Goal: Task Accomplishment & Management: Manage account settings

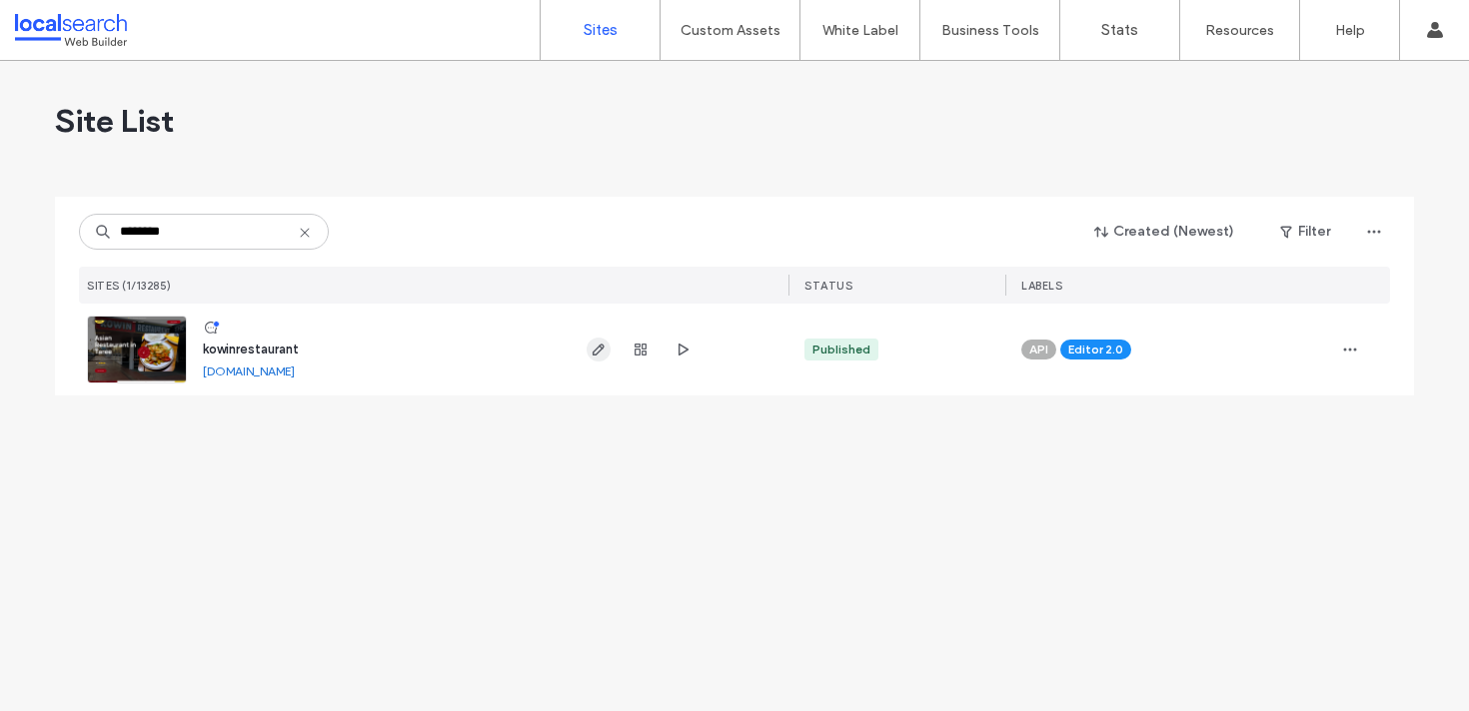
type input "********"
click at [598, 357] on icon "button" at bounding box center [598, 350] width 16 height 16
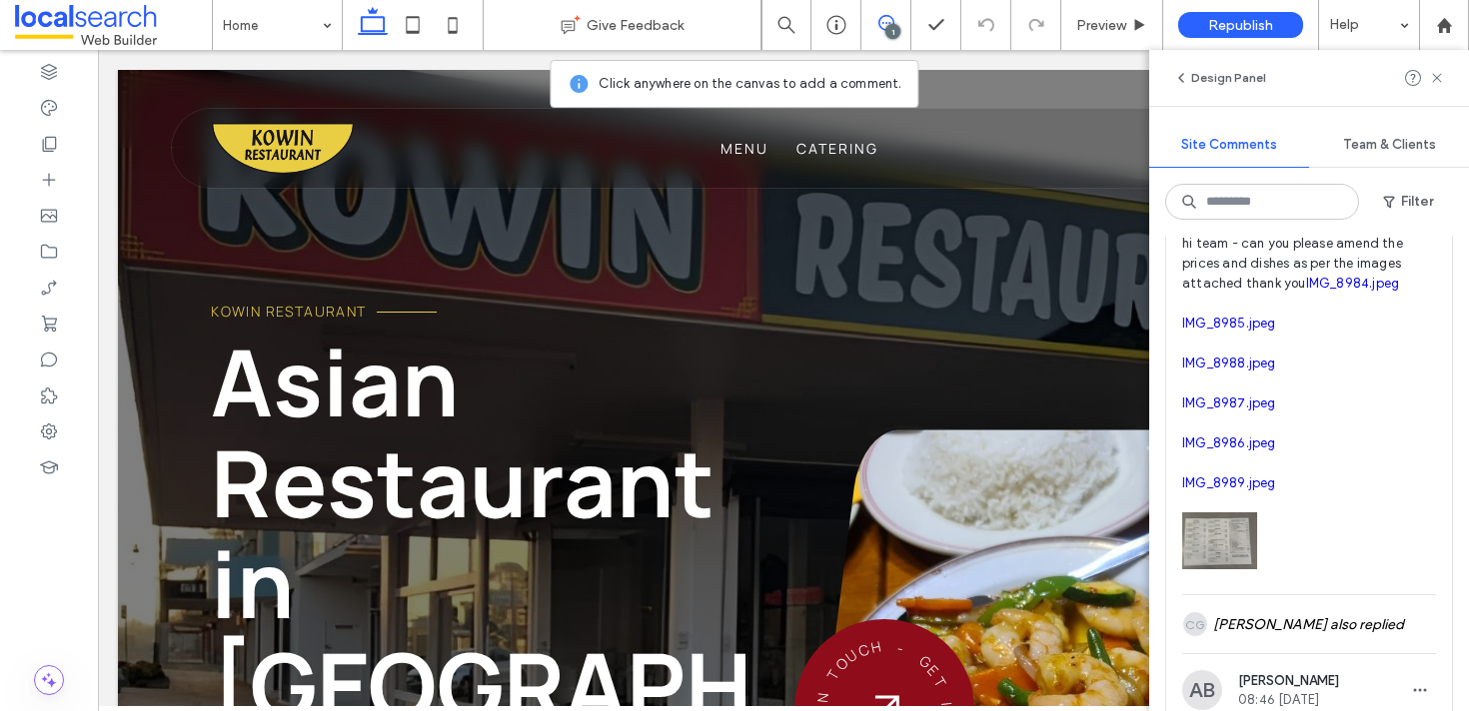
scroll to position [178, 0]
click at [1306, 293] on link "IMG_8984.jpeg" at bounding box center [1353, 285] width 94 height 15
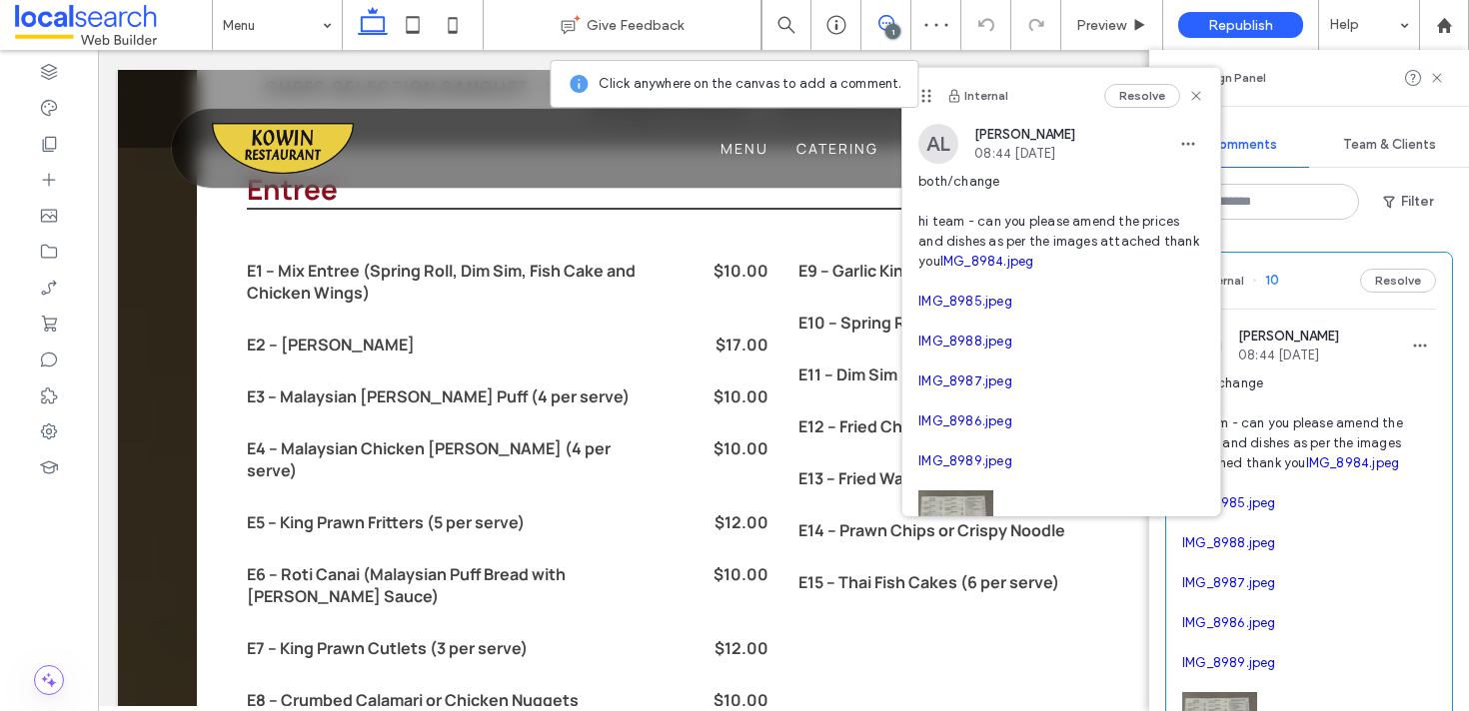
click at [1276, 273] on span "10" at bounding box center [1265, 281] width 27 height 20
click at [1193, 98] on use at bounding box center [1196, 95] width 9 height 9
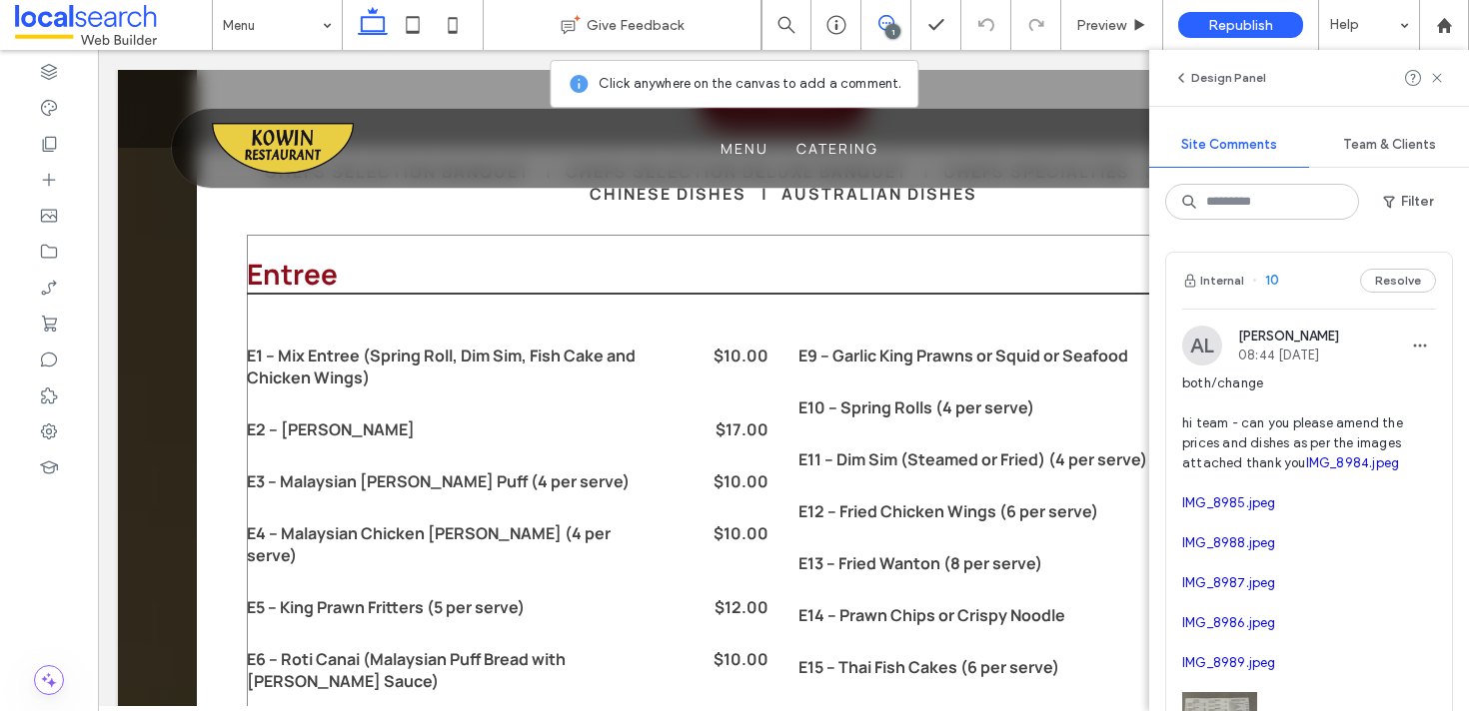
scroll to position [2258, 0]
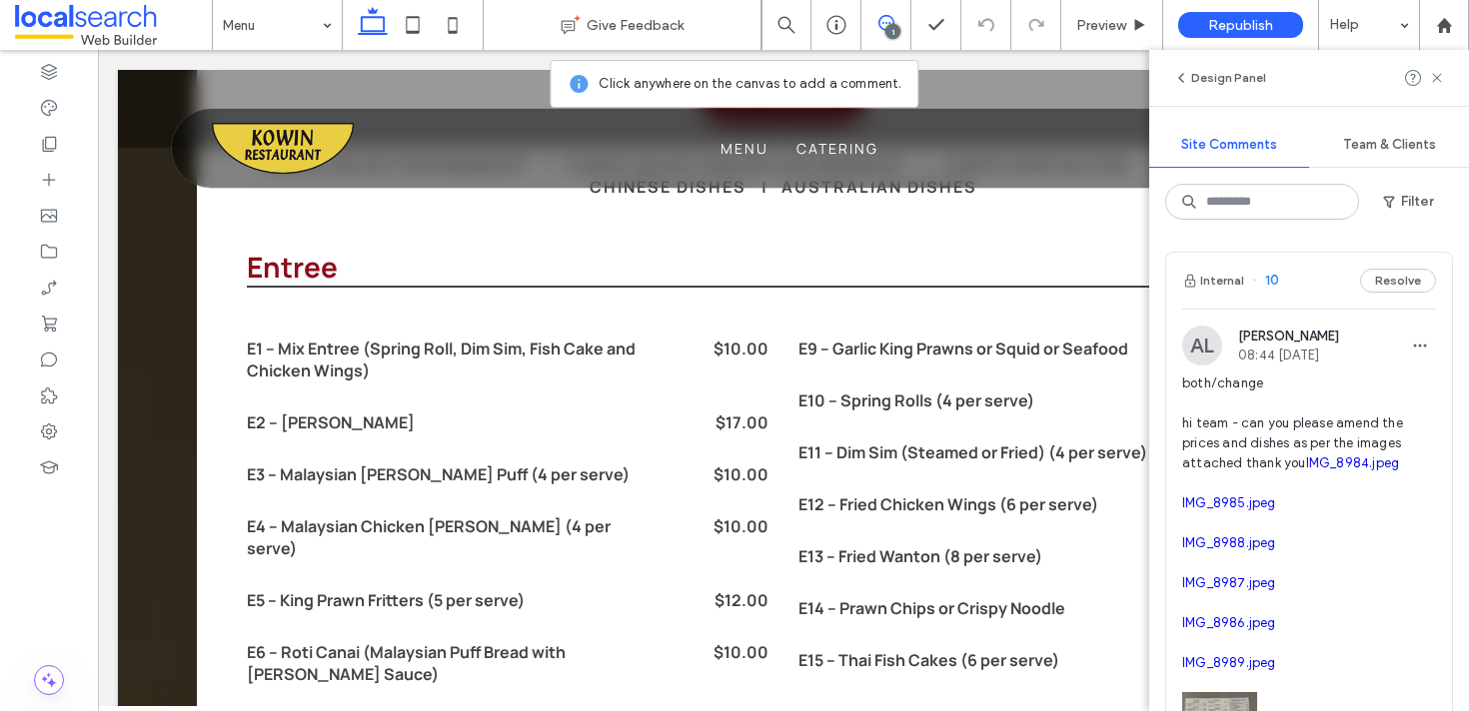
click at [1221, 527] on span "both/change hi team - can you please amend the prices and dishes as per the ima…" at bounding box center [1309, 524] width 254 height 300
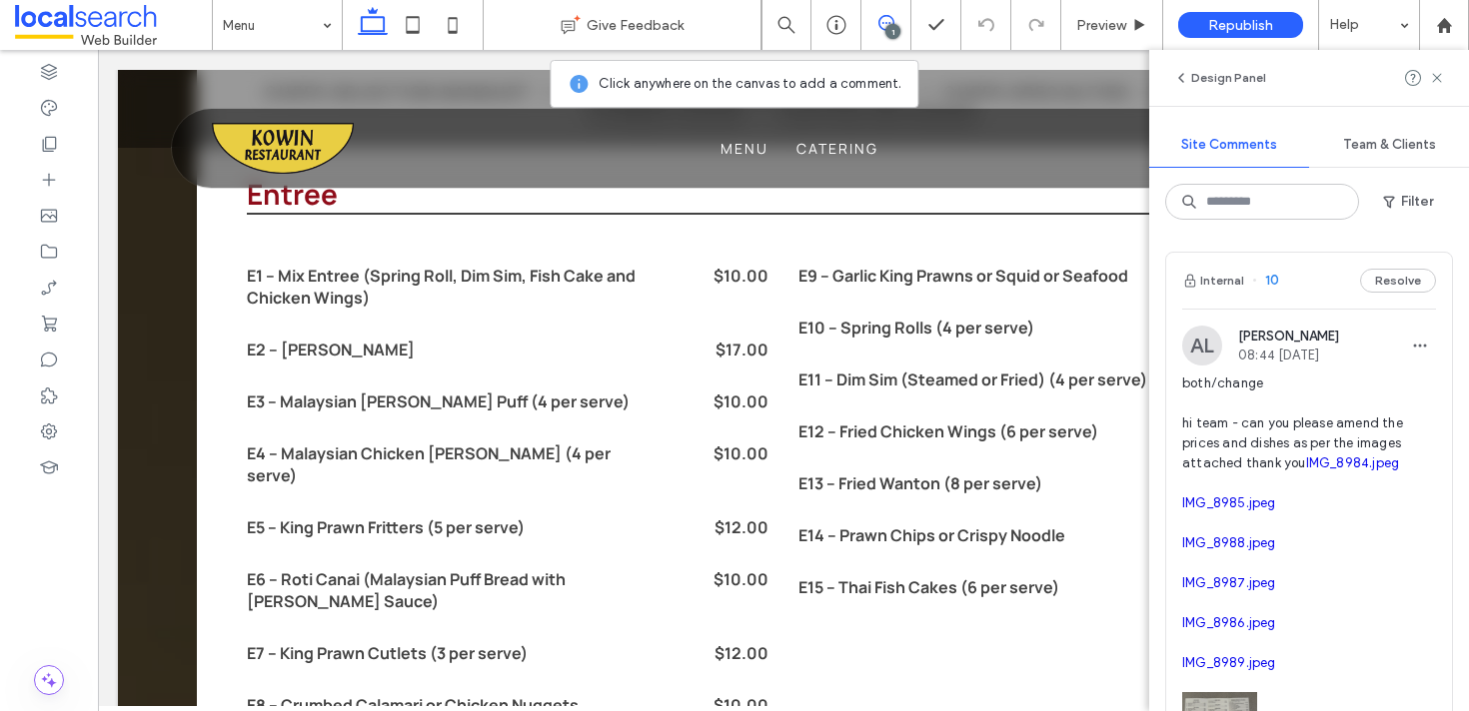
scroll to position [2336, 0]
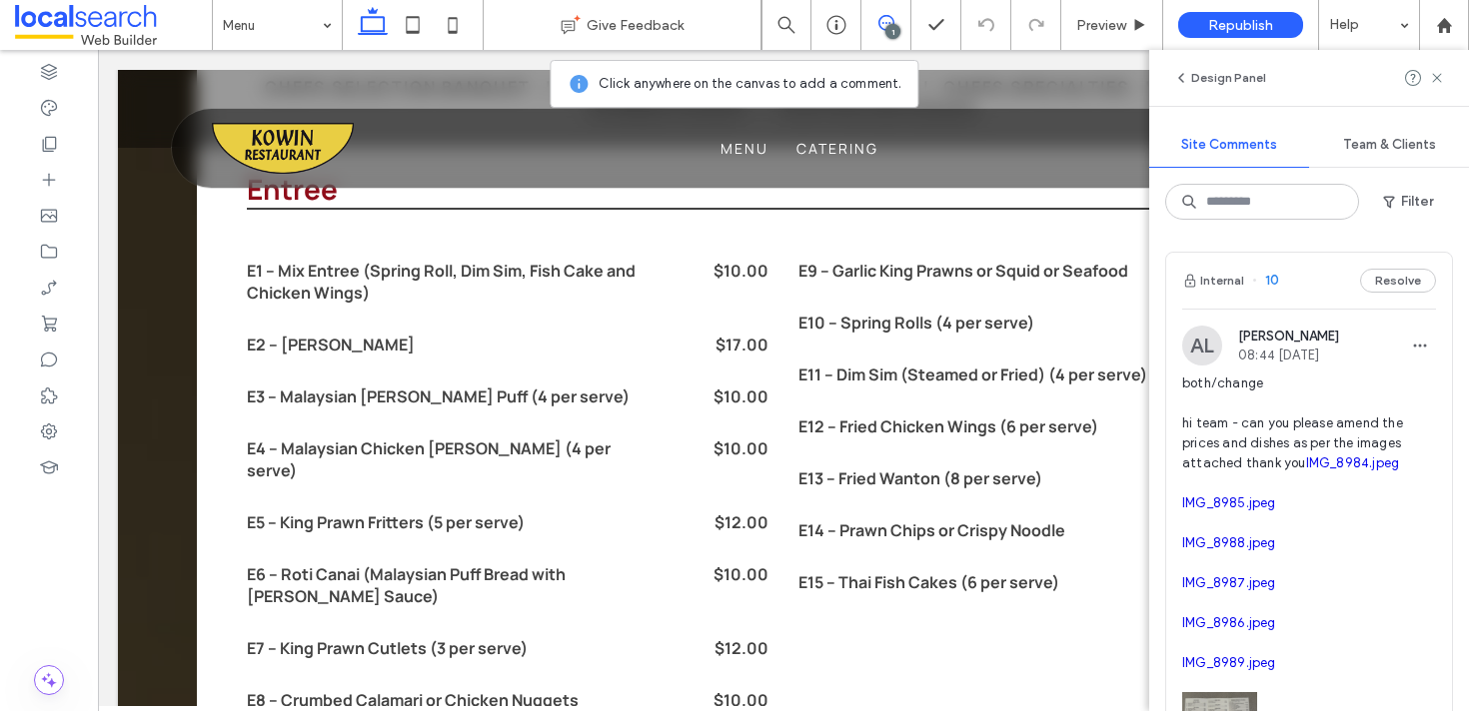
click at [1223, 510] on link "IMG_8985.jpeg" at bounding box center [1229, 503] width 94 height 15
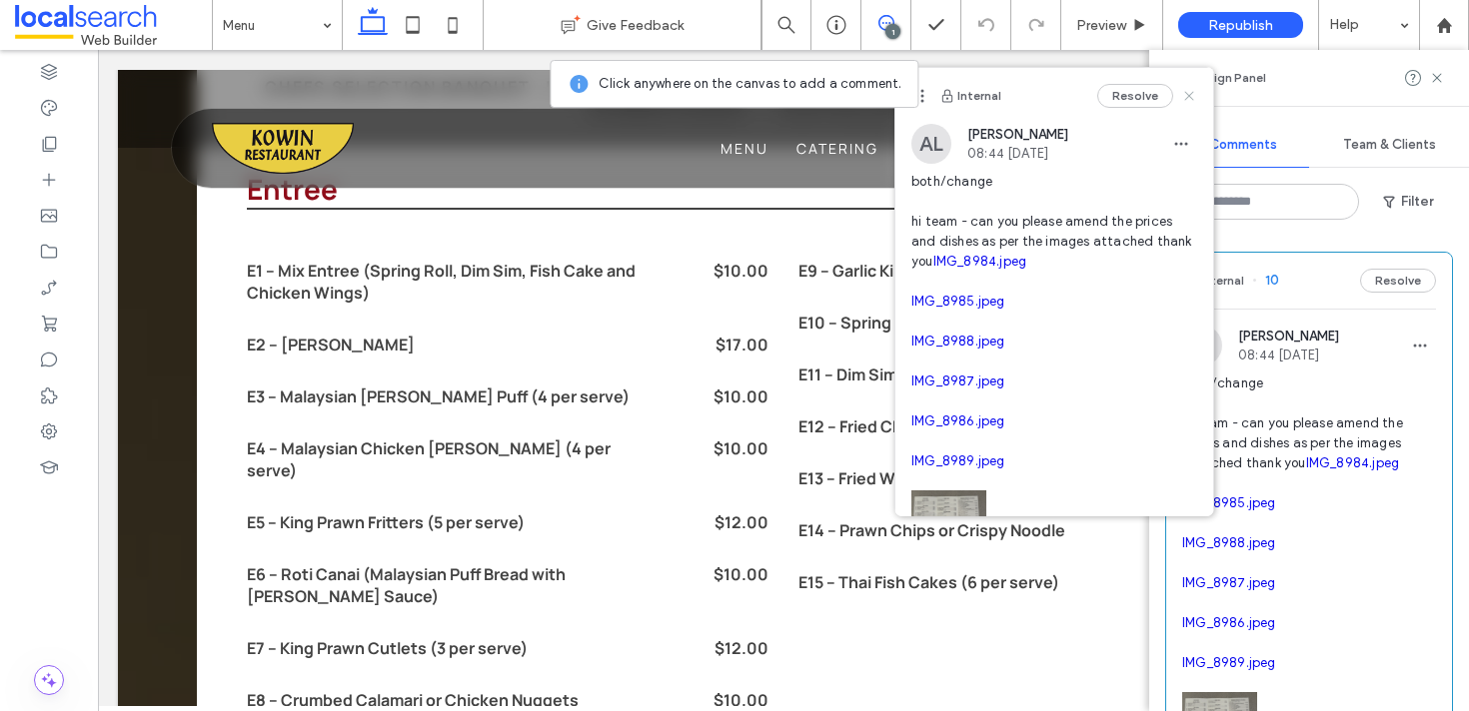
click icon
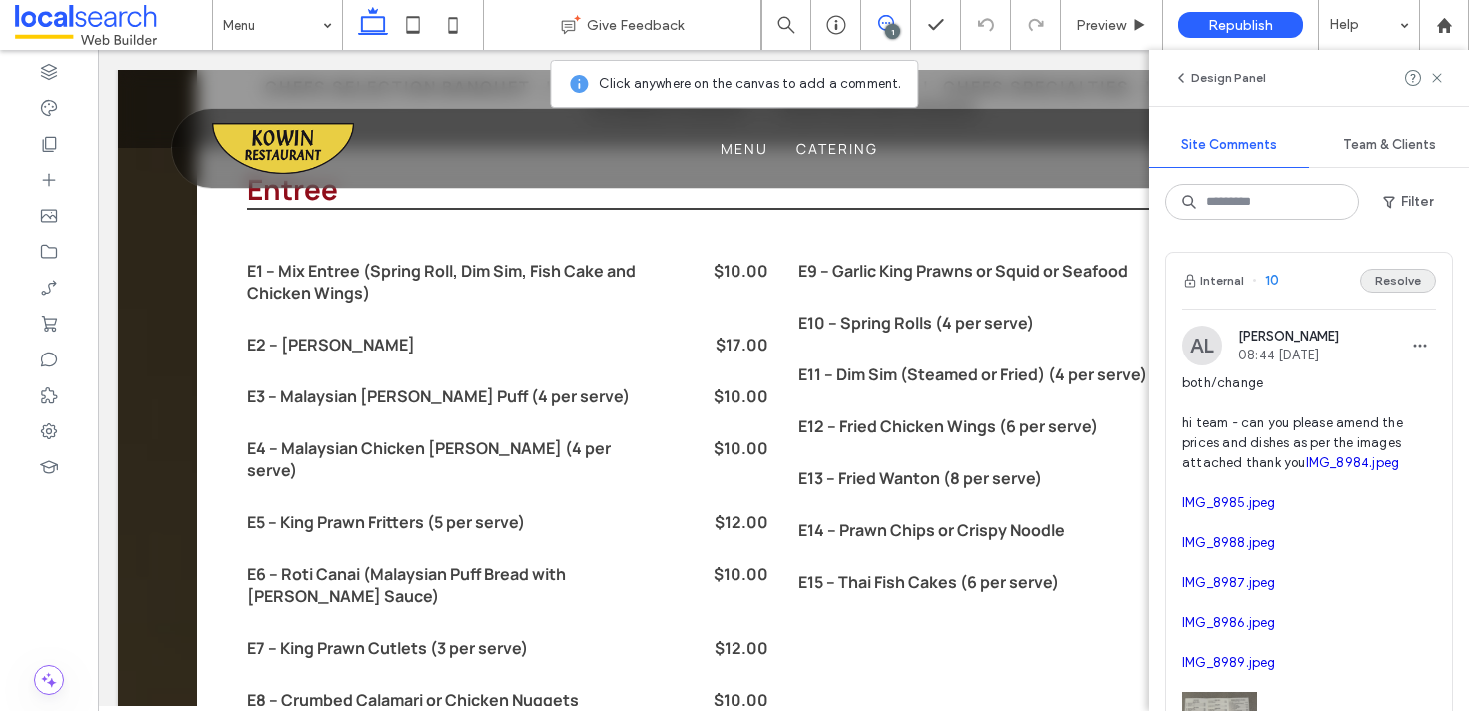
click button "Resolve"
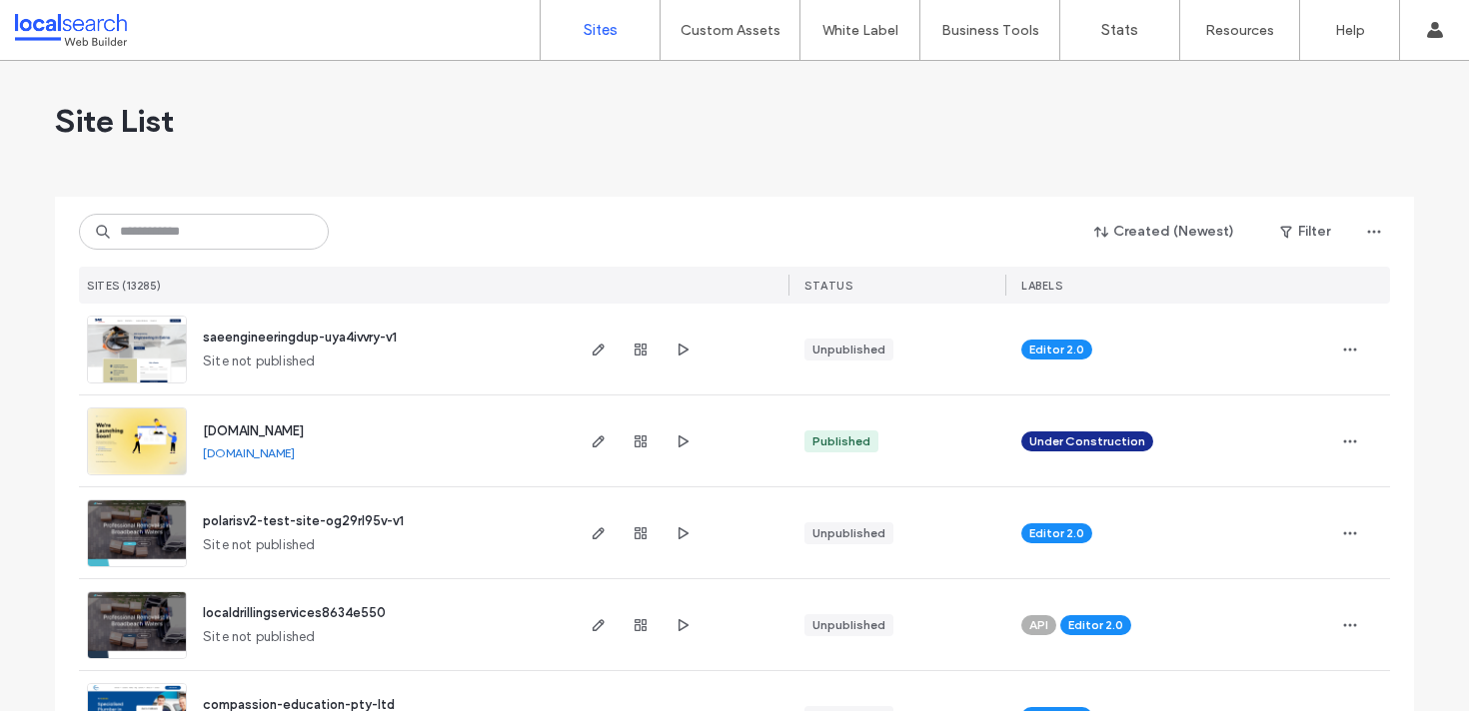
click at [175, 242] on input at bounding box center [204, 232] width 250 height 36
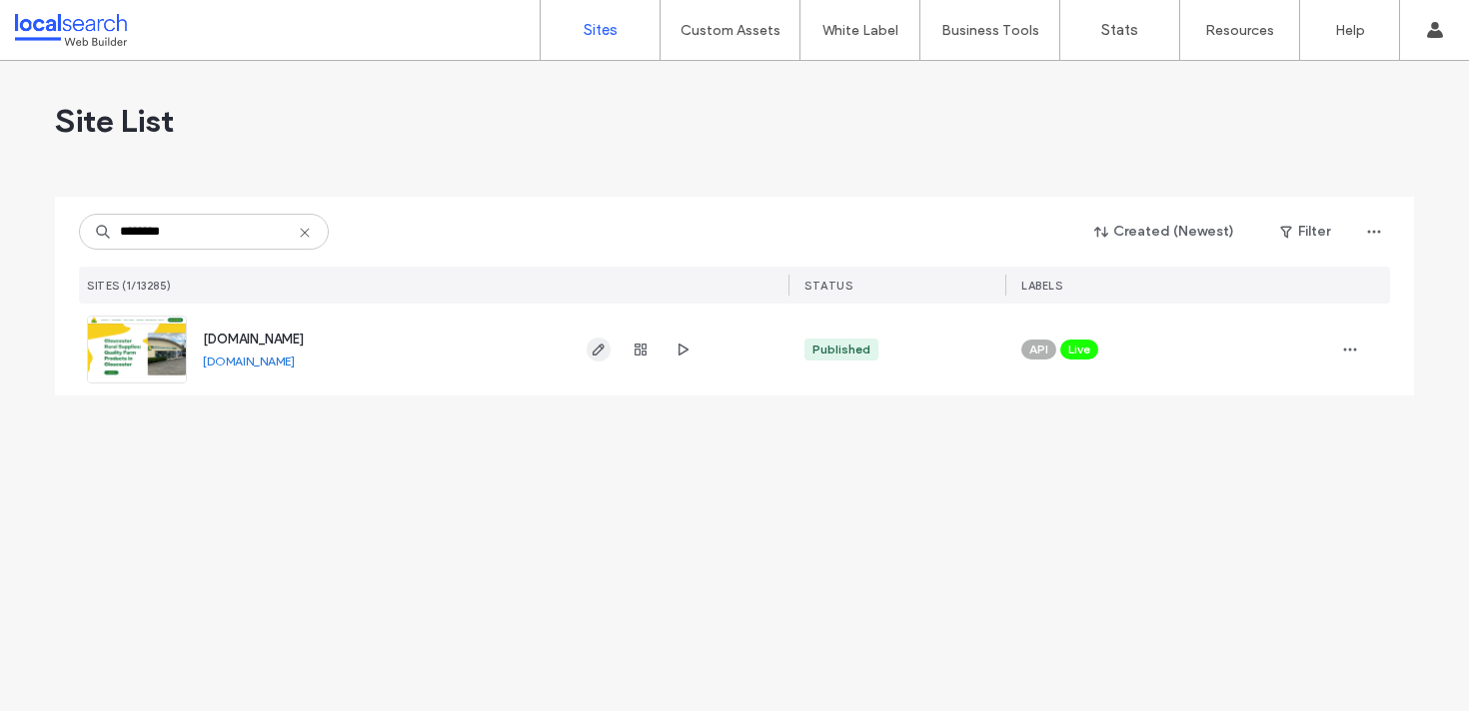
type input "********"
click at [598, 353] on icon "button" at bounding box center [598, 350] width 16 height 16
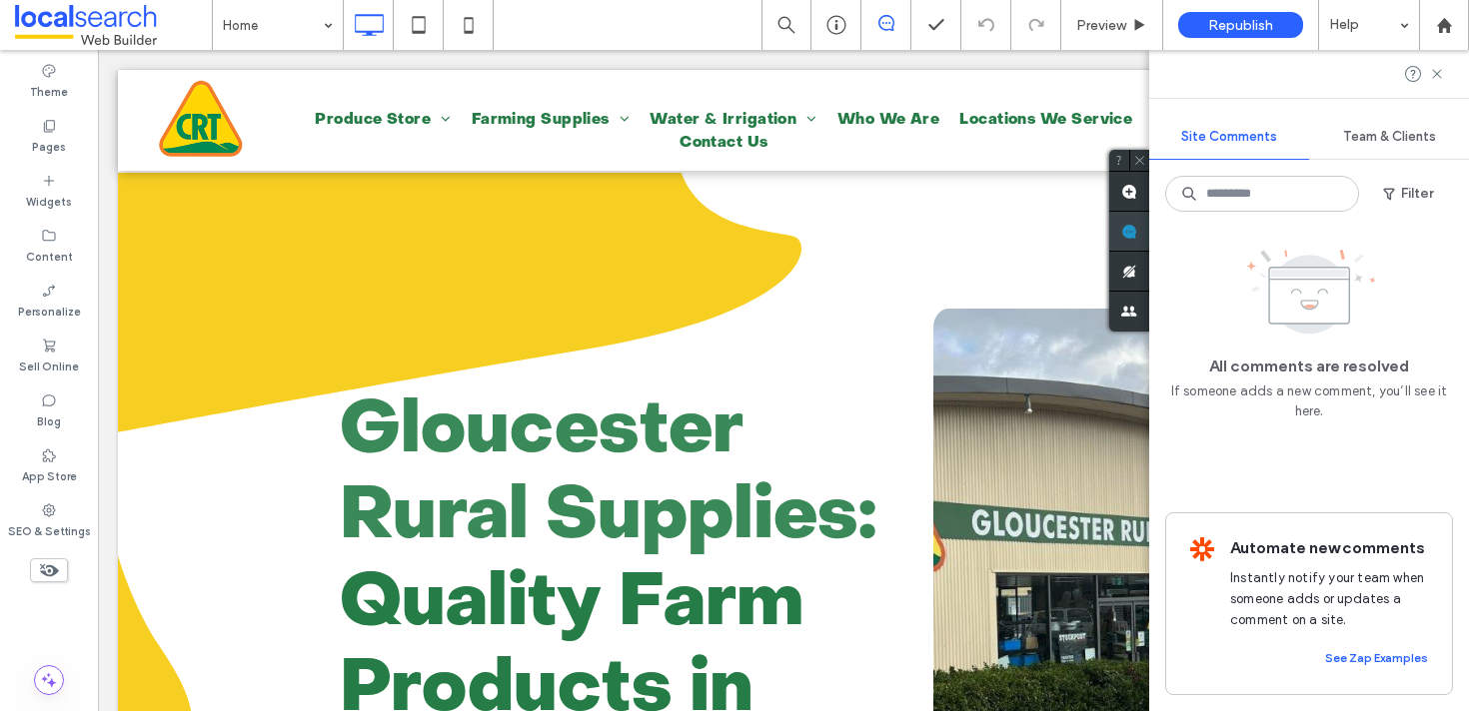
click at [1444, 227] on div "Site Comments Team & Clients Filter All comments are resolved If someone adds a…" at bounding box center [1309, 380] width 320 height 661
click at [49, 245] on label "Content" at bounding box center [49, 255] width 47 height 22
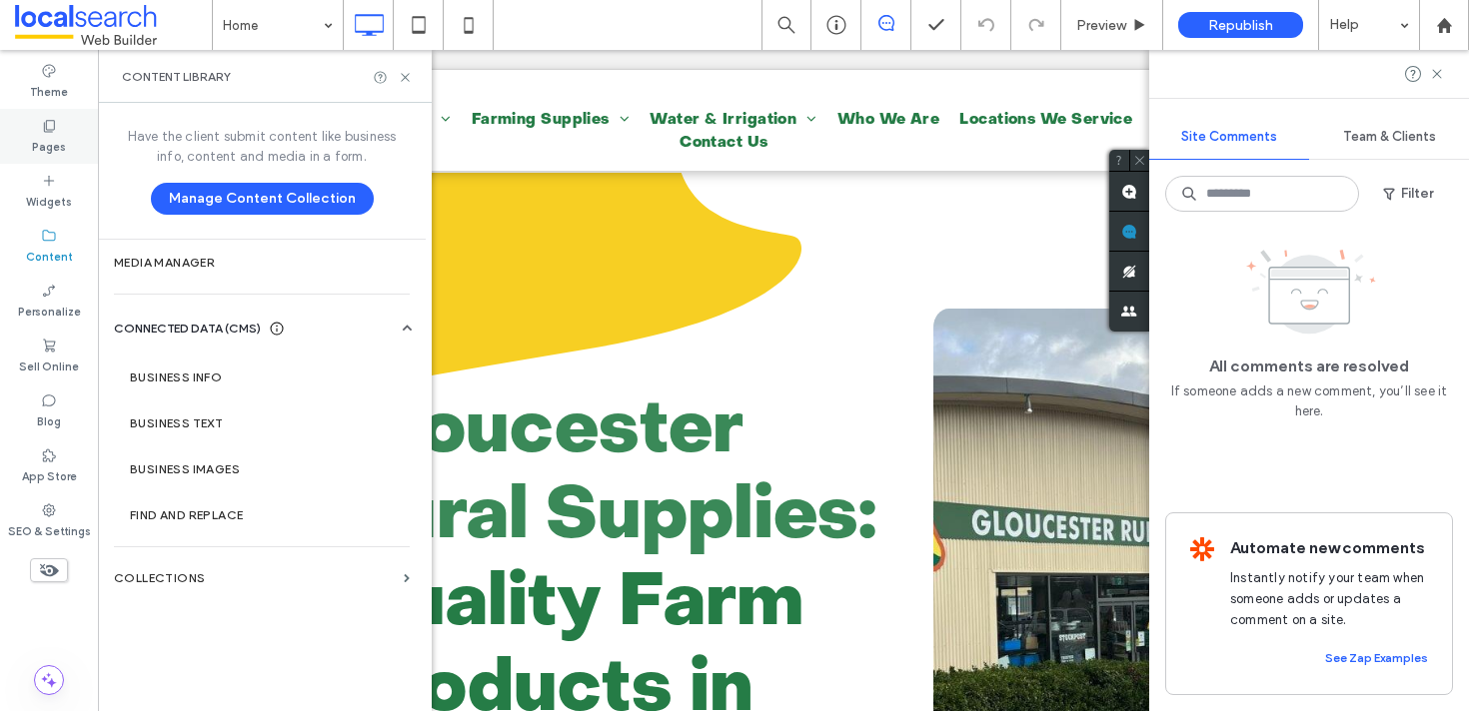
click at [58, 113] on div "Pages" at bounding box center [49, 136] width 98 height 55
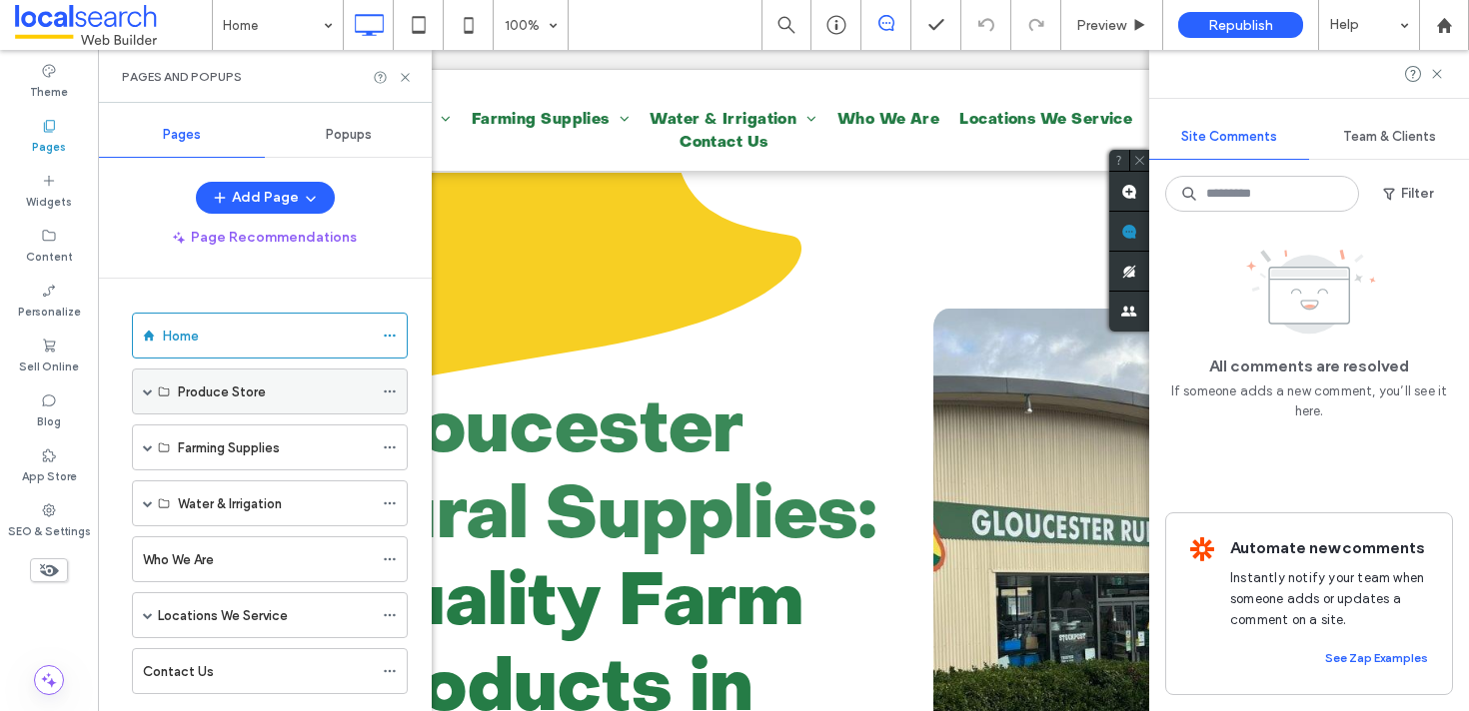
scroll to position [43, 0]
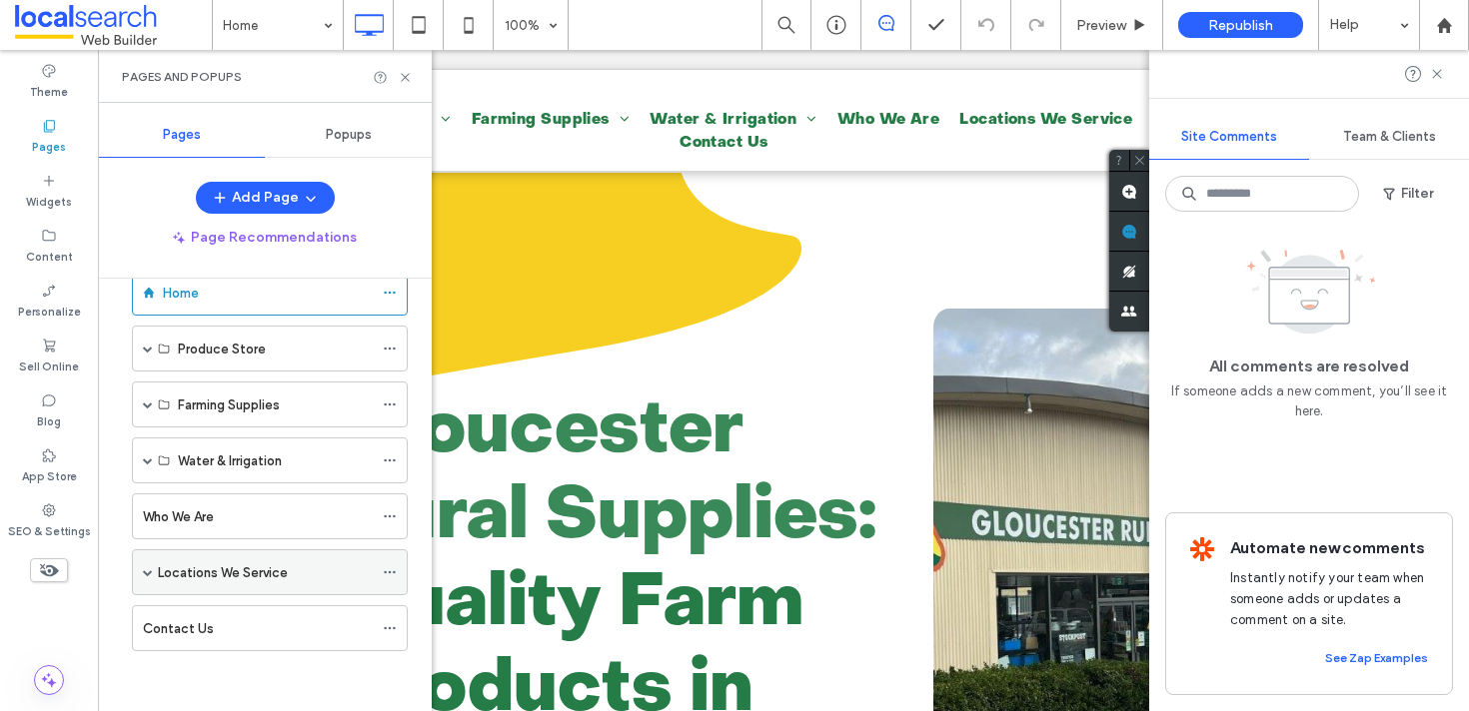
click at [389, 569] on icon at bounding box center [390, 572] width 14 height 14
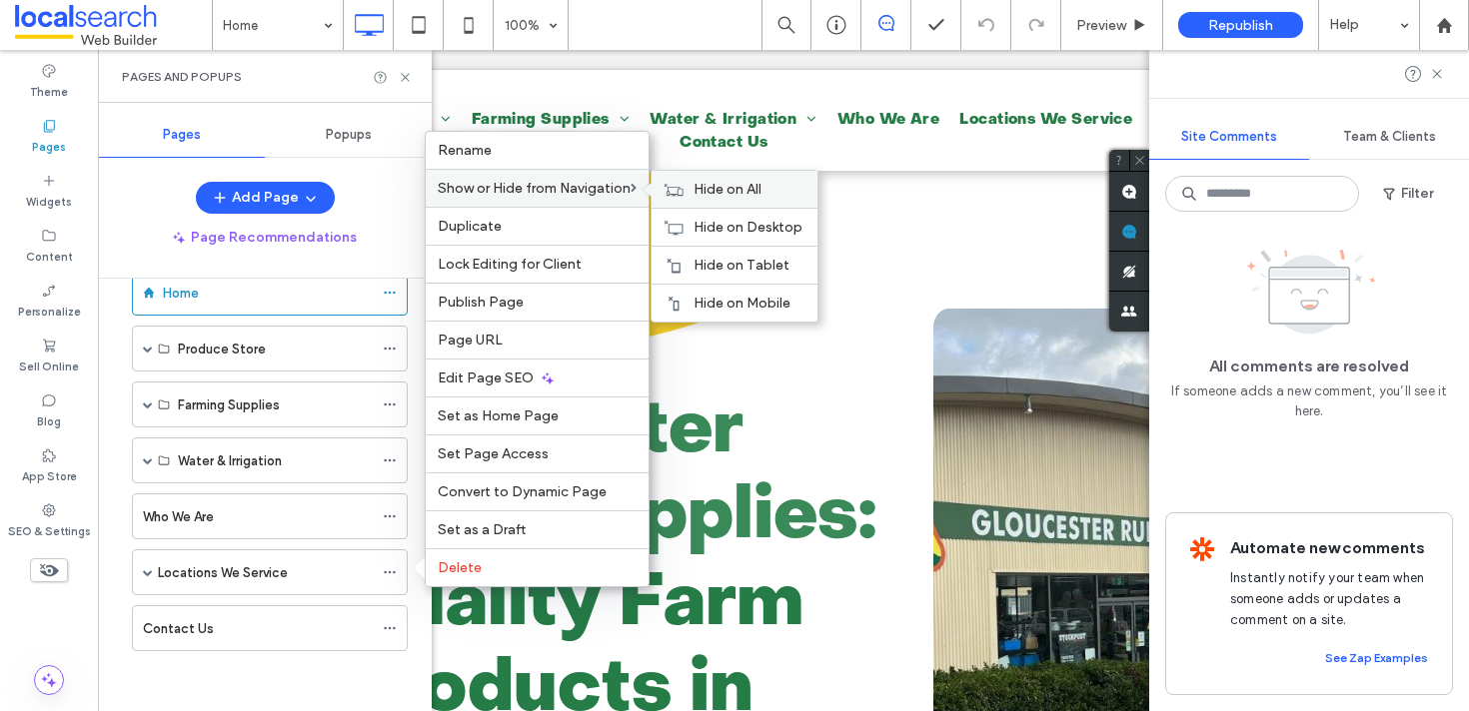
click at [699, 188] on span "Hide on All" at bounding box center [727, 189] width 68 height 17
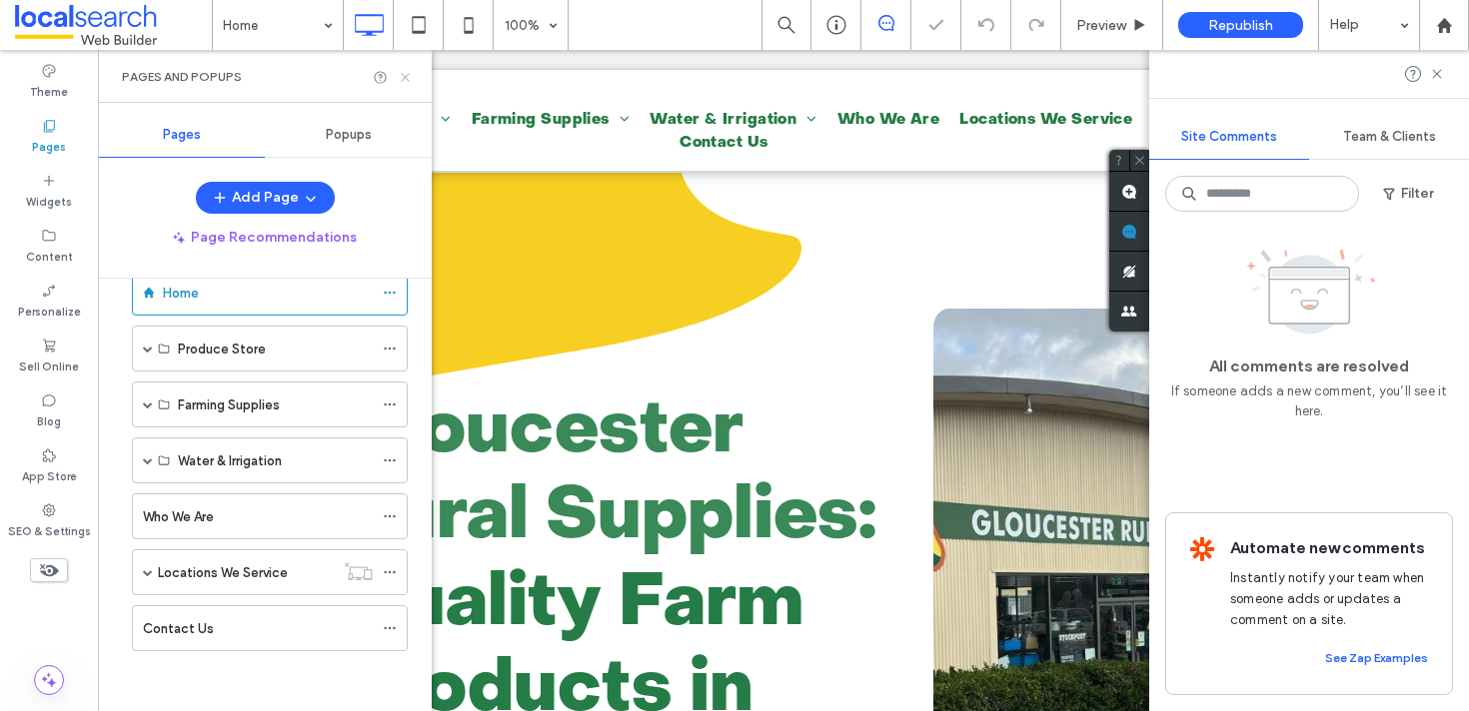
click at [408, 80] on use at bounding box center [405, 77] width 8 height 8
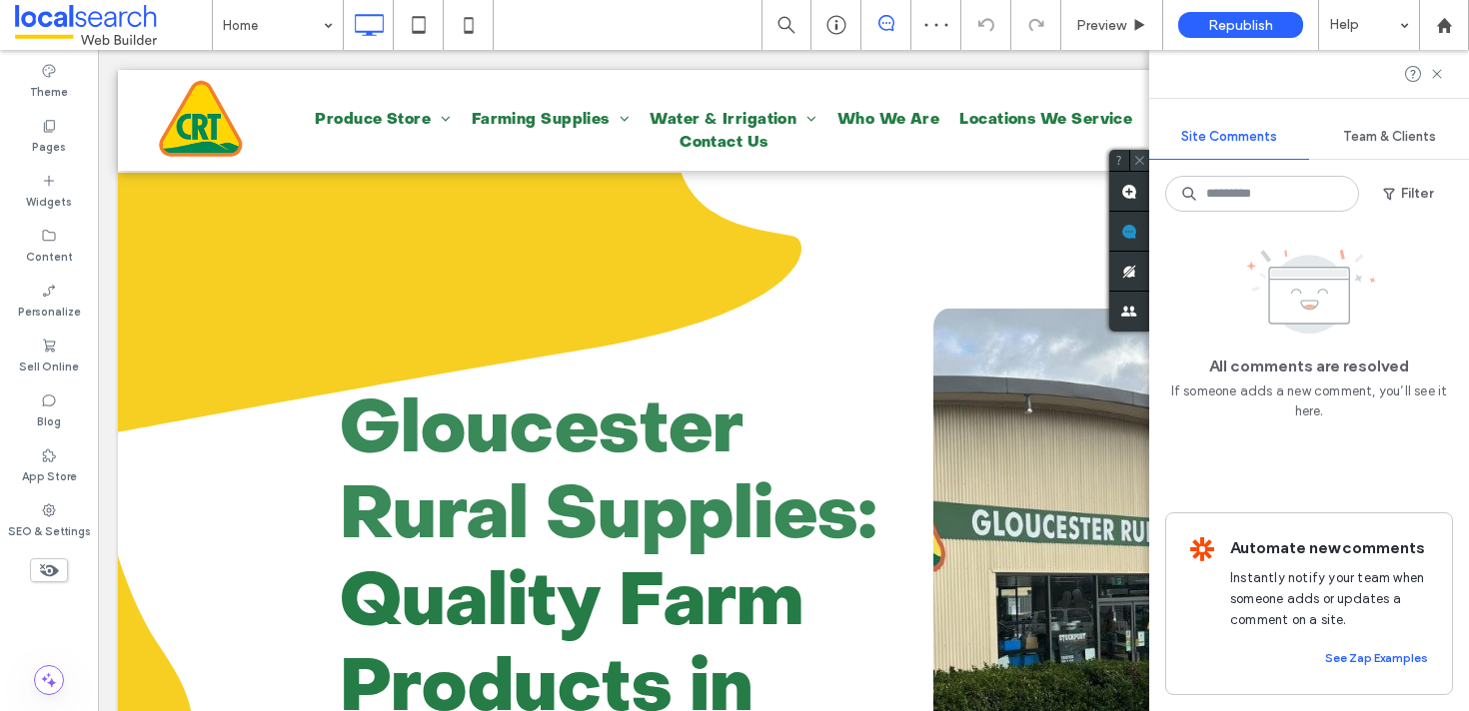
click at [1132, 162] on span at bounding box center [1139, 160] width 21 height 21
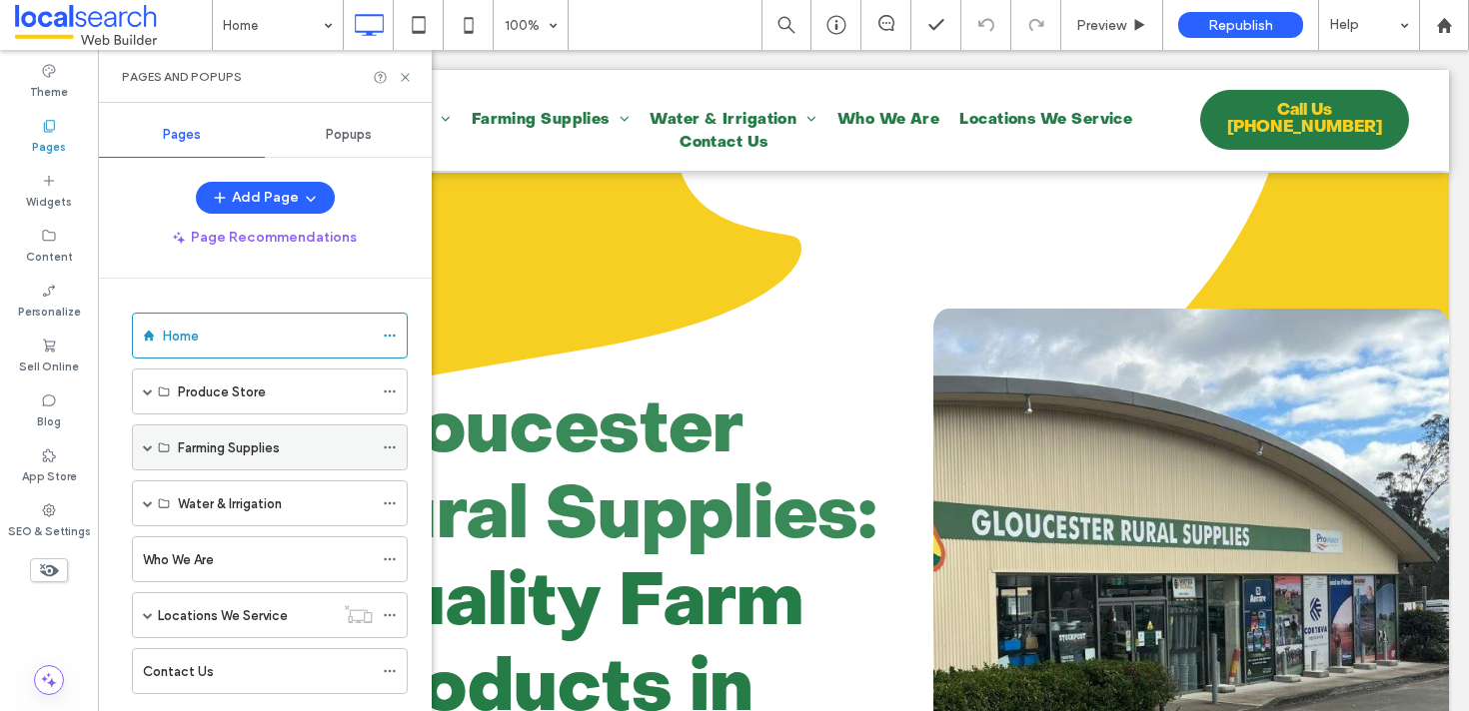
scroll to position [43, 0]
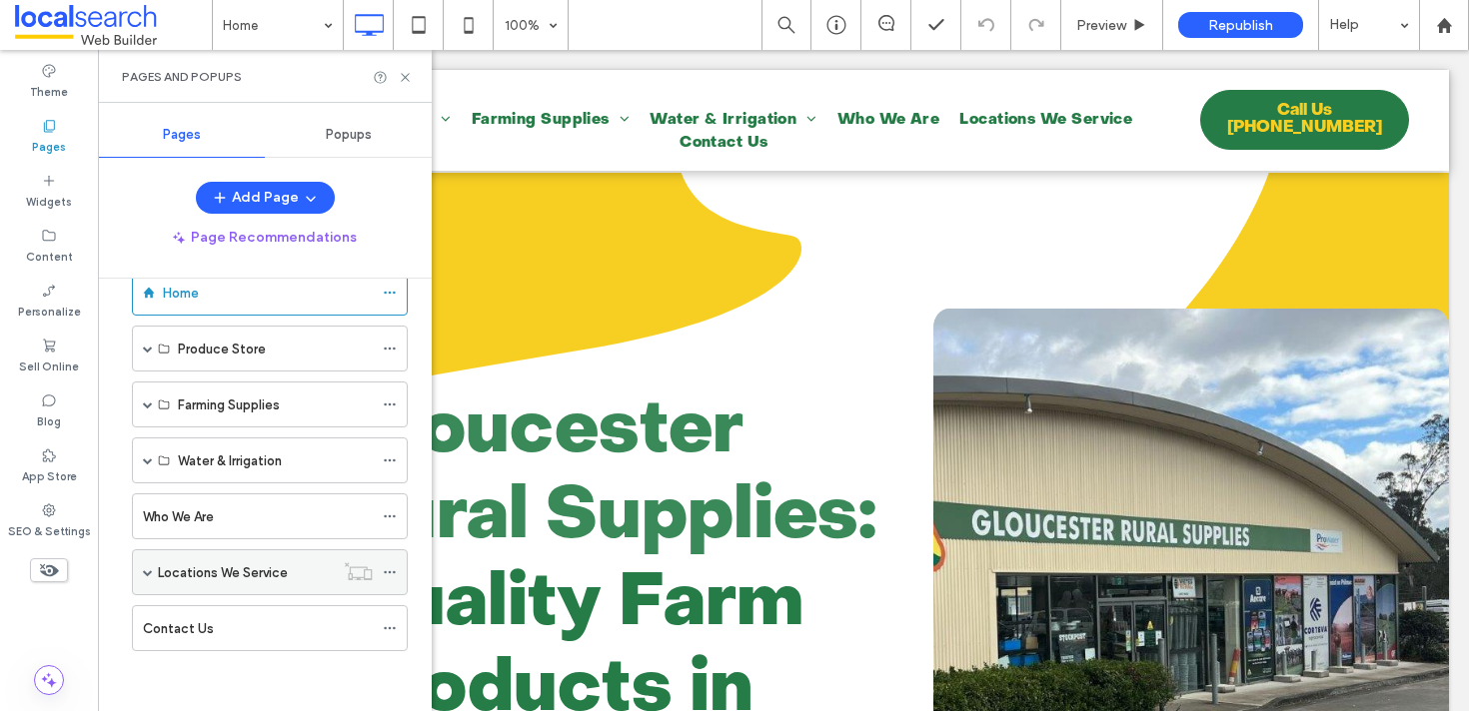
click at [388, 565] on icon at bounding box center [390, 572] width 14 height 14
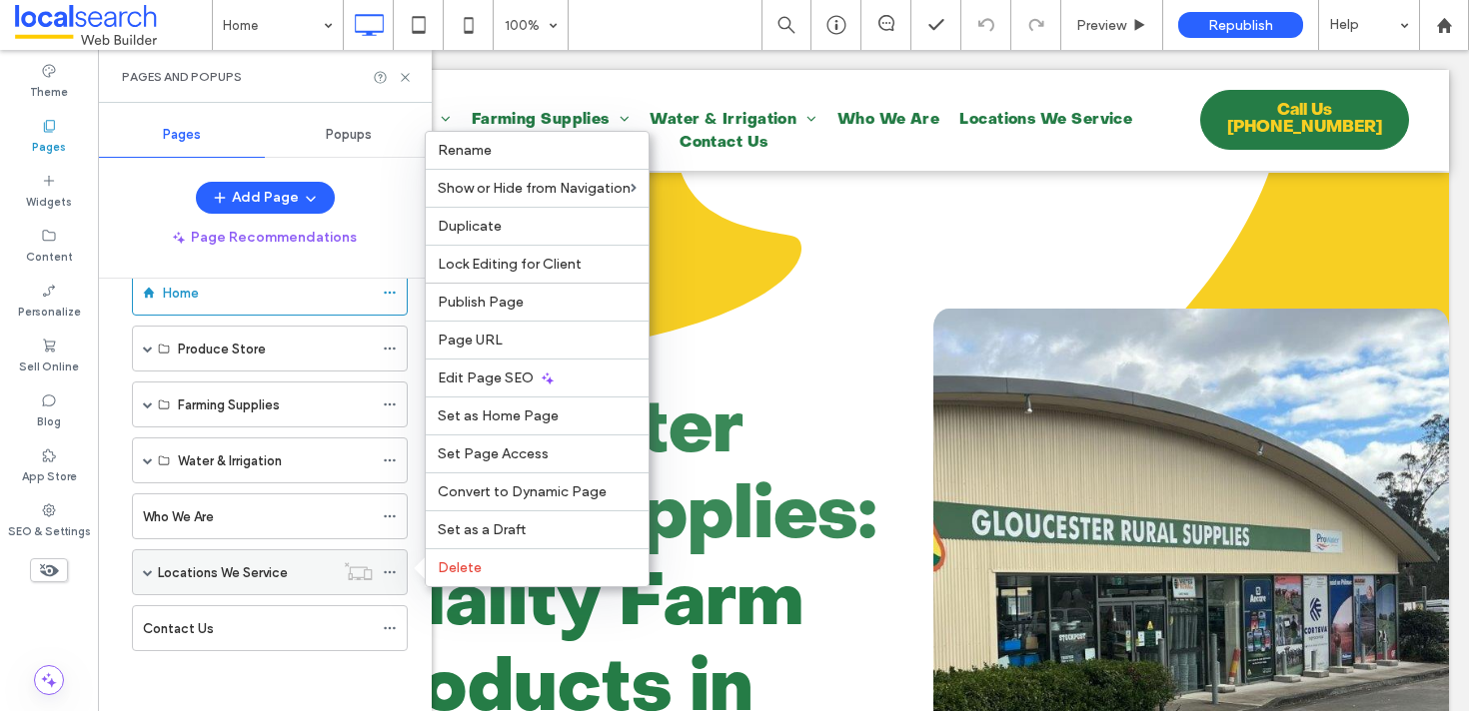
click at [388, 565] on icon at bounding box center [390, 572] width 14 height 14
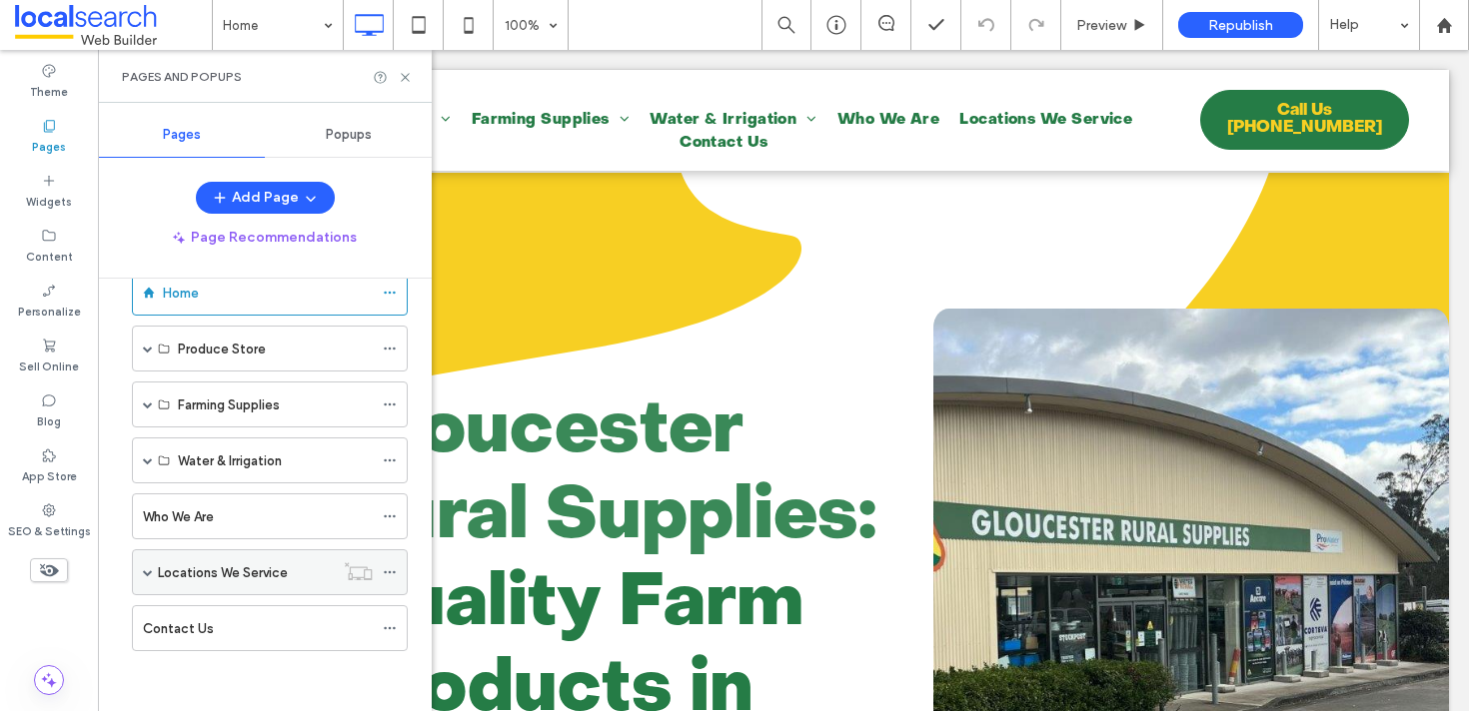
click at [152, 572] on span at bounding box center [148, 572] width 10 height 10
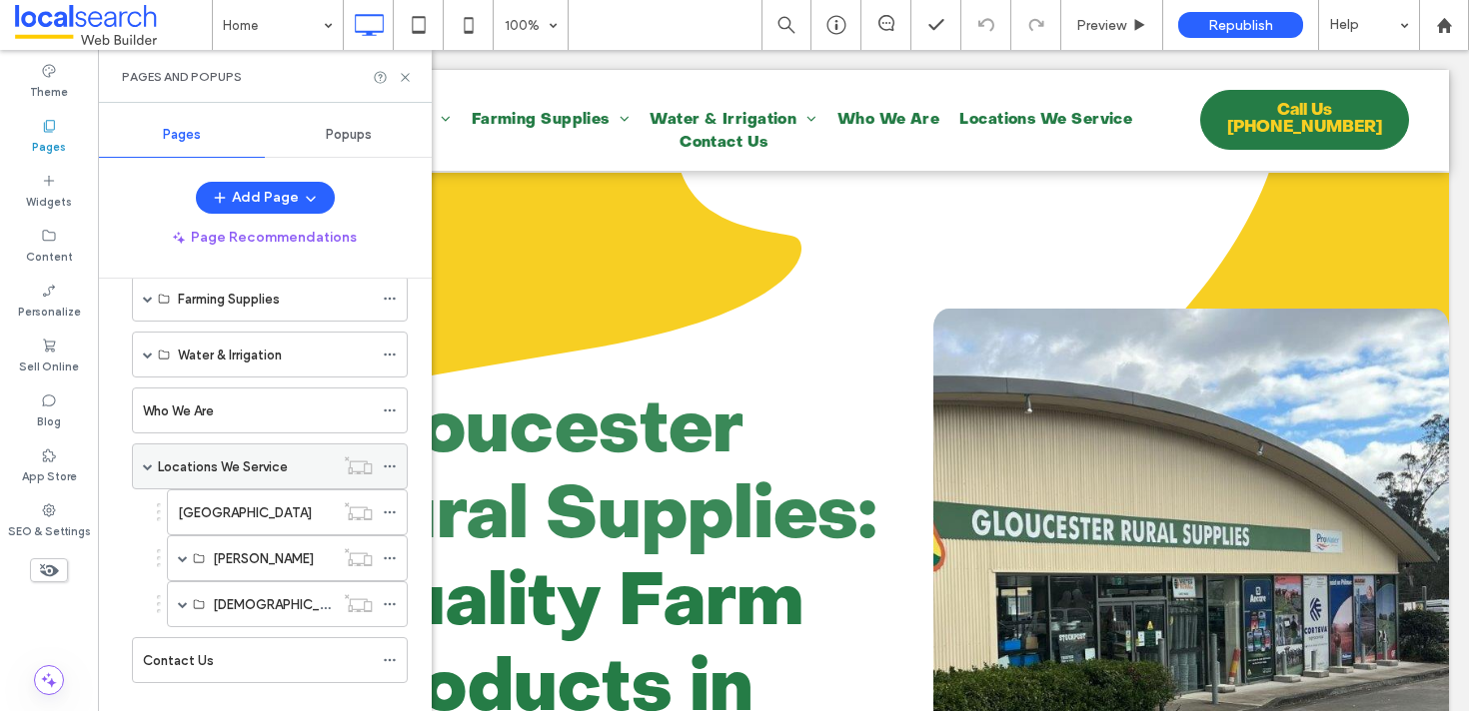
scroll to position [181, 0]
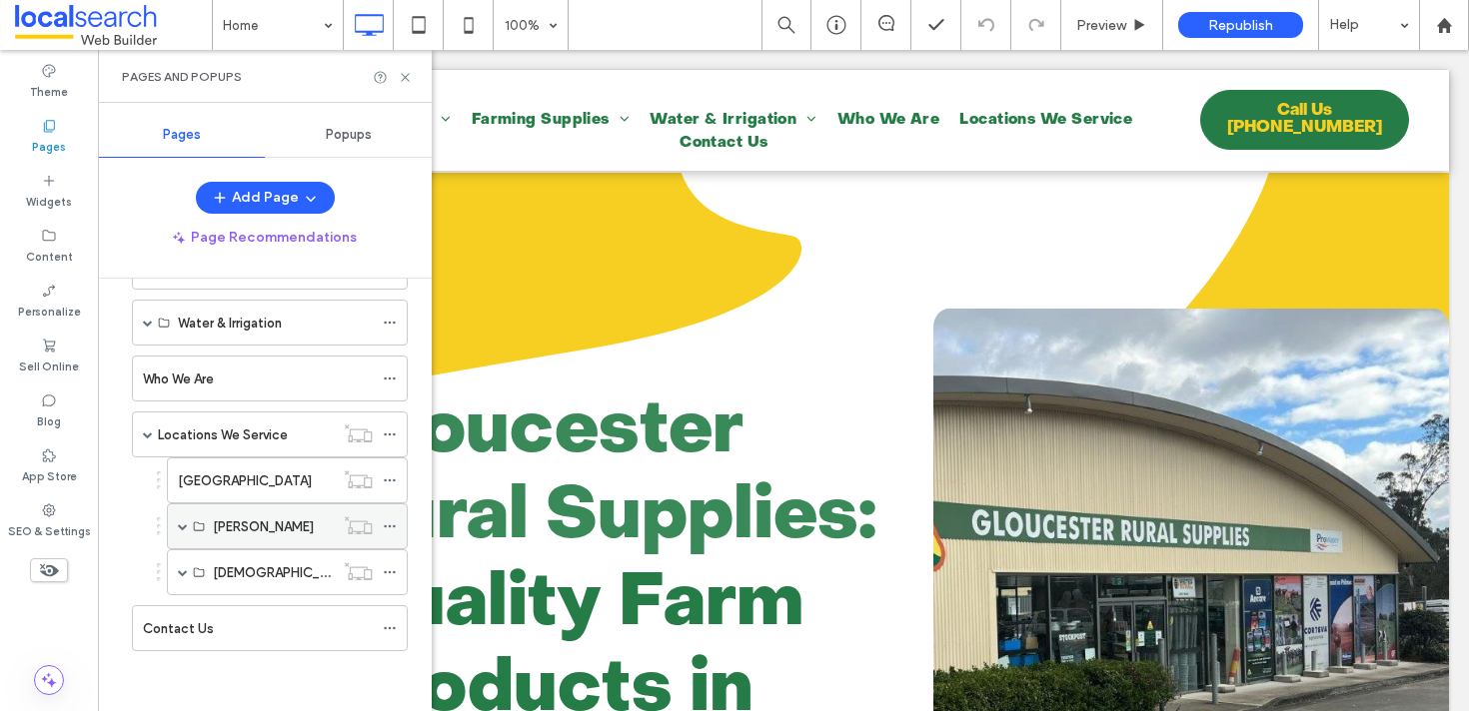
click at [179, 524] on span at bounding box center [183, 526] width 10 height 10
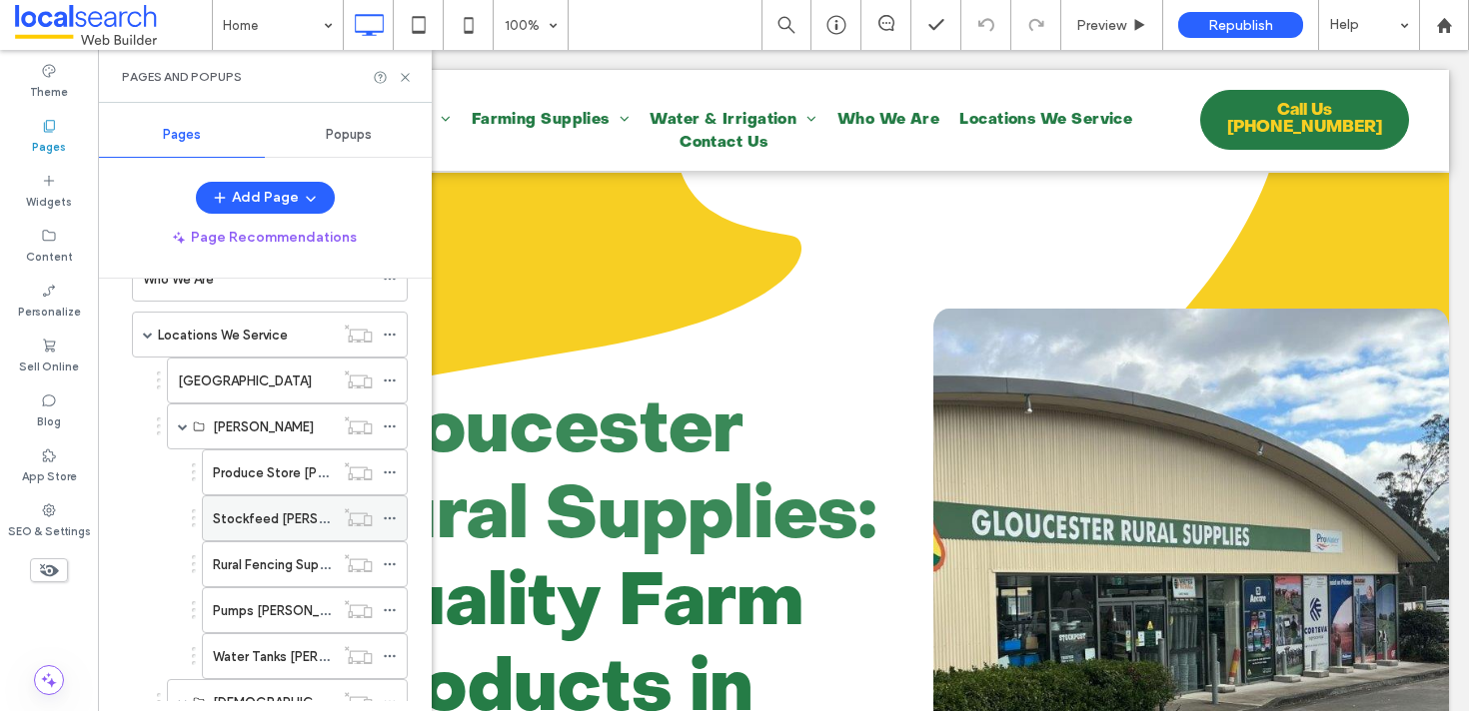
scroll to position [231, 0]
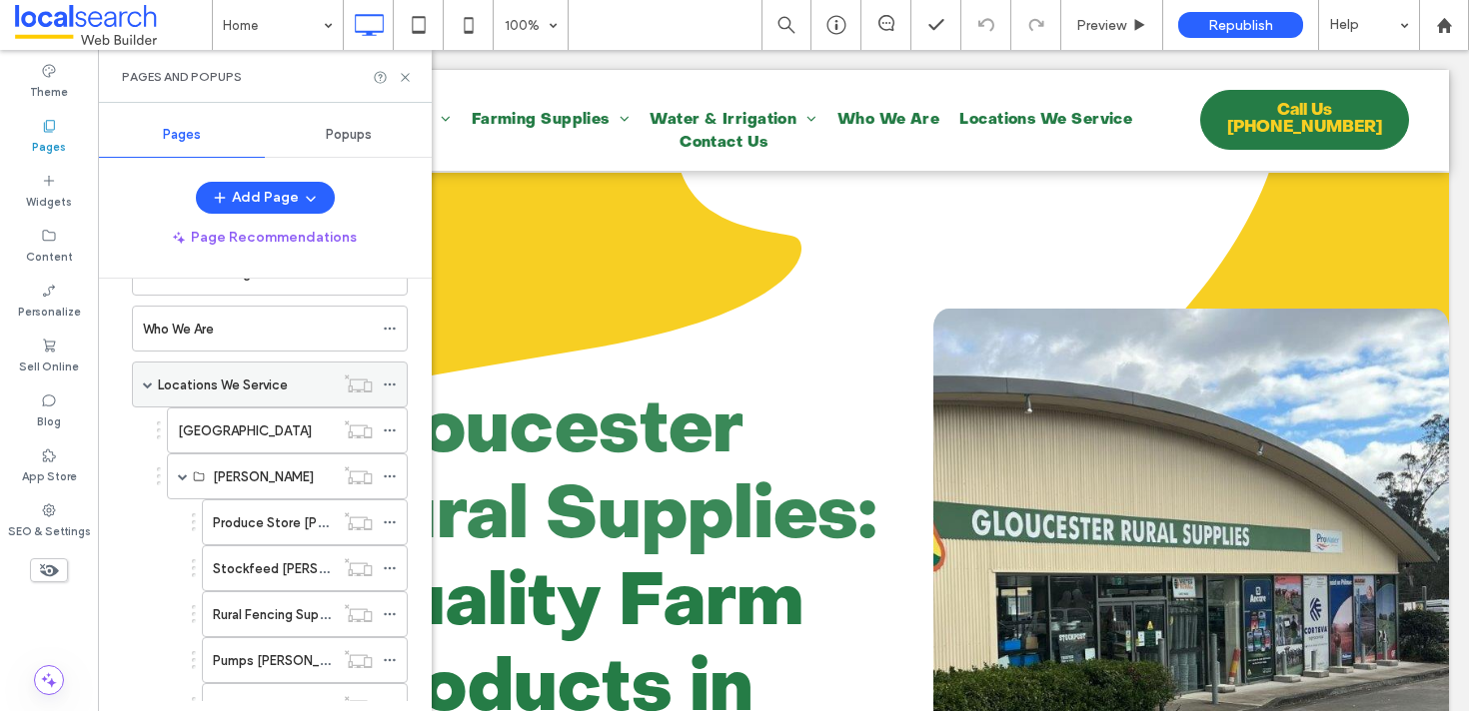
click at [393, 381] on icon at bounding box center [390, 385] width 14 height 14
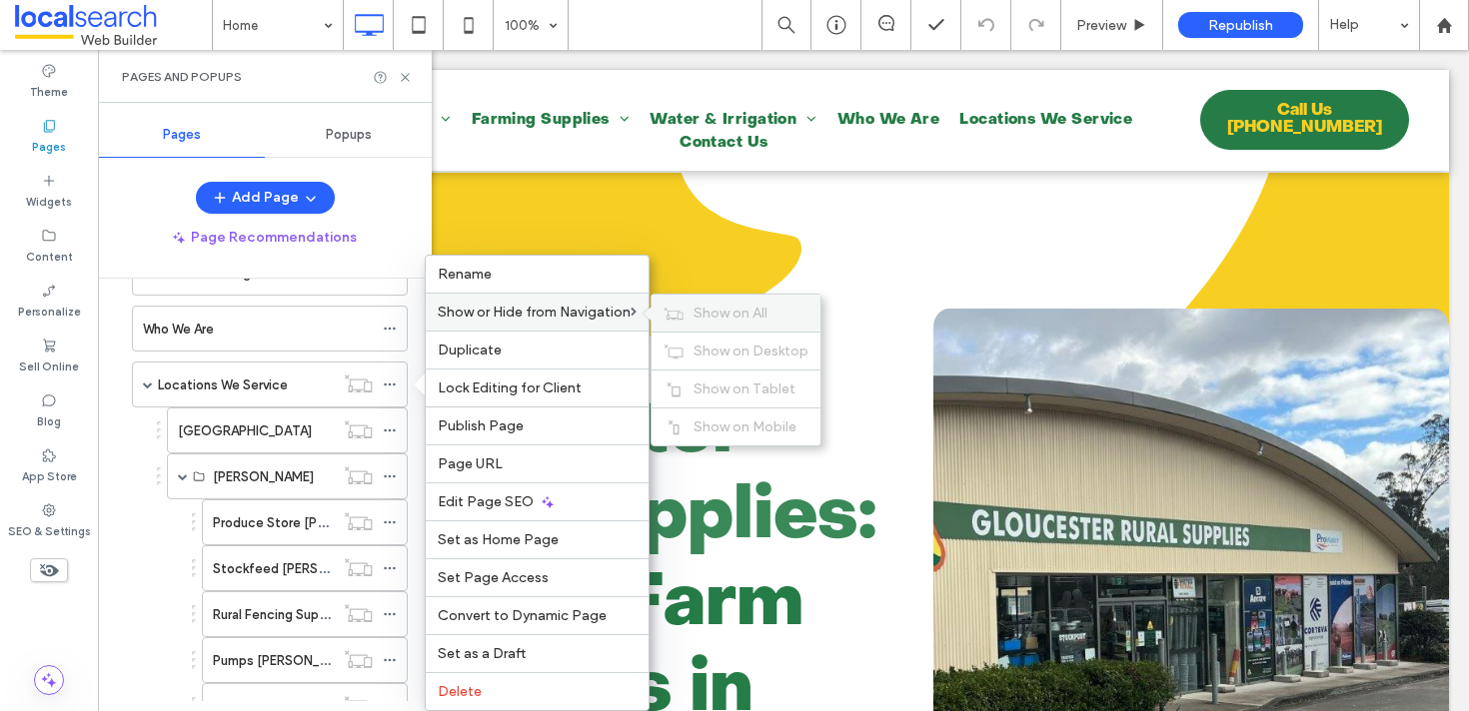
click at [673, 307] on icon at bounding box center [673, 314] width 20 height 14
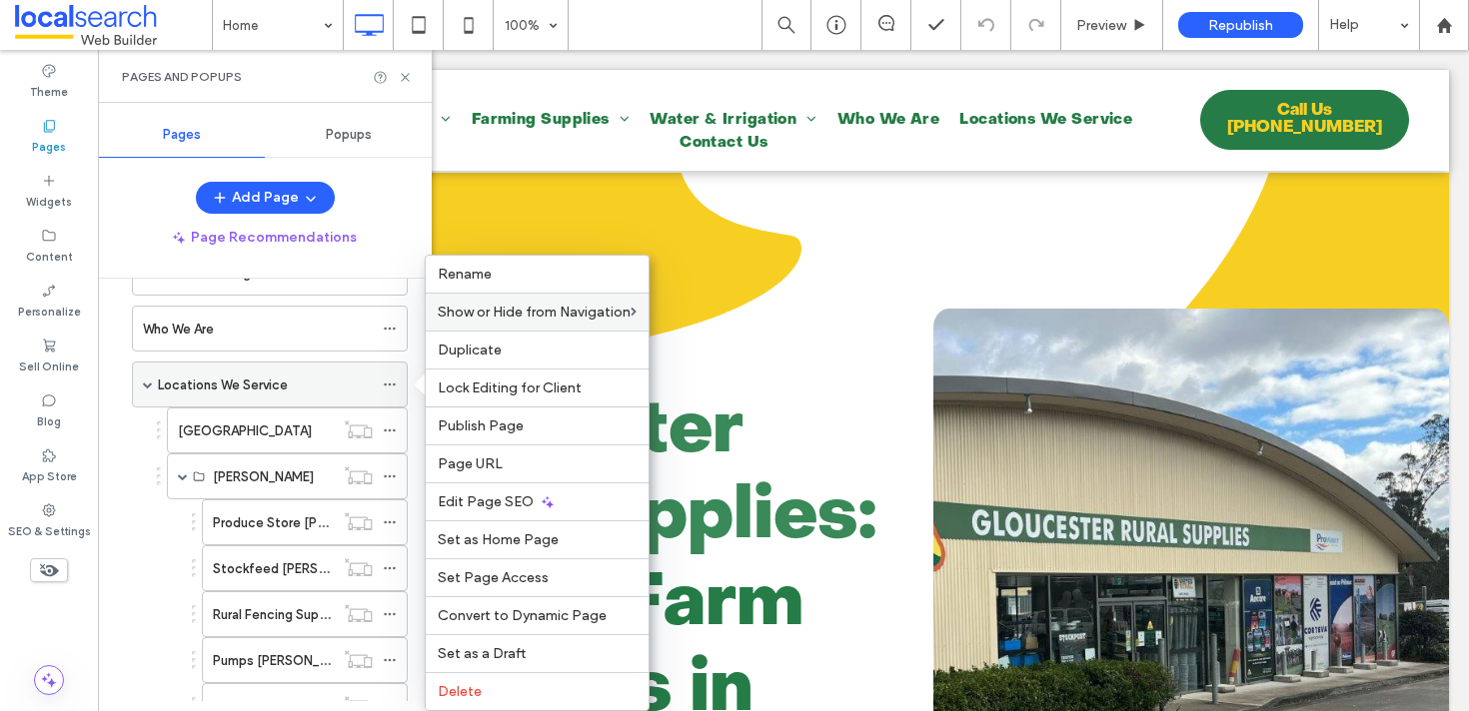
click at [143, 381] on span at bounding box center [148, 385] width 10 height 10
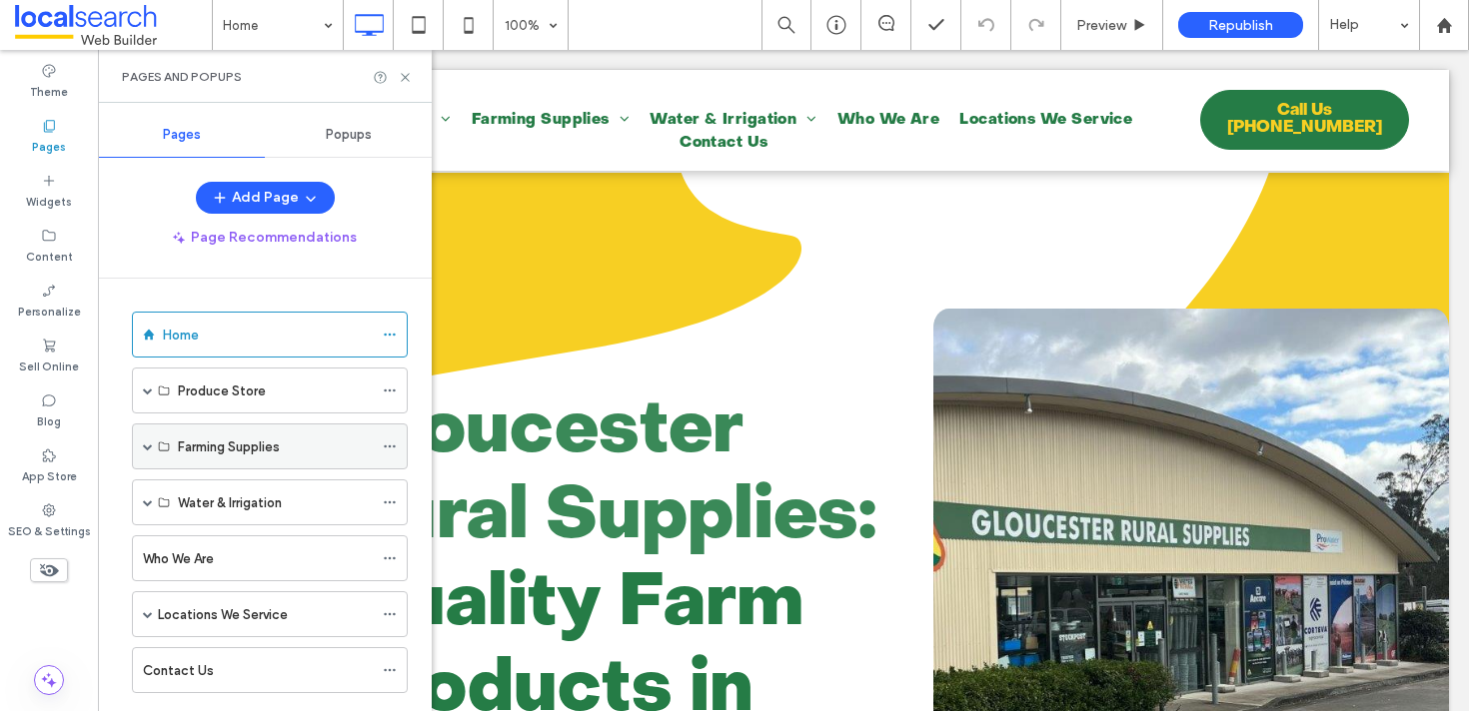
scroll to position [43, 0]
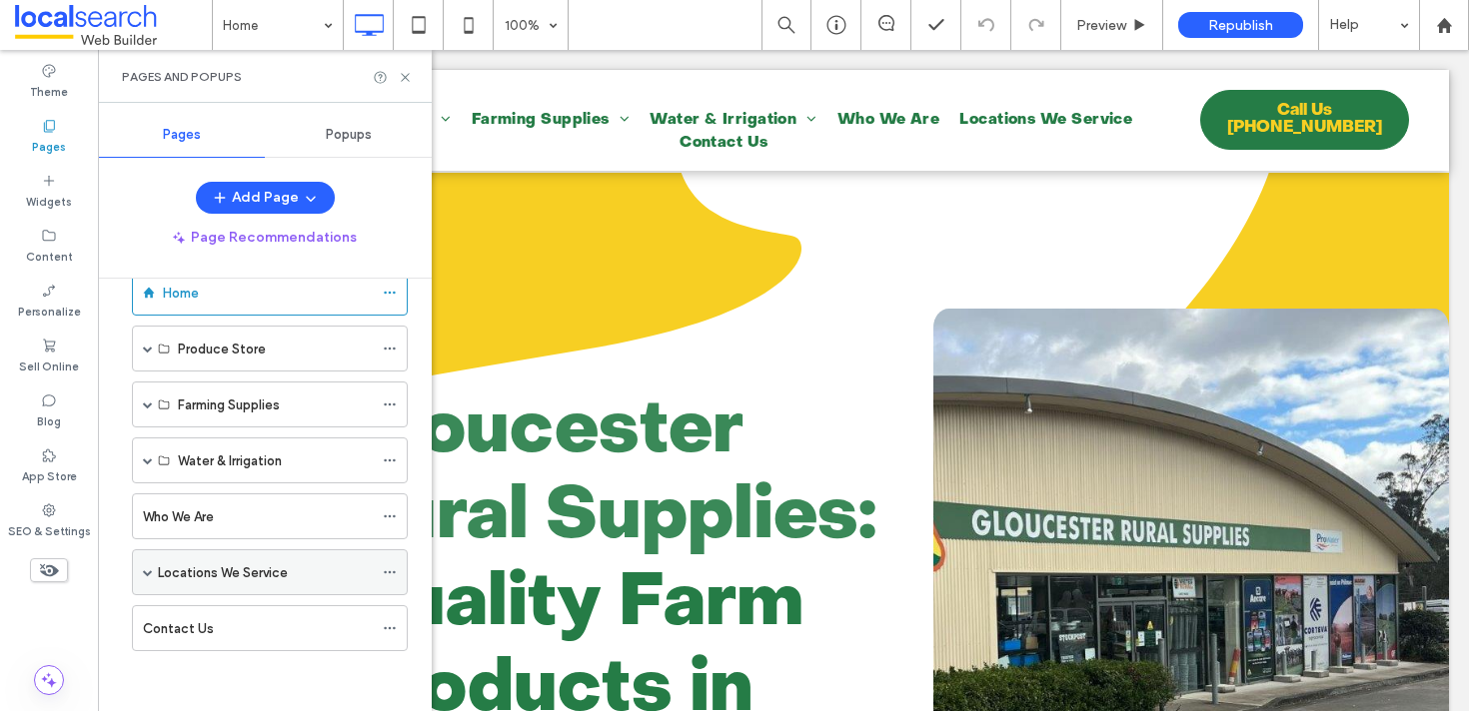
click at [394, 572] on use at bounding box center [389, 572] width 11 height 3
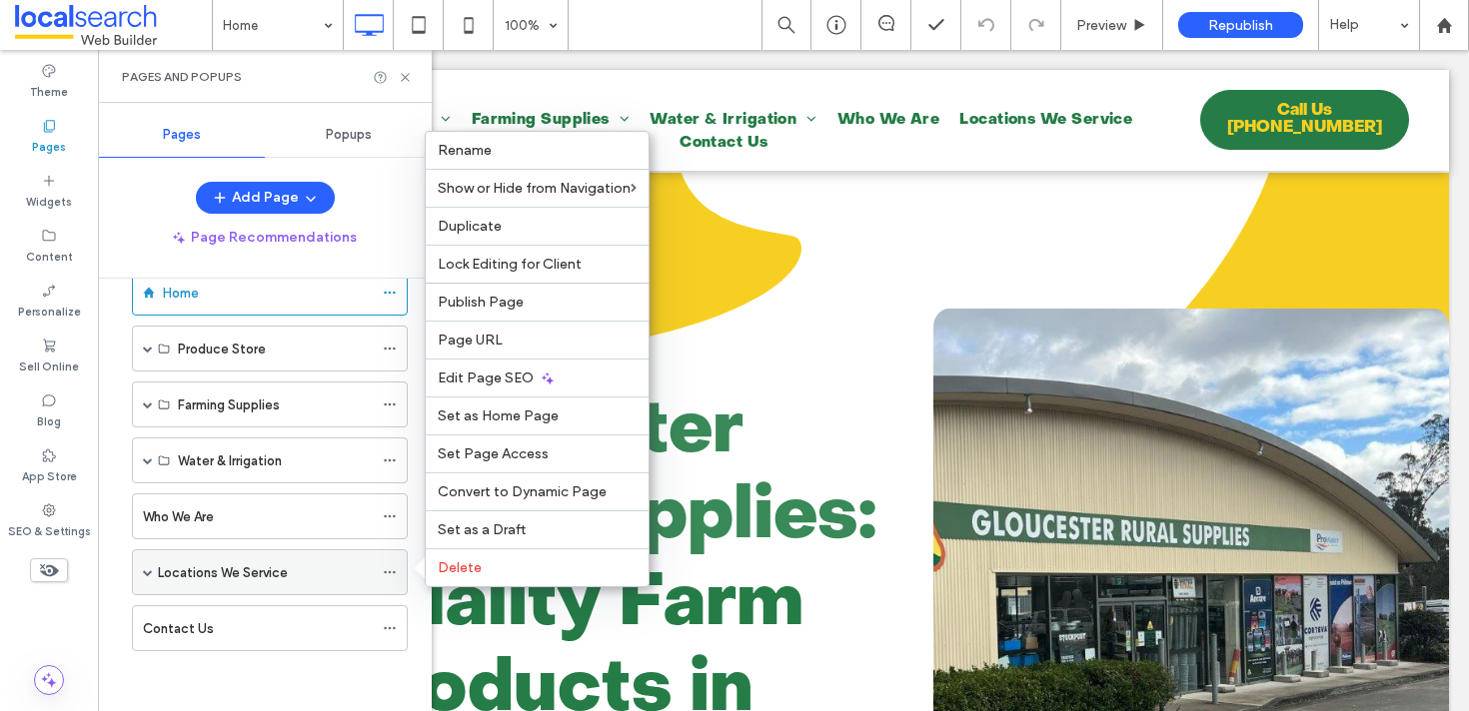
click at [147, 577] on span at bounding box center [148, 572] width 10 height 44
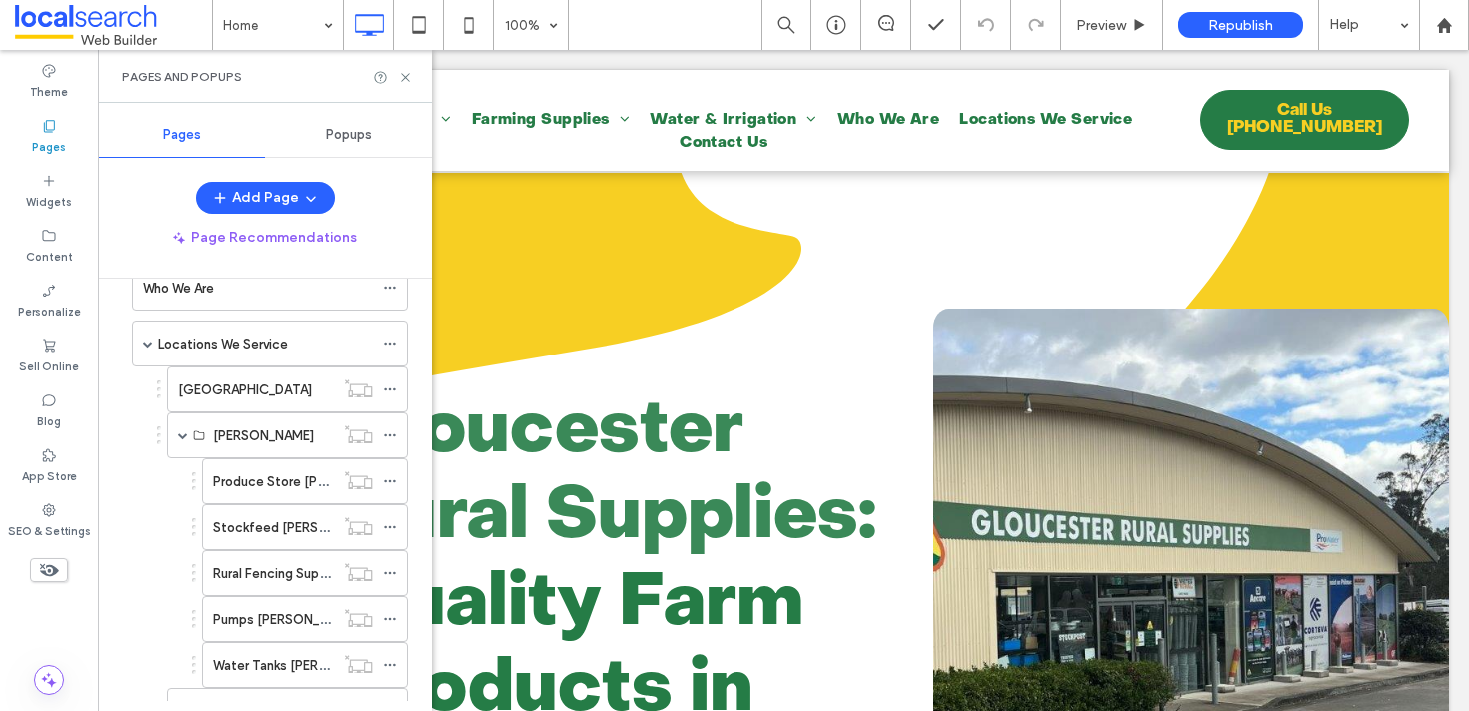
scroll to position [211, 0]
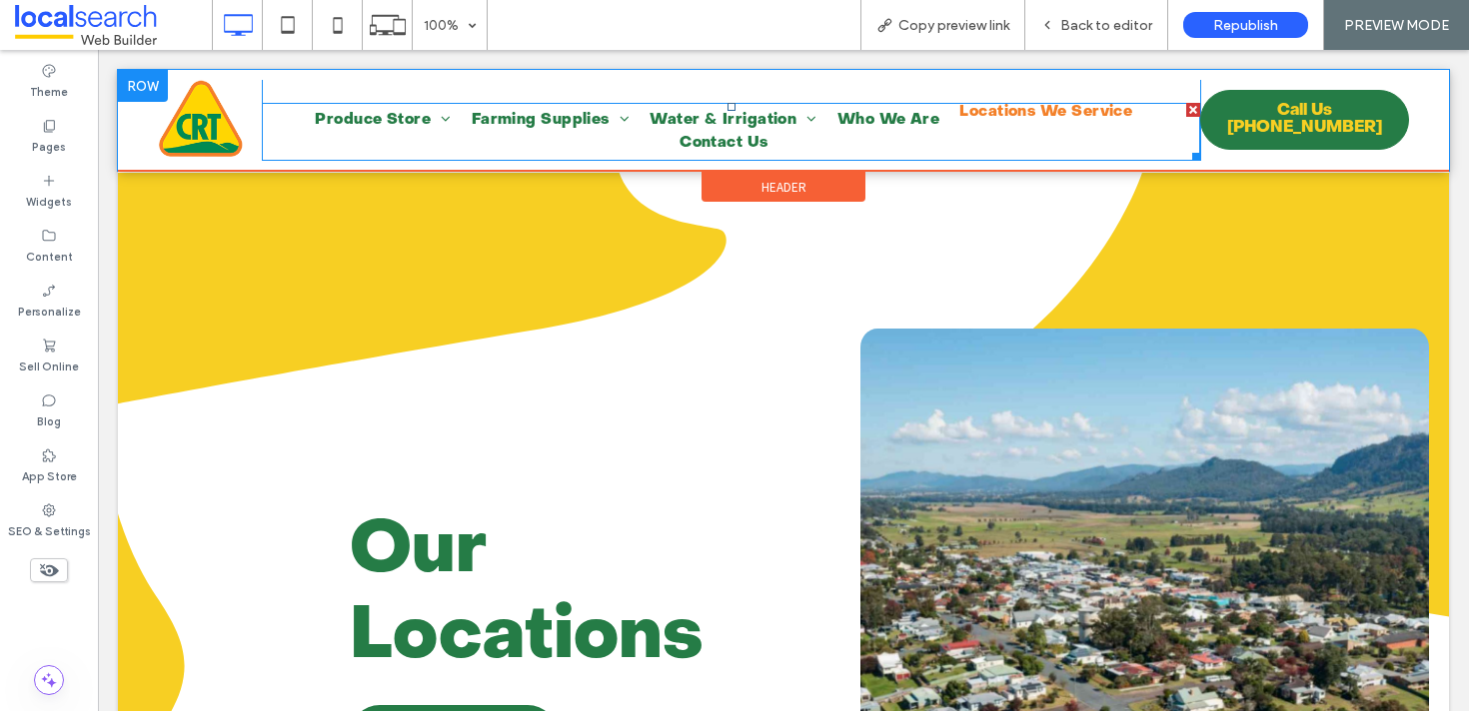
click at [988, 118] on span "Locations We Service" at bounding box center [1045, 112] width 173 height 23
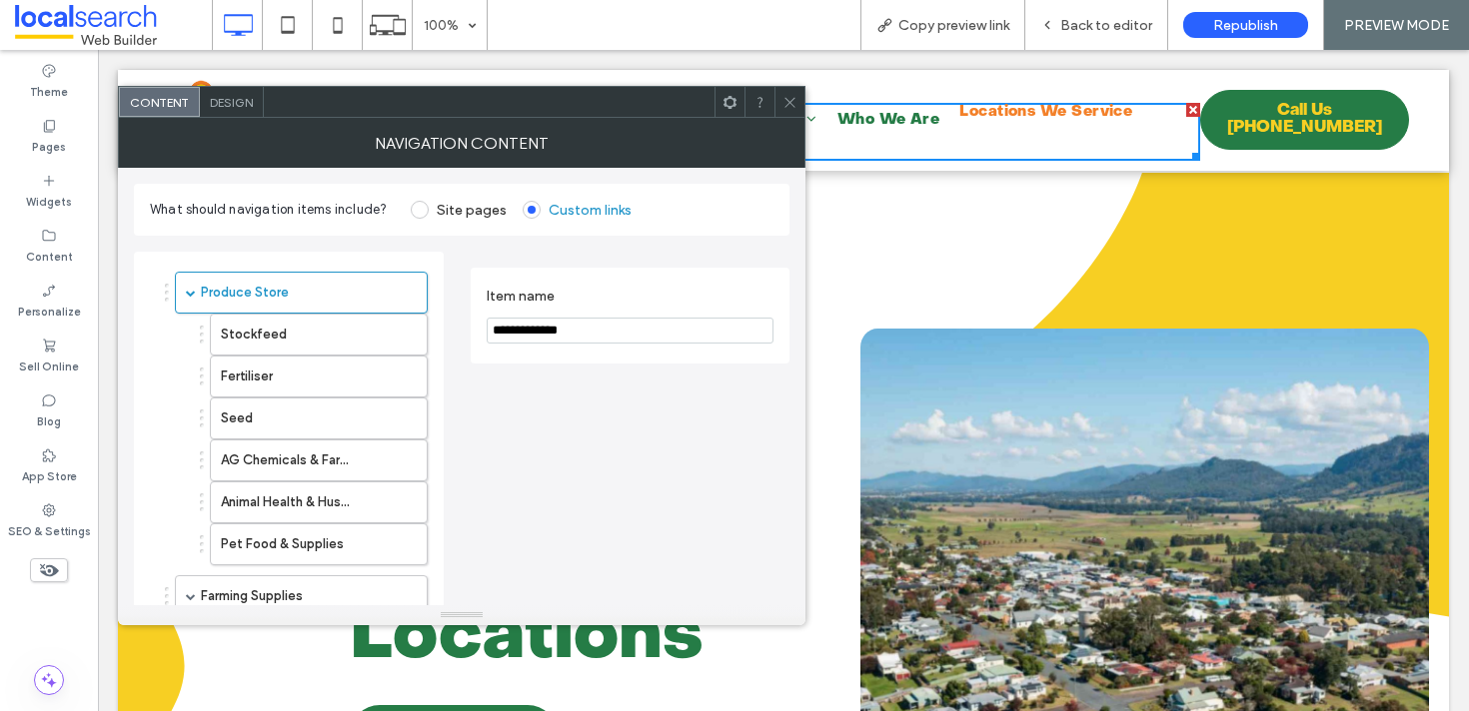
click at [988, 118] on span "Locations We Service" at bounding box center [1045, 112] width 173 height 23
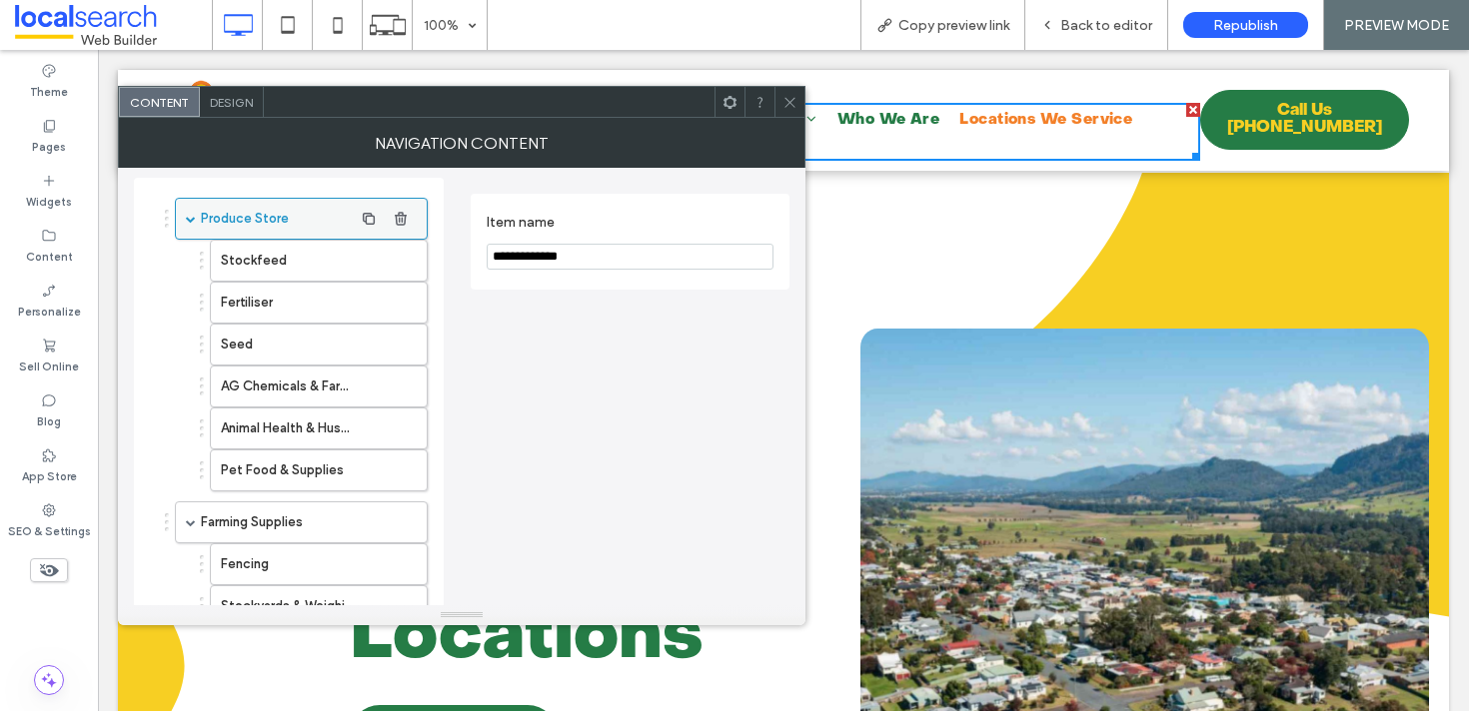
scroll to position [301, 0]
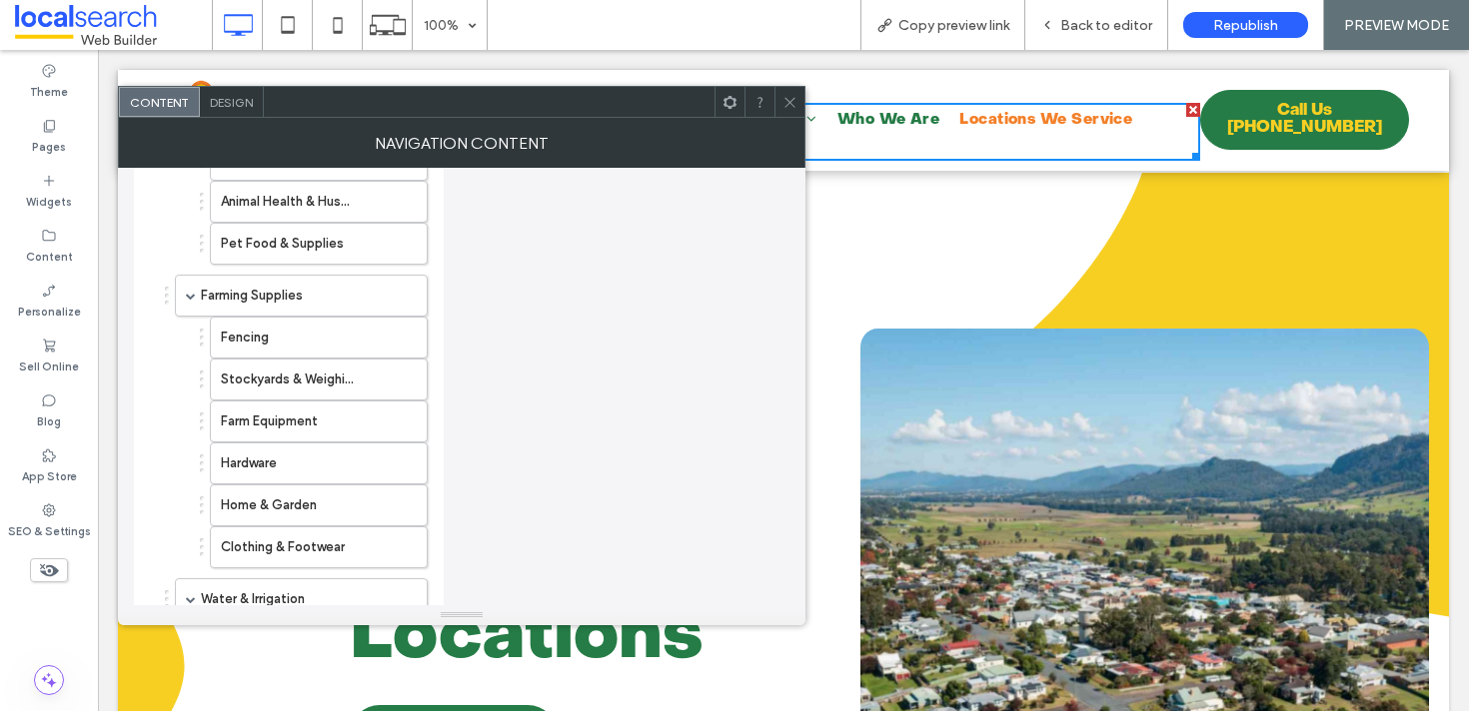
click at [786, 100] on icon at bounding box center [789, 102] width 15 height 15
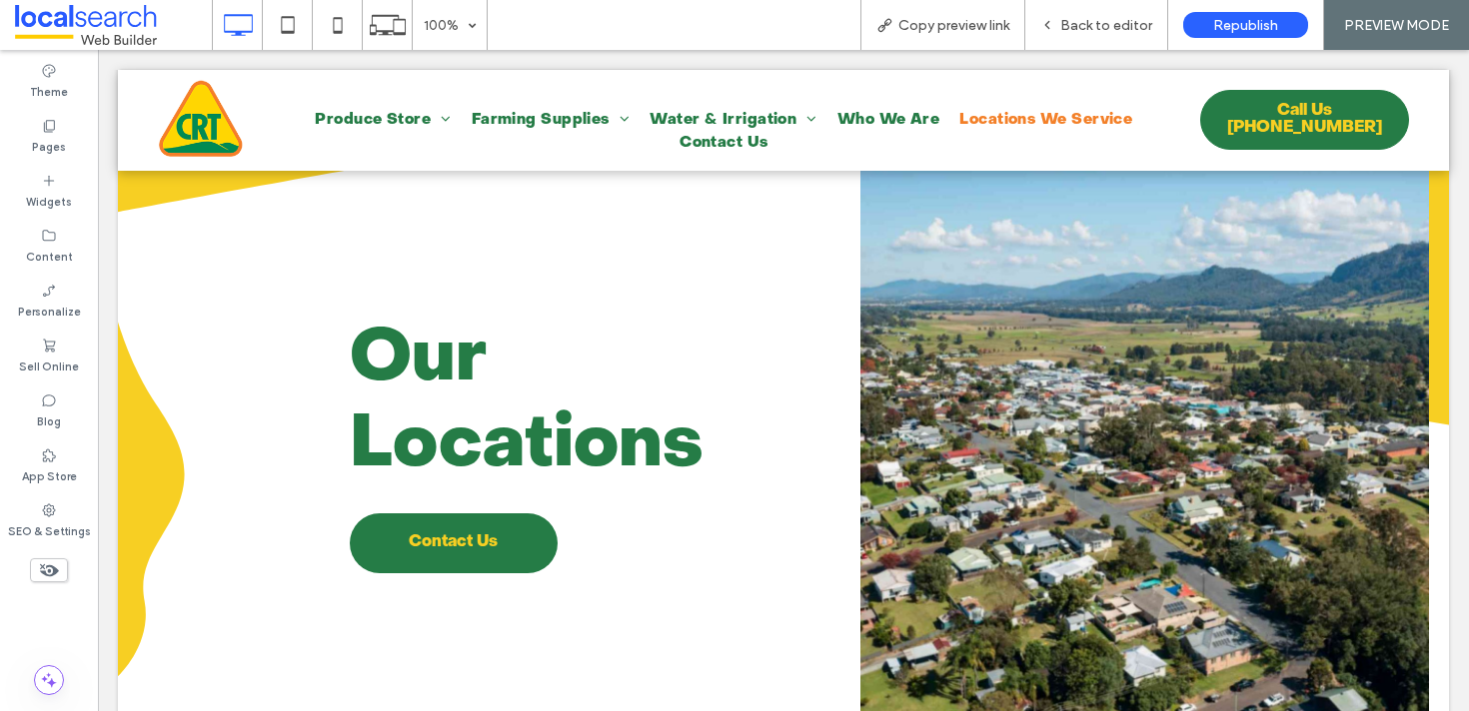
scroll to position [0, 0]
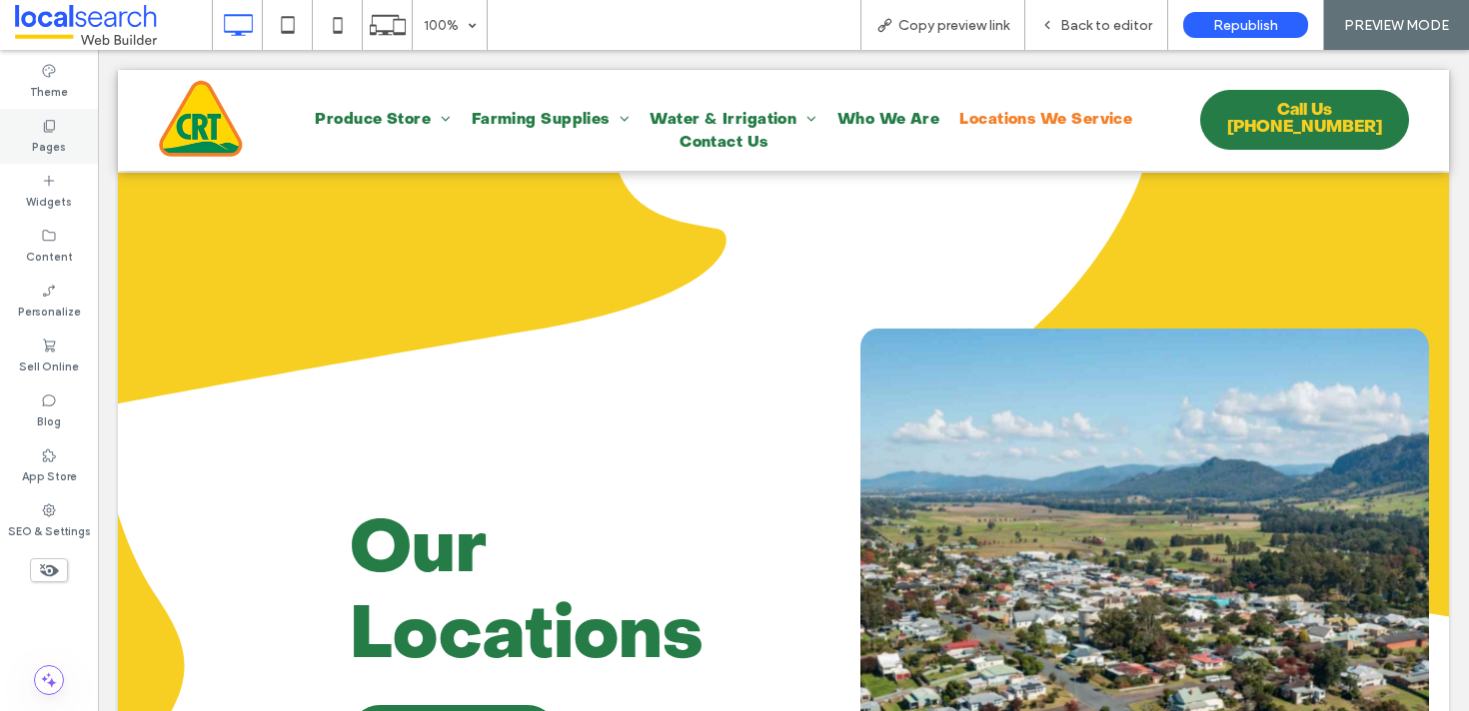
click at [66, 141] on div "Pages" at bounding box center [49, 136] width 98 height 55
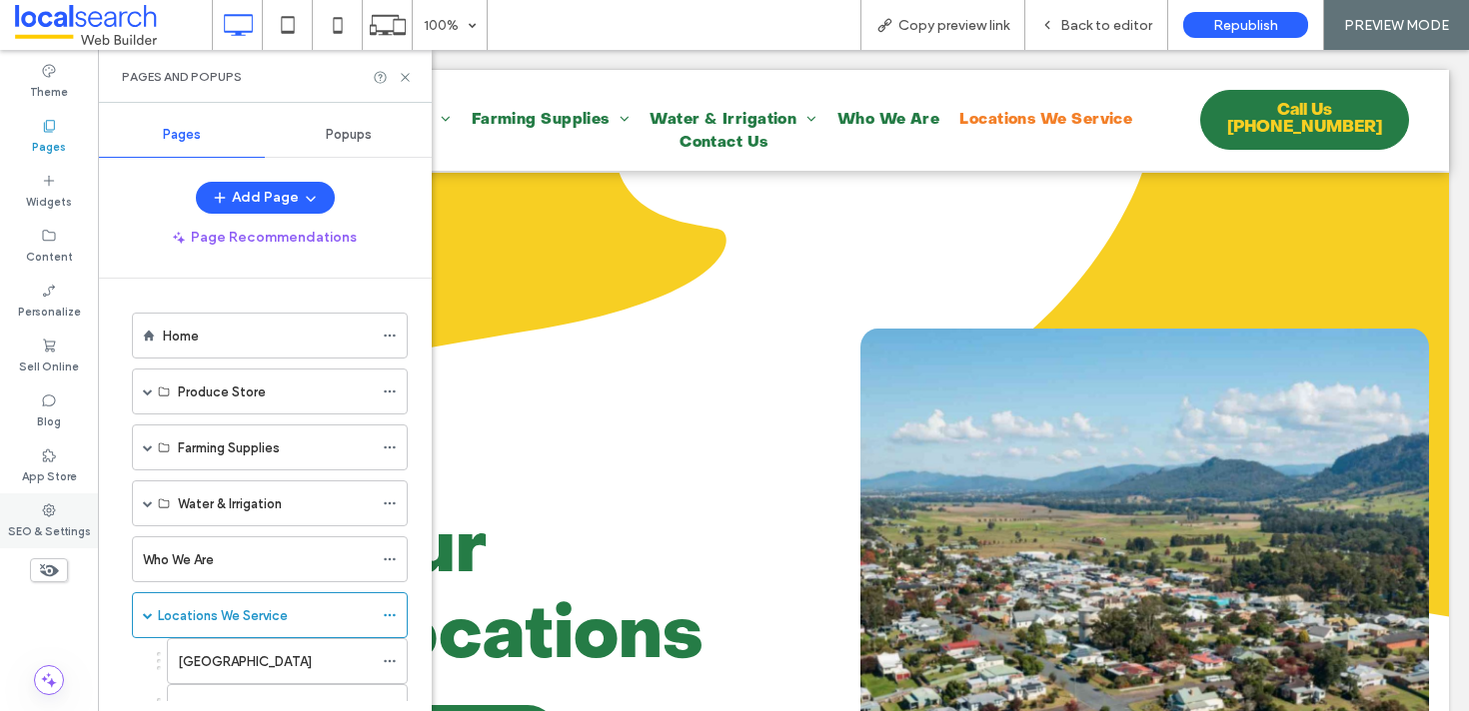
click at [23, 502] on div "SEO & Settings" at bounding box center [49, 521] width 98 height 55
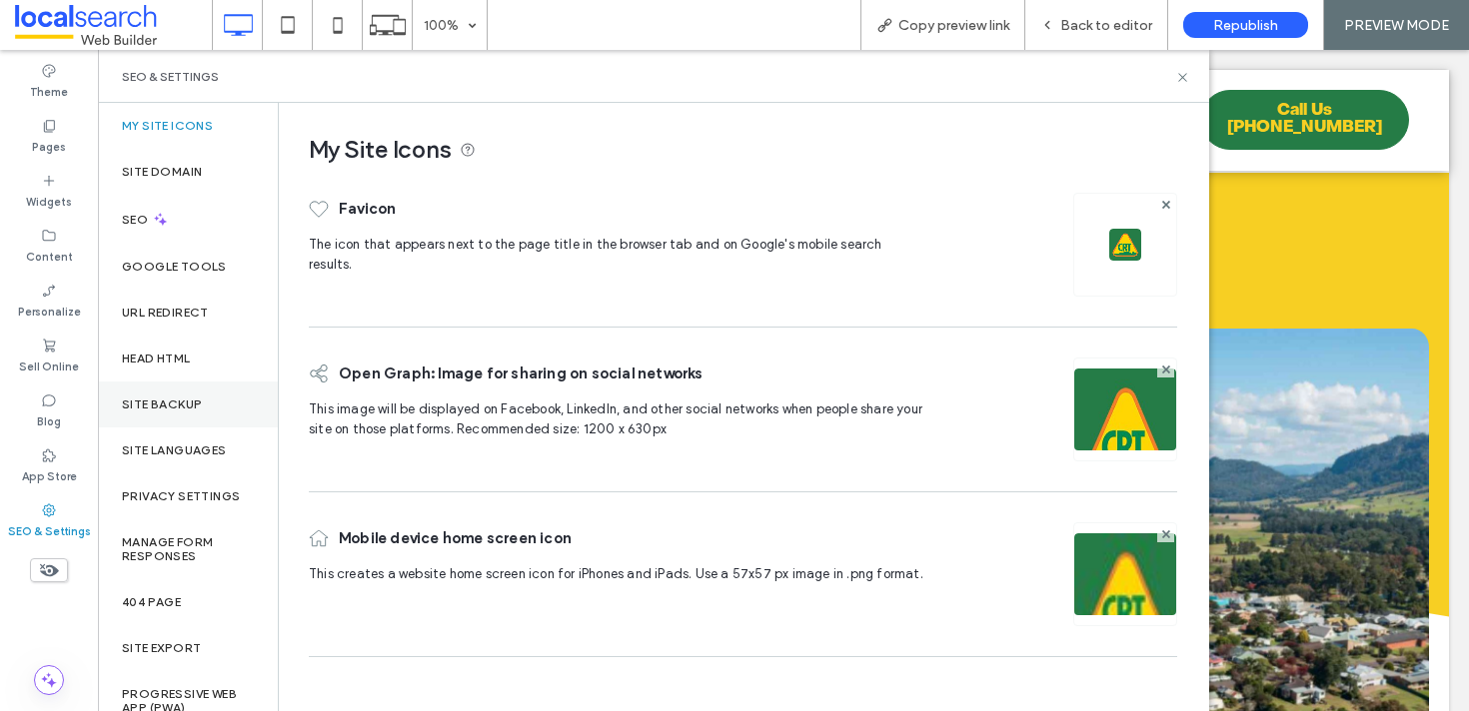
click at [215, 392] on div "Site Backup" at bounding box center [188, 405] width 180 height 46
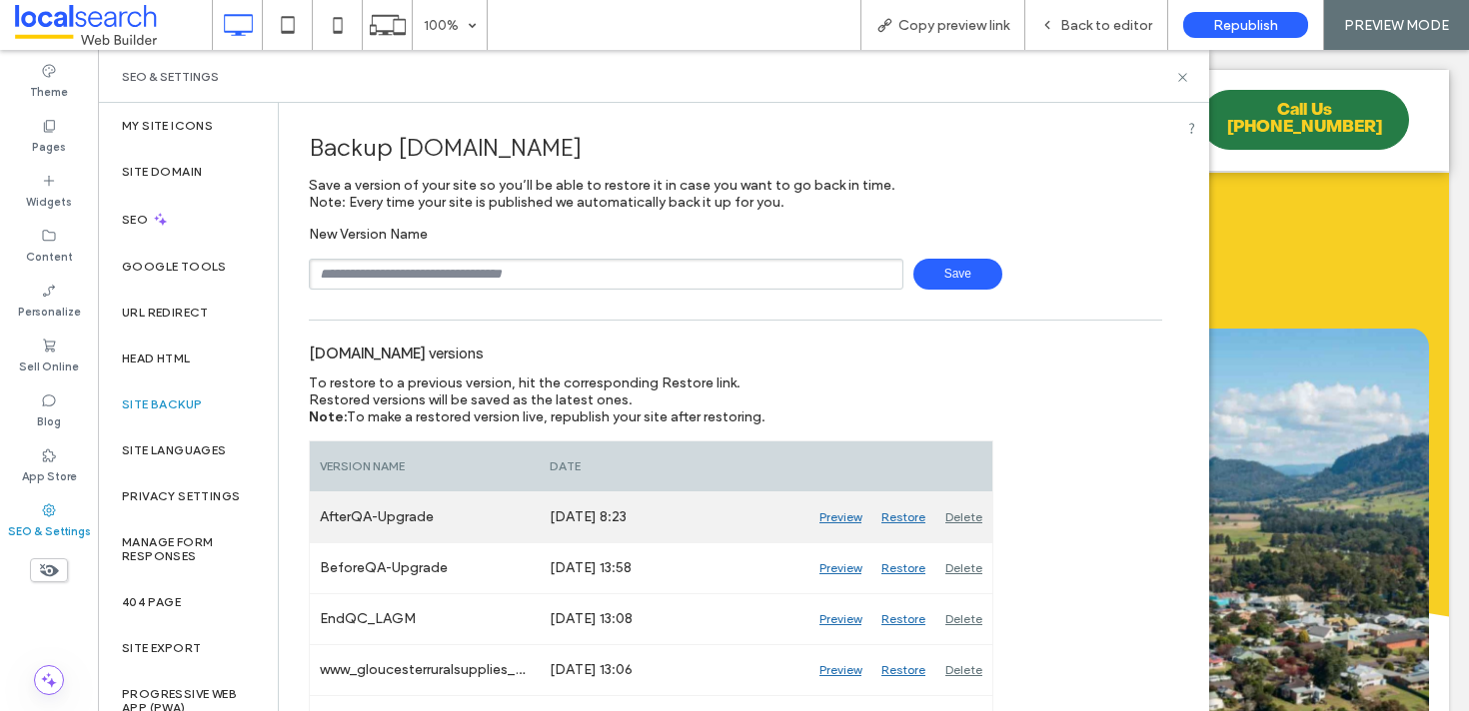
click at [911, 513] on div "Restore" at bounding box center [903, 518] width 64 height 50
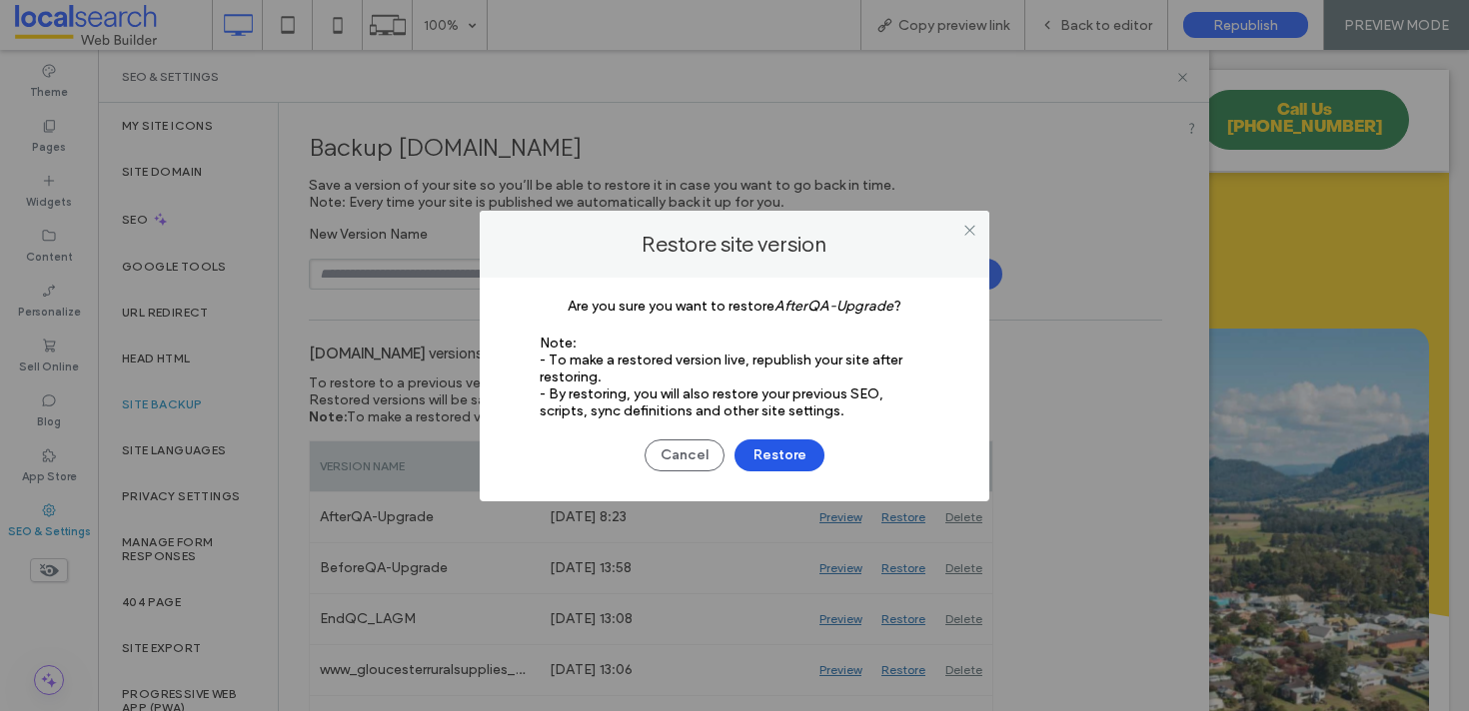
click at [786, 454] on button "Restore" at bounding box center [779, 456] width 90 height 32
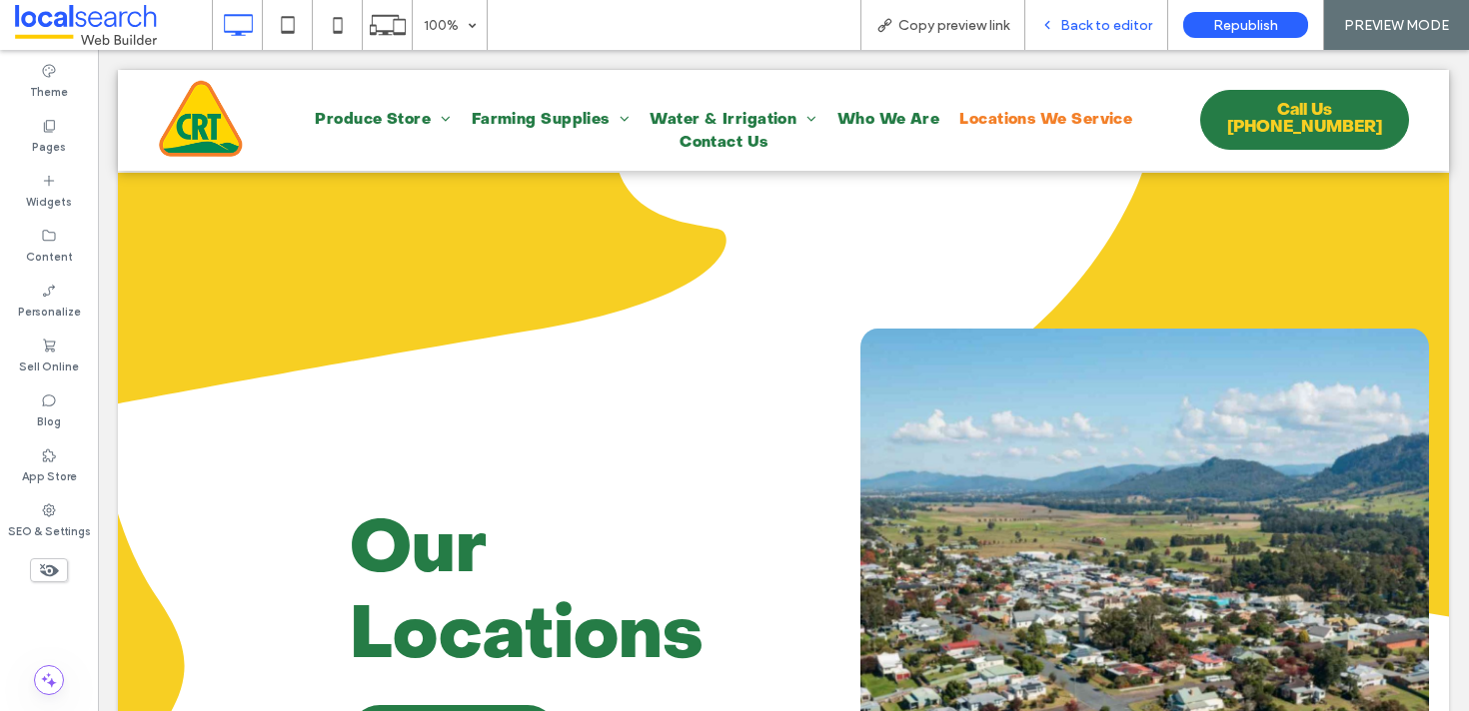
click at [1069, 25] on span "Back to editor" at bounding box center [1106, 25] width 92 height 17
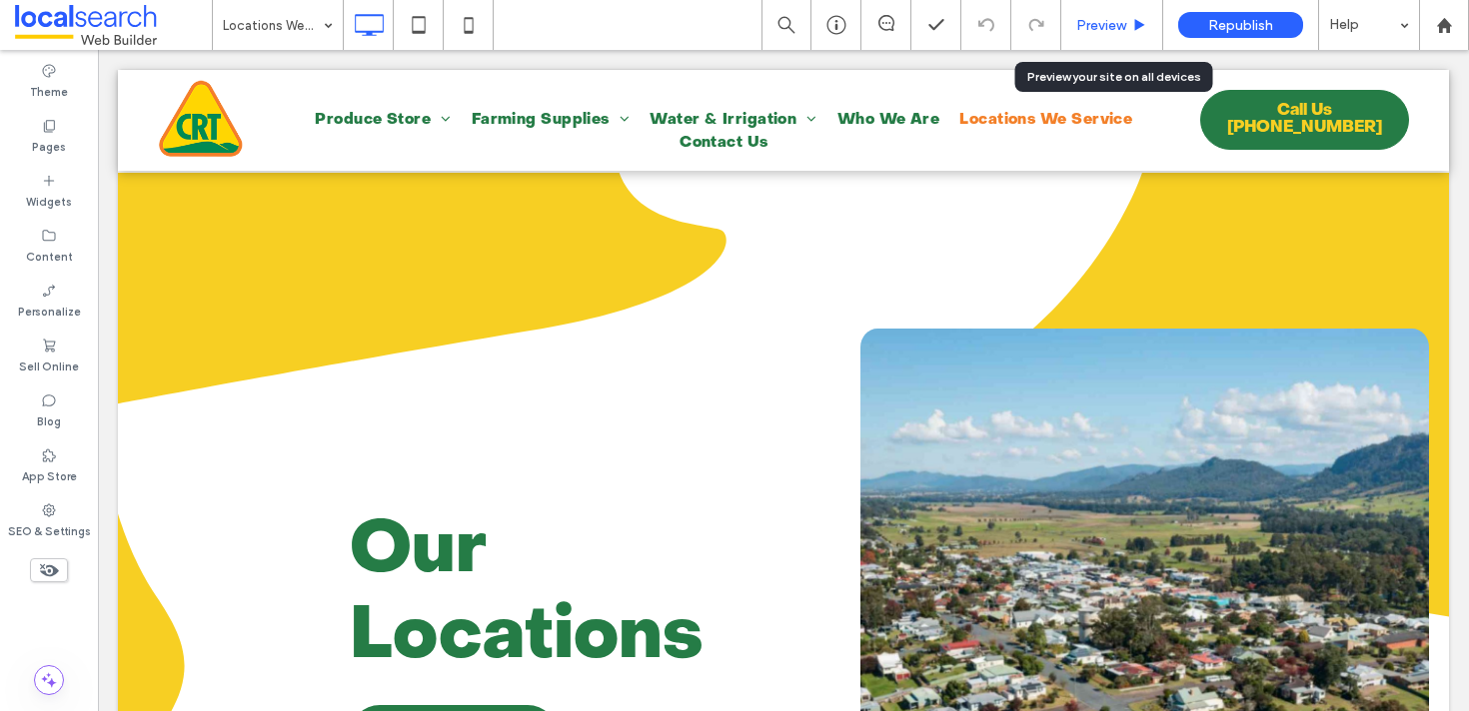
click at [1108, 30] on span "Preview" at bounding box center [1101, 25] width 50 height 17
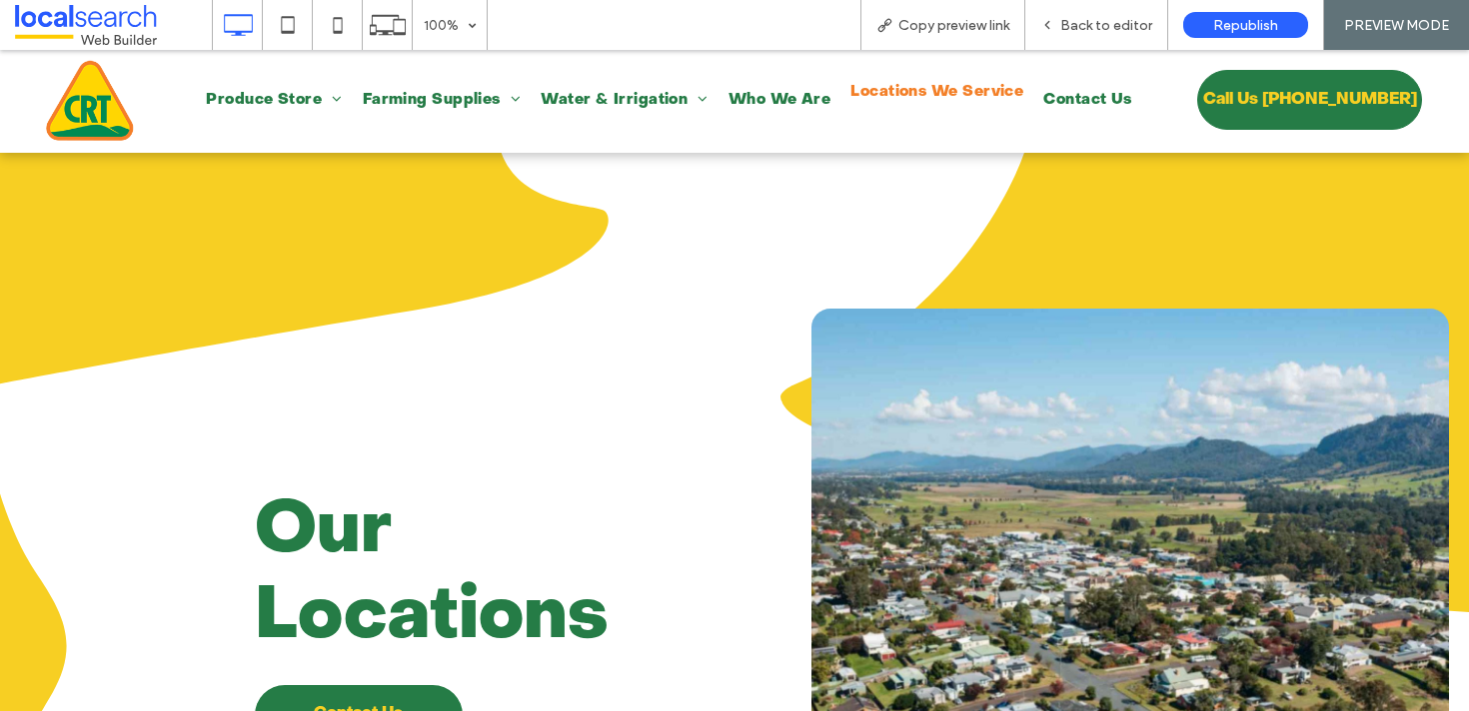
click at [875, 101] on span "Locations We Service" at bounding box center [936, 92] width 173 height 23
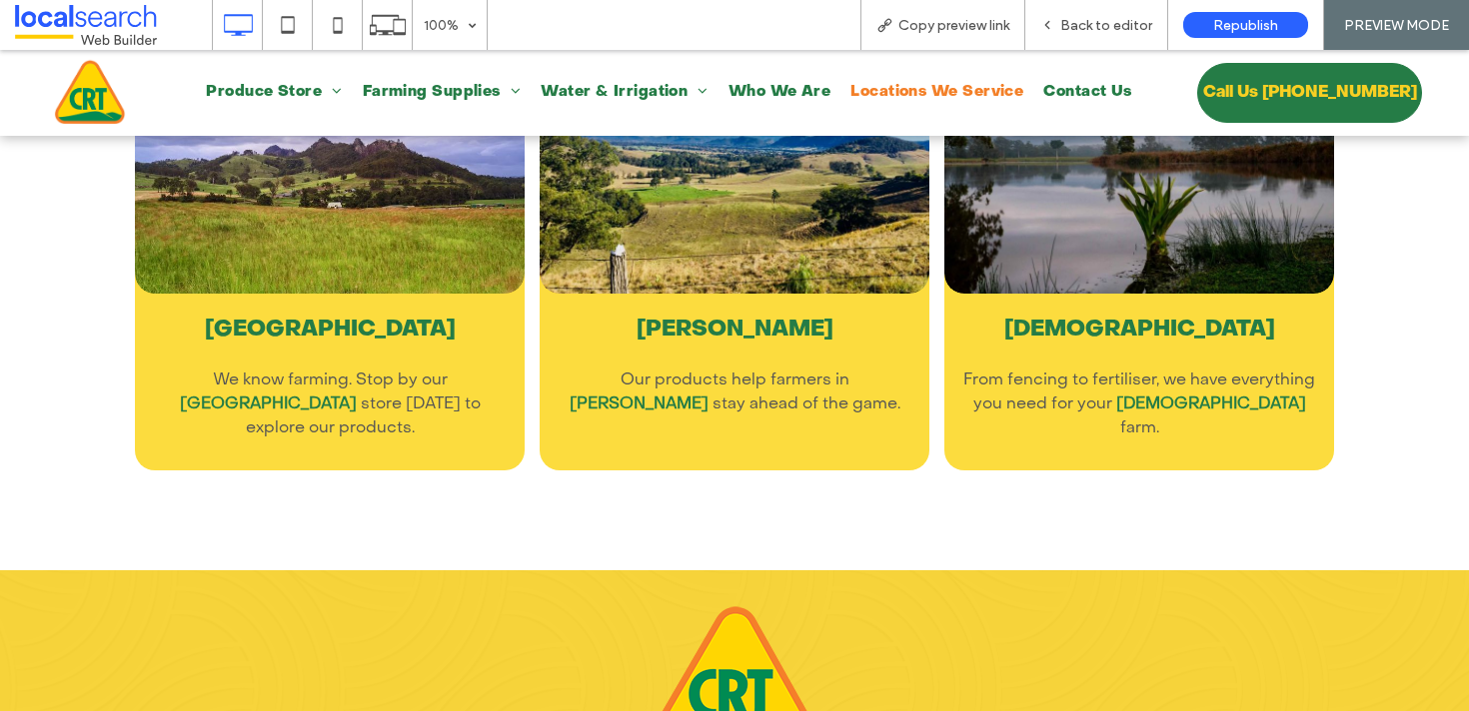
scroll to position [2828, 0]
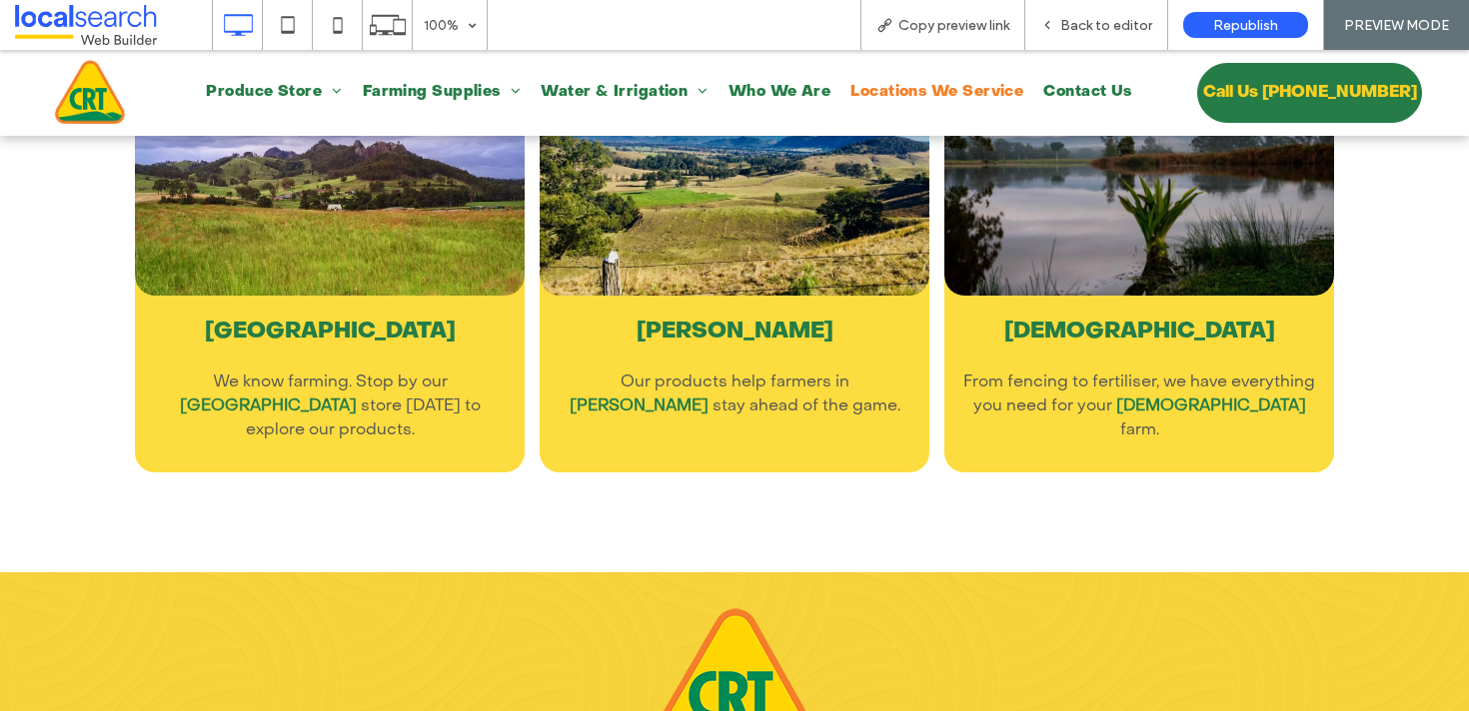
click at [695, 226] on link at bounding box center [733, 171] width 413 height 265
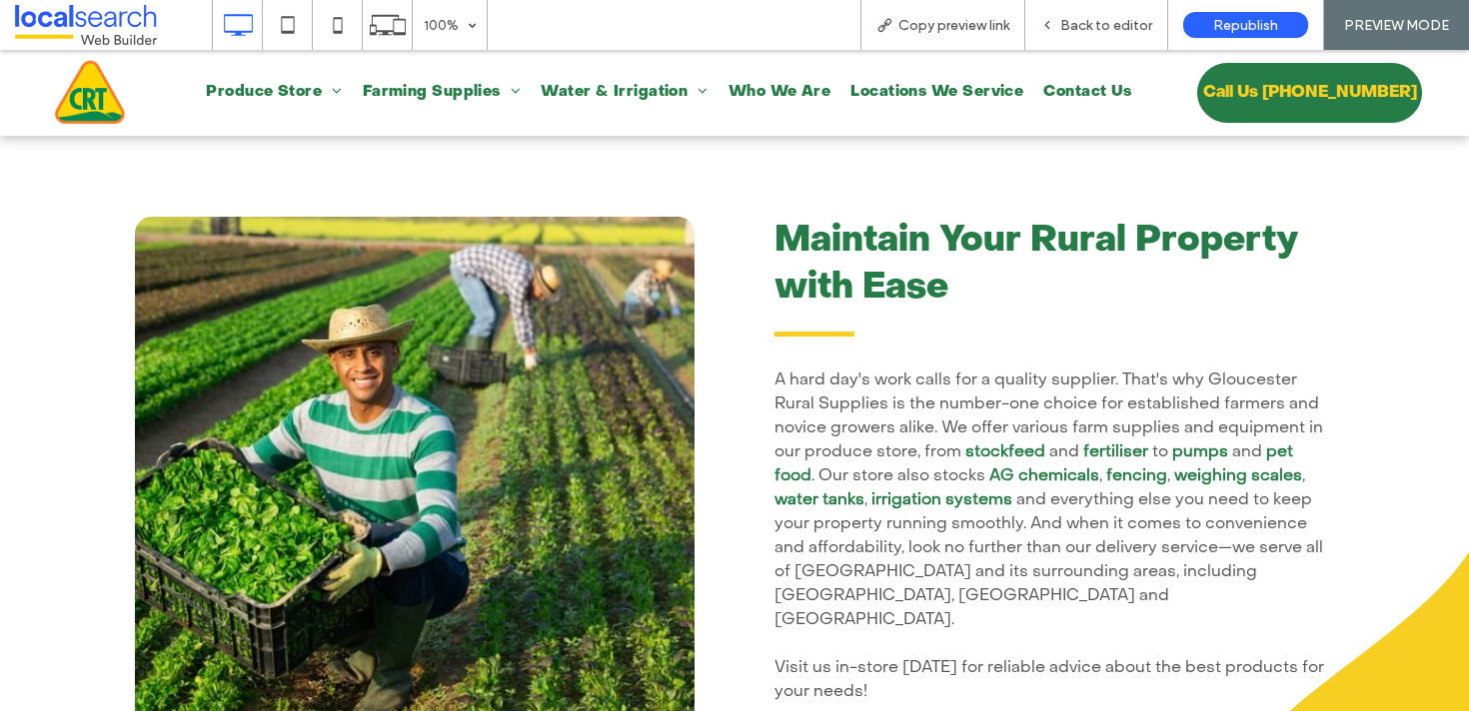
scroll to position [872, 0]
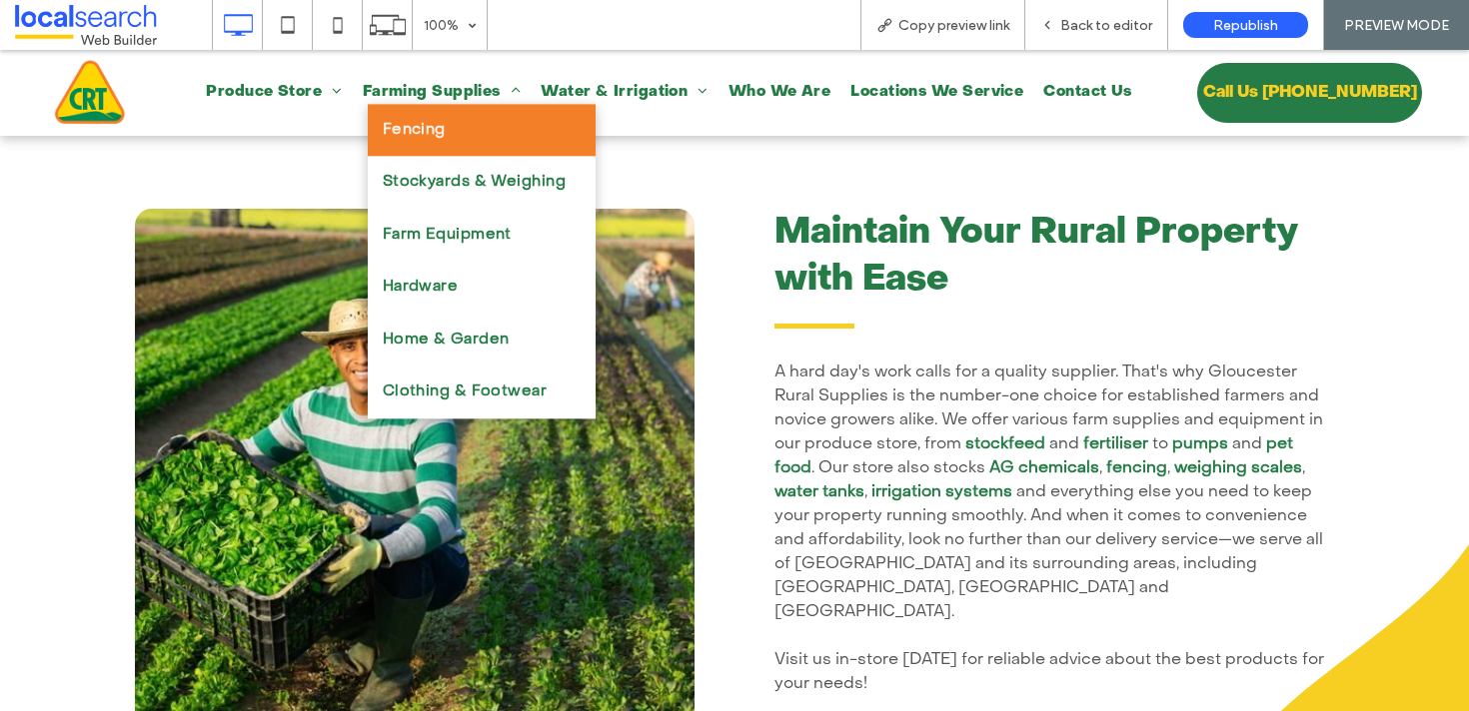
click at [397, 120] on span "Fencing" at bounding box center [414, 130] width 63 height 23
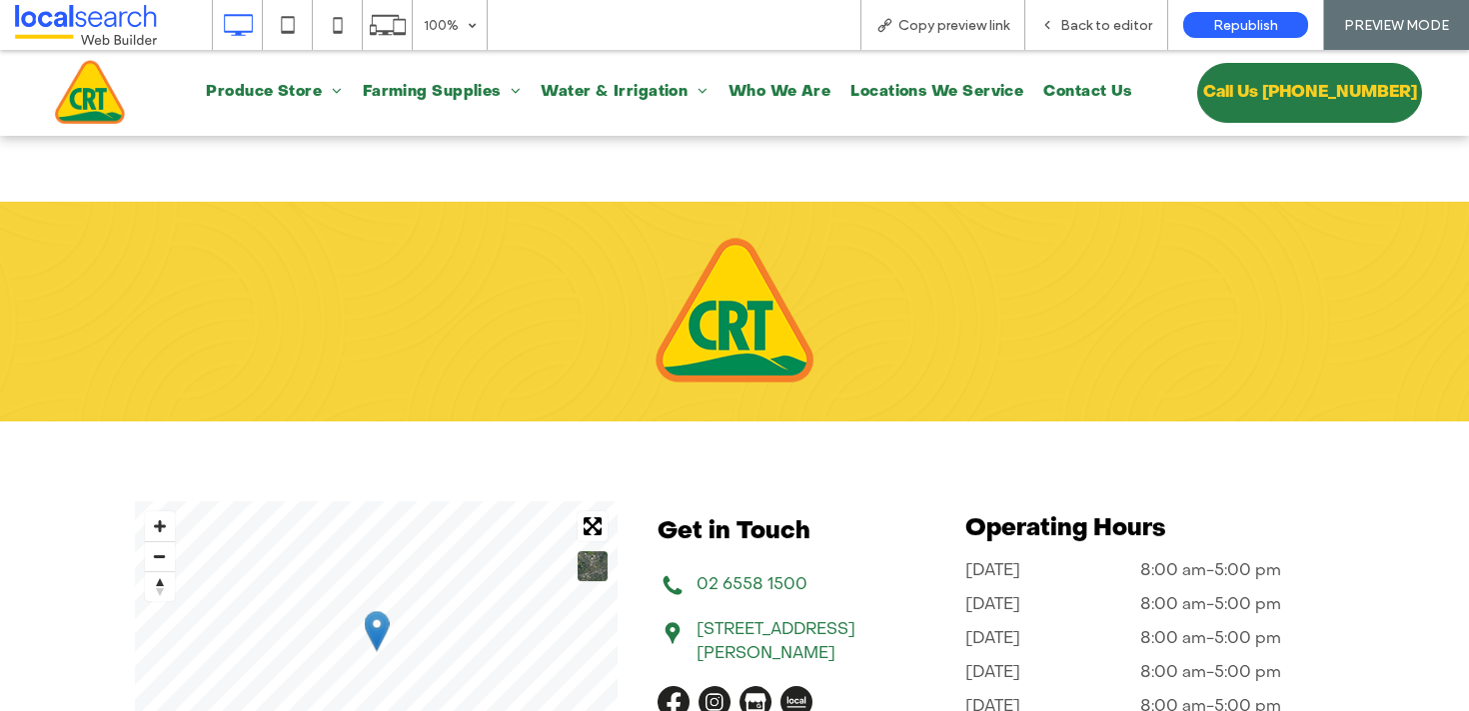
scroll to position [4039, 0]
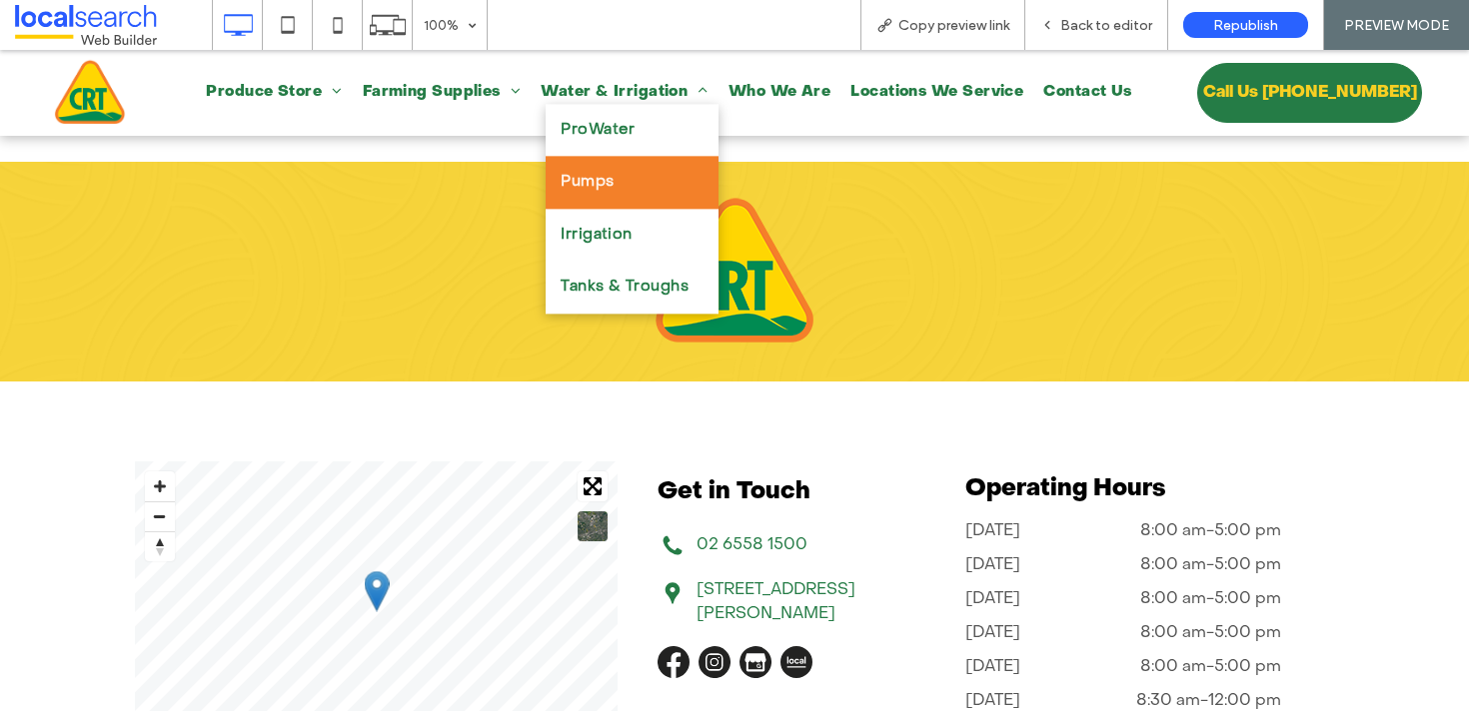
click at [585, 173] on span "Pumps" at bounding box center [586, 182] width 53 height 23
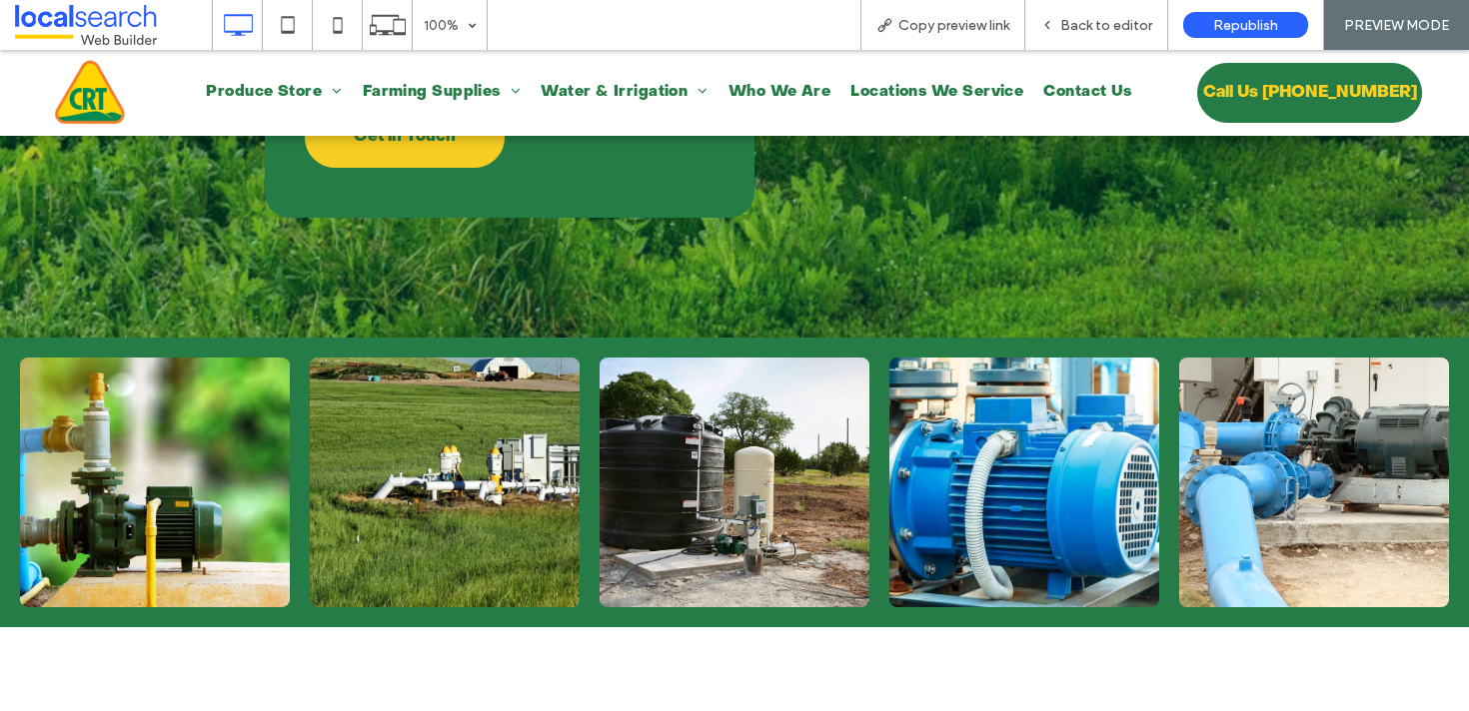
scroll to position [2722, 0]
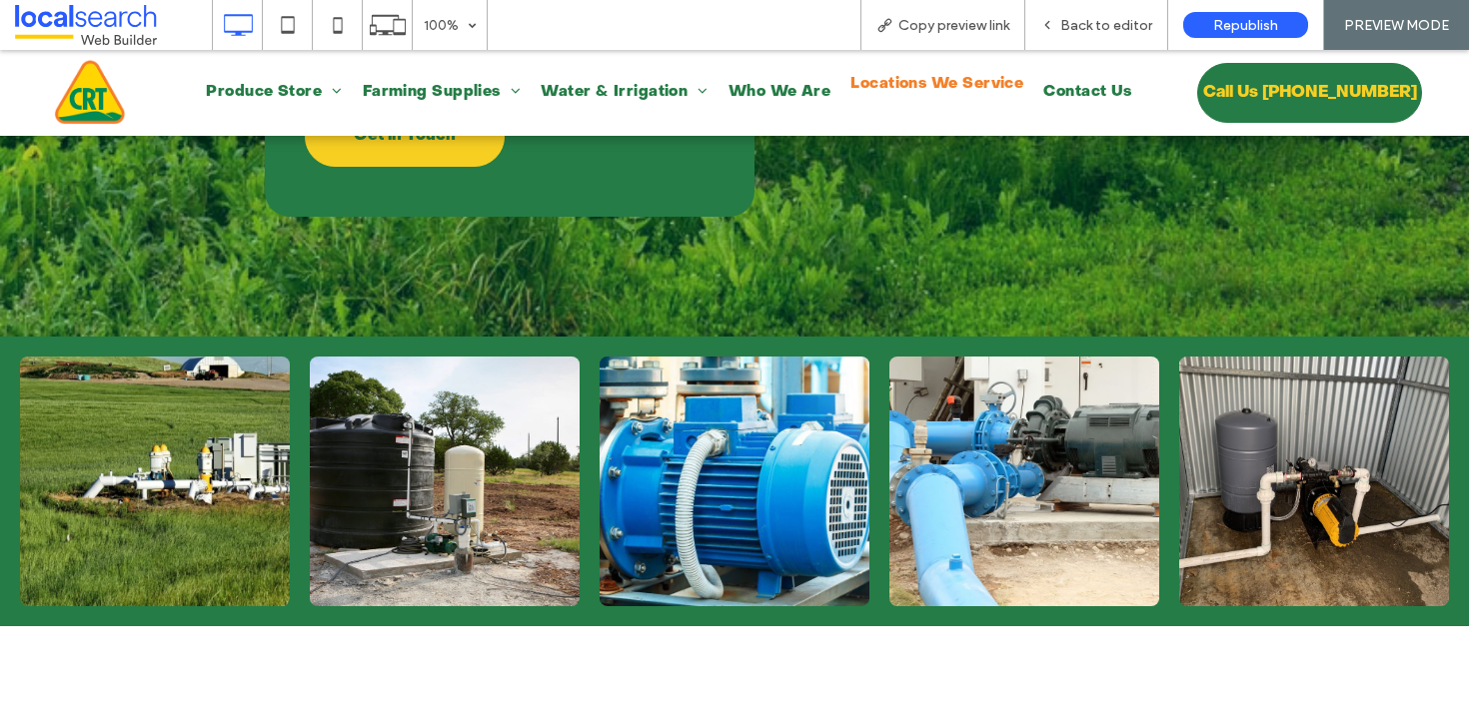
click at [920, 91] on span "Locations We Service" at bounding box center [936, 84] width 173 height 23
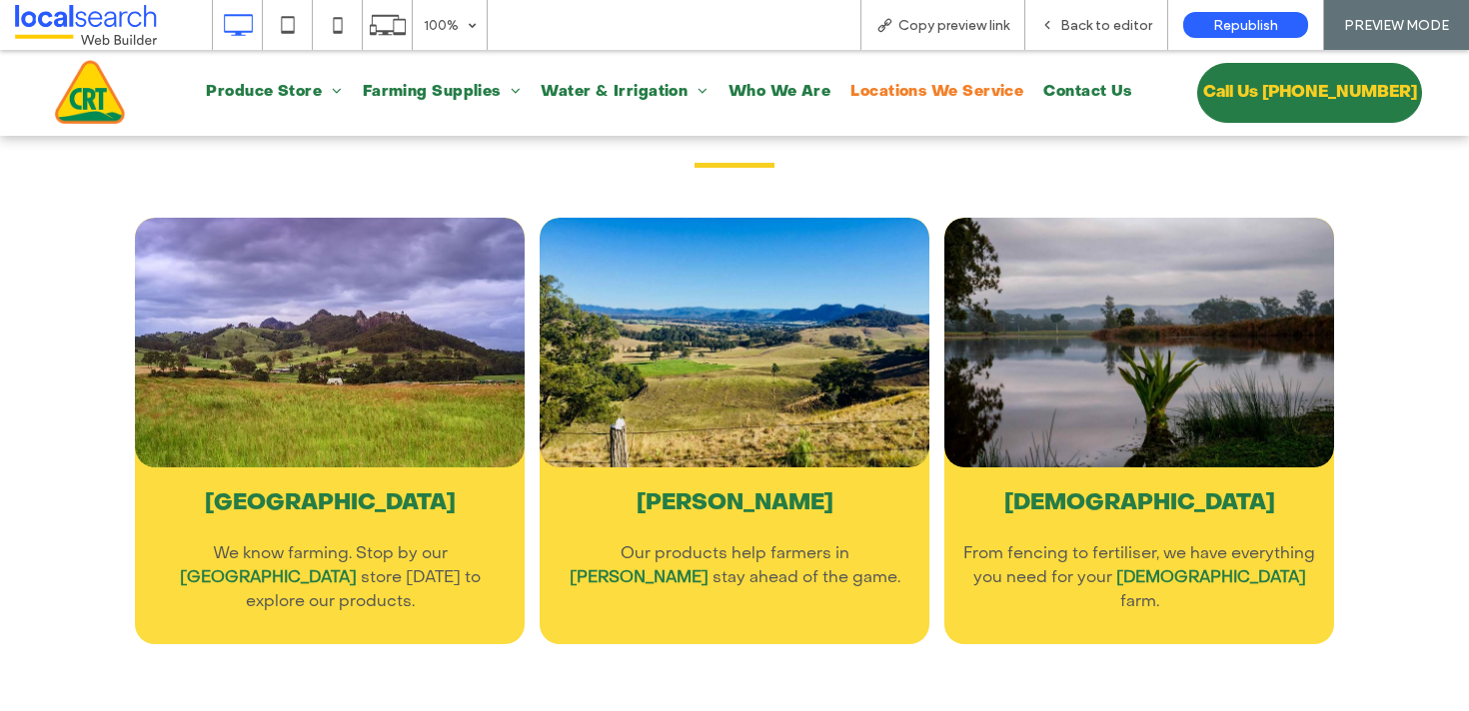
scroll to position [2670, 0]
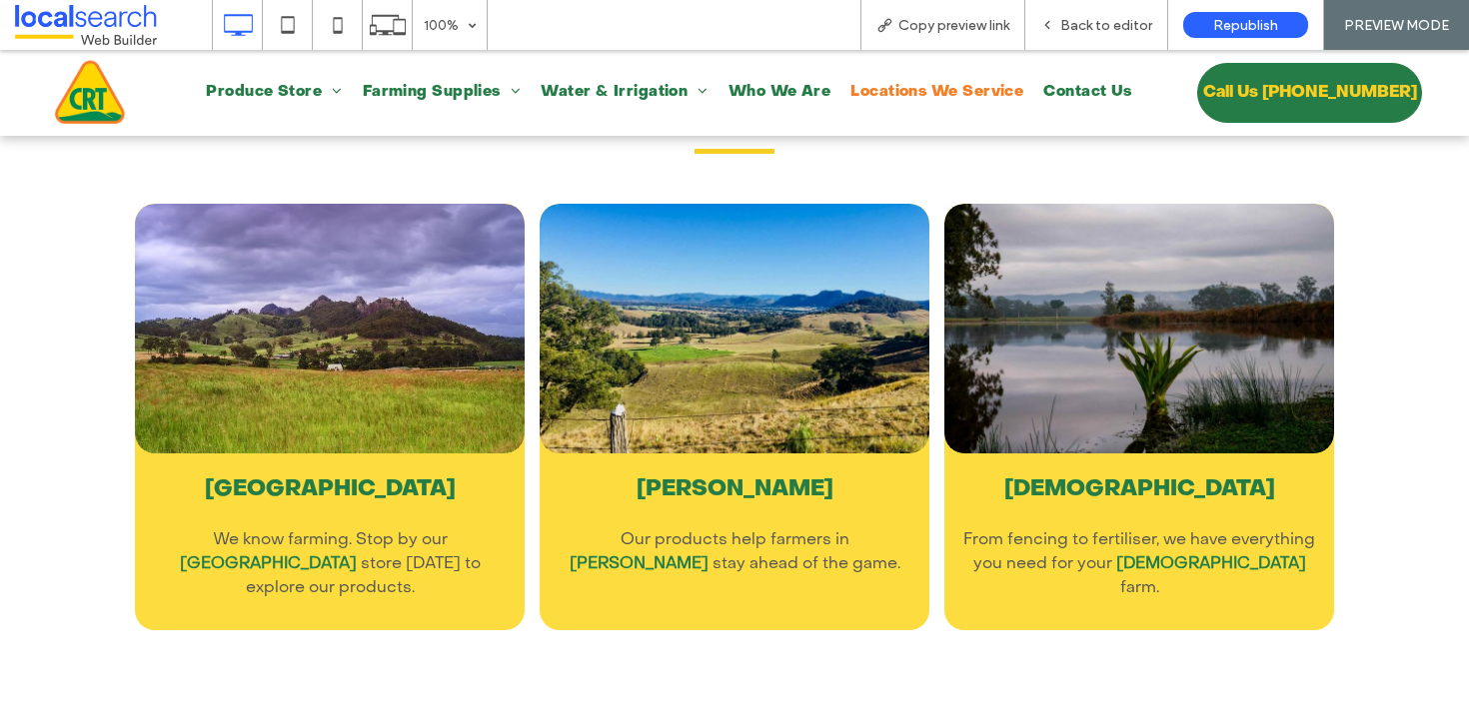
click at [405, 354] on link at bounding box center [329, 329] width 413 height 265
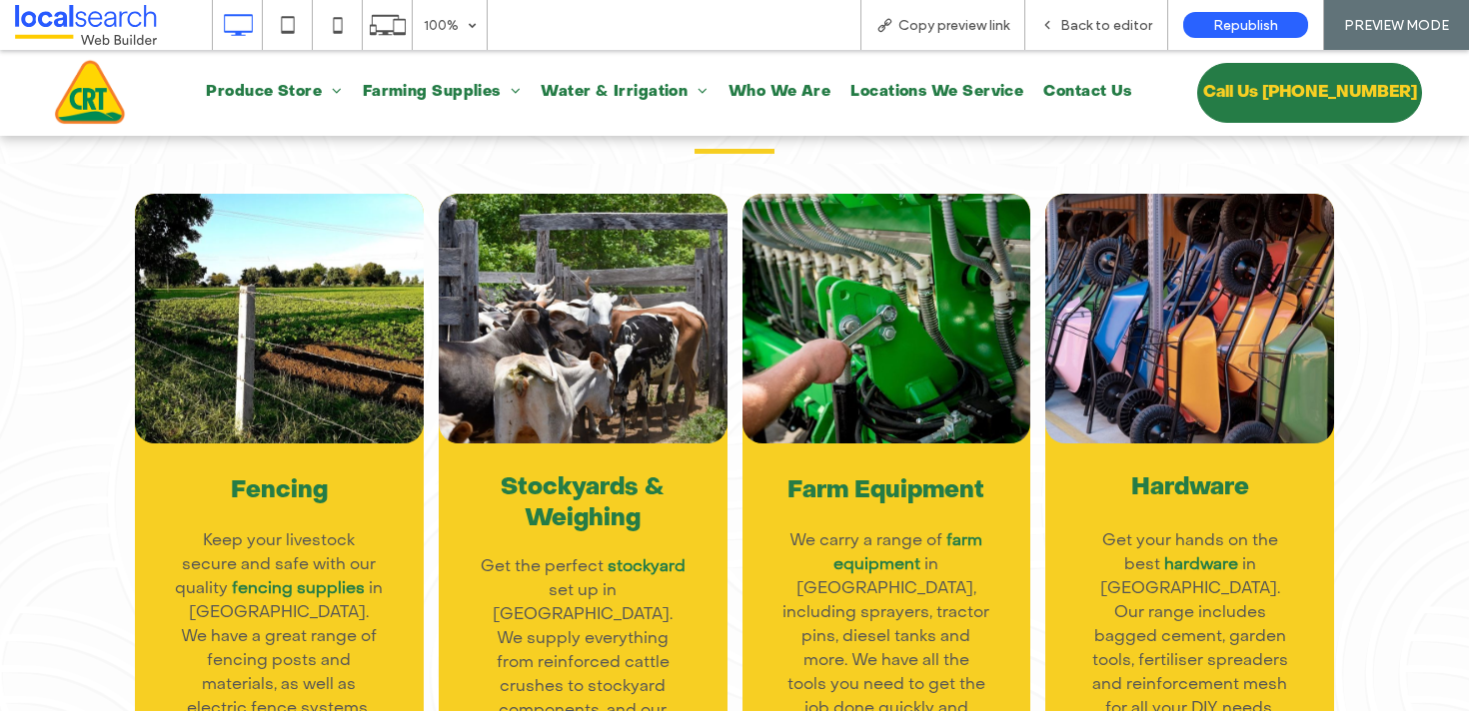
scroll to position [3769, 0]
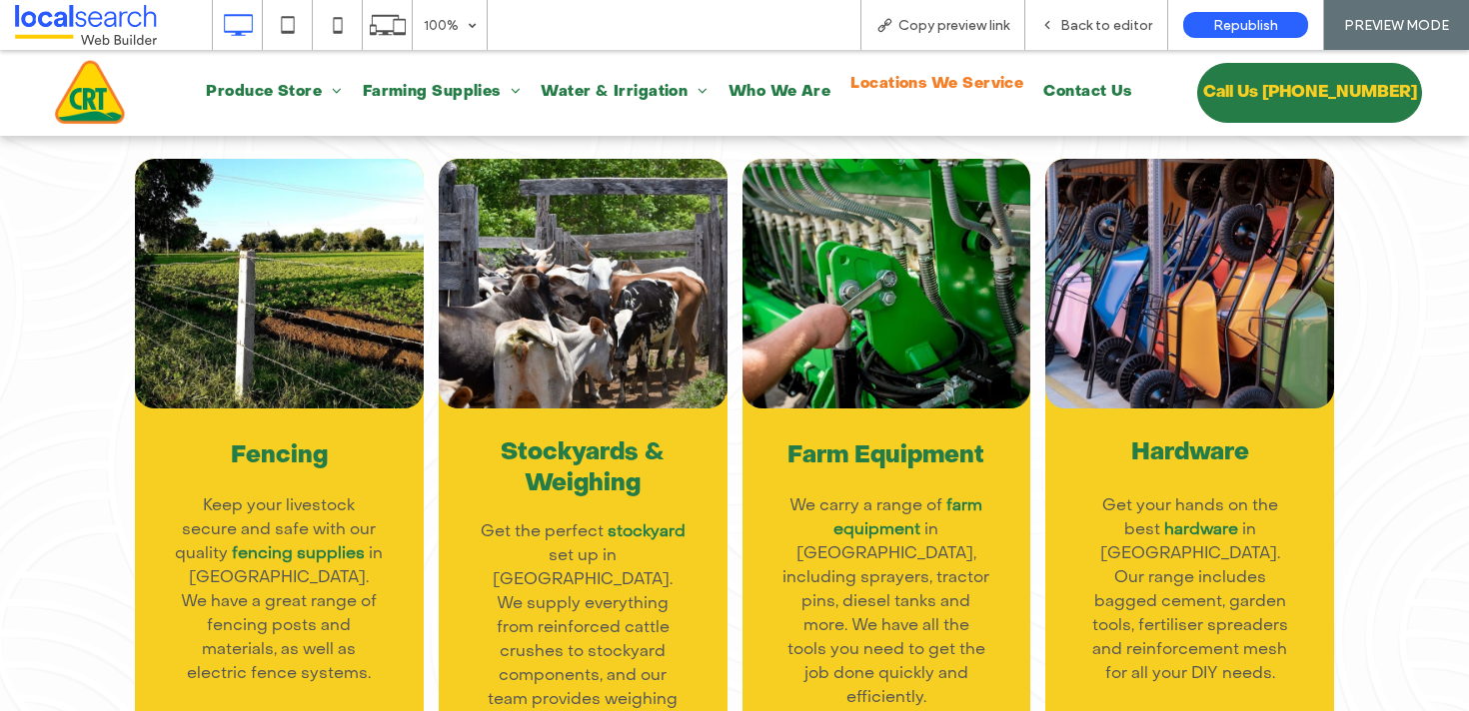
click at [925, 85] on span "Locations We Service" at bounding box center [936, 84] width 173 height 23
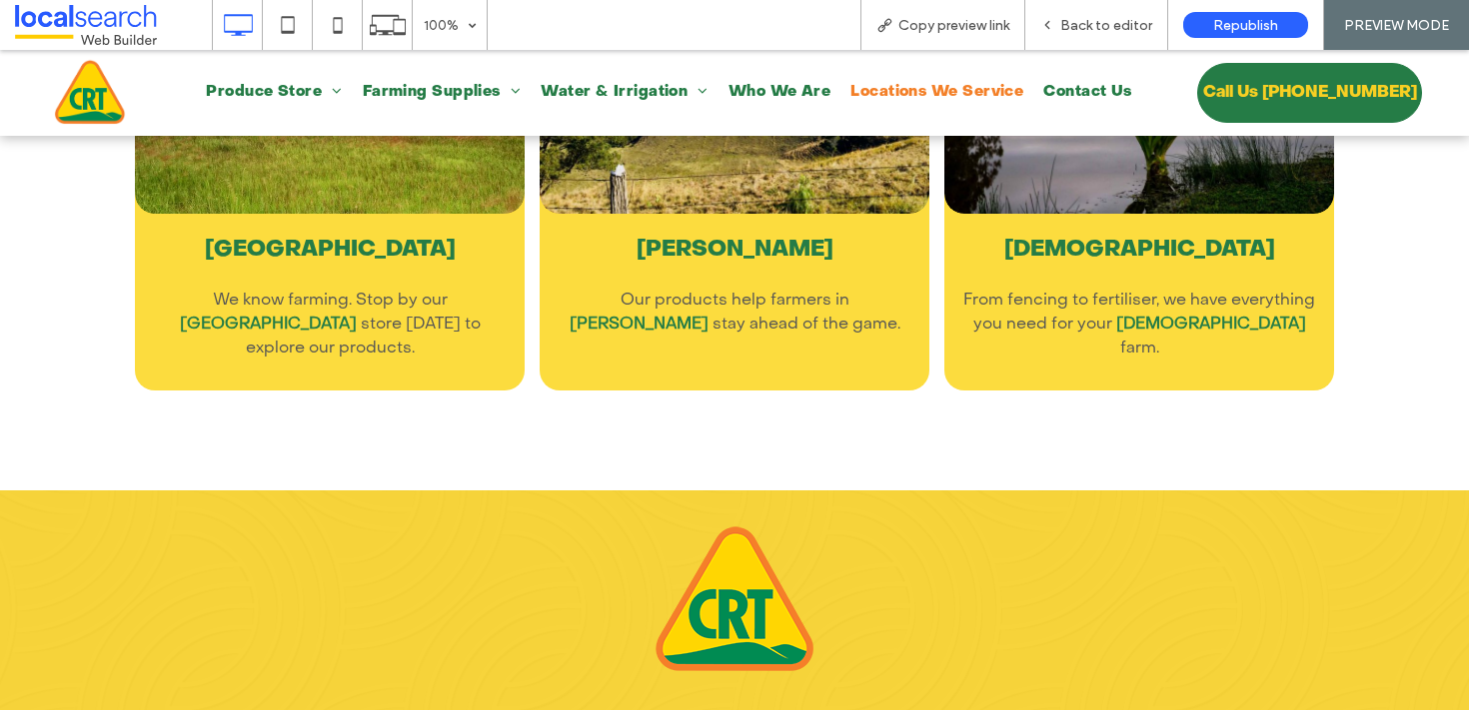
scroll to position [2911, 0]
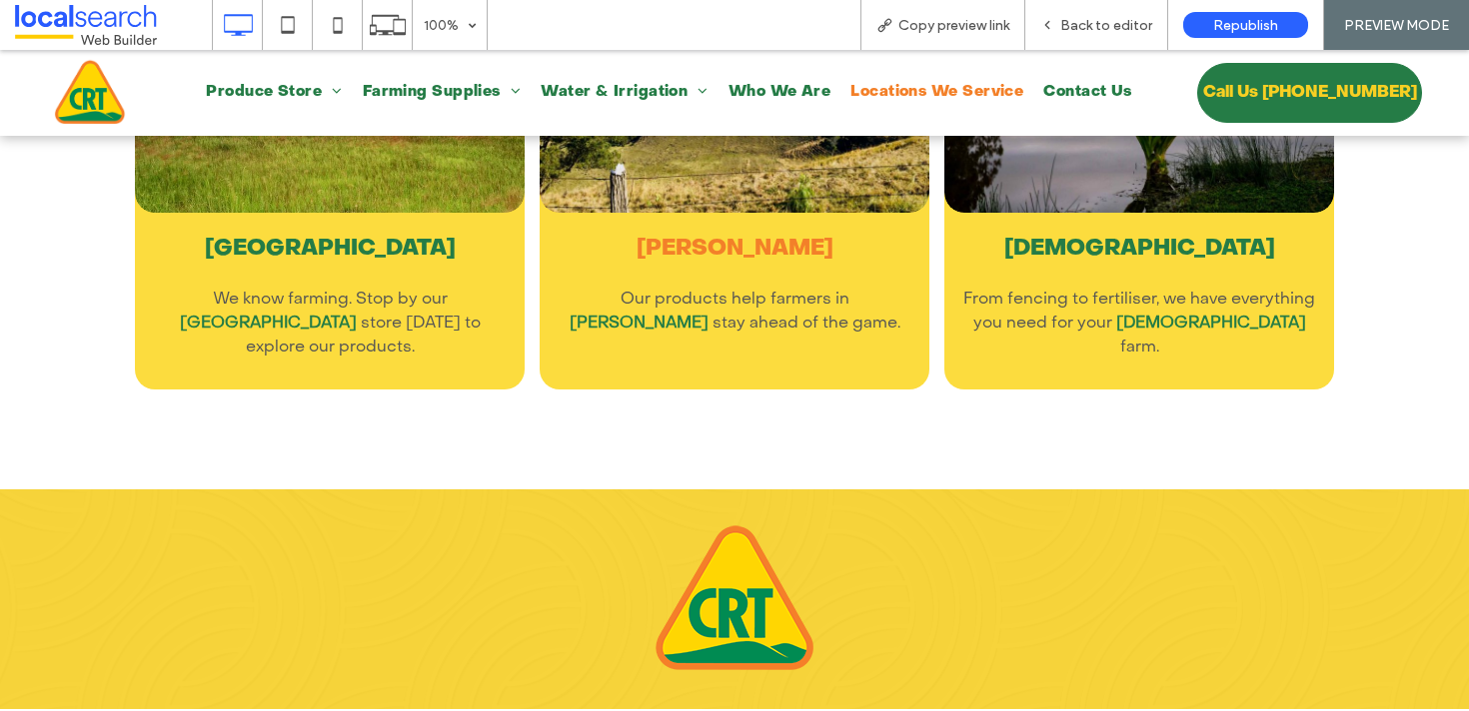
click at [713, 243] on link "Stroud" at bounding box center [734, 249] width 197 height 21
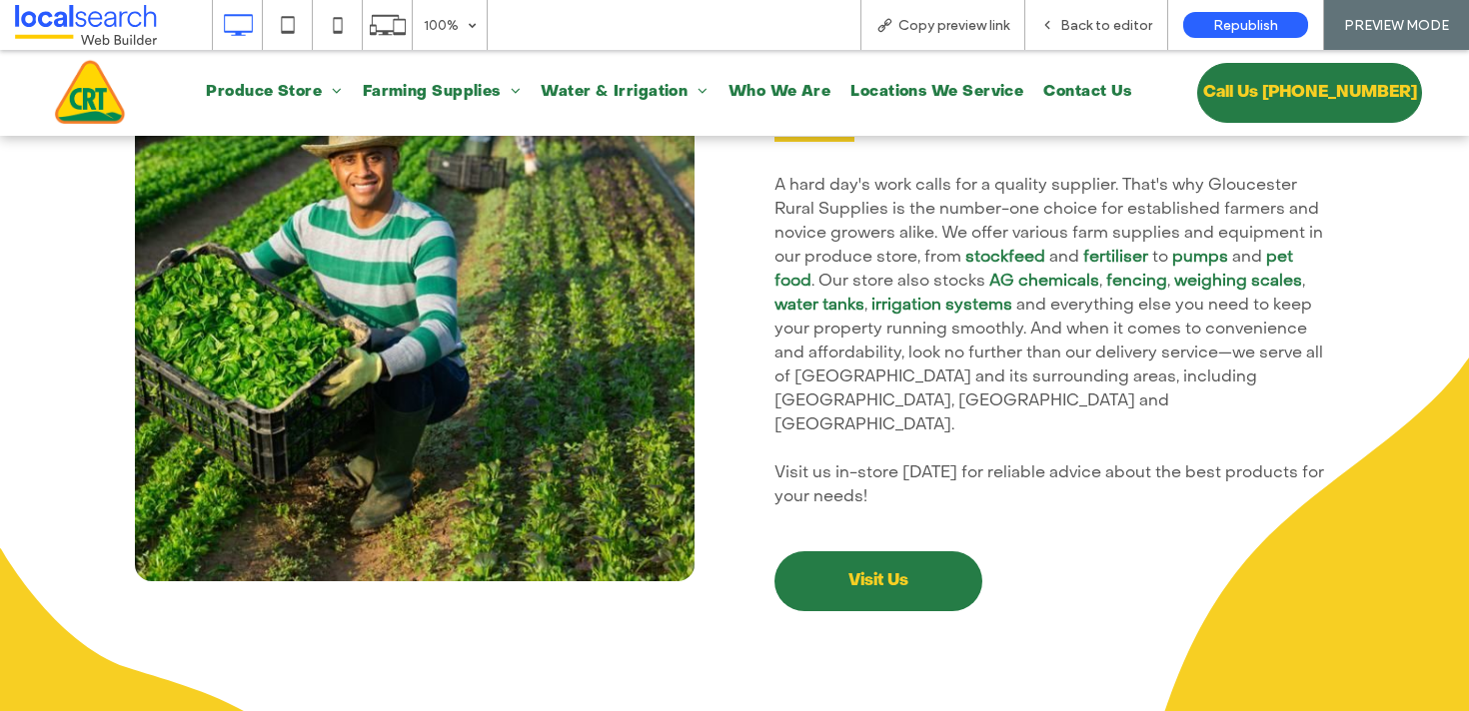
scroll to position [1082, 0]
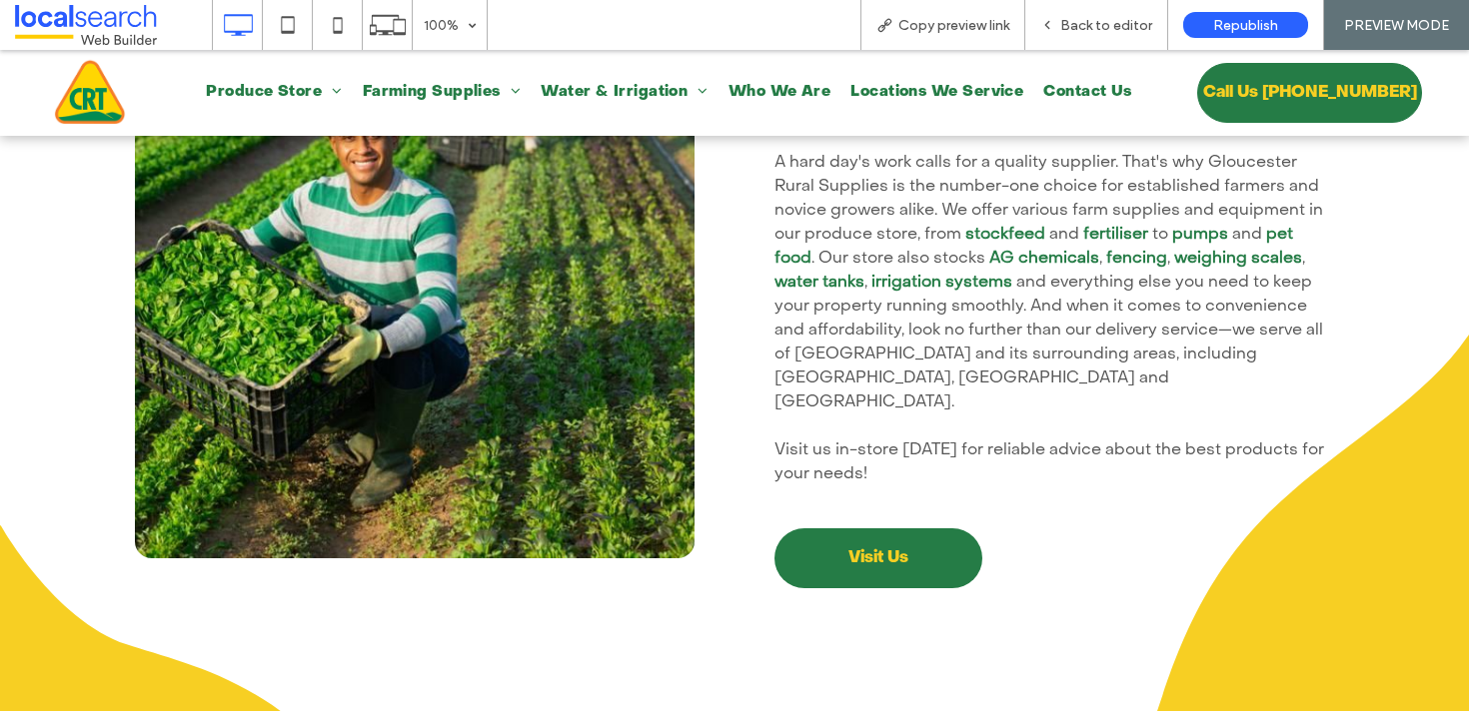
click at [921, 101] on li "Locations We Service" at bounding box center [936, 92] width 193 height 23
click at [919, 96] on div at bounding box center [734, 355] width 1469 height 711
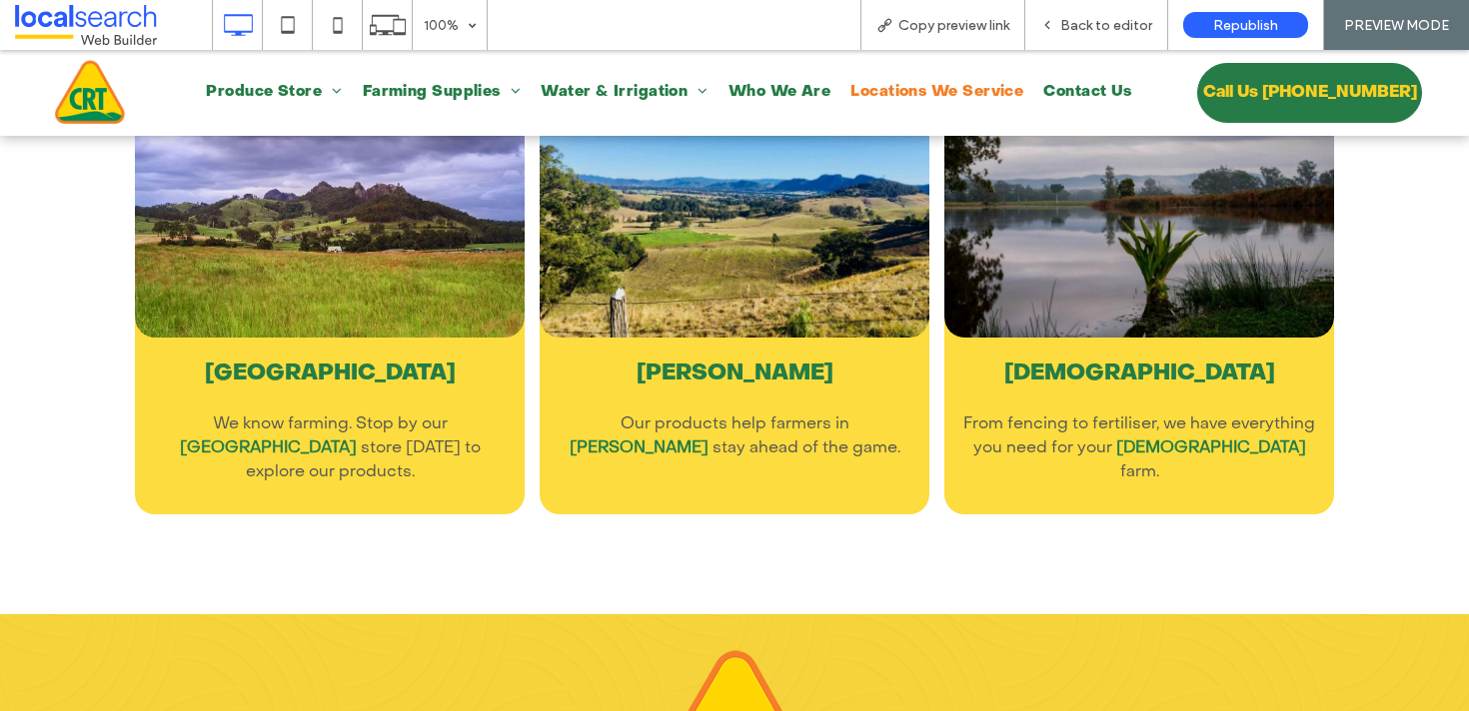
scroll to position [2794, 0]
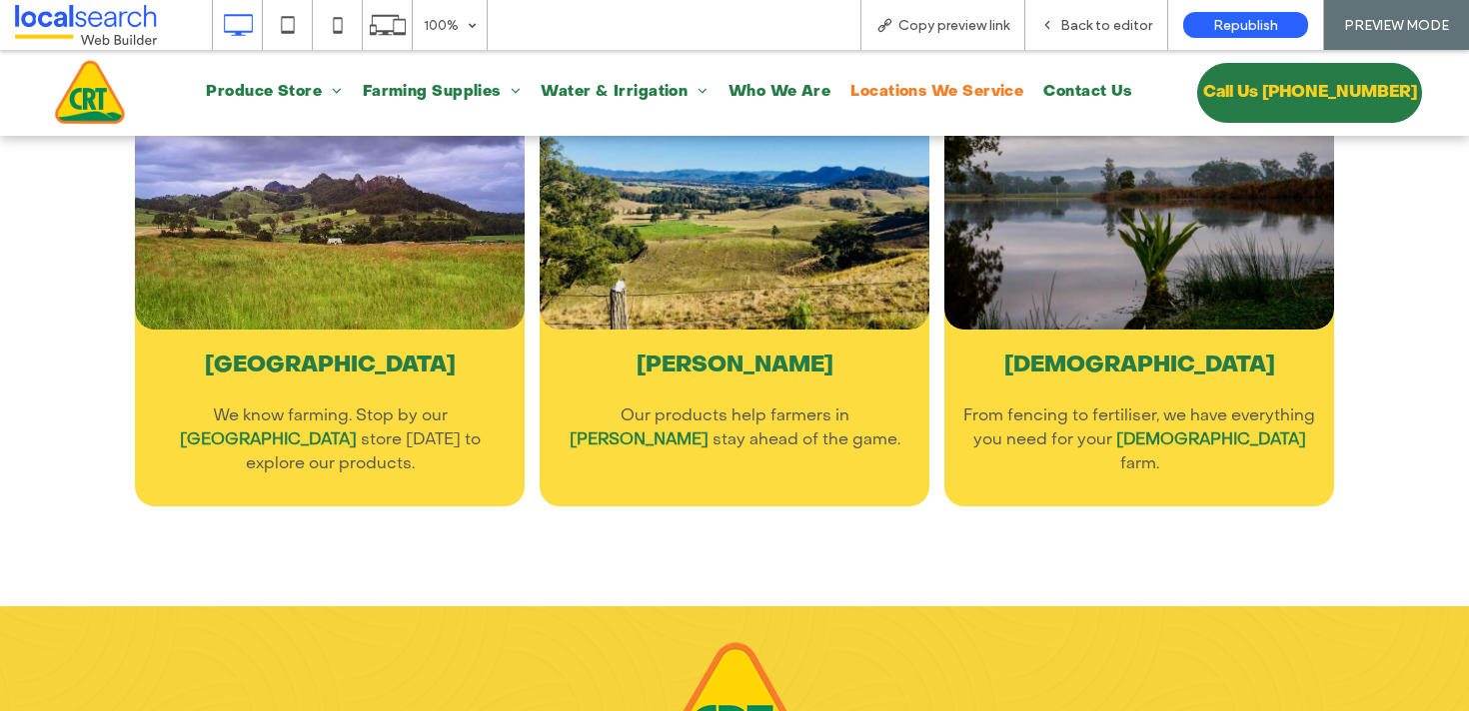
click at [1021, 348] on div "Bulahdelah From fencing to fertiliser, we have everything you need for your Bul…" at bounding box center [1139, 293] width 390 height 427
click at [1075, 353] on h3 "Bulahdelah" at bounding box center [1139, 366] width 350 height 33
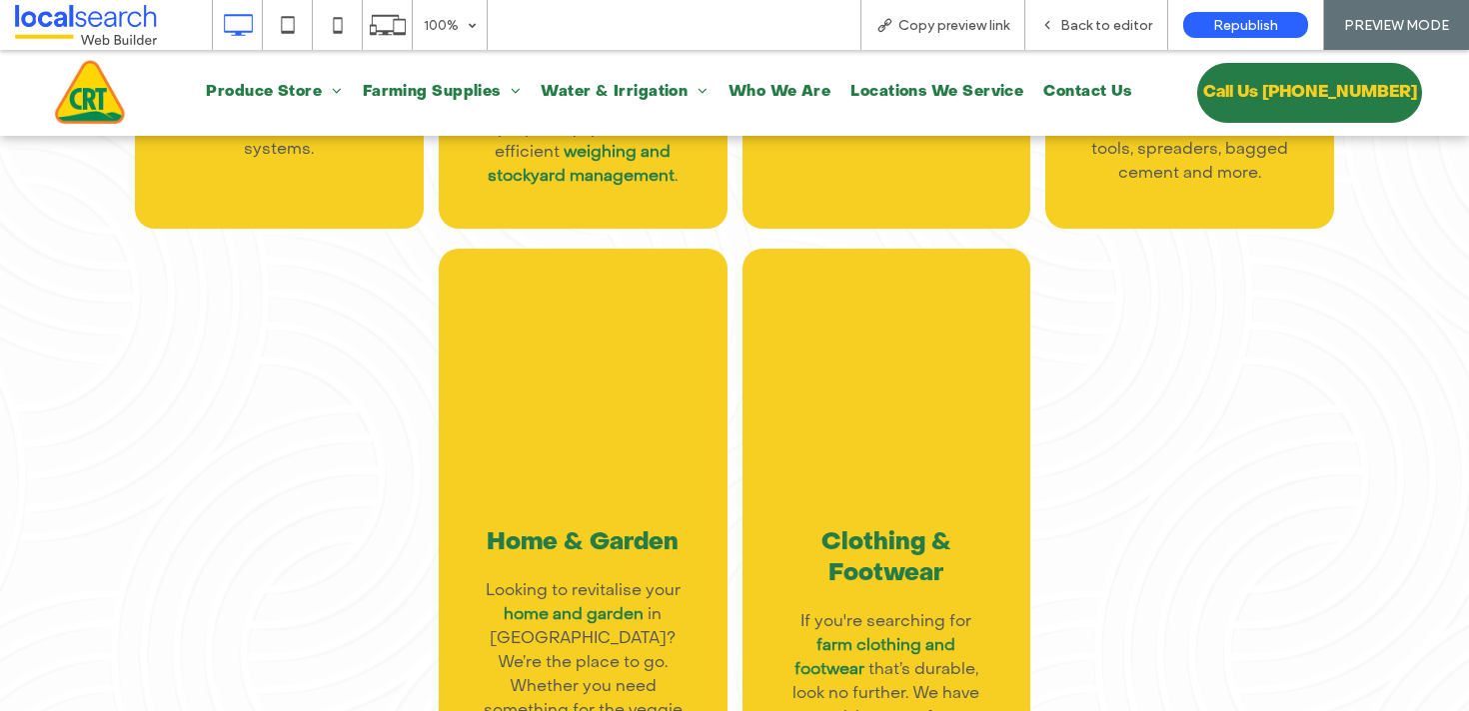
scroll to position [4360, 0]
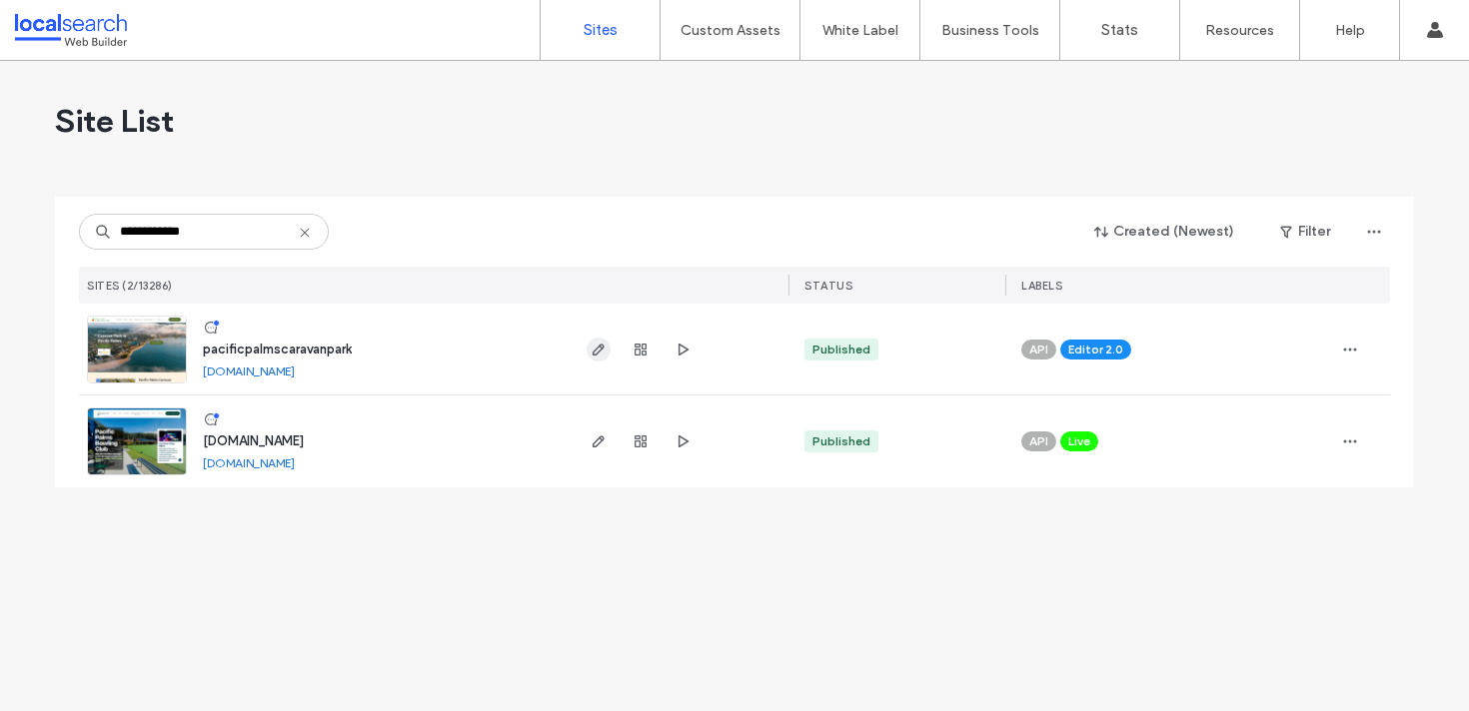
type input "**********"
click at [603, 357] on icon "button" at bounding box center [598, 350] width 16 height 16
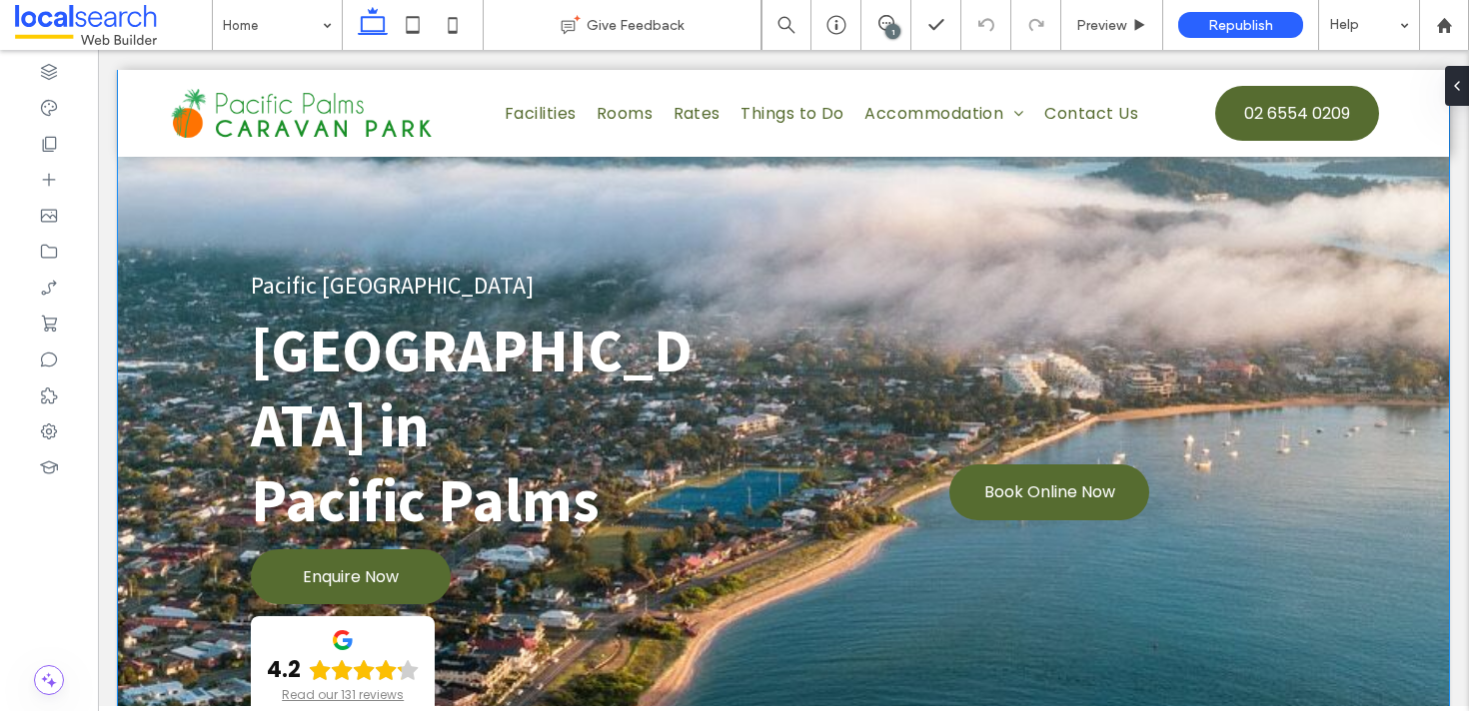
click at [611, 221] on div "Pacific [GEOGRAPHIC_DATA] [GEOGRAPHIC_DATA] in ﻿ Pacific Palms Enquire Now 4.2 …" at bounding box center [783, 517] width 1331 height 894
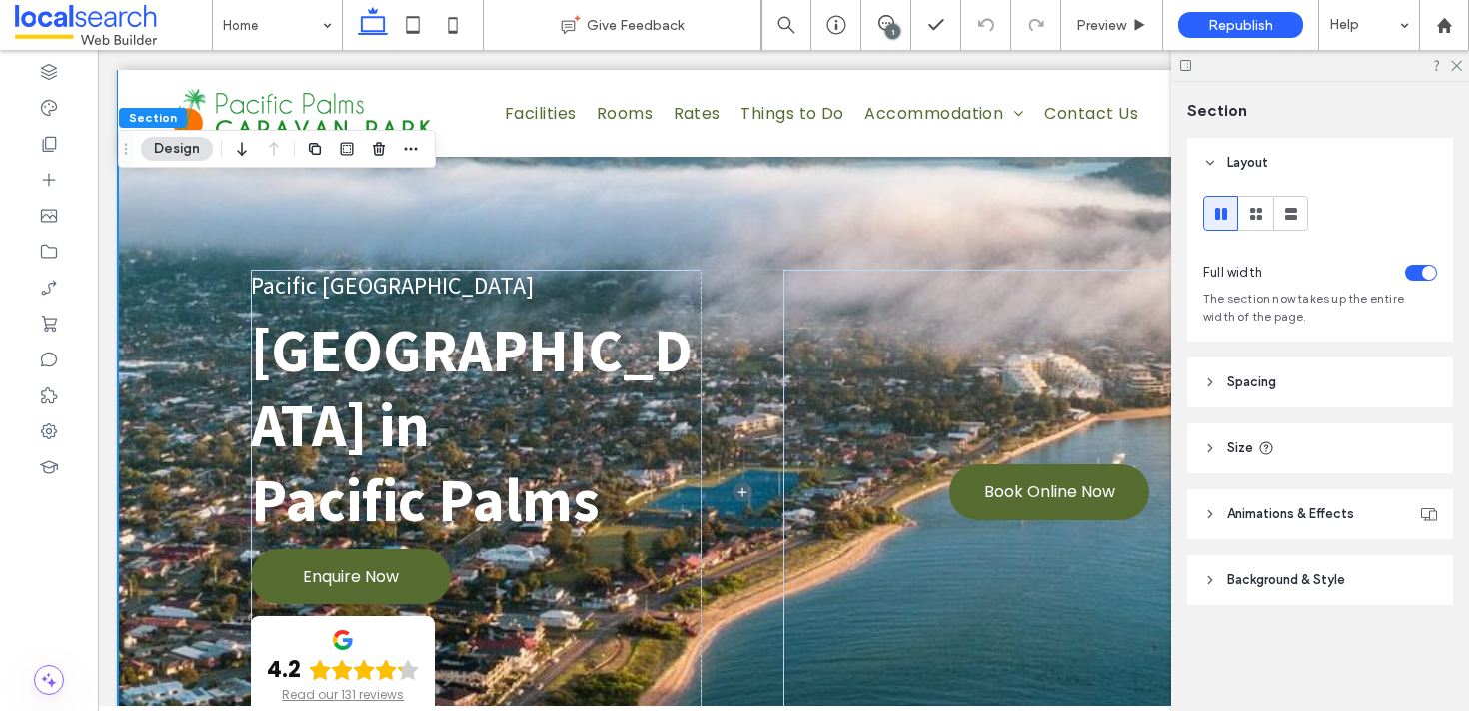
click at [248, 202] on div "Pacific [GEOGRAPHIC_DATA] [GEOGRAPHIC_DATA] in ﻿ Pacific Palms Enquire Now 4.2 …" at bounding box center [783, 517] width 1331 height 894
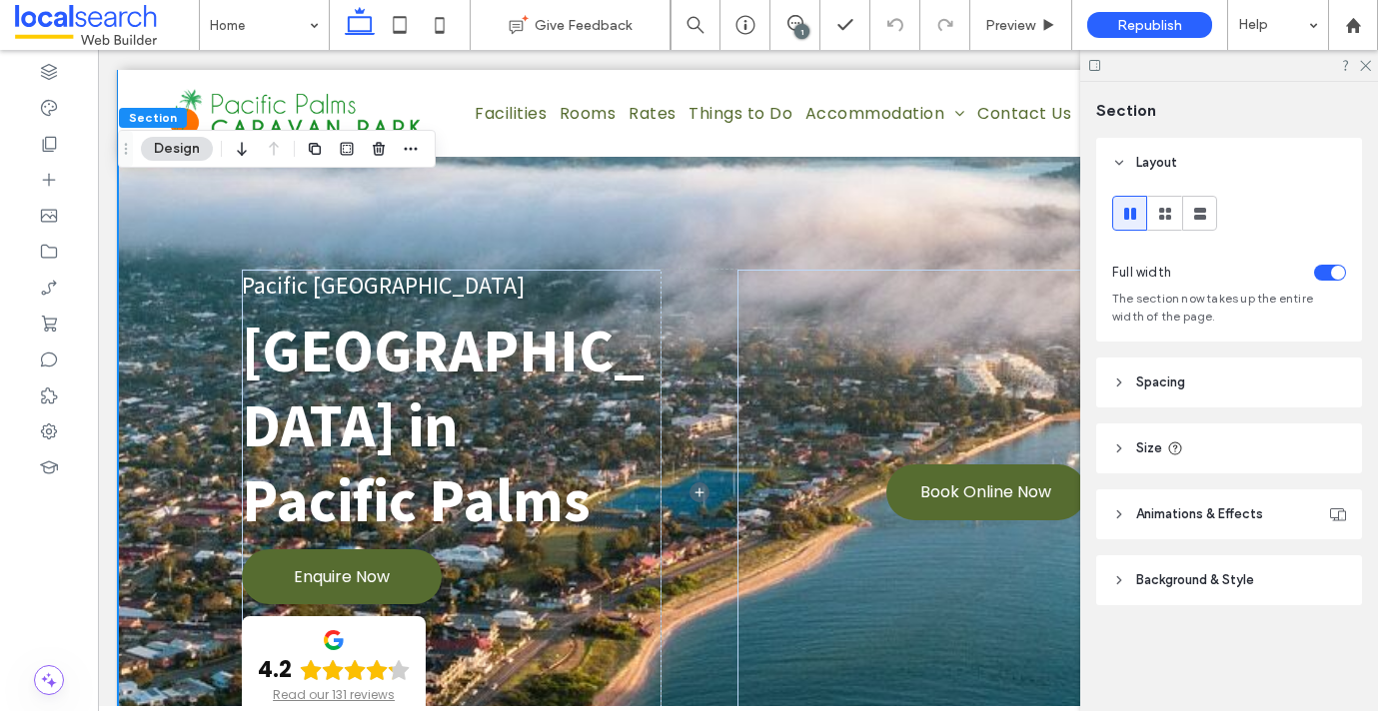
click at [707, 220] on div "Pacific [GEOGRAPHIC_DATA] [GEOGRAPHIC_DATA] in ﻿ Pacific Palms Enquire Now 4.2 …" at bounding box center [738, 517] width 1240 height 894
click at [190, 140] on button "Design" at bounding box center [177, 149] width 72 height 24
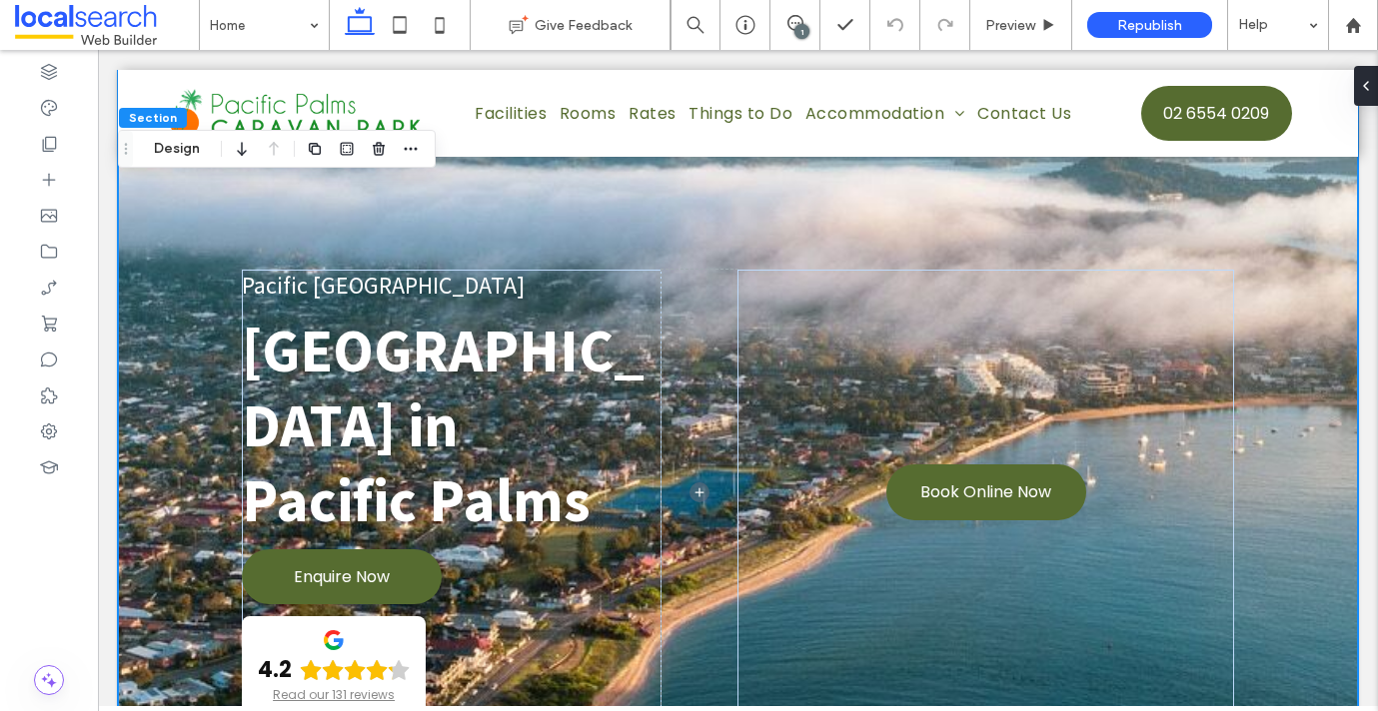
click at [205, 193] on div "Pacific [GEOGRAPHIC_DATA] [GEOGRAPHIC_DATA] in ﻿ Pacific Palms Enquire Now 4.2 …" at bounding box center [738, 517] width 1240 height 894
click at [174, 142] on button "Design" at bounding box center [177, 149] width 72 height 24
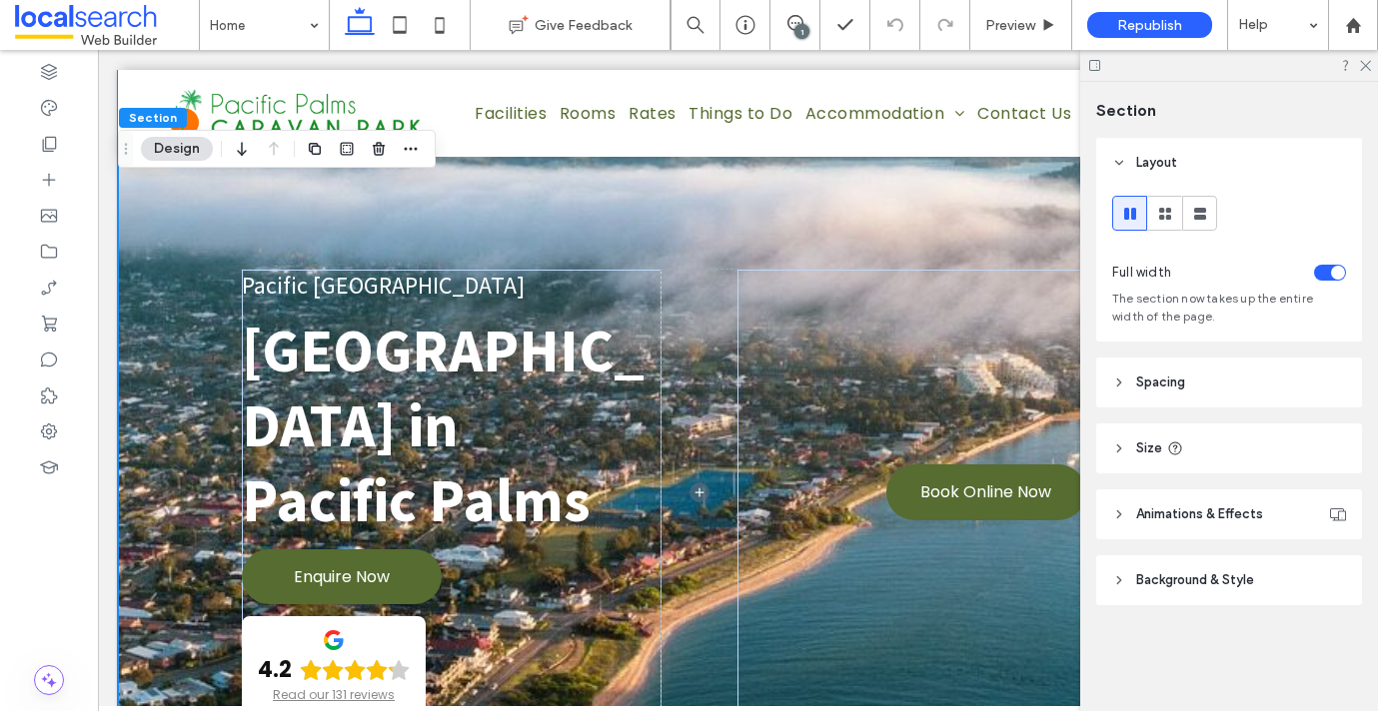
click at [1256, 582] on header "Background & Style" at bounding box center [1229, 580] width 266 height 50
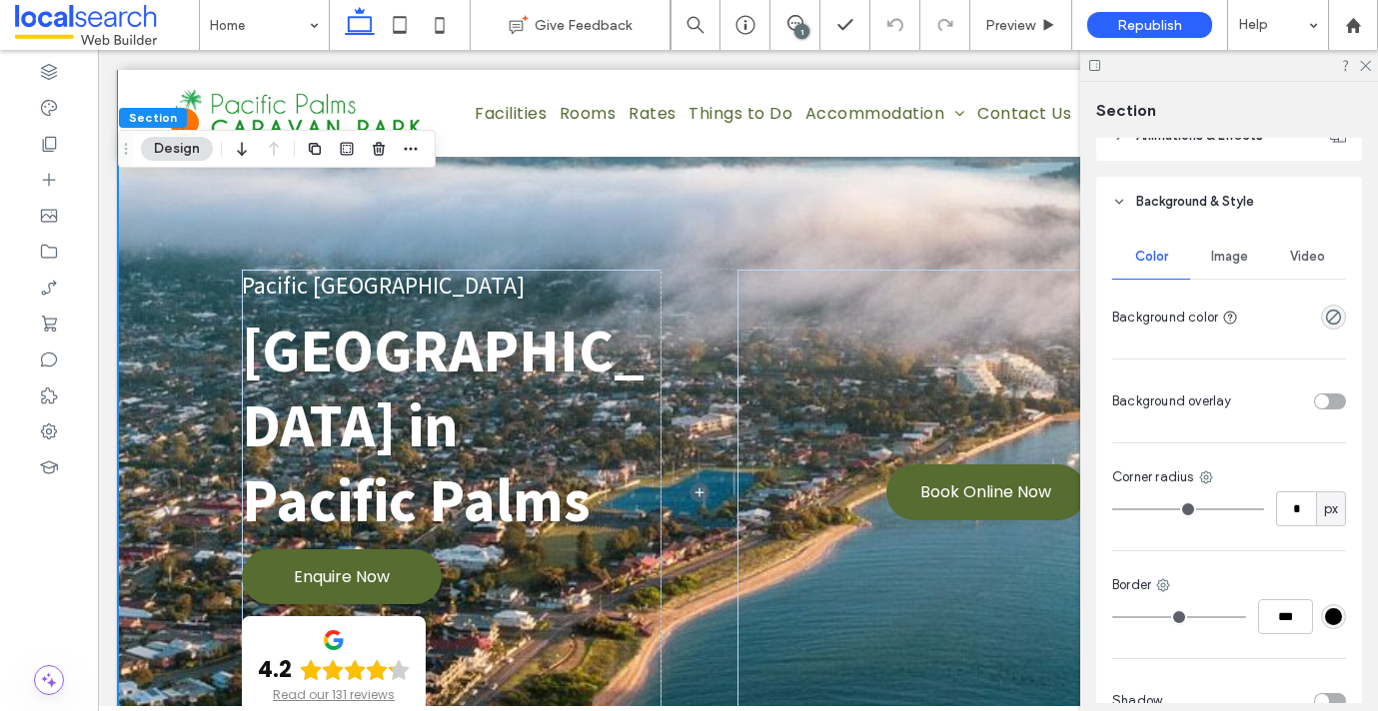
scroll to position [407, 0]
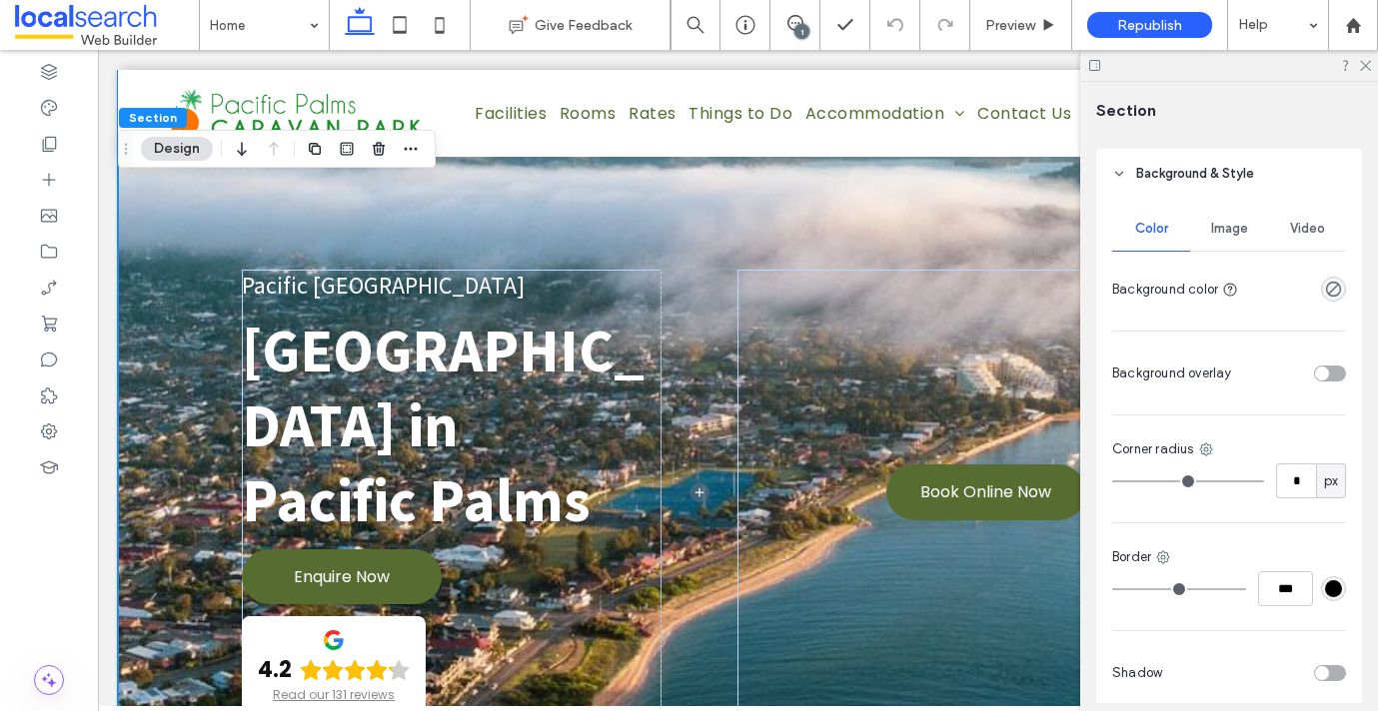
click at [1236, 226] on span "Image" at bounding box center [1229, 229] width 37 height 16
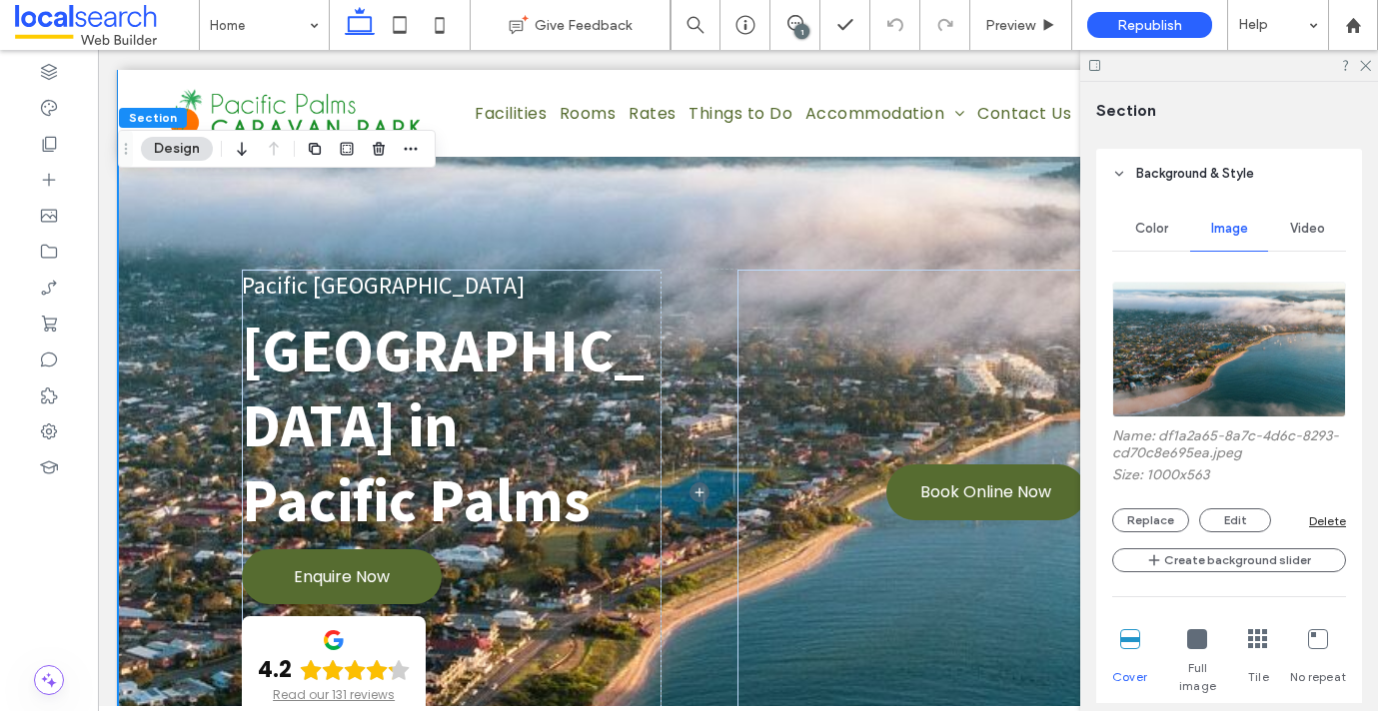
click at [1146, 508] on div "Name: df1a2a65-8a7c-4d6c-8293-cd70c8e695ea.jpeg Size: 1000x563 Replace Edit Del…" at bounding box center [1229, 480] width 234 height 105
click at [1142, 517] on button "Replace" at bounding box center [1150, 520] width 77 height 24
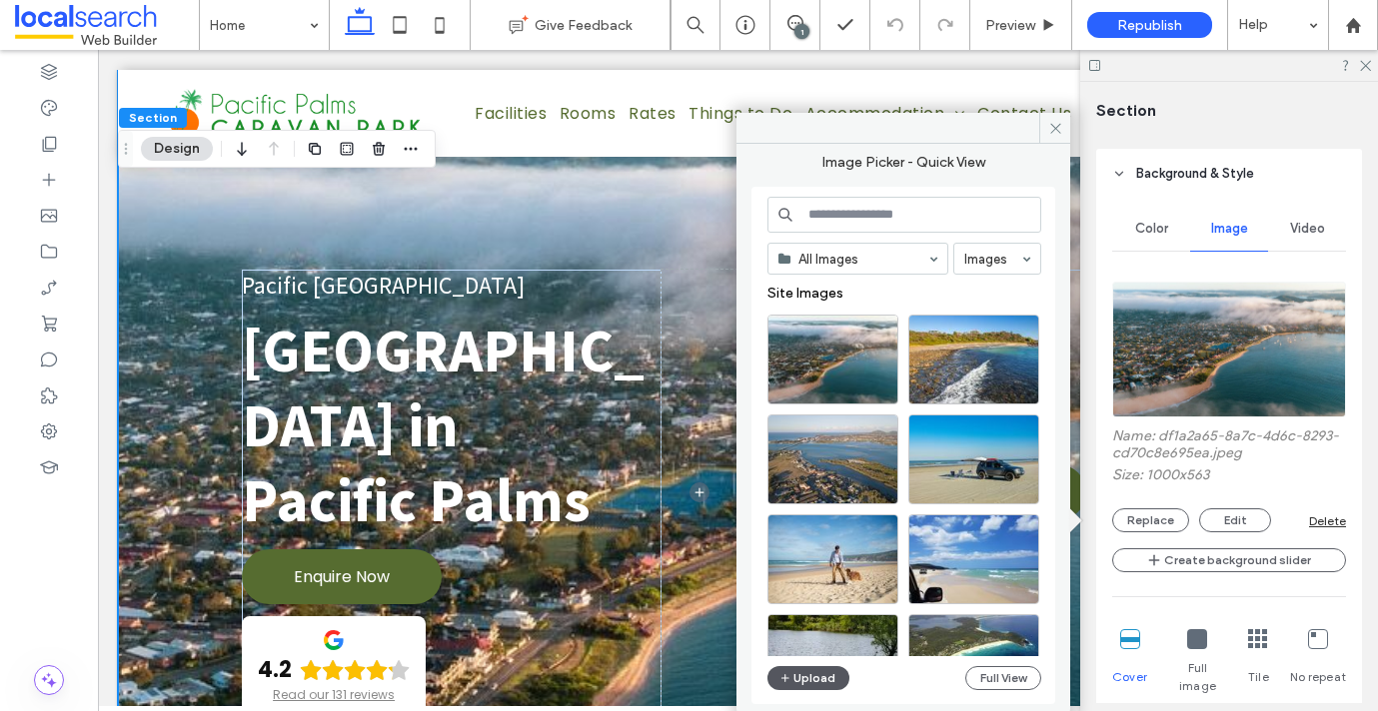
click at [806, 680] on button "Upload" at bounding box center [808, 678] width 82 height 24
click at [992, 682] on button "Full View" at bounding box center [1003, 678] width 76 height 24
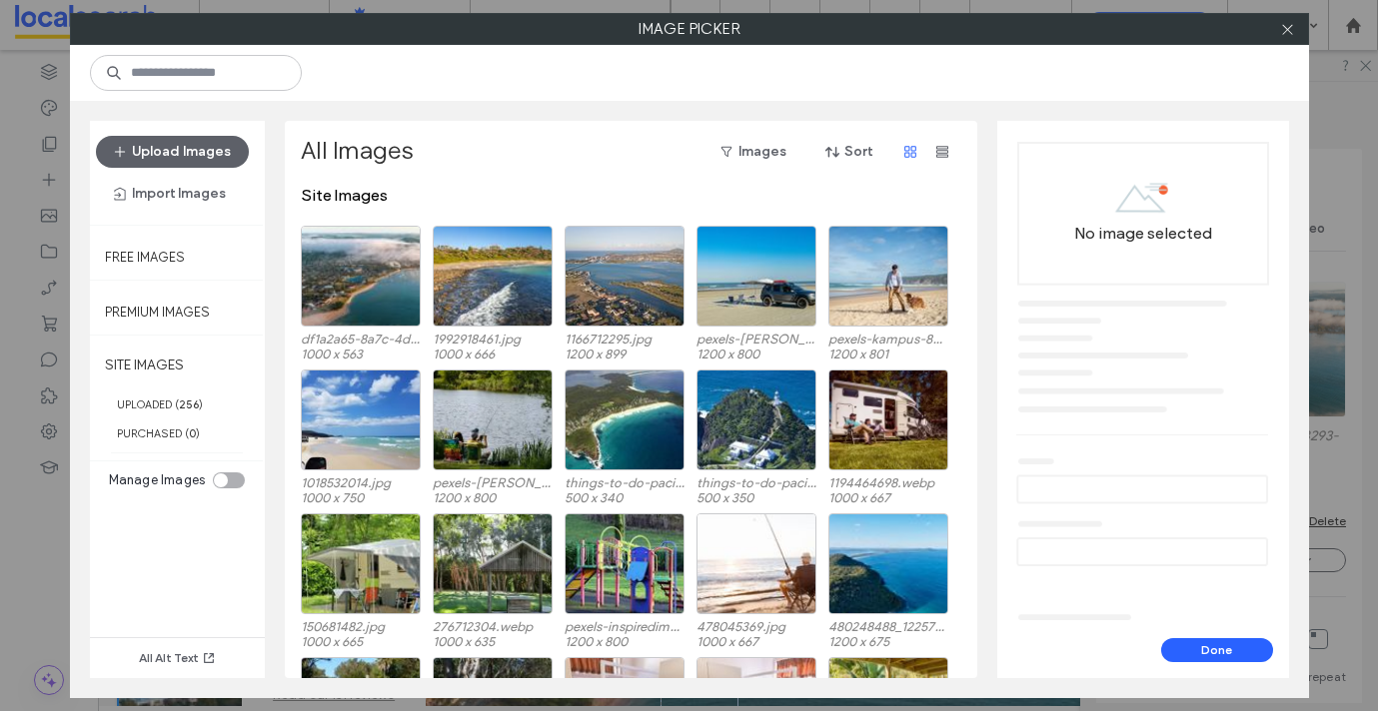
click at [225, 487] on div "toggle" at bounding box center [229, 481] width 32 height 16
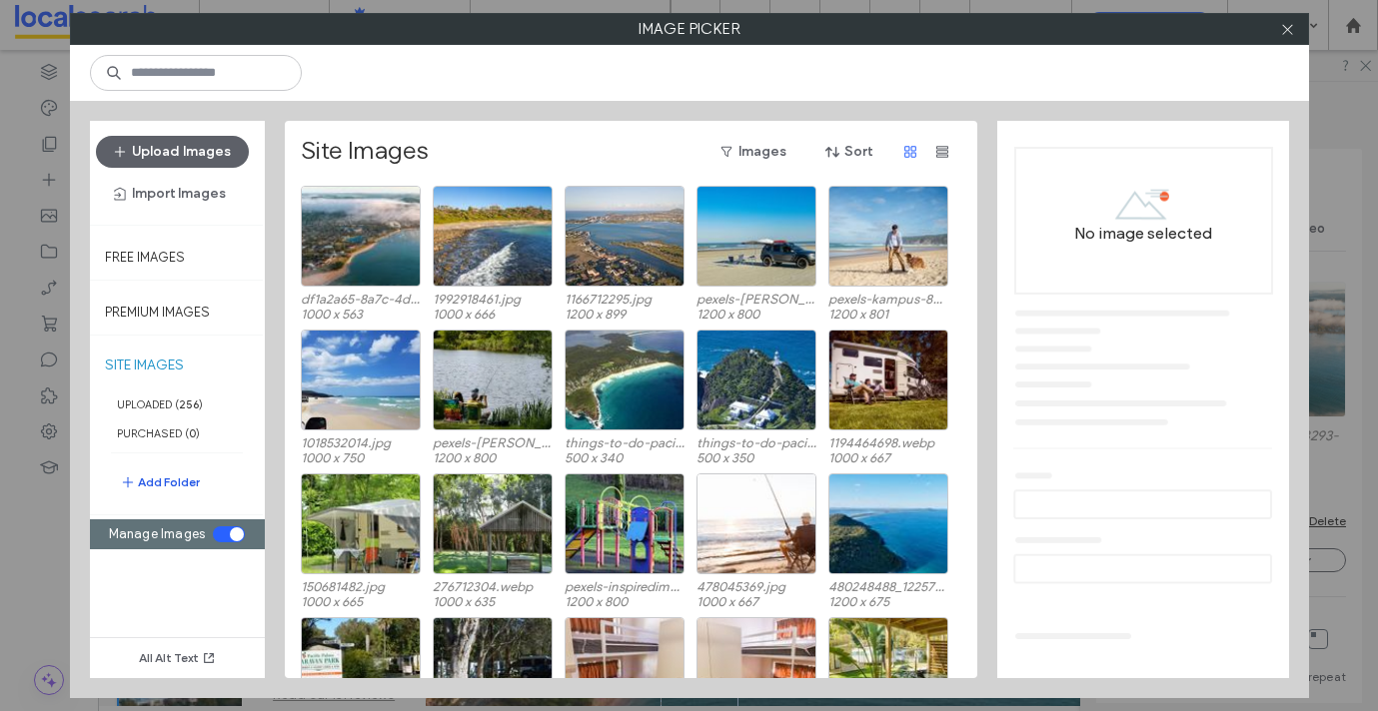
click at [150, 474] on button "Add Folder" at bounding box center [160, 483] width 80 height 24
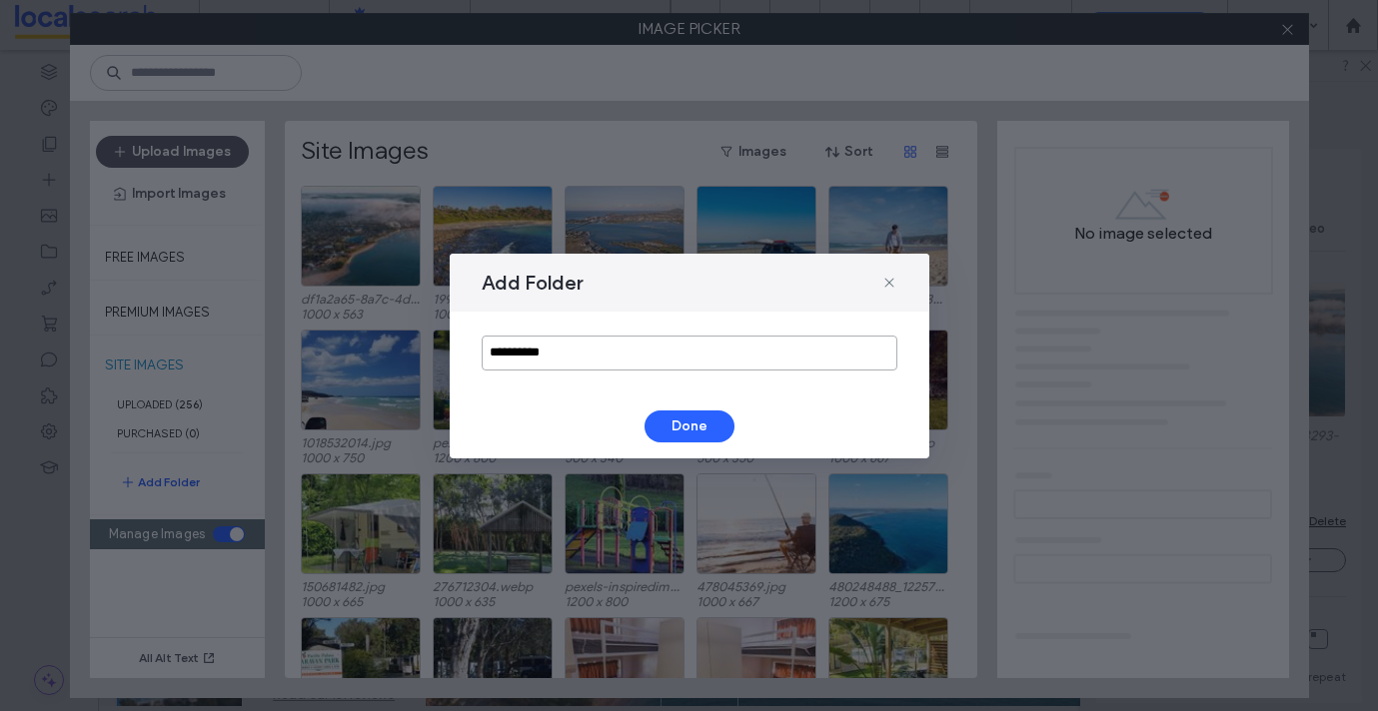
drag, startPoint x: 565, startPoint y: 355, endPoint x: 541, endPoint y: 355, distance: 24.0
click at [564, 355] on input "**********" at bounding box center [690, 353] width 416 height 35
click at [541, 354] on input "**********" at bounding box center [690, 353] width 416 height 35
type input "**********"
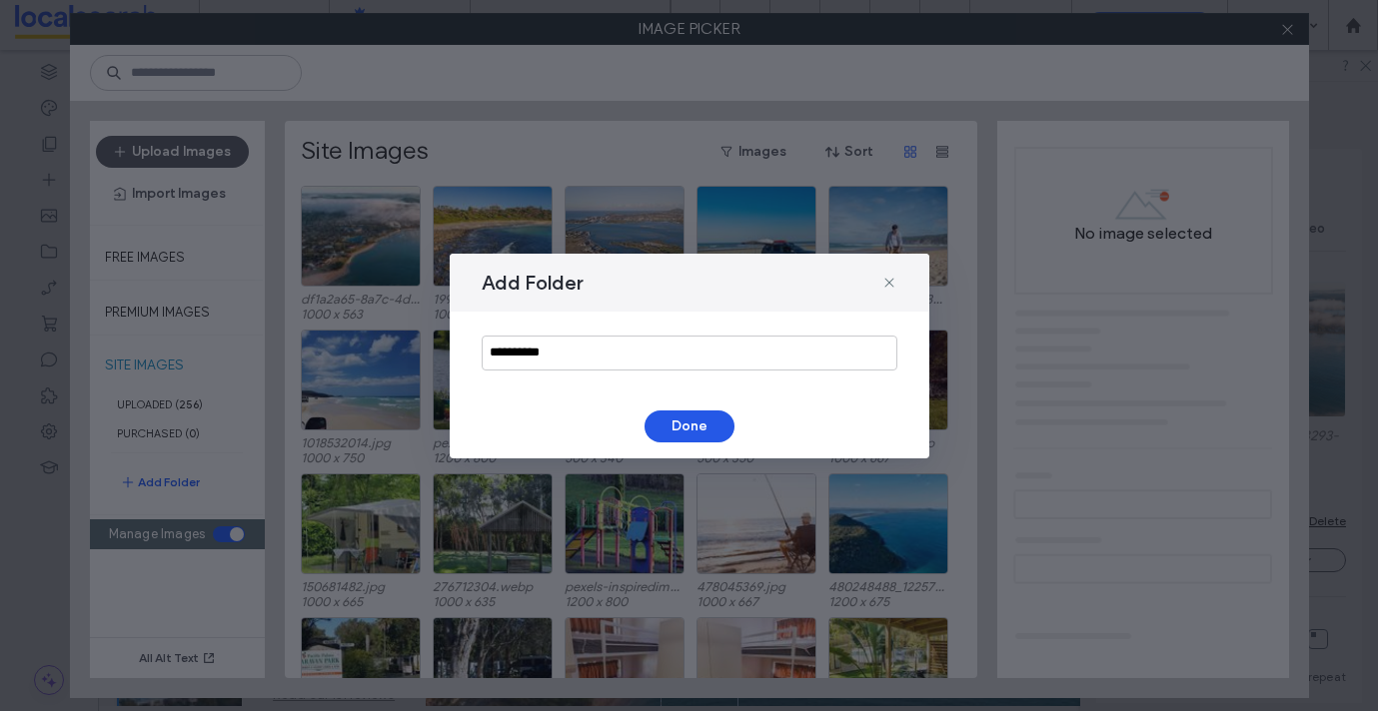
click at [672, 431] on button "Done" at bounding box center [689, 427] width 90 height 32
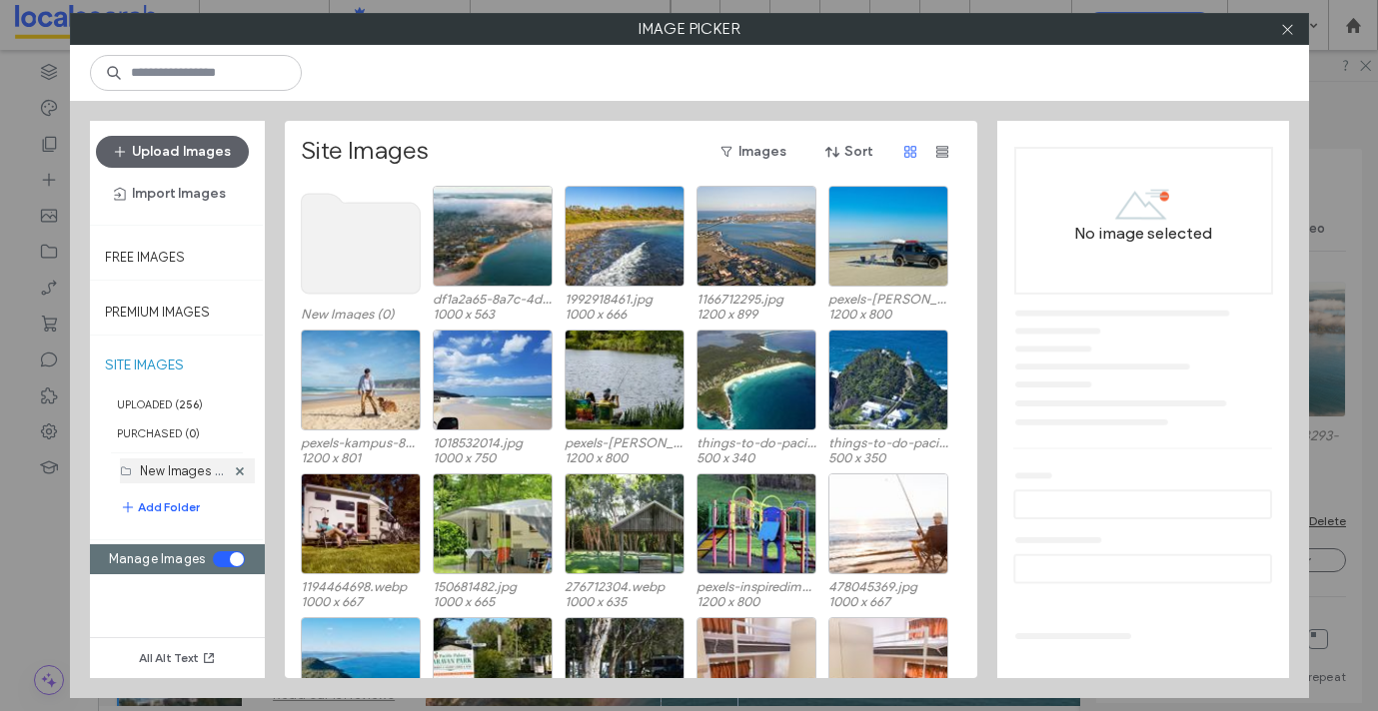
click at [187, 462] on div "New Images (0)" at bounding box center [182, 471] width 85 height 21
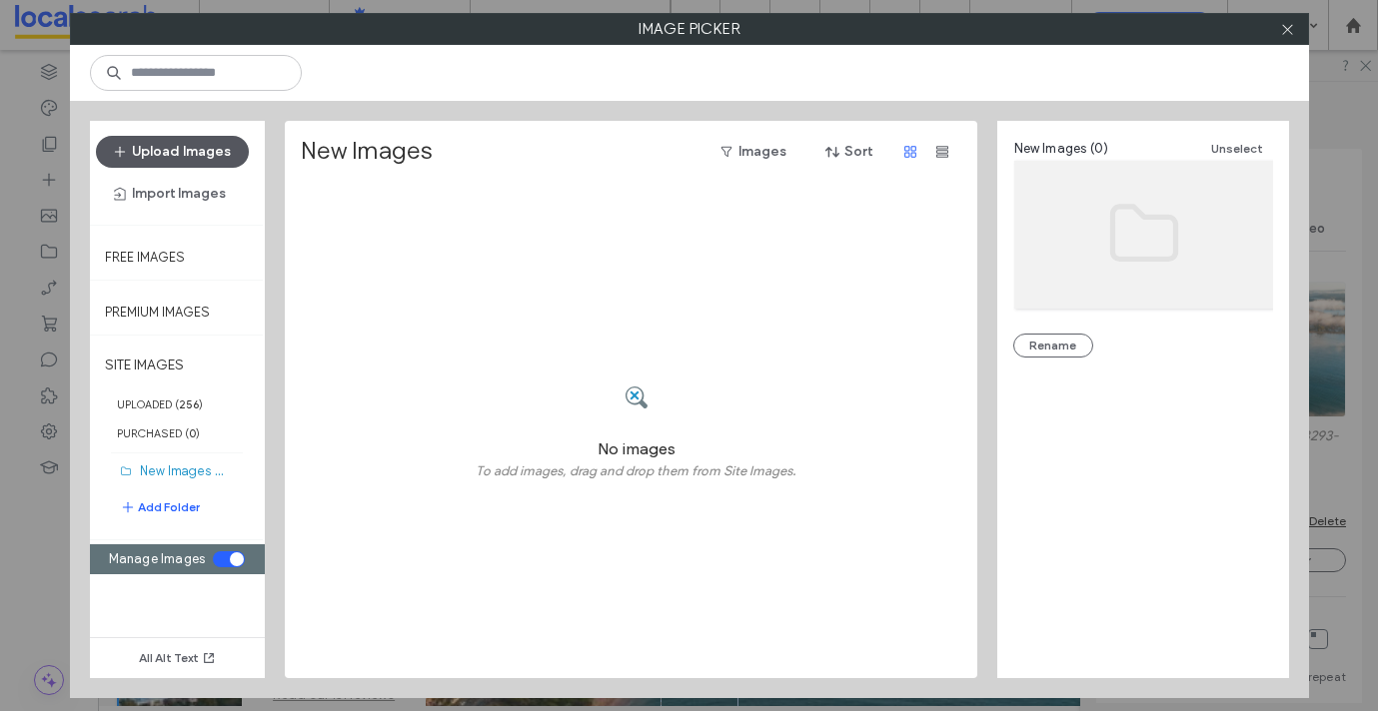
click at [201, 145] on button "Upload Images" at bounding box center [172, 152] width 153 height 32
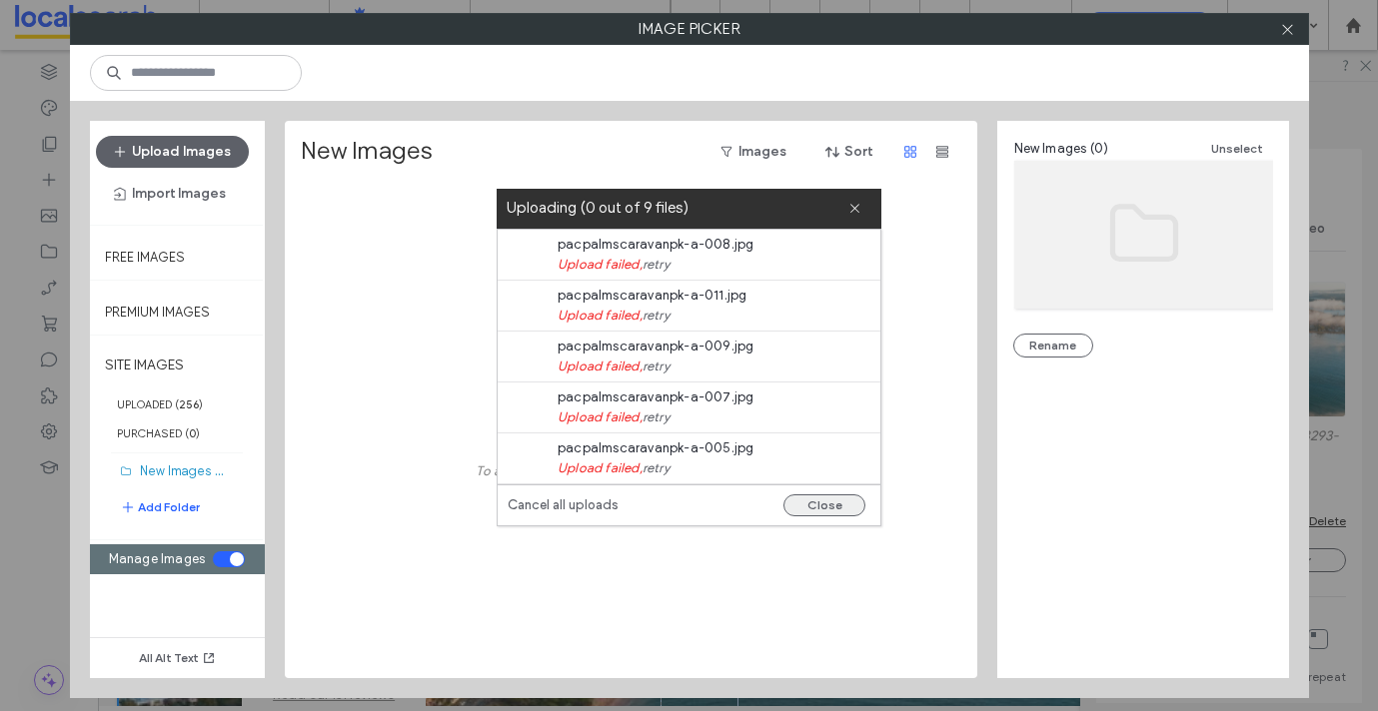
click at [824, 497] on button "Close" at bounding box center [824, 506] width 82 height 22
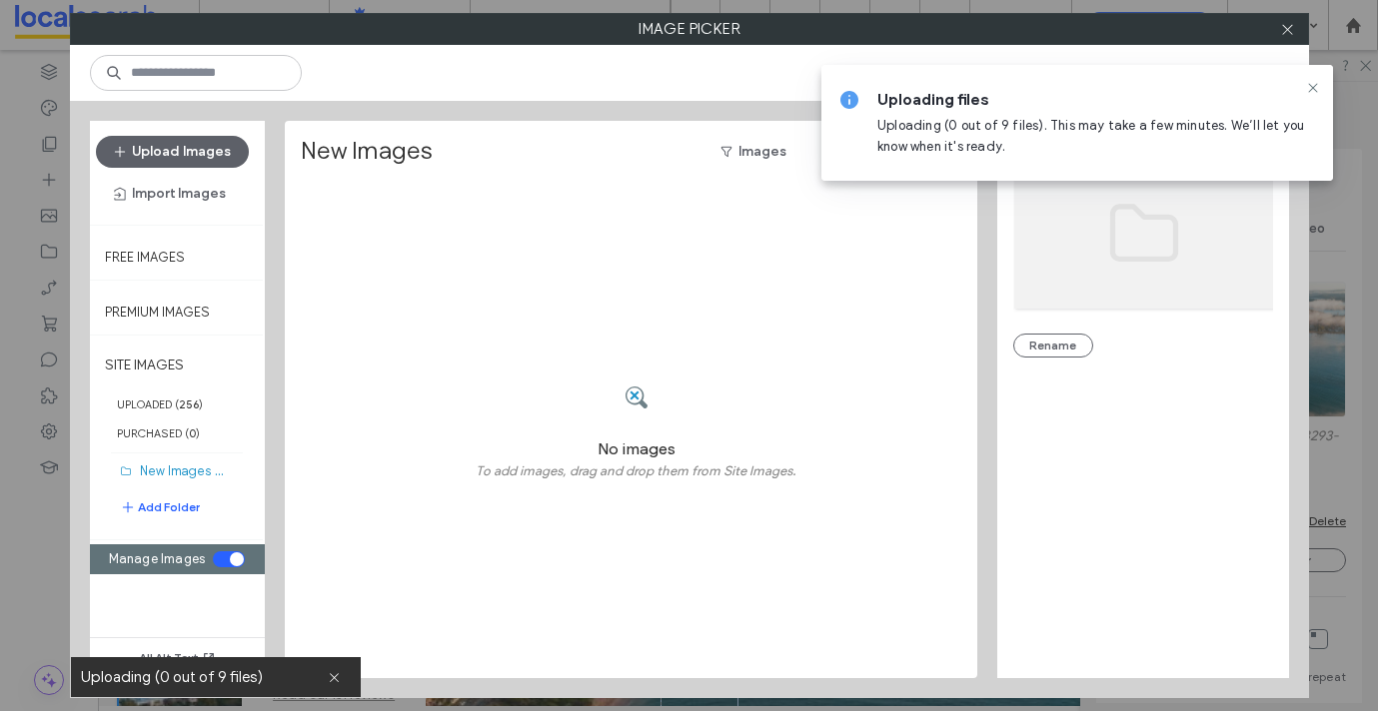
click at [858, 209] on icon at bounding box center [854, 208] width 13 height 13
click at [1310, 88] on icon at bounding box center [1313, 88] width 16 height 16
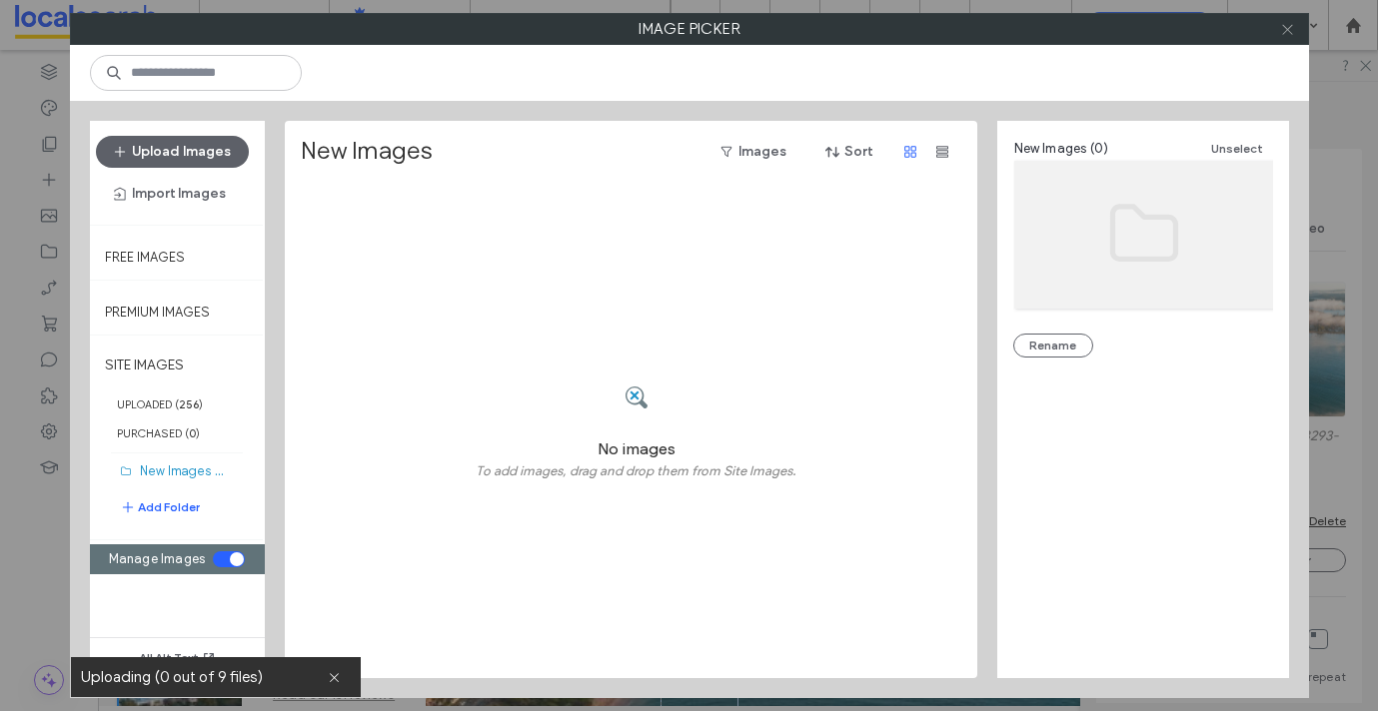
click at [1288, 35] on icon at bounding box center [1287, 29] width 15 height 15
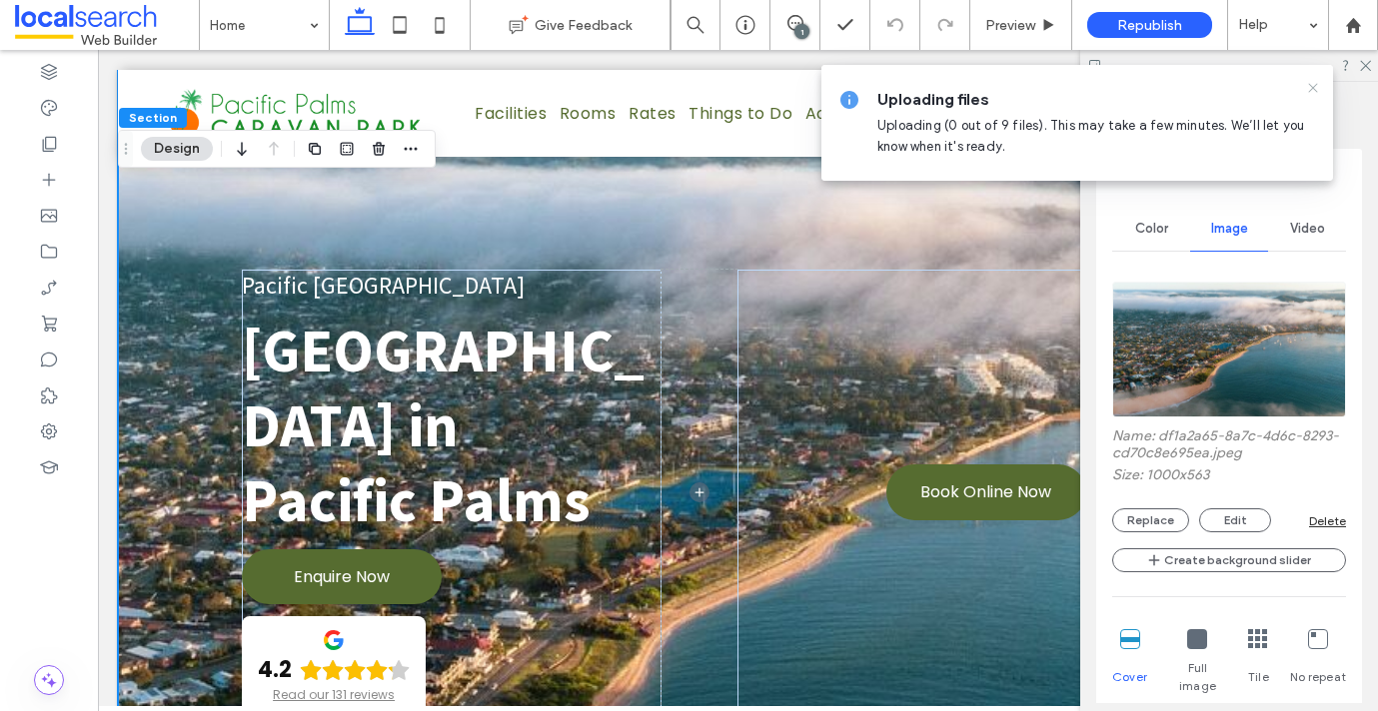
click at [1314, 85] on icon at bounding box center [1313, 88] width 16 height 16
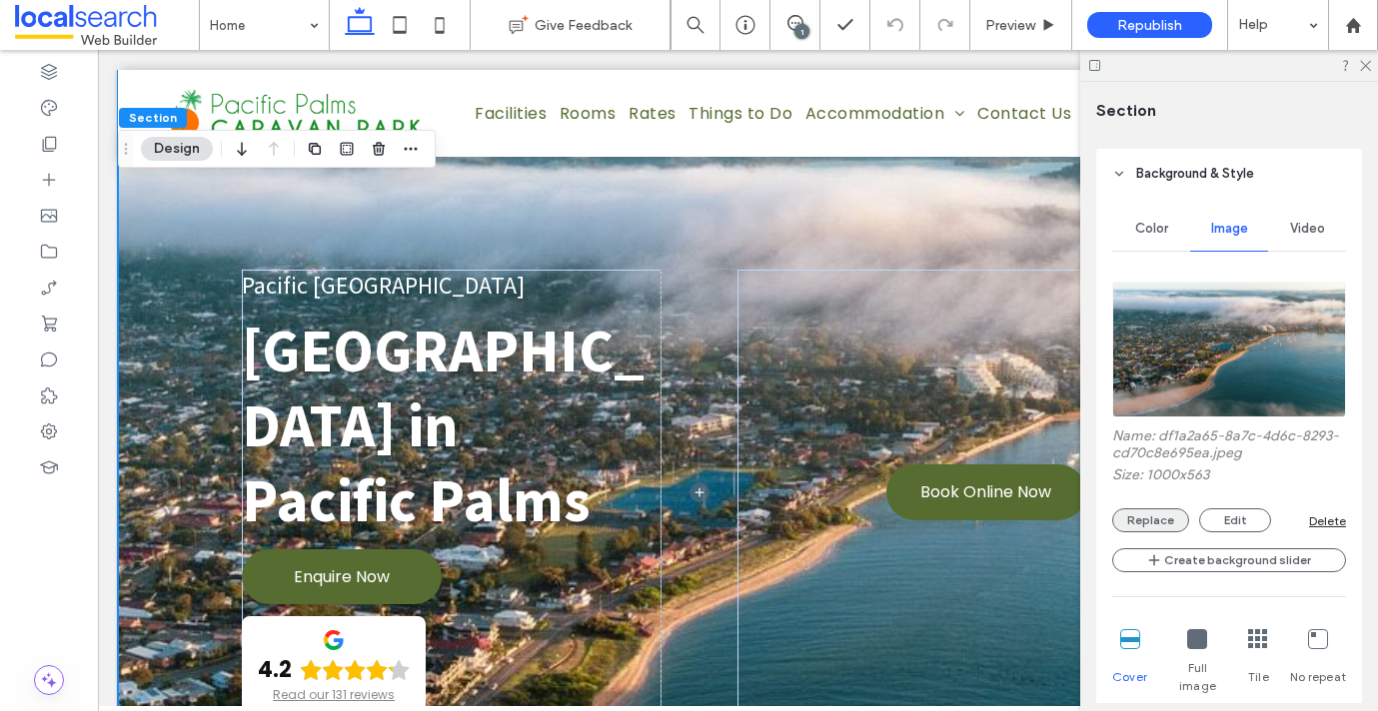
click at [1151, 517] on button "Replace" at bounding box center [1150, 520] width 77 height 24
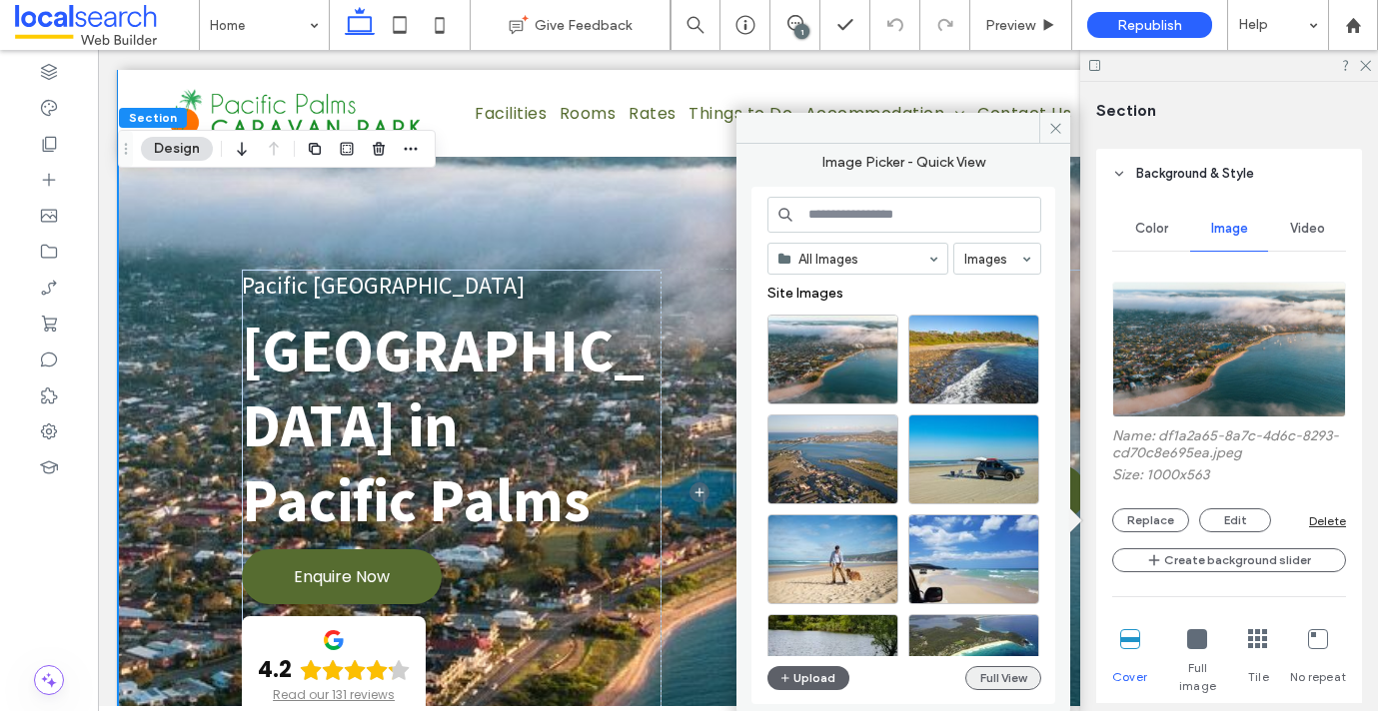
click at [990, 670] on button "Full View" at bounding box center [1003, 678] width 76 height 24
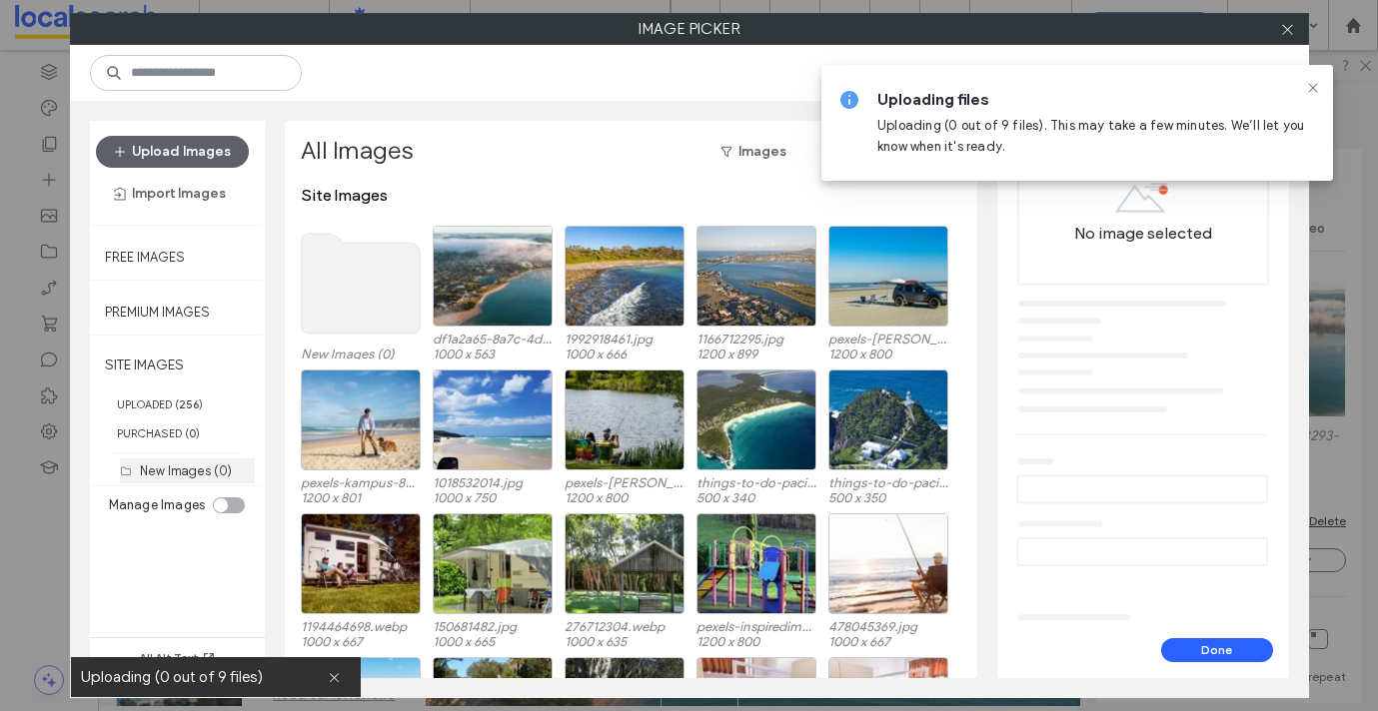
click at [179, 475] on label "New Images (0)" at bounding box center [186, 471] width 92 height 15
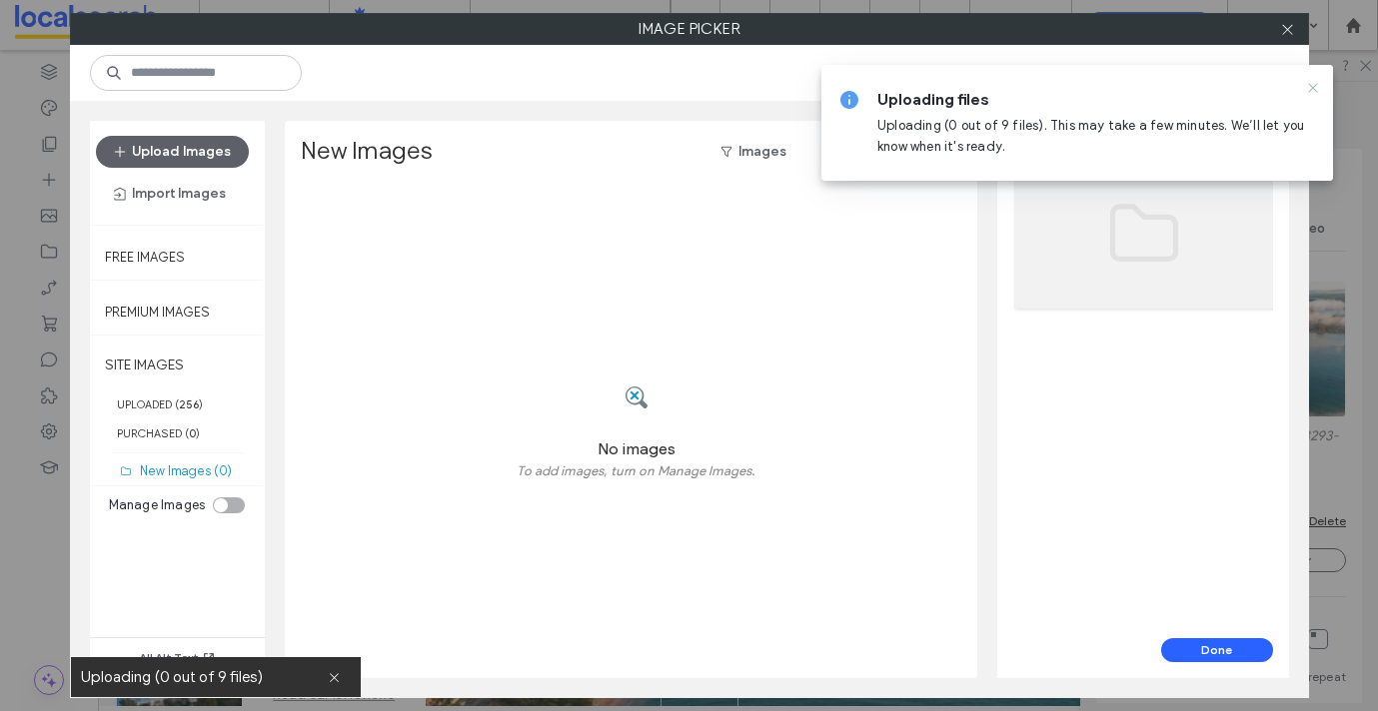
click at [1312, 89] on icon at bounding box center [1313, 88] width 16 height 16
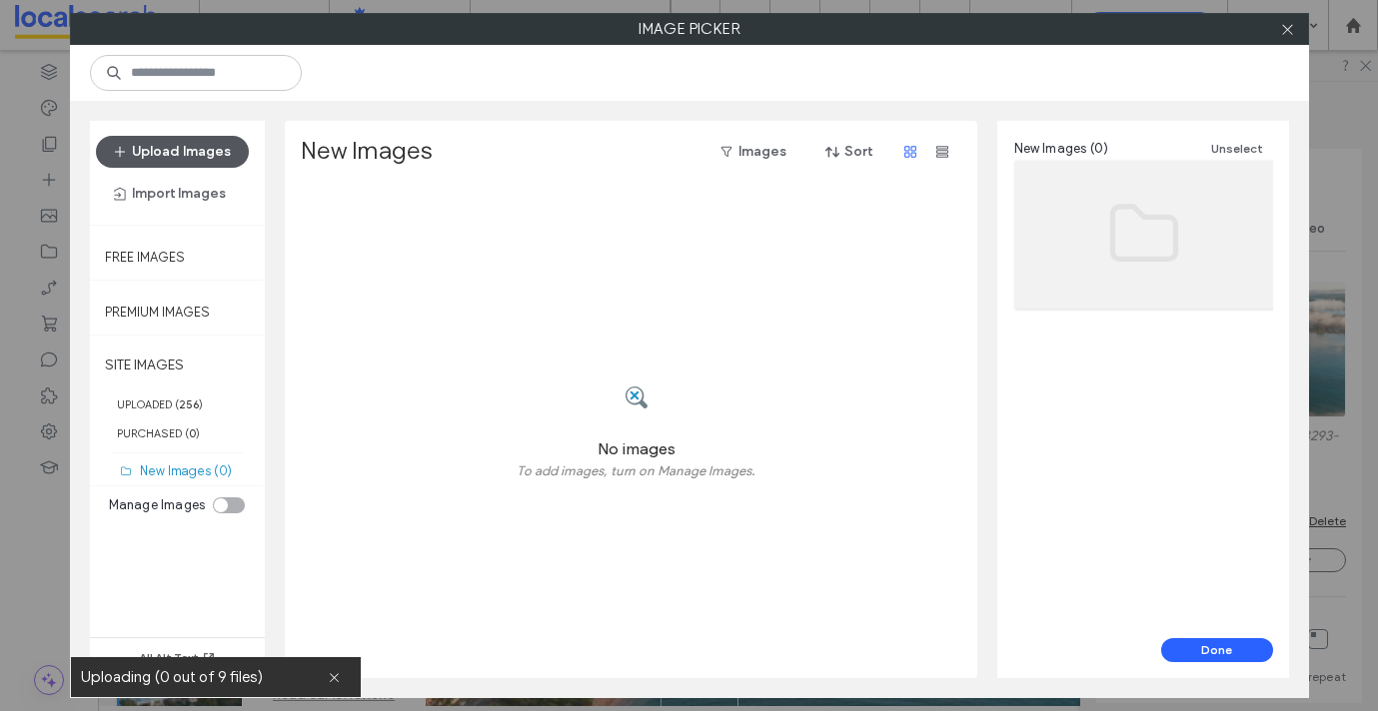
click at [214, 162] on button "Upload Images" at bounding box center [172, 152] width 153 height 32
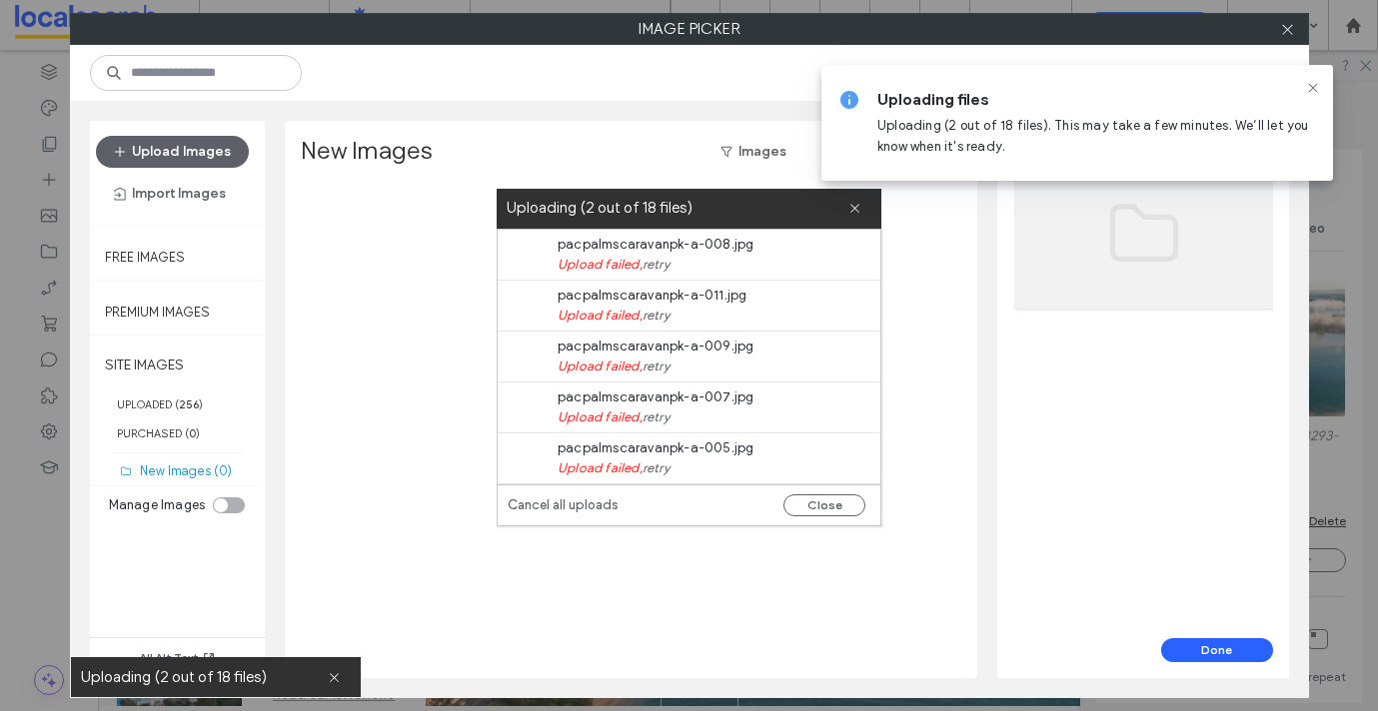
scroll to position [325, 0]
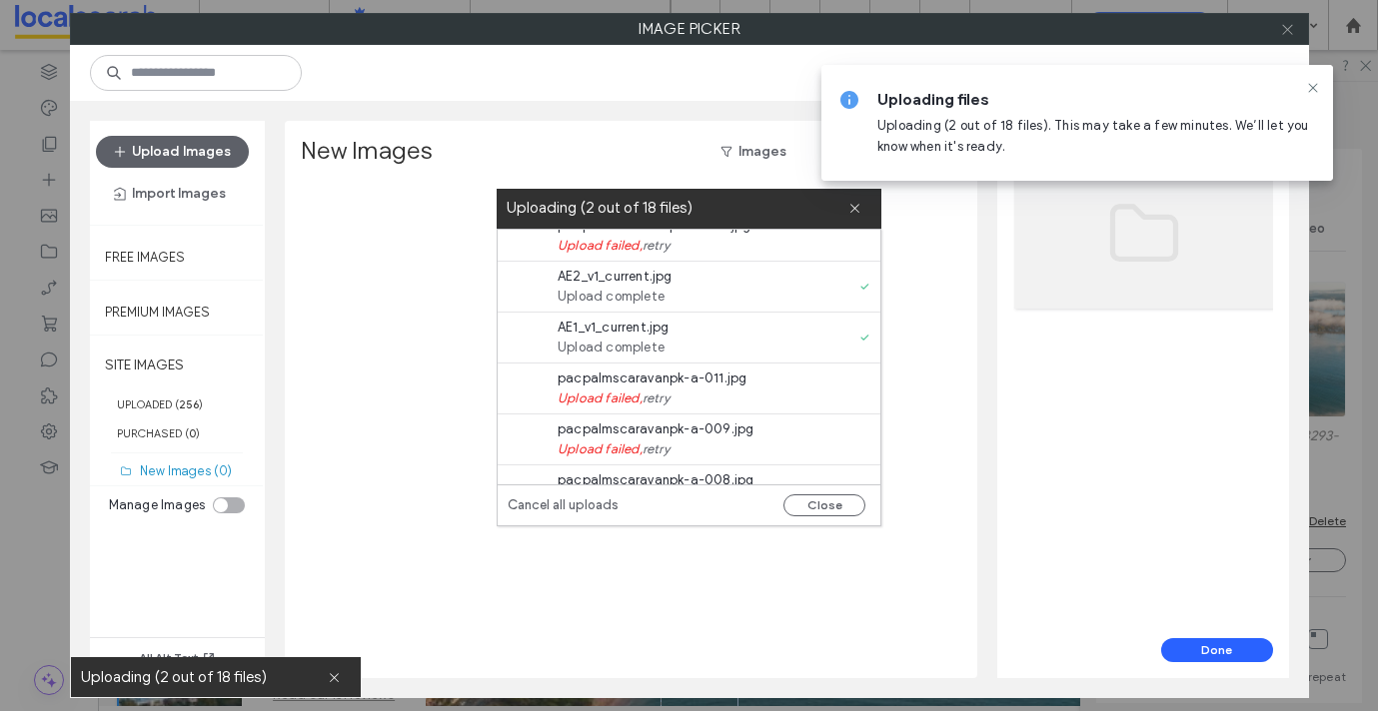
click at [1316, 90] on icon at bounding box center [1313, 88] width 16 height 16
click at [1315, 86] on div "Image Picker Upload Images Import Images Free Images Premium Images SITE IMAGES…" at bounding box center [689, 355] width 1378 height 711
click at [1288, 27] on icon at bounding box center [1287, 29] width 15 height 15
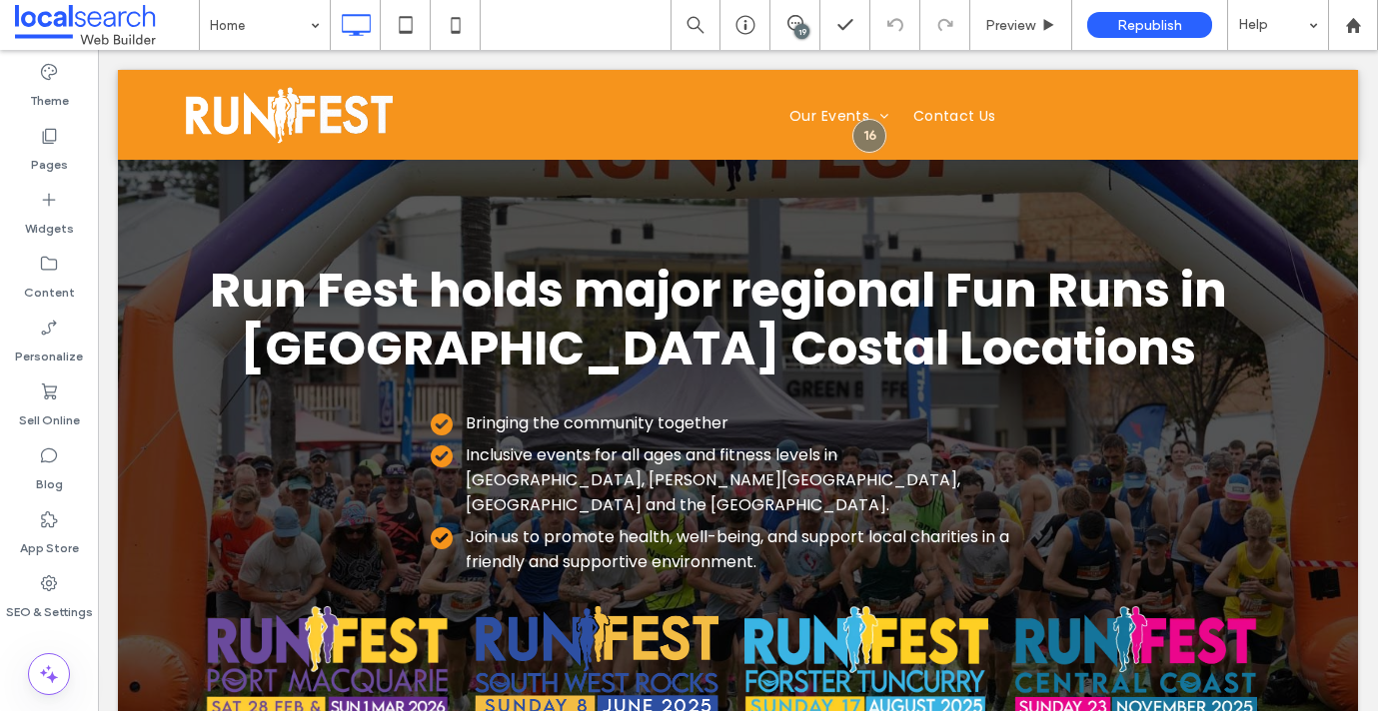
click at [795, 28] on div "19" at bounding box center [801, 31] width 15 height 15
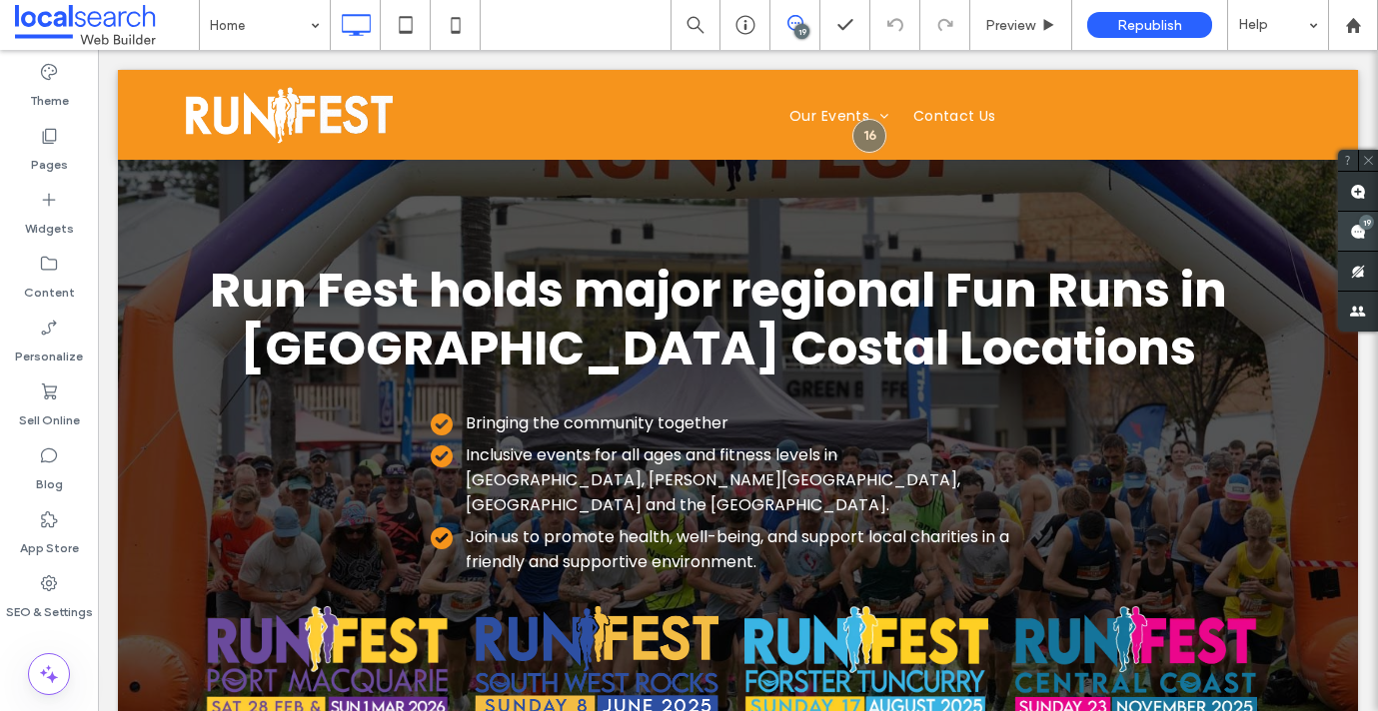
click at [1352, 218] on span at bounding box center [1358, 231] width 40 height 39
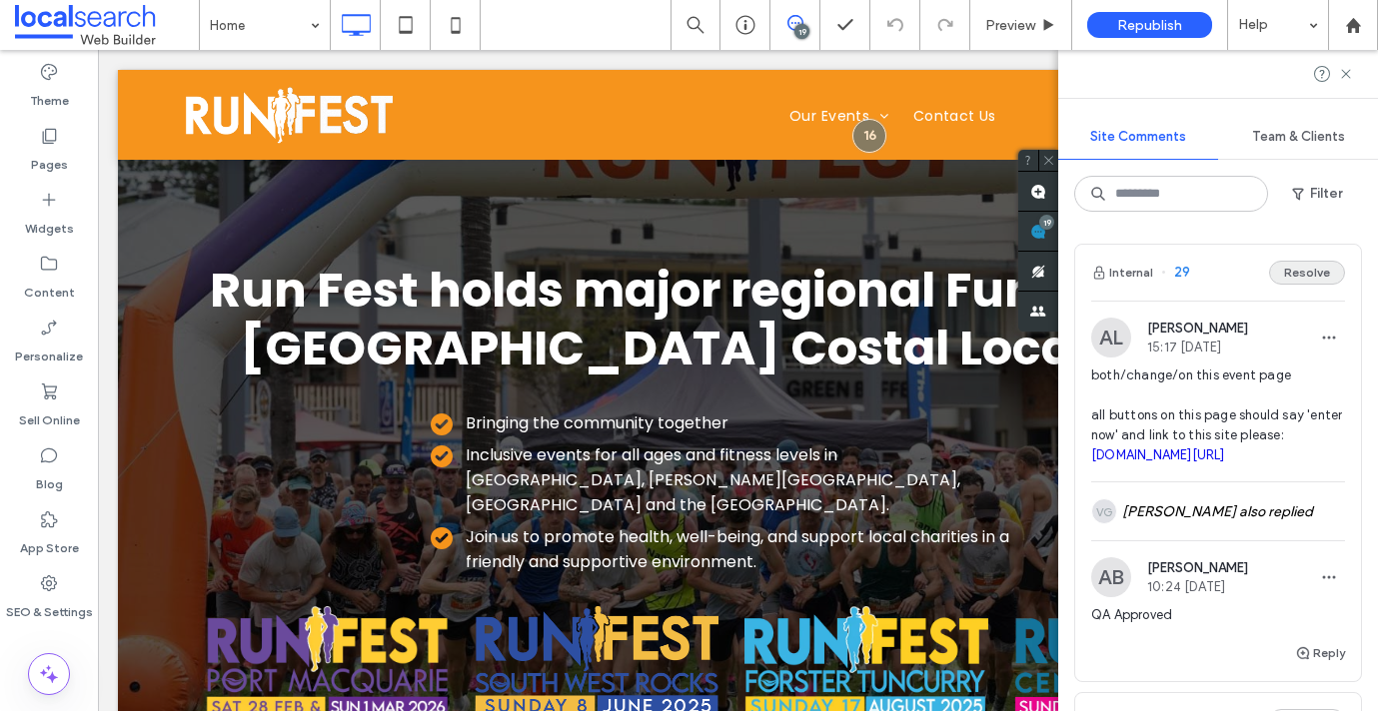
click at [1293, 274] on button "Resolve" at bounding box center [1307, 273] width 76 height 24
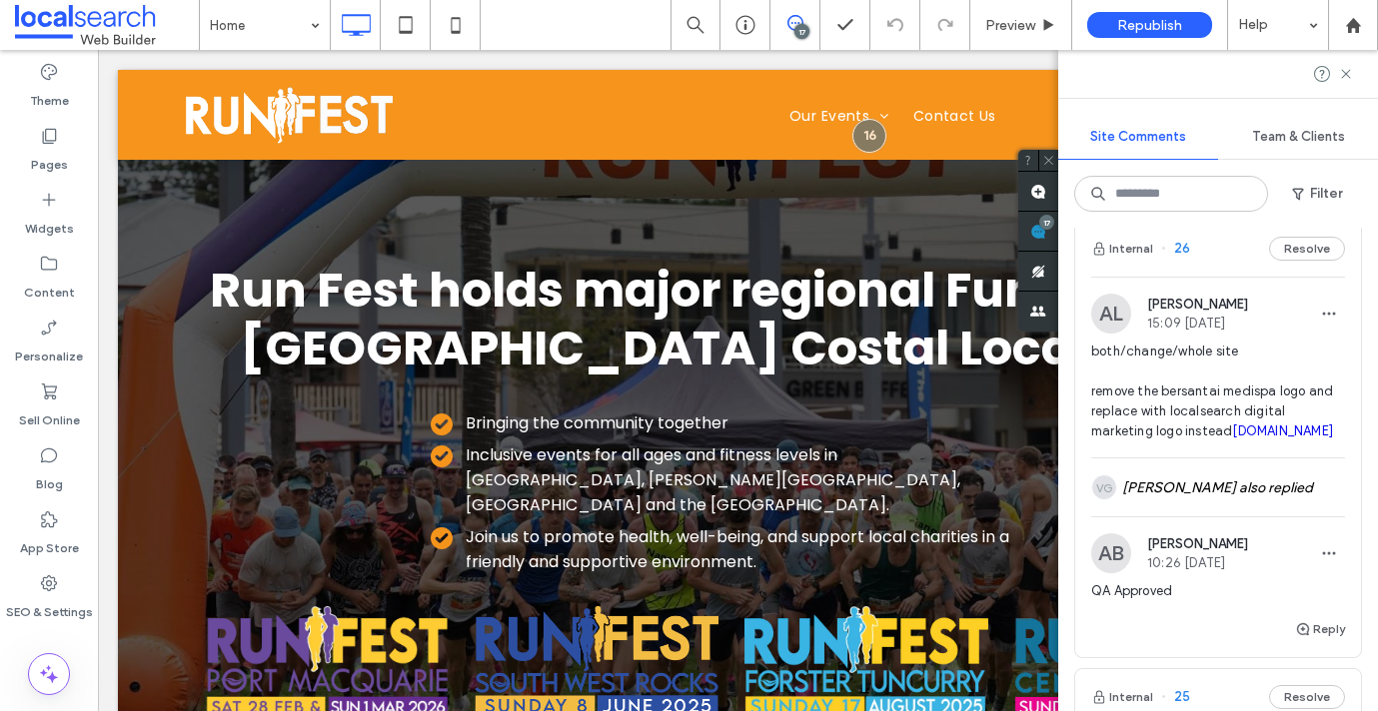
scroll to position [528, 0]
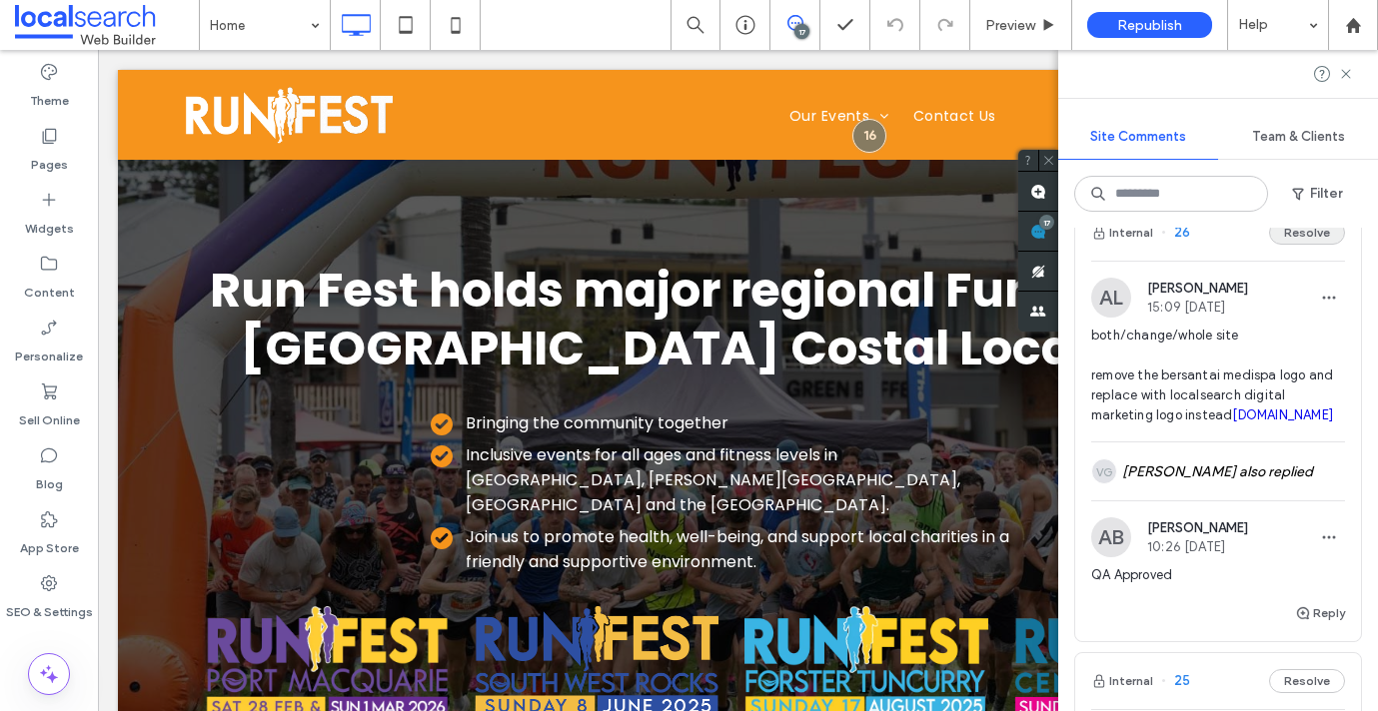
click at [1307, 245] on button "Resolve" at bounding box center [1307, 233] width 76 height 24
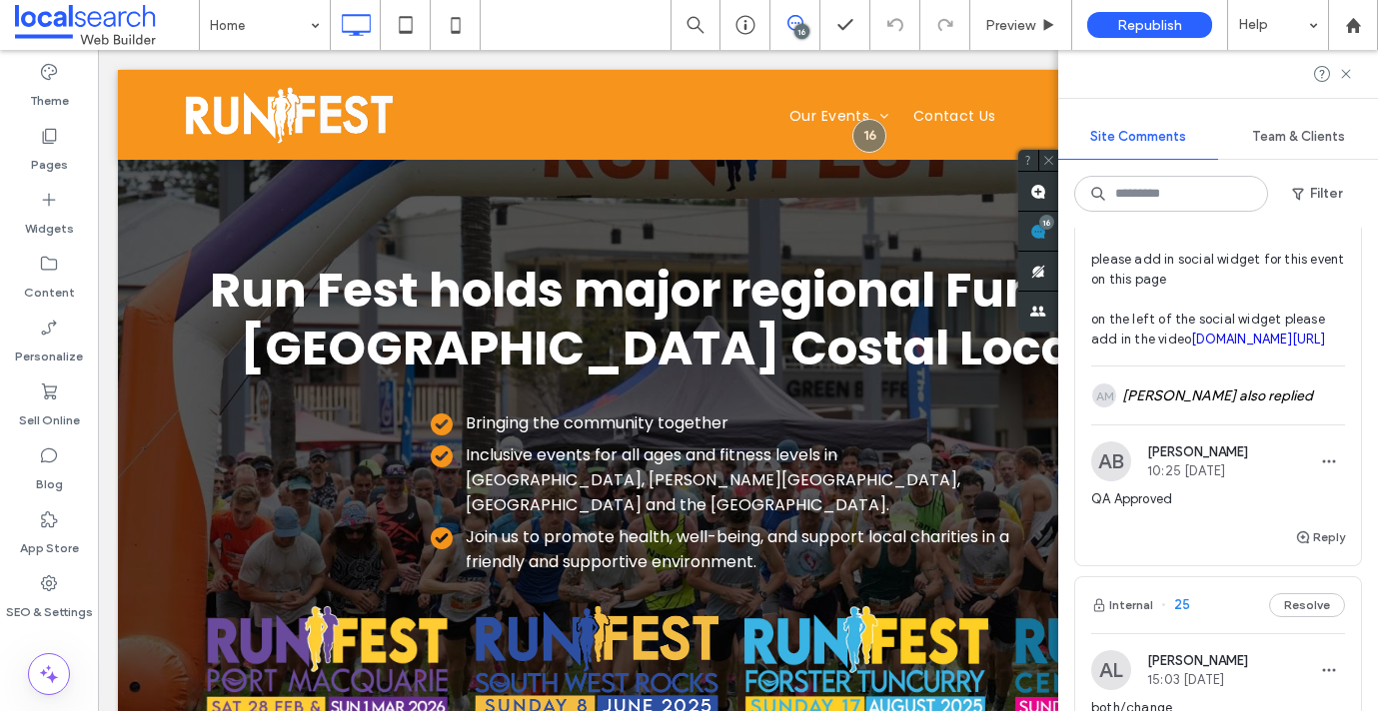
scroll to position [0, 0]
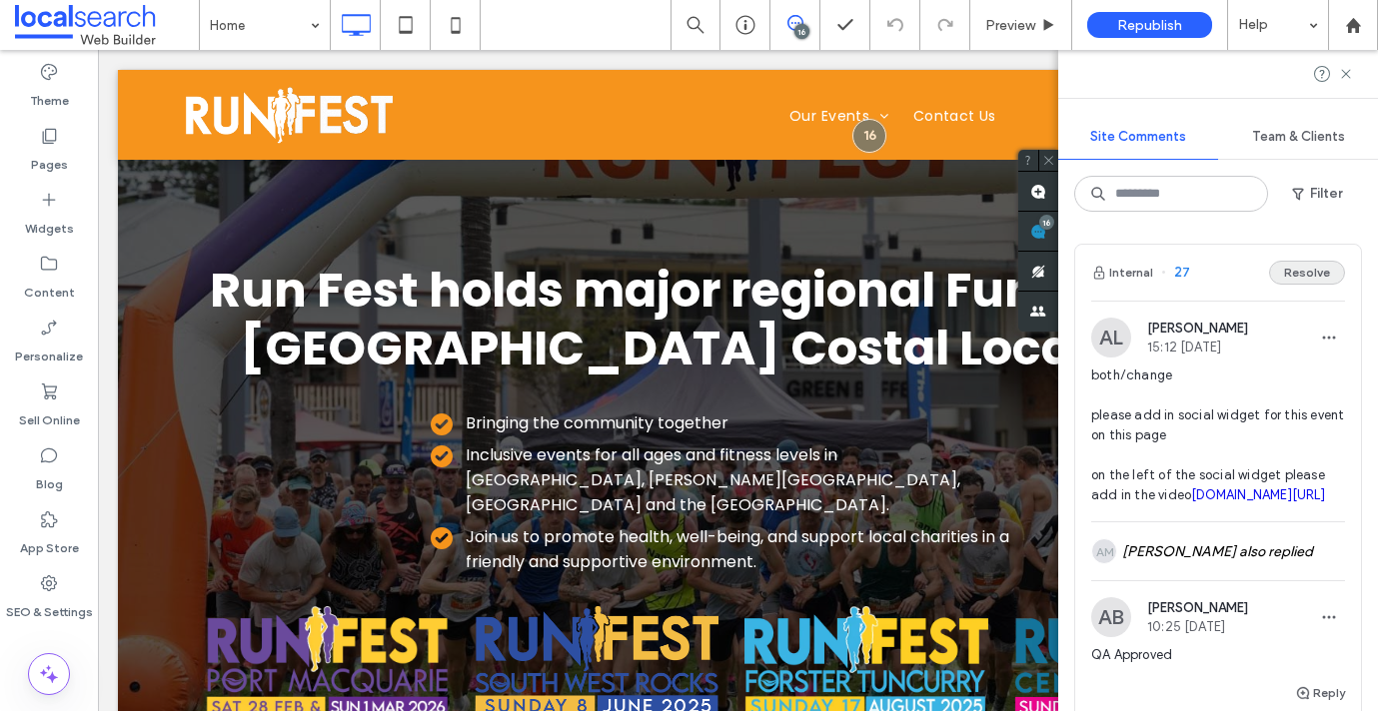
click at [1310, 280] on button "Resolve" at bounding box center [1307, 273] width 76 height 24
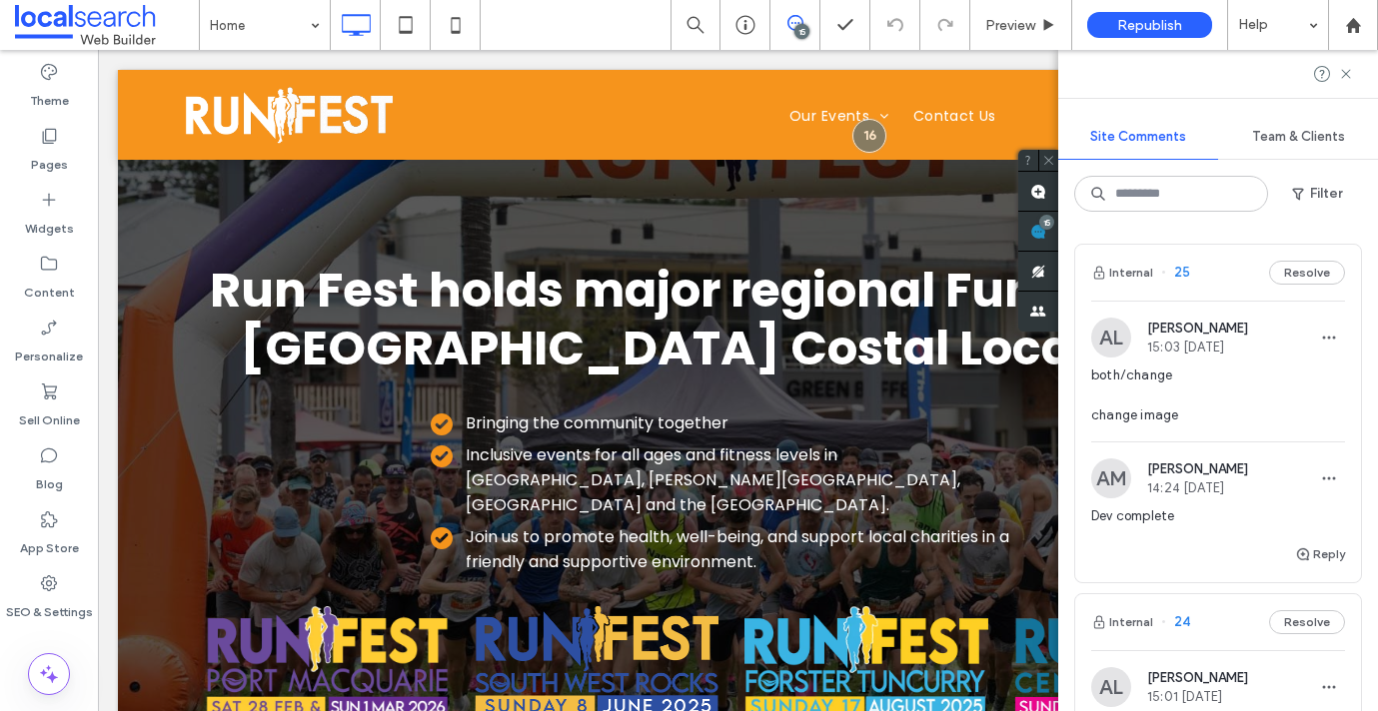
click at [1181, 267] on span "25" at bounding box center [1175, 273] width 29 height 20
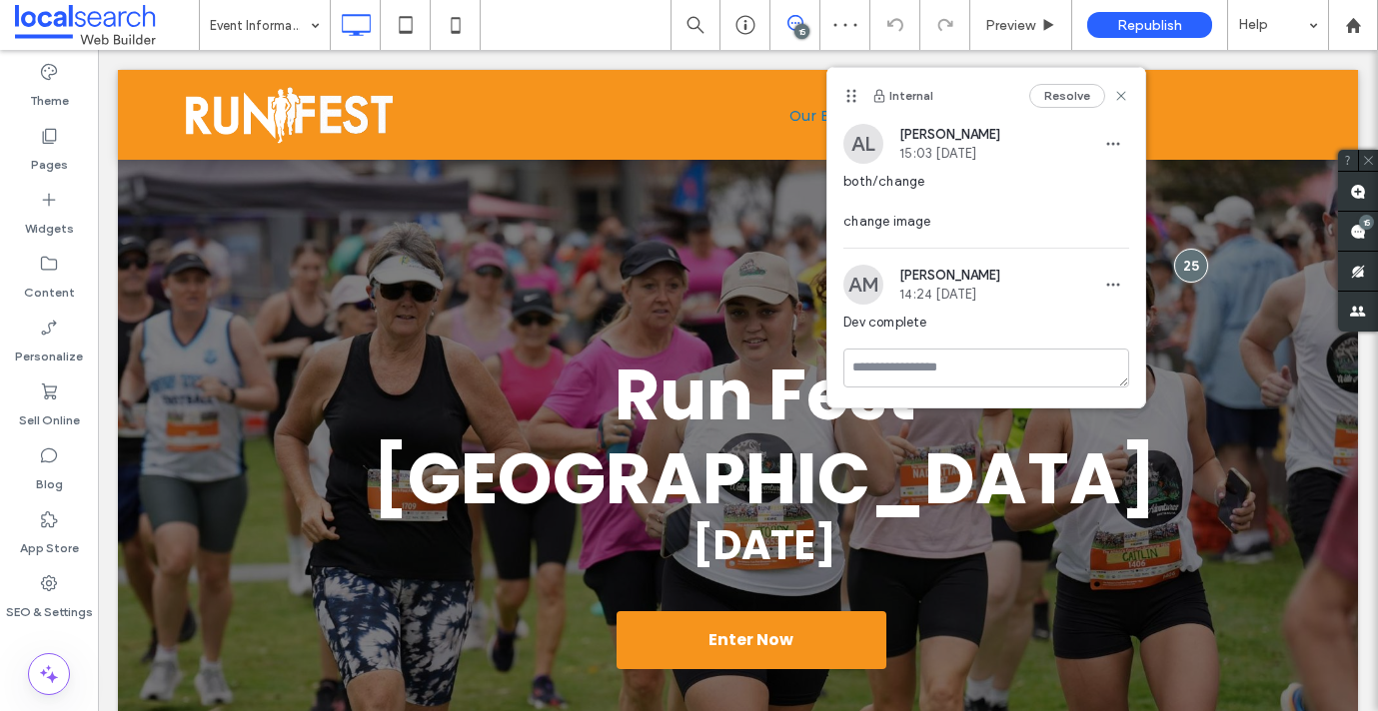
scroll to position [59, 0]
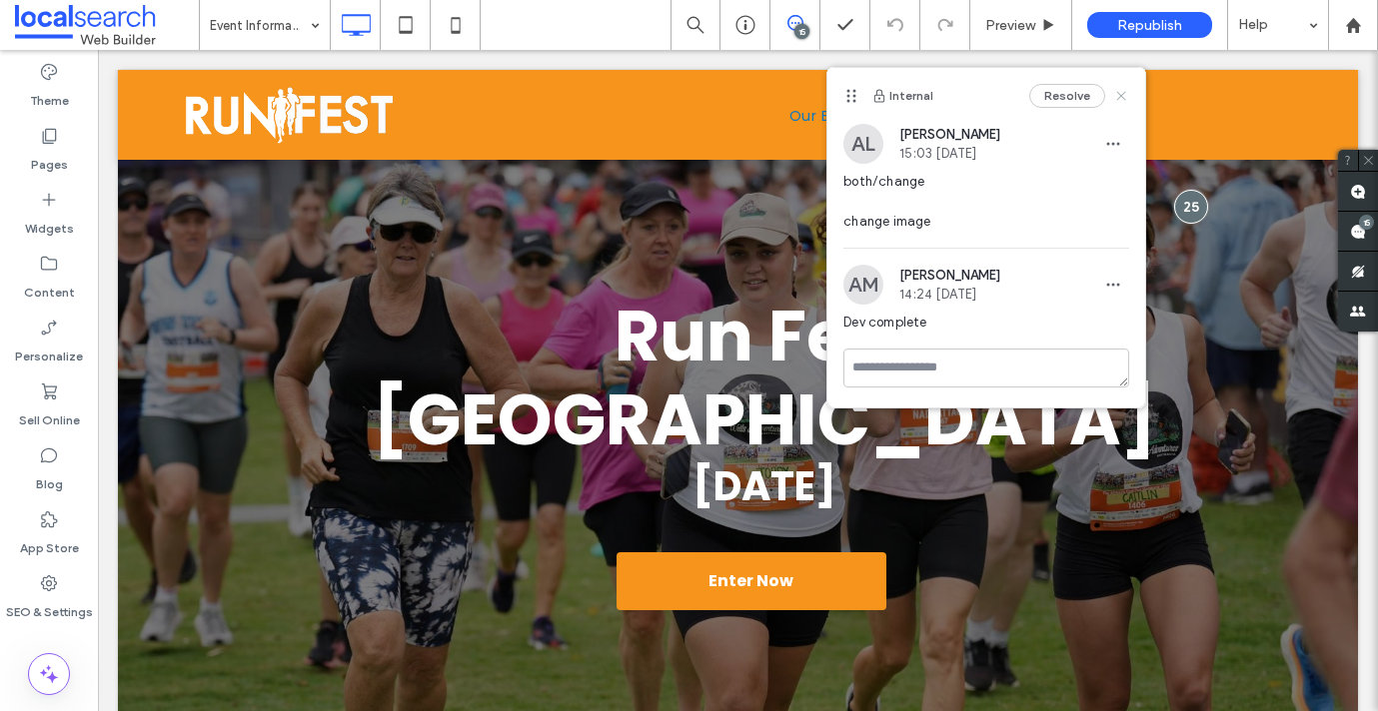
click at [1121, 95] on use at bounding box center [1121, 95] width 9 height 9
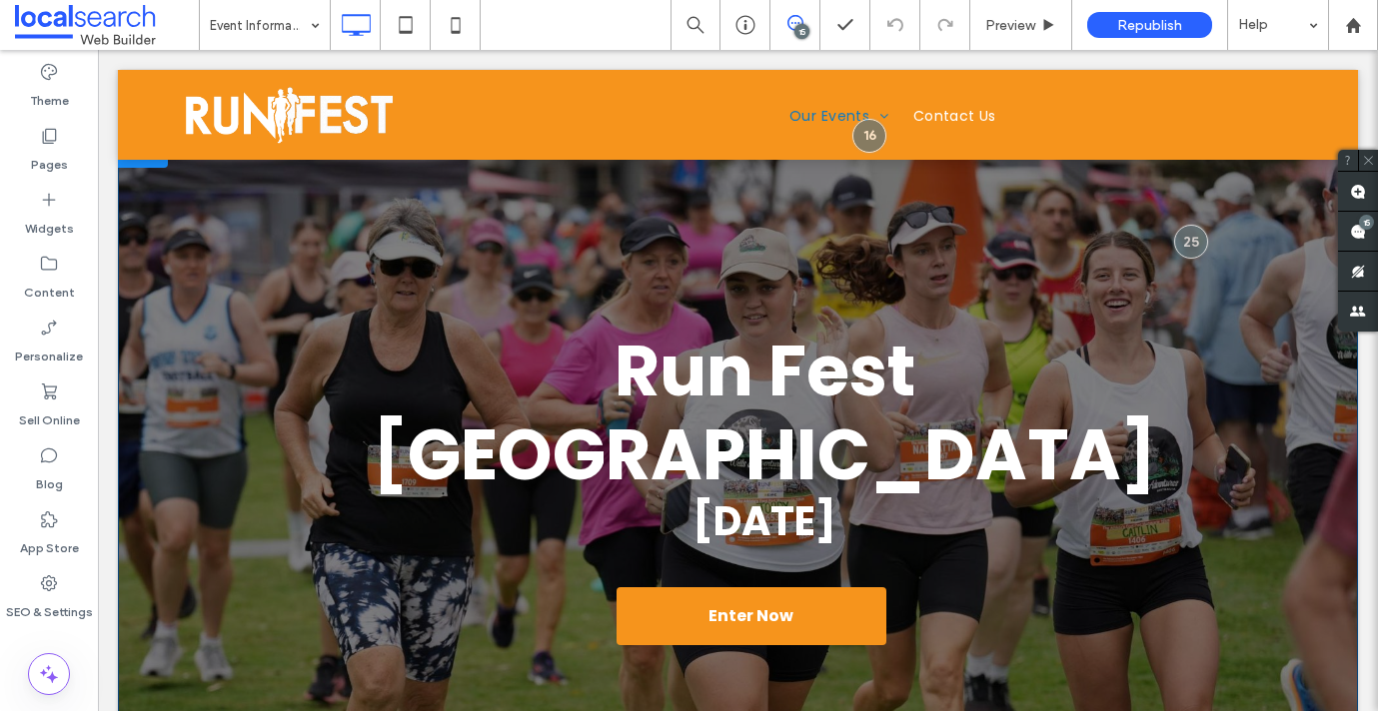
scroll to position [0, 0]
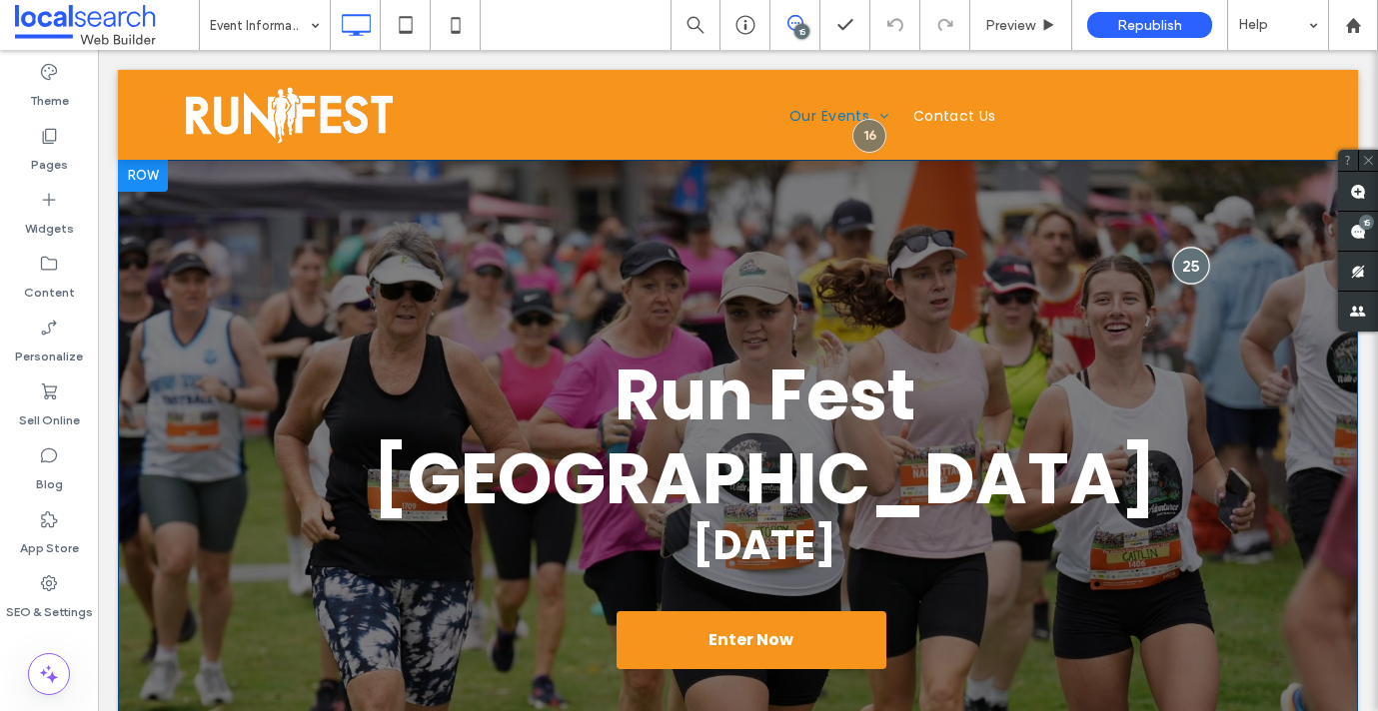
click at [1189, 261] on div at bounding box center [1190, 265] width 37 height 37
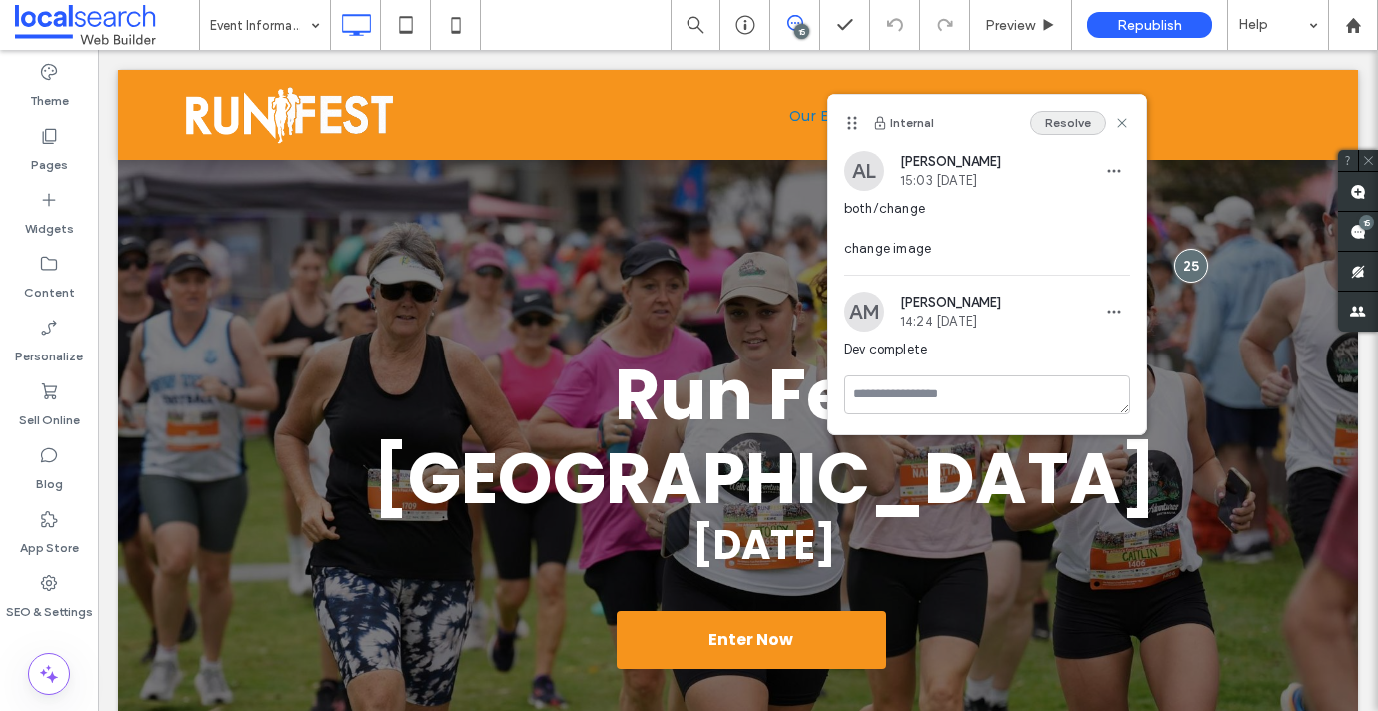
click at [1079, 116] on button "Resolve" at bounding box center [1068, 123] width 76 height 24
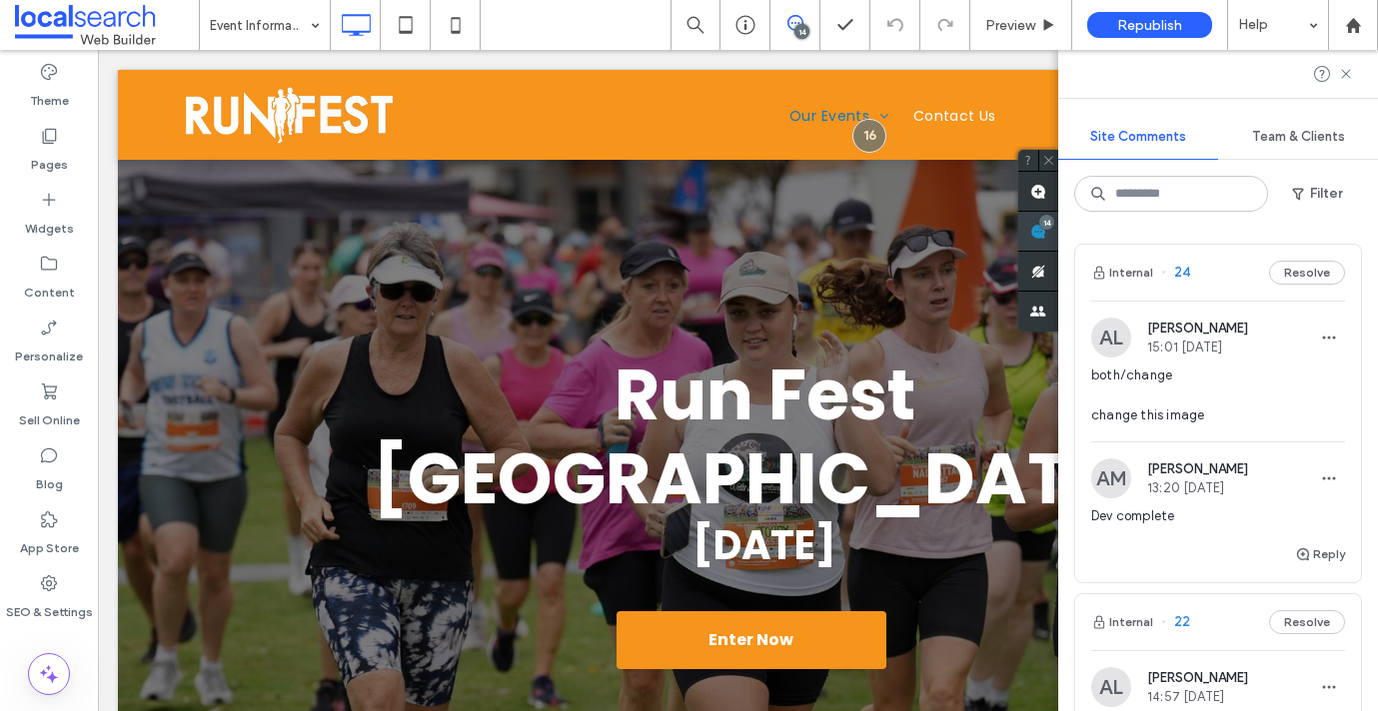
click at [1058, 226] on div "14" at bounding box center [1038, 232] width 40 height 40
click at [1179, 265] on span "24" at bounding box center [1175, 273] width 29 height 20
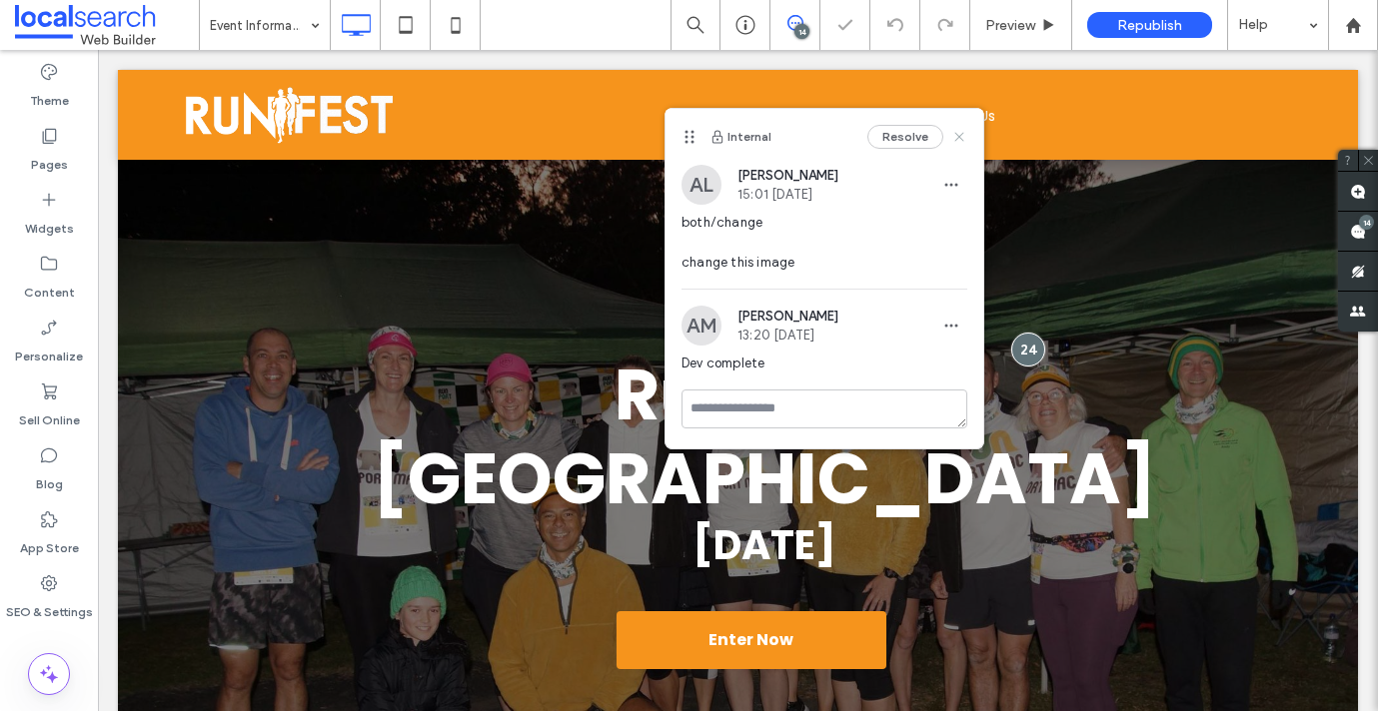
scroll to position [46, 0]
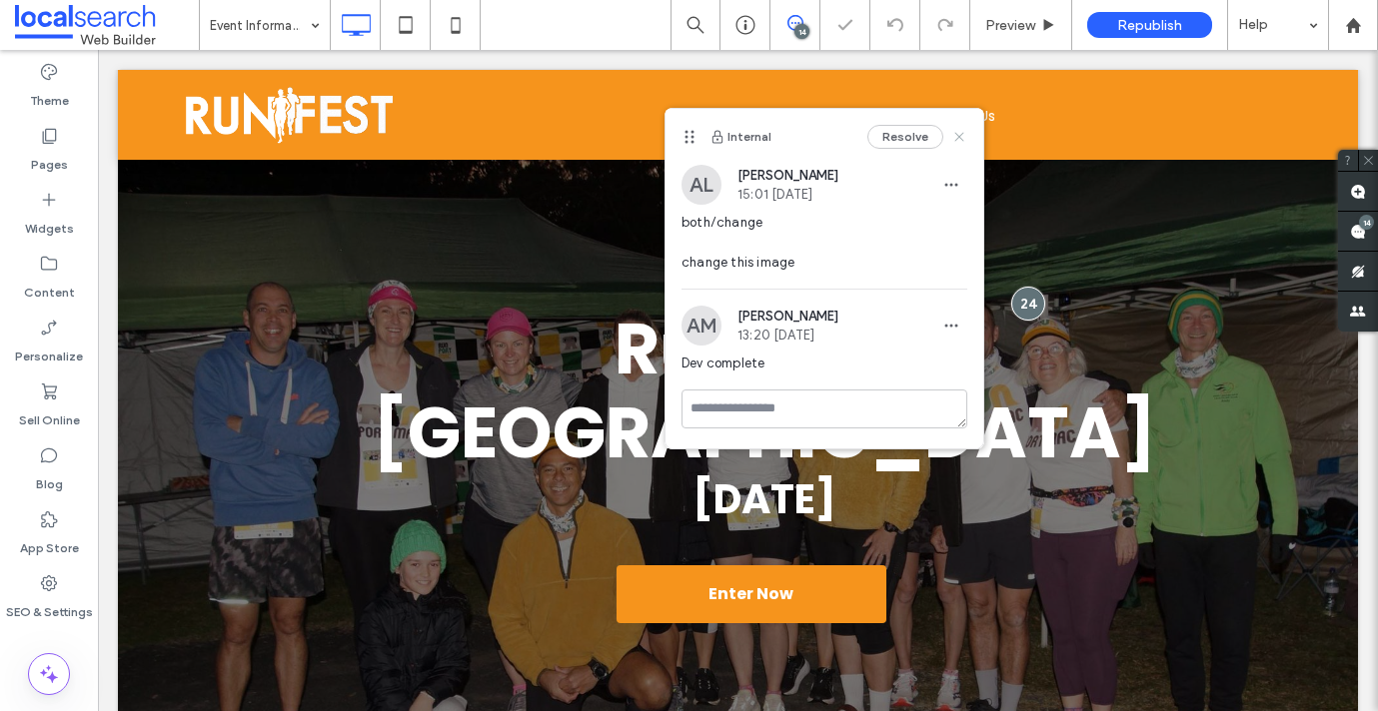
click at [963, 132] on icon at bounding box center [959, 137] width 16 height 16
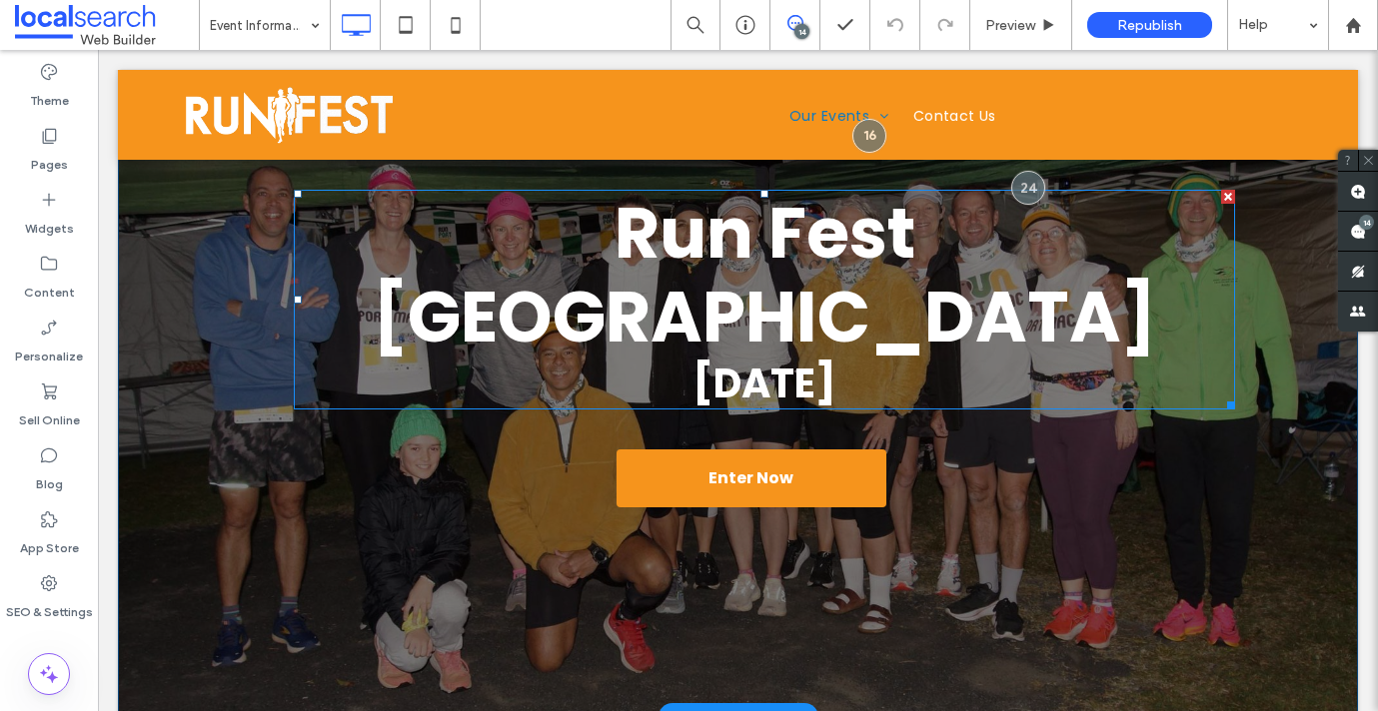
scroll to position [0, 0]
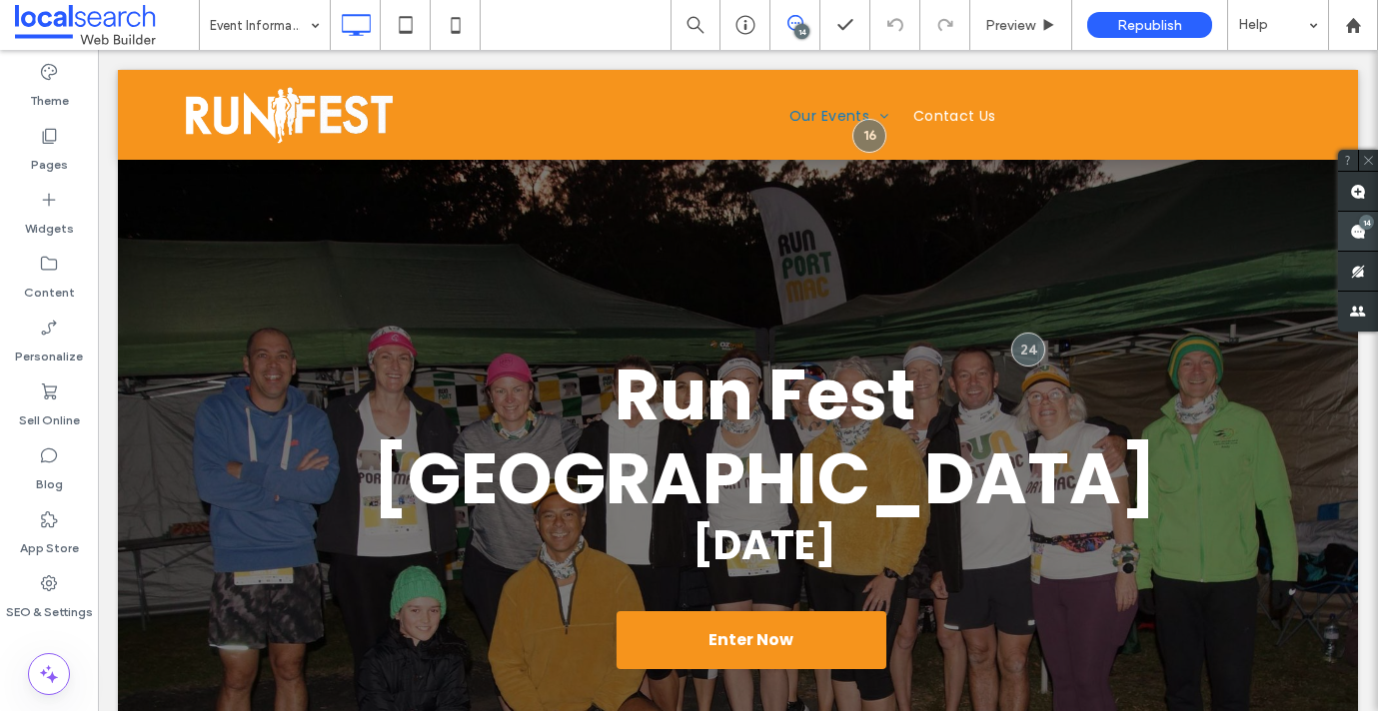
click at [1351, 224] on div "14" at bounding box center [1358, 232] width 40 height 40
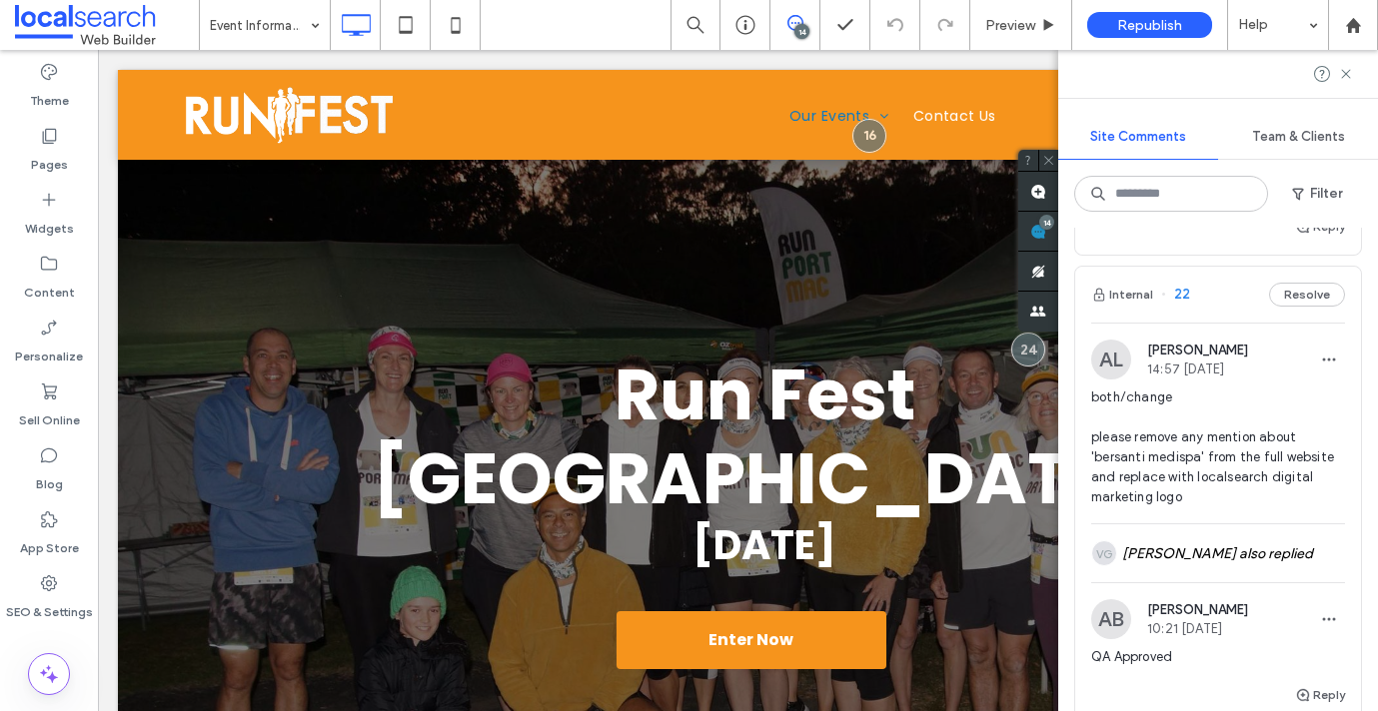
scroll to position [329, 0]
click at [1284, 310] on div "Internal 22 Resolve" at bounding box center [1218, 294] width 286 height 56
click at [1290, 292] on div at bounding box center [689, 355] width 1378 height 711
click at [1313, 294] on button "Resolve" at bounding box center [1307, 294] width 76 height 24
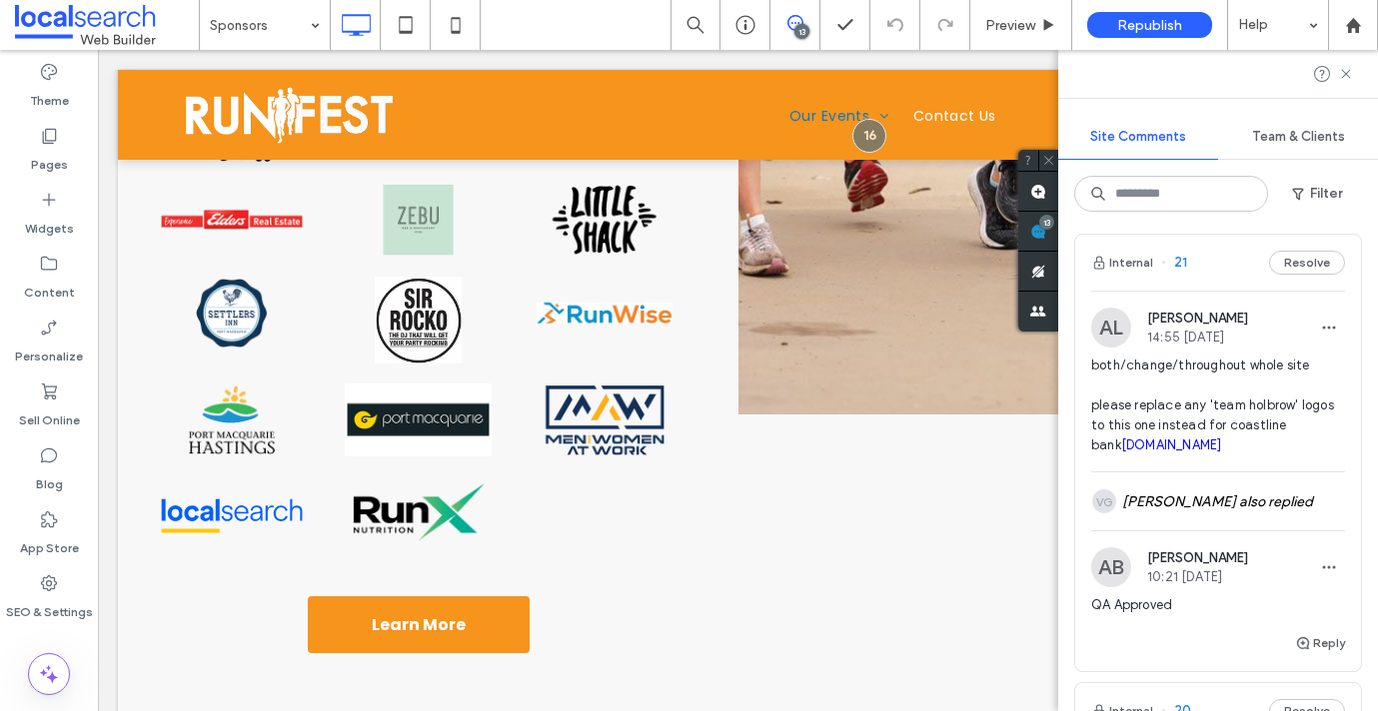
scroll to position [364, 0]
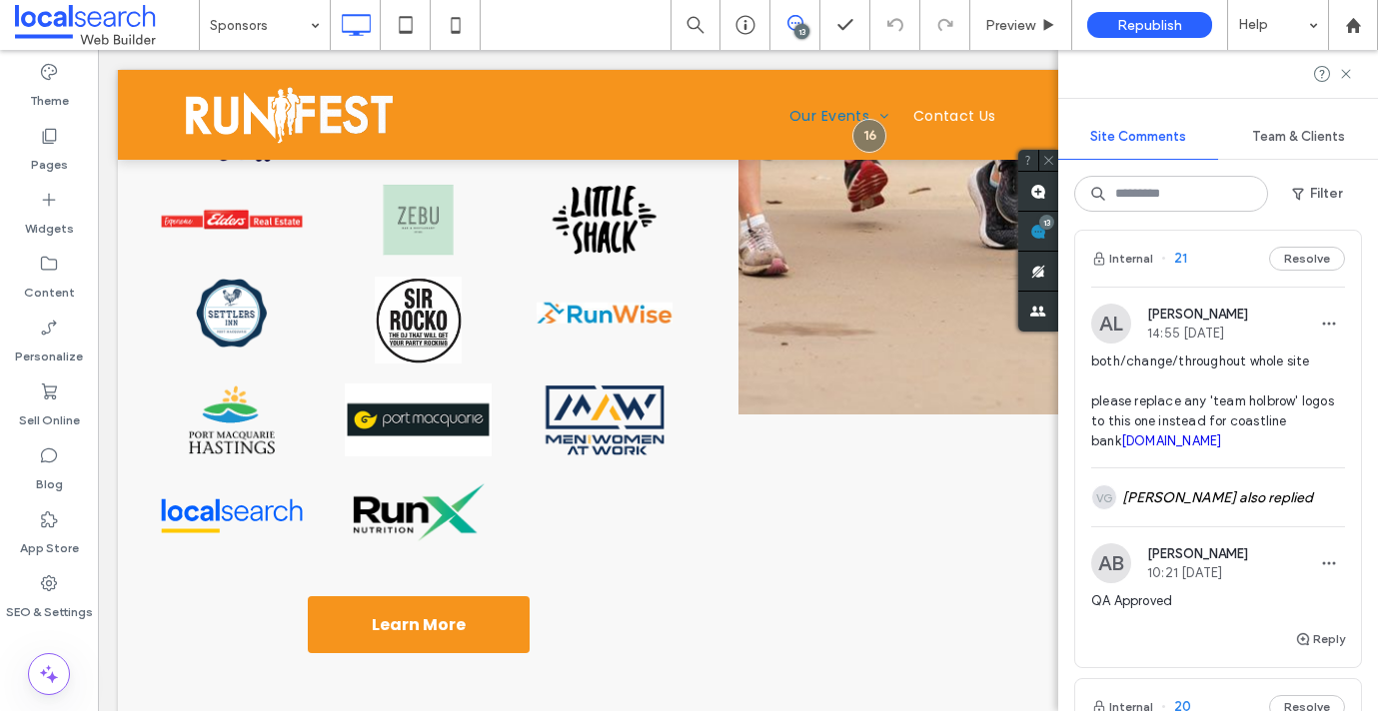
click at [1185, 265] on span "21" at bounding box center [1174, 259] width 26 height 20
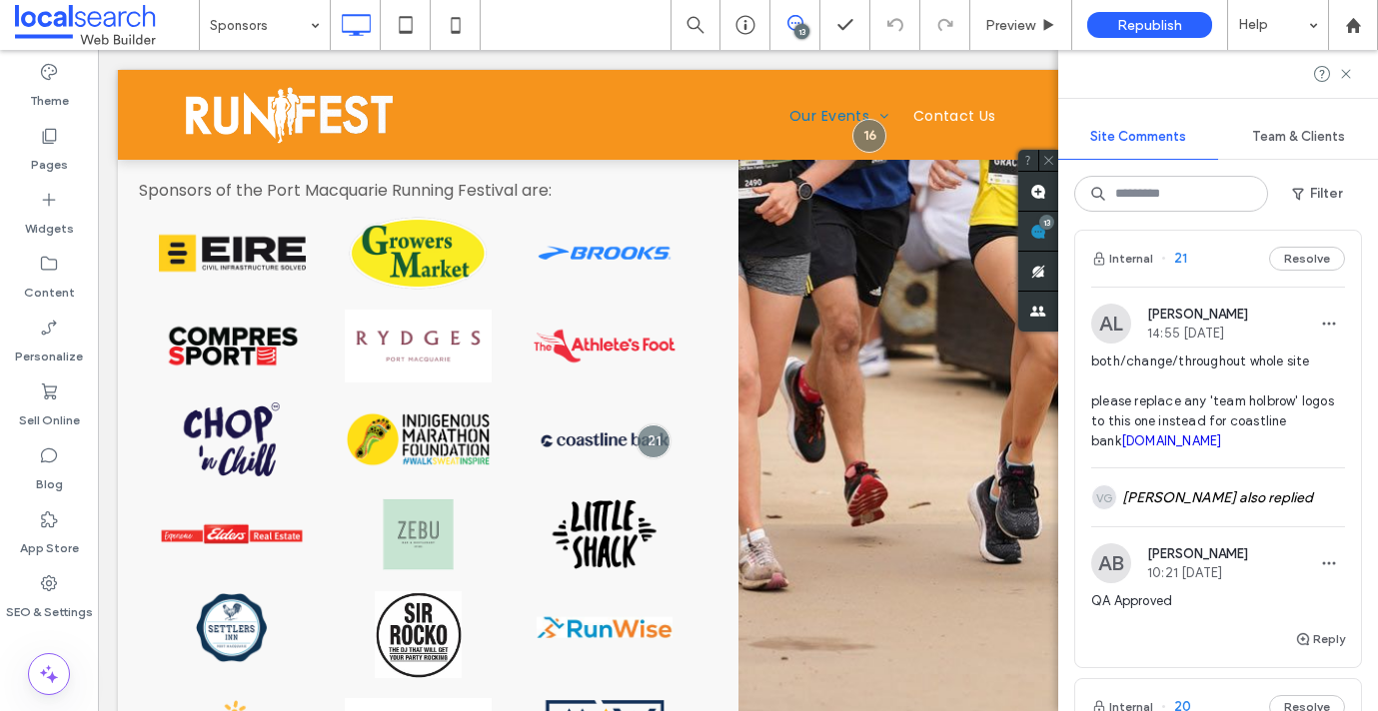
scroll to position [1159, 0]
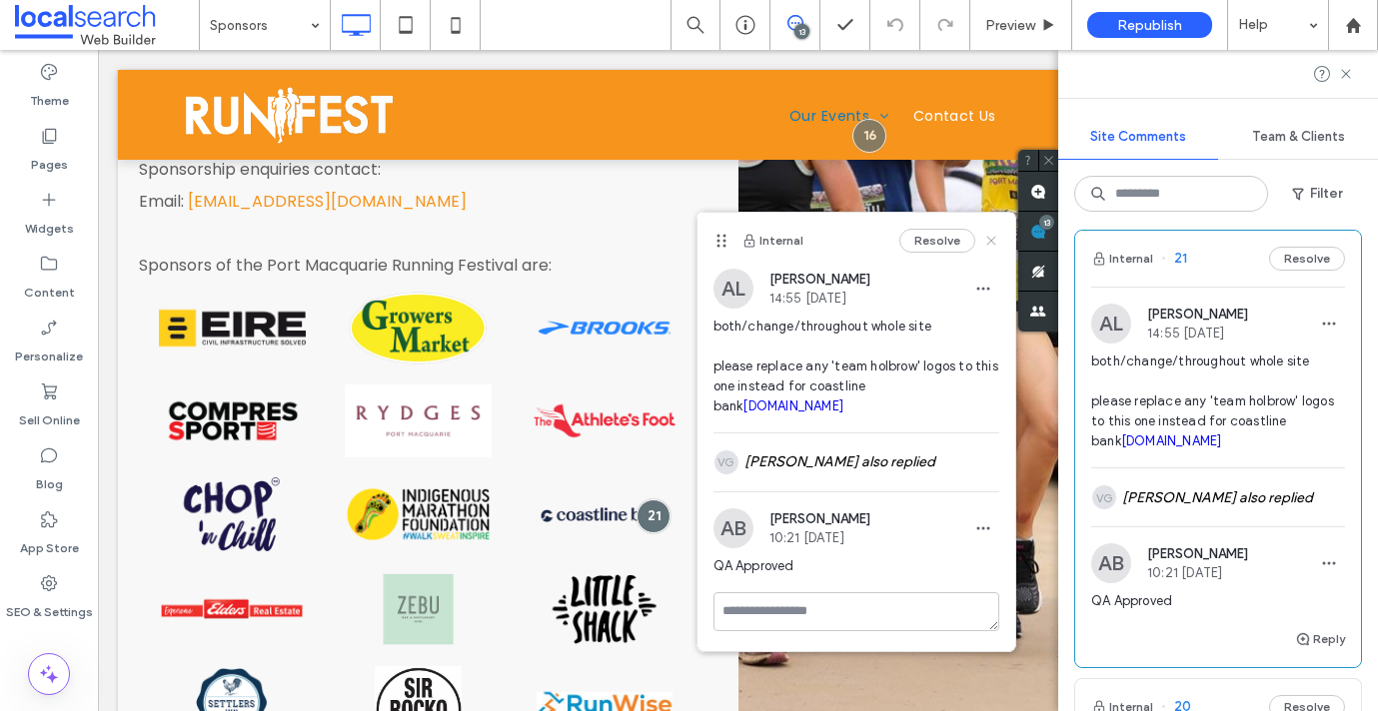
click at [997, 241] on icon at bounding box center [991, 241] width 16 height 16
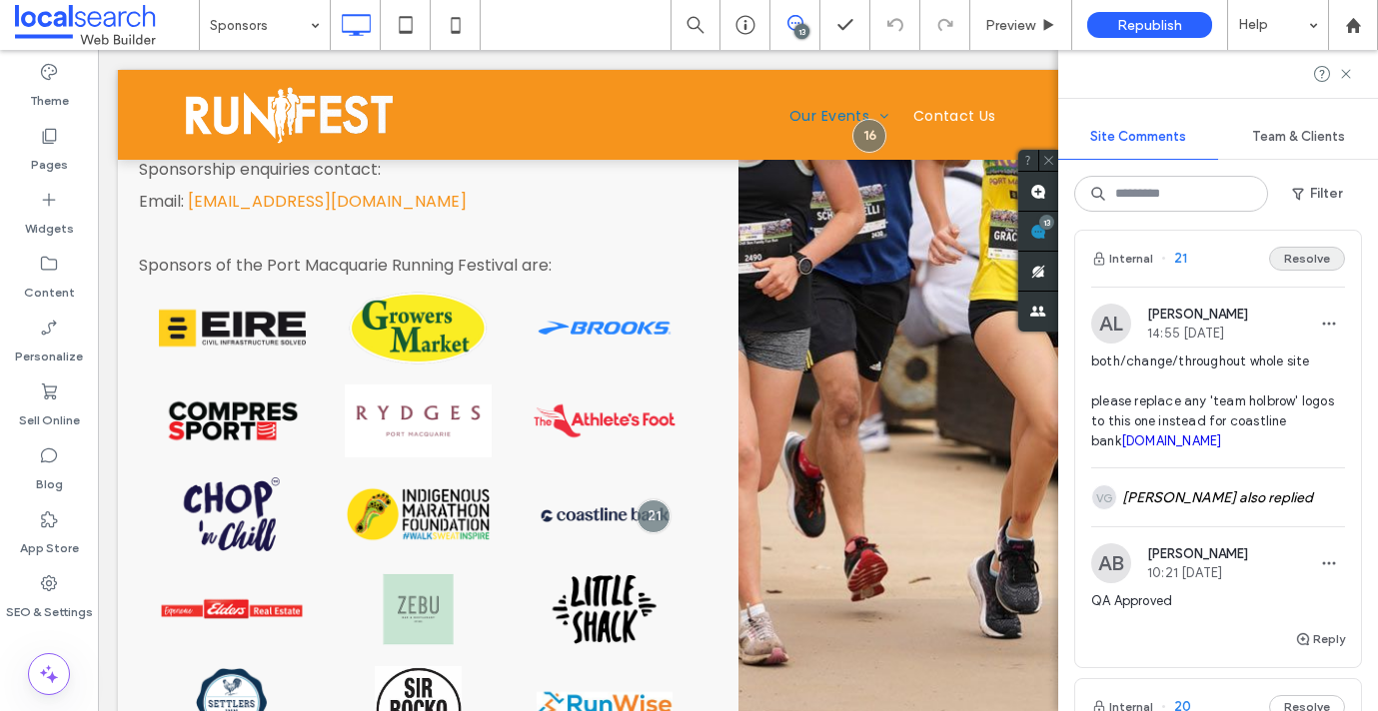
click at [1305, 254] on button "Resolve" at bounding box center [1307, 259] width 76 height 24
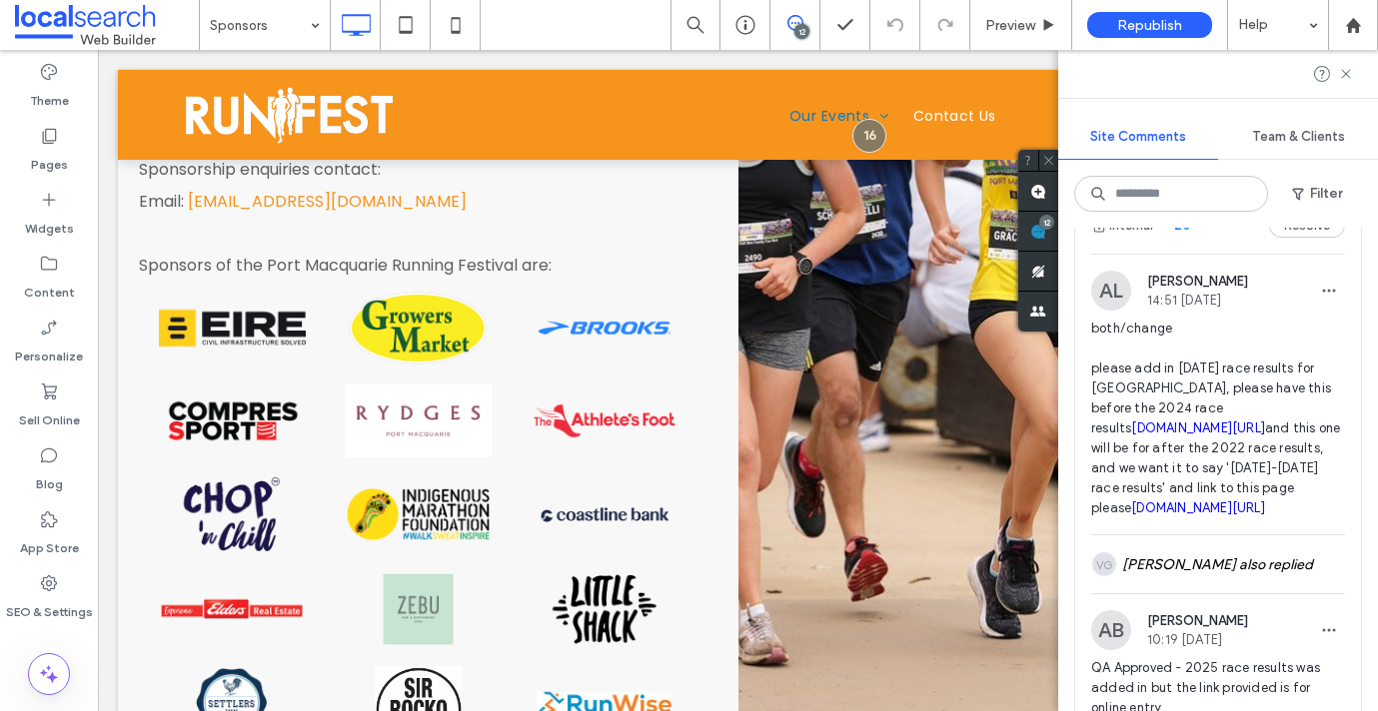
scroll to position [381, 0]
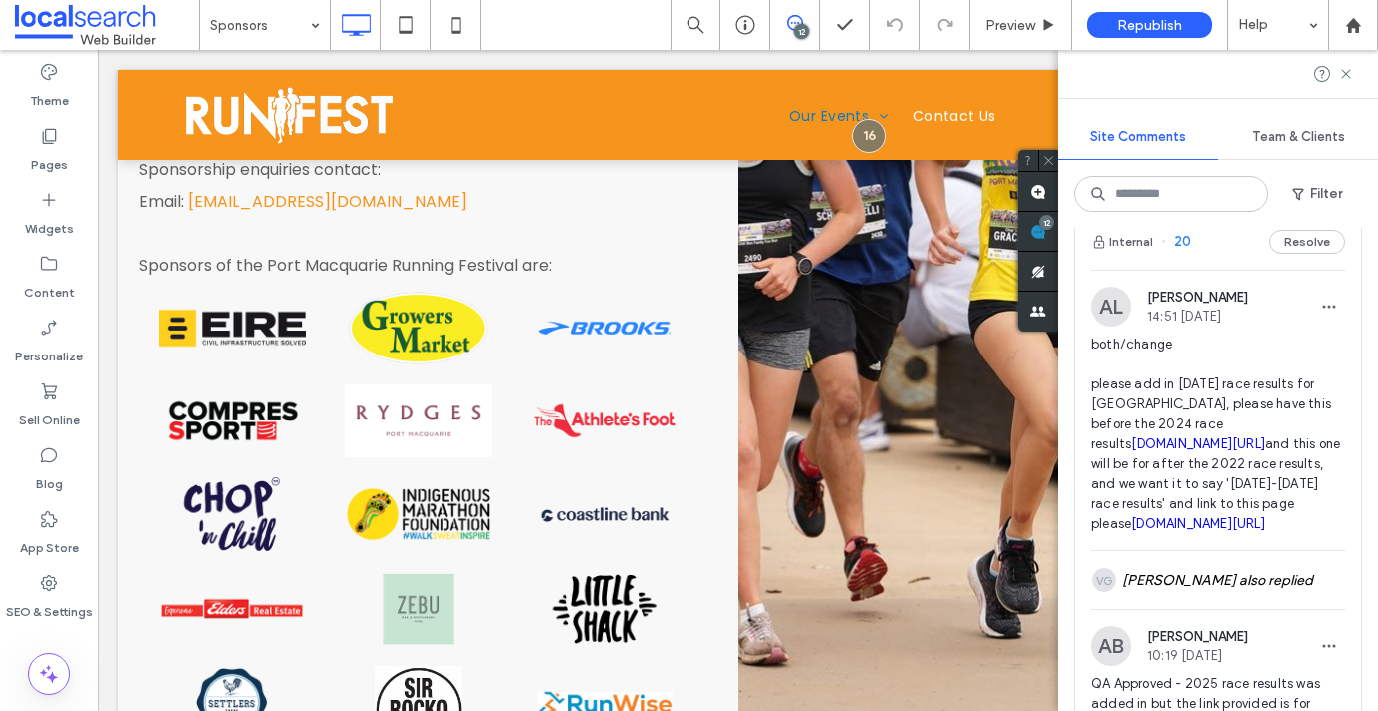
click at [1179, 239] on span "20" at bounding box center [1176, 242] width 30 height 20
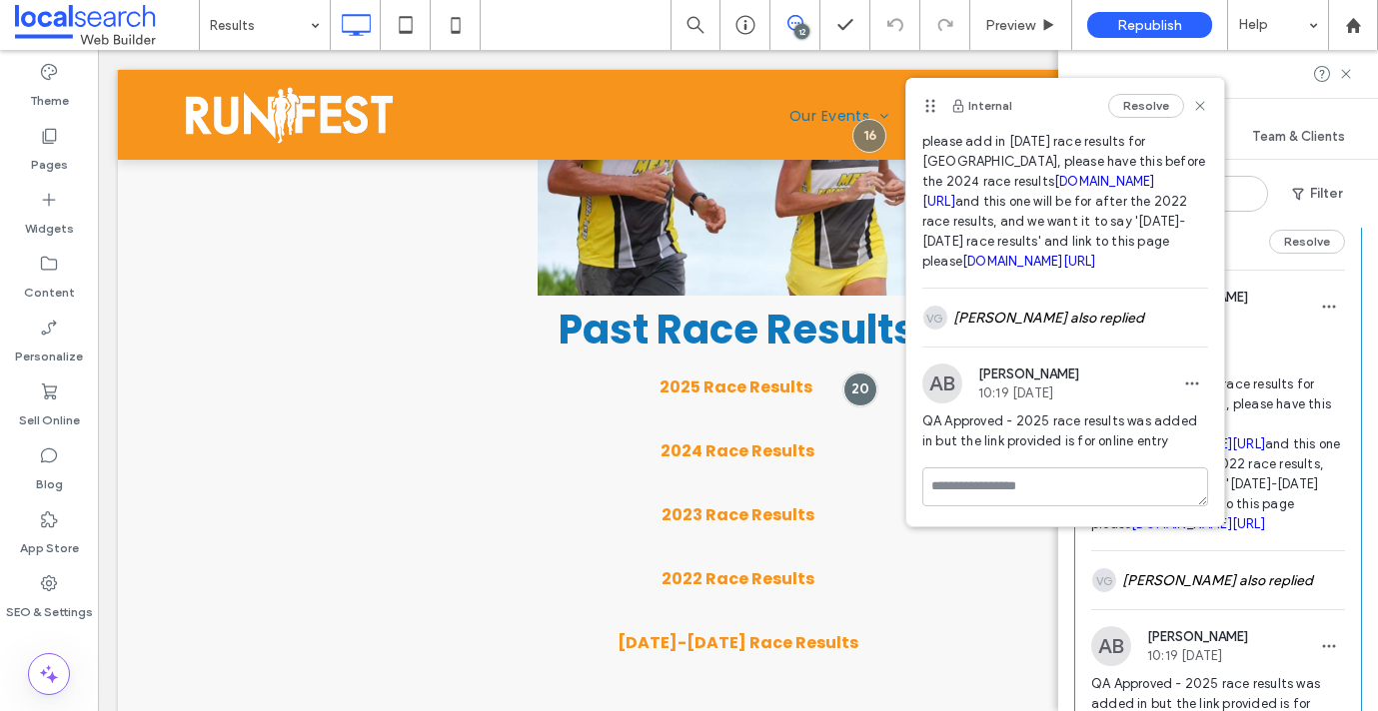
scroll to position [93, 0]
click at [998, 269] on link "thetimingguysresults.com/history/PortMacRunningFest/2022" at bounding box center [1029, 261] width 134 height 15
click at [1197, 98] on icon at bounding box center [1200, 106] width 16 height 16
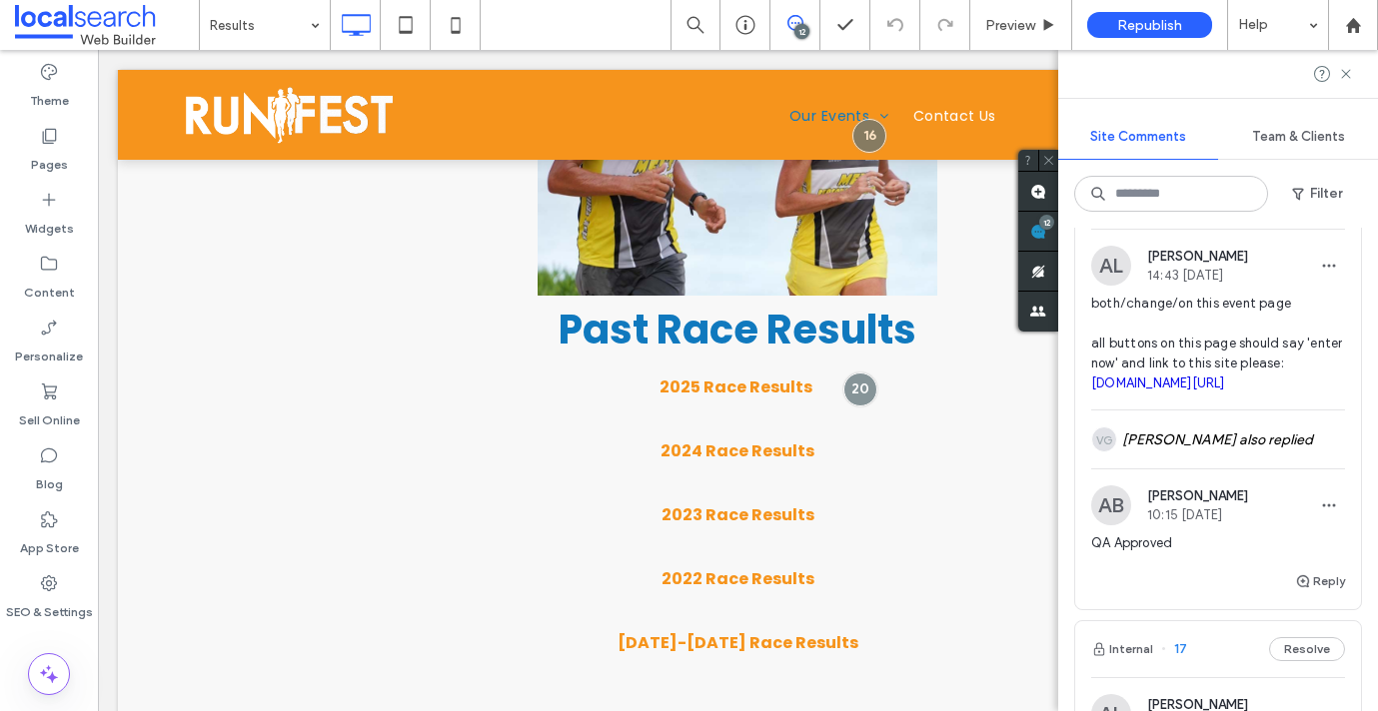
scroll to position [1006, 0]
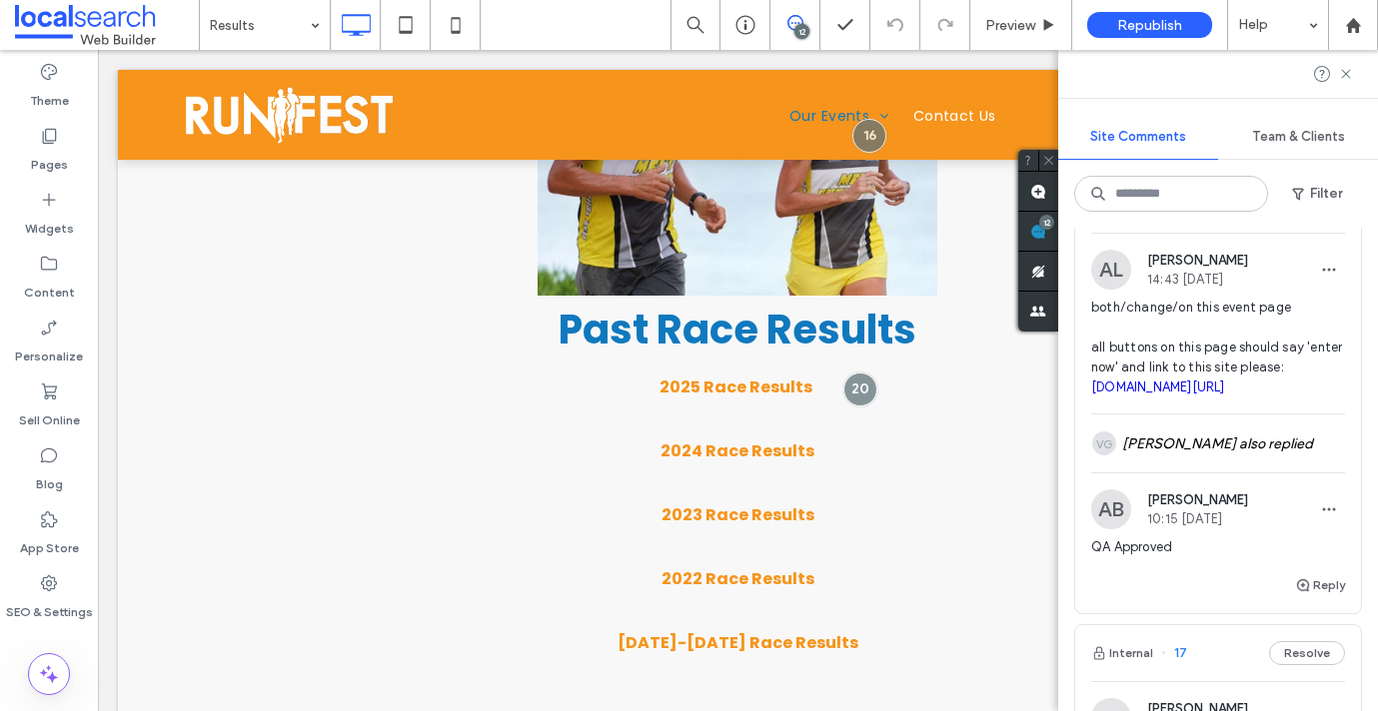
click at [1308, 217] on button "Resolve" at bounding box center [1307, 205] width 76 height 24
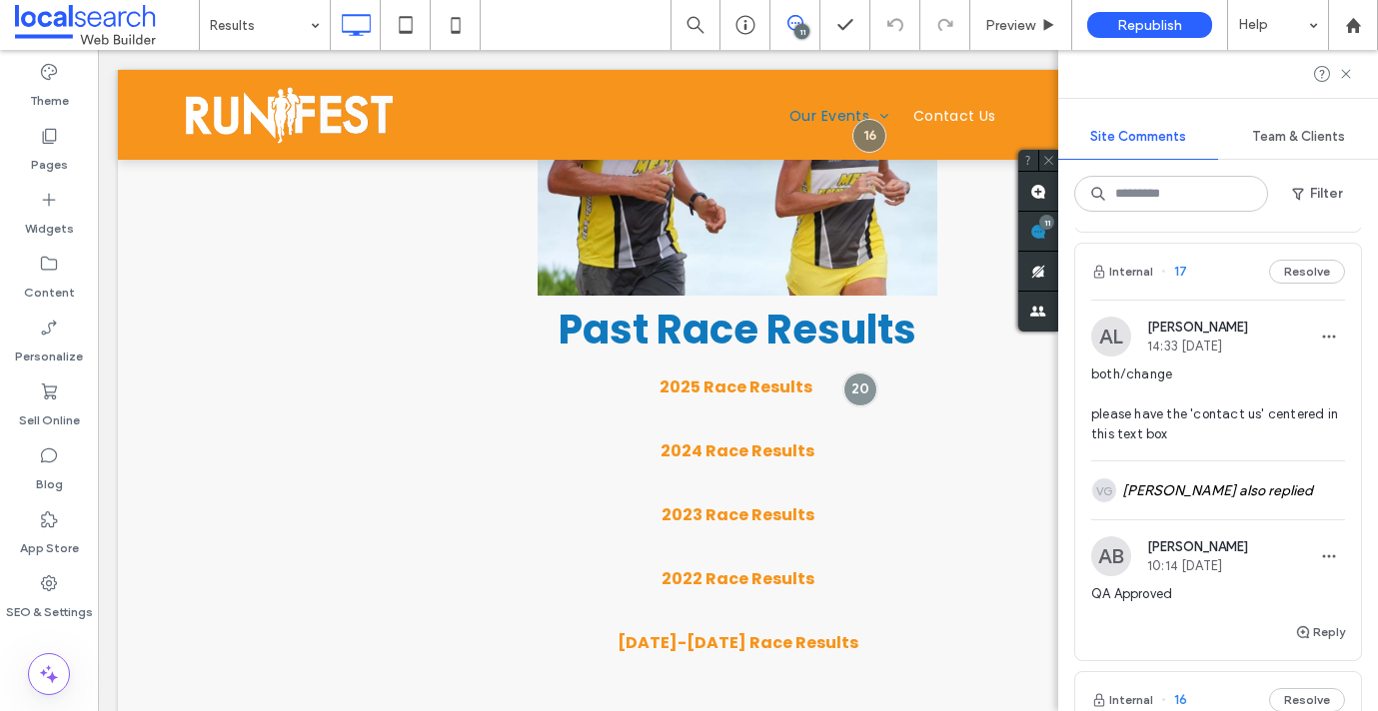
scroll to position [1007, 0]
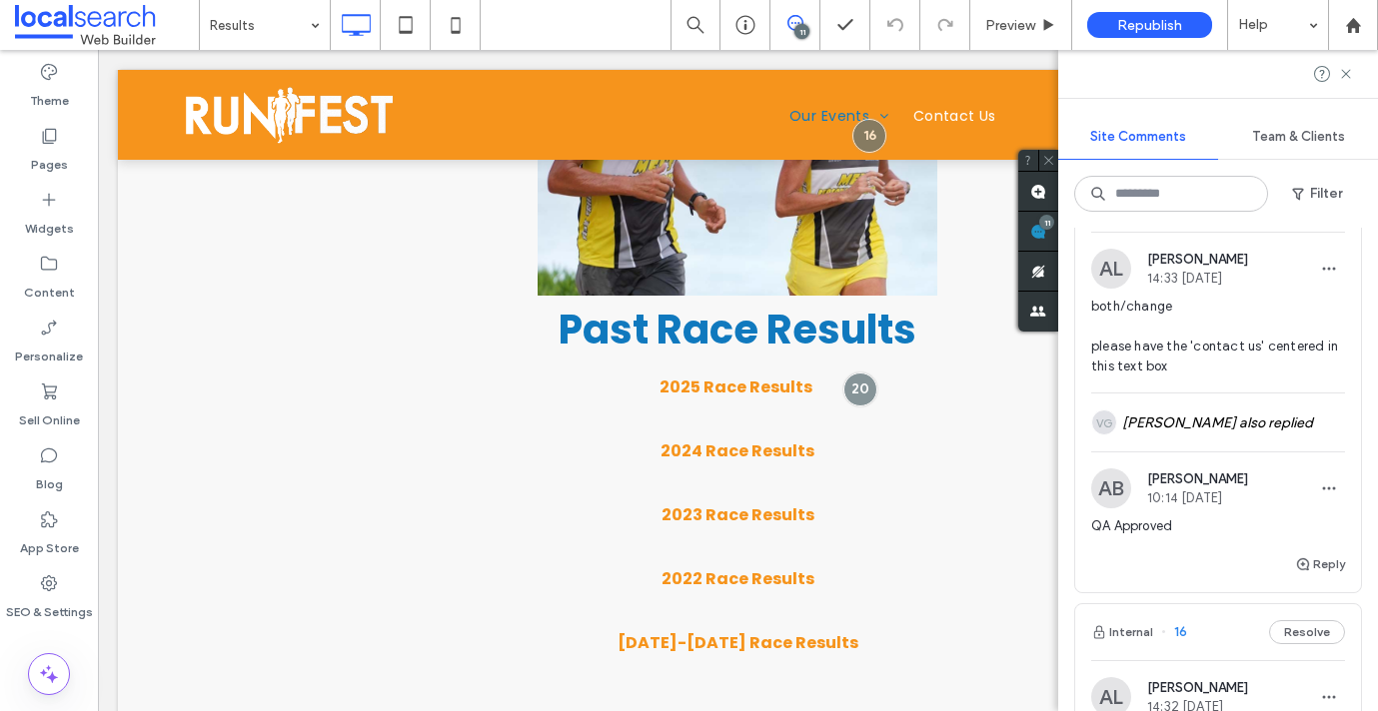
click at [1295, 216] on button "Resolve" at bounding box center [1307, 204] width 76 height 24
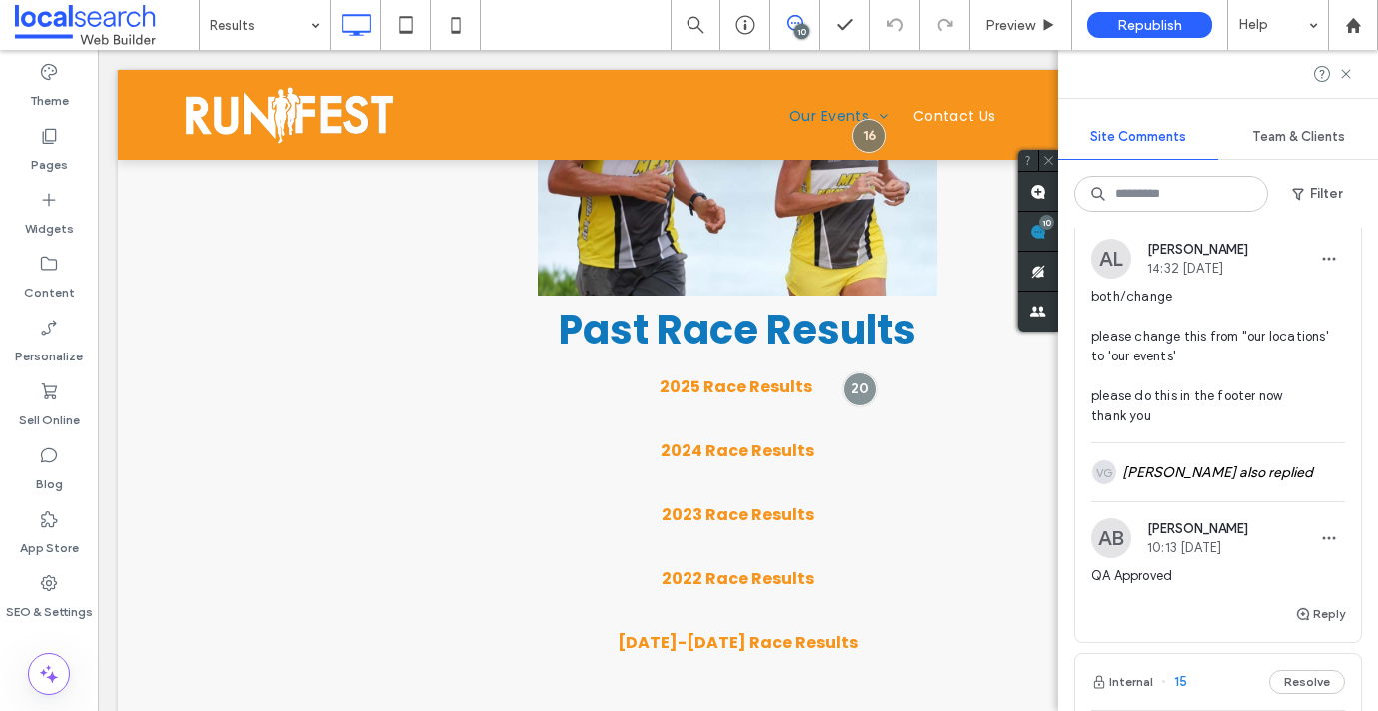
scroll to position [1018, 0]
click at [1291, 205] on button "Resolve" at bounding box center [1307, 193] width 76 height 24
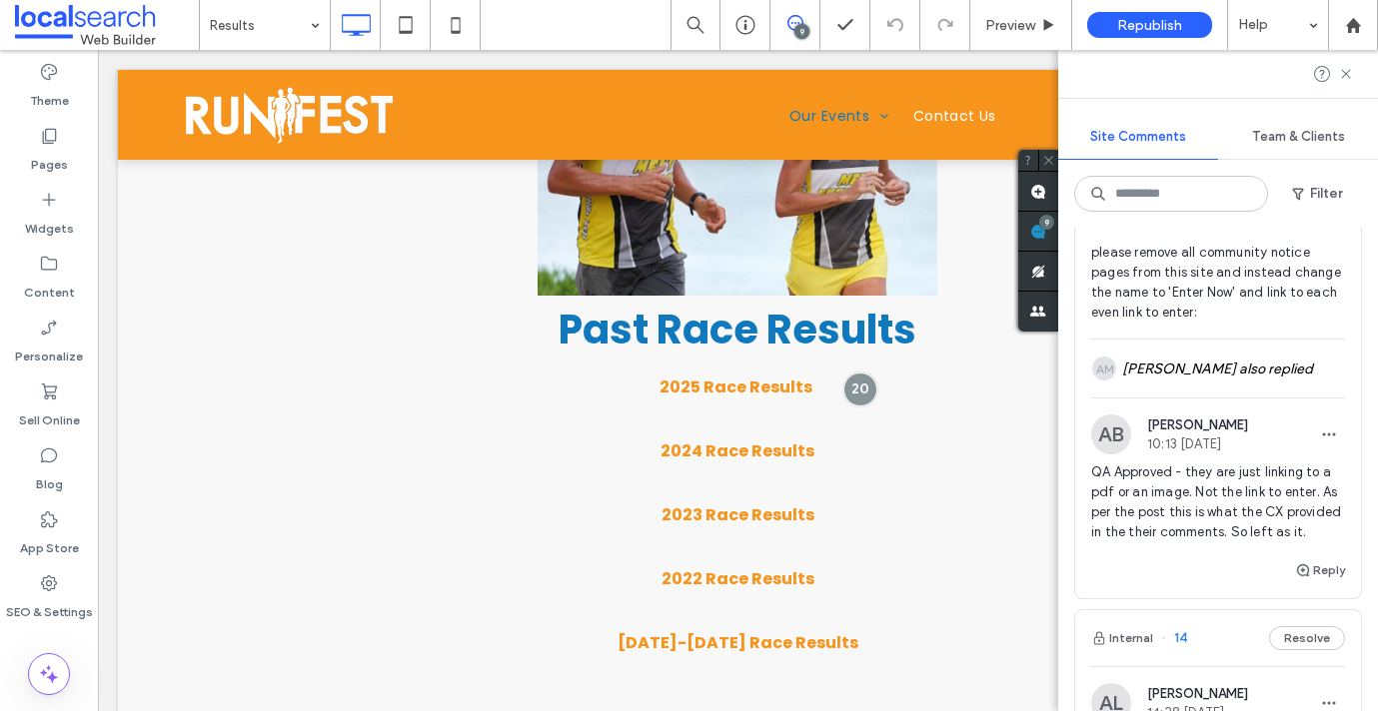
scroll to position [1145, 0]
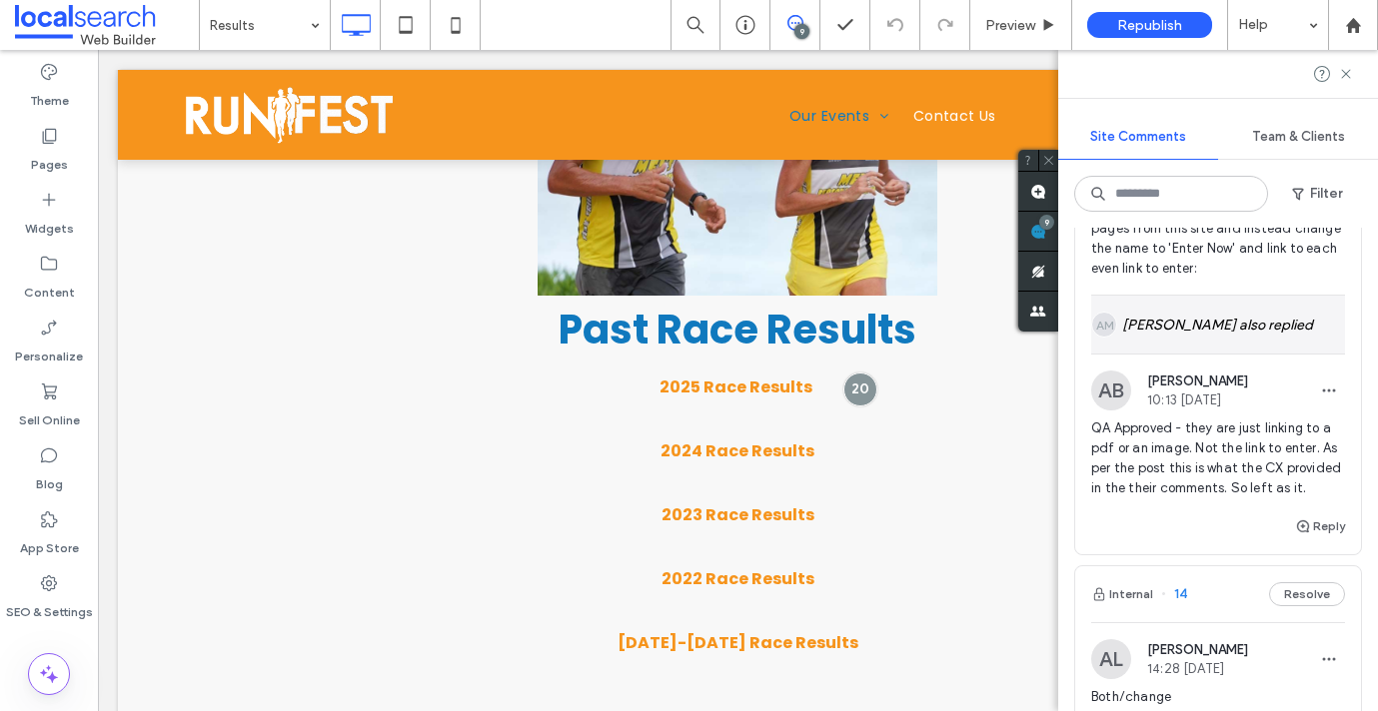
click at [1147, 354] on div "AM Andrea Maala also replied" at bounding box center [1218, 325] width 254 height 58
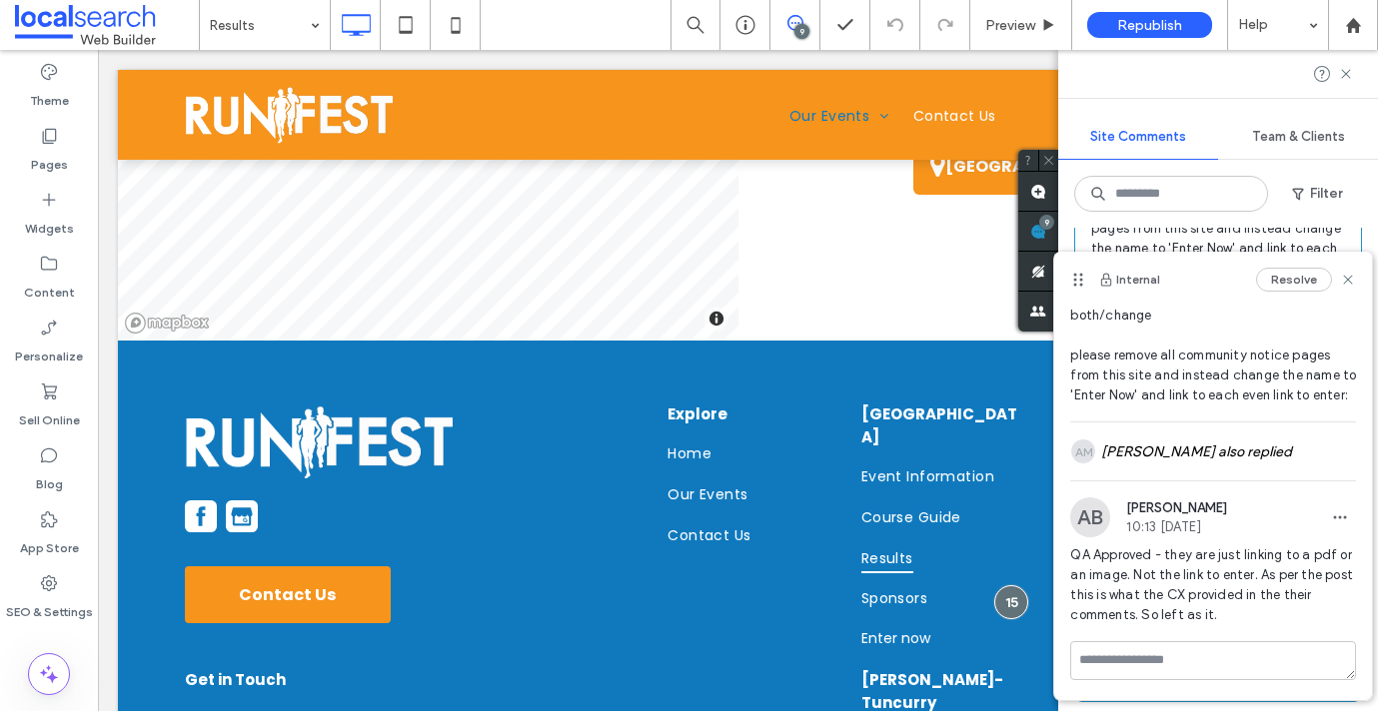
scroll to position [70, 0]
click at [1133, 457] on div "AM Andrea Maala also replied" at bounding box center [1213, 452] width 286 height 58
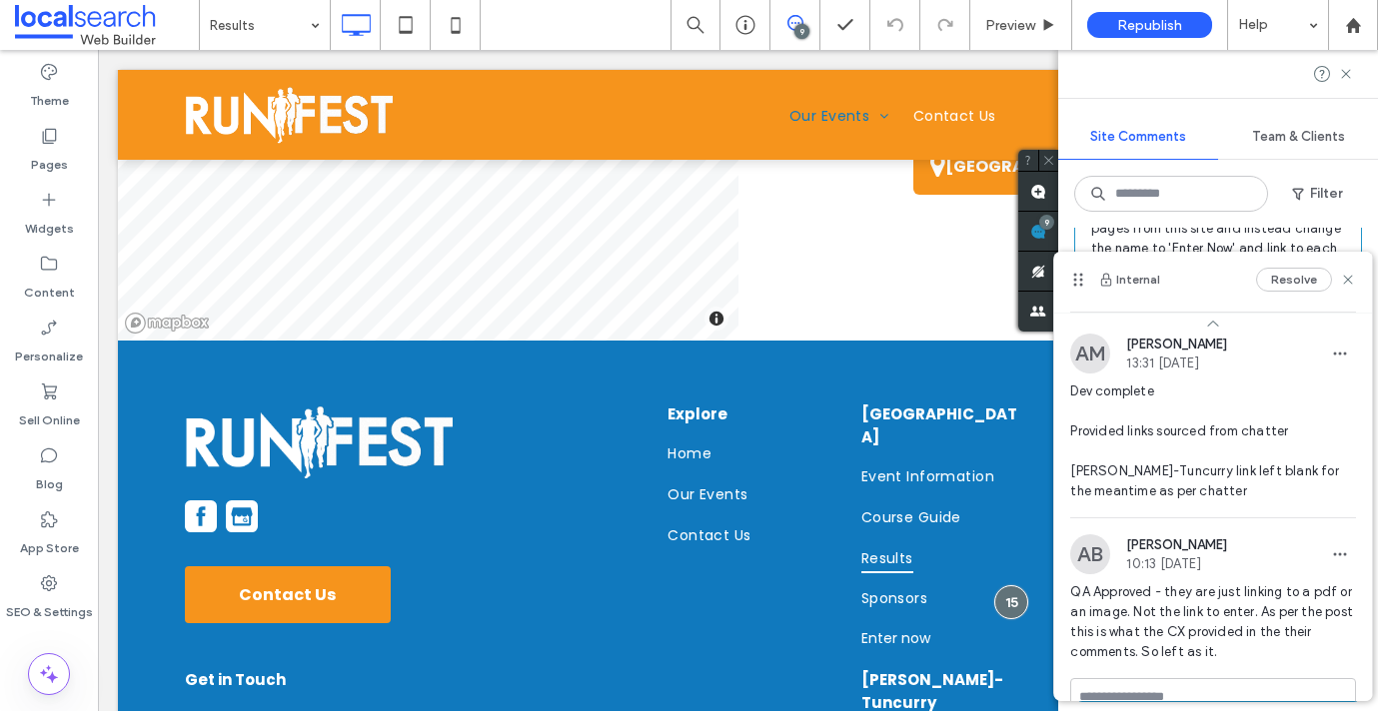
scroll to position [217, 0]
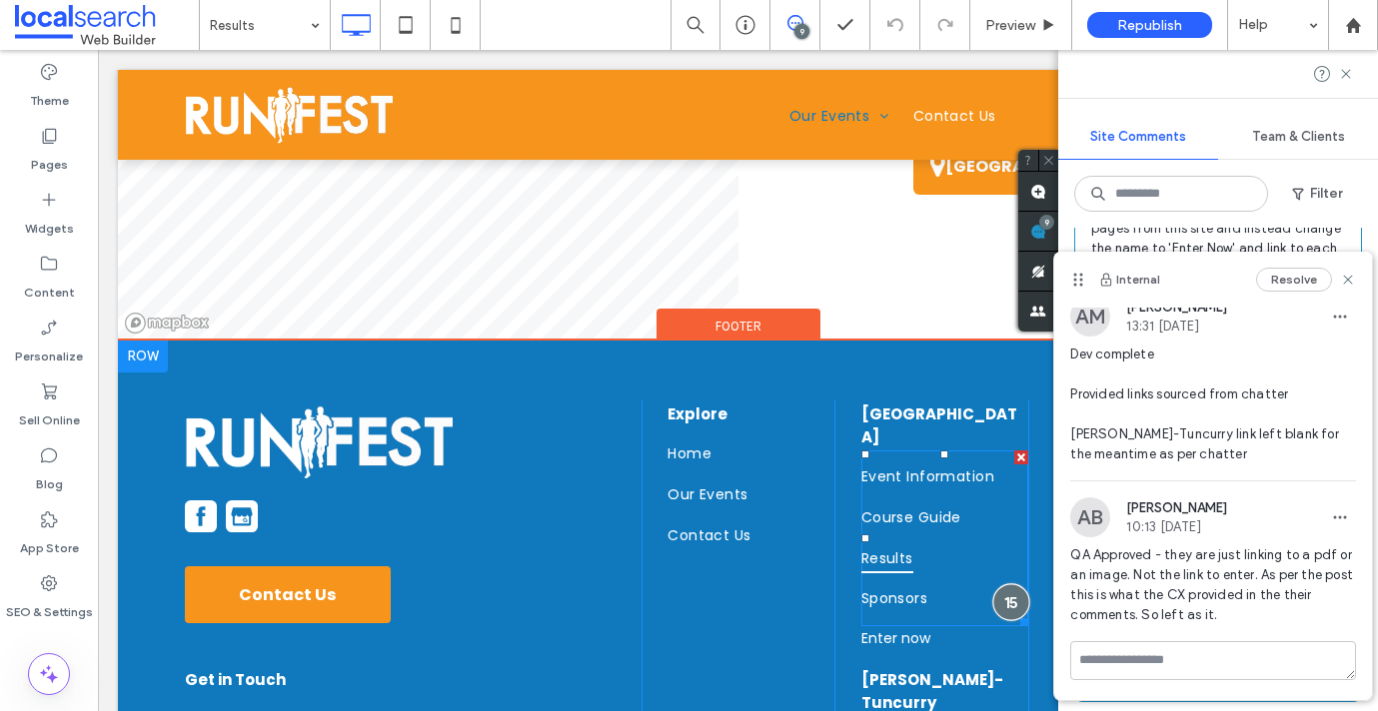
click at [1010, 584] on div at bounding box center [1011, 602] width 37 height 37
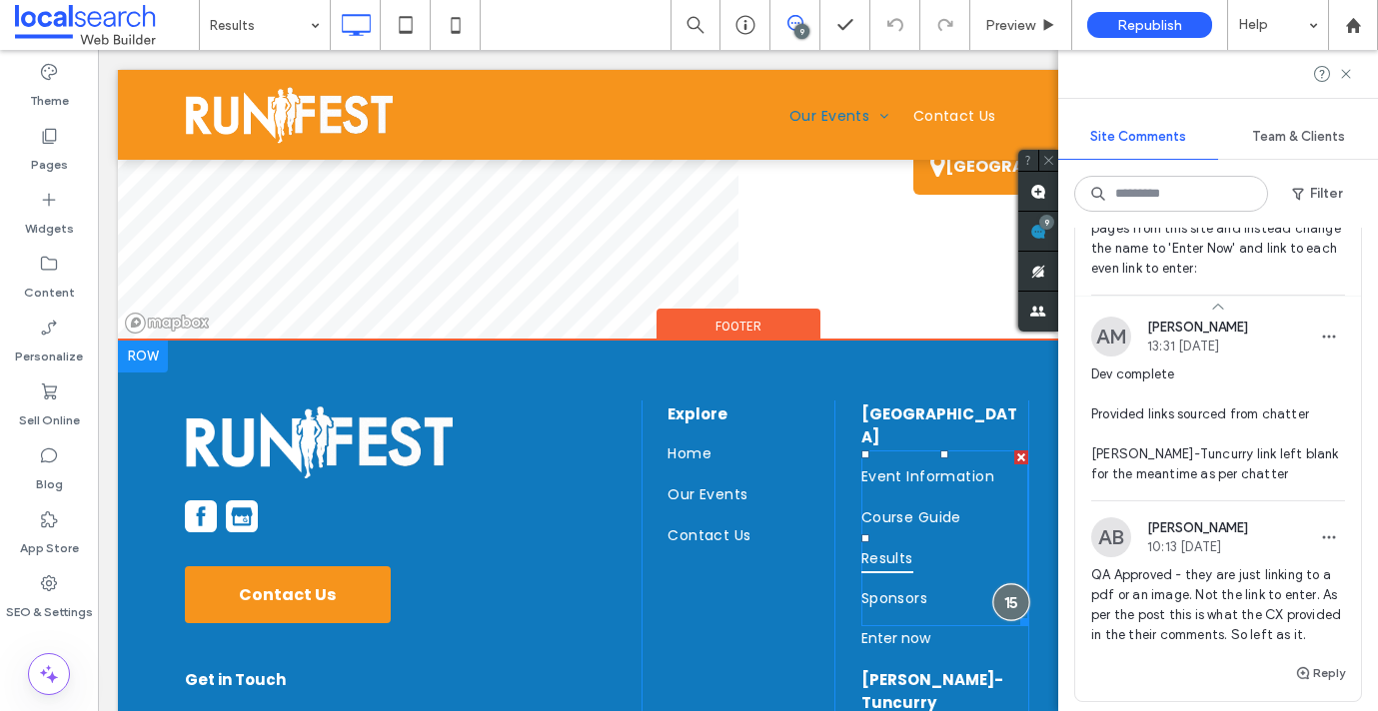
click at [1010, 584] on div at bounding box center [1011, 602] width 37 height 37
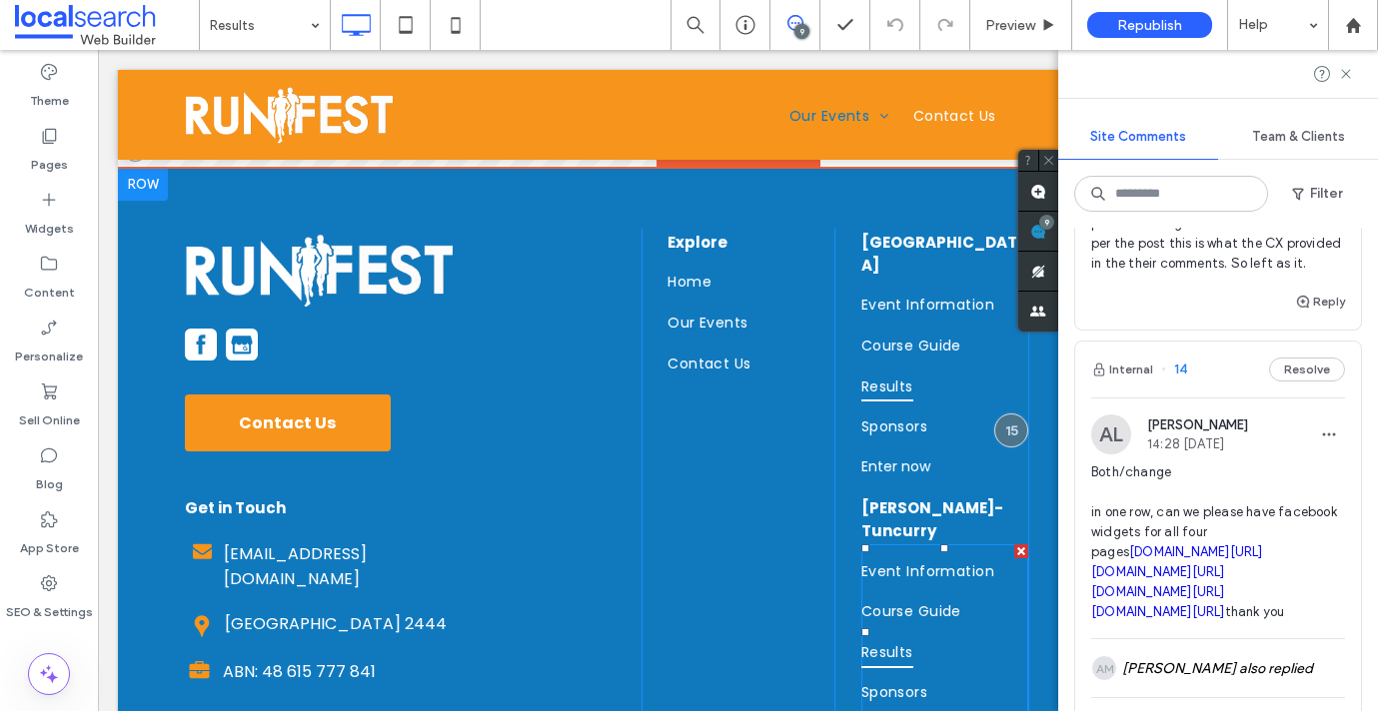
scroll to position [2186, 0]
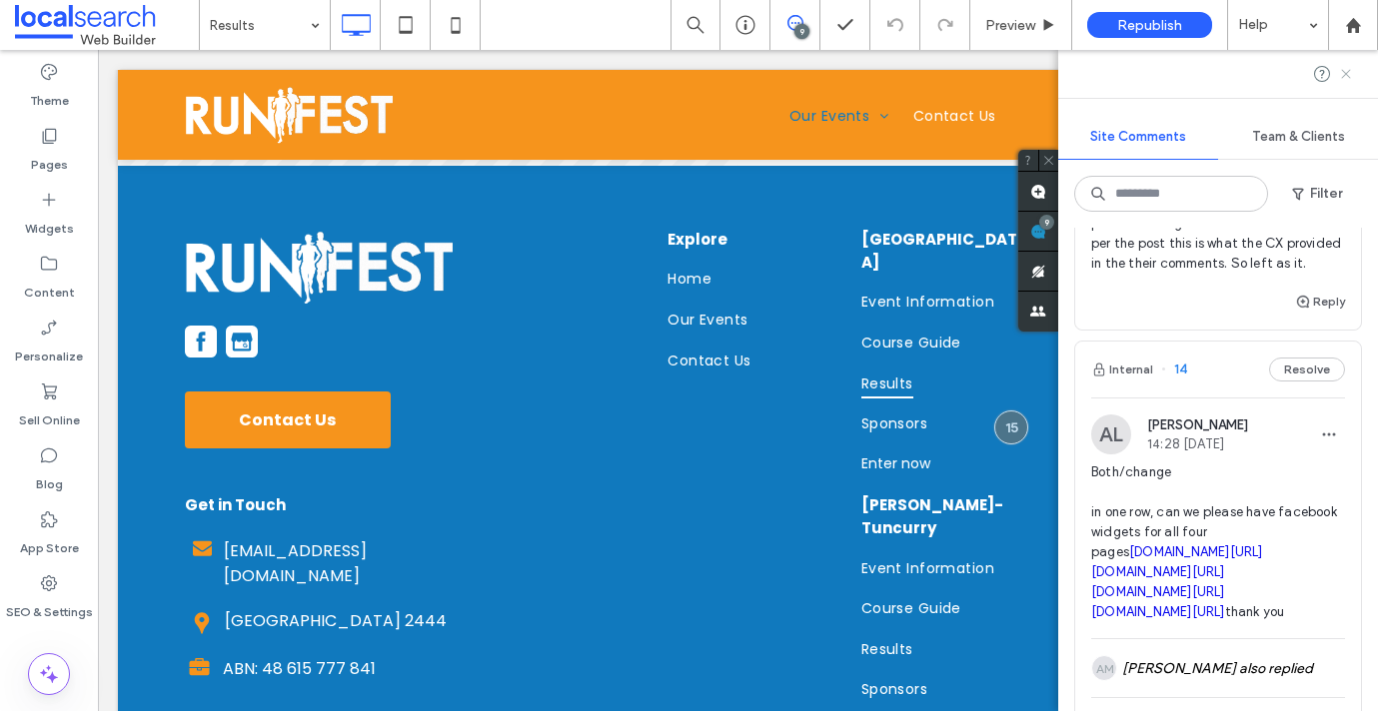
click at [1345, 70] on icon at bounding box center [1346, 74] width 16 height 16
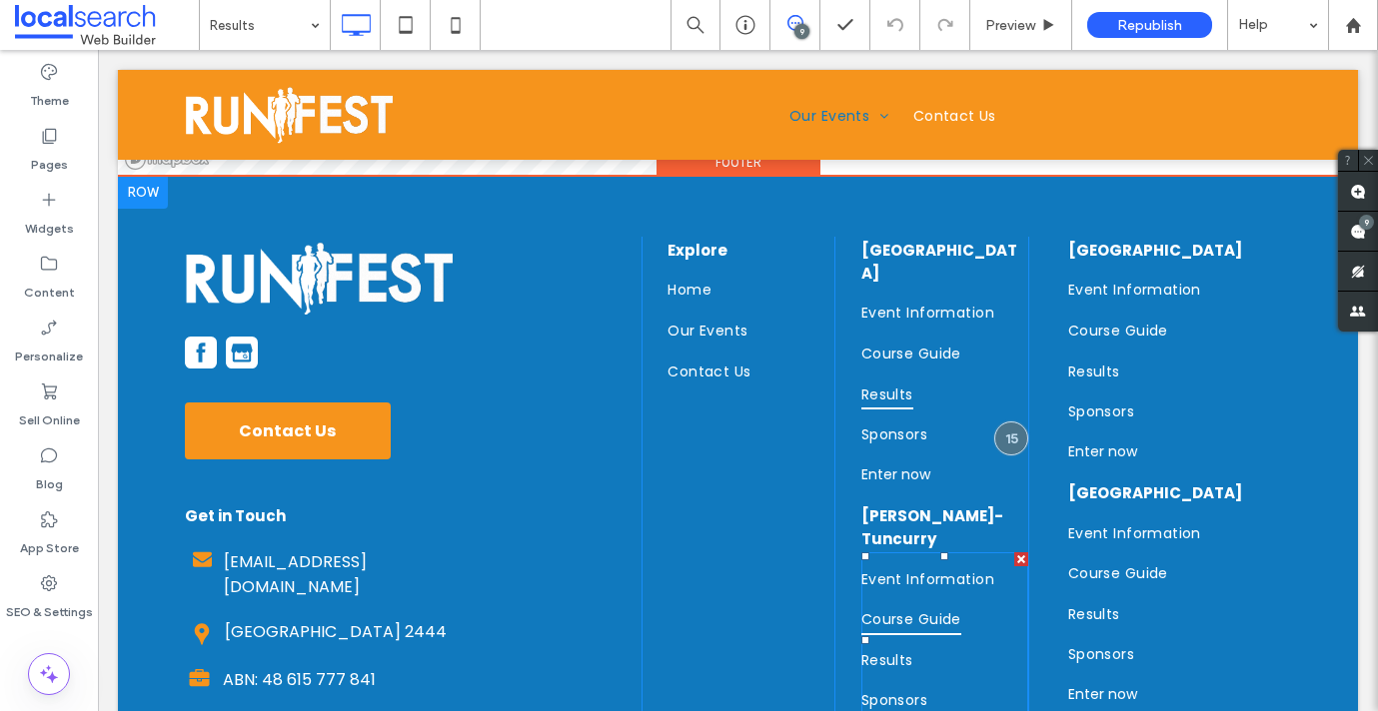
scroll to position [2222, 0]
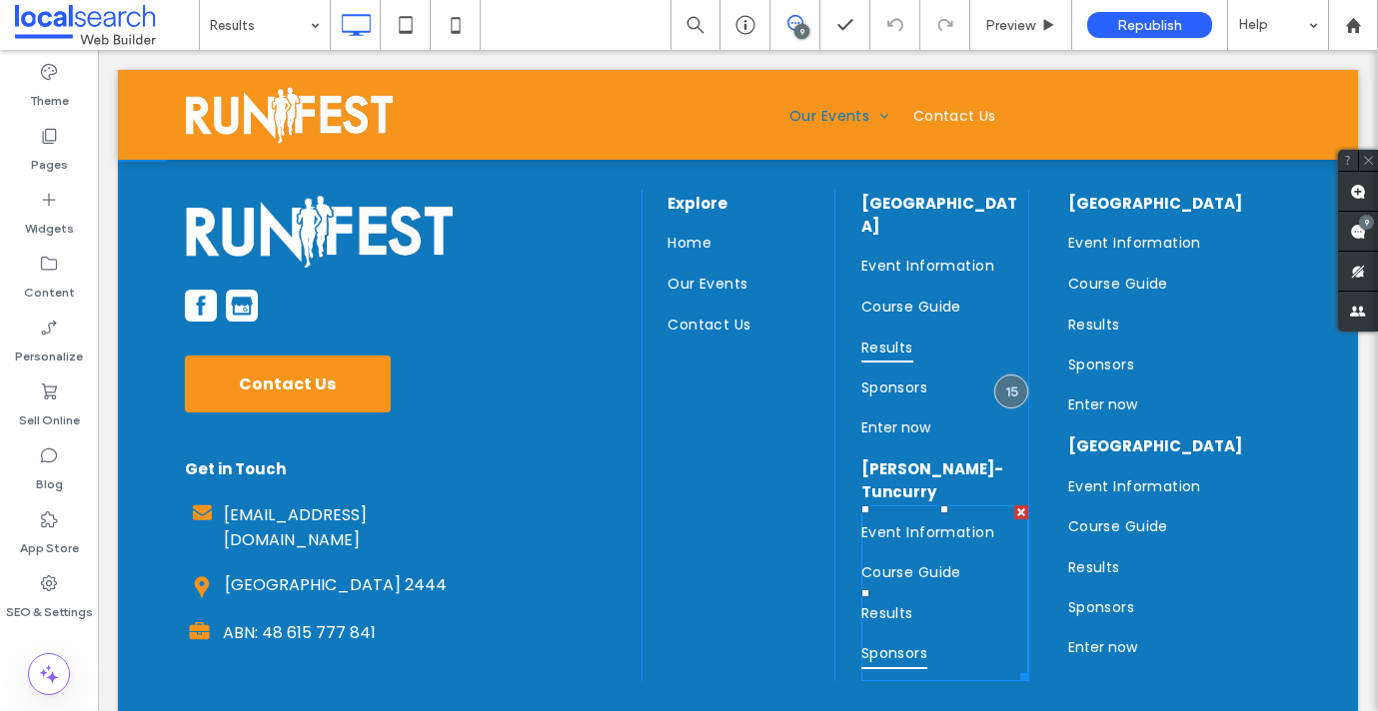
click at [935, 634] on link "Sponsors" at bounding box center [937, 654] width 152 height 41
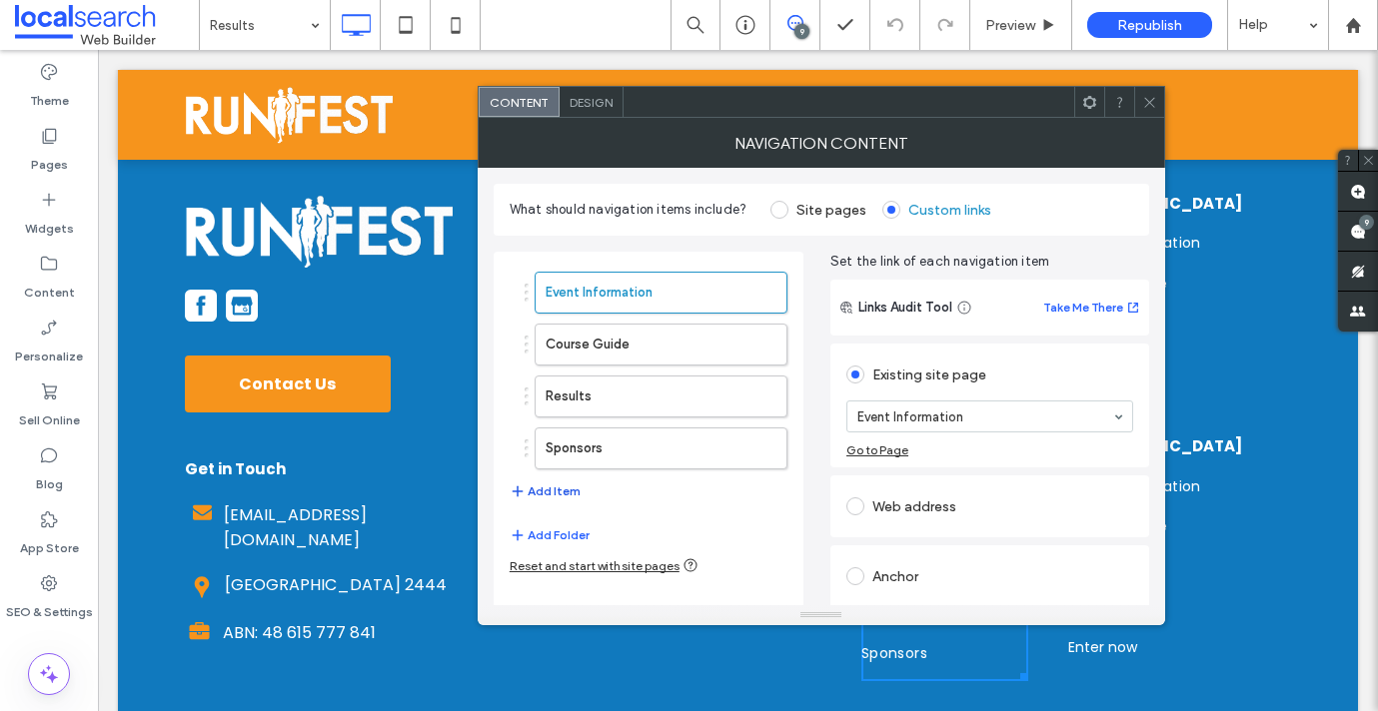
click at [542, 491] on button "Add Item" at bounding box center [544, 492] width 71 height 24
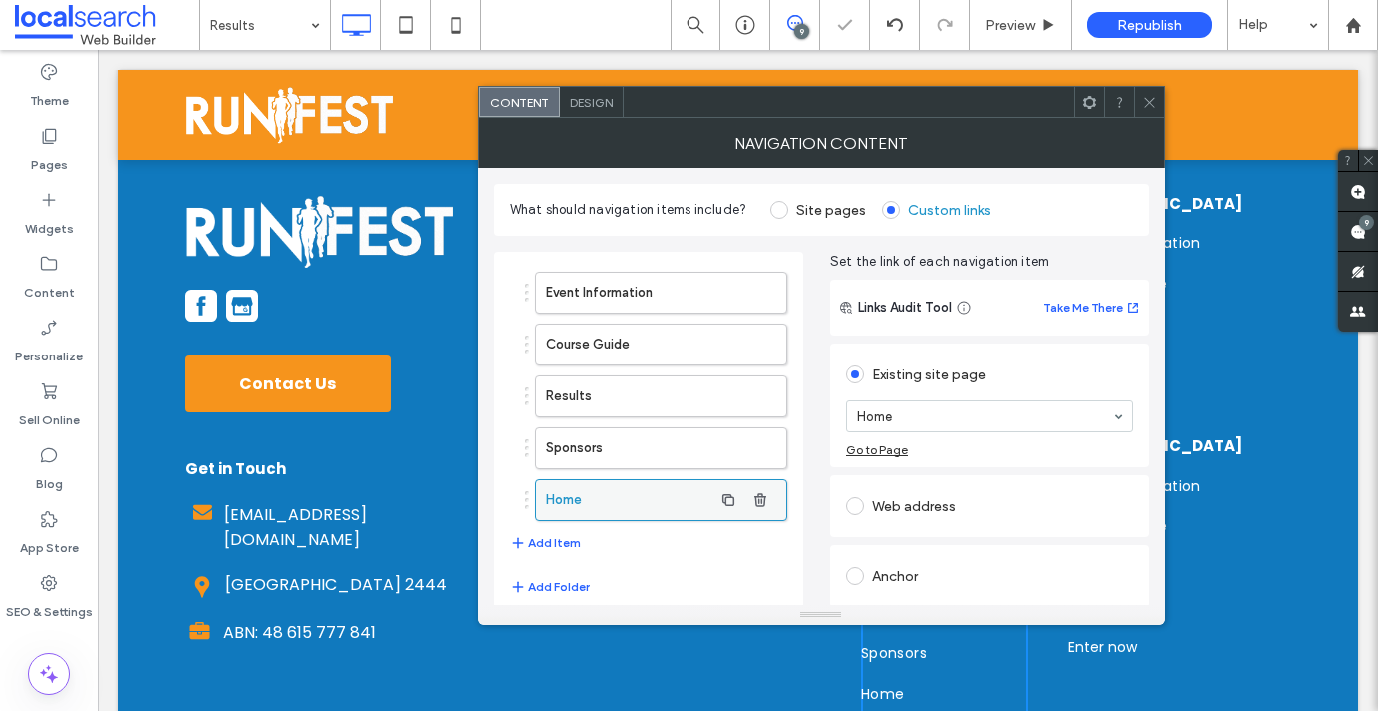
click at [597, 499] on label "Home" at bounding box center [628, 501] width 167 height 40
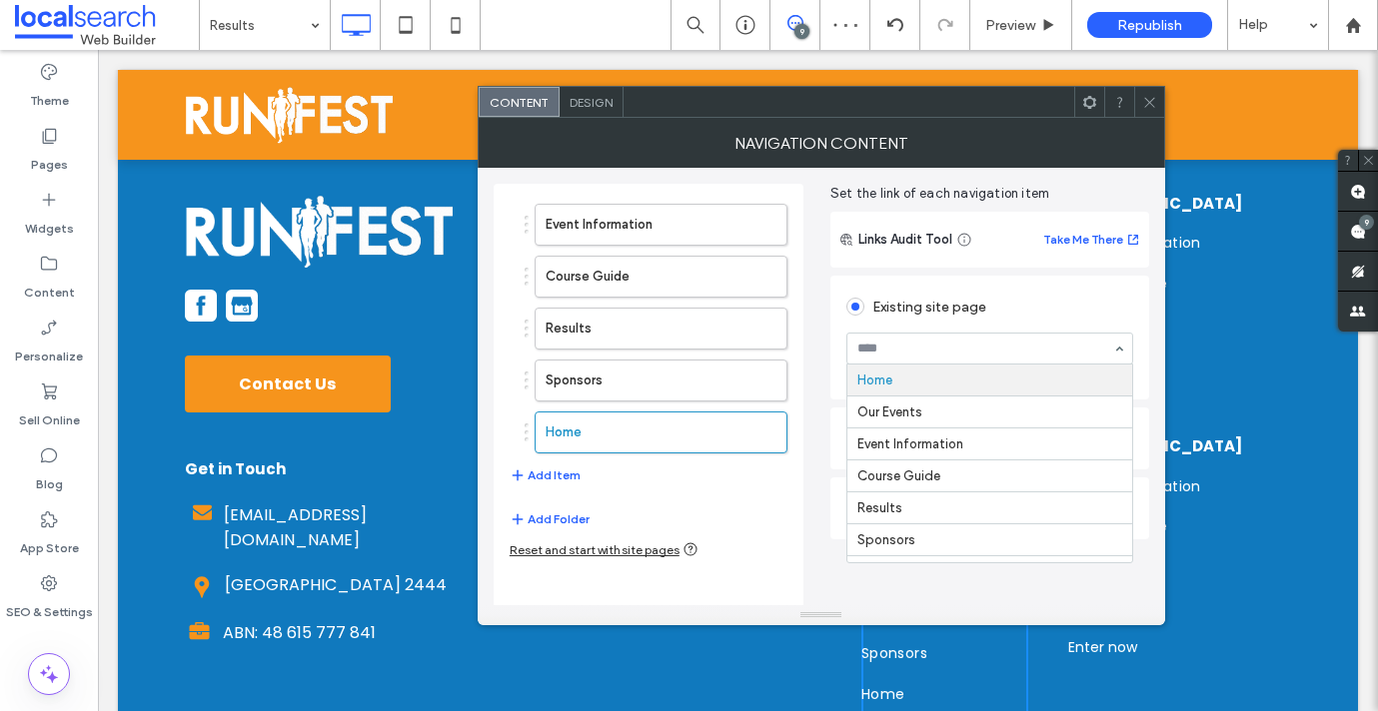
scroll to position [74, 0]
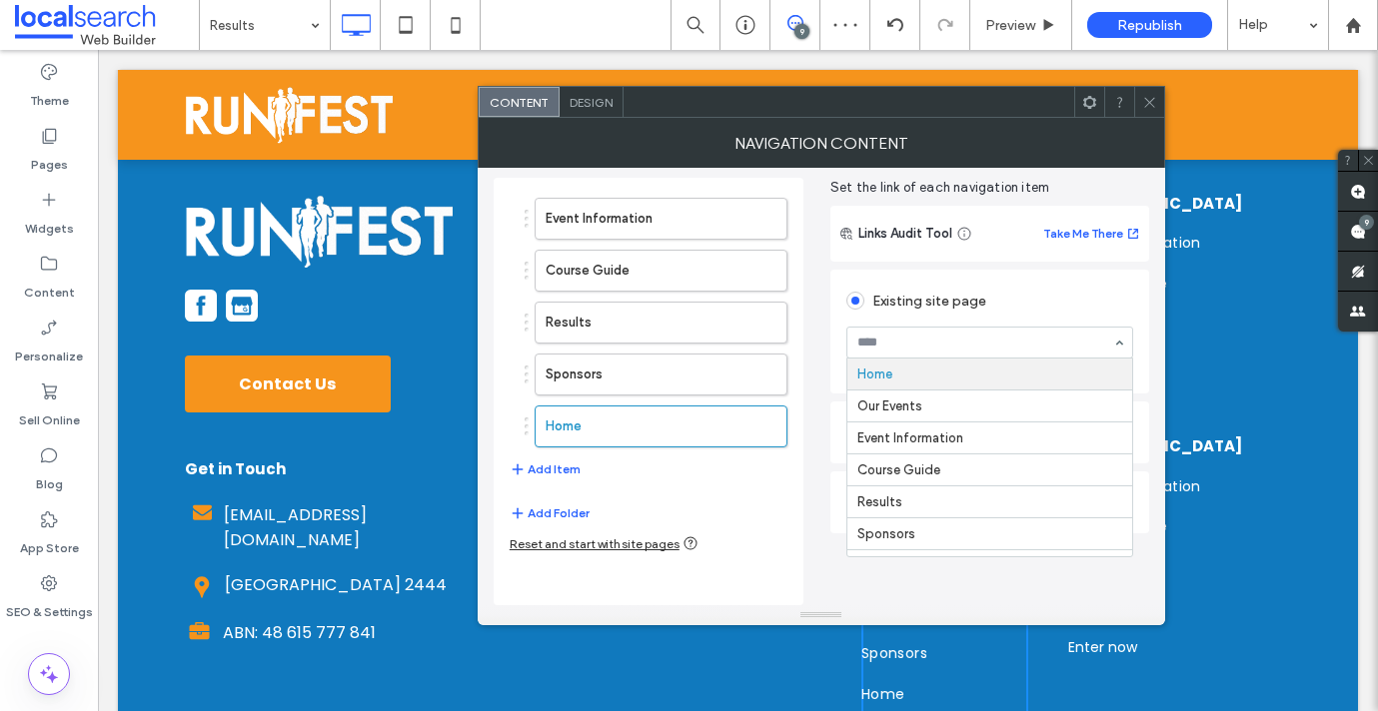
click at [859, 301] on span at bounding box center [855, 301] width 18 height 18
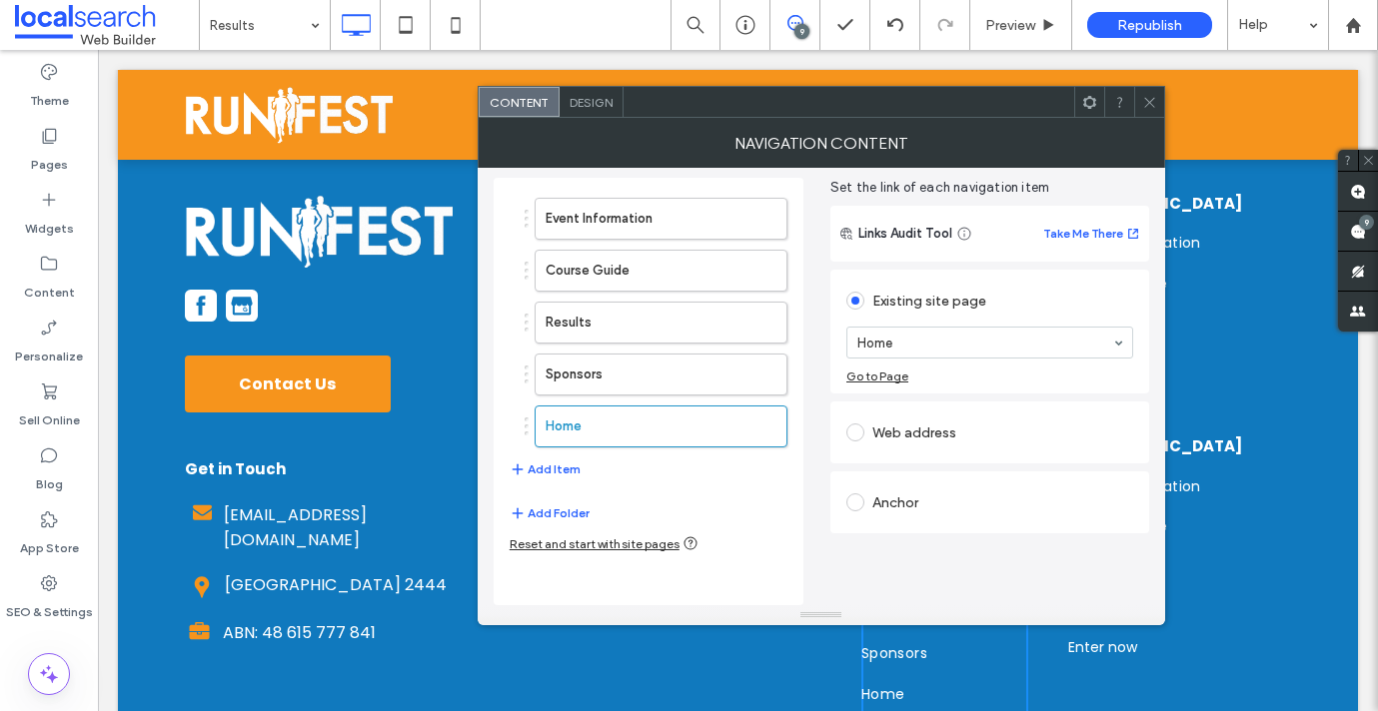
click at [857, 434] on span at bounding box center [855, 433] width 18 height 18
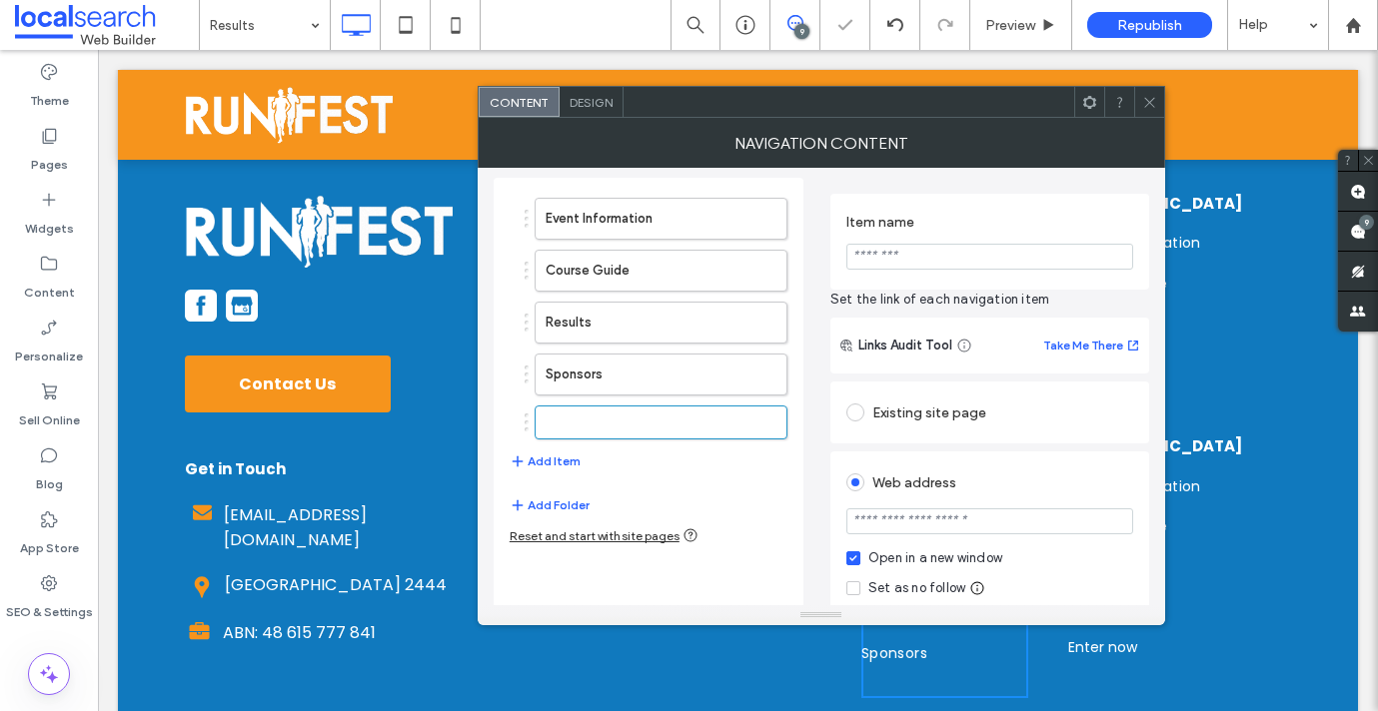
click at [888, 519] on input "url" at bounding box center [989, 521] width 287 height 26
paste input "**********"
type input "**********"
click at [686, 403] on ol "Event Information Course Guide Results Sponsors" at bounding box center [648, 319] width 278 height 242
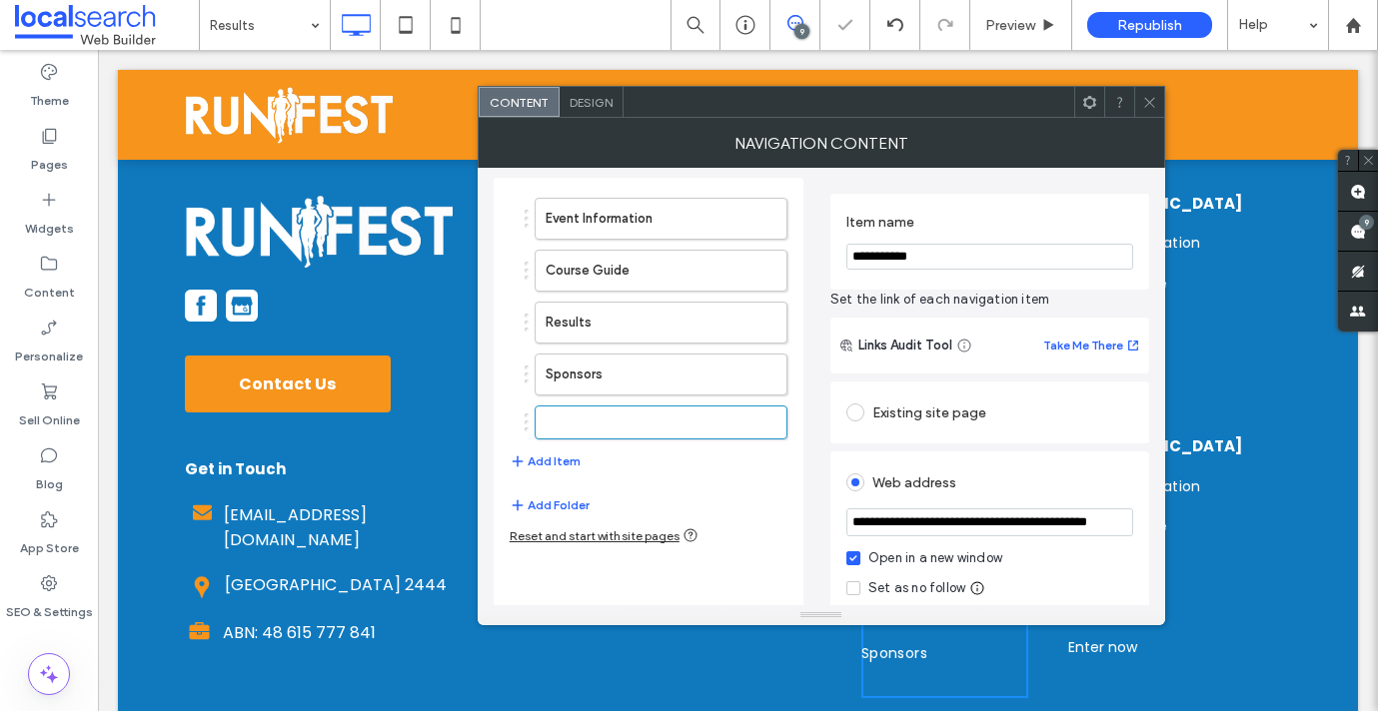
scroll to position [0, 0]
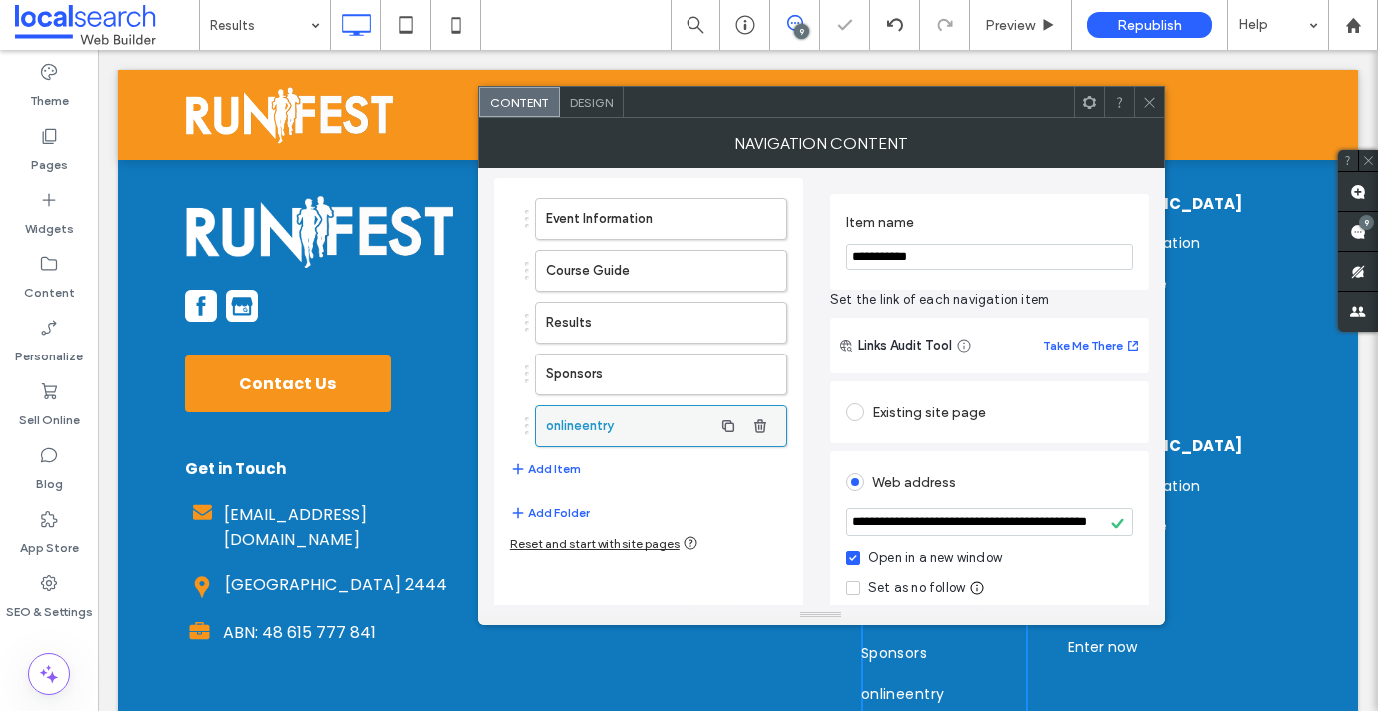
click at [667, 418] on label "onlineentry" at bounding box center [628, 427] width 167 height 40
click at [884, 252] on input "**********" at bounding box center [989, 257] width 287 height 26
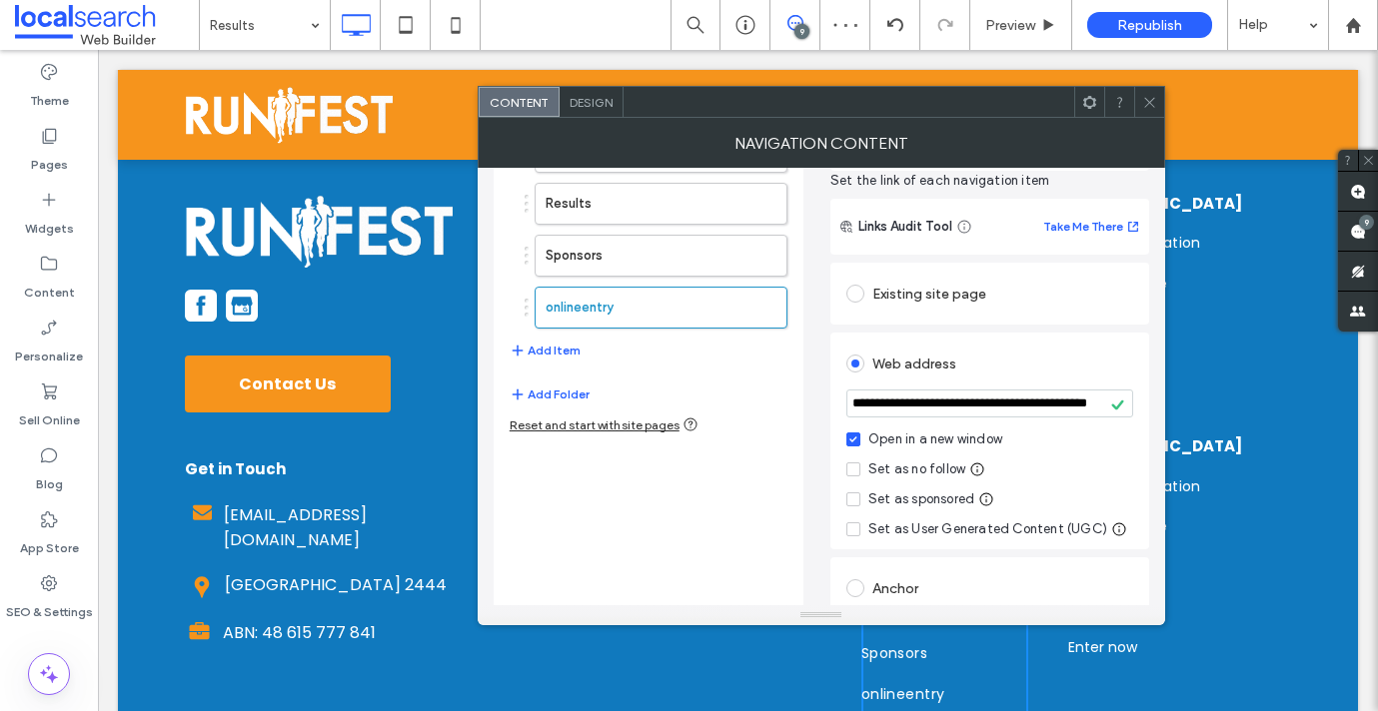
scroll to position [209, 0]
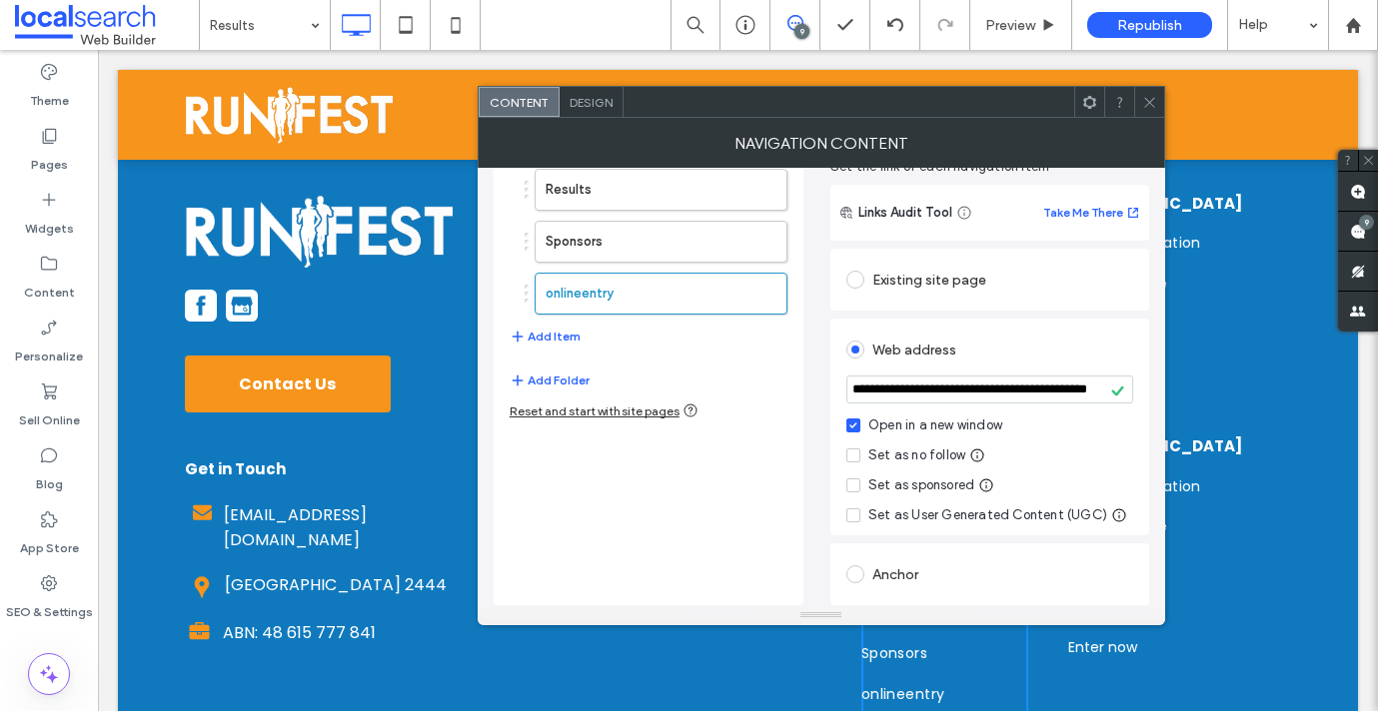
type input "*********"
click at [1159, 99] on div at bounding box center [1149, 102] width 30 height 30
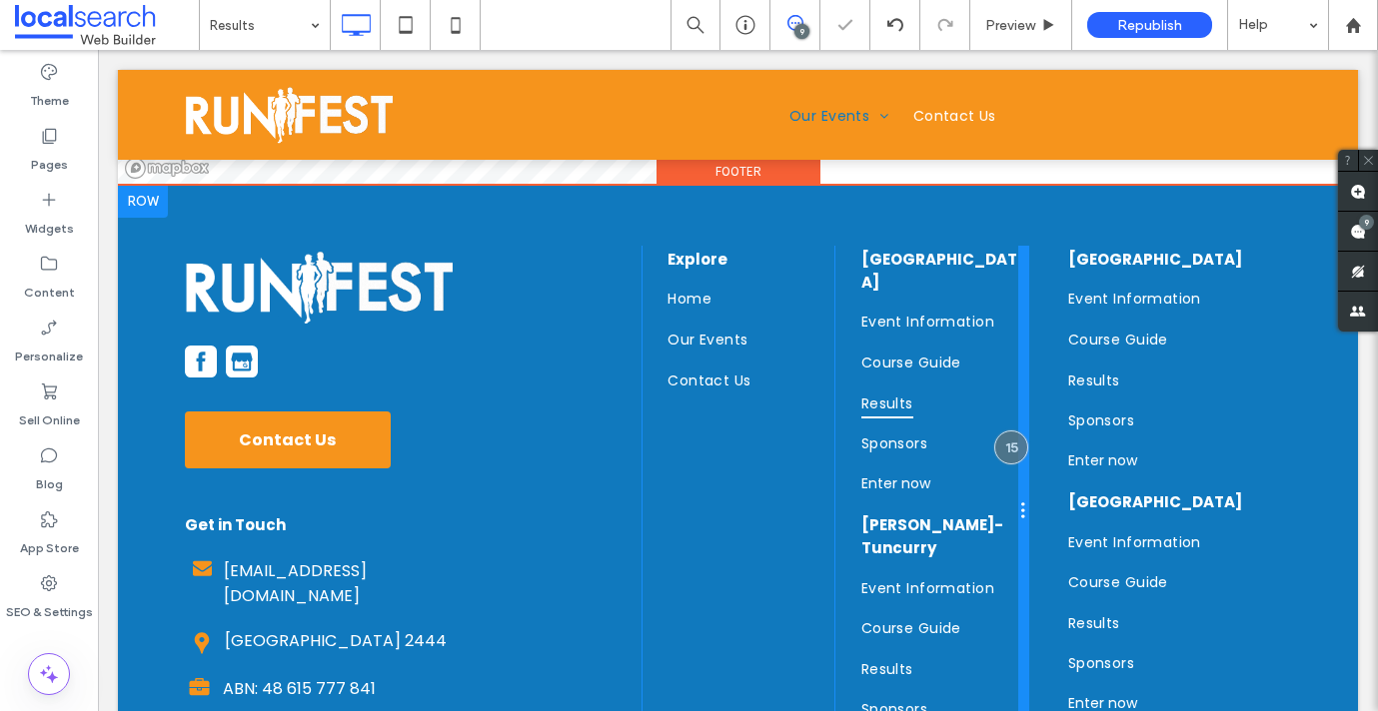
scroll to position [2156, 0]
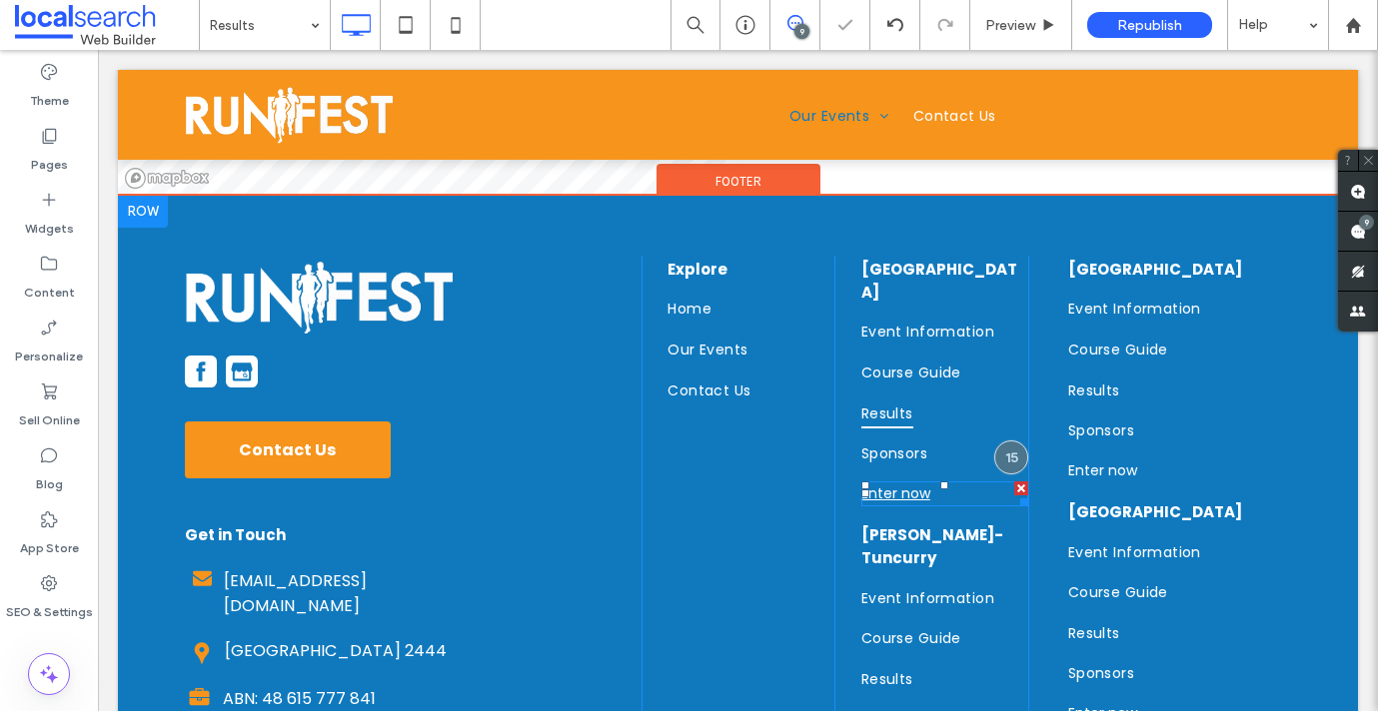
click at [902, 484] on link "Enter now" at bounding box center [895, 494] width 69 height 20
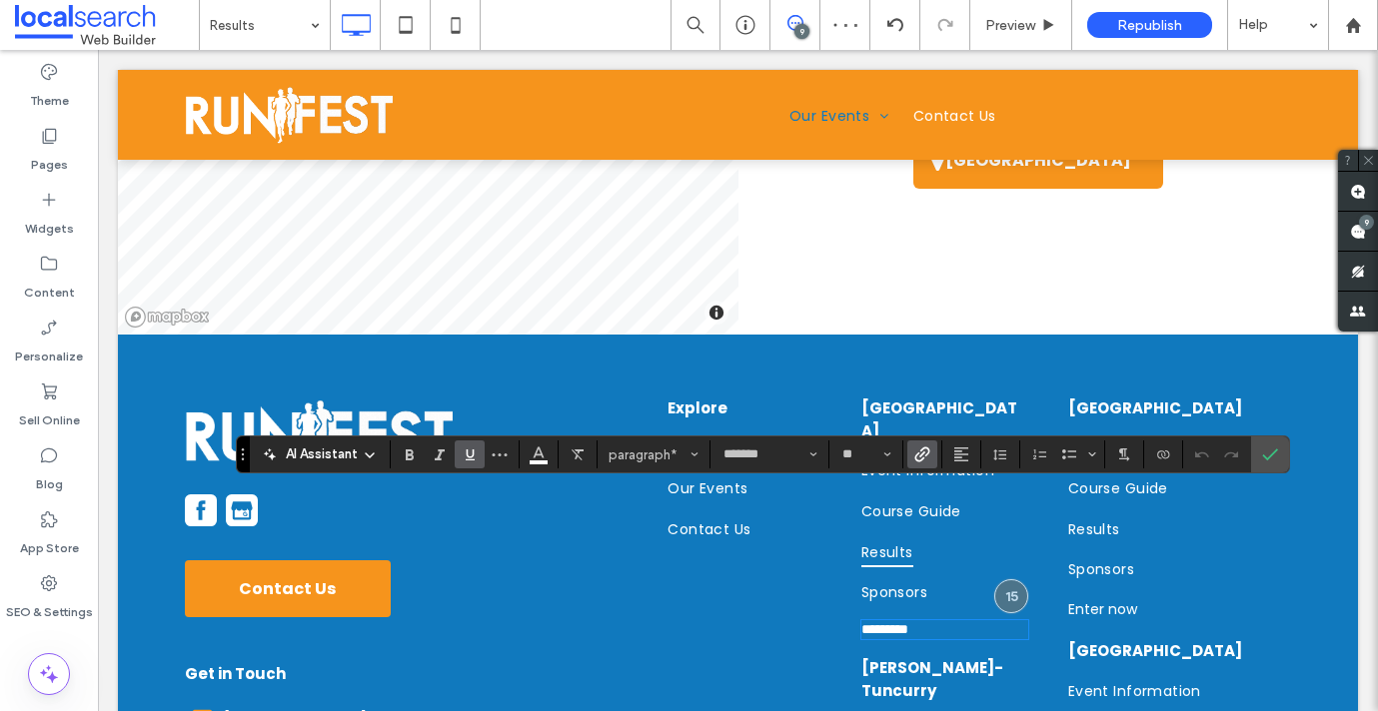
scroll to position [2016, 0]
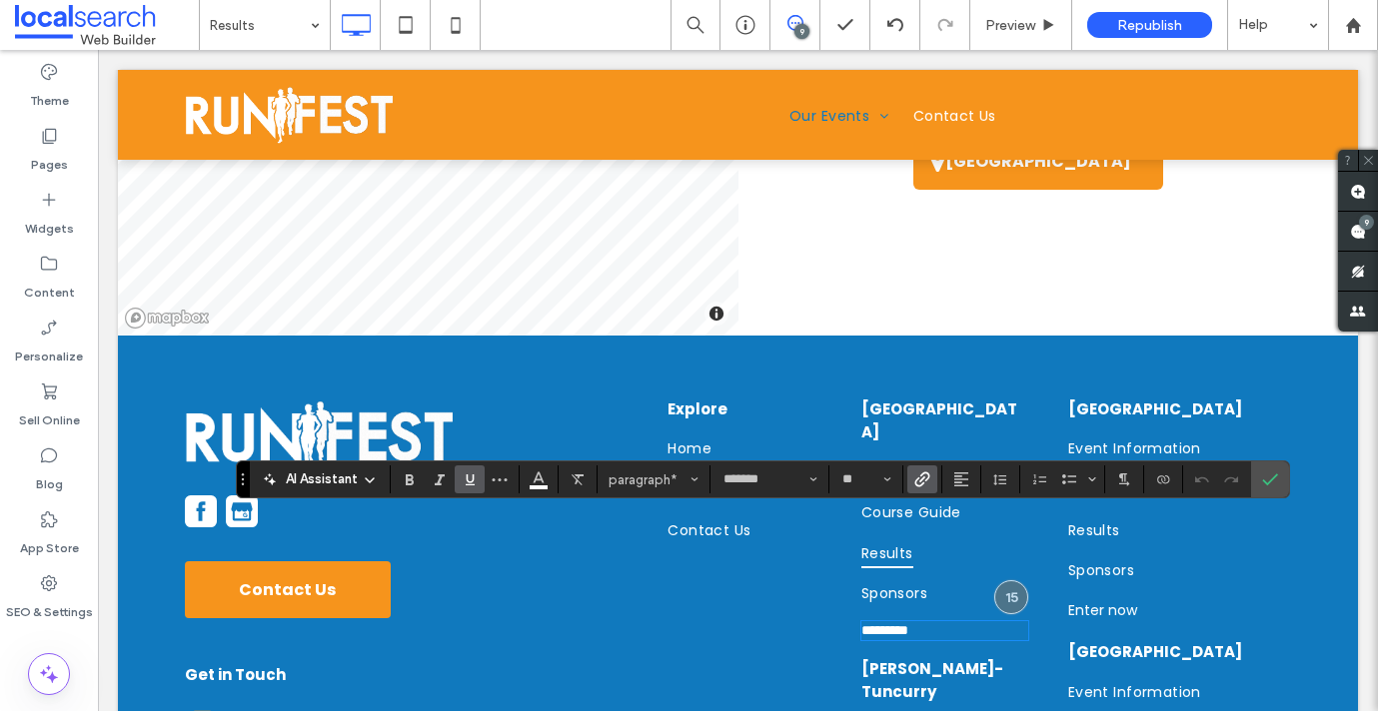
click at [922, 479] on use "Link" at bounding box center [921, 480] width 15 height 15
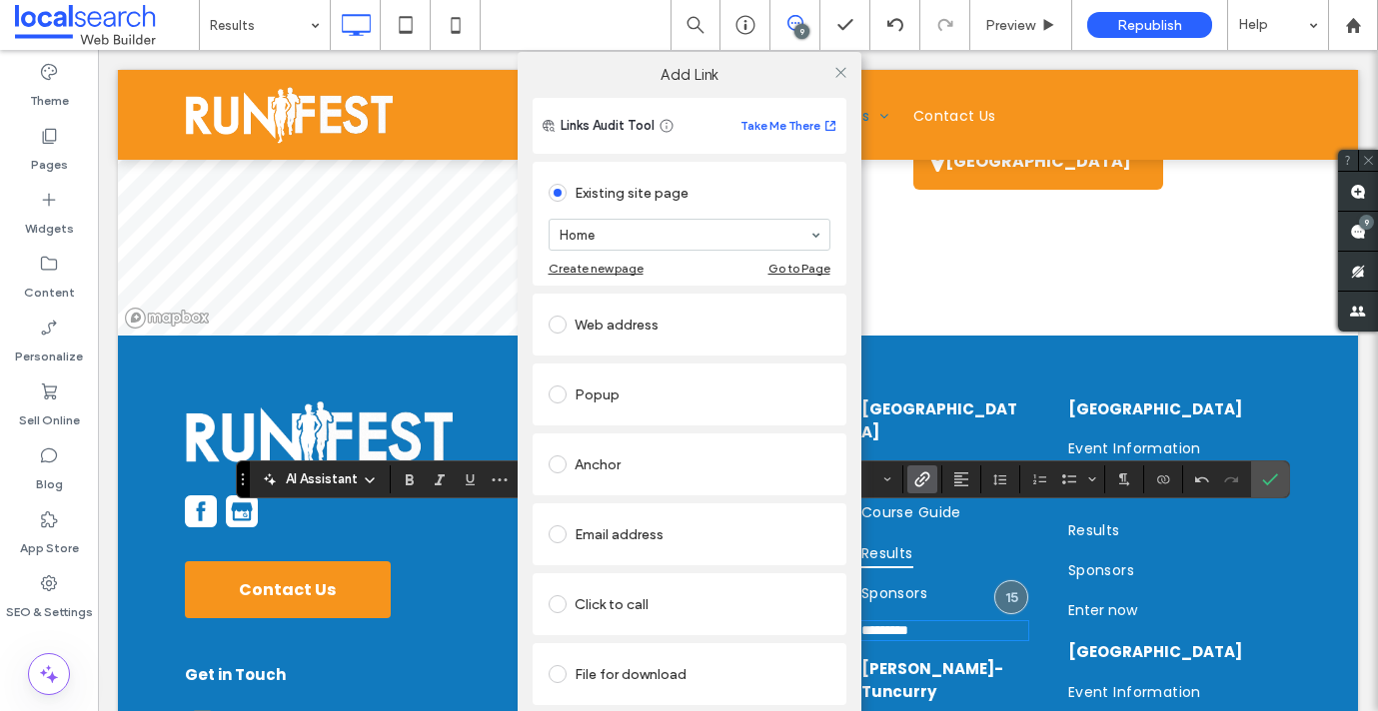
click at [608, 319] on div "Web address" at bounding box center [689, 325] width 282 height 32
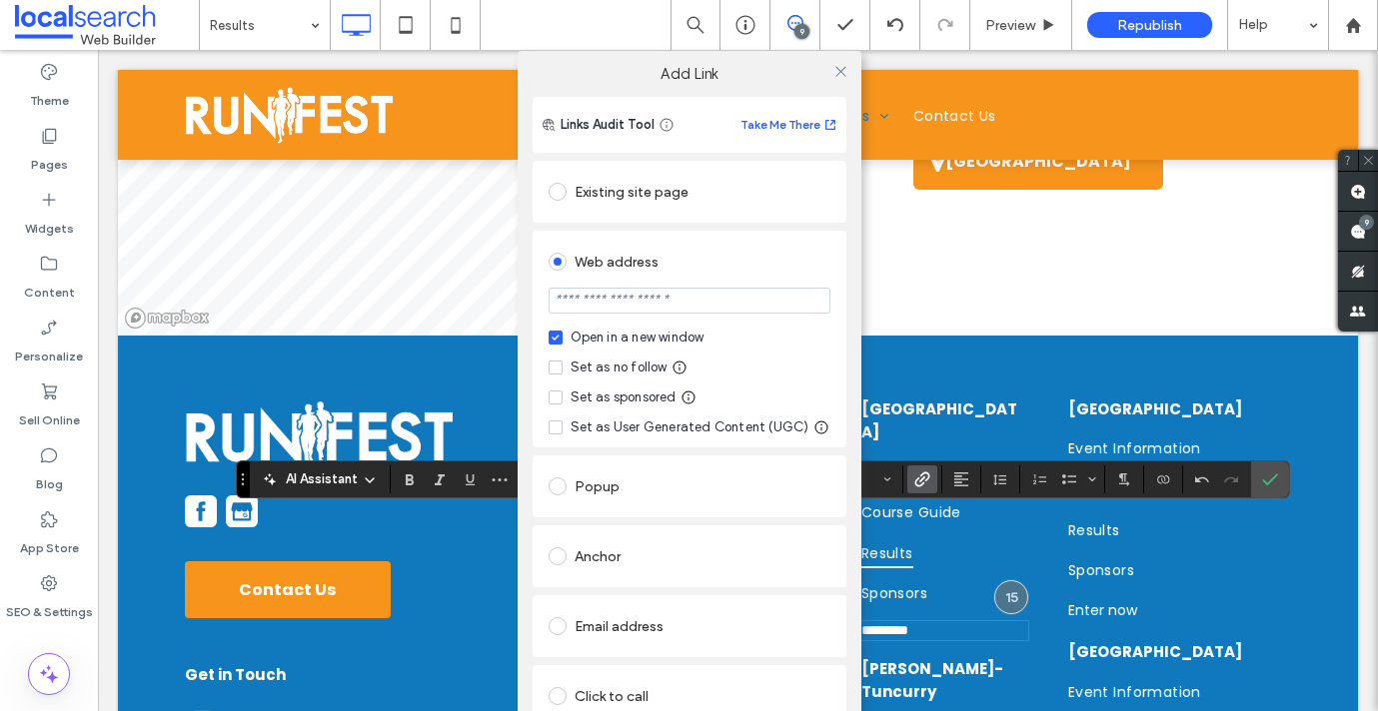
click at [593, 307] on input "url" at bounding box center [689, 301] width 282 height 26
type input "**********"
click at [833, 67] on icon at bounding box center [840, 71] width 15 height 15
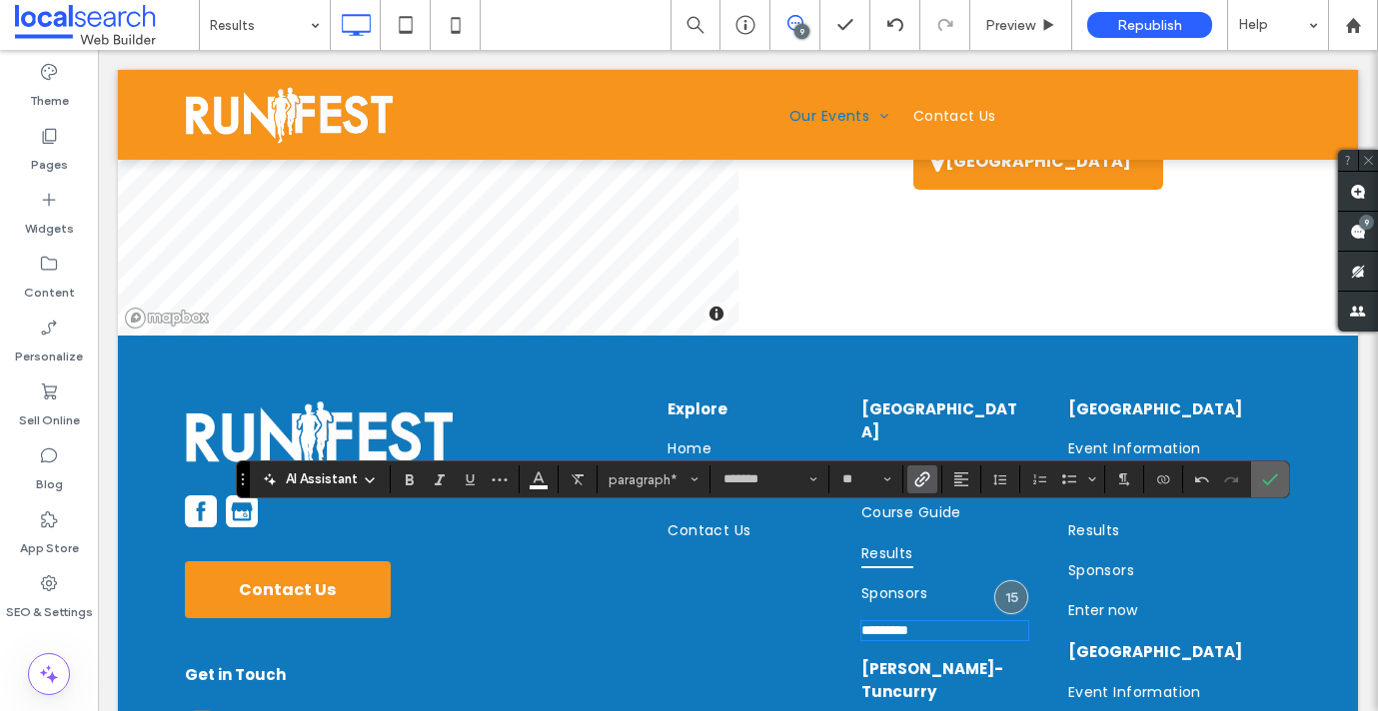
click at [1272, 478] on use "Confirm" at bounding box center [1270, 481] width 16 height 12
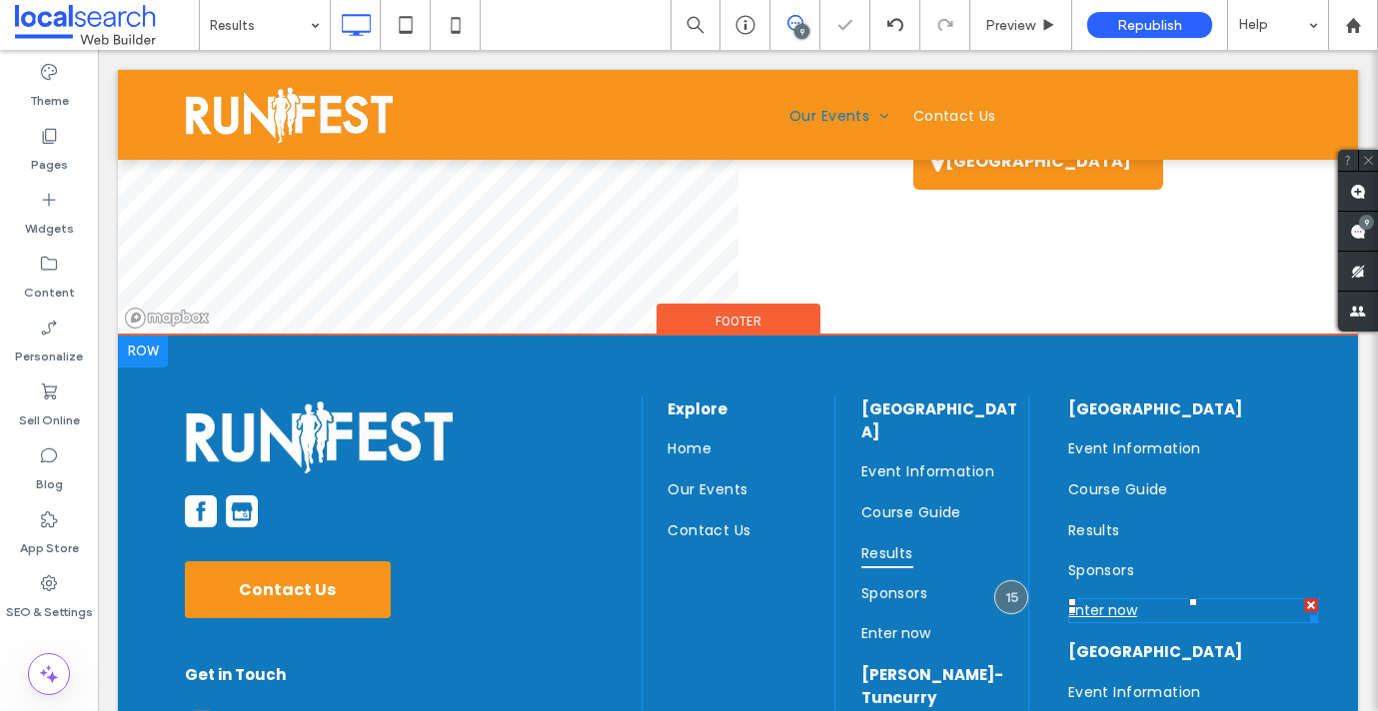
click at [1101, 600] on link "Enter now" at bounding box center [1102, 610] width 69 height 20
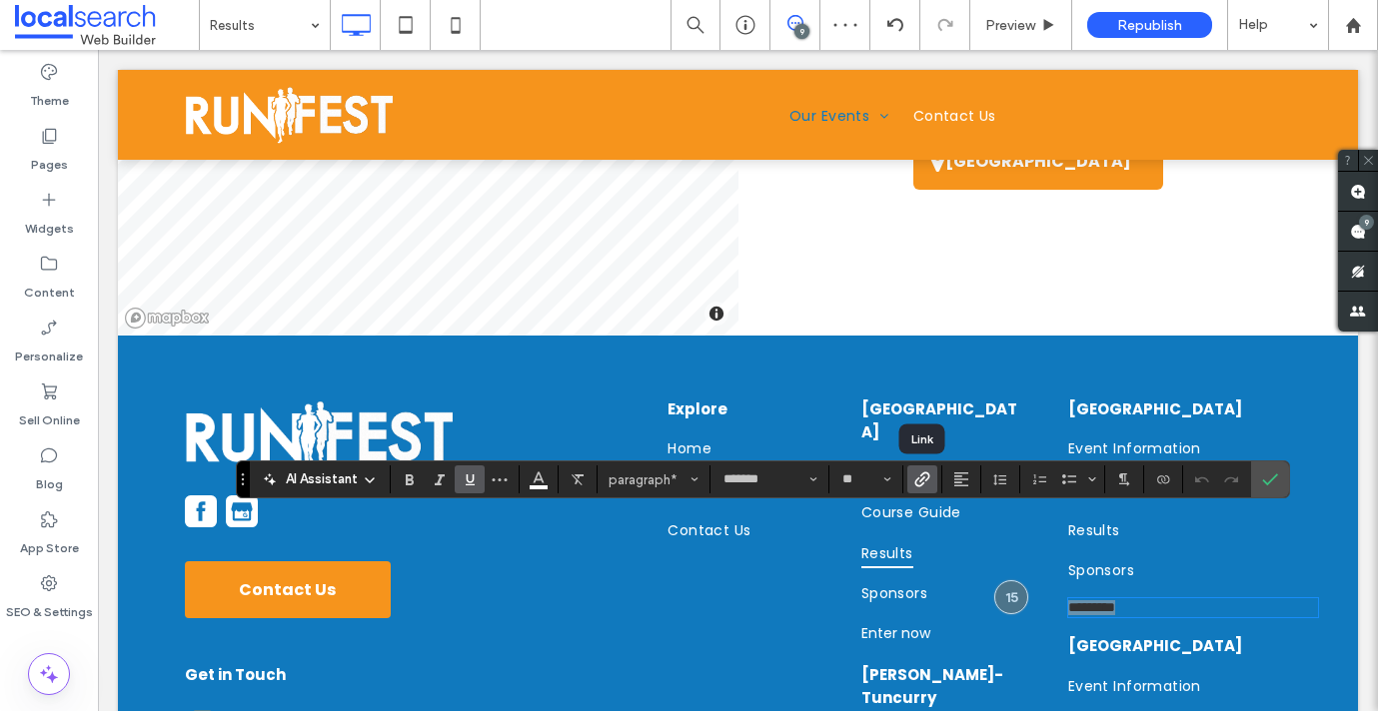
click at [919, 483] on icon "Link" at bounding box center [922, 480] width 16 height 16
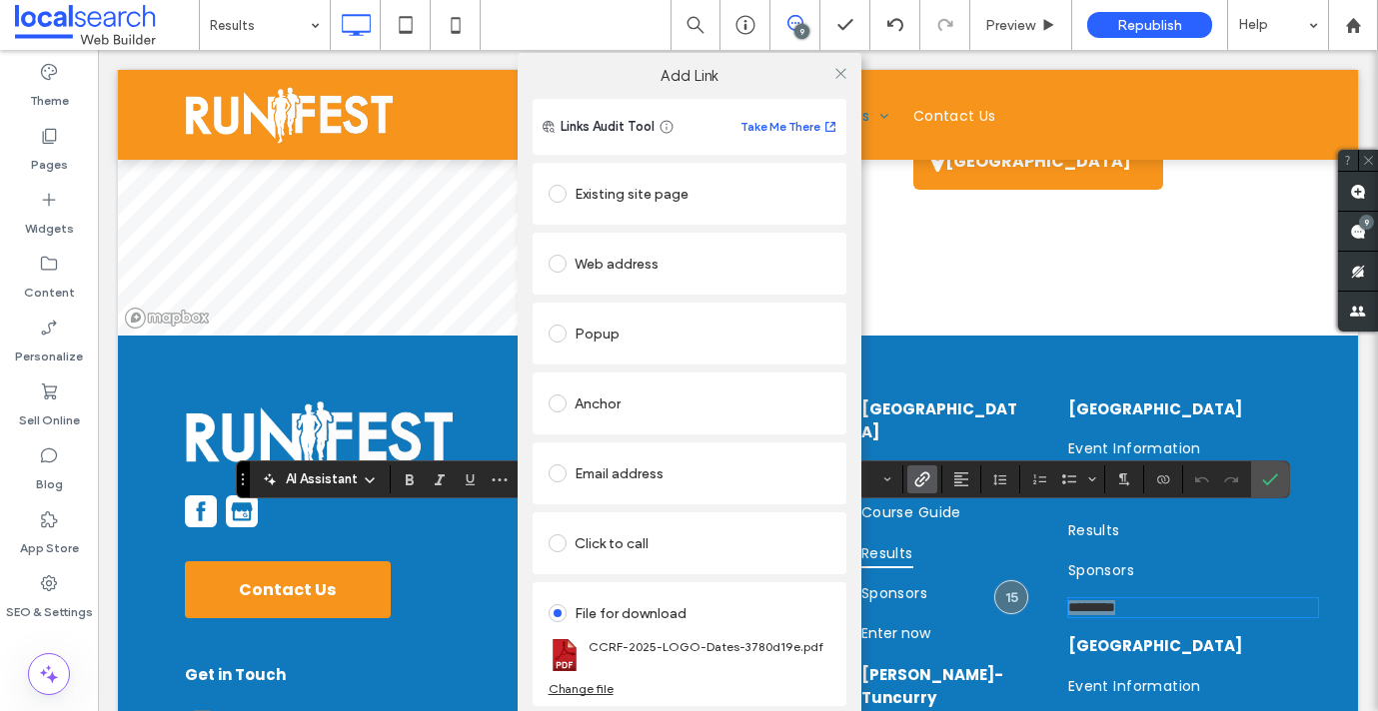
click at [598, 197] on div "Existing site page" at bounding box center [689, 194] width 282 height 32
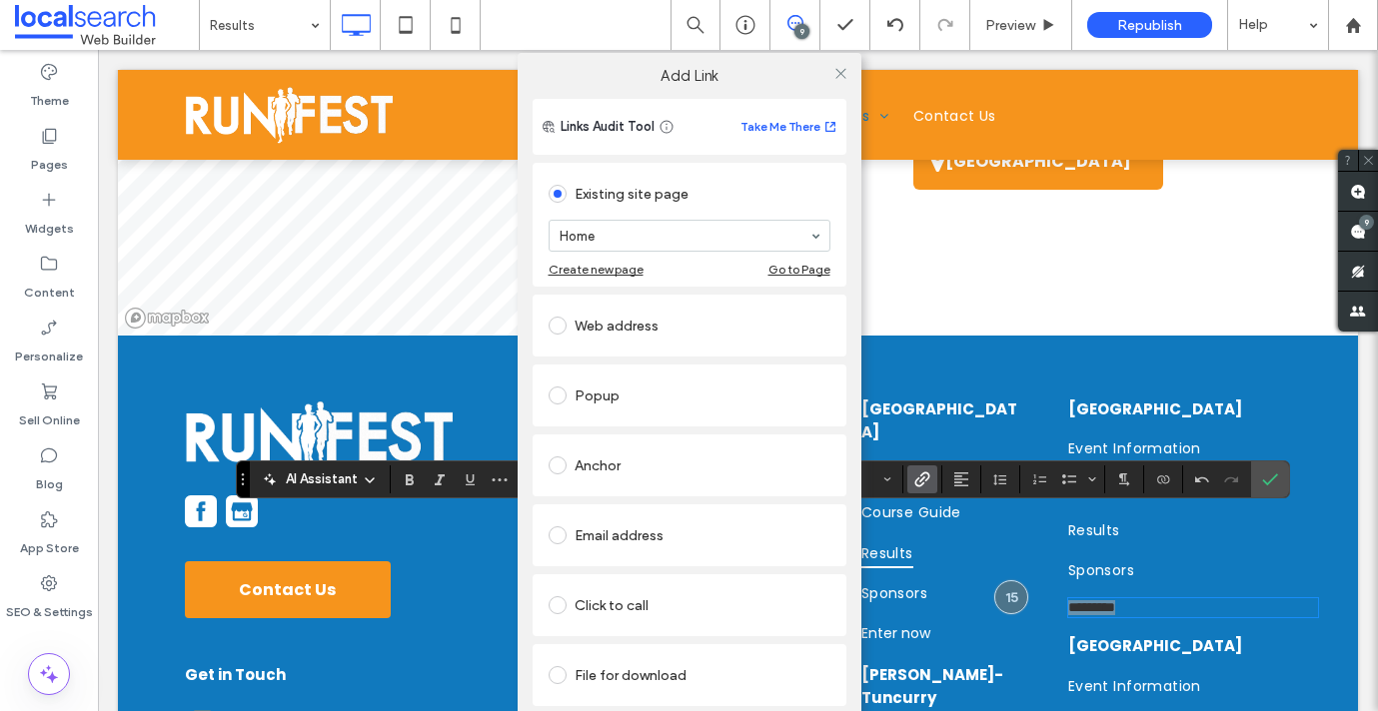
click at [595, 323] on div "Web address" at bounding box center [689, 326] width 282 height 32
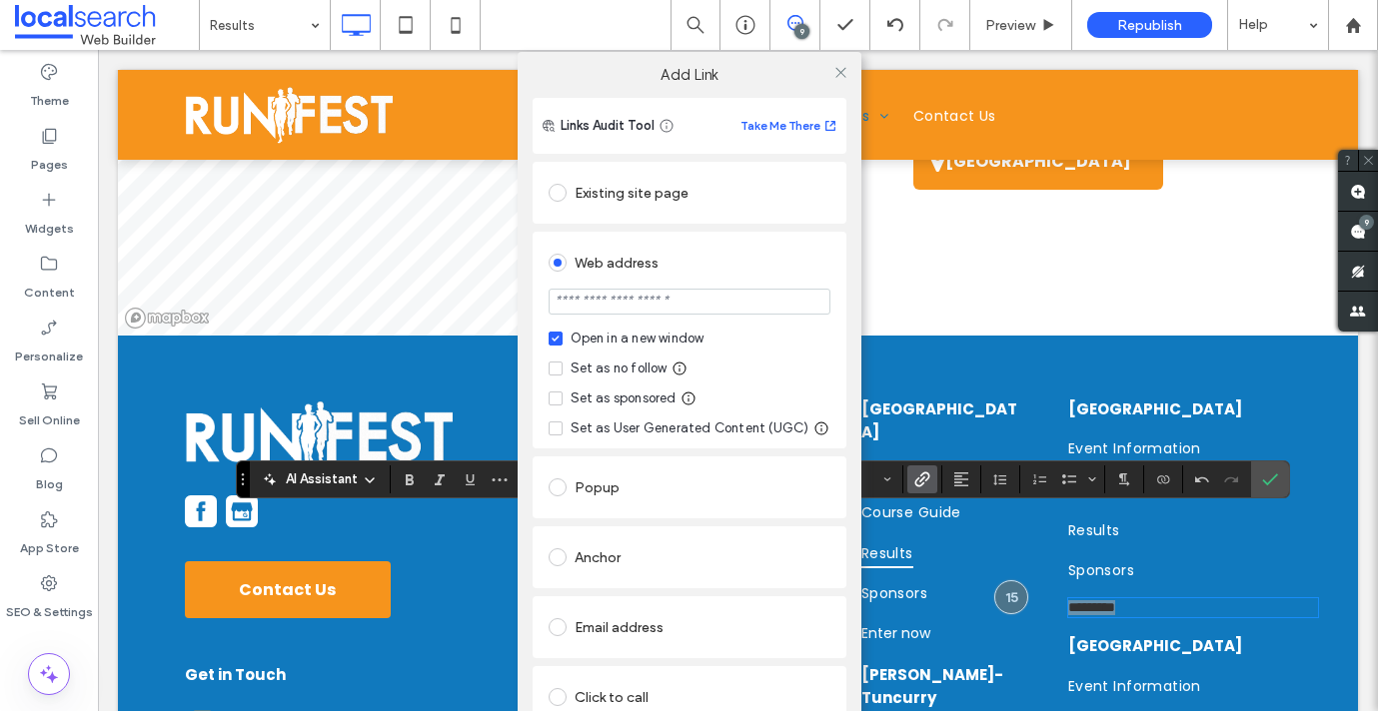
click at [604, 310] on input "url" at bounding box center [689, 302] width 282 height 26
paste input "**********"
type input "**********"
click at [718, 247] on div "Web address" at bounding box center [689, 263] width 282 height 32
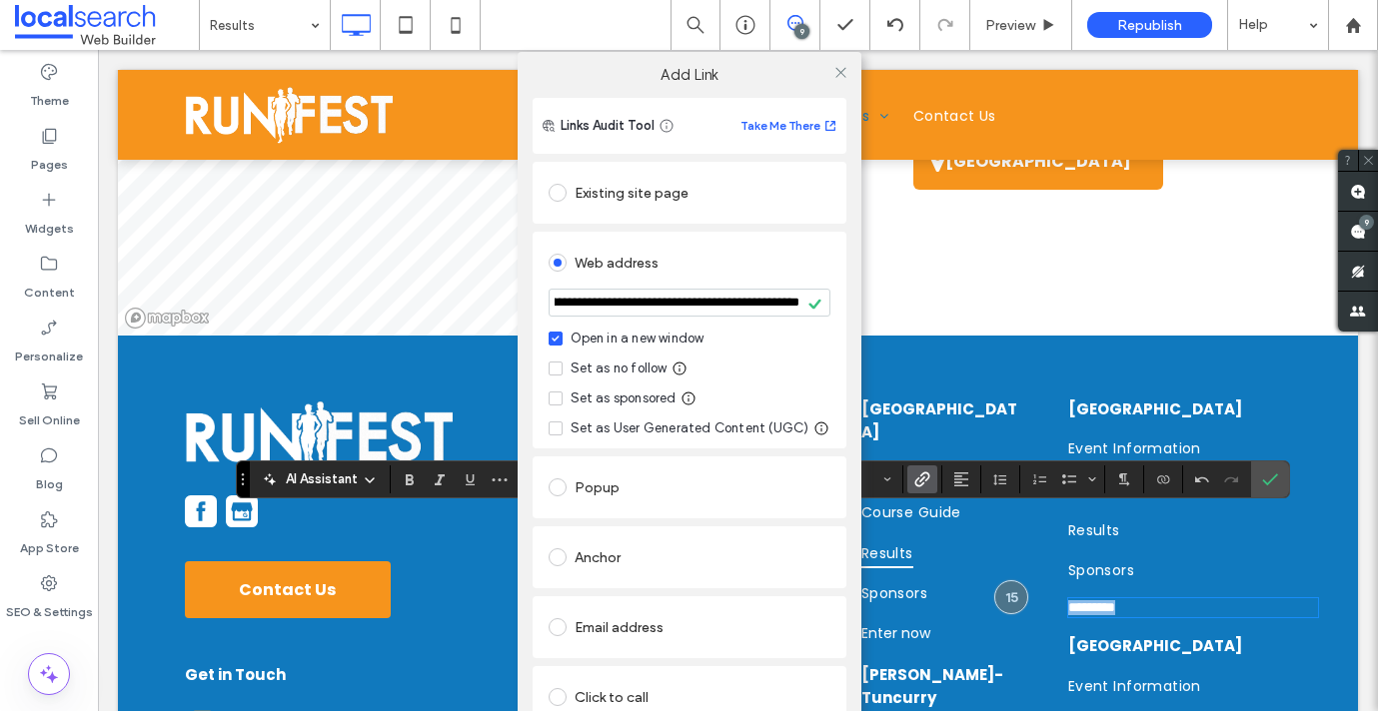
scroll to position [0, 0]
click at [826, 67] on div at bounding box center [841, 72] width 30 height 30
click at [1262, 491] on div "**********" at bounding box center [689, 407] width 1378 height 711
click at [1274, 480] on div "**********" at bounding box center [689, 407] width 1378 height 711
click at [839, 71] on icon at bounding box center [840, 72] width 15 height 15
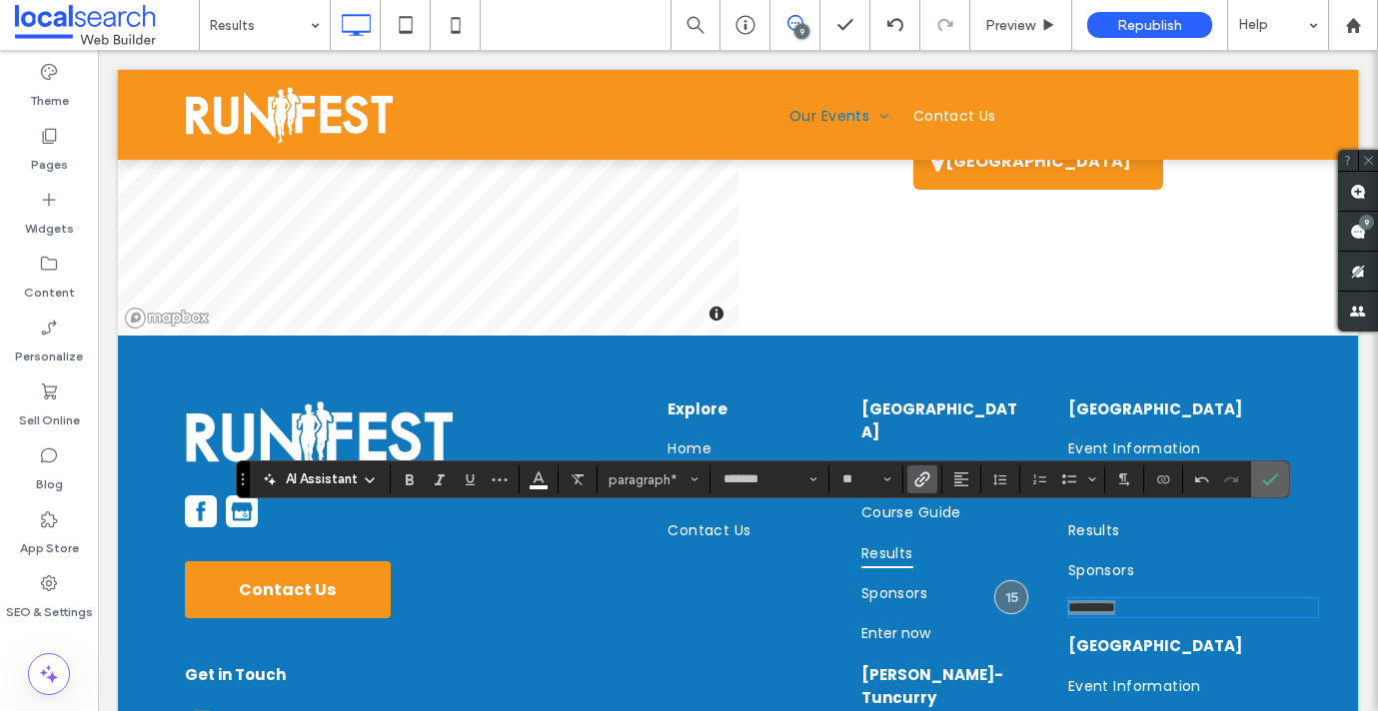
click at [1264, 477] on icon "Confirm" at bounding box center [1270, 480] width 16 height 16
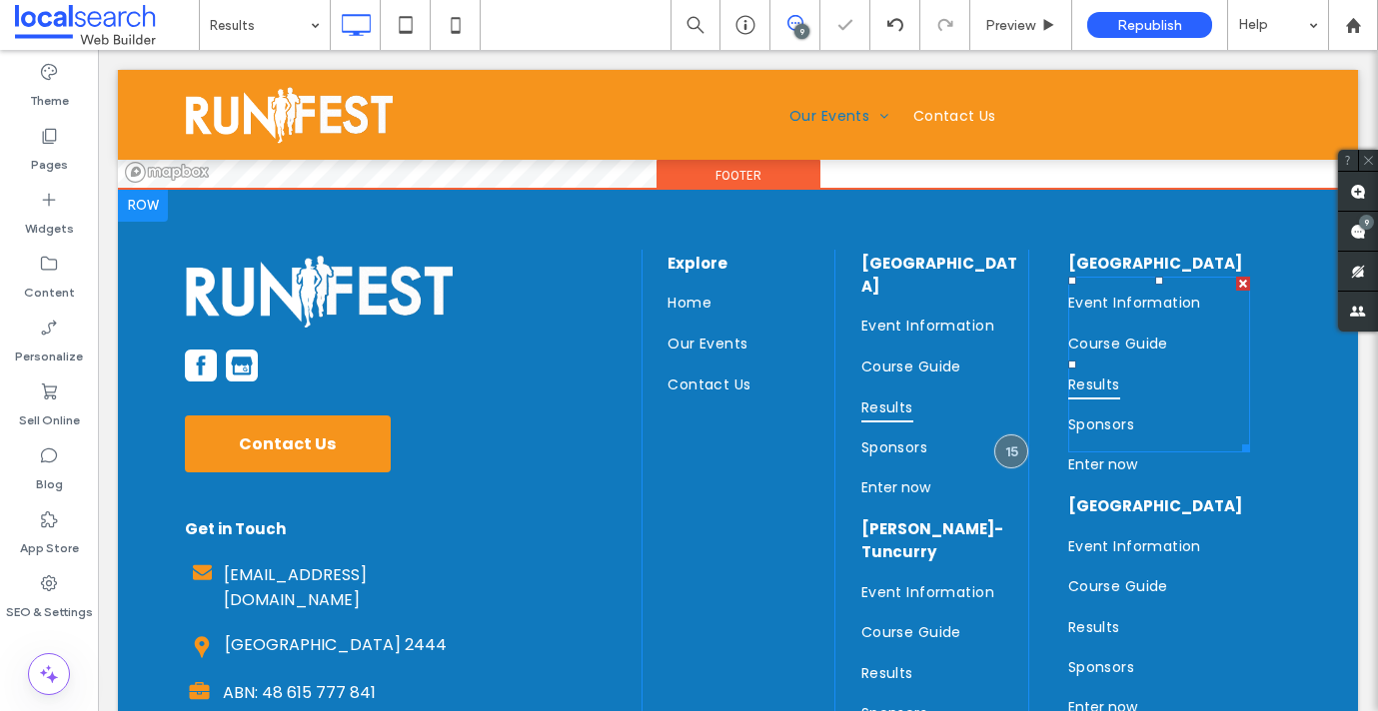
scroll to position [2179, 0]
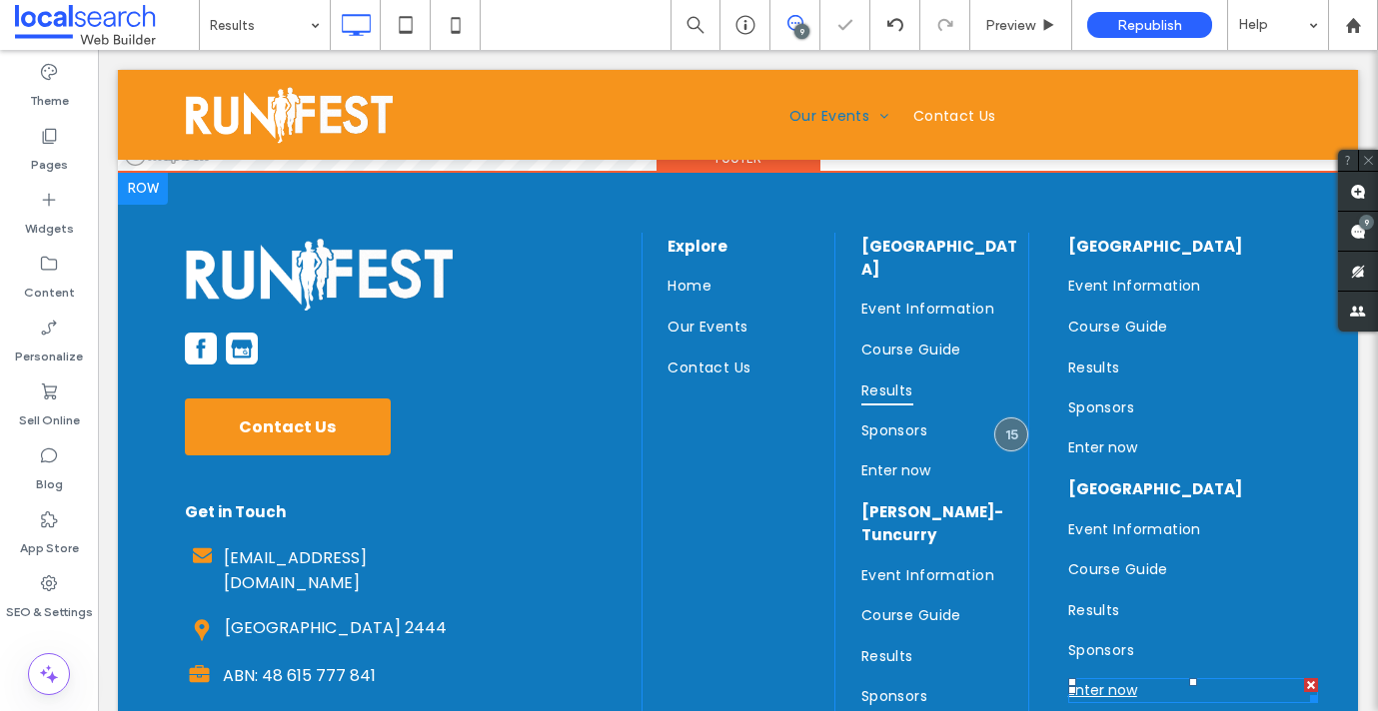
click at [1113, 680] on link "Enter now" at bounding box center [1102, 690] width 69 height 20
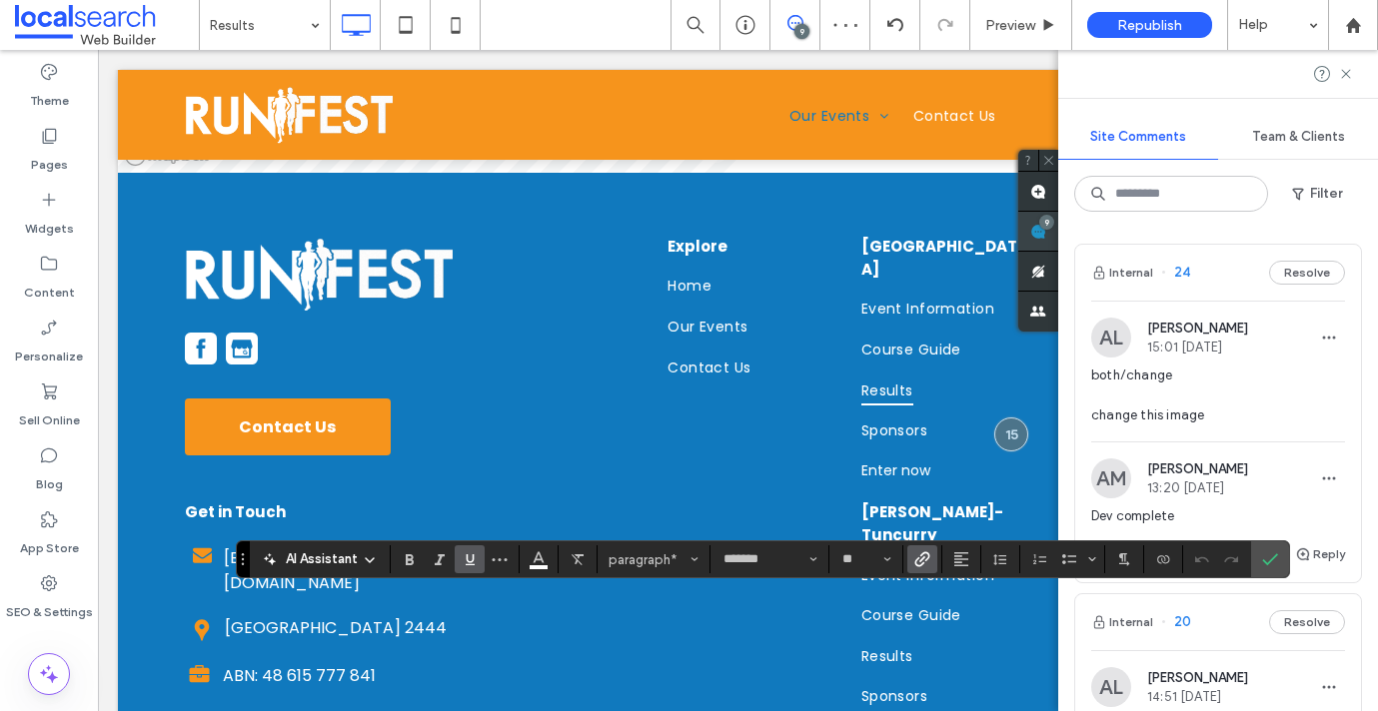
click at [1350, 238] on div "Site Comments Team & Clients Filter Internal 24 Resolve AL Alicia Lumsden 15:01…" at bounding box center [1218, 380] width 320 height 661
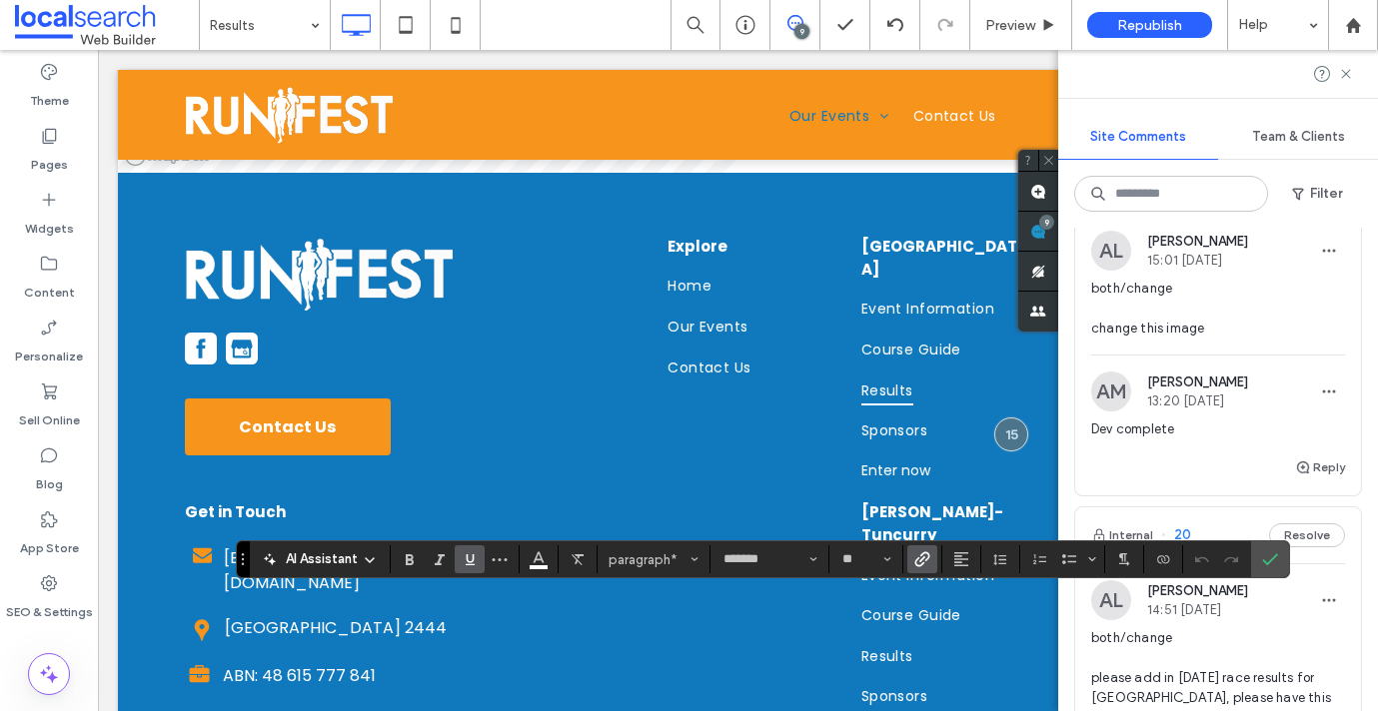
click at [1265, 315] on span "both/change change this image" at bounding box center [1218, 309] width 254 height 60
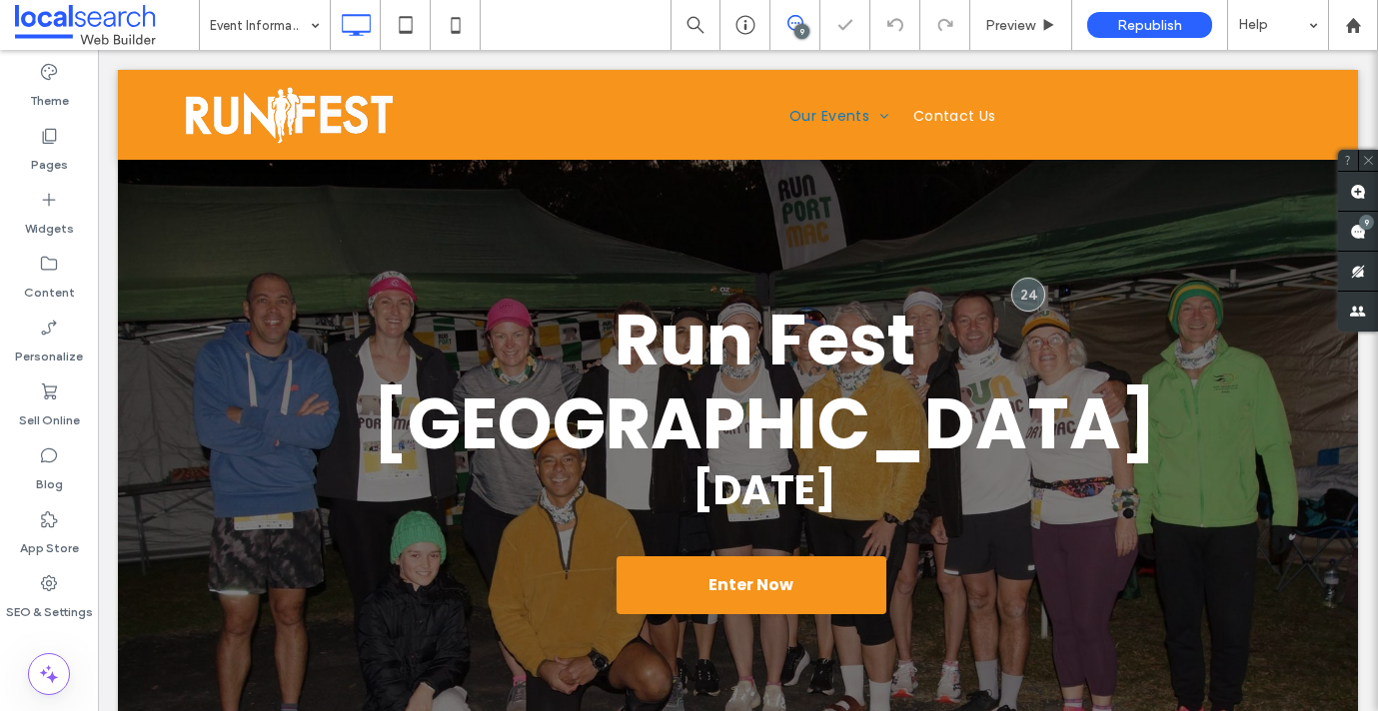
scroll to position [62, 0]
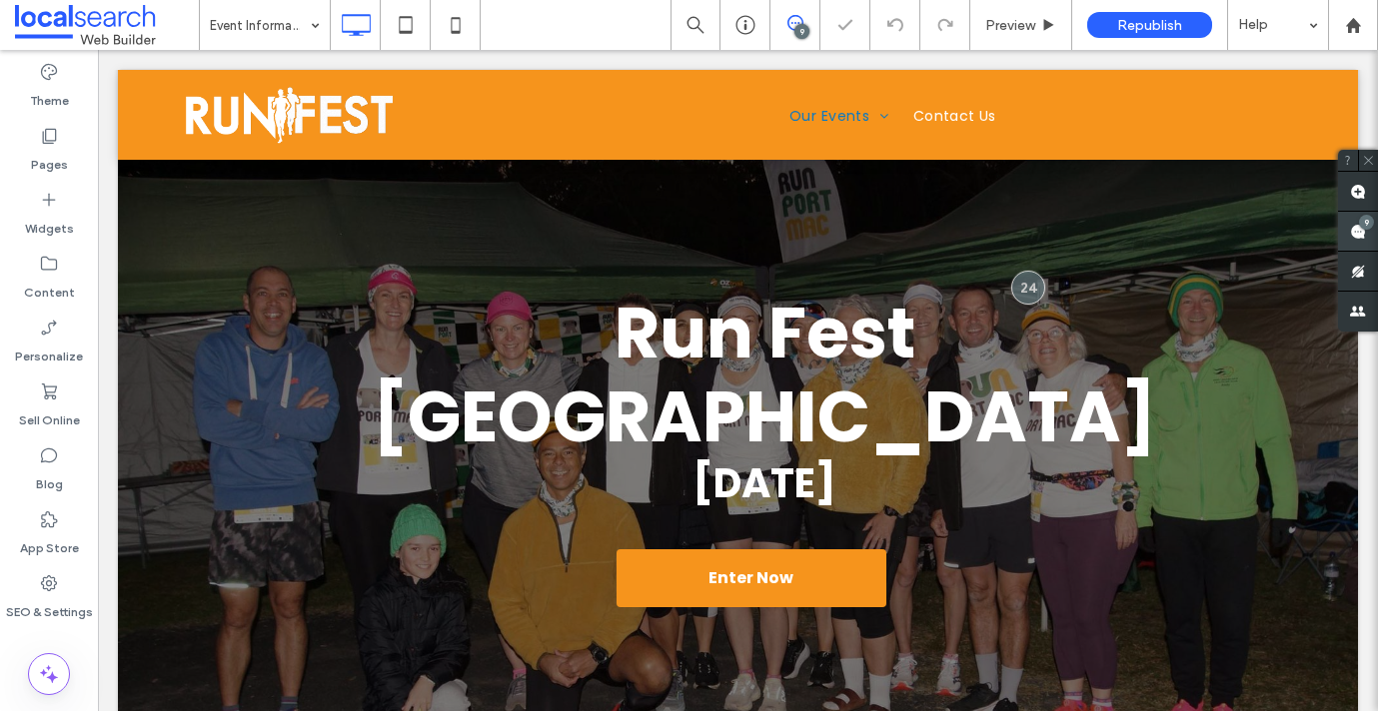
click at [1352, 235] on use at bounding box center [1358, 232] width 16 height 16
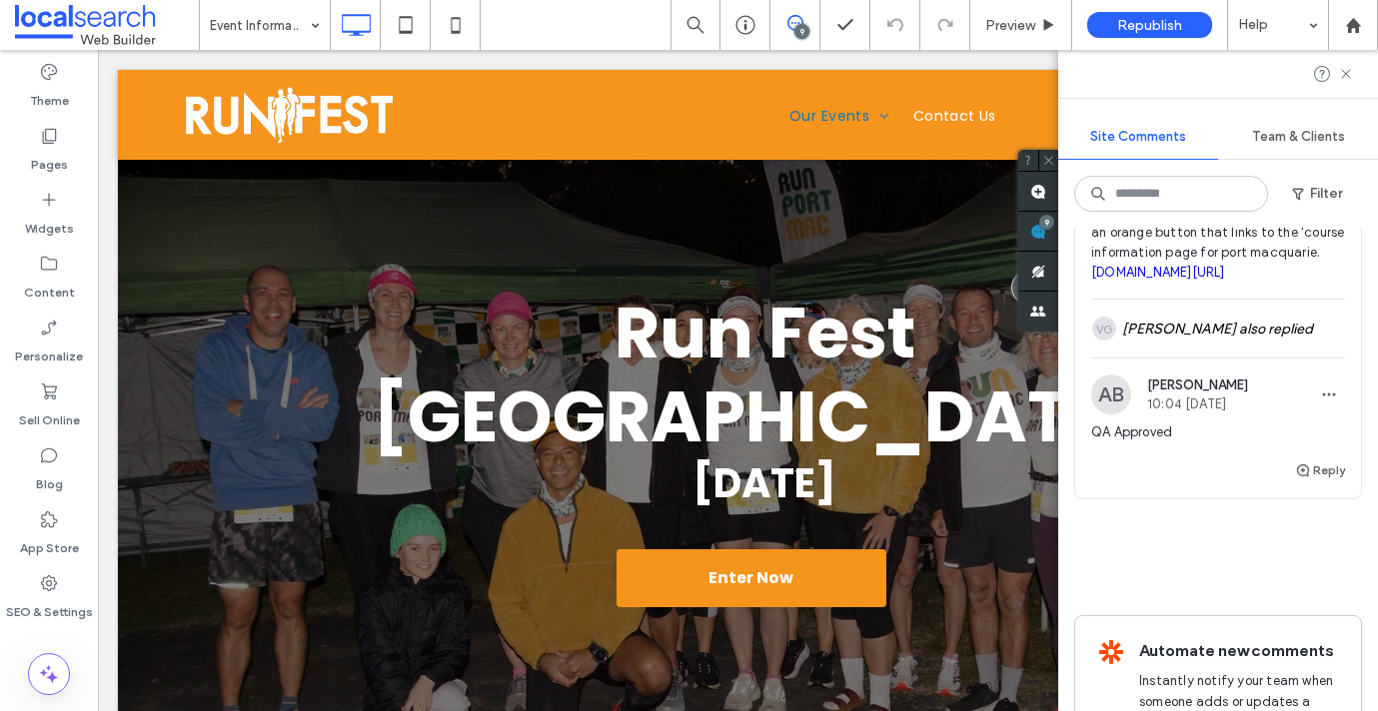
scroll to position [4555, 0]
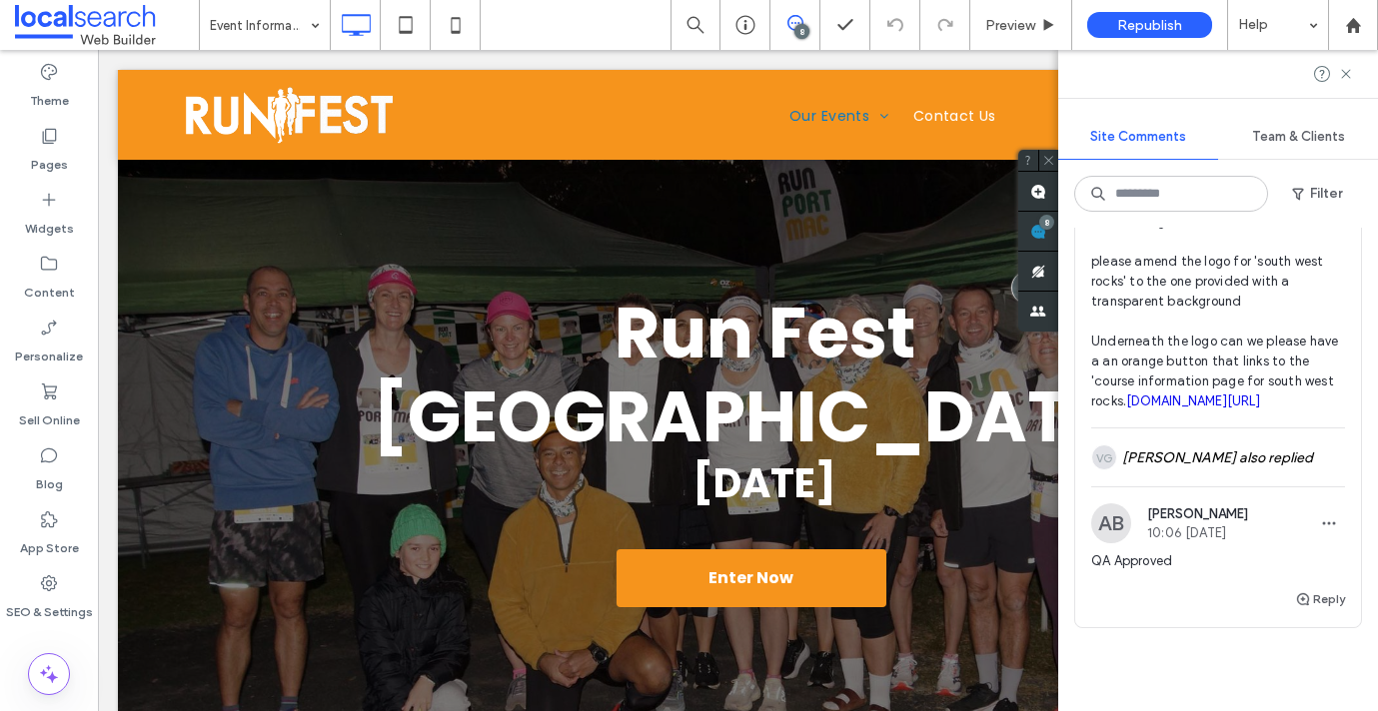
click at [1315, 131] on button "Resolve" at bounding box center [1307, 119] width 76 height 24
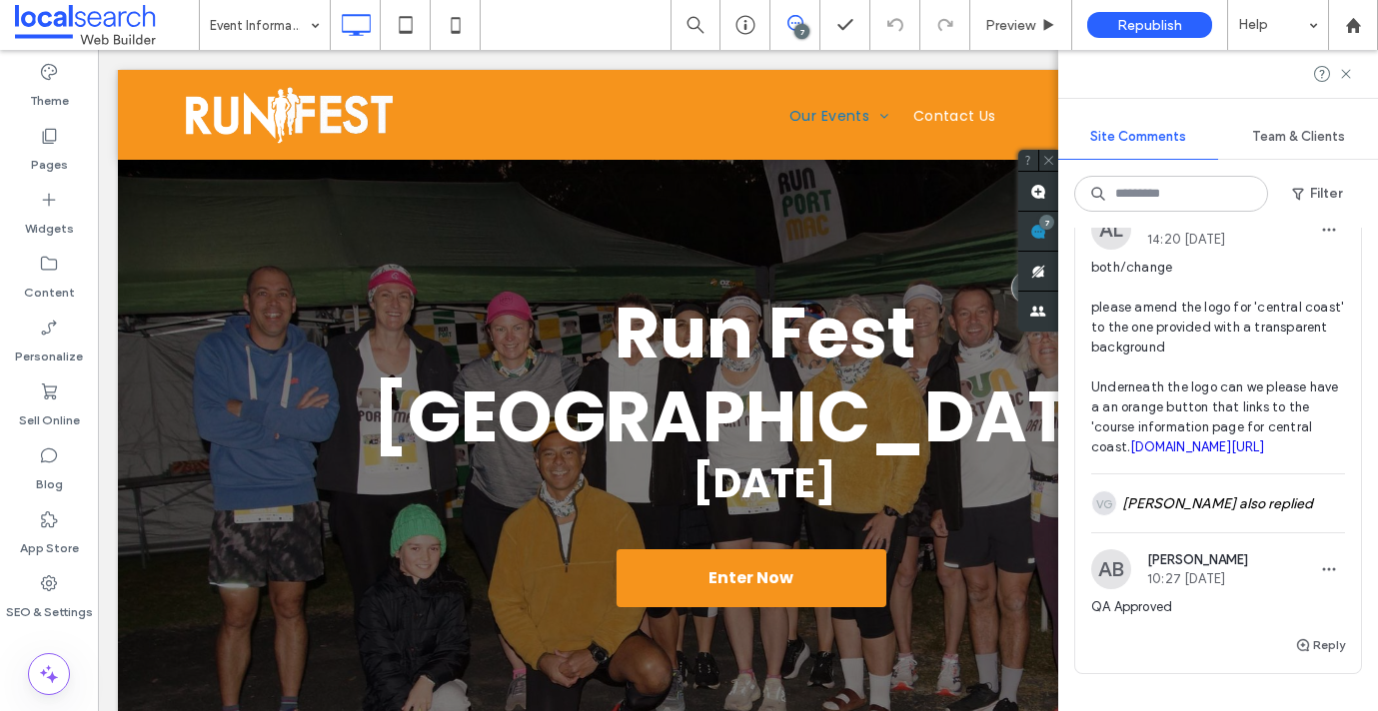
scroll to position [3281, 0]
click at [1306, 181] on button "Resolve" at bounding box center [1307, 169] width 76 height 24
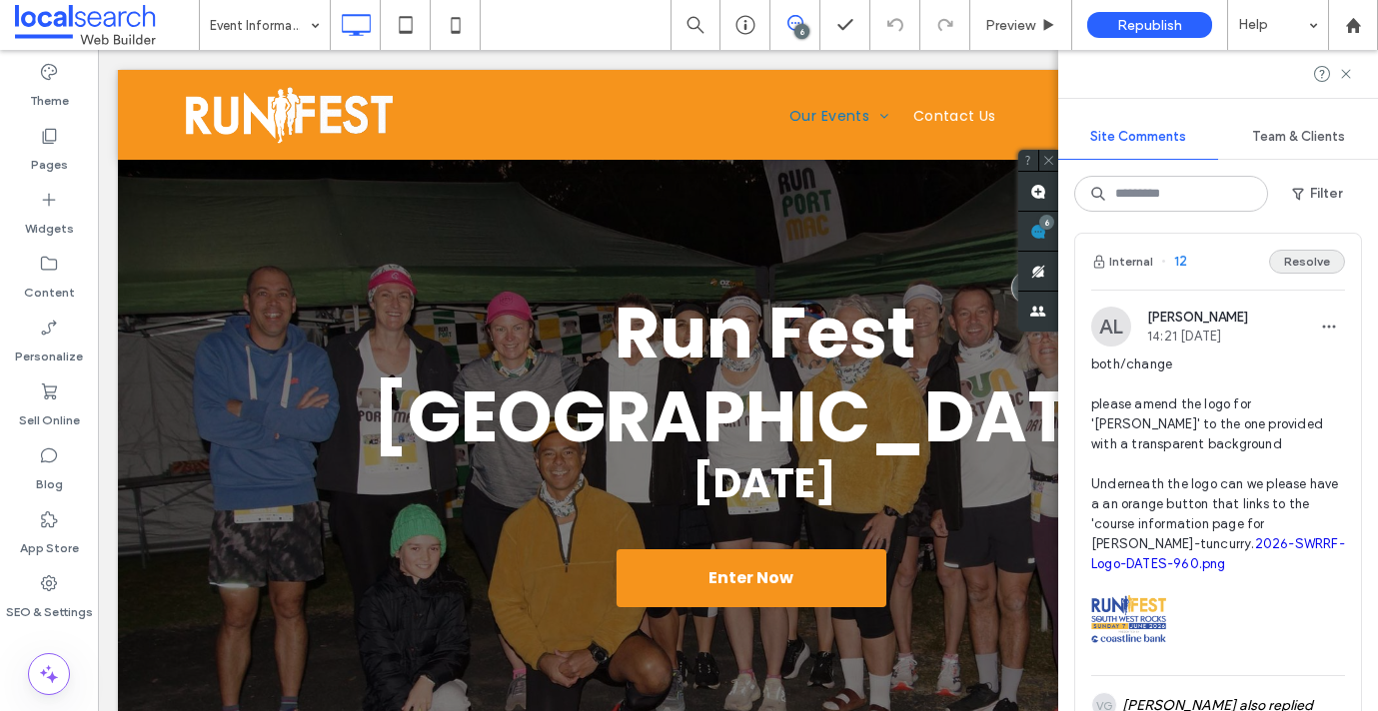
click at [1306, 274] on button "Resolve" at bounding box center [1307, 262] width 76 height 24
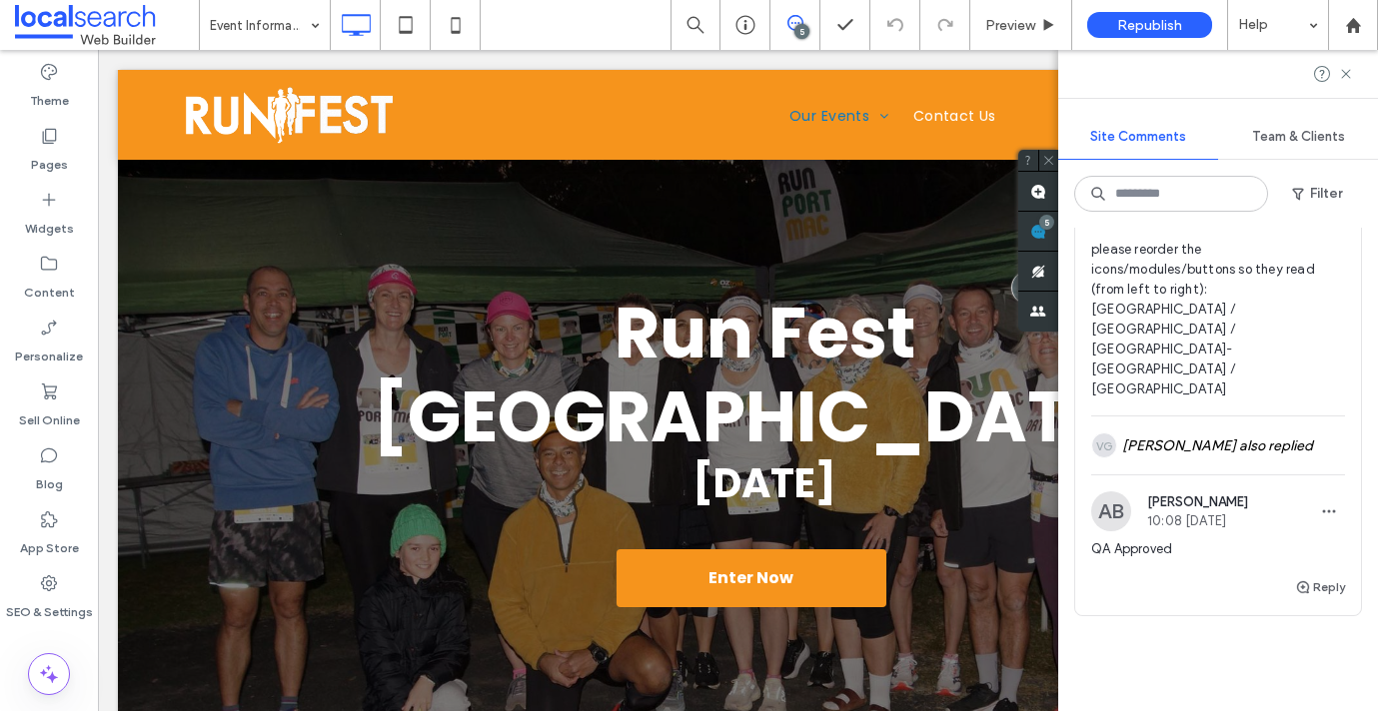
scroll to position [2128, 0]
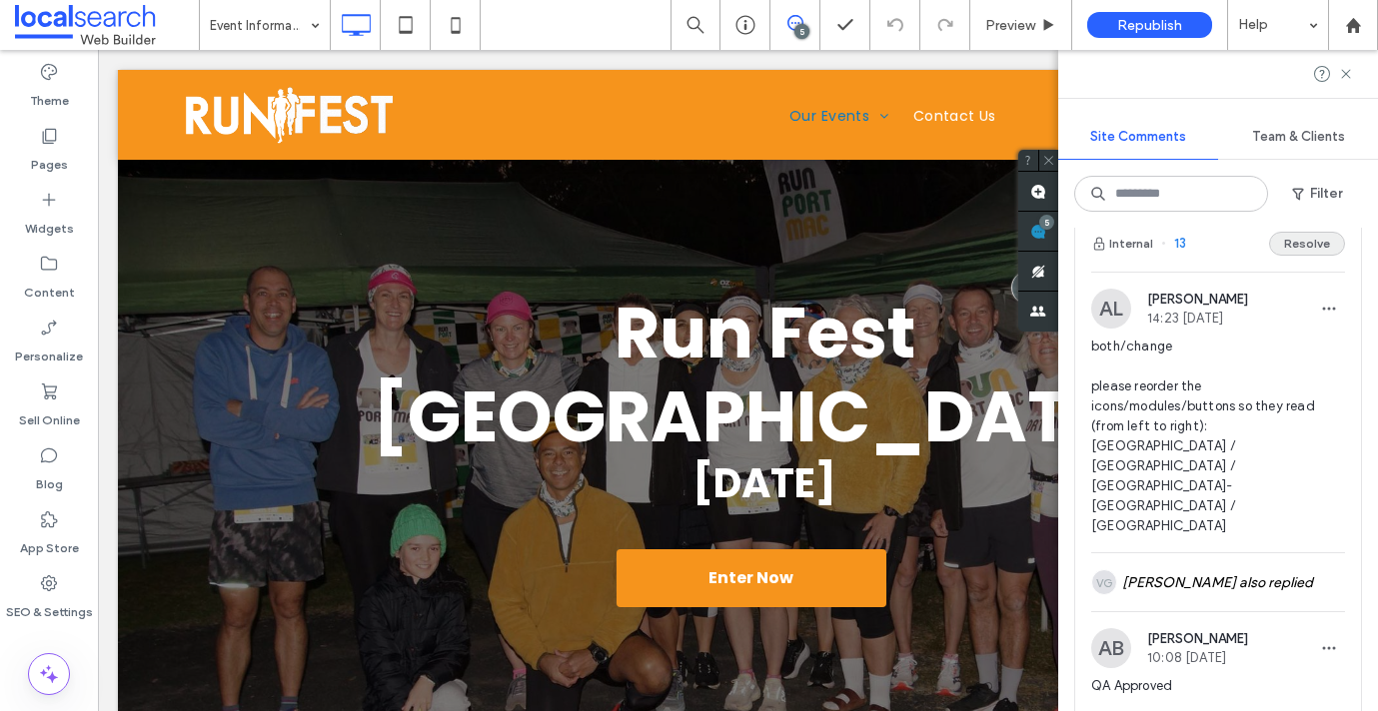
click at [1296, 256] on button "Resolve" at bounding box center [1307, 244] width 76 height 24
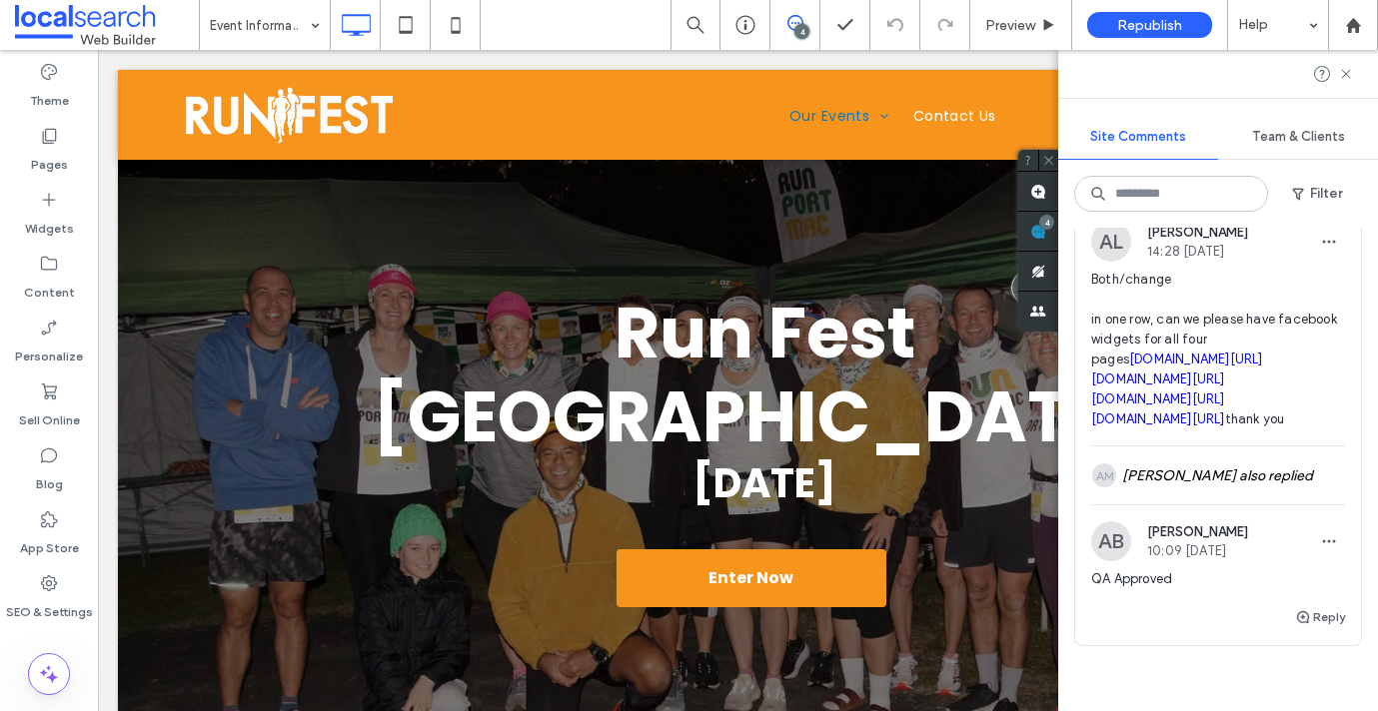
scroll to position [1561, 0]
click at [1180, 188] on span "14" at bounding box center [1174, 178] width 26 height 20
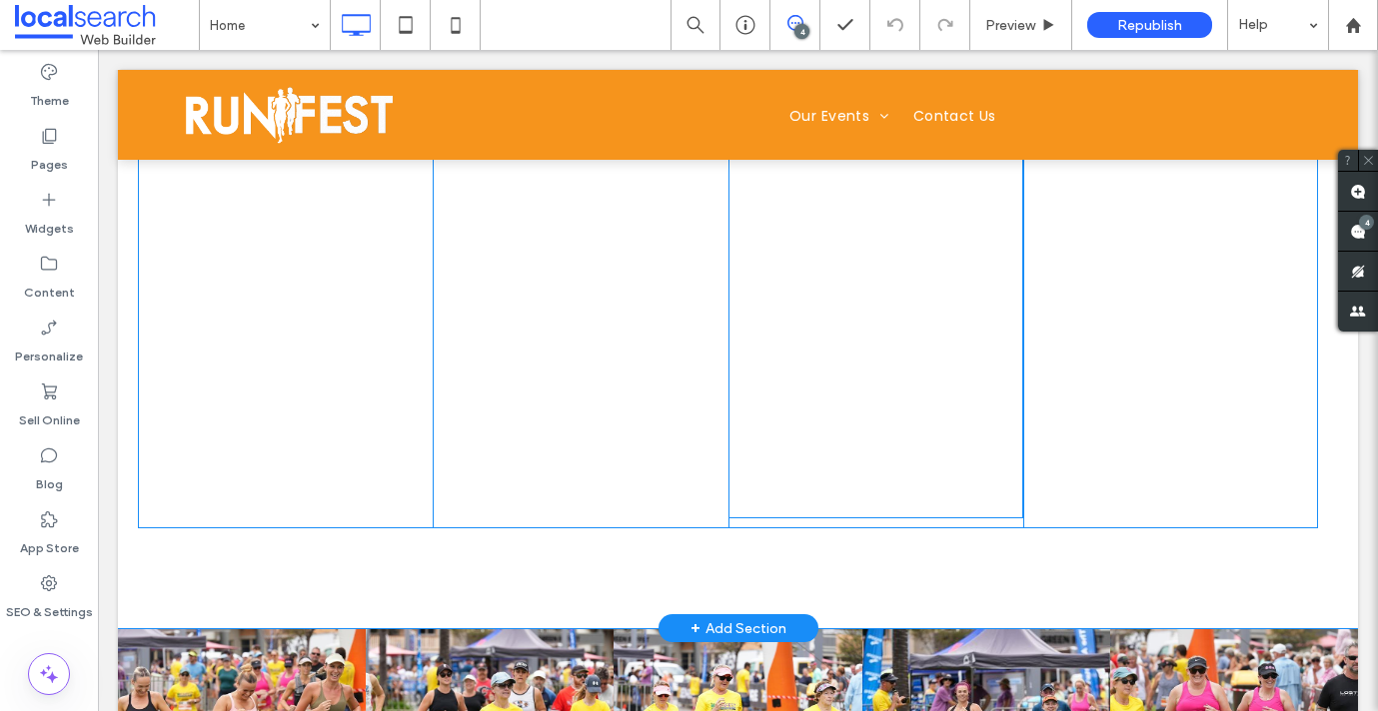
scroll to position [3775, 0]
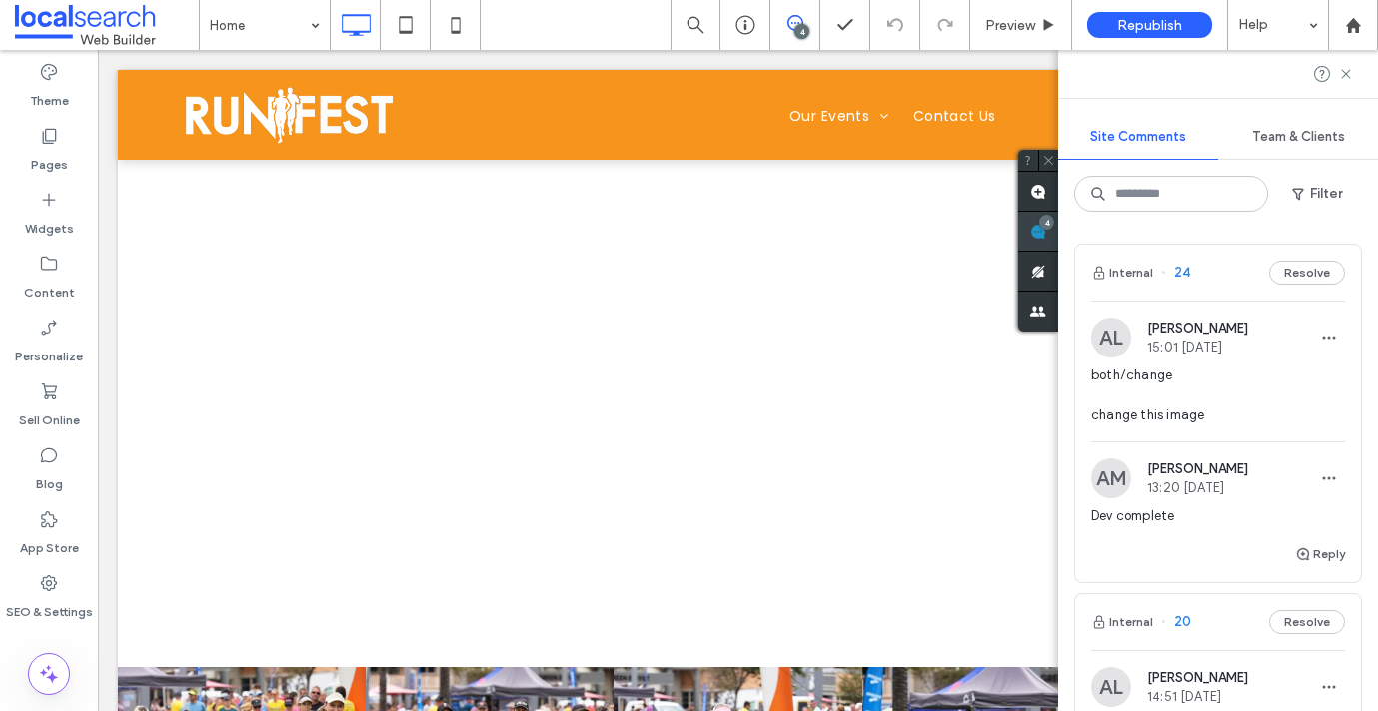
click at [1366, 229] on div "Site Comments Team & Clients Filter Internal 24 Resolve AL Alicia Lumsden 15:01…" at bounding box center [1218, 380] width 320 height 661
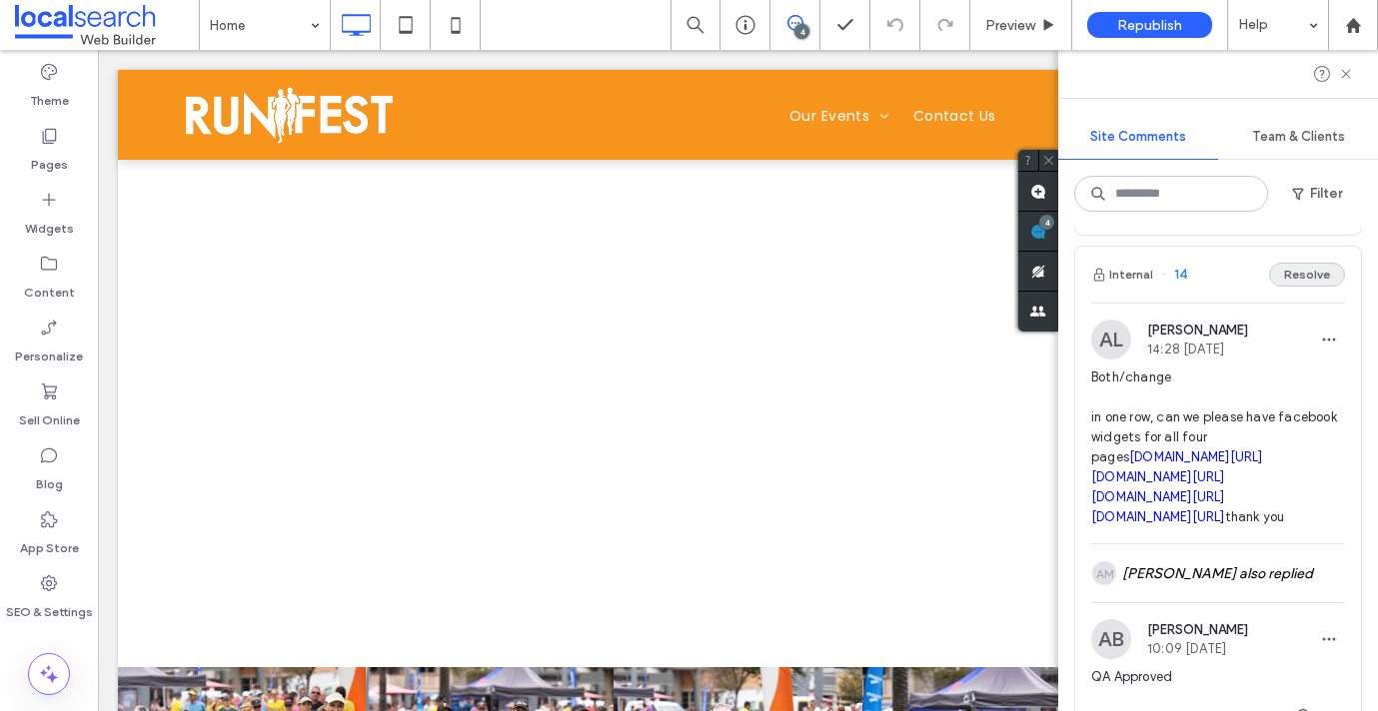
click at [1294, 287] on button "Resolve" at bounding box center [1307, 275] width 76 height 24
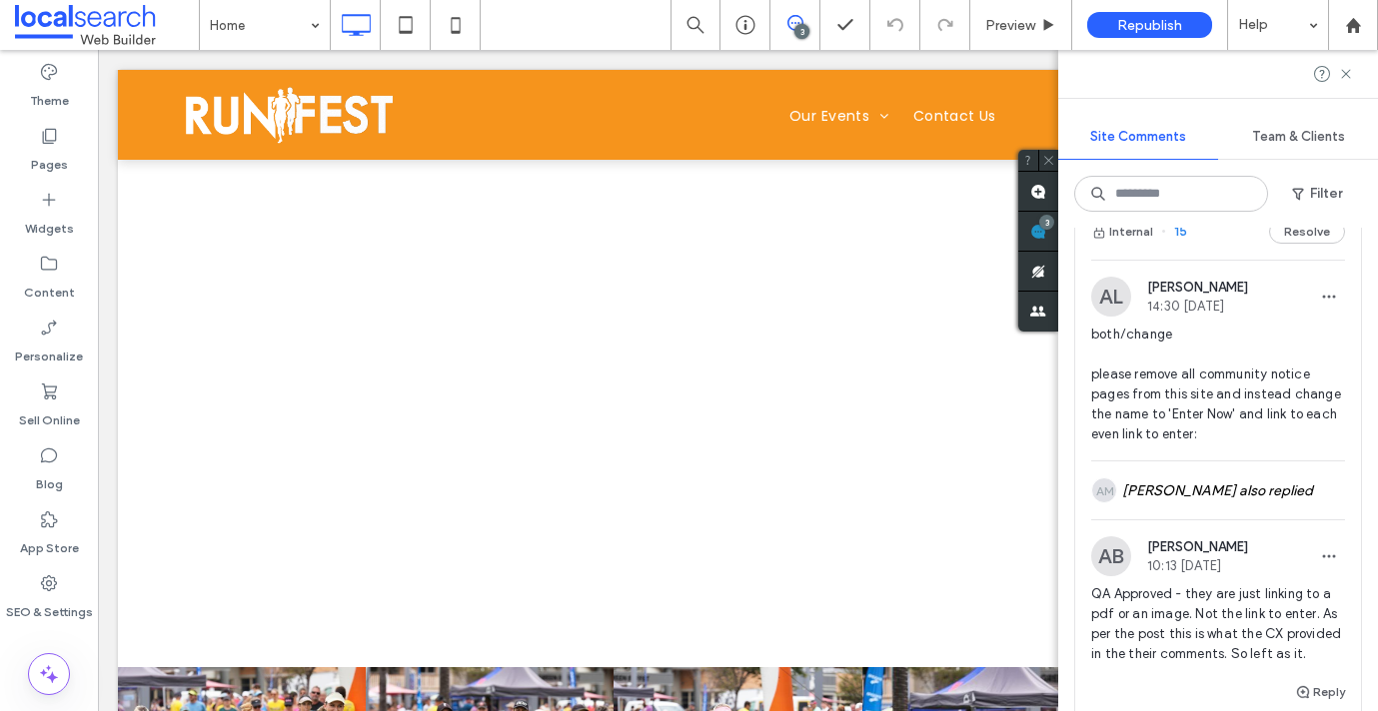
scroll to position [962, 0]
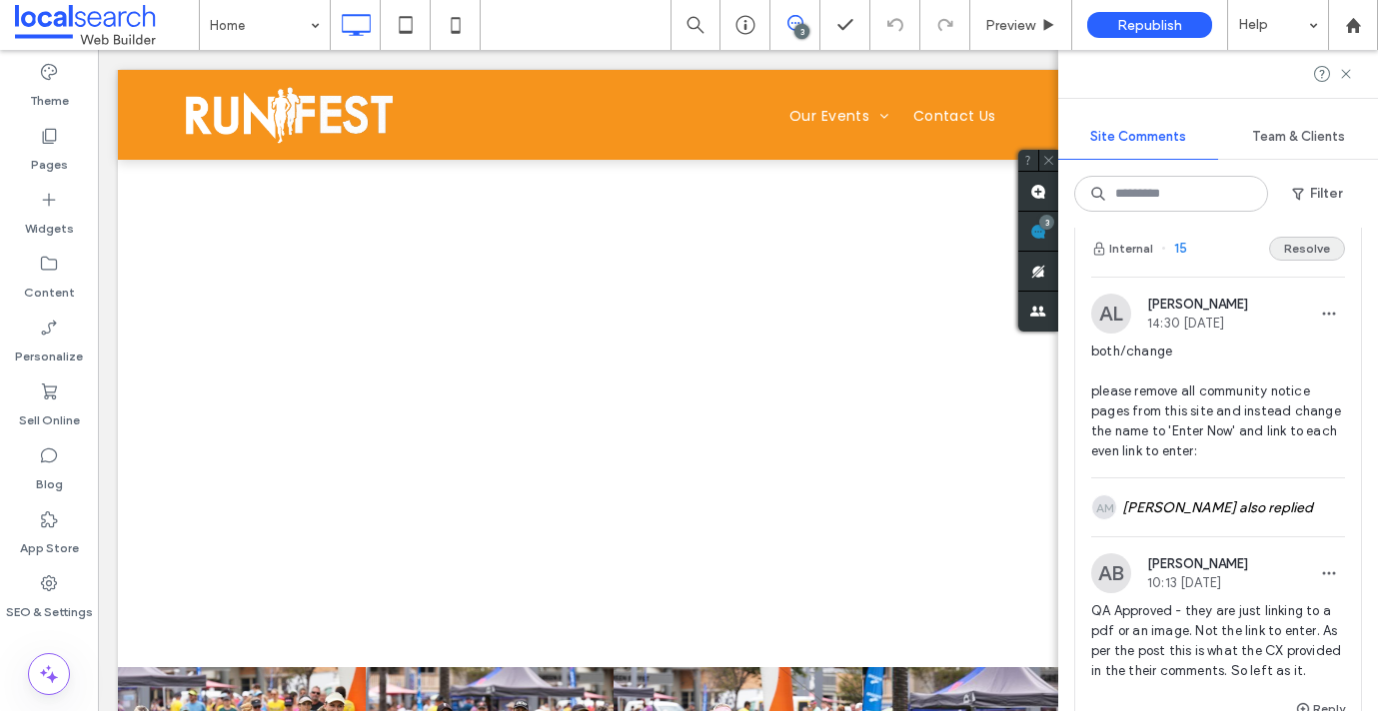
click at [1298, 261] on button "Resolve" at bounding box center [1307, 249] width 76 height 24
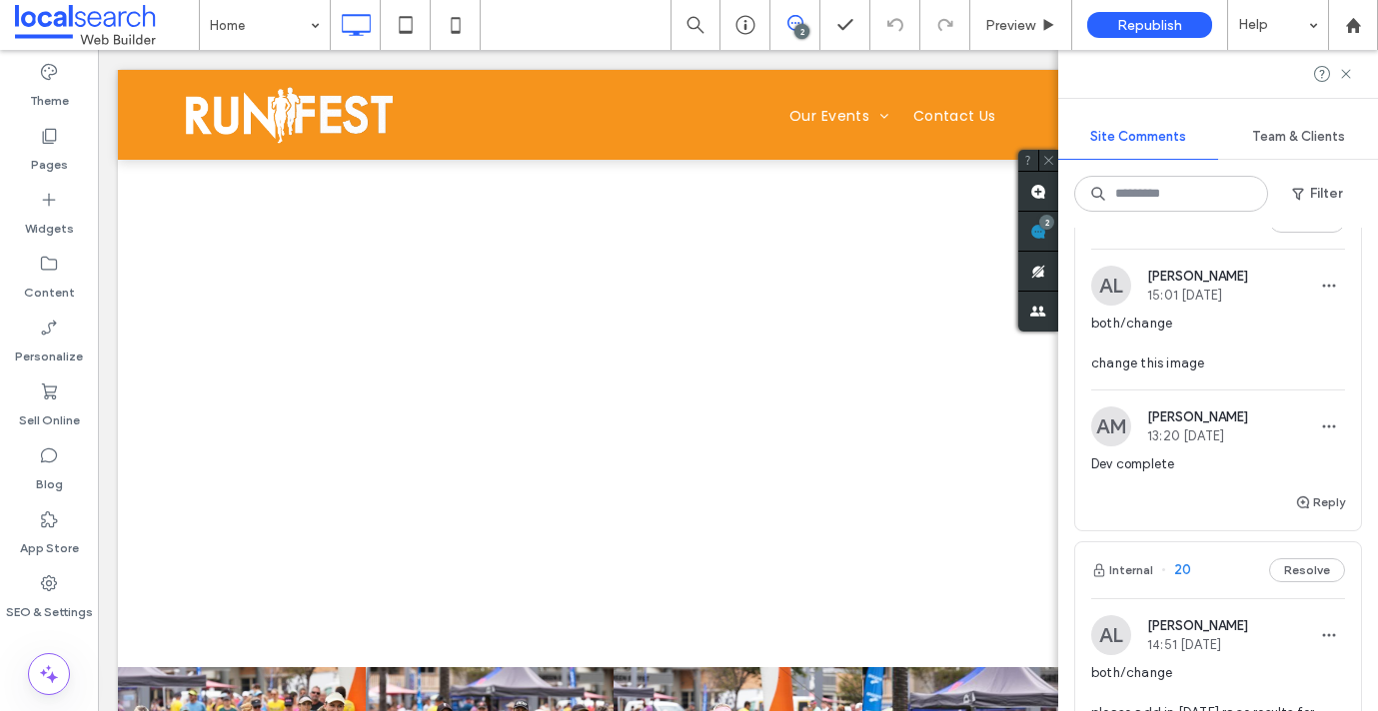
scroll to position [0, 0]
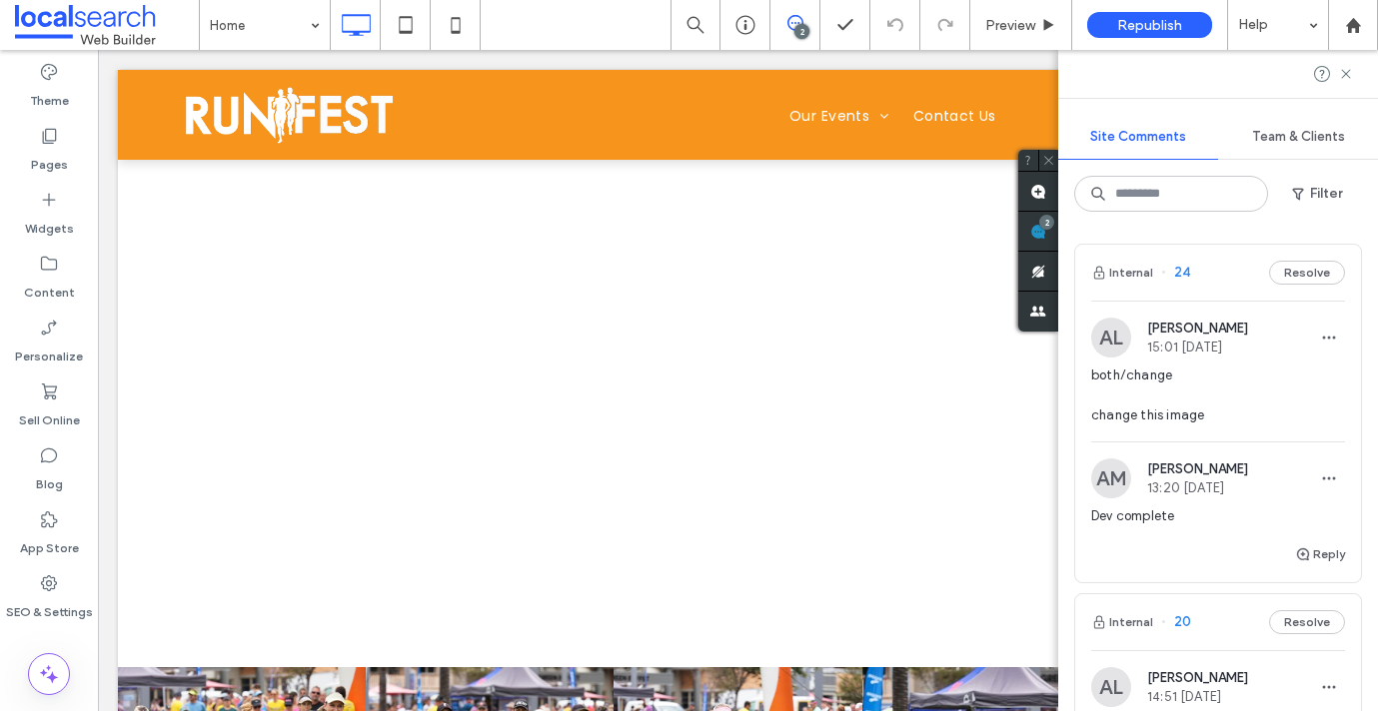
click at [1357, 66] on div at bounding box center [1218, 74] width 320 height 48
click at [1349, 67] on icon at bounding box center [1346, 74] width 16 height 16
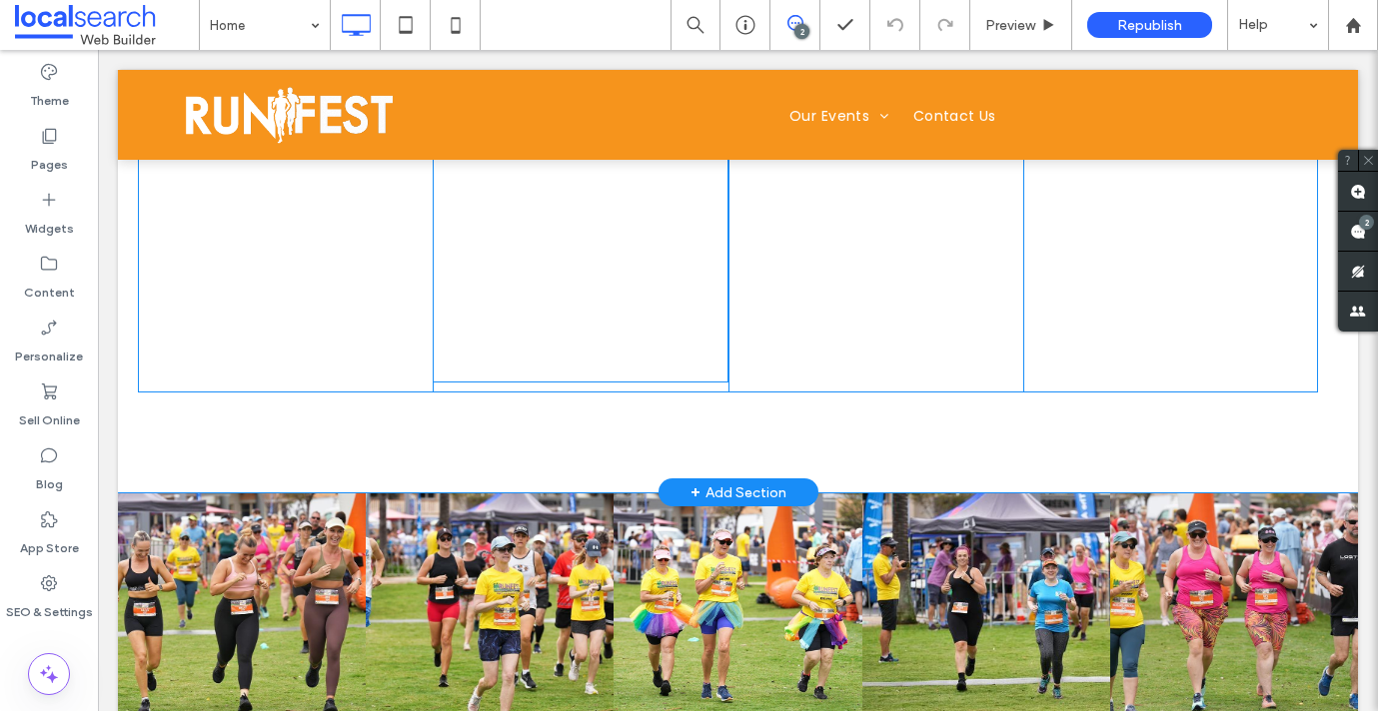
scroll to position [3744, 0]
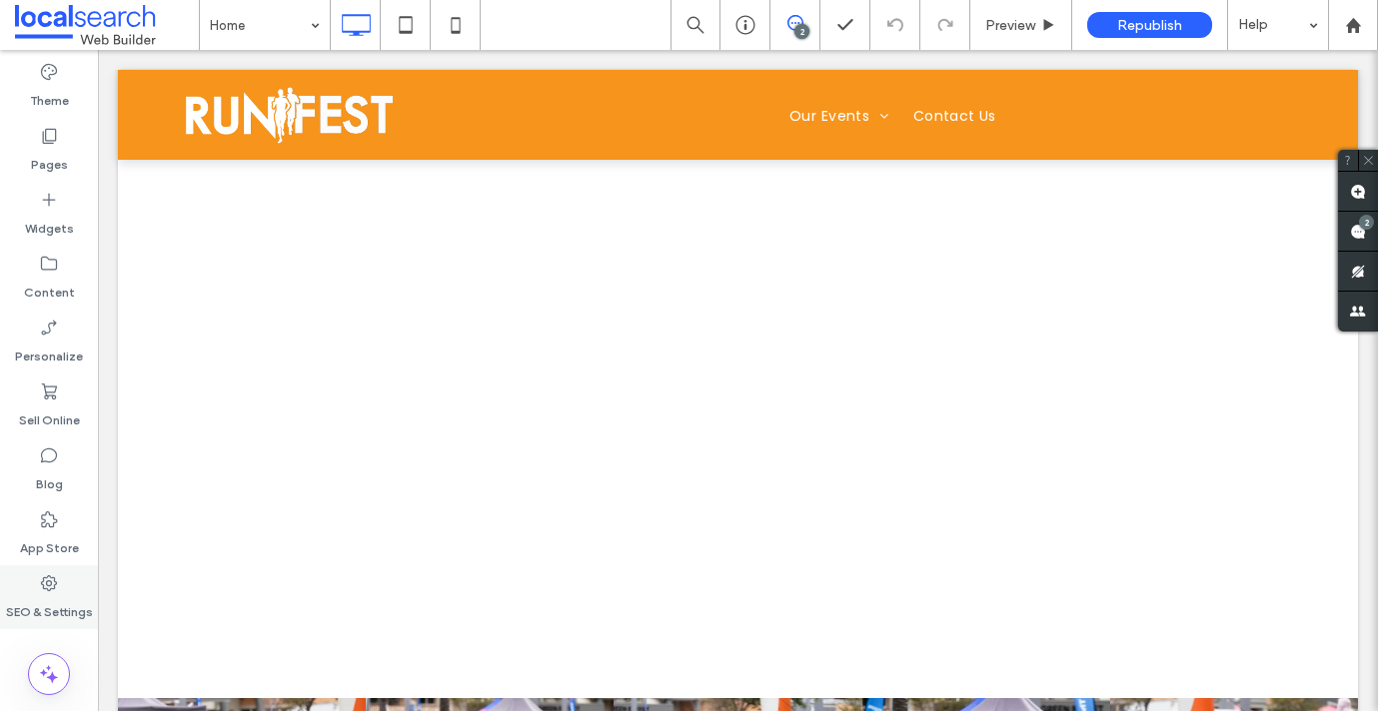
click at [64, 599] on label "SEO & Settings" at bounding box center [49, 607] width 87 height 28
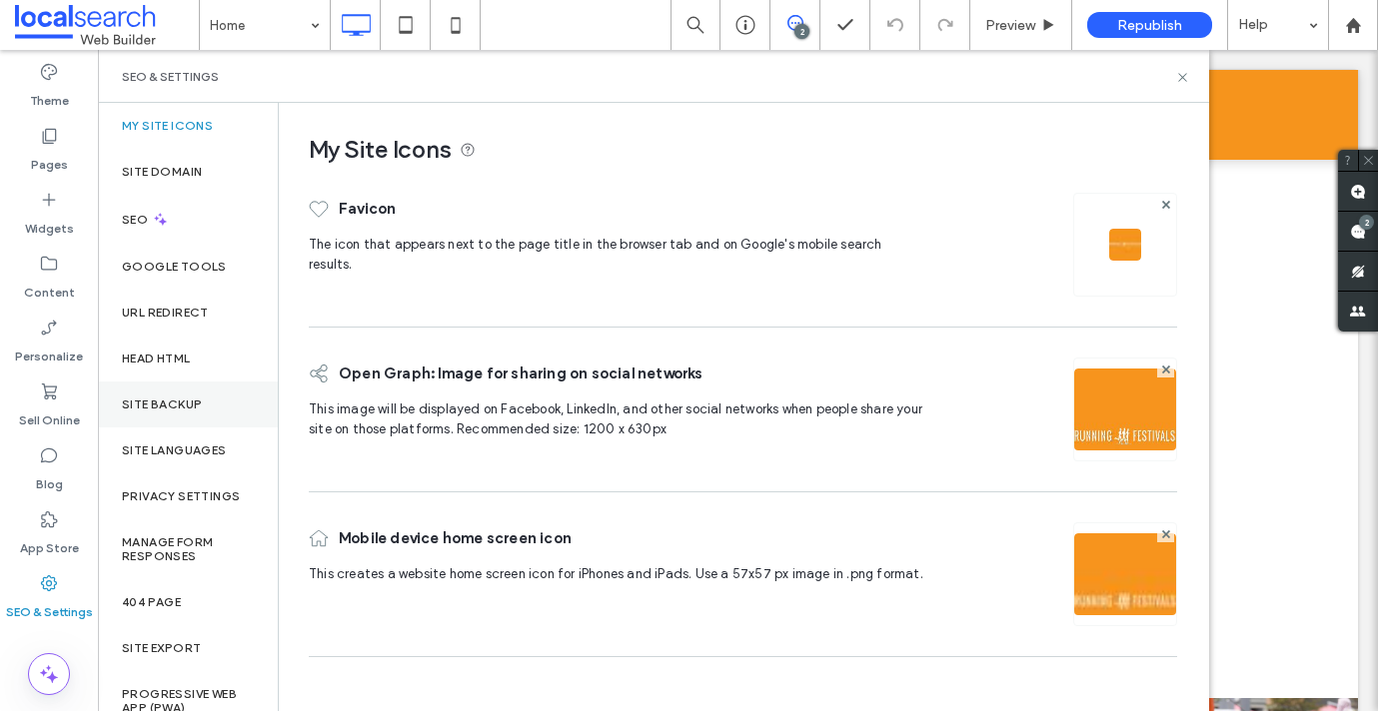
click at [208, 396] on div "Site Backup" at bounding box center [188, 405] width 180 height 46
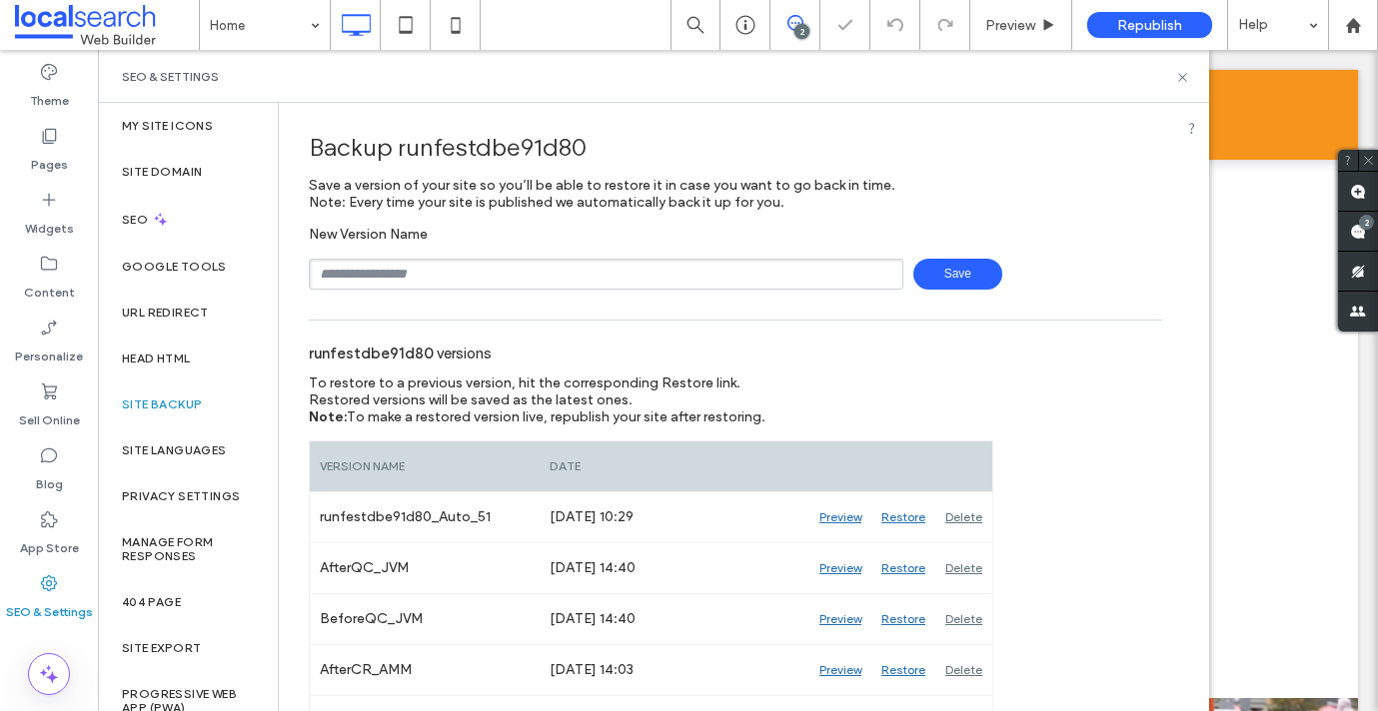
click at [542, 274] on input "text" at bounding box center [606, 274] width 594 height 31
click at [929, 260] on span "Save" at bounding box center [957, 274] width 89 height 31
click at [1179, 74] on use at bounding box center [1182, 77] width 8 height 8
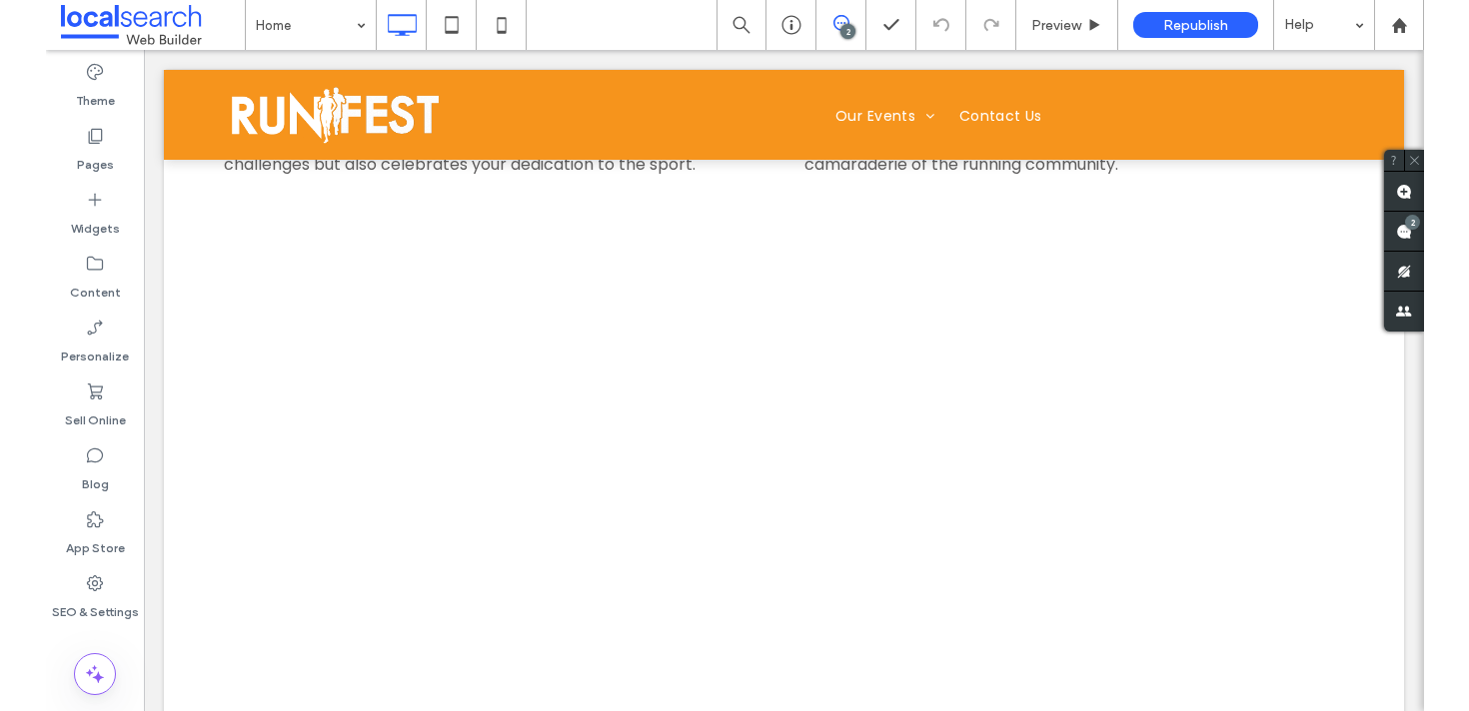
scroll to position [3501, 0]
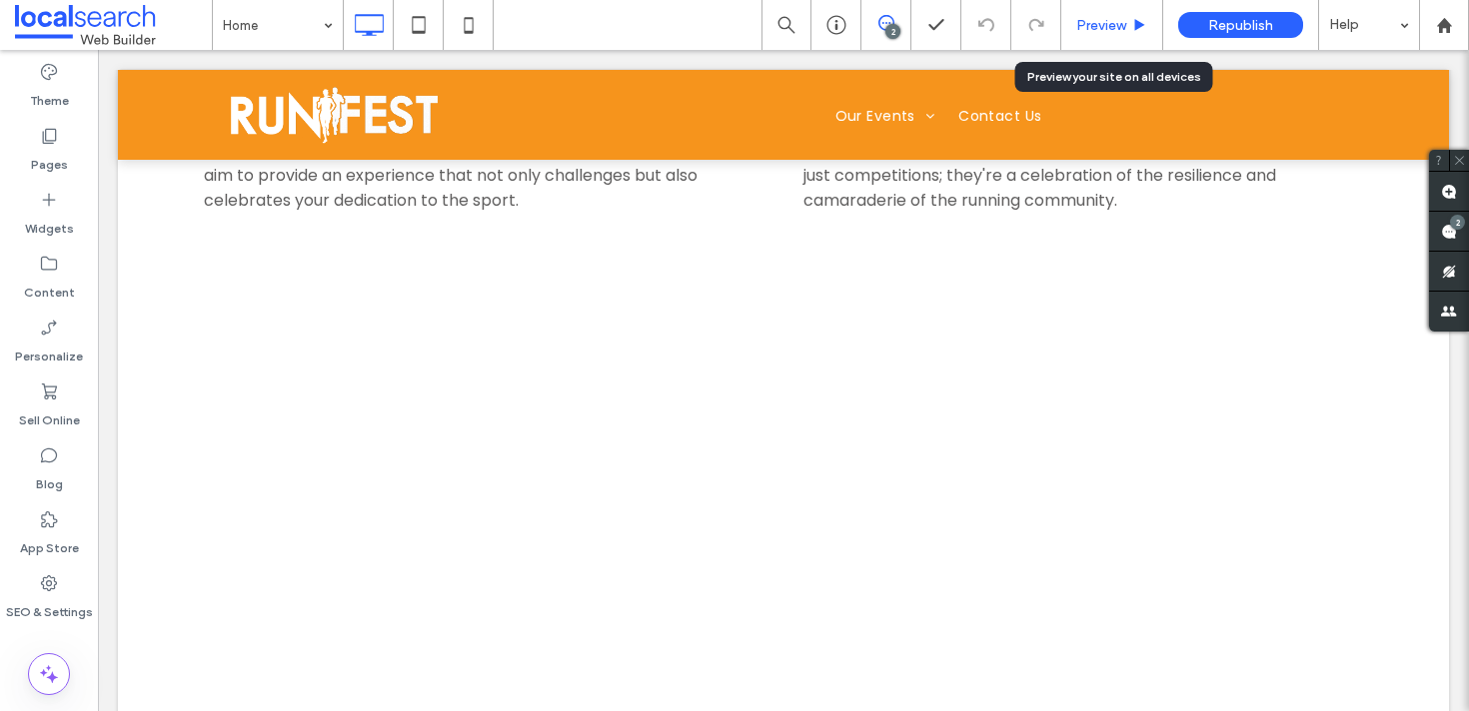
click at [1077, 17] on span "Preview" at bounding box center [1101, 25] width 50 height 17
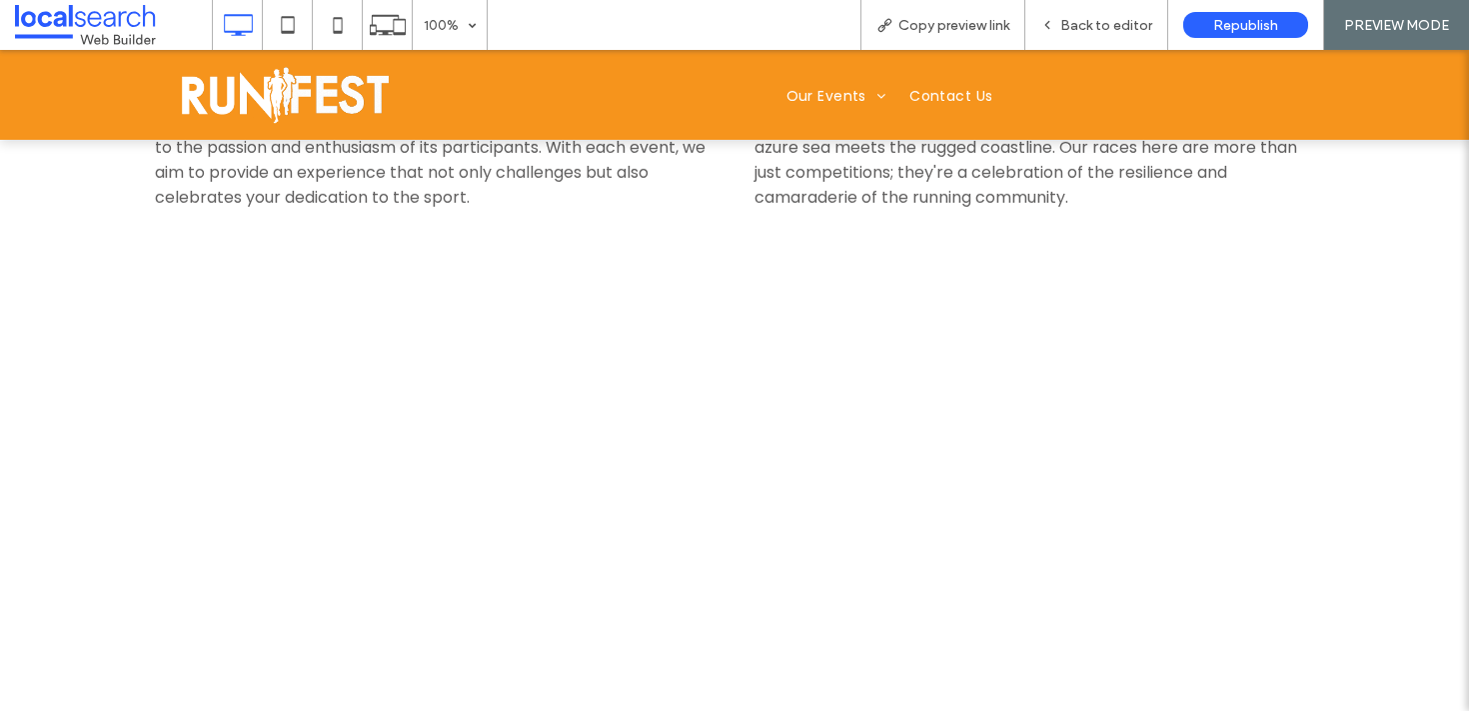
scroll to position [3382, 0]
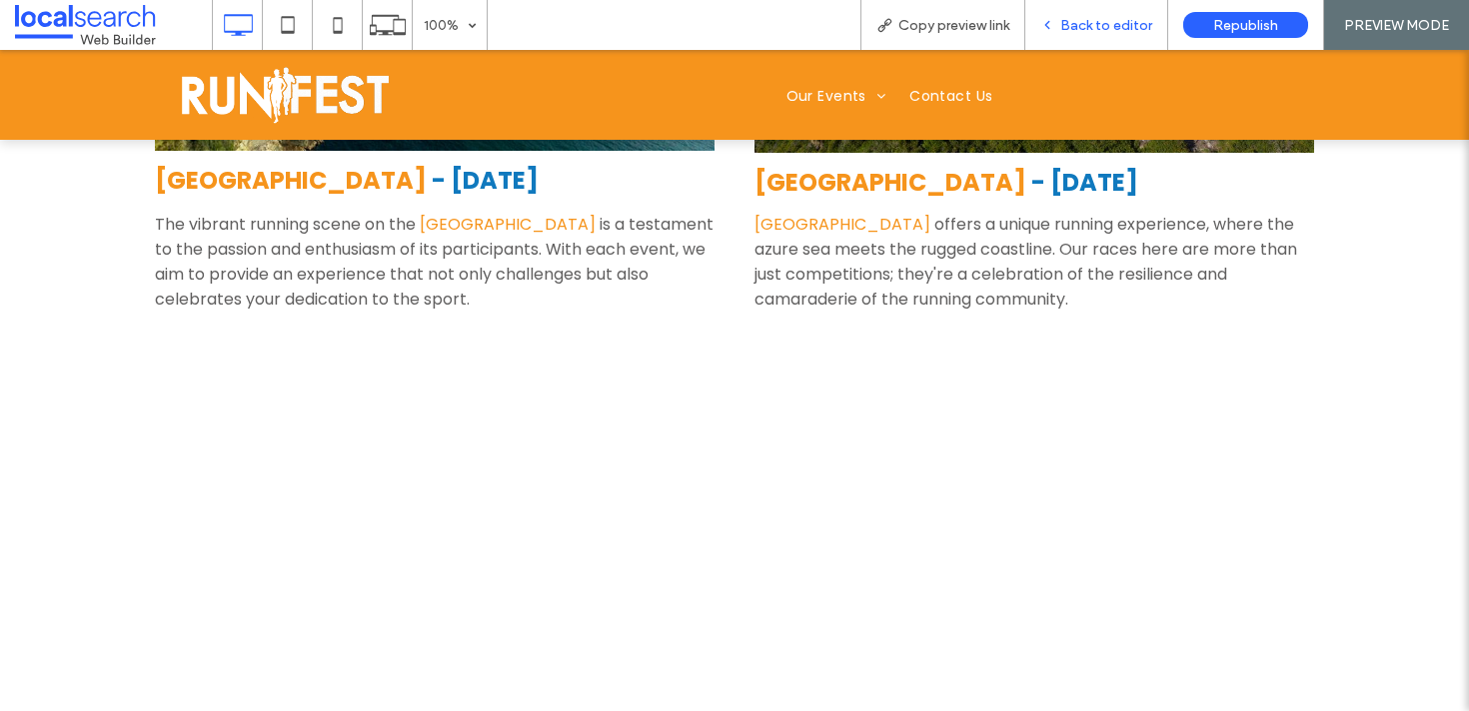
click at [1096, 21] on span "Back to editor" at bounding box center [1106, 25] width 92 height 17
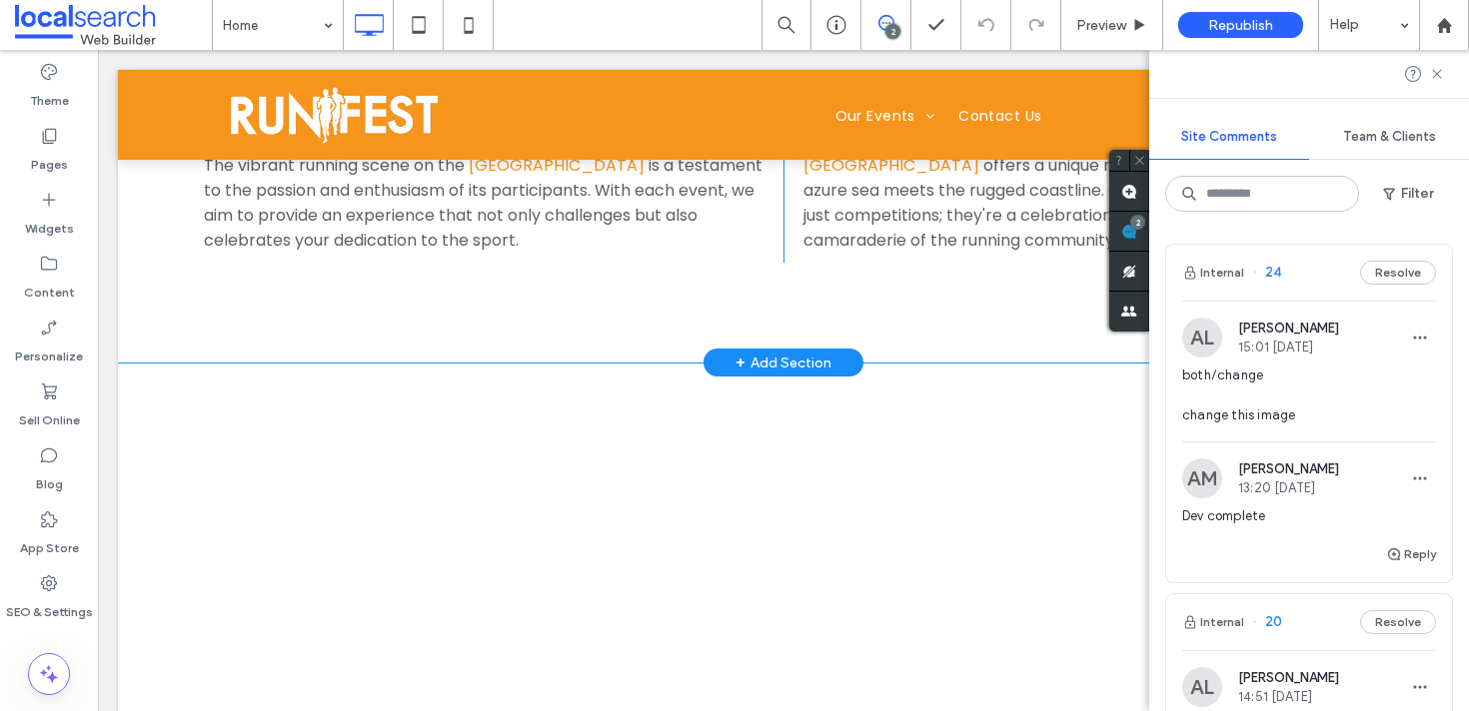
scroll to position [3484, 0]
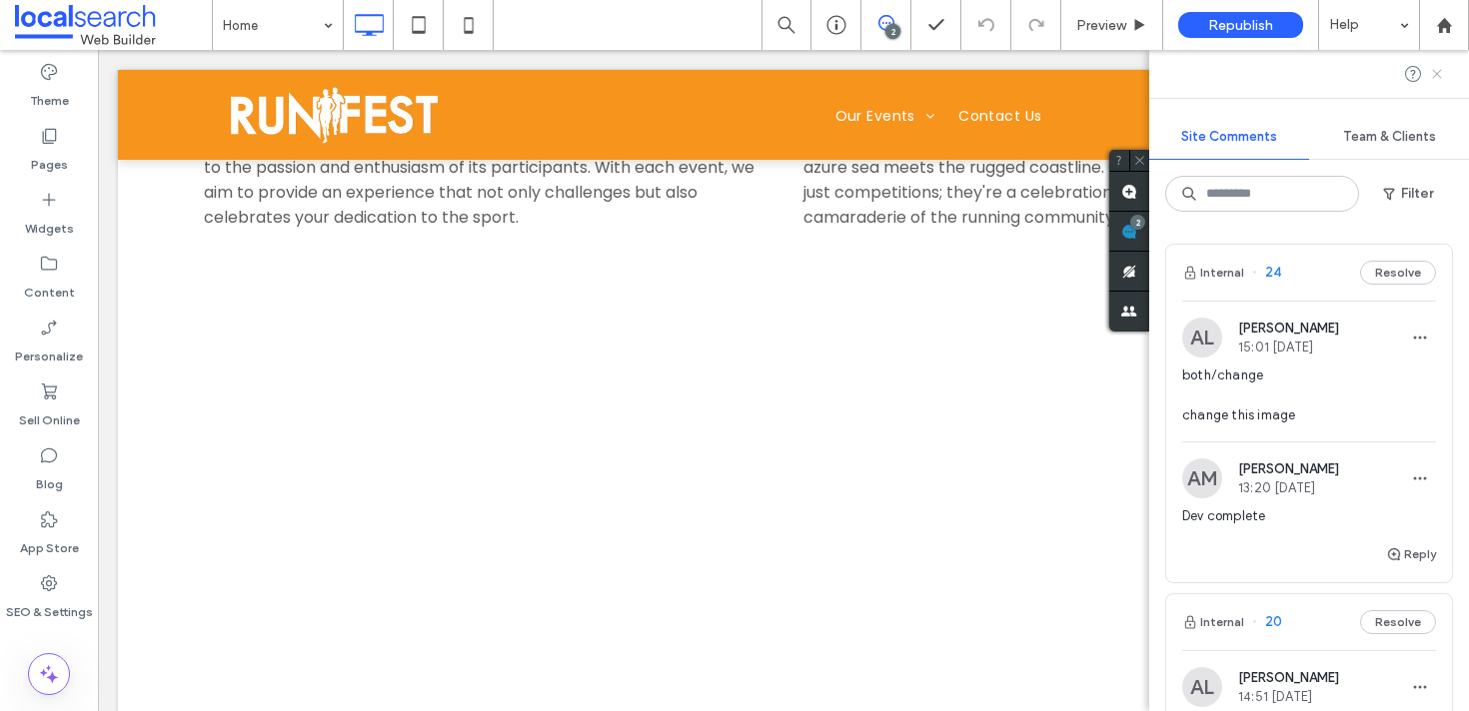
click at [1377, 74] on use at bounding box center [1436, 73] width 9 height 9
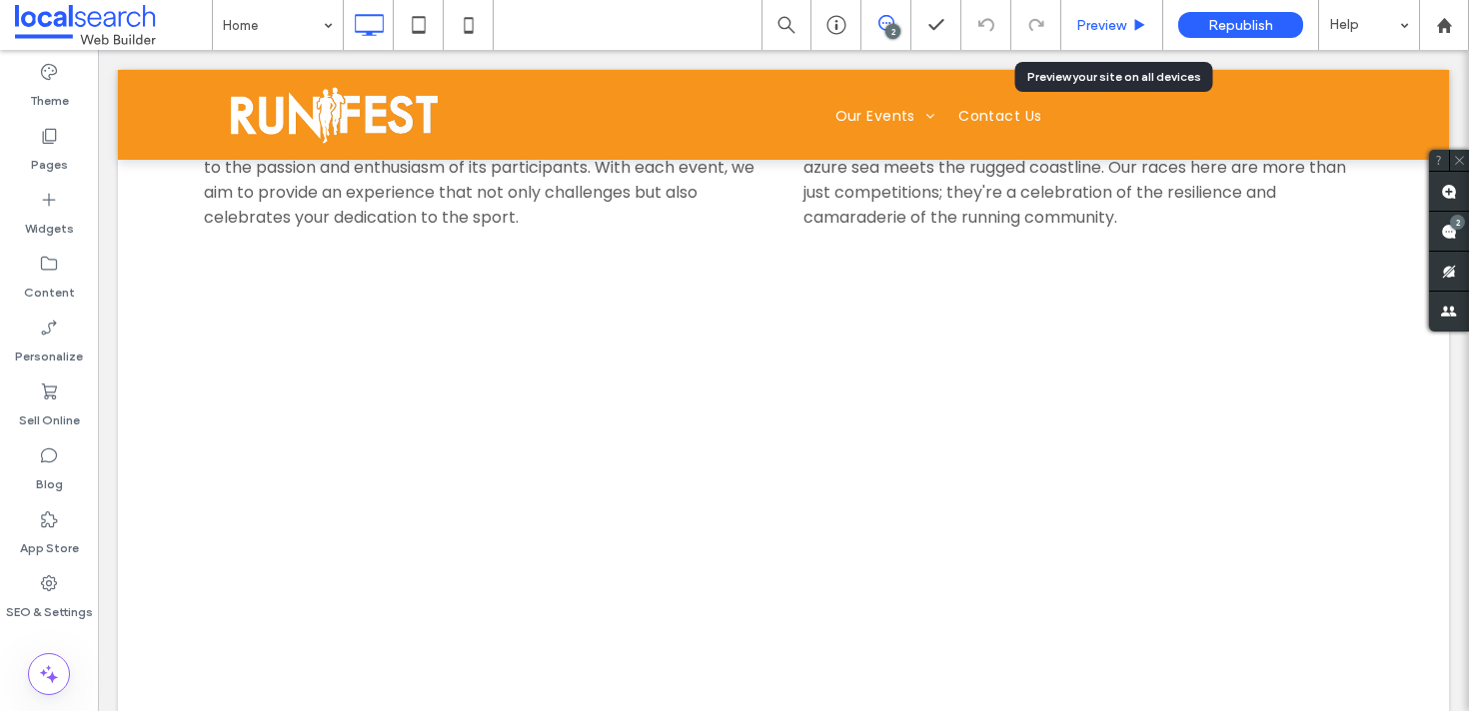
click at [1089, 13] on div "Preview" at bounding box center [1112, 25] width 102 height 50
click at [1108, 29] on span "Preview" at bounding box center [1101, 25] width 50 height 17
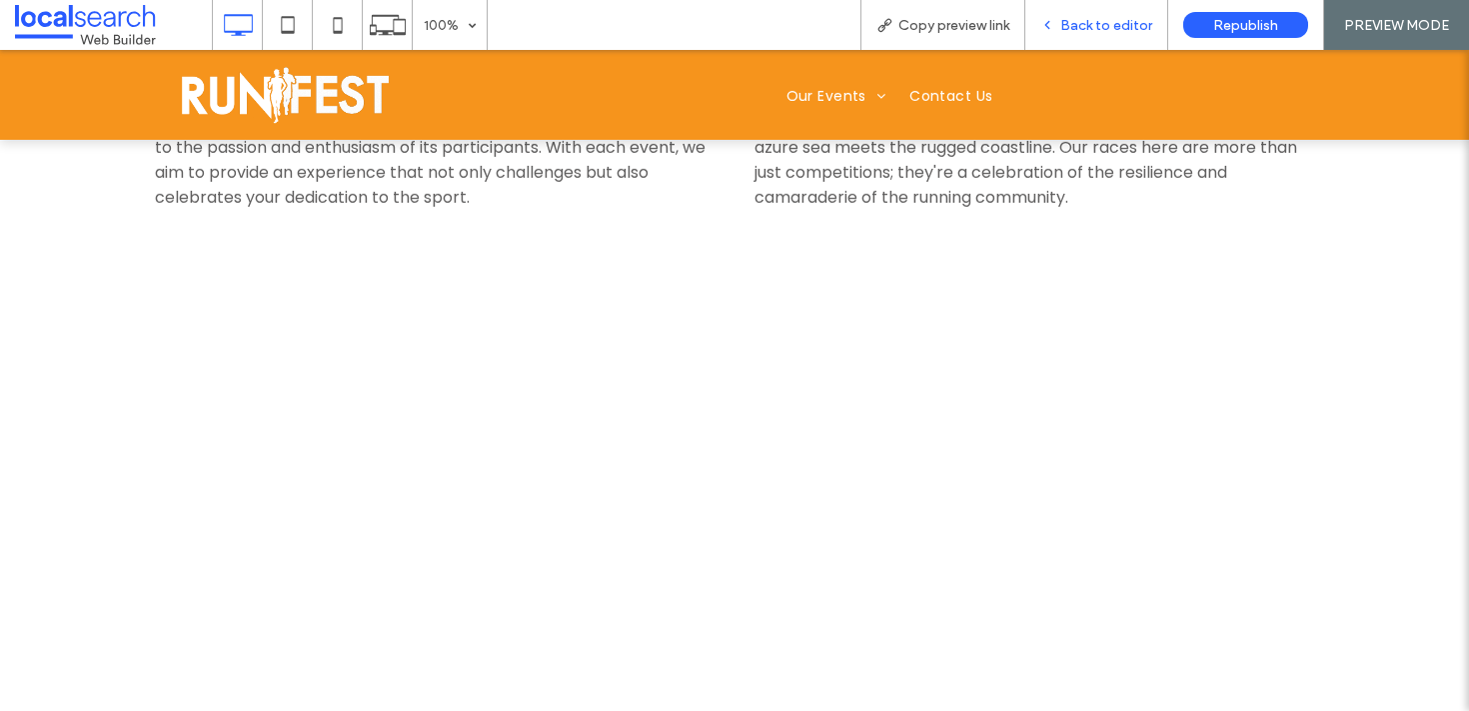
click at [1090, 22] on span "Back to editor" at bounding box center [1106, 25] width 92 height 17
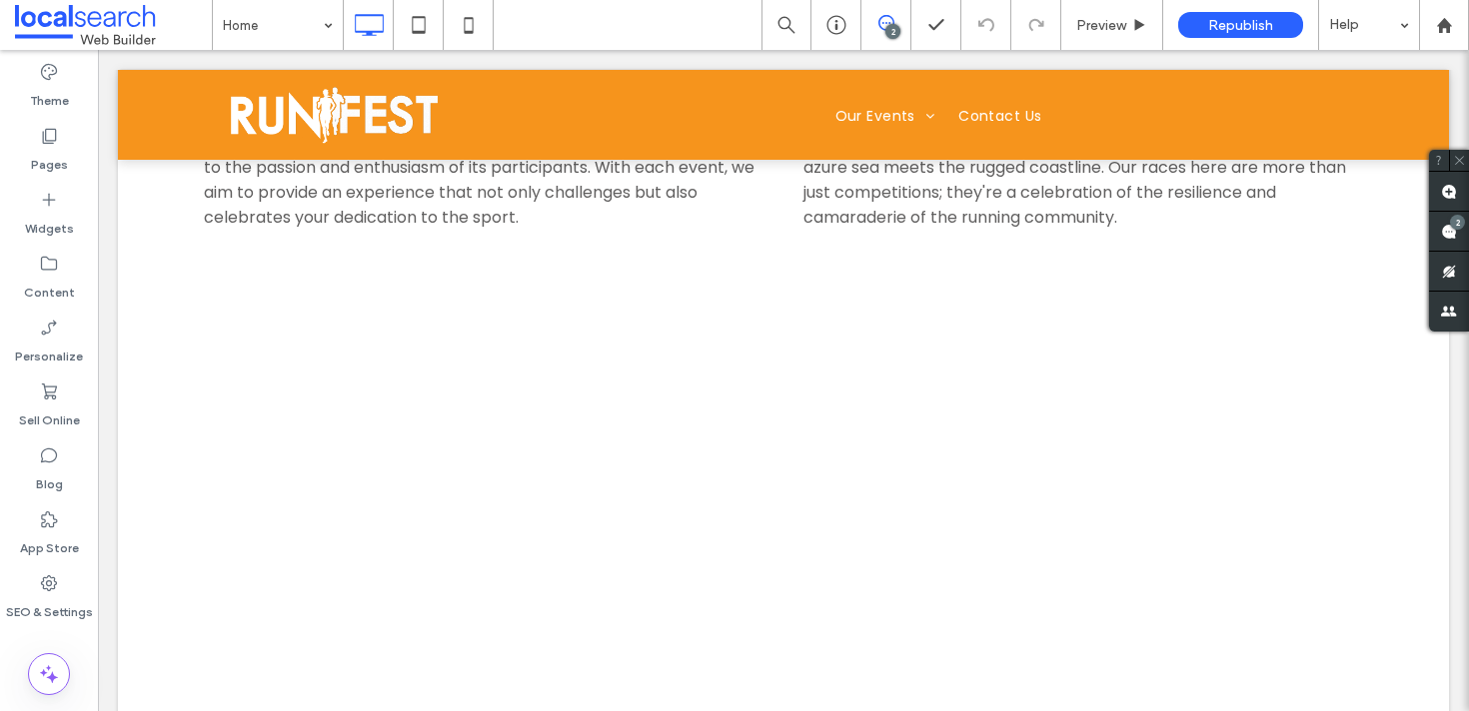
click at [897, 18] on span at bounding box center [885, 23] width 49 height 16
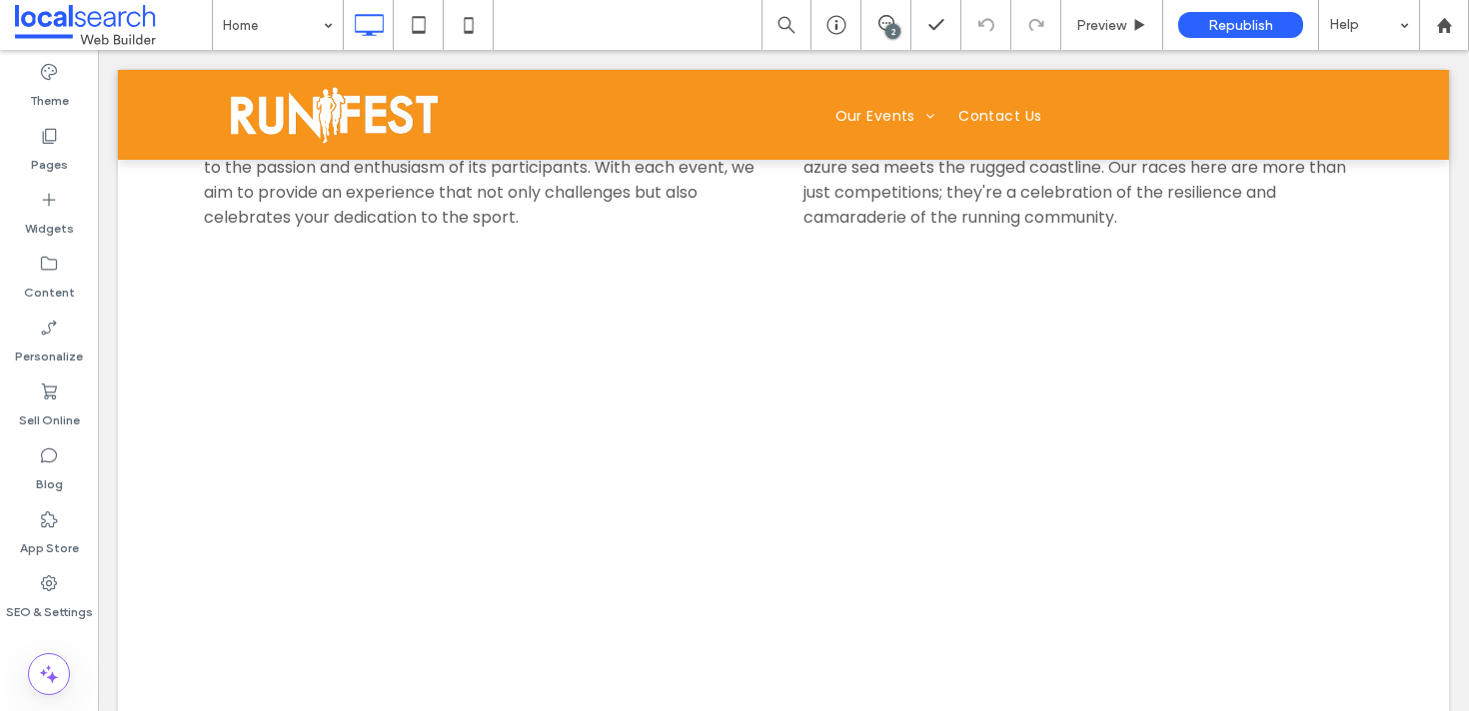
click at [885, 31] on div "2" at bounding box center [892, 31] width 15 height 15
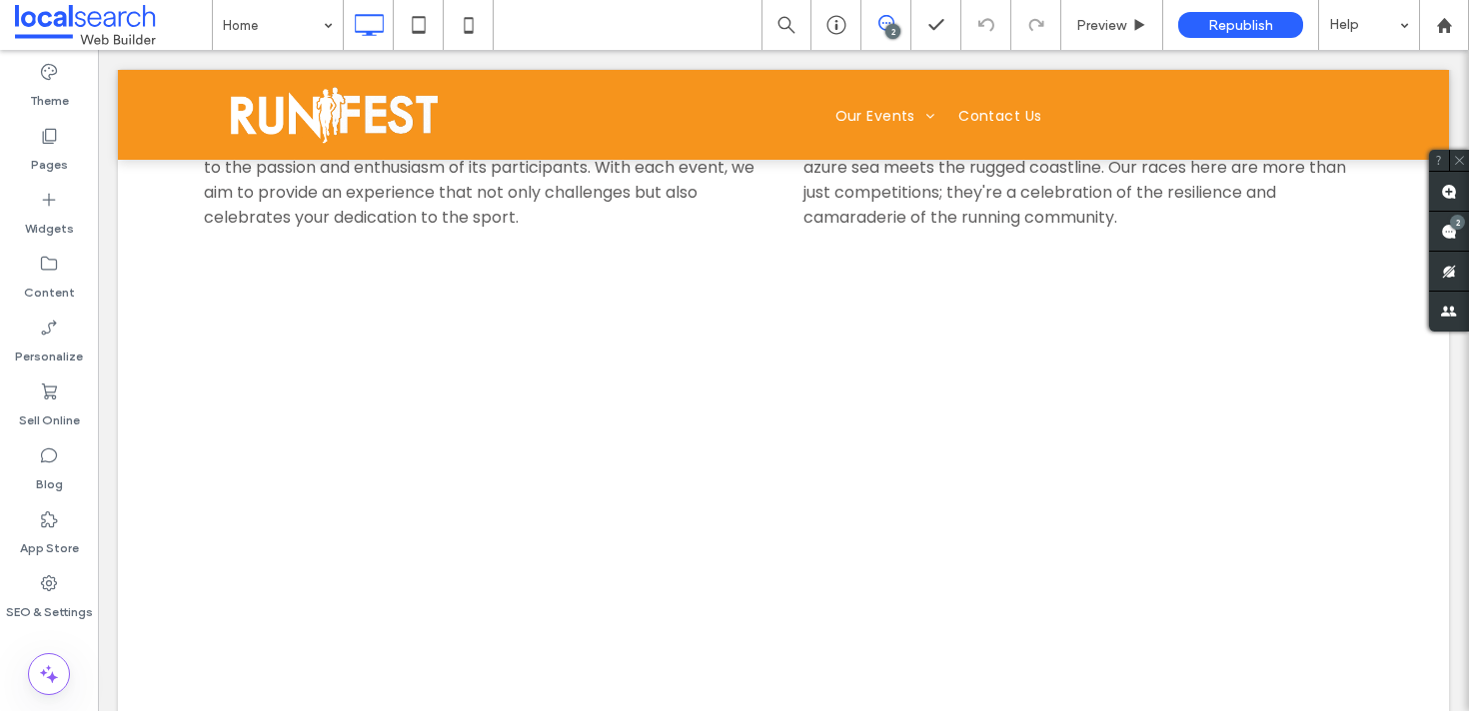
click at [892, 17] on icon at bounding box center [886, 23] width 16 height 16
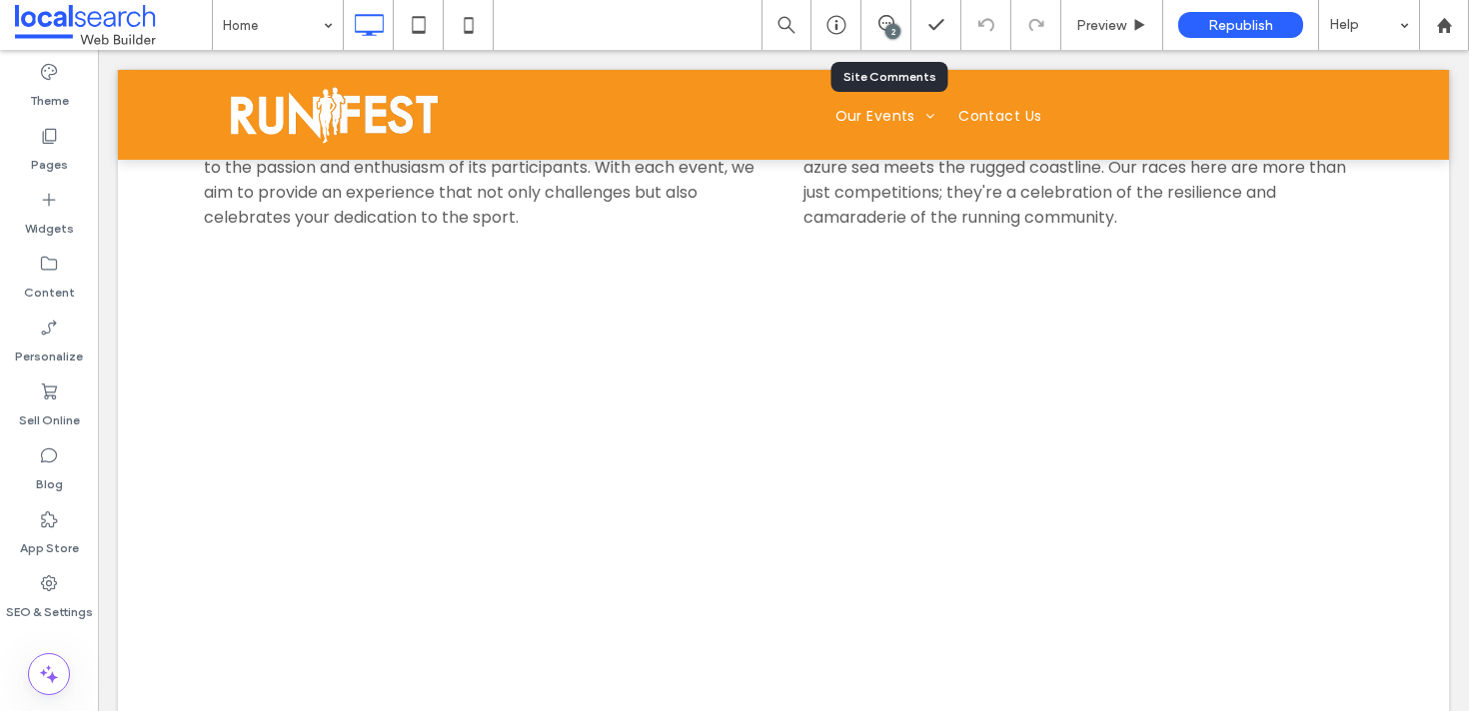
click at [875, 34] on div "2" at bounding box center [886, 25] width 50 height 50
click at [899, 18] on span at bounding box center [885, 23] width 49 height 16
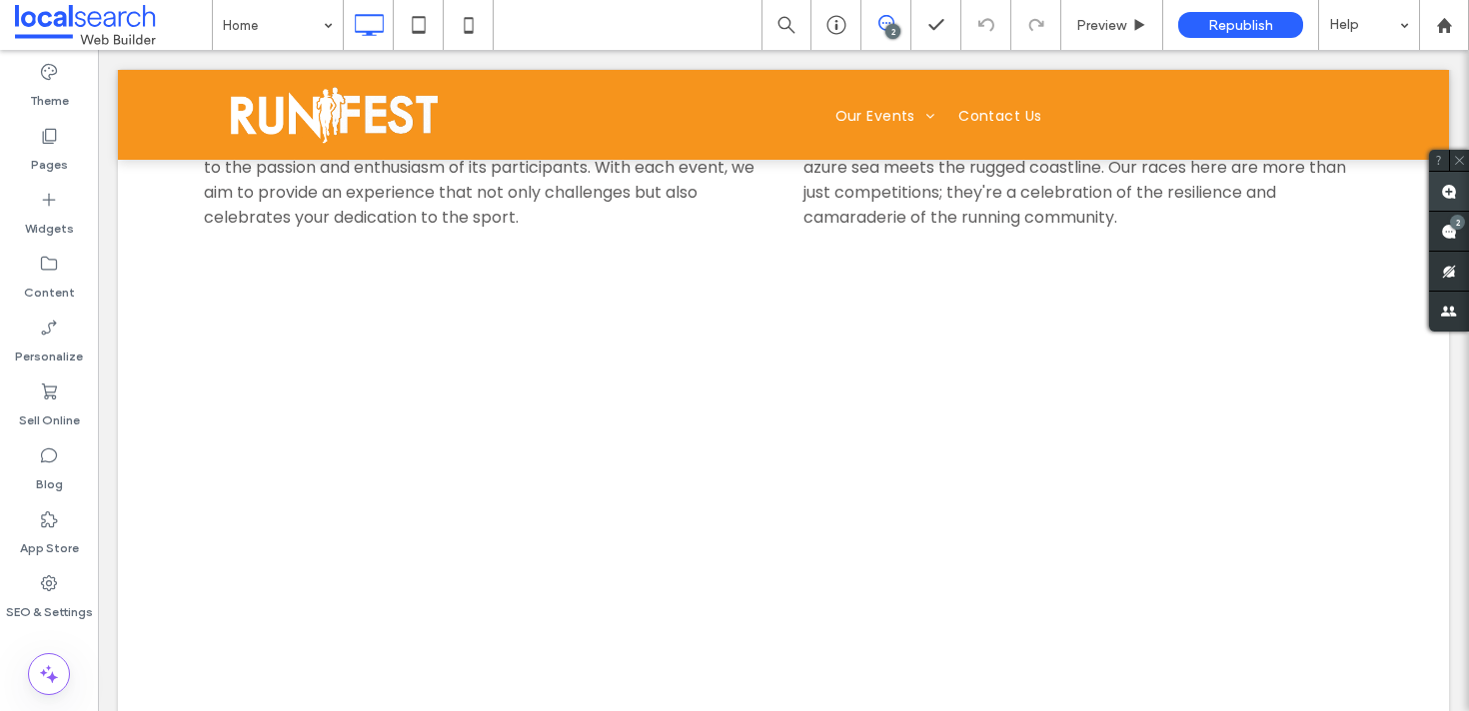
click at [1377, 191] on span at bounding box center [1449, 191] width 40 height 39
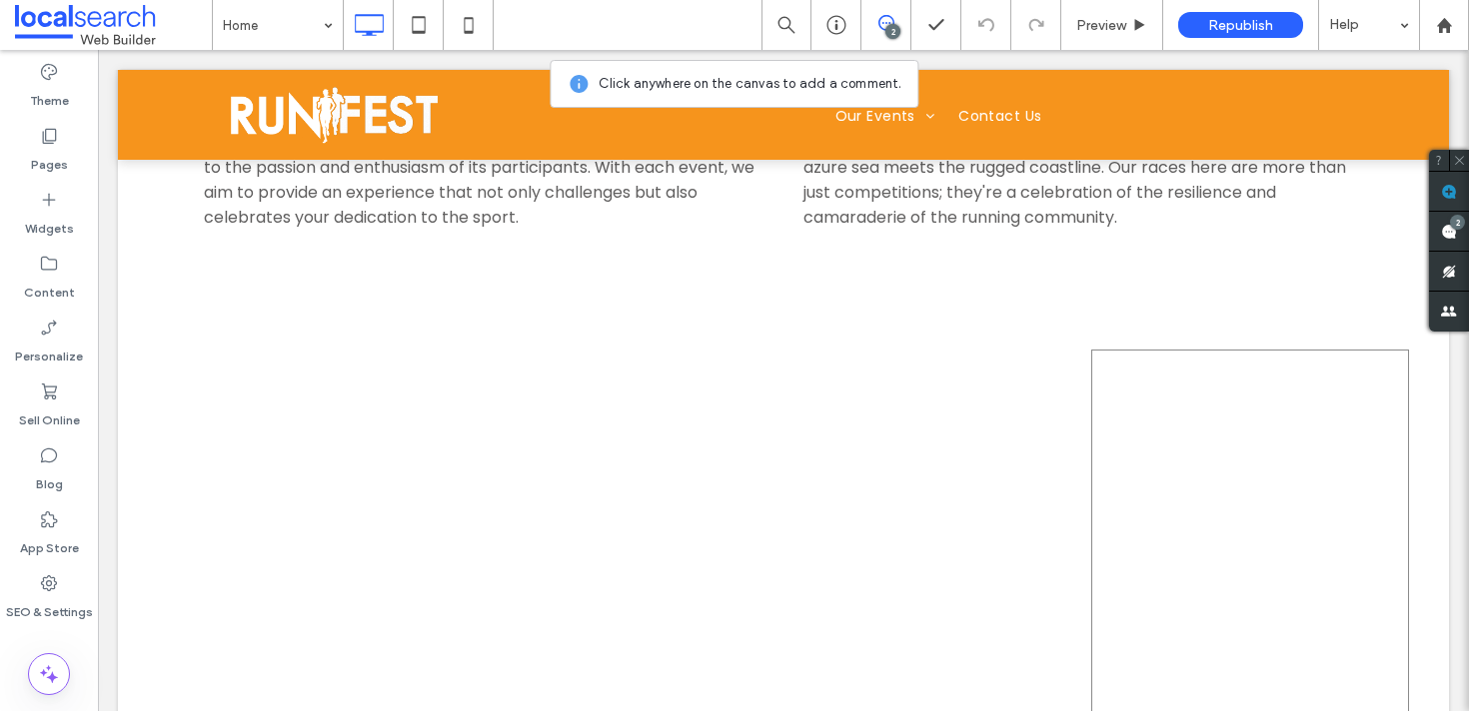
click at [1318, 350] on span at bounding box center [1261, 600] width 340 height 500
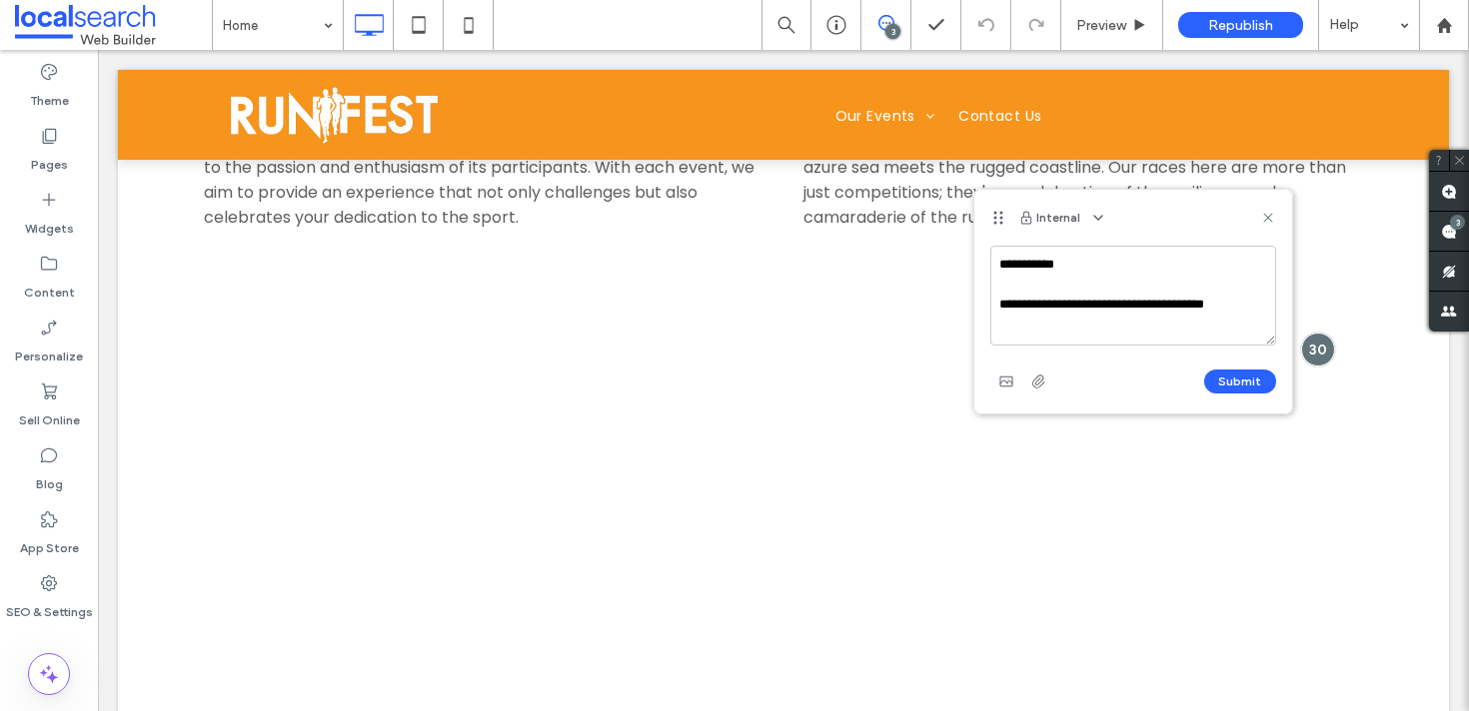
click at [1139, 302] on textarea "**********" at bounding box center [1133, 296] width 286 height 100
click at [1227, 318] on textarea "**********" at bounding box center [1133, 296] width 286 height 100
type textarea "**********"
click at [1239, 392] on button "Submit" at bounding box center [1240, 382] width 72 height 24
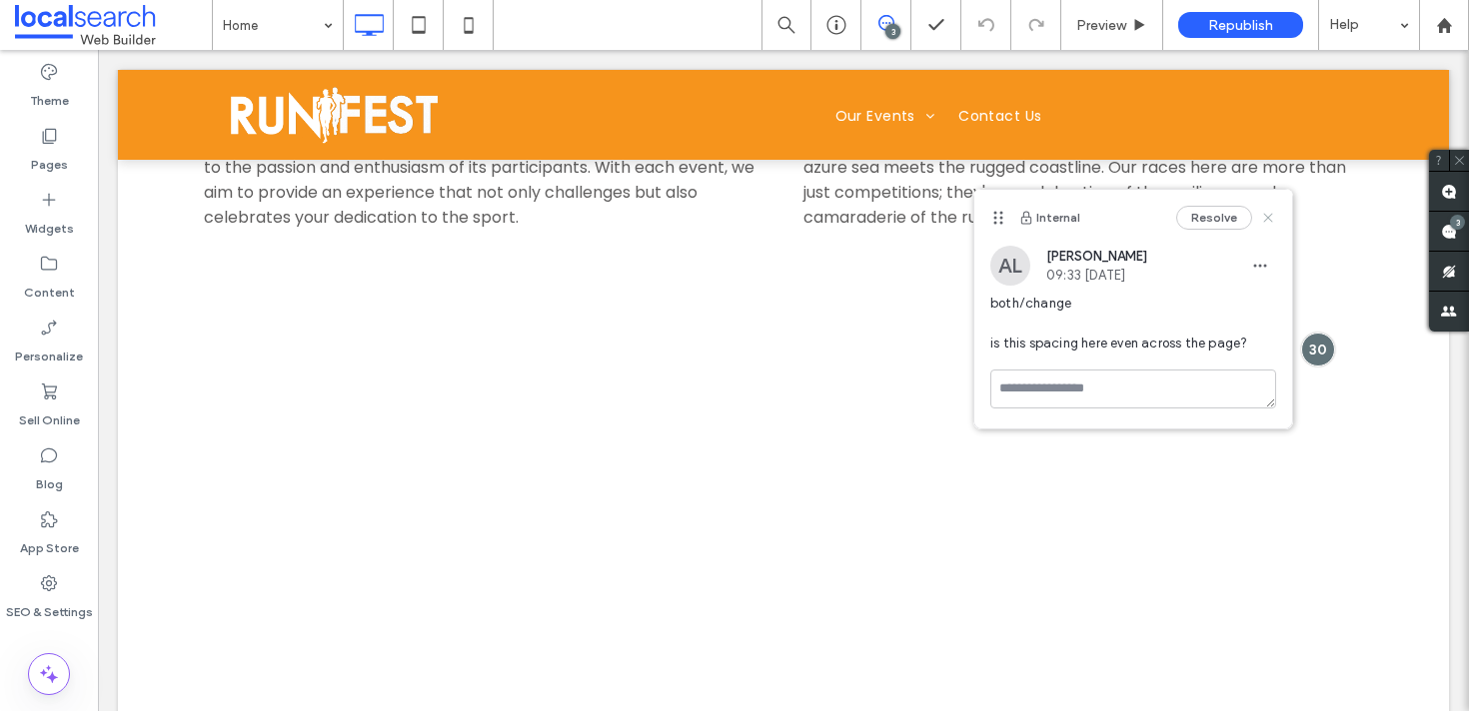
click at [1275, 210] on icon at bounding box center [1268, 218] width 16 height 16
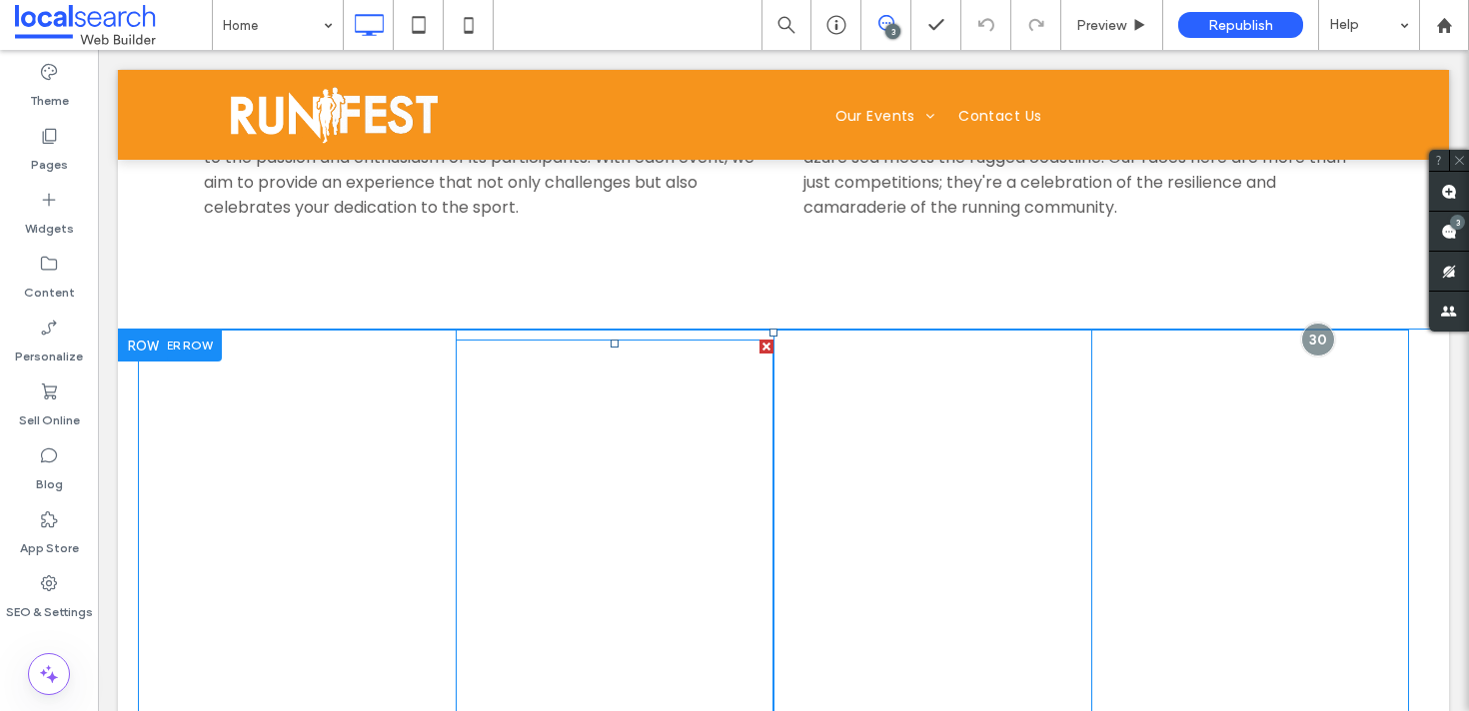
scroll to position [3711, 0]
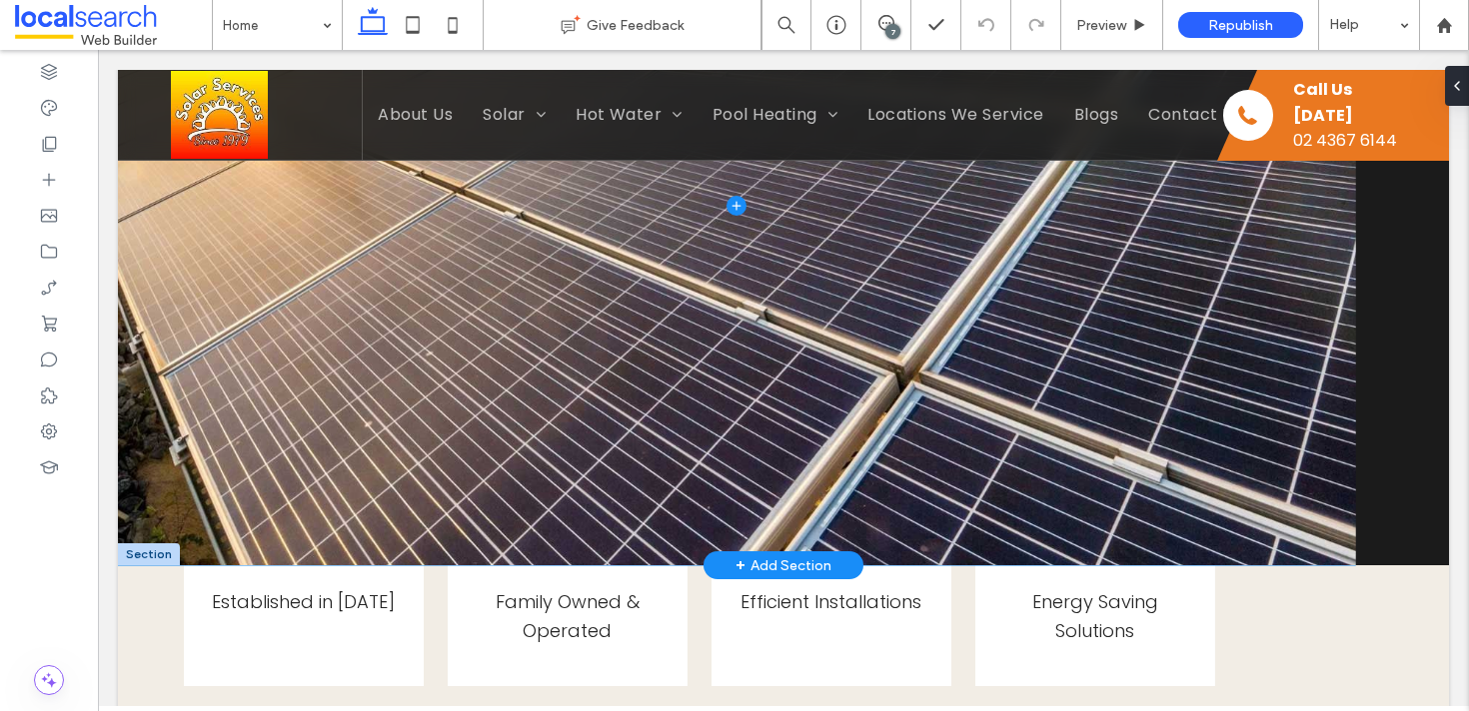
scroll to position [643, 0]
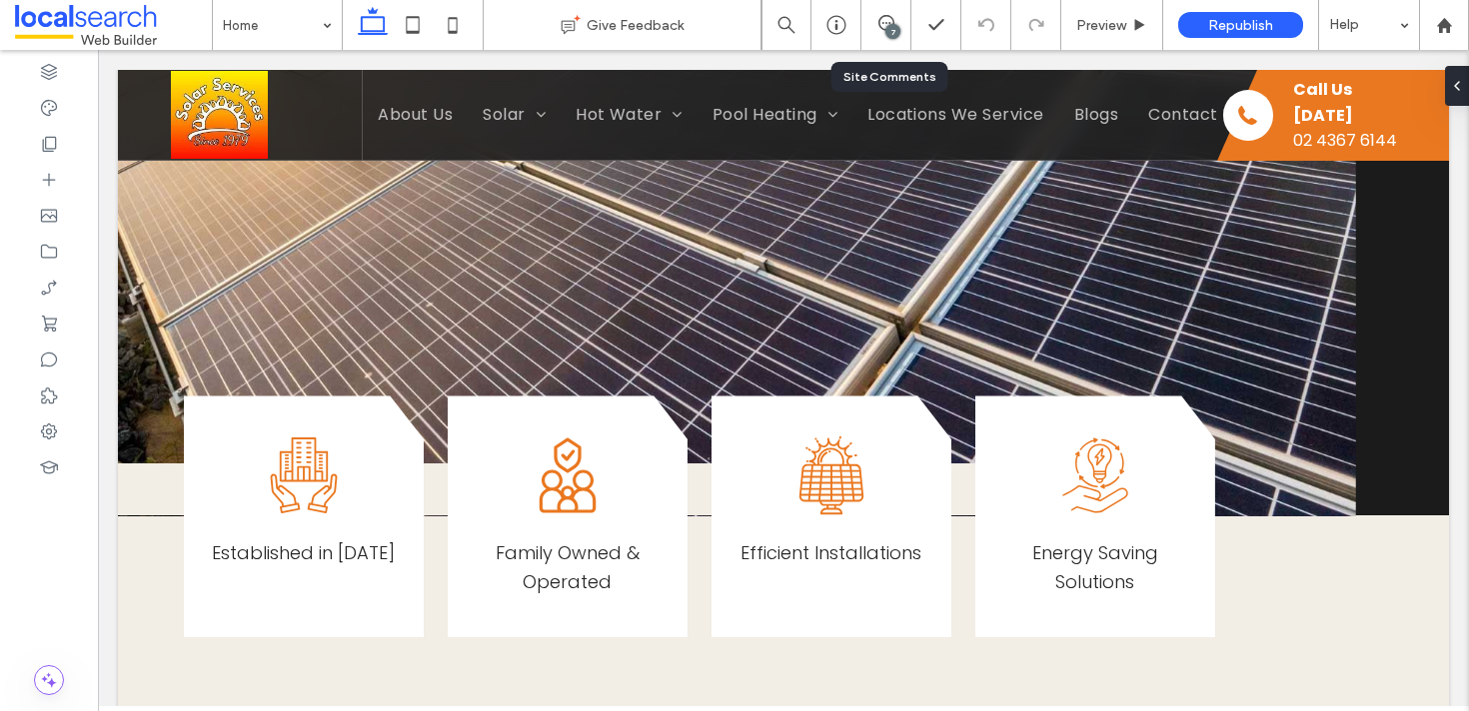
click at [867, 34] on div "7" at bounding box center [885, 25] width 49 height 20
click at [880, 34] on div "7" at bounding box center [885, 25] width 49 height 20
click at [1461, 80] on div at bounding box center [1453, 86] width 32 height 40
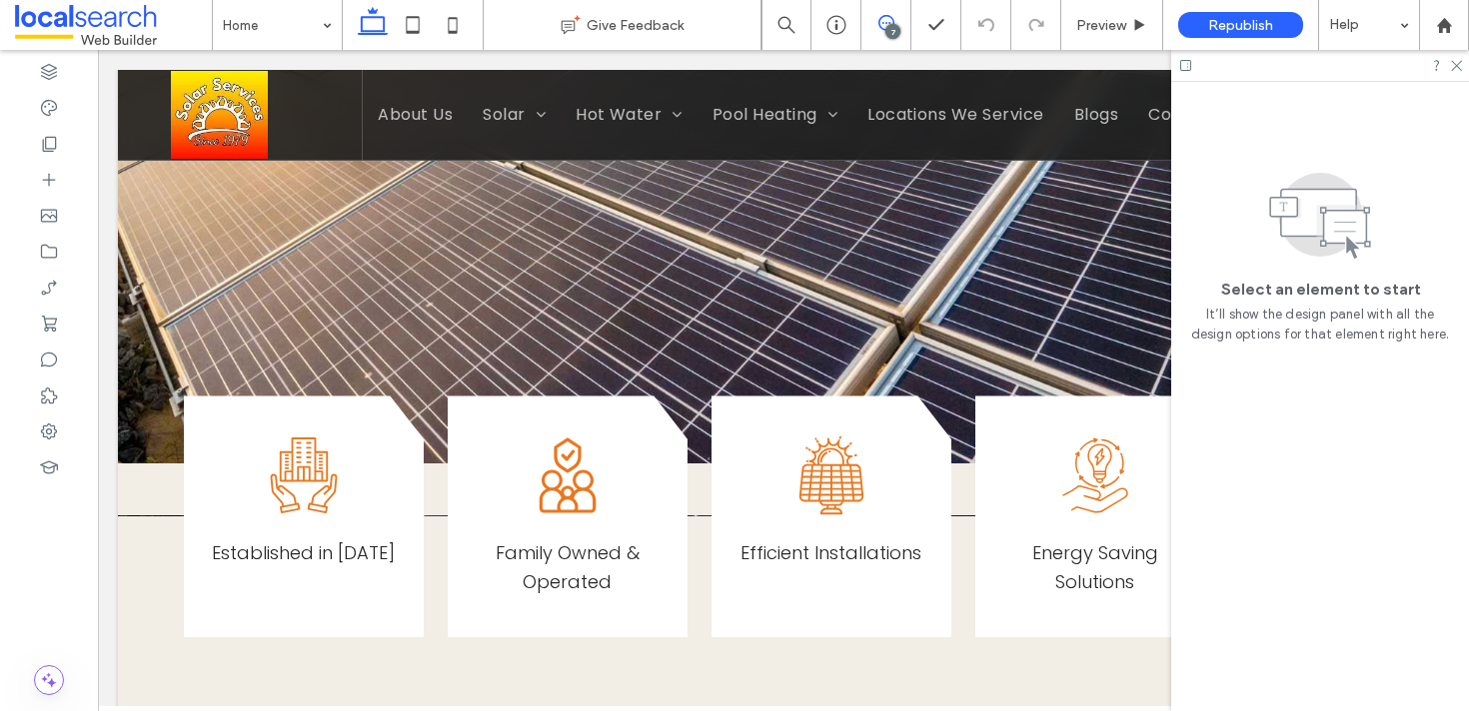
click at [896, 16] on span at bounding box center [885, 23] width 49 height 16
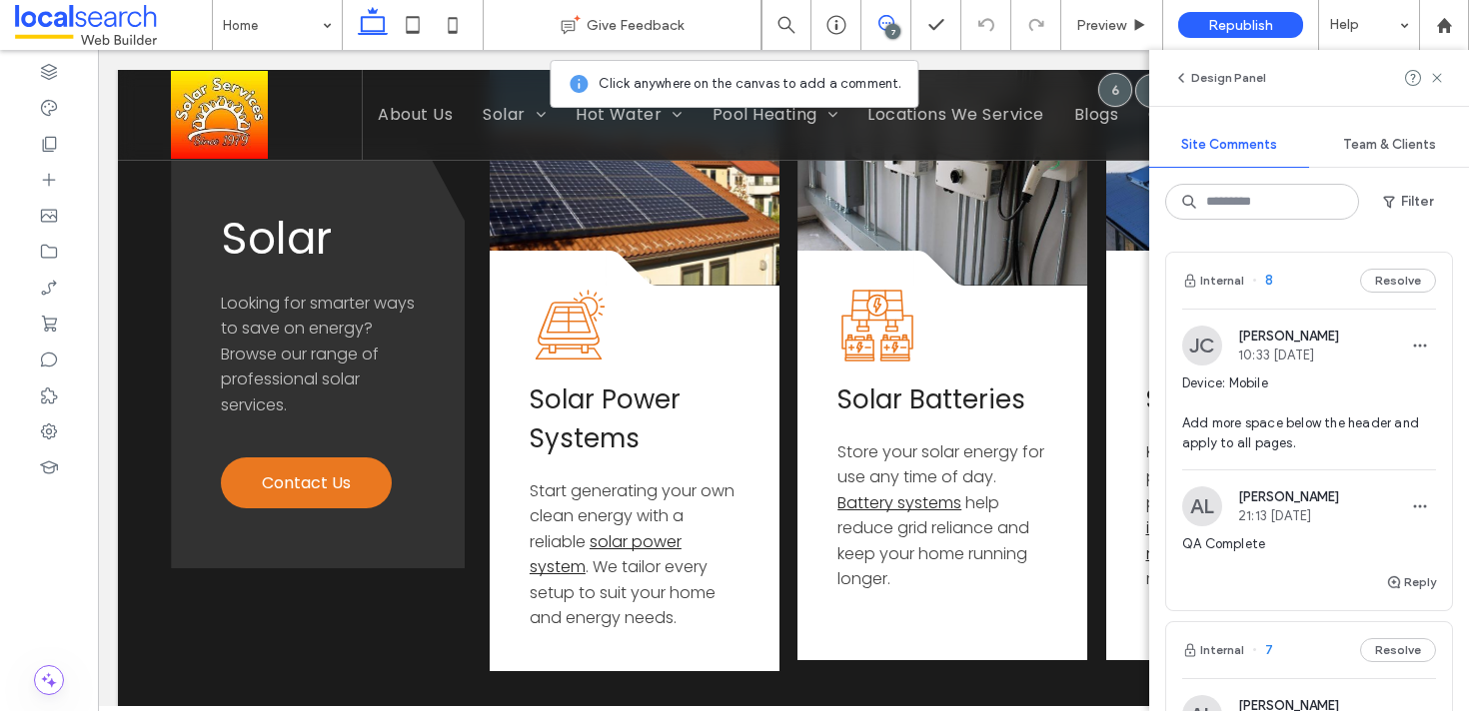
scroll to position [2556, 0]
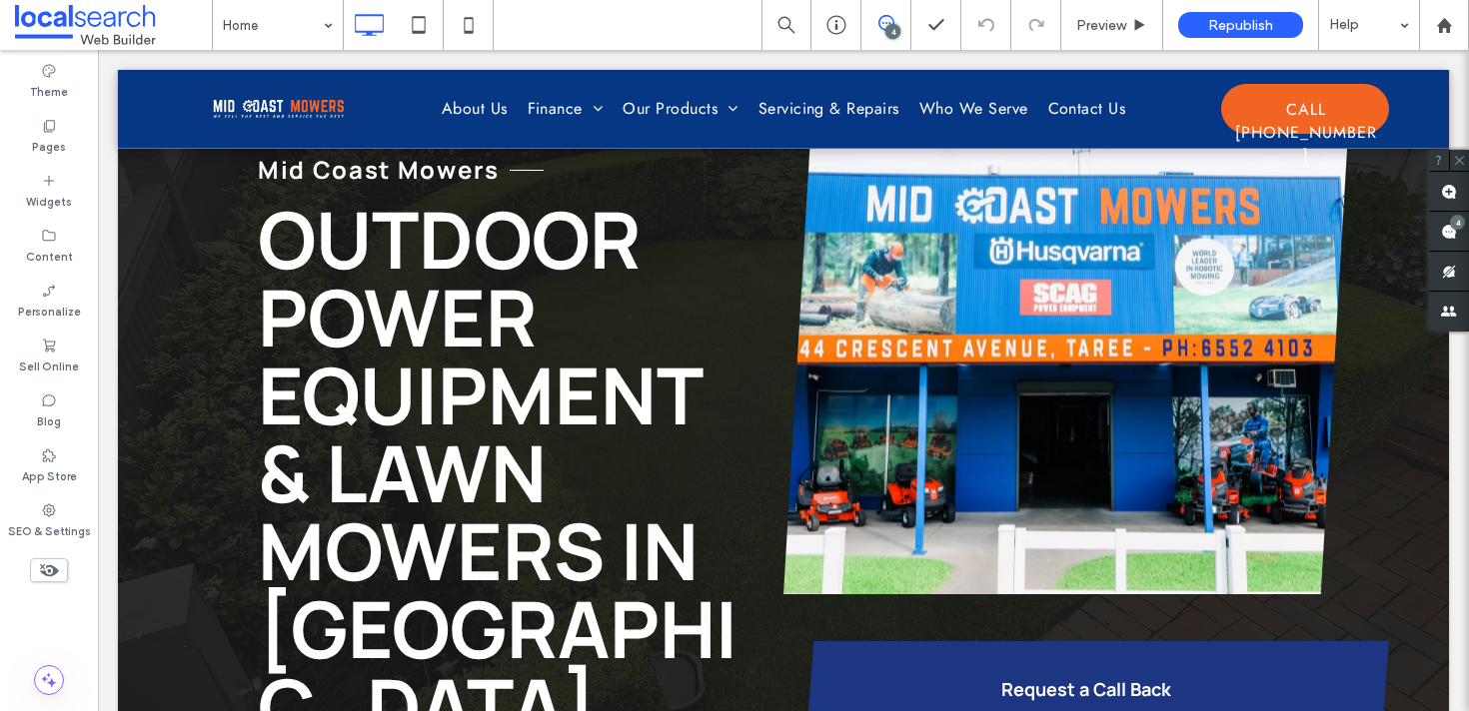
click at [882, 27] on icon at bounding box center [886, 23] width 16 height 16
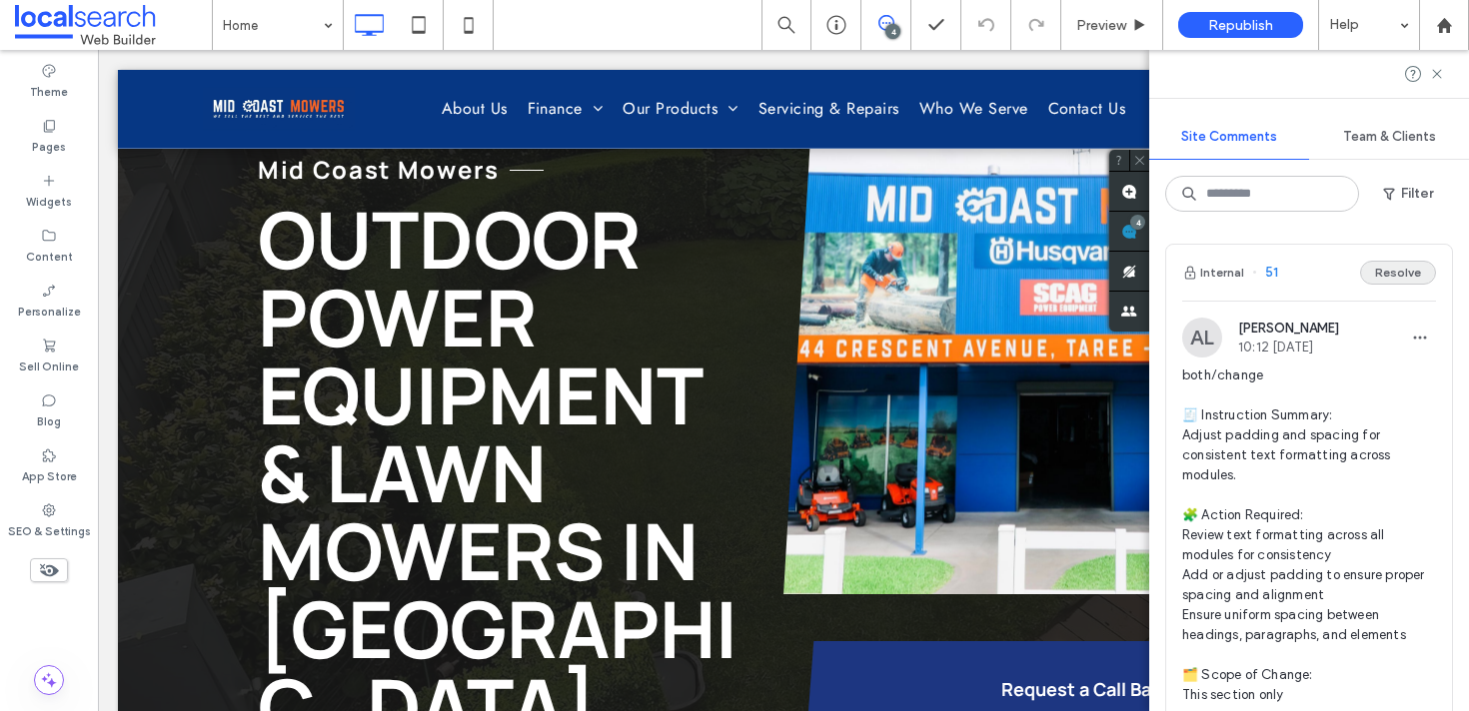
click at [1393, 280] on button "Resolve" at bounding box center [1398, 273] width 76 height 24
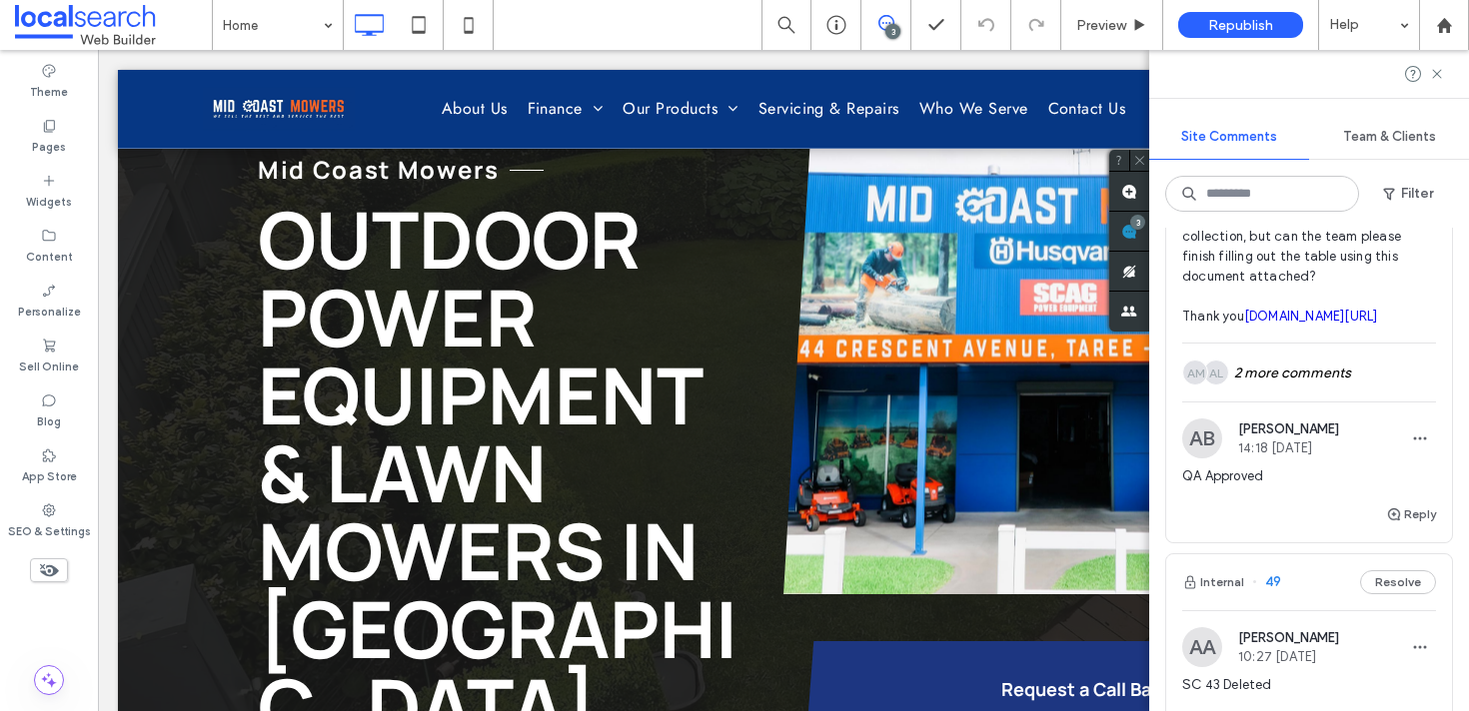
scroll to position [430, 0]
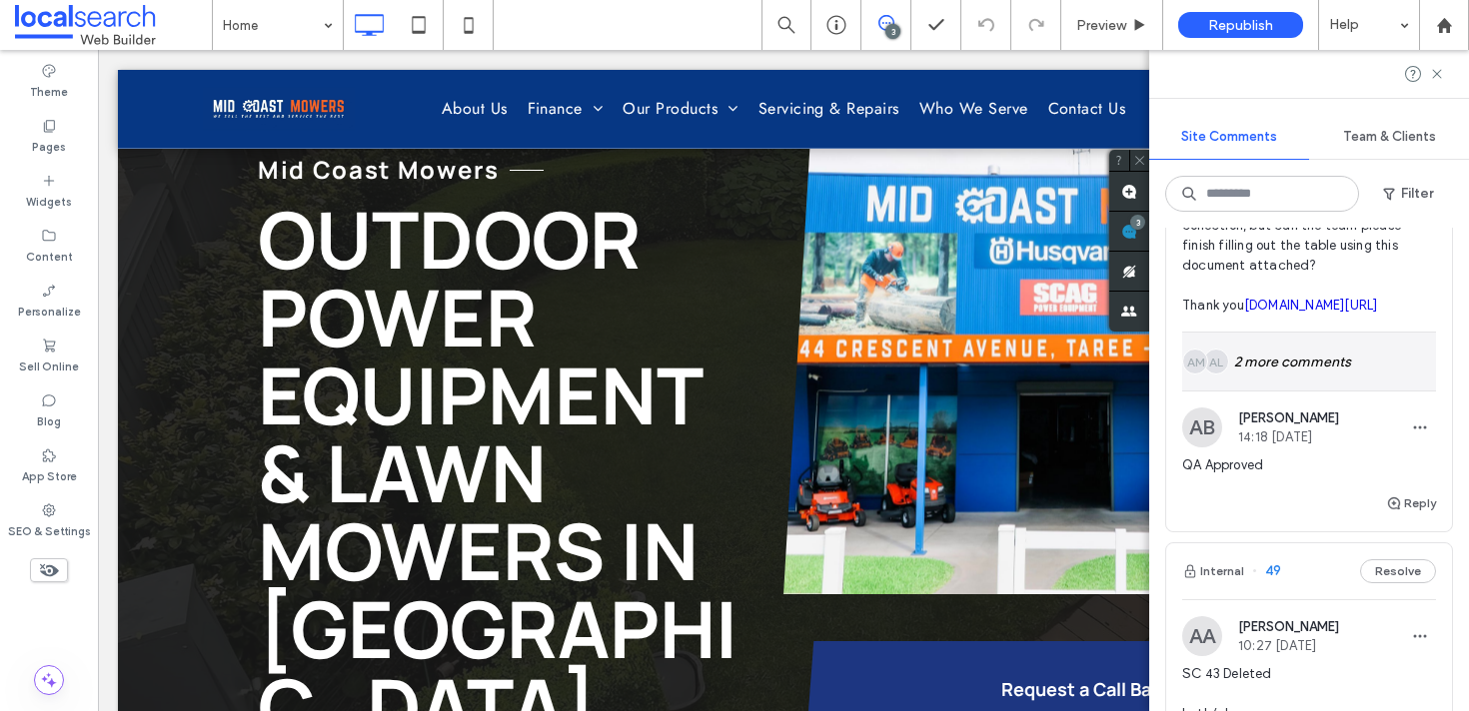
click at [1260, 391] on div "AL AM 2 more comments" at bounding box center [1309, 362] width 254 height 58
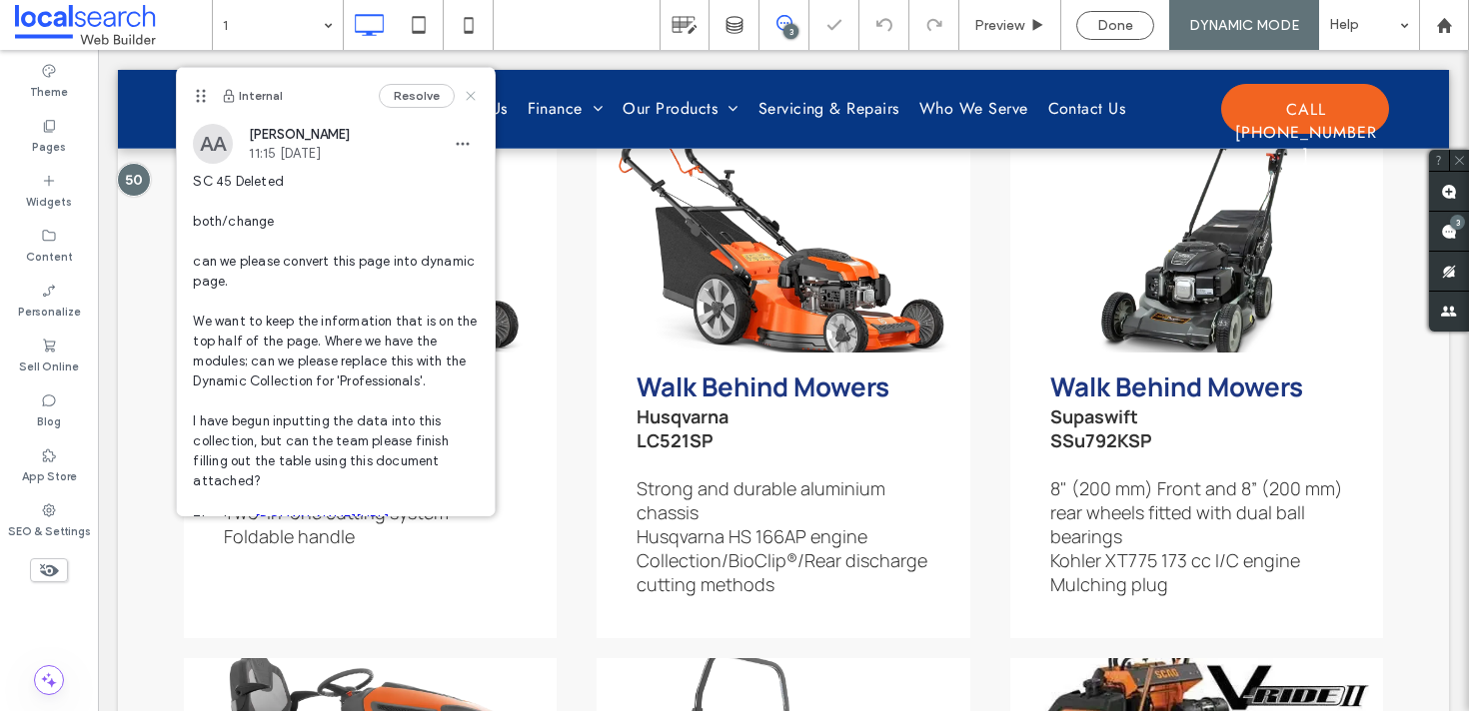
click at [471, 94] on icon at bounding box center [471, 96] width 16 height 16
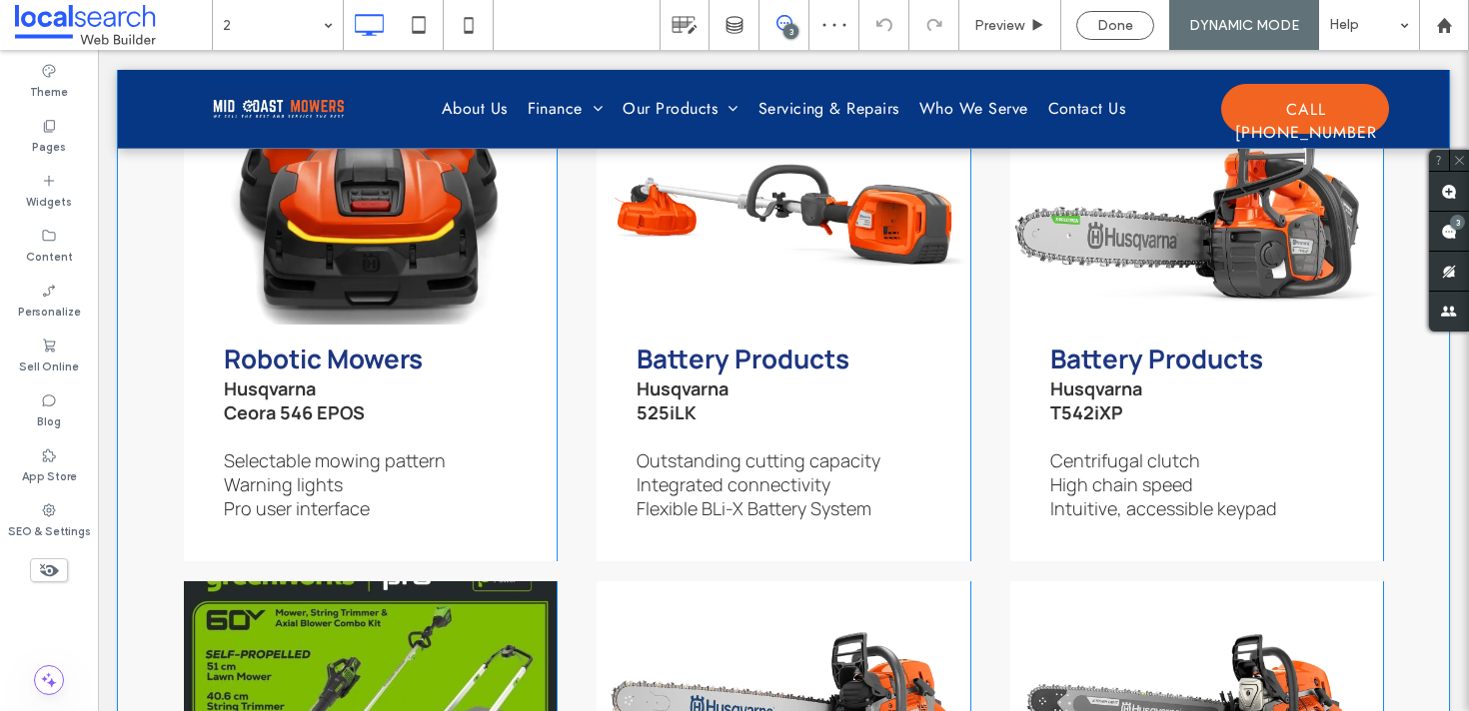
scroll to position [4079, 0]
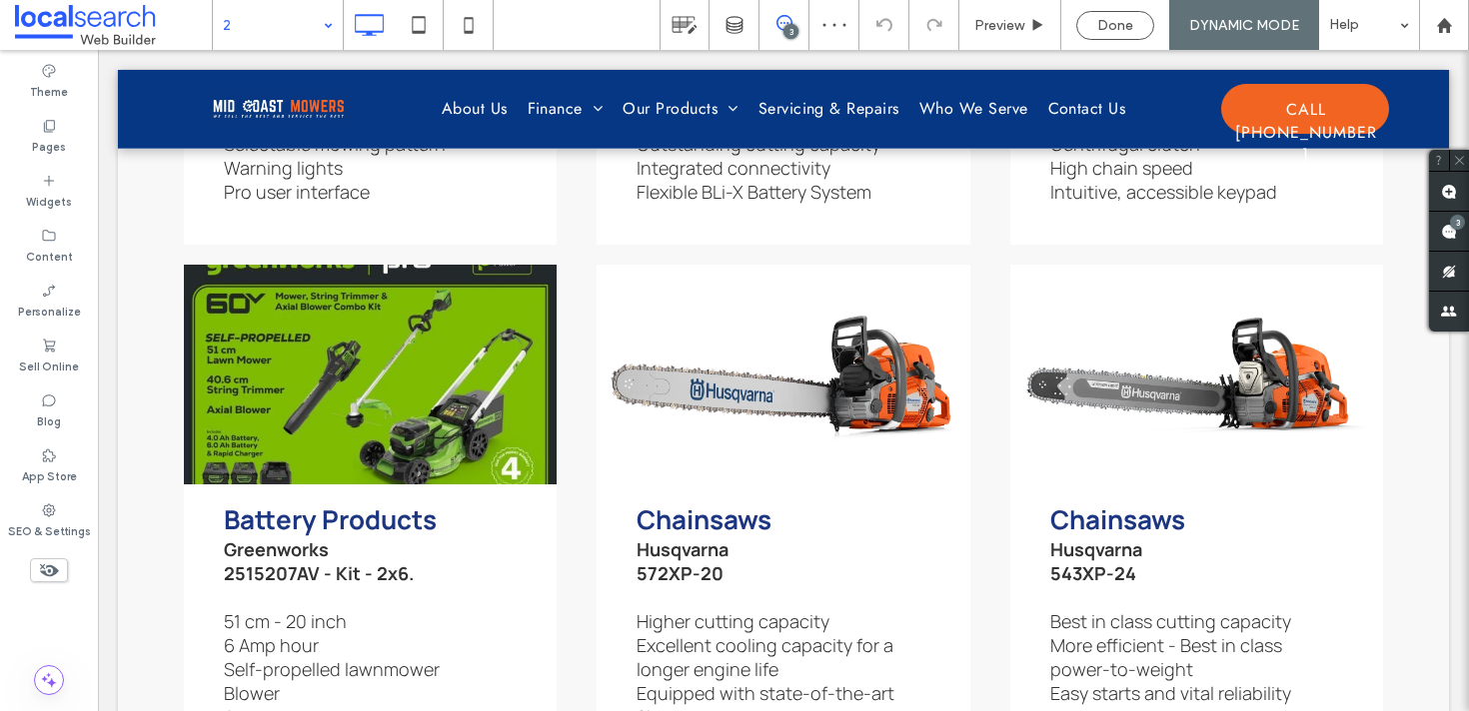
click at [276, 23] on input at bounding box center [273, 25] width 100 height 50
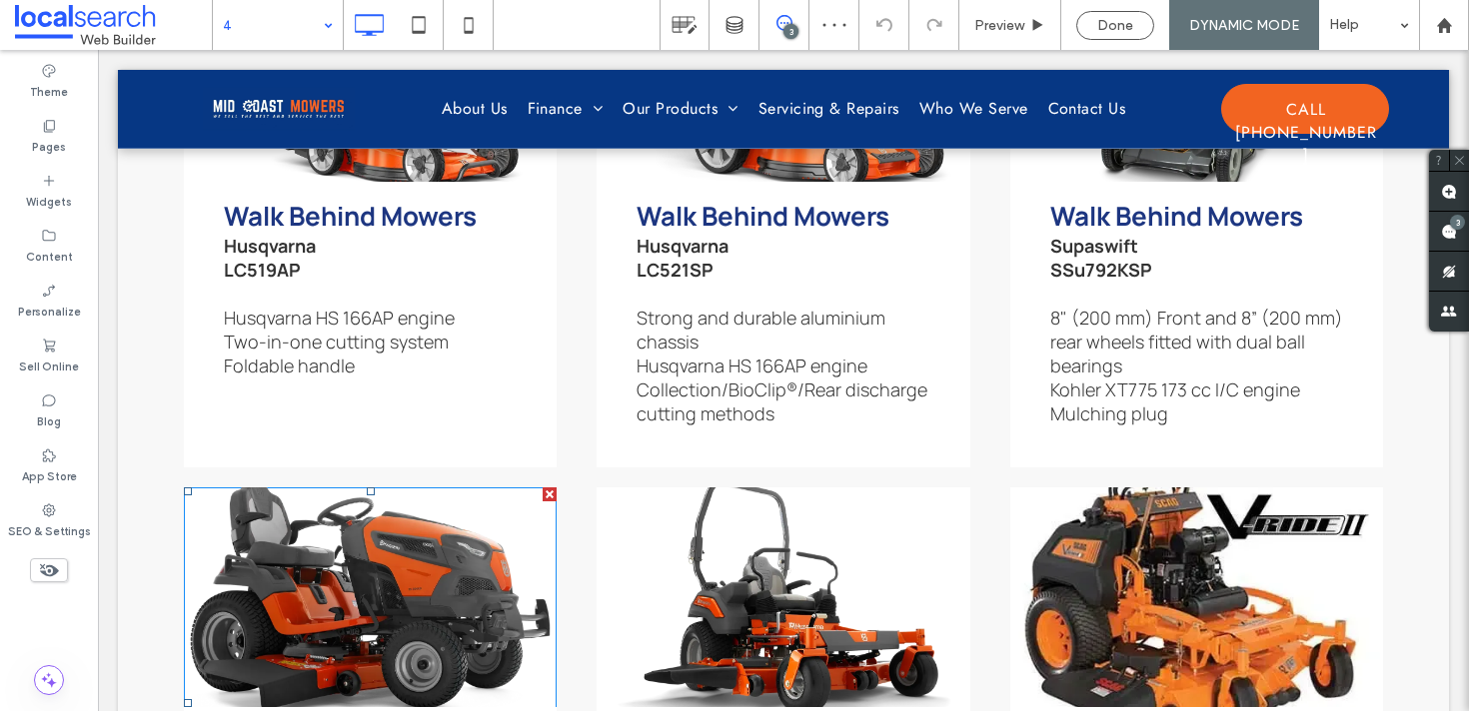
scroll to position [2057, 0]
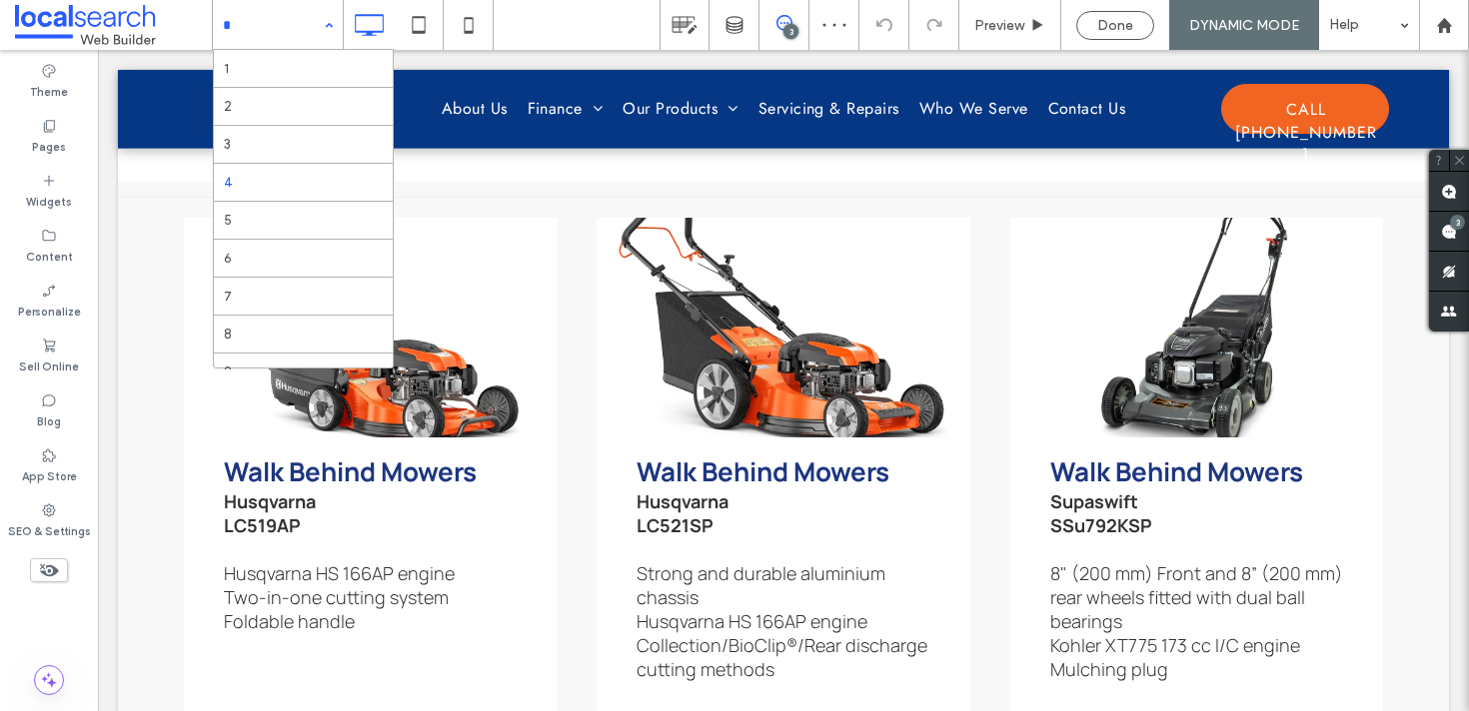
click at [251, 29] on input at bounding box center [273, 25] width 100 height 50
click at [317, 30] on div "1 2 3 4 5 6 7 8 9 10 11 12 13 14 15 16 17 18 19 20 21" at bounding box center [278, 25] width 130 height 50
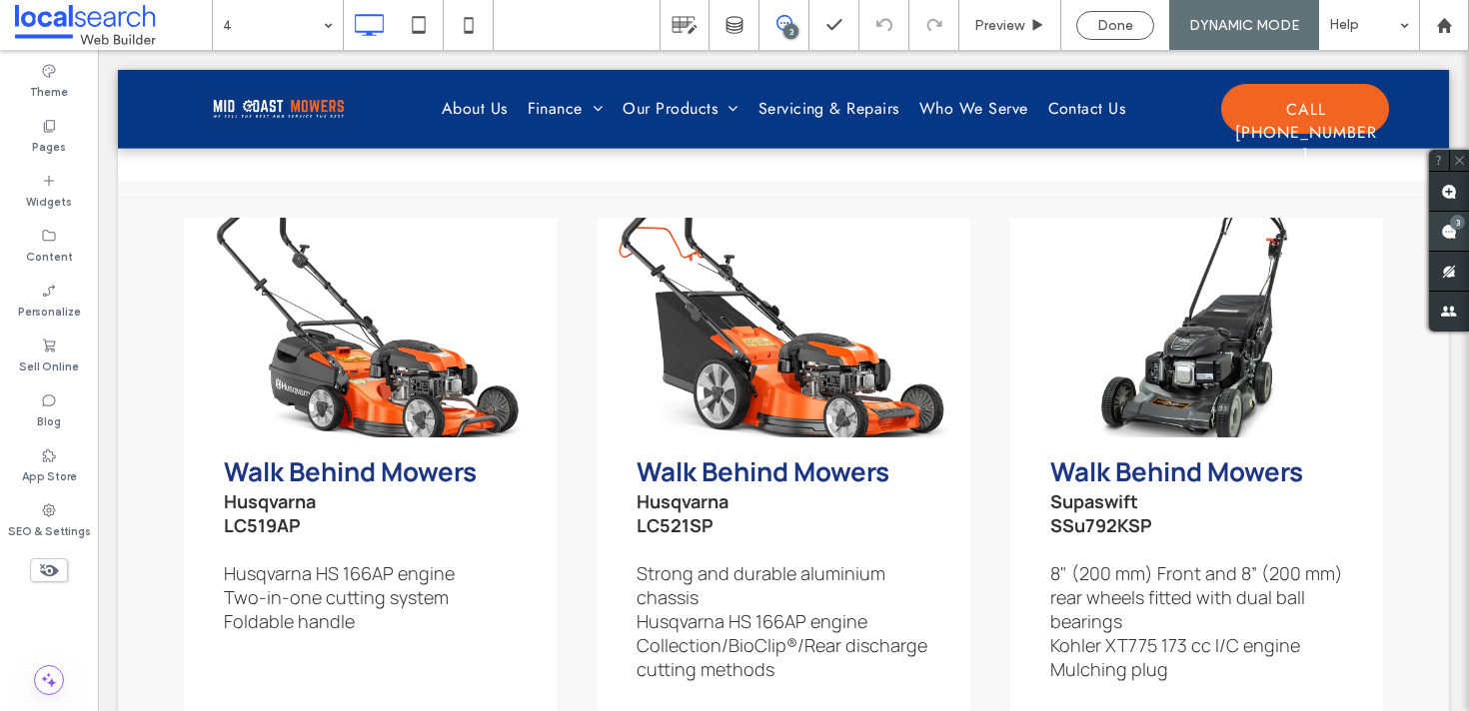
click at [1445, 233] on use at bounding box center [1449, 232] width 16 height 16
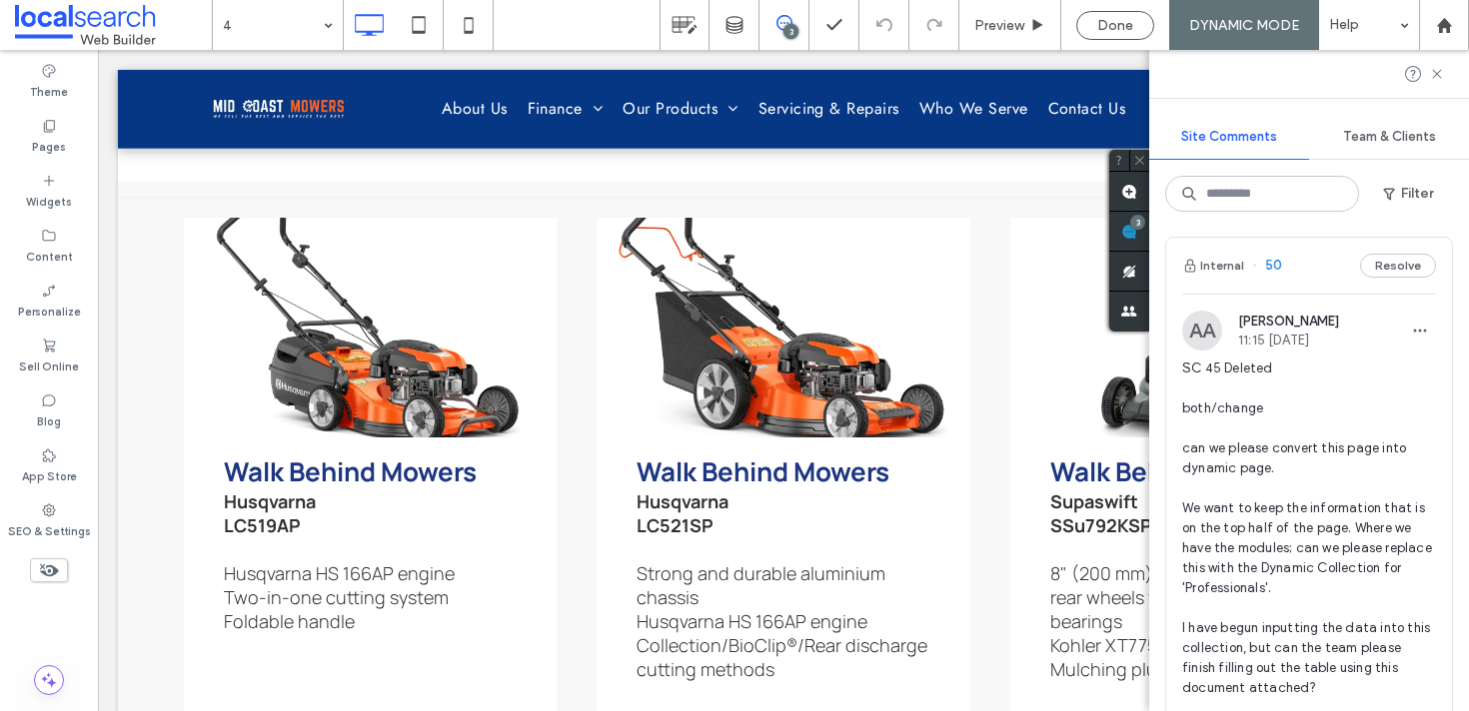
scroll to position [0, 0]
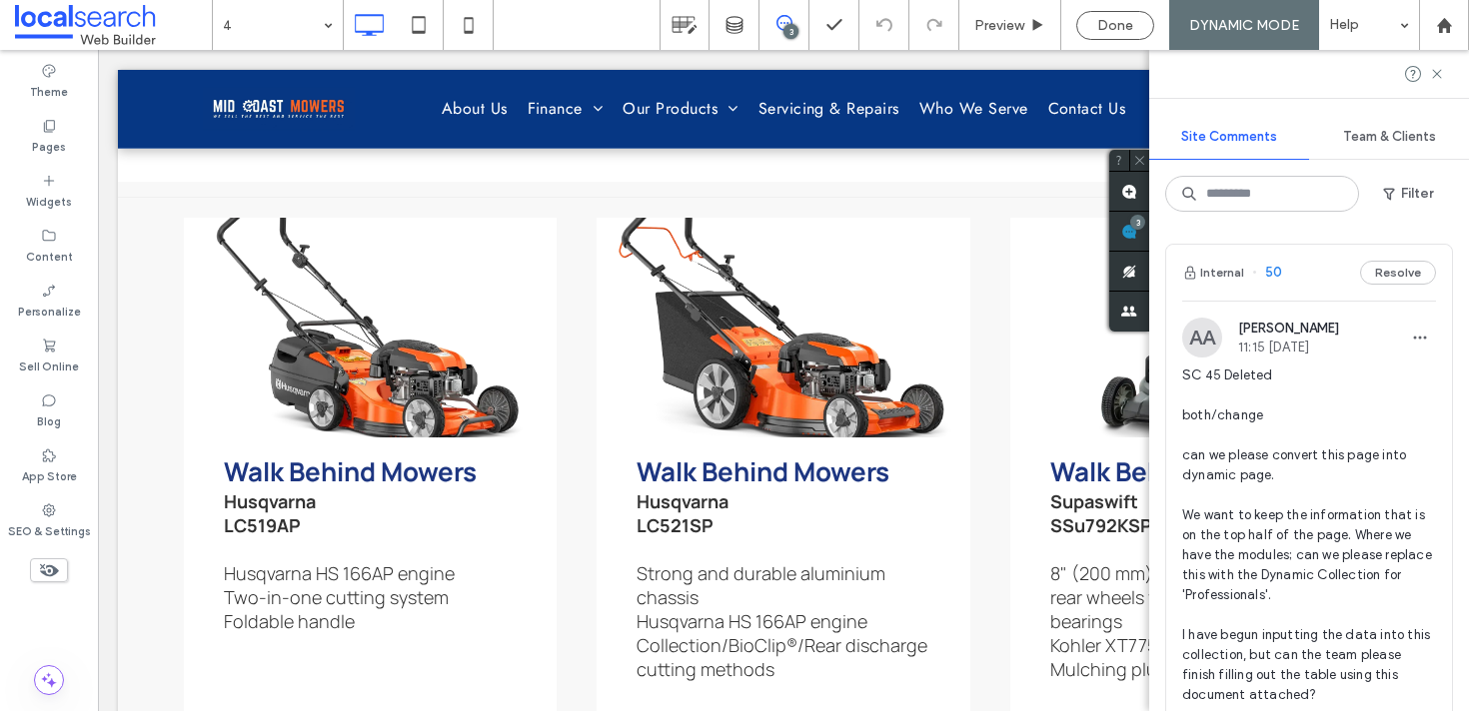
click at [1273, 270] on span "50" at bounding box center [1267, 273] width 30 height 20
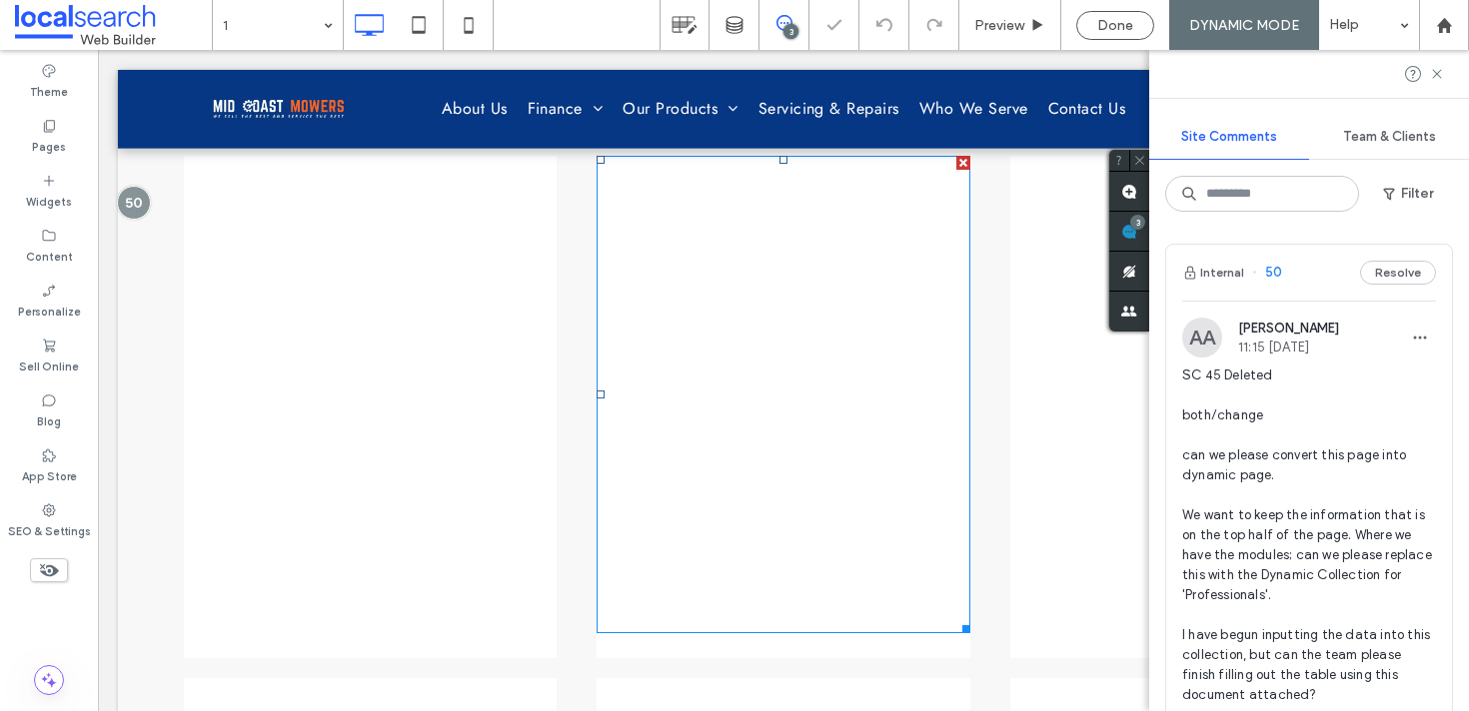
scroll to position [2142, 0]
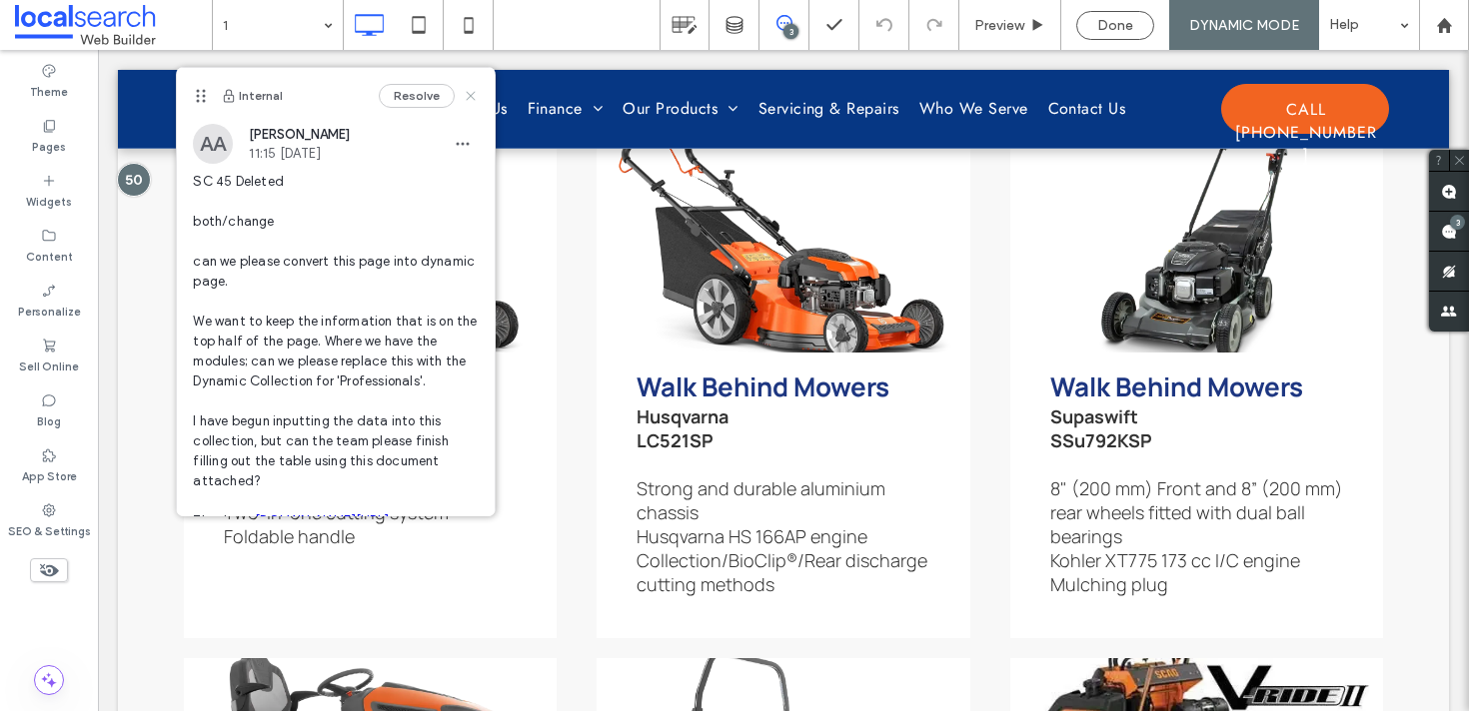
click at [474, 97] on icon at bounding box center [471, 96] width 16 height 16
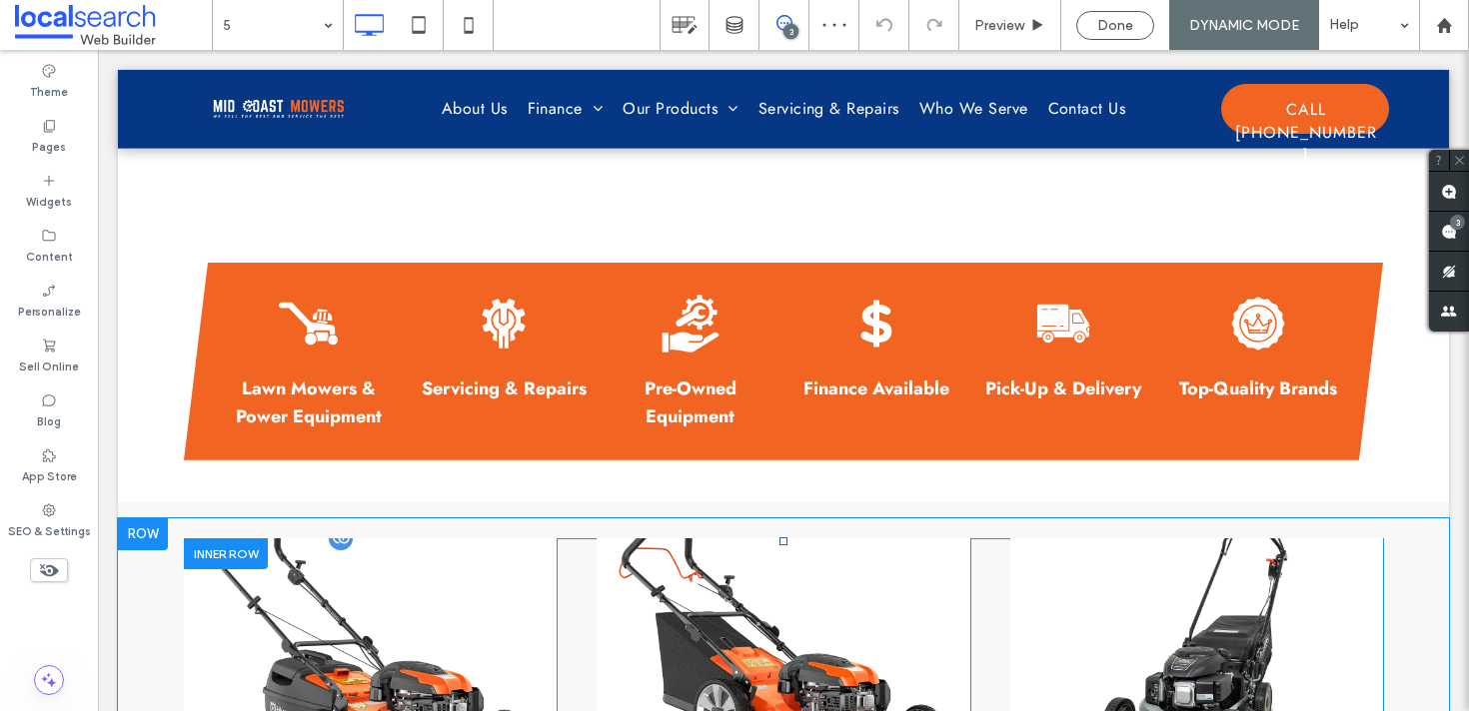
scroll to position [1717, 0]
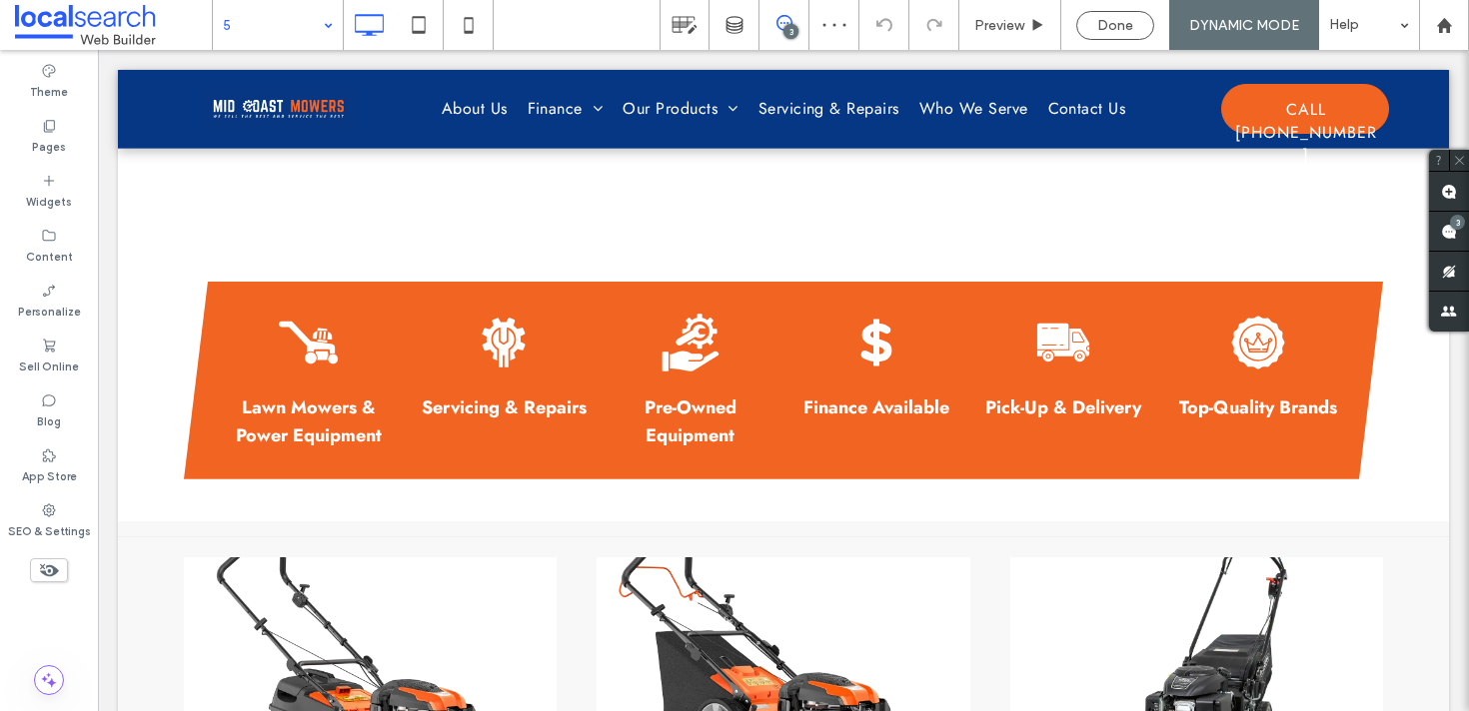
click at [283, 19] on input at bounding box center [273, 25] width 100 height 50
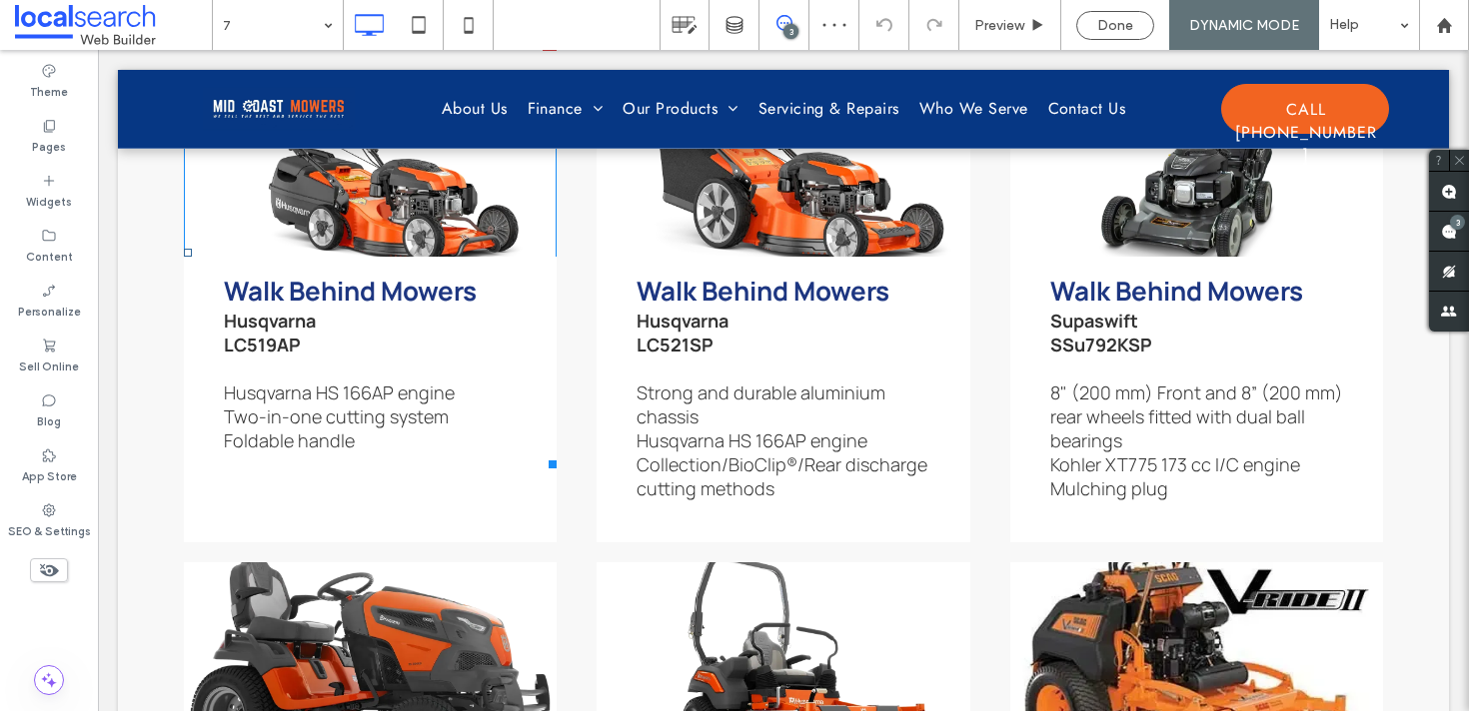
scroll to position [2215, 0]
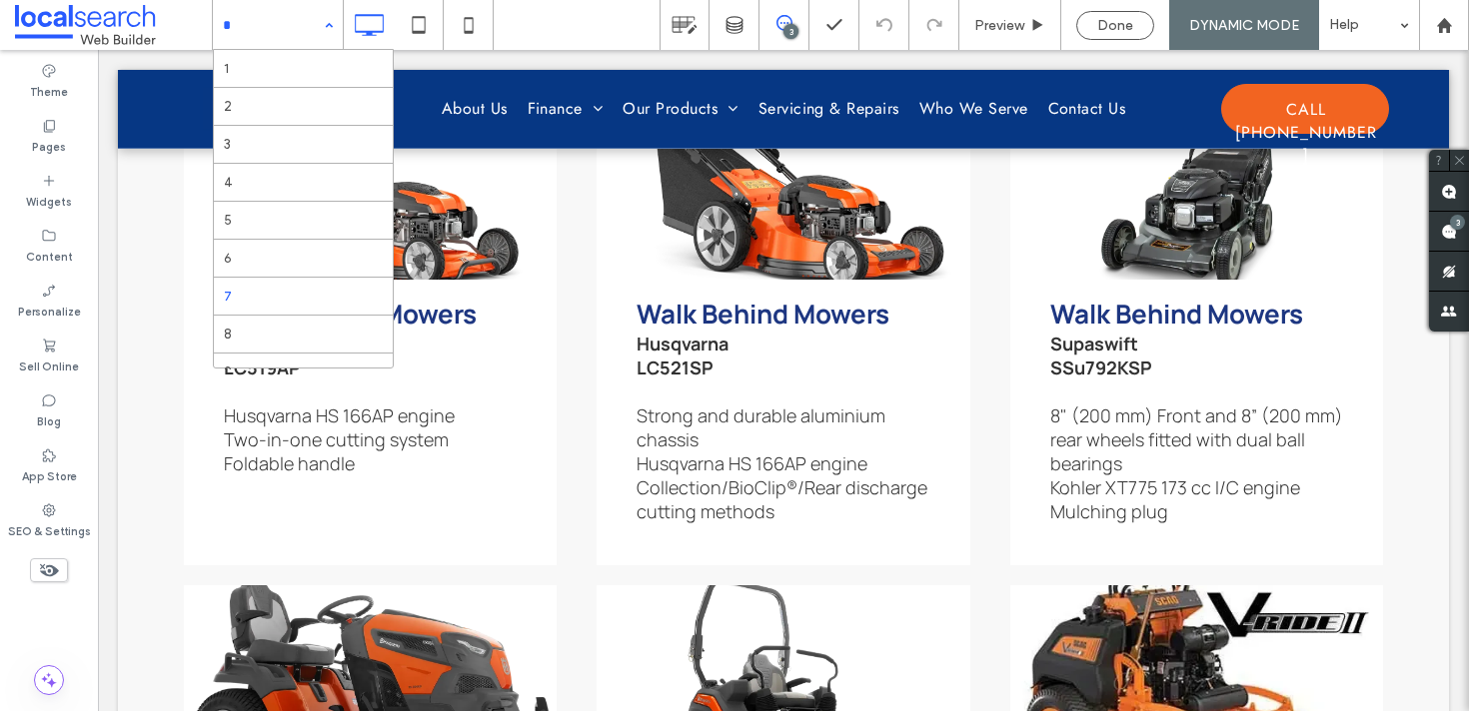
click at [308, 27] on input at bounding box center [273, 25] width 100 height 50
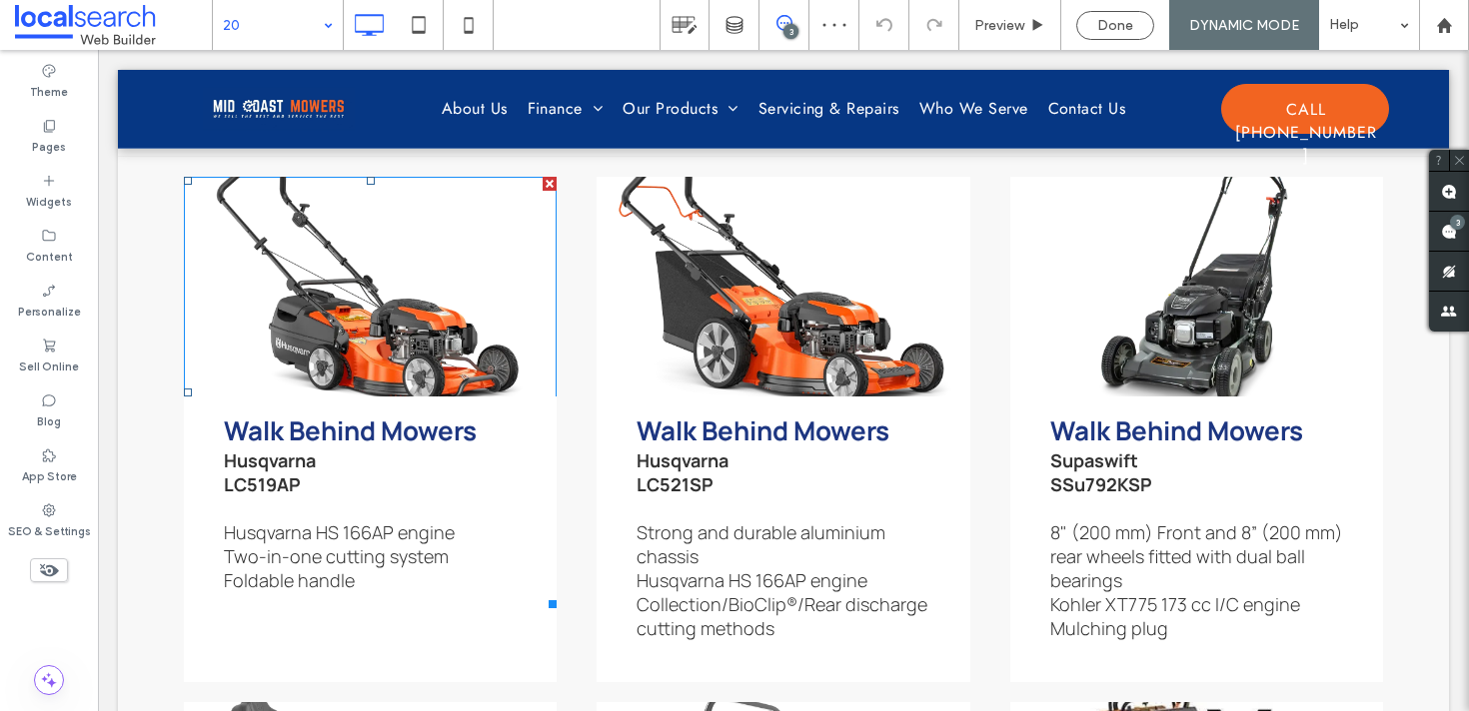
scroll to position [2121, 0]
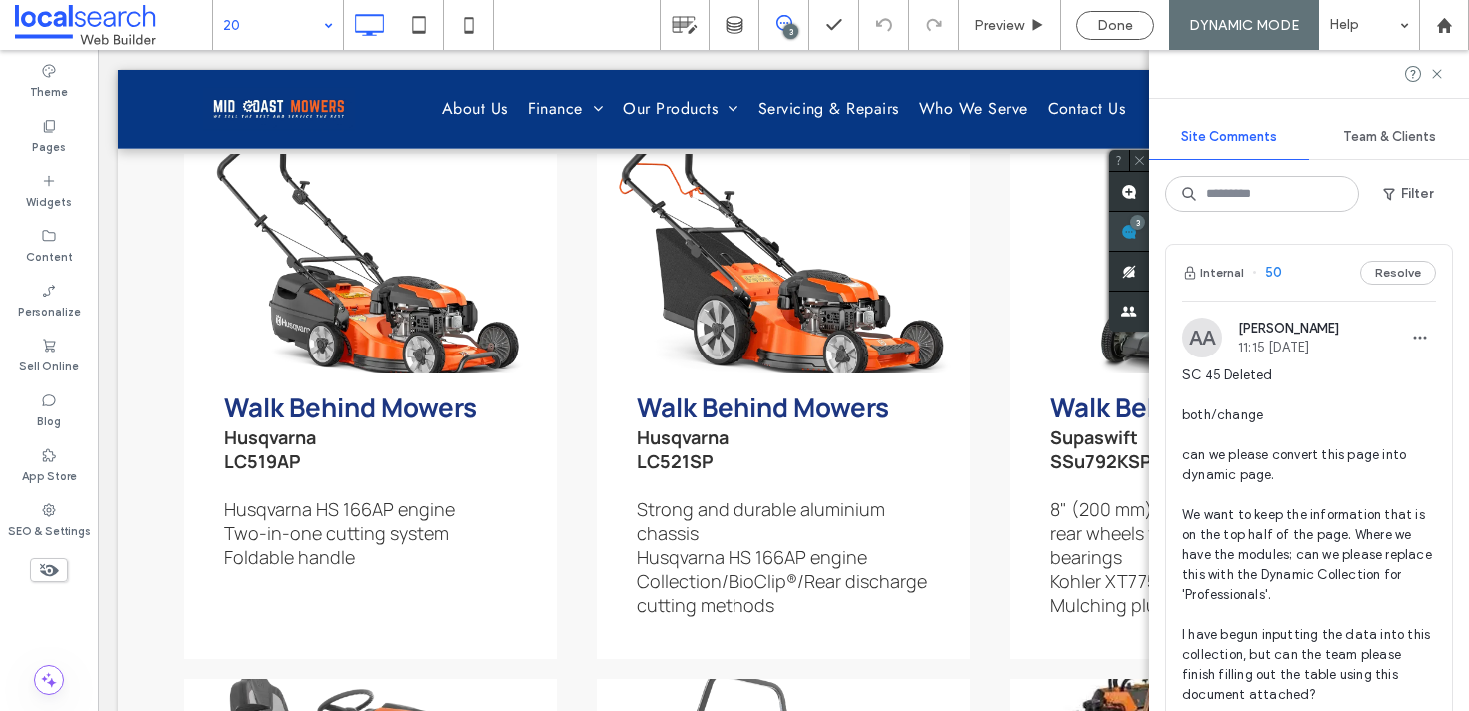
click at [1149, 232] on span at bounding box center [1129, 231] width 40 height 39
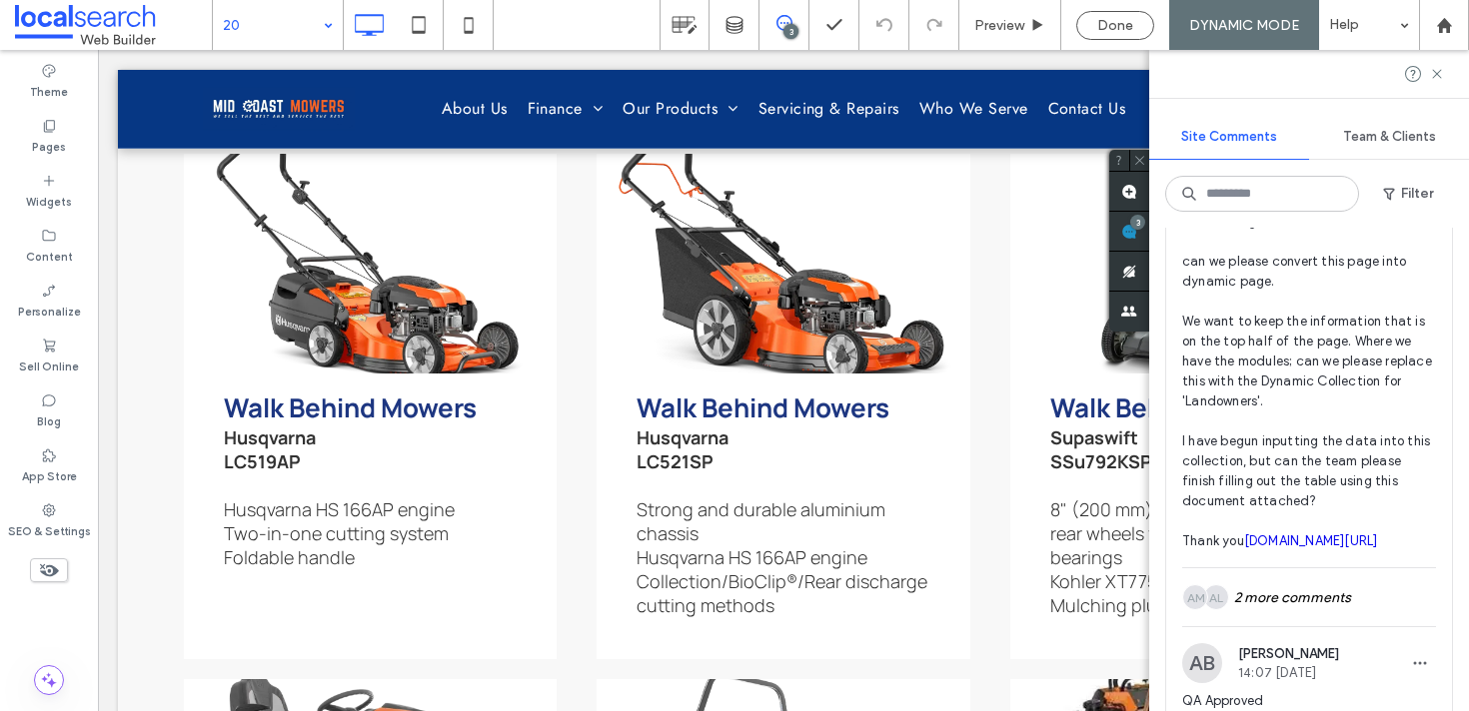
scroll to position [1621, 0]
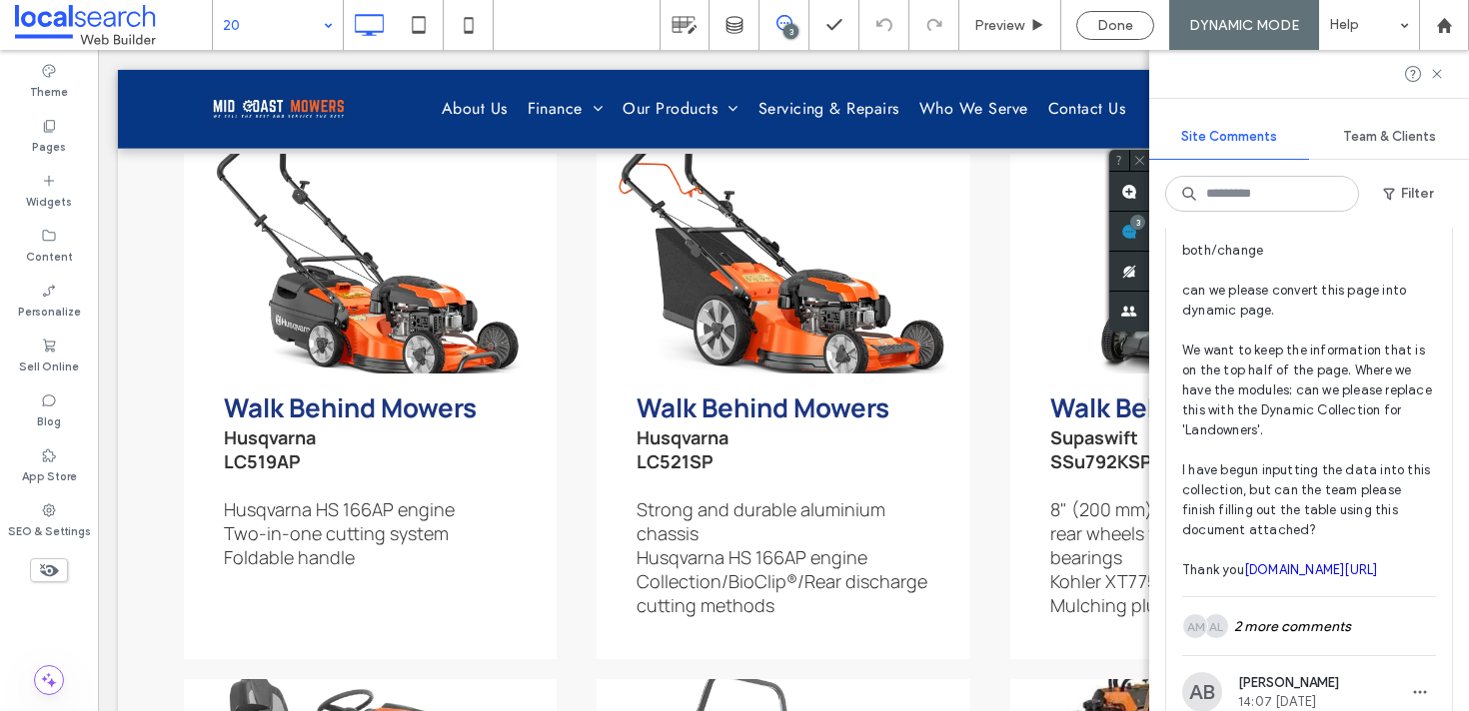
click at [1276, 118] on span "48" at bounding box center [1266, 108] width 29 height 20
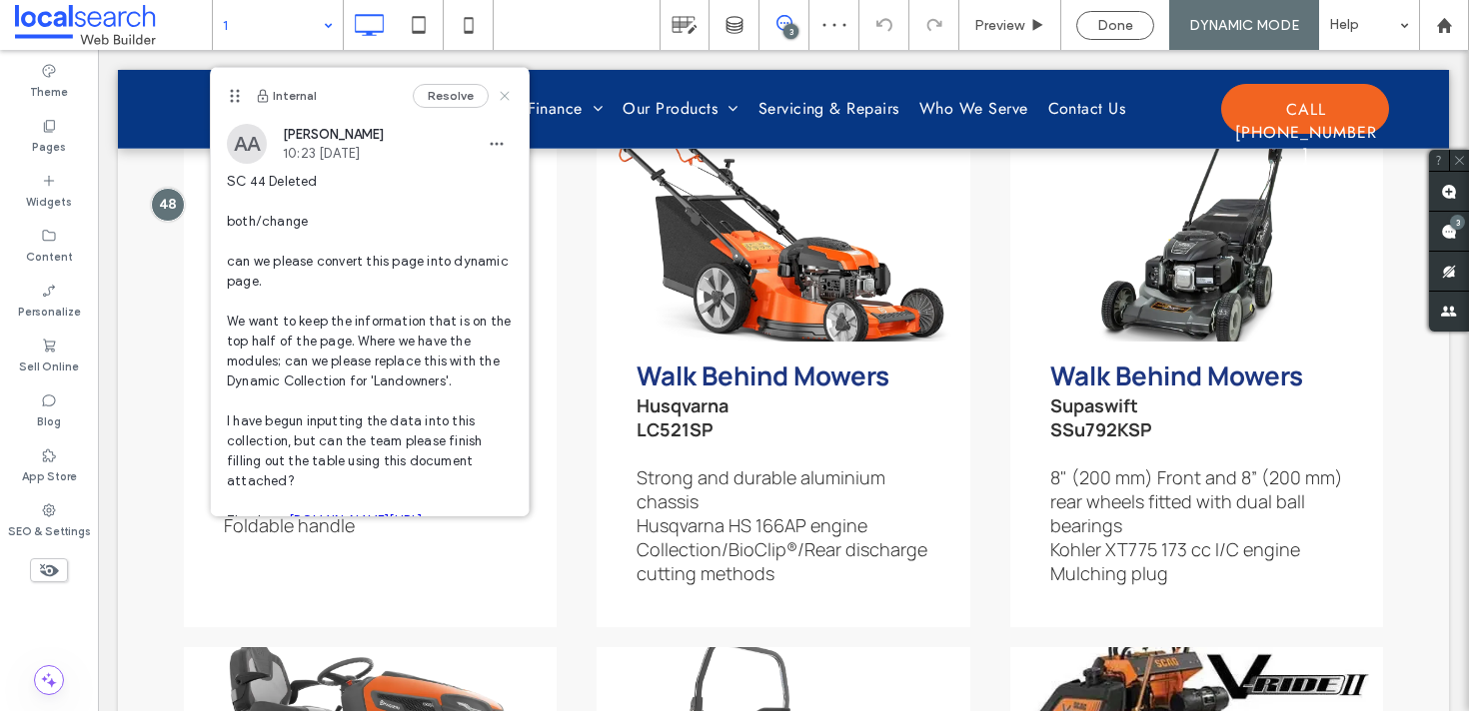
click at [504, 96] on use at bounding box center [505, 95] width 9 height 9
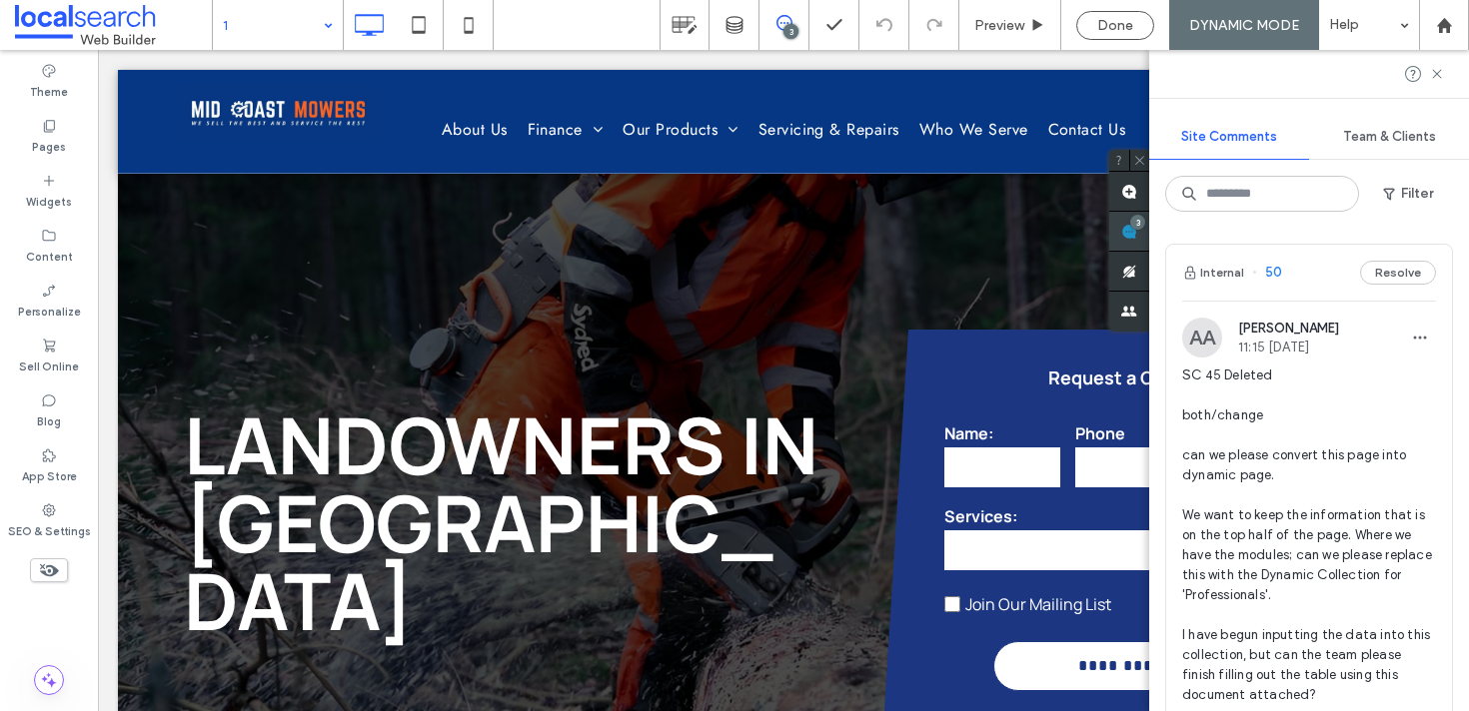
click at [1436, 230] on div "Site Comments Team & Clients Filter Internal 50 Resolve AA [PERSON_NAME] 11:15 …" at bounding box center [1309, 380] width 320 height 661
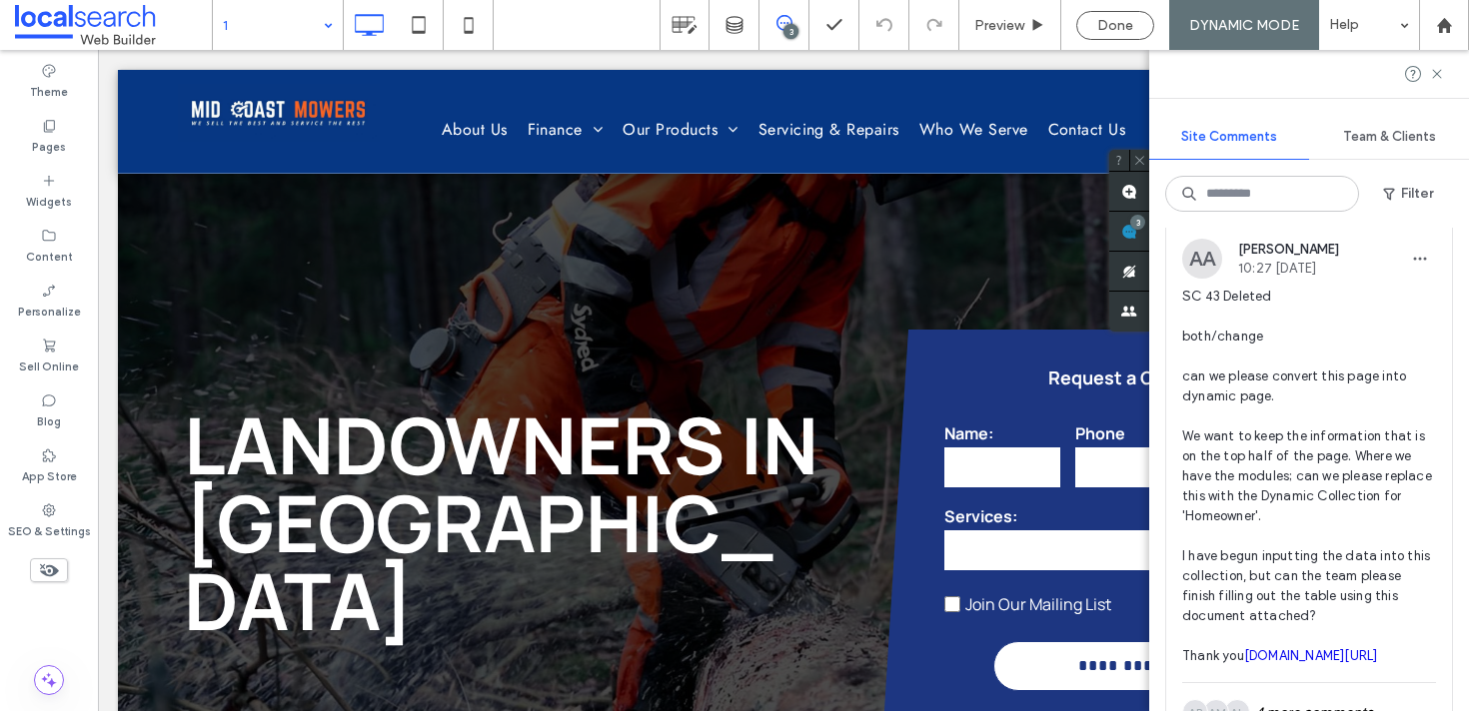
scroll to position [781, 0]
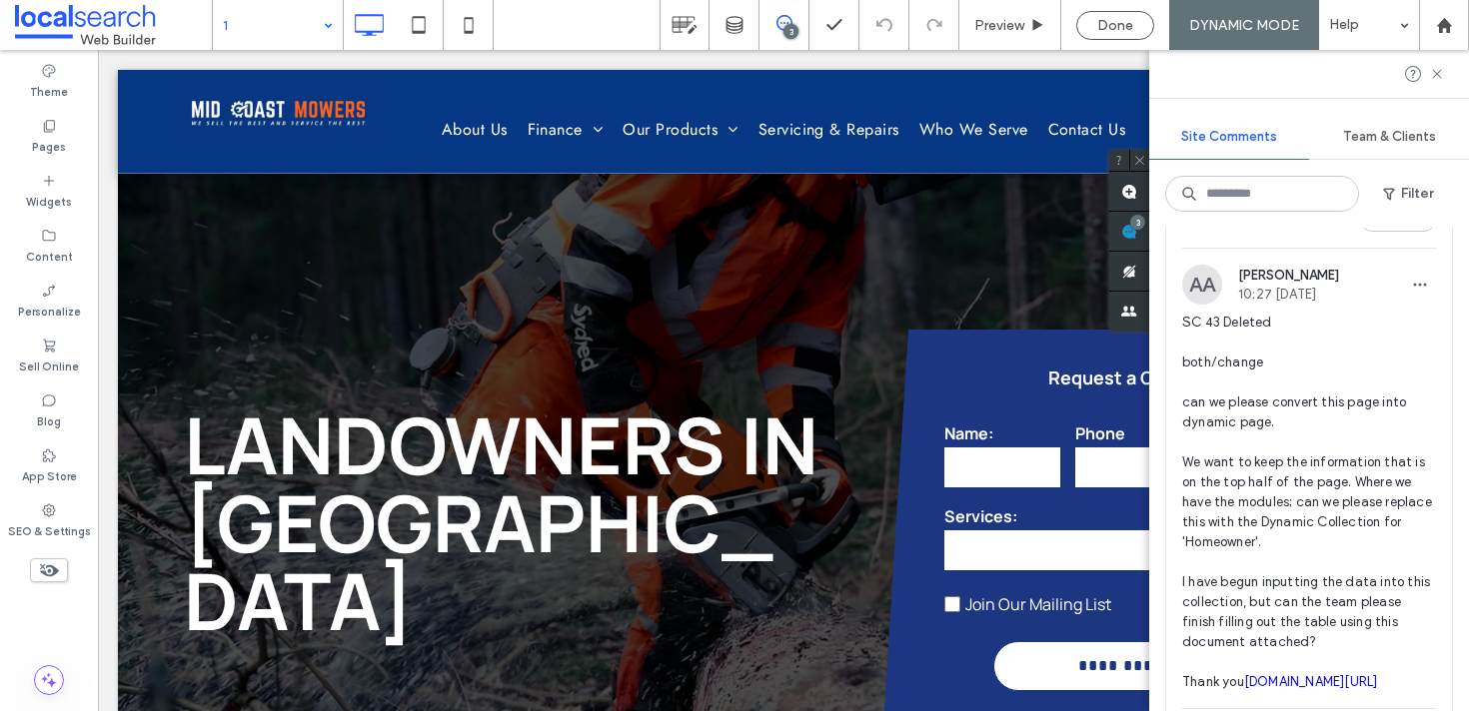
click at [1278, 230] on span "49" at bounding box center [1266, 220] width 29 height 20
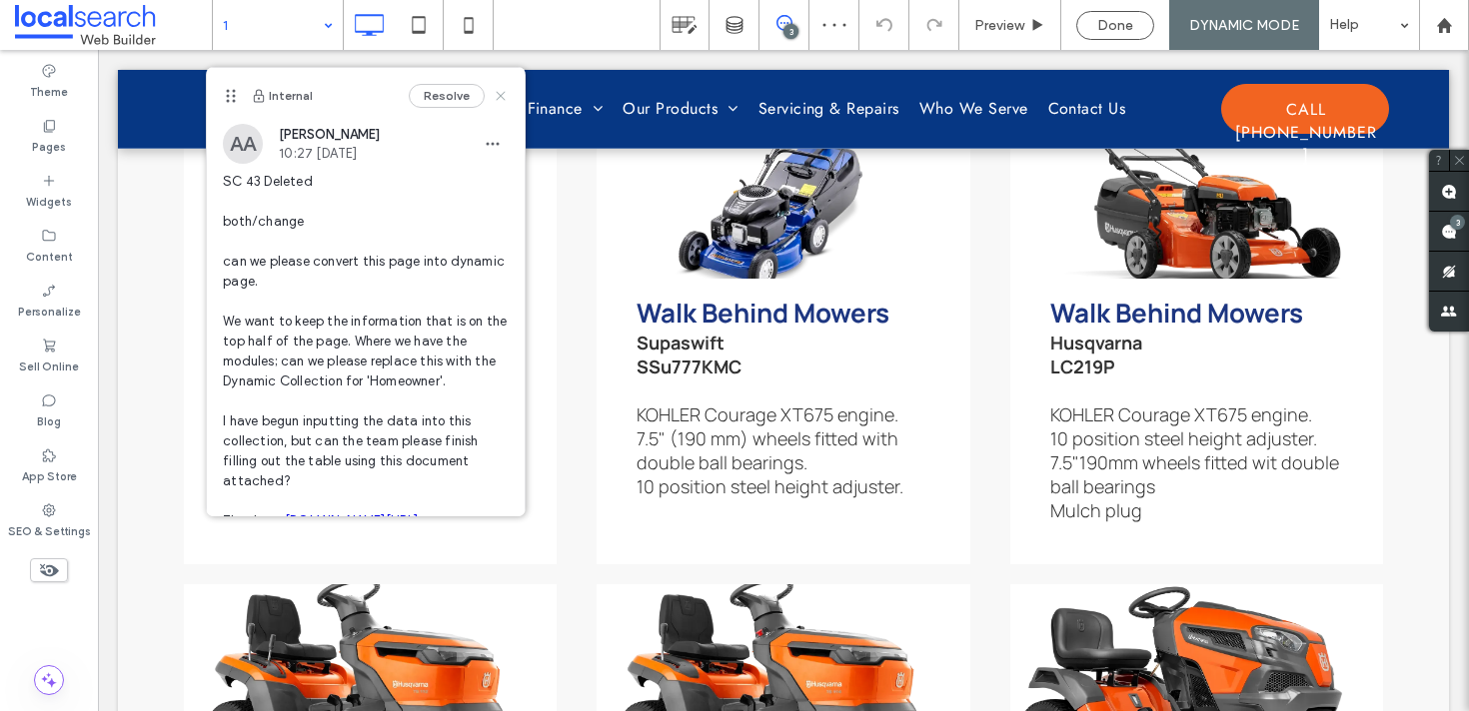
click at [507, 91] on icon at bounding box center [501, 96] width 16 height 16
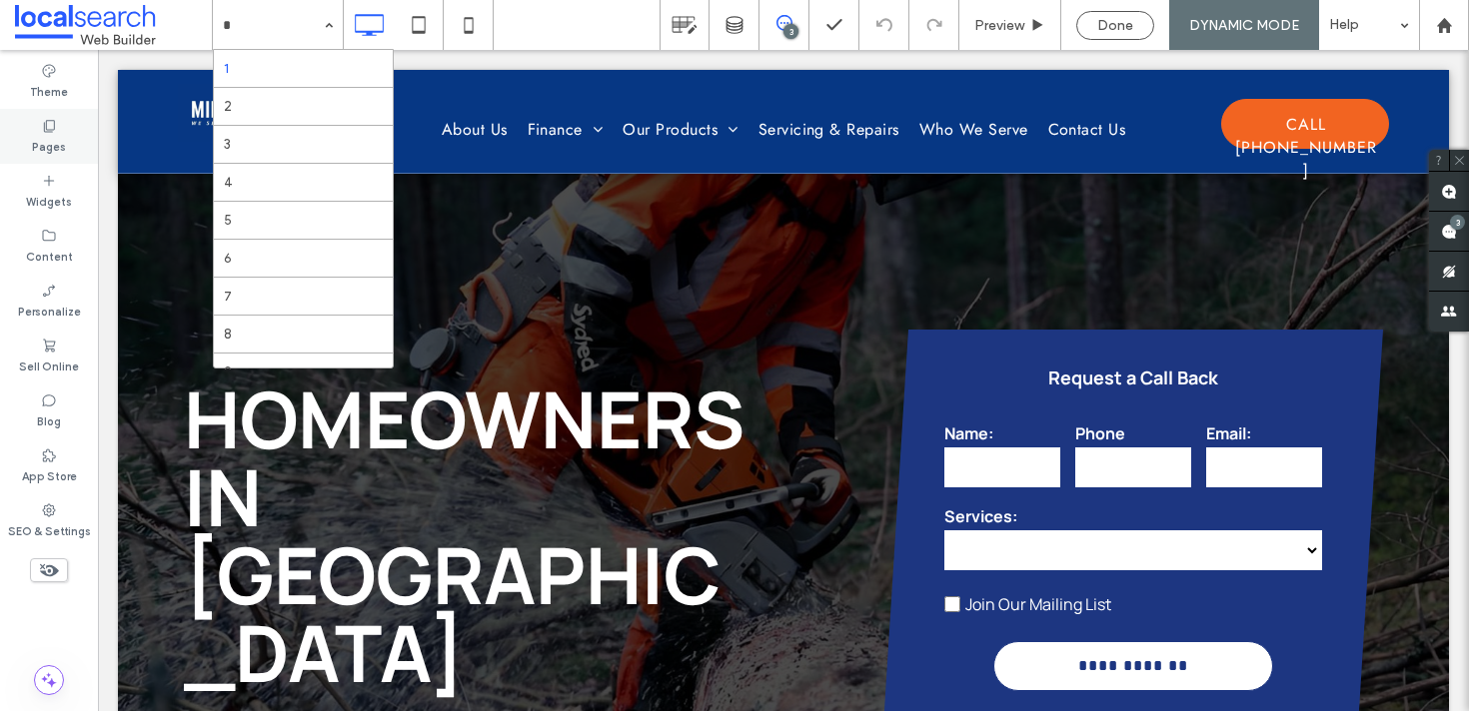
click at [55, 147] on label "Pages" at bounding box center [49, 145] width 34 height 22
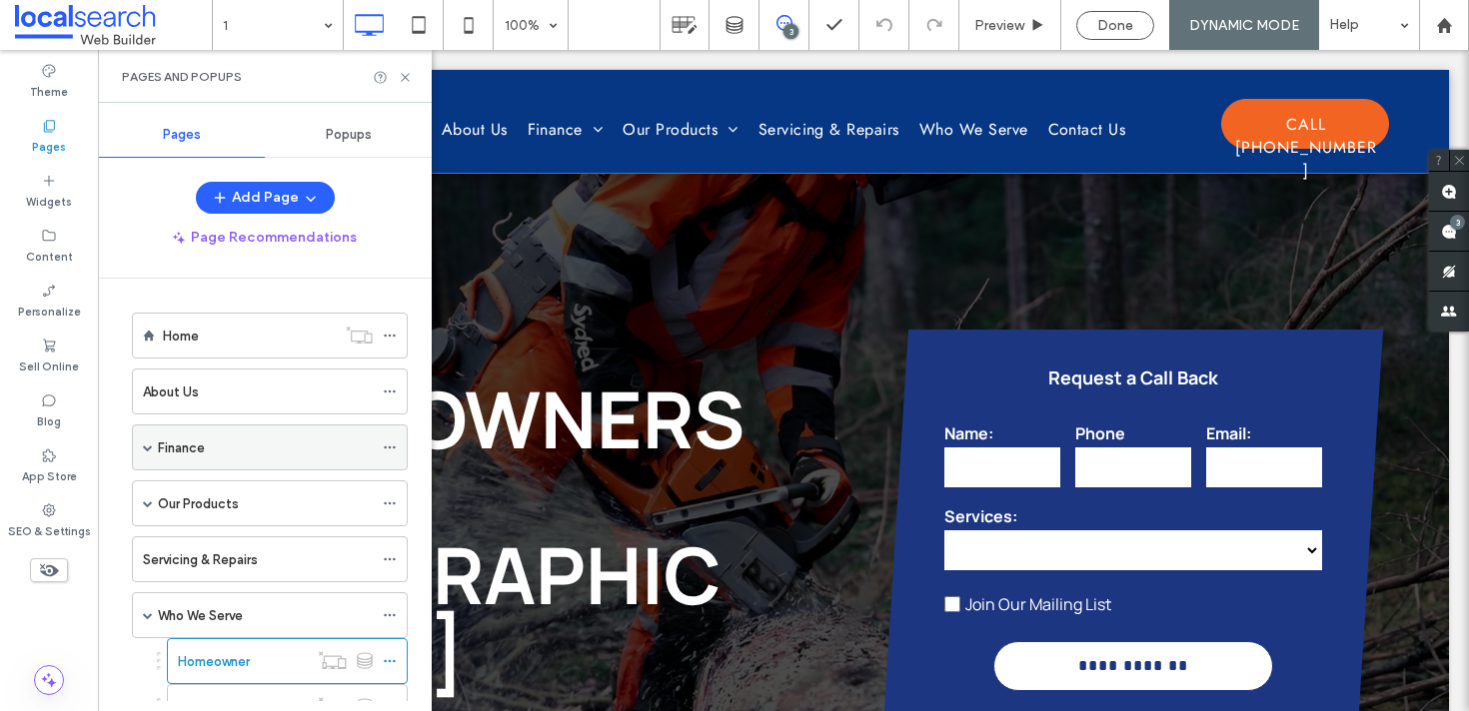
scroll to position [181, 0]
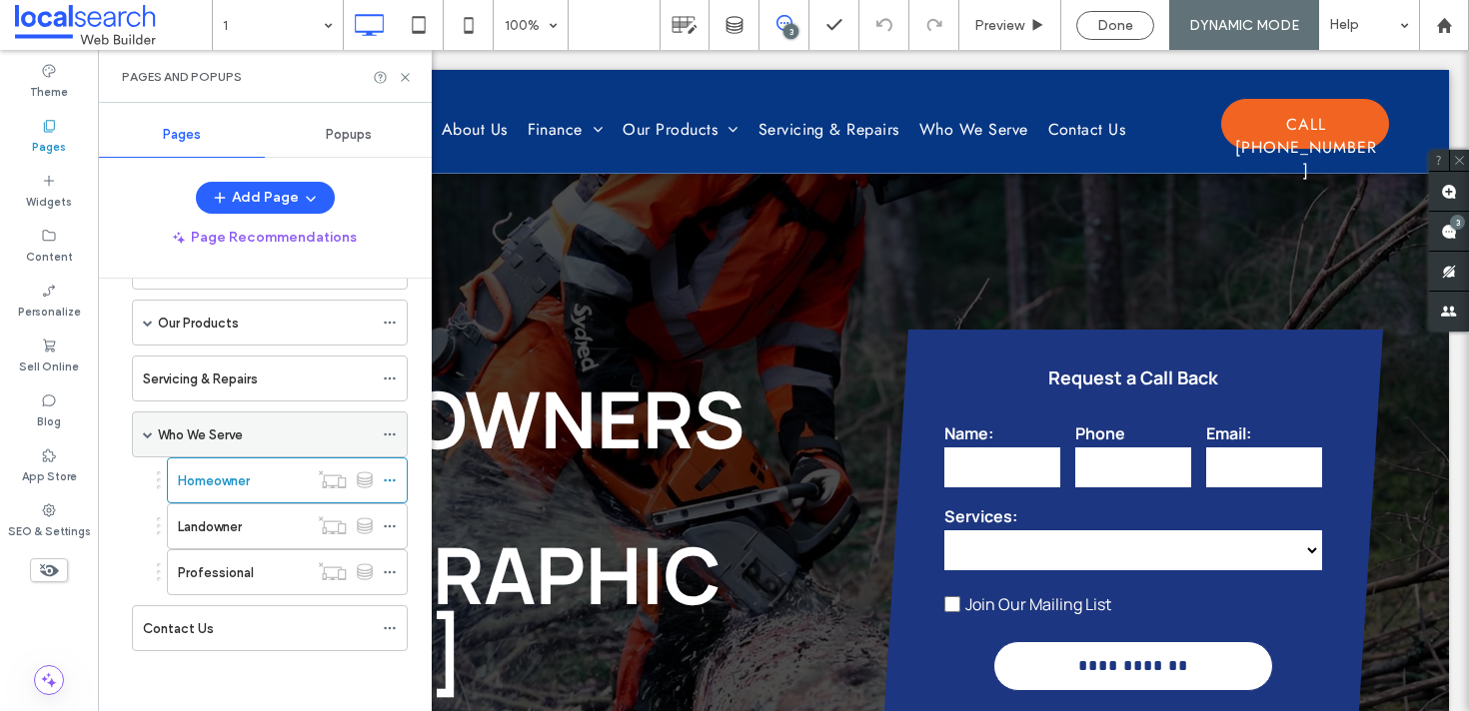
click at [201, 429] on label "Who We Serve" at bounding box center [200, 435] width 85 height 35
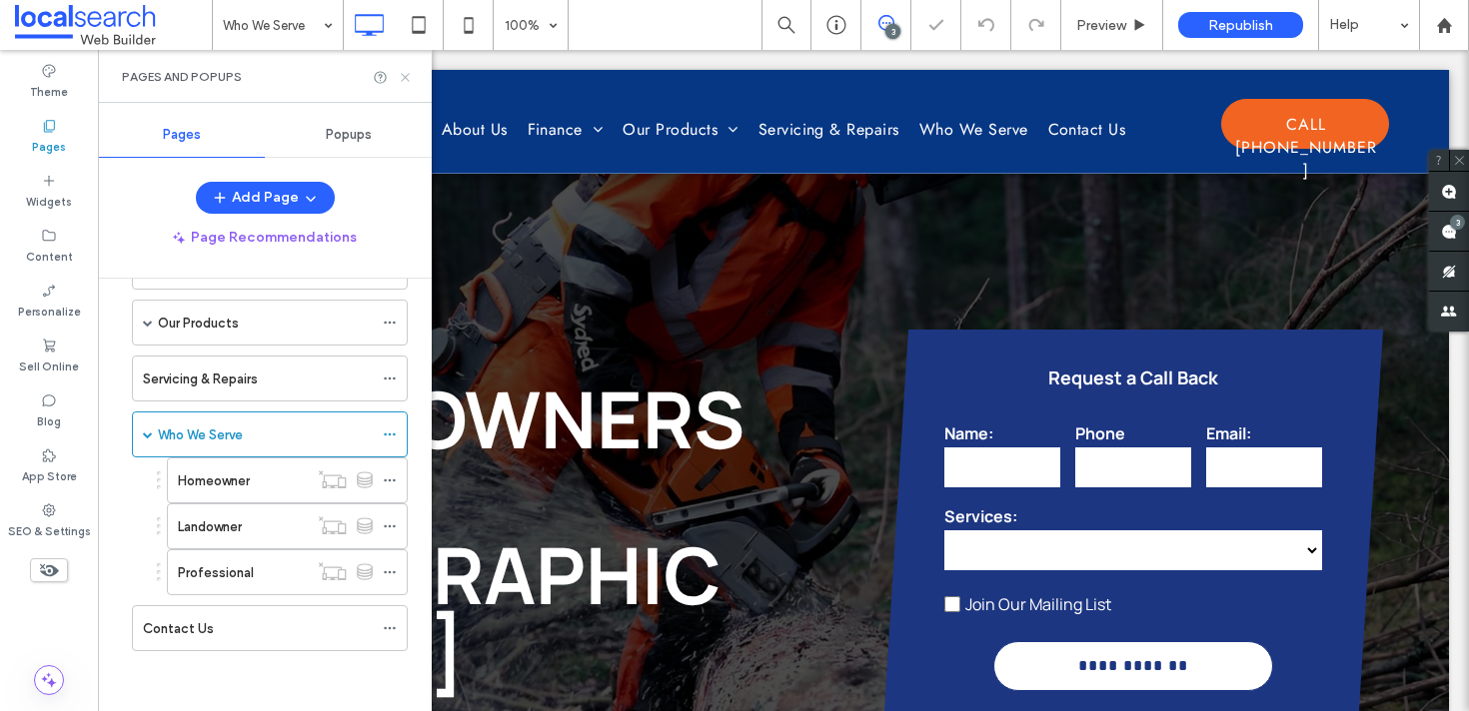
click at [402, 78] on icon at bounding box center [405, 77] width 15 height 15
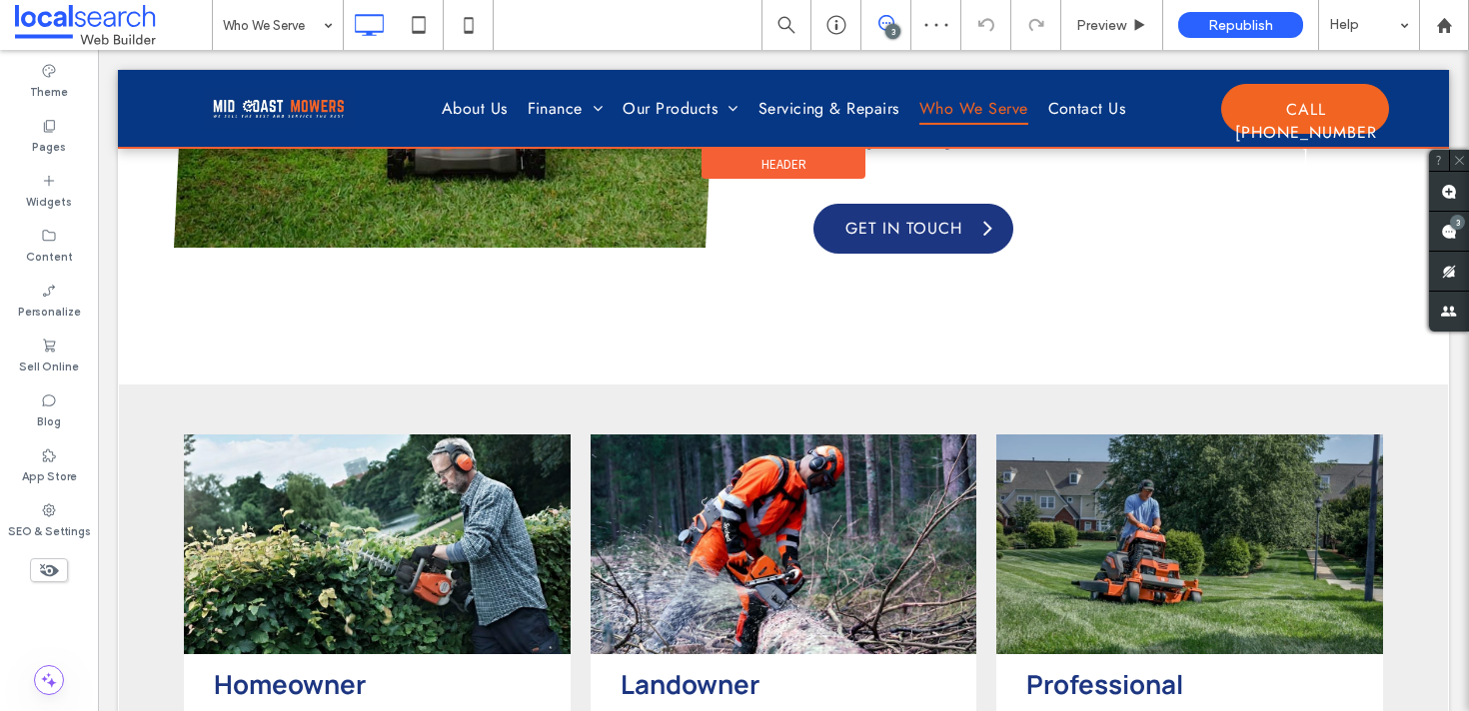
scroll to position [1485, 0]
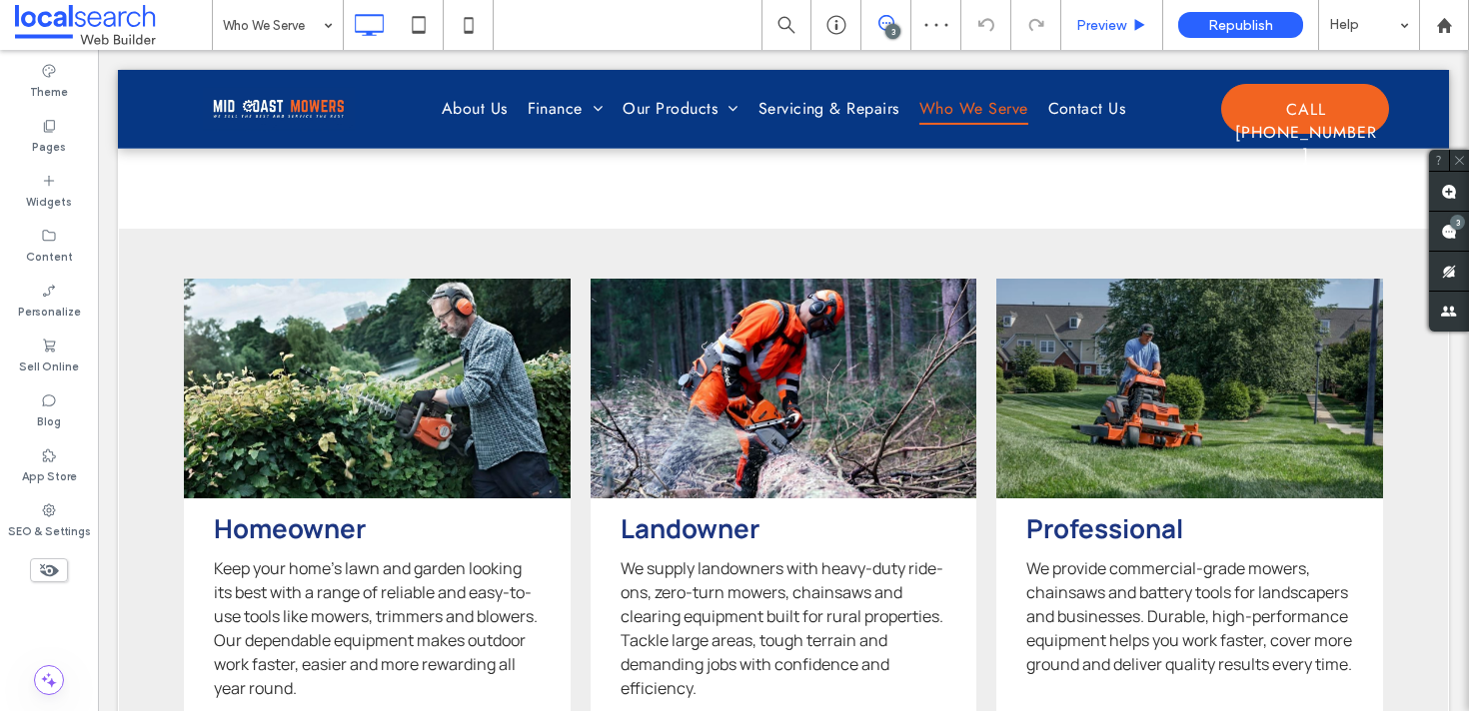
click at [1109, 48] on div "Preview" at bounding box center [1112, 25] width 102 height 50
click at [1099, 25] on span "Preview" at bounding box center [1101, 25] width 50 height 17
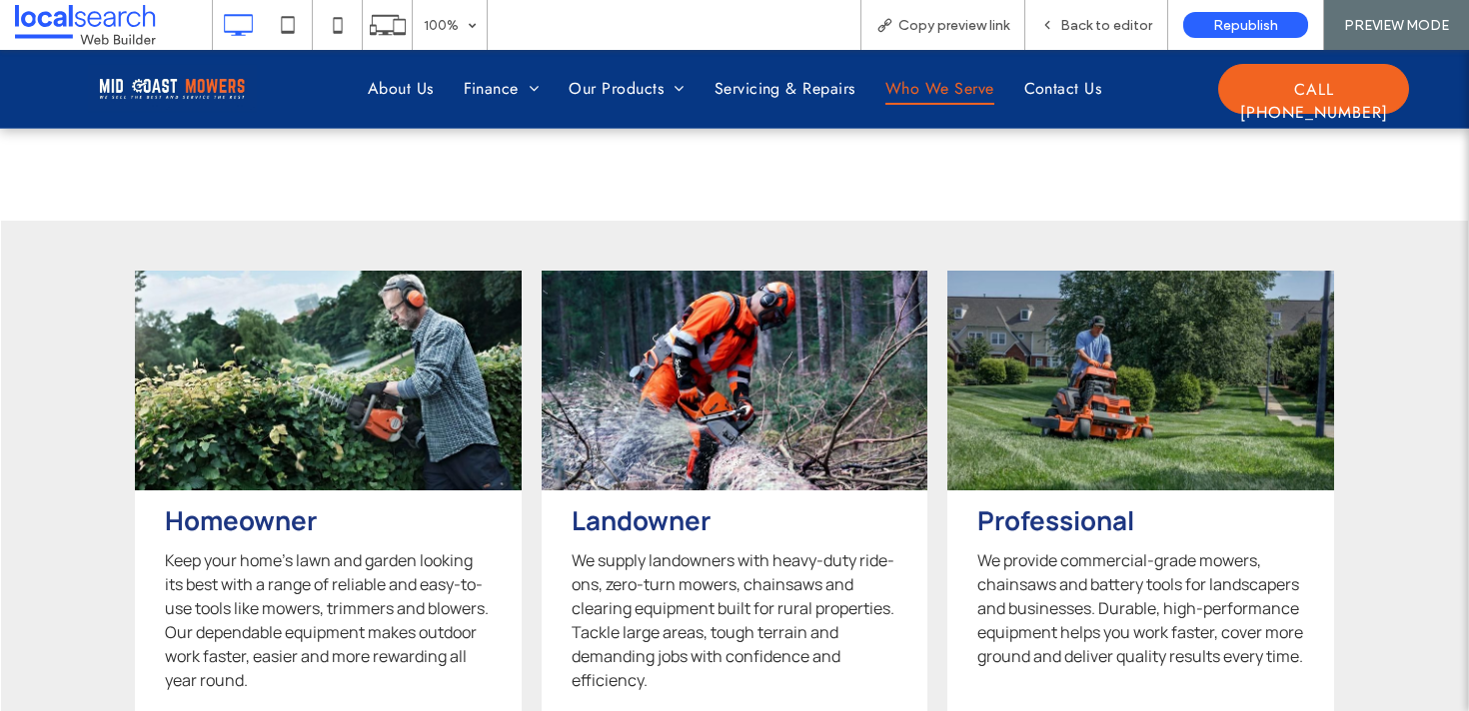
scroll to position [1499, 0]
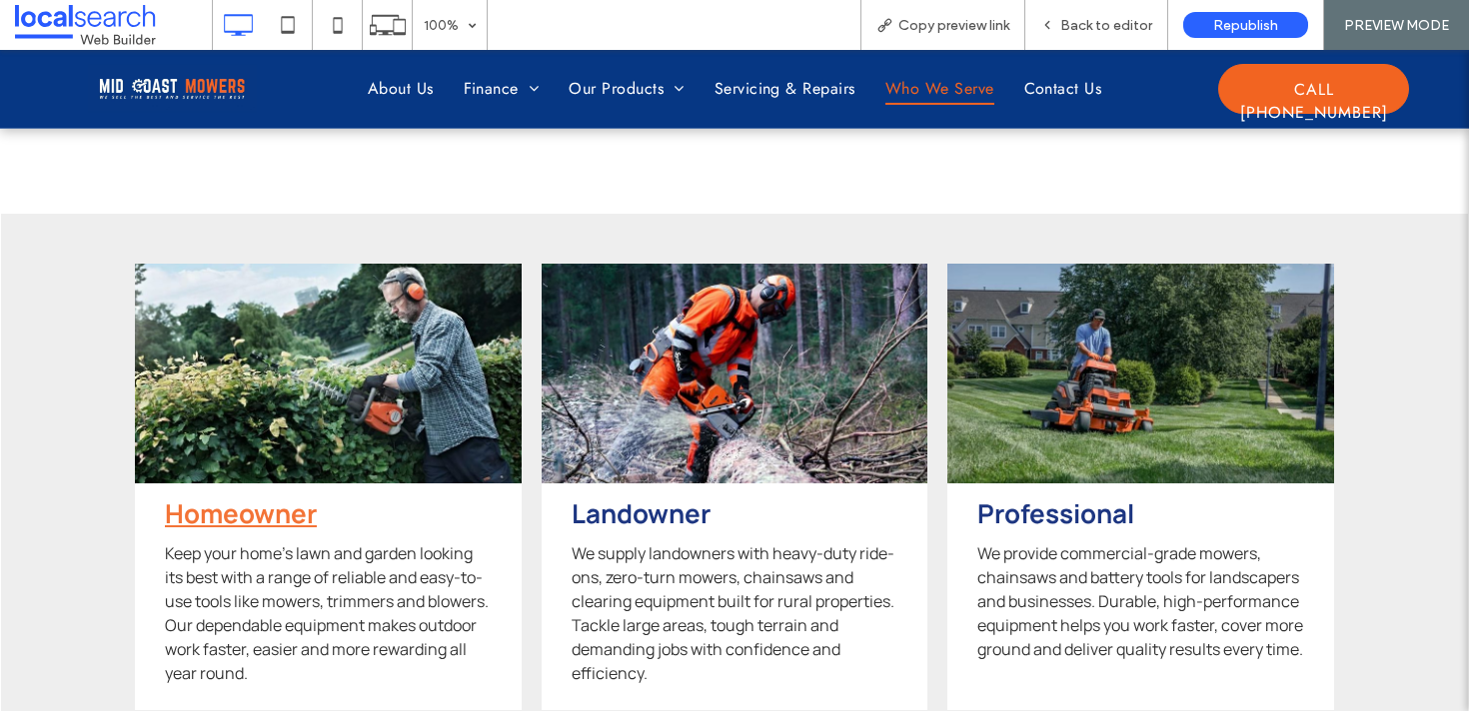
click at [211, 506] on strong "Homeowner" at bounding box center [241, 514] width 152 height 36
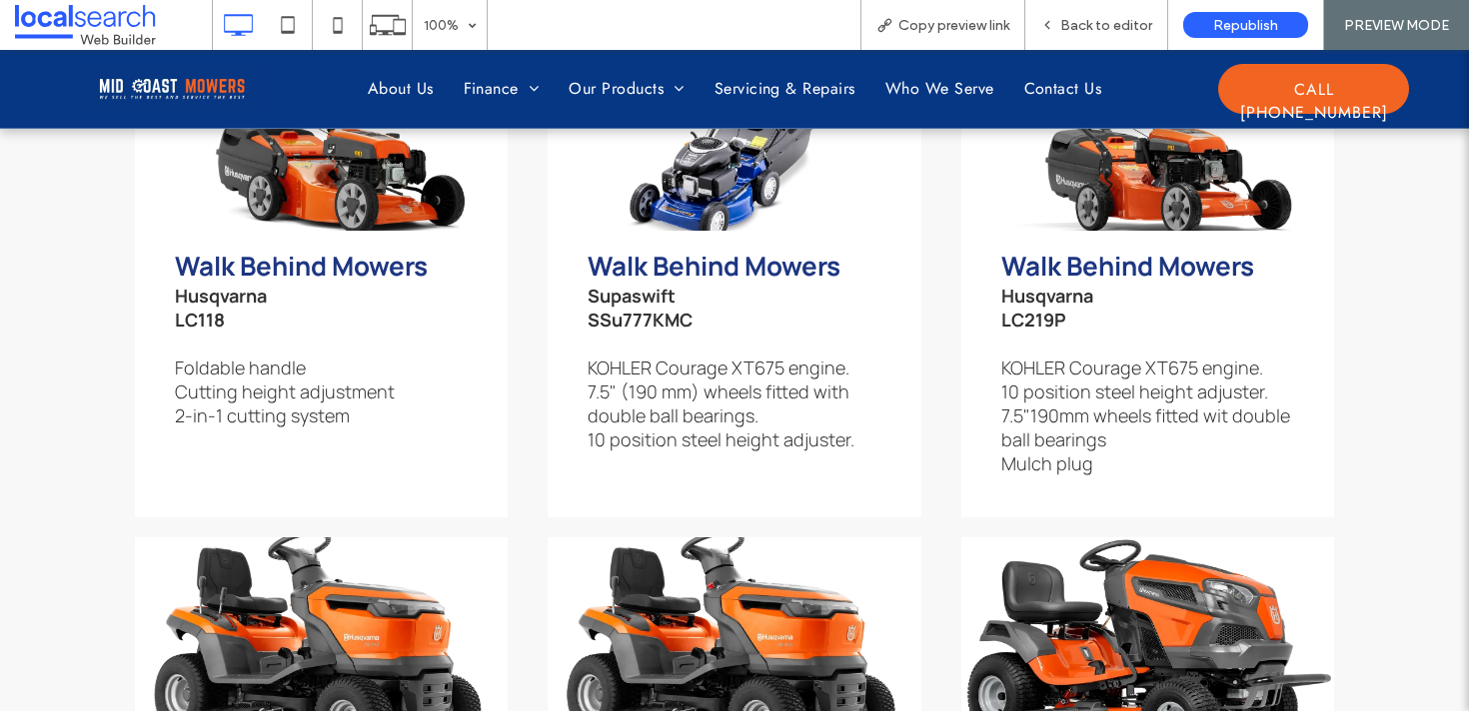
scroll to position [2208, 0]
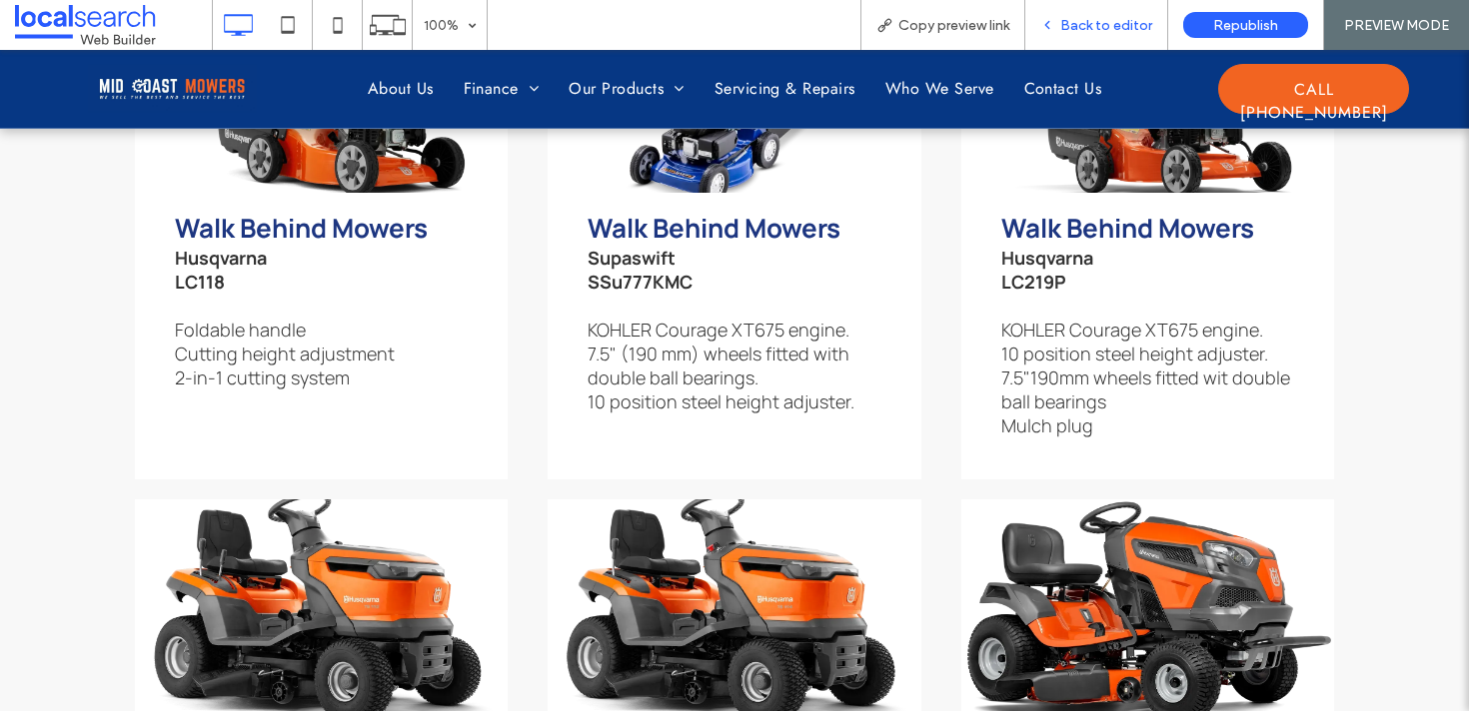
click at [1096, 25] on span "Back to editor" at bounding box center [1106, 25] width 92 height 17
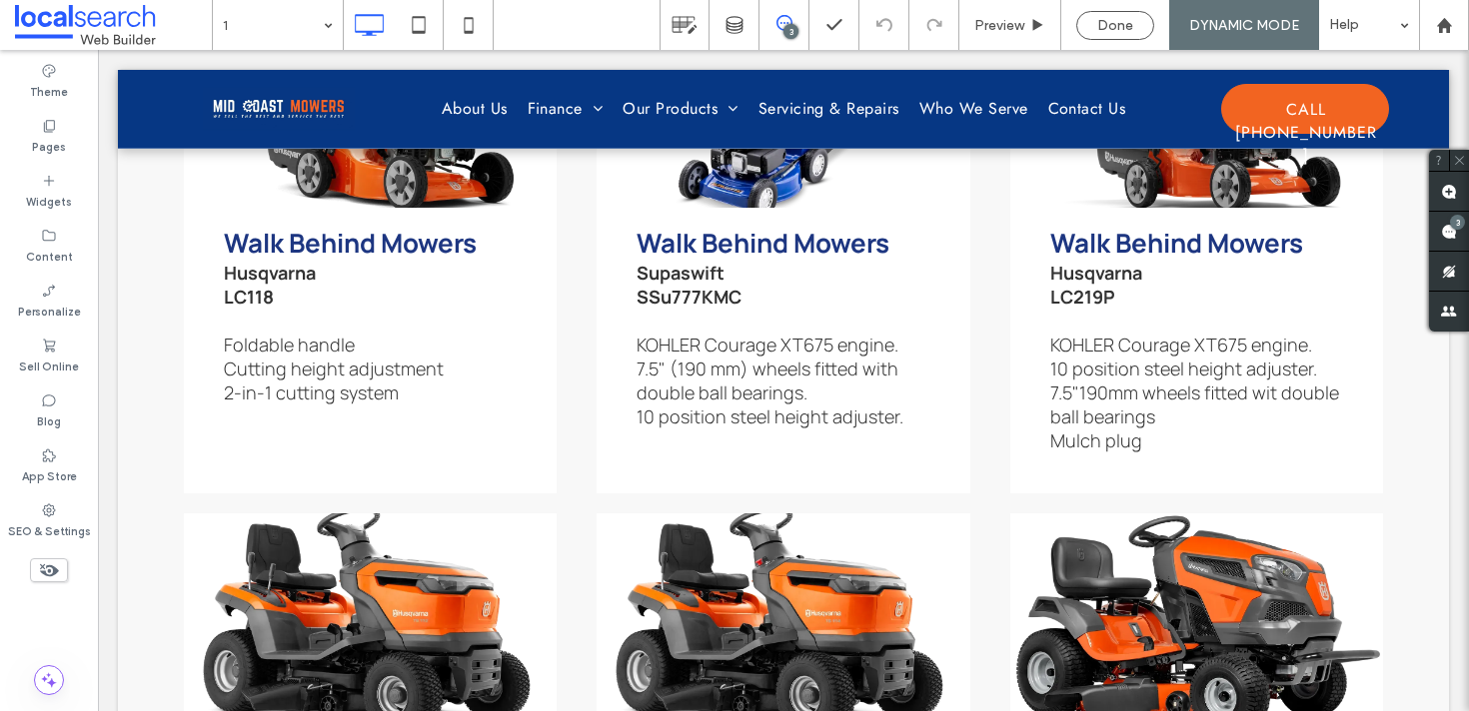
scroll to position [2180, 0]
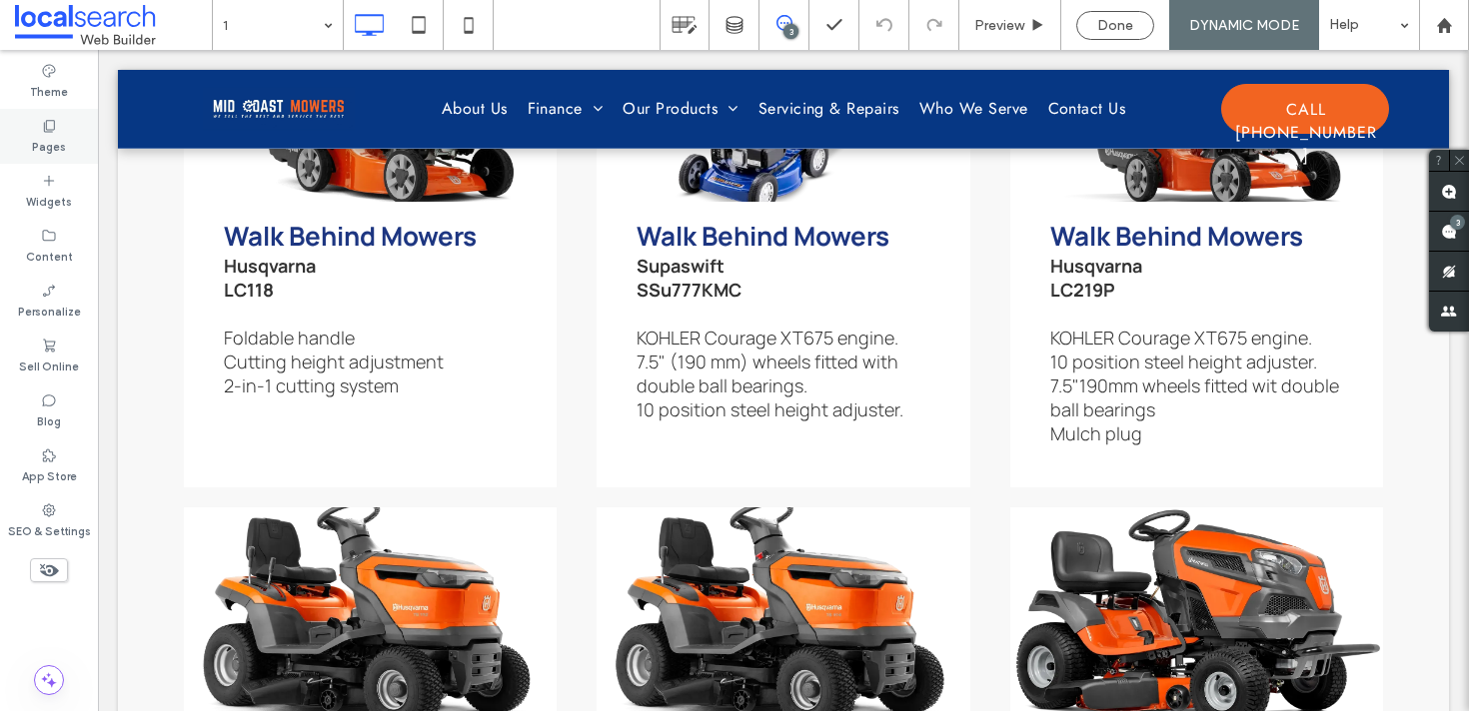
click at [45, 144] on label "Pages" at bounding box center [49, 145] width 34 height 22
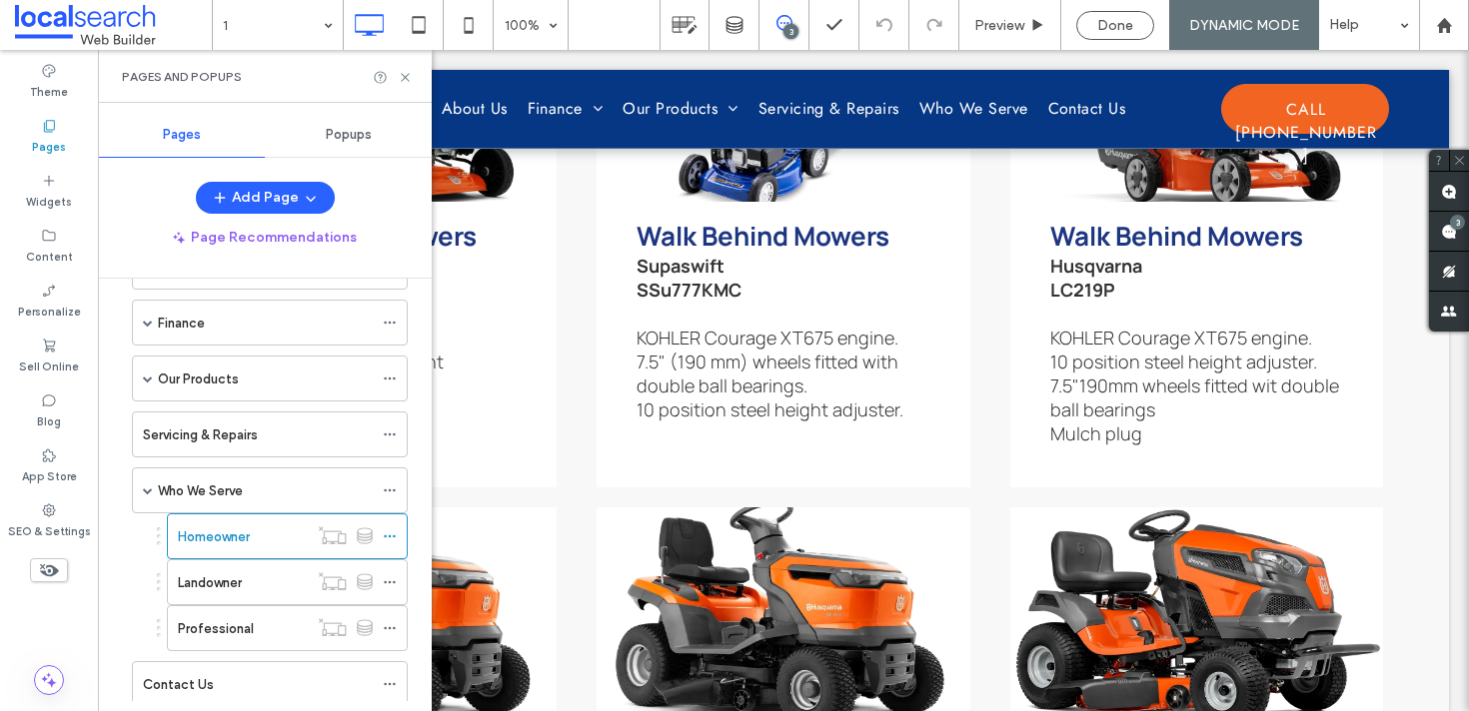
scroll to position [181, 0]
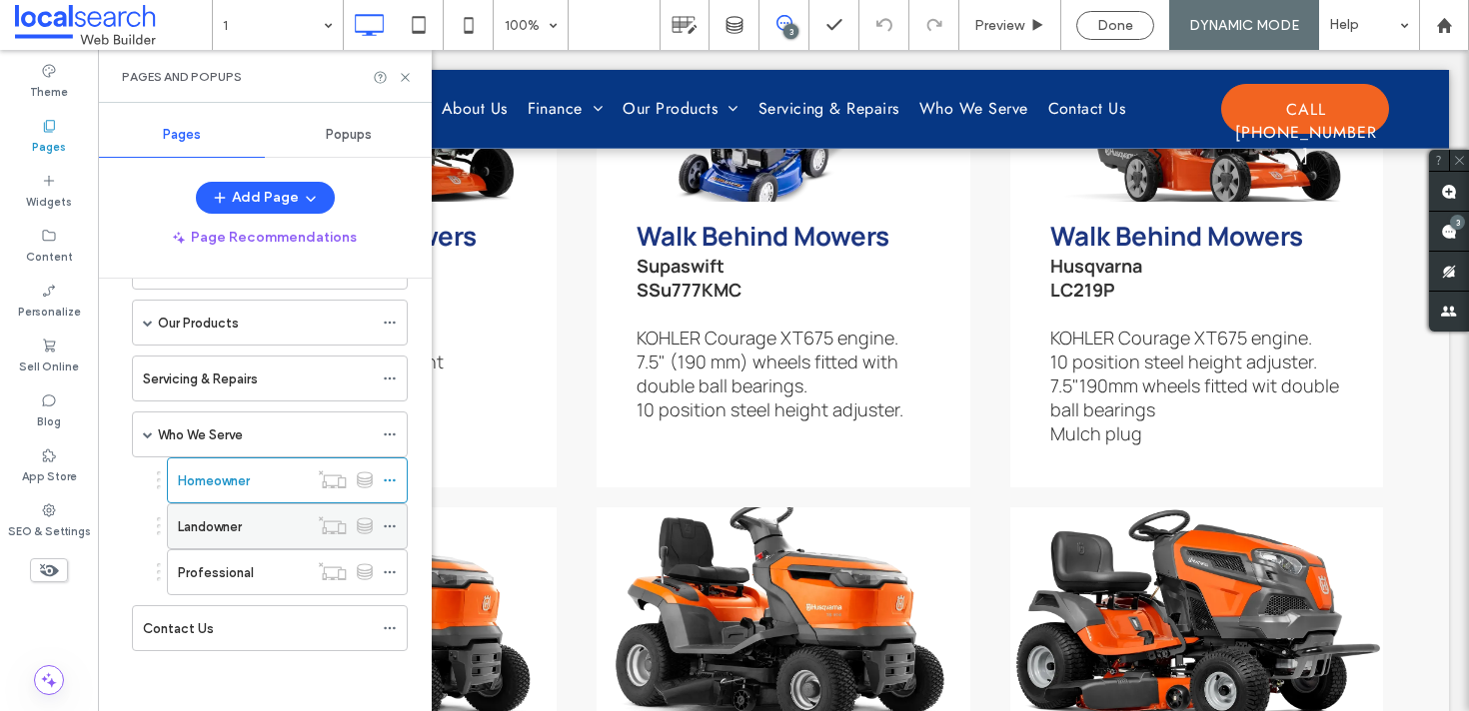
click at [223, 529] on label "Landowner" at bounding box center [210, 526] width 64 height 35
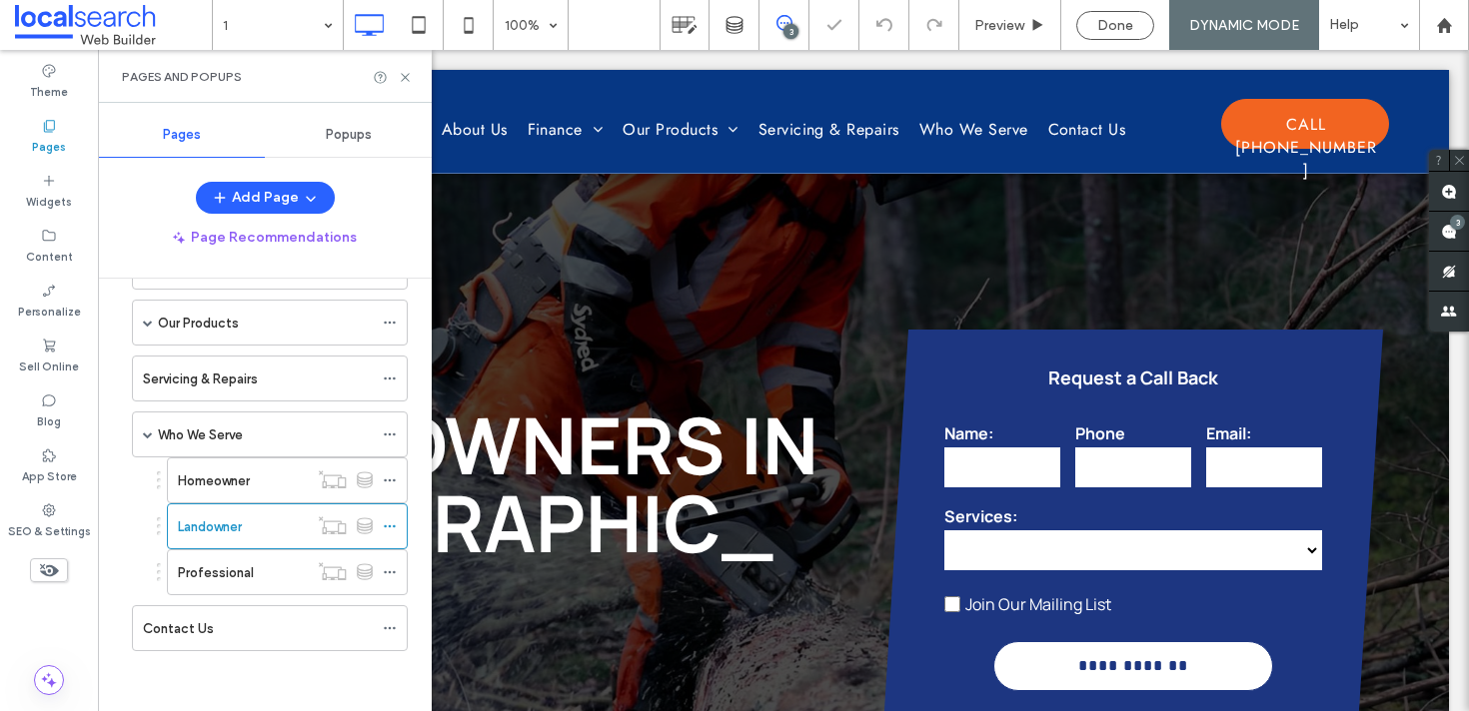
click at [397, 85] on div "Pages and Popups" at bounding box center [265, 76] width 334 height 53
click at [405, 78] on icon at bounding box center [405, 77] width 15 height 15
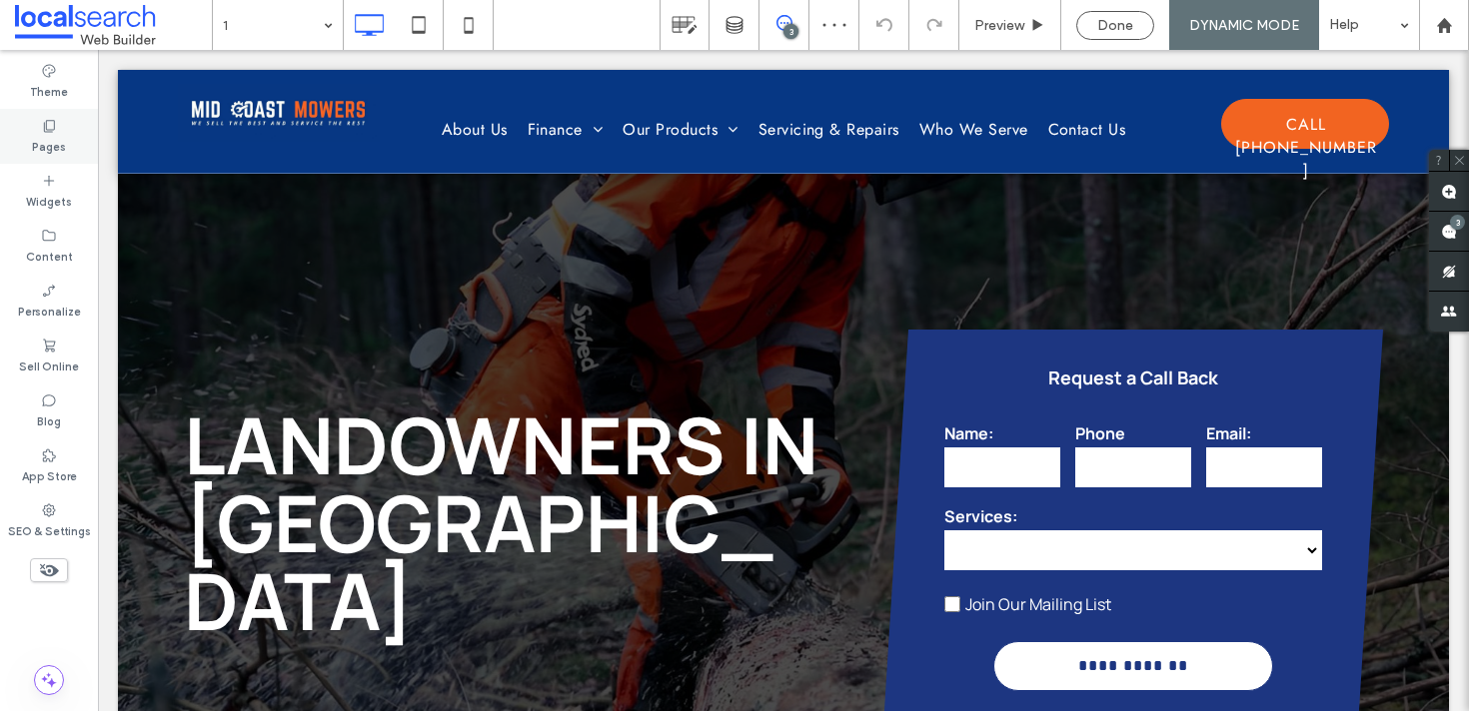
click at [51, 148] on label "Pages" at bounding box center [49, 145] width 34 height 22
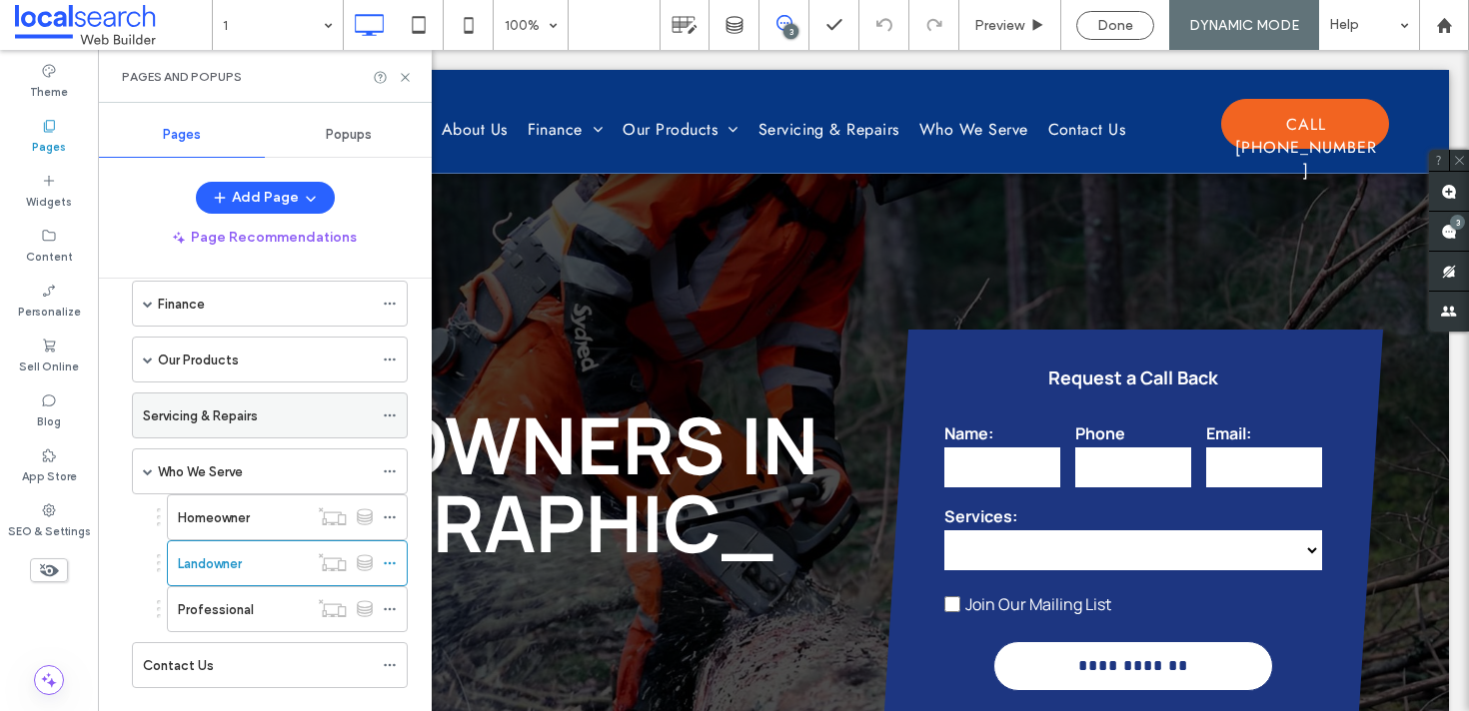
scroll to position [148, 0]
click at [410, 79] on icon at bounding box center [405, 77] width 15 height 15
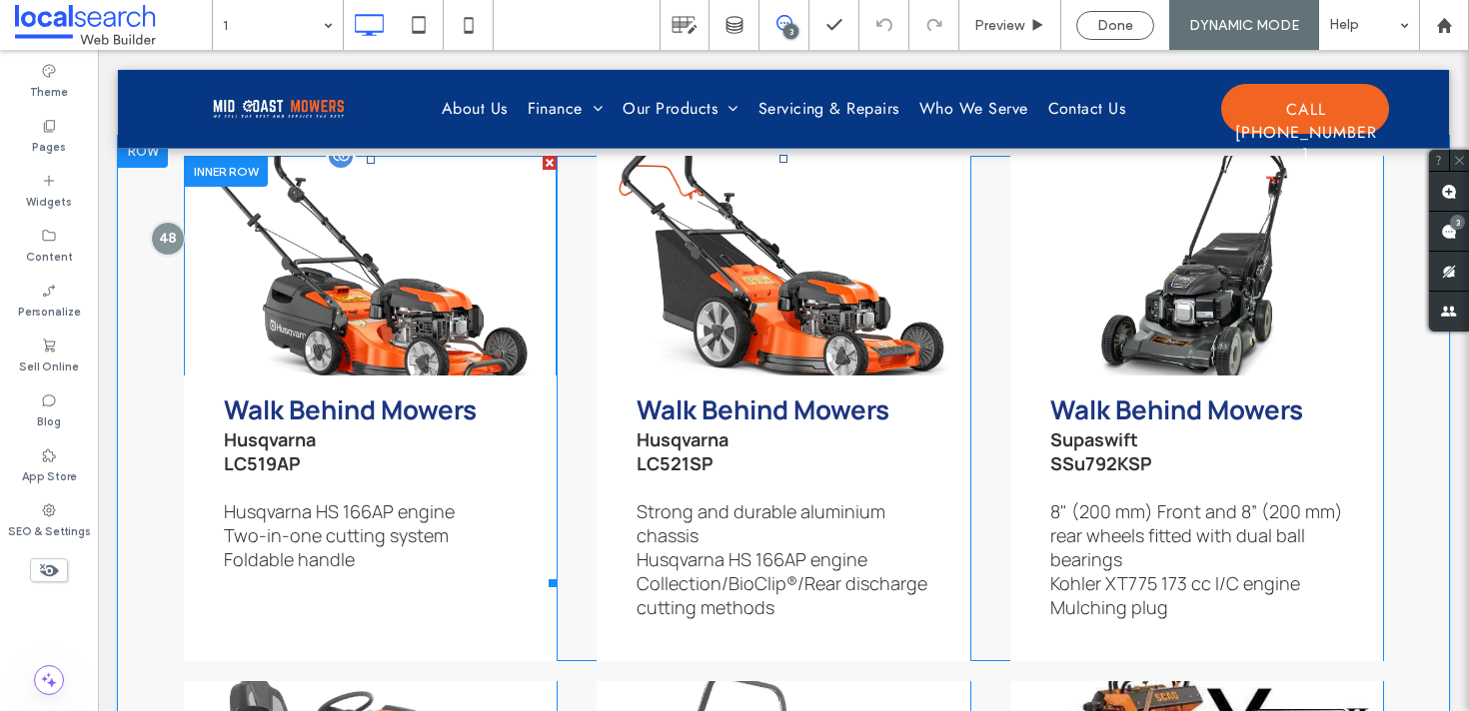
scroll to position [2058, 0]
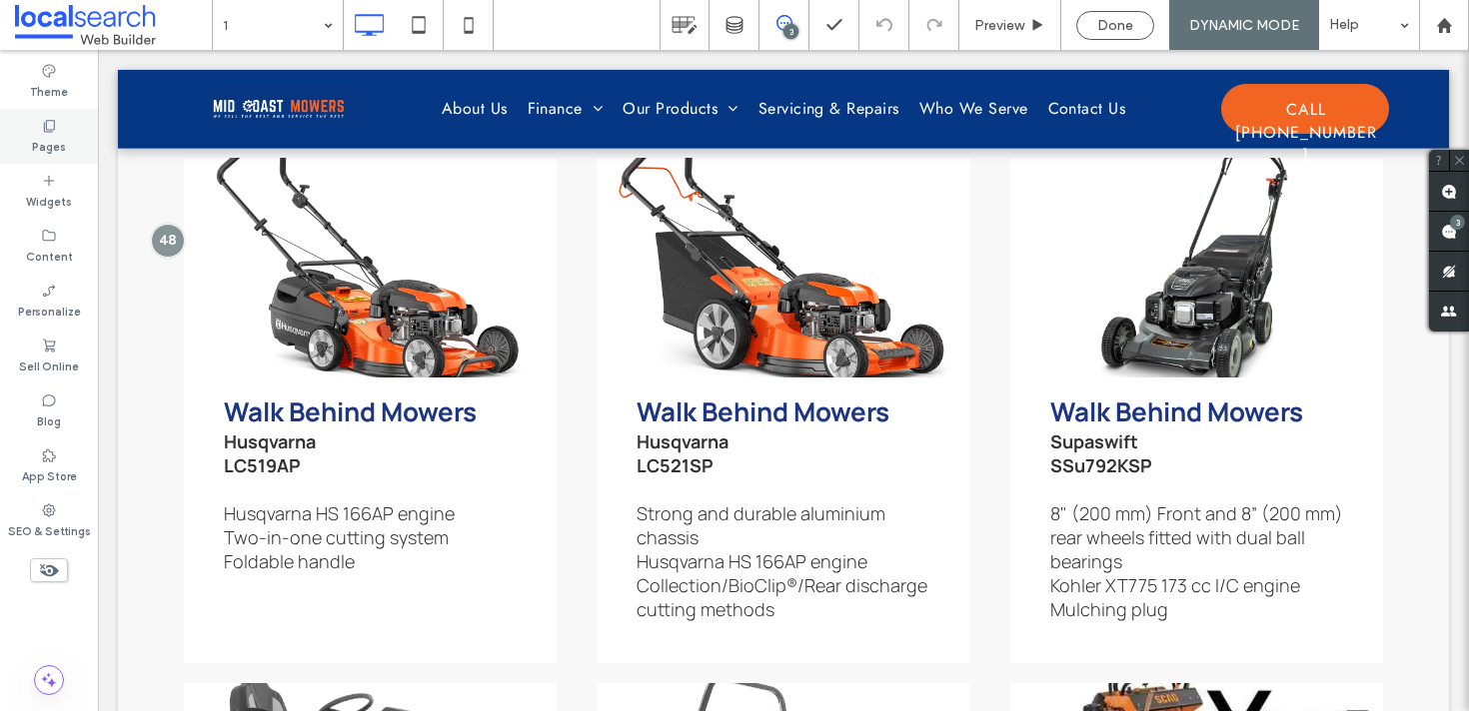
click at [49, 140] on label "Pages" at bounding box center [49, 145] width 34 height 22
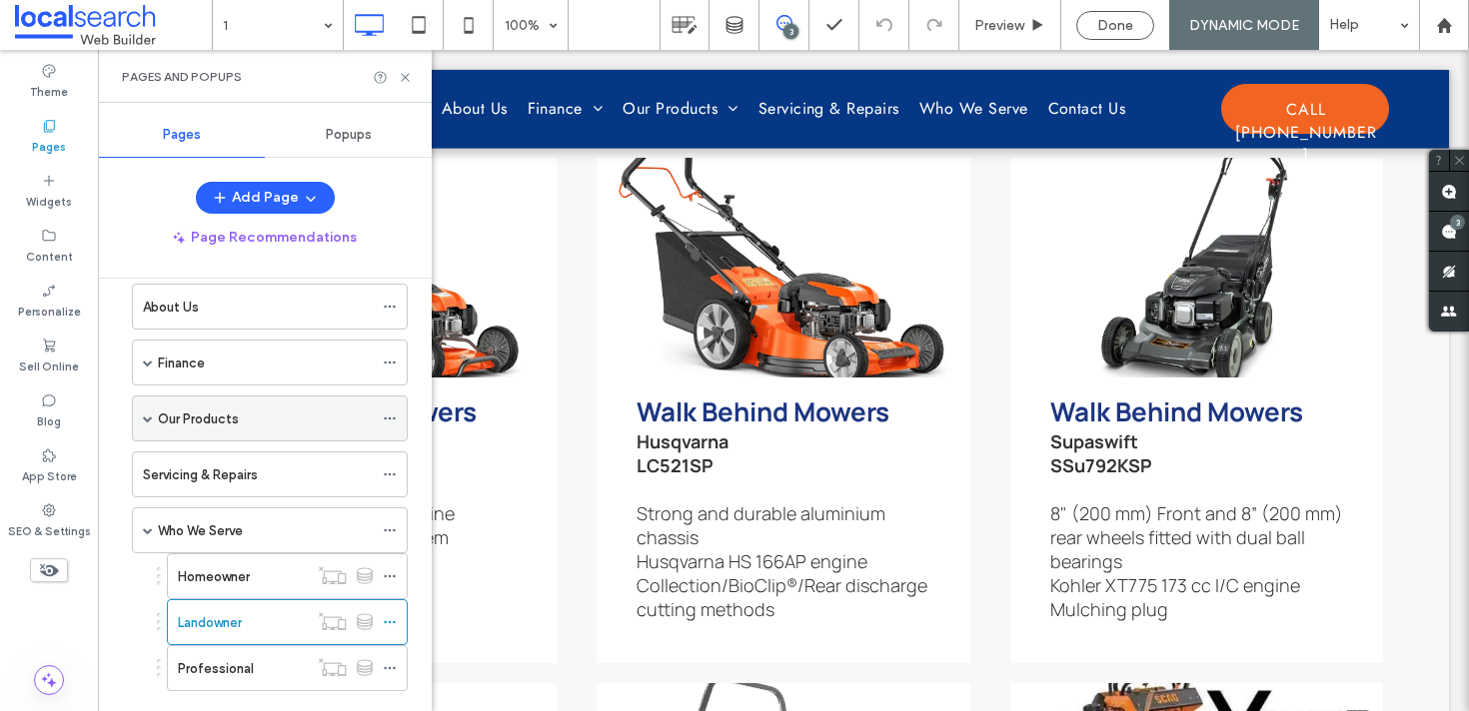
scroll to position [181, 0]
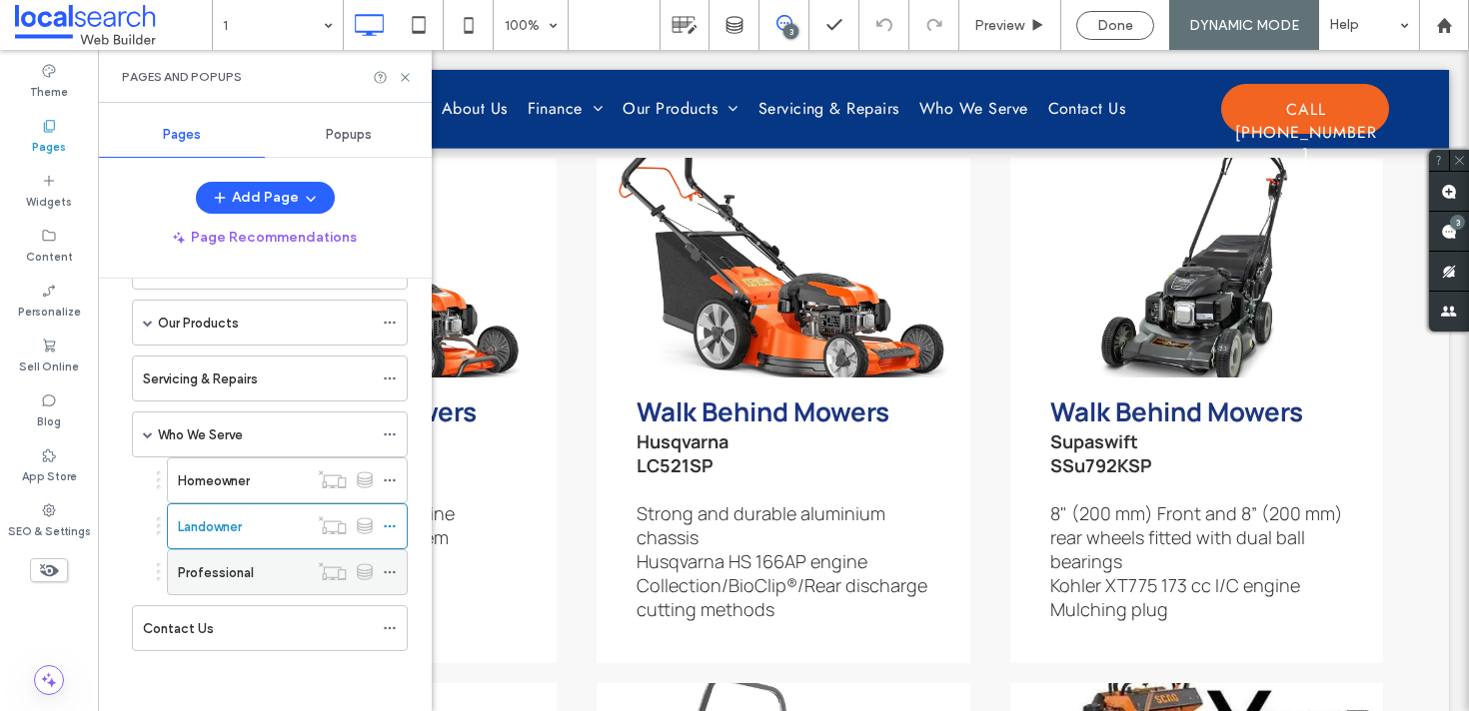
click at [205, 576] on label "Professional" at bounding box center [216, 572] width 76 height 35
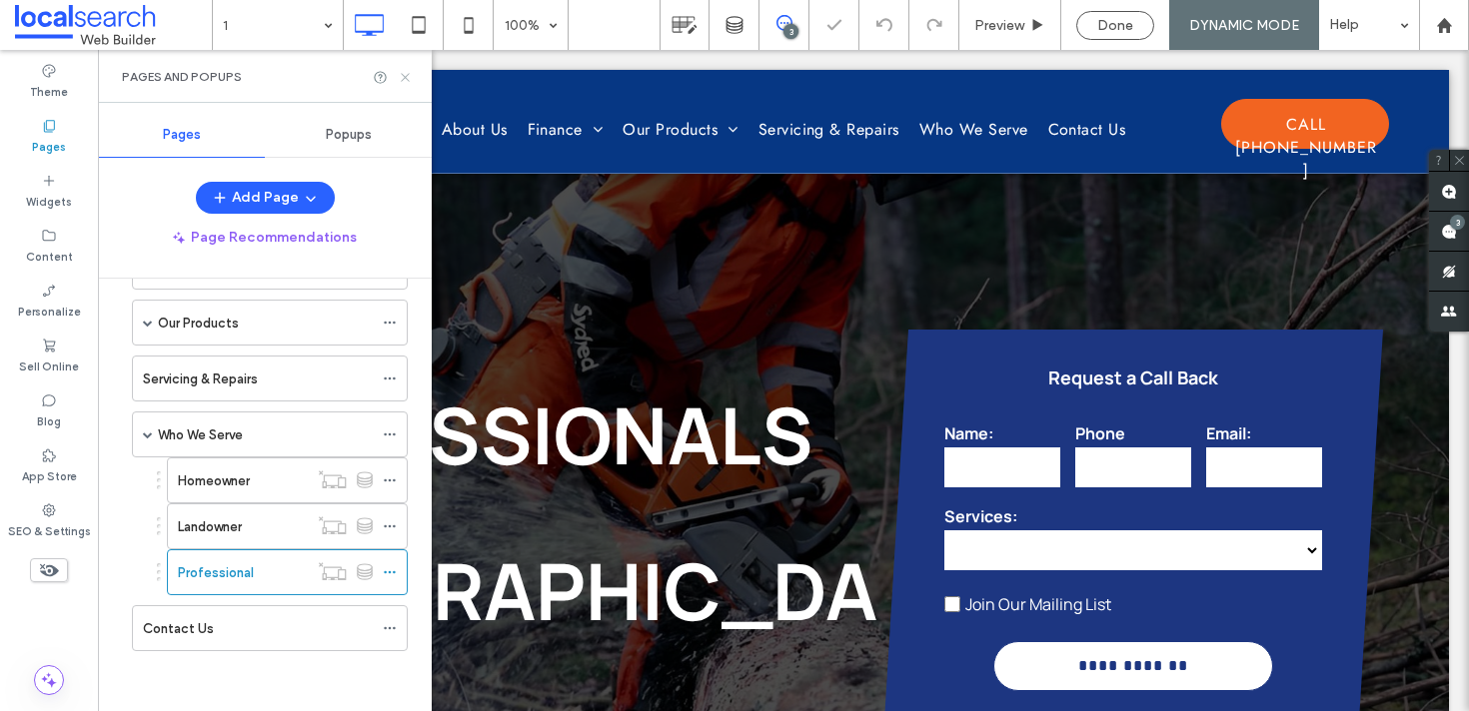
click at [402, 78] on icon at bounding box center [405, 77] width 15 height 15
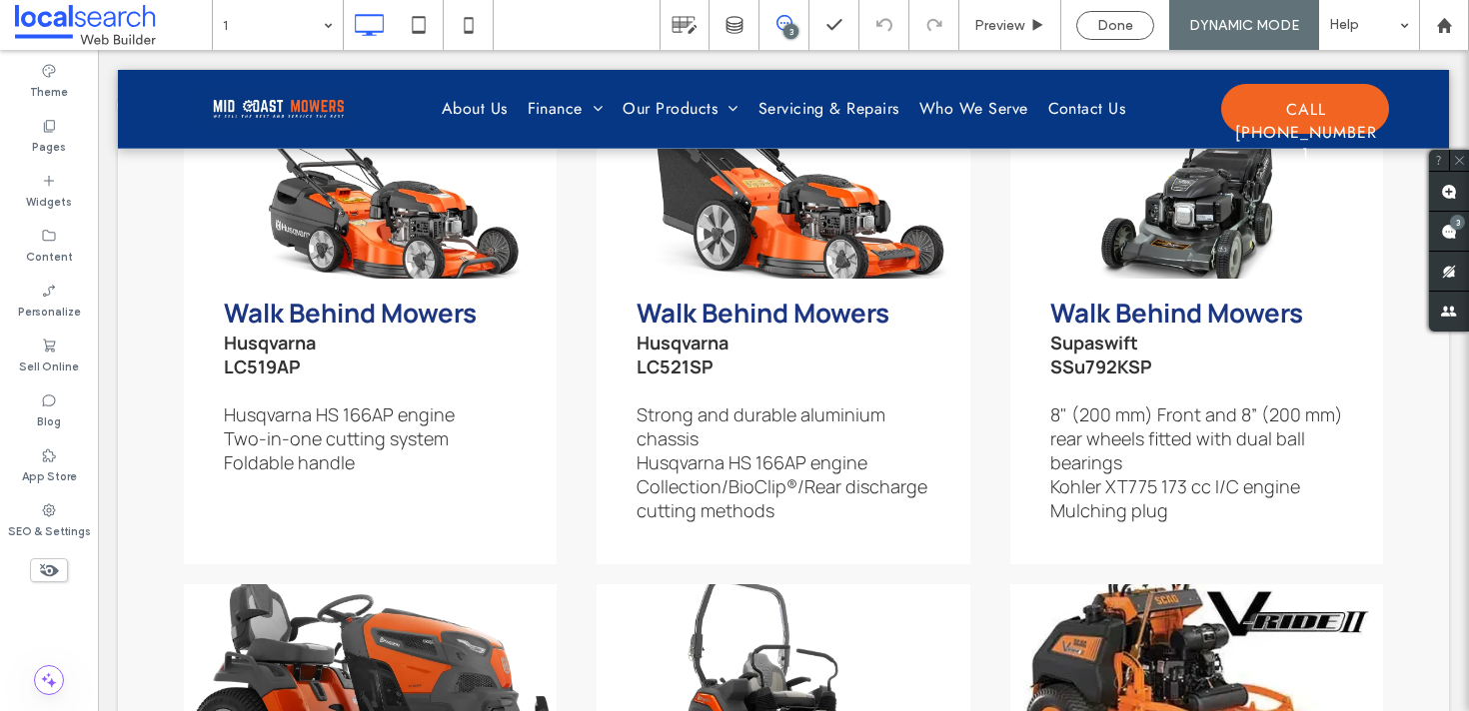
scroll to position [2205, 0]
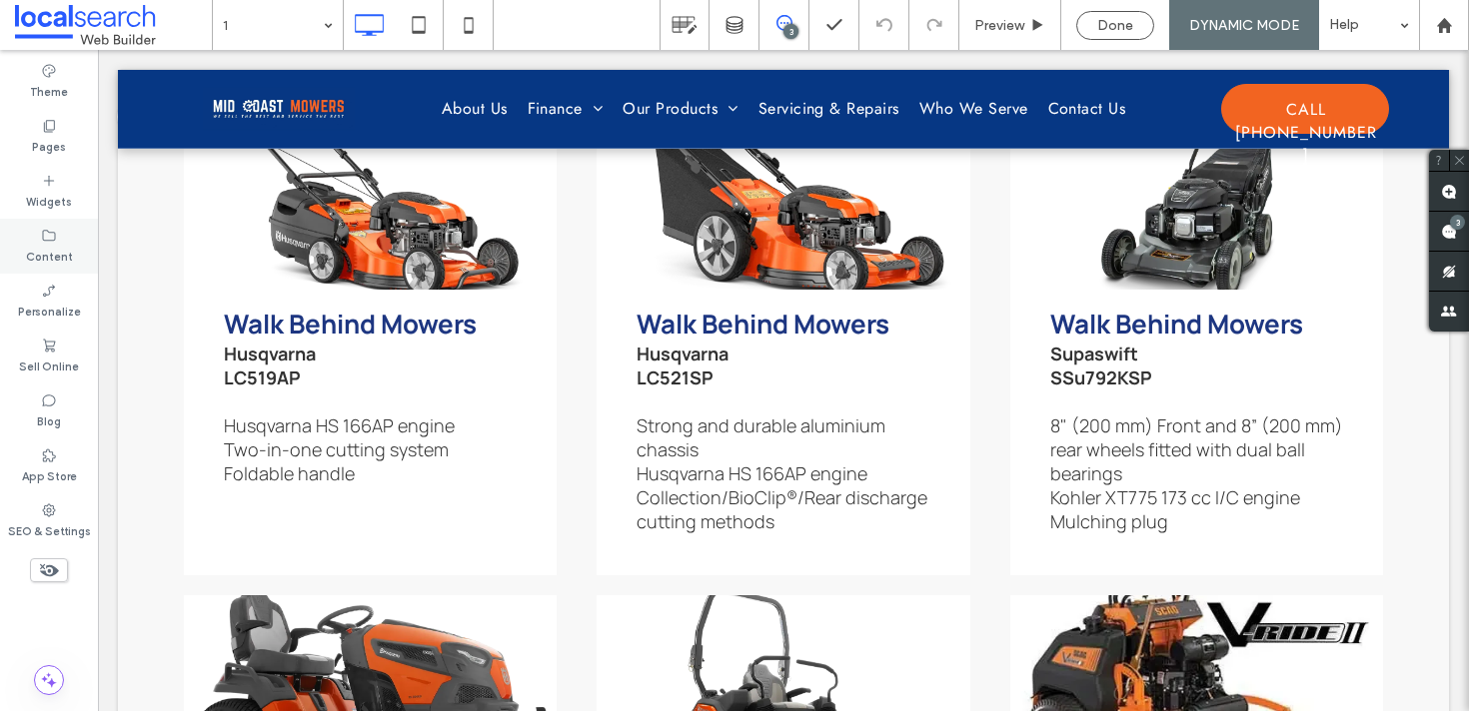
click at [46, 254] on label "Content" at bounding box center [49, 255] width 47 height 22
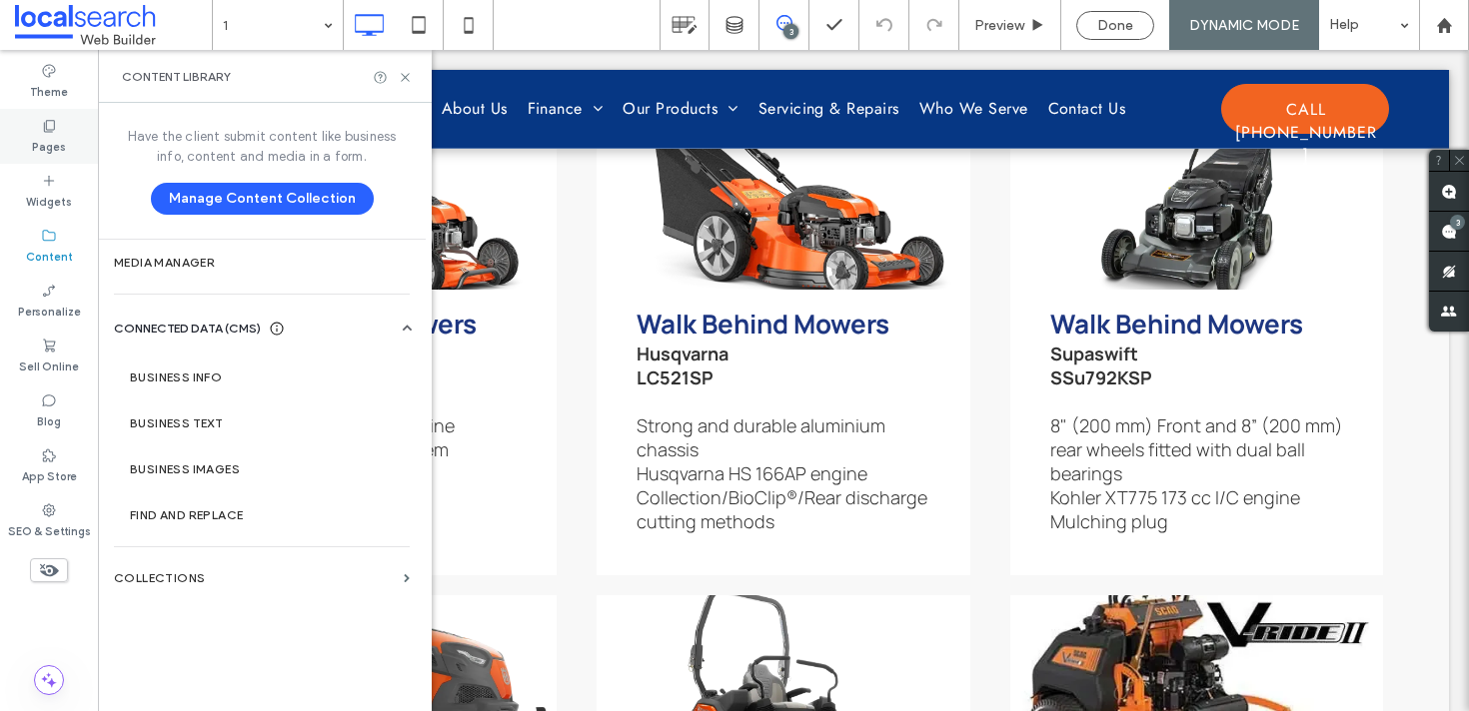
click at [46, 148] on label "Pages" at bounding box center [49, 145] width 34 height 22
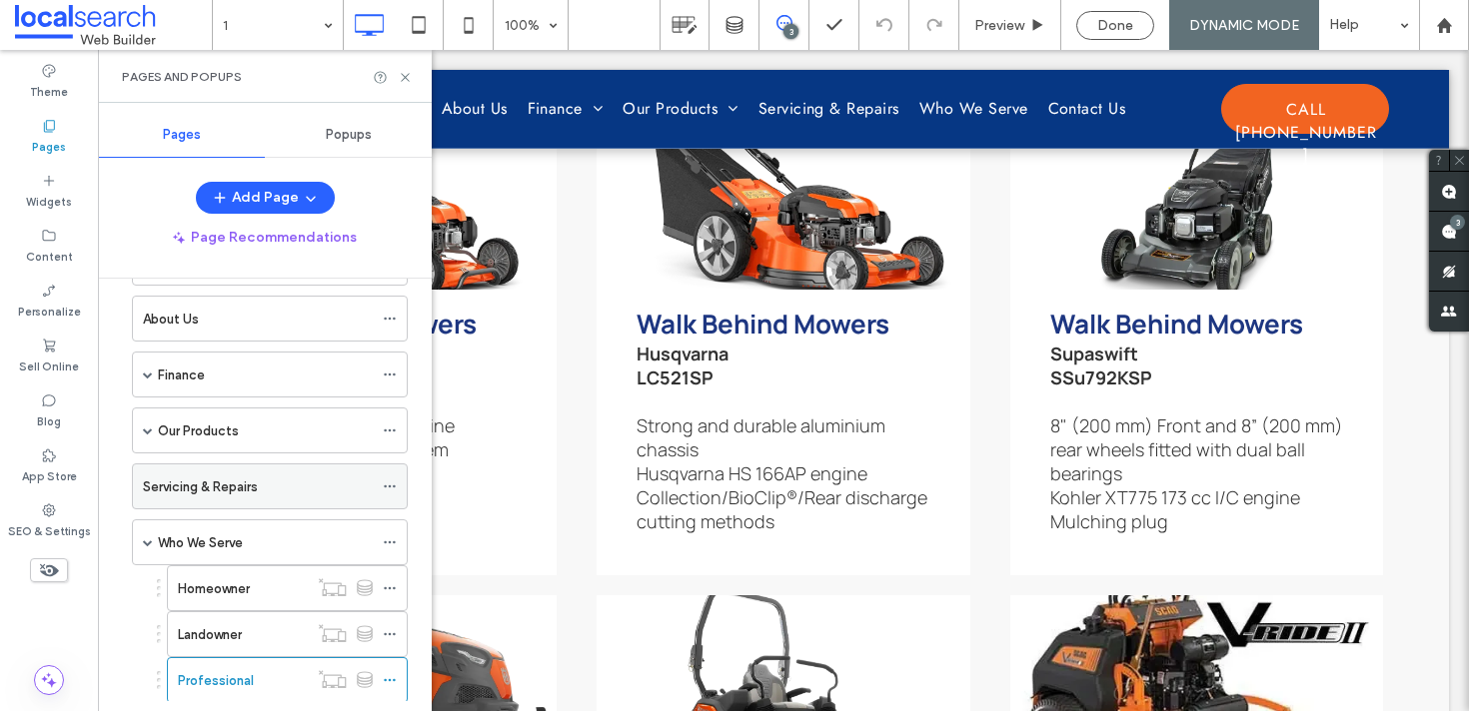
scroll to position [99, 0]
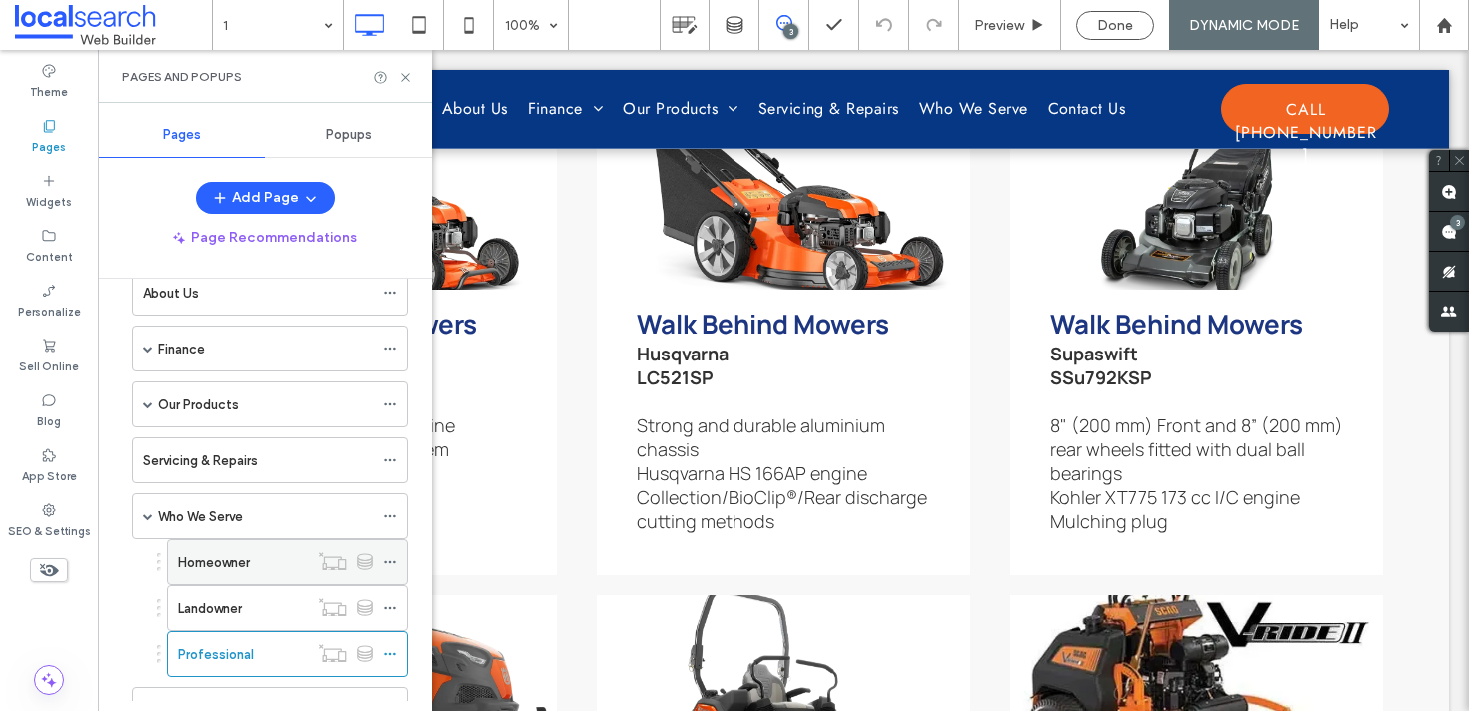
click at [212, 562] on label "Homeowner" at bounding box center [214, 562] width 72 height 35
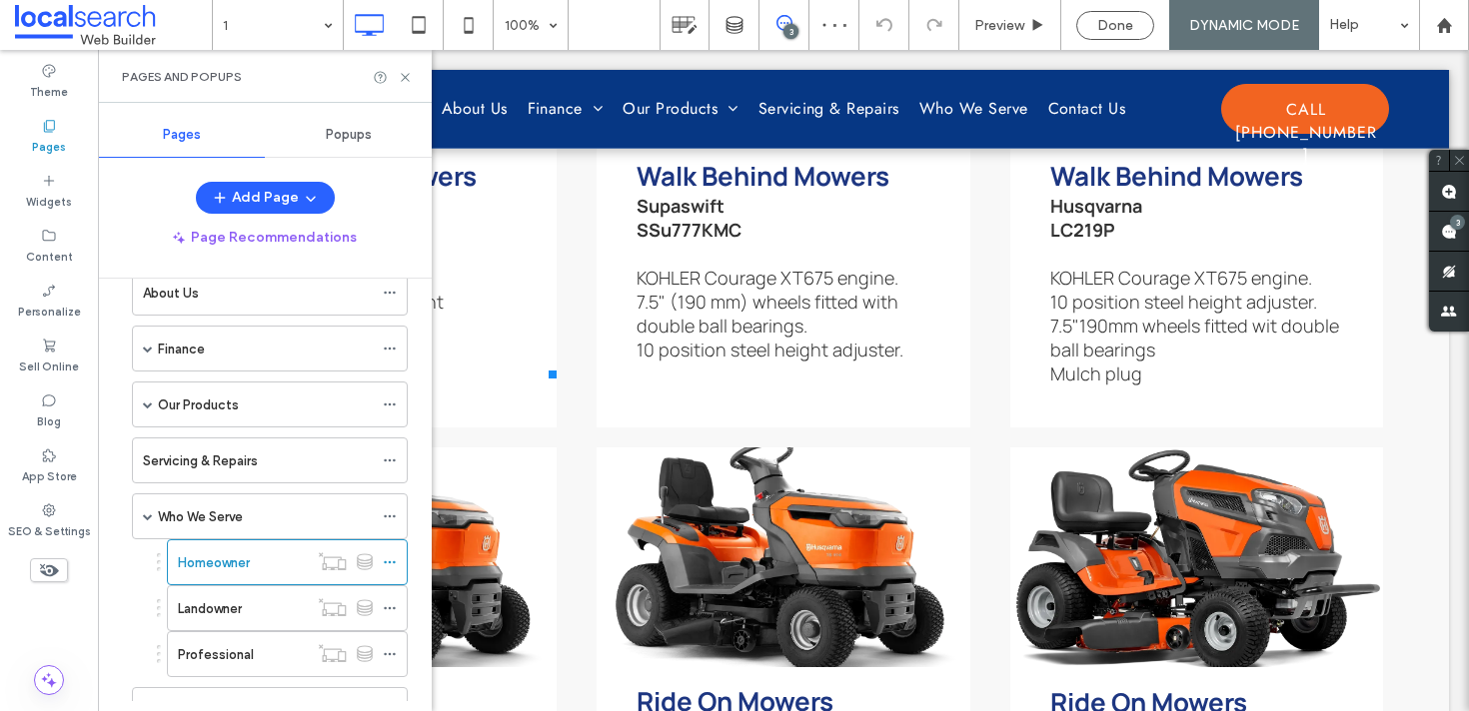
scroll to position [2239, 0]
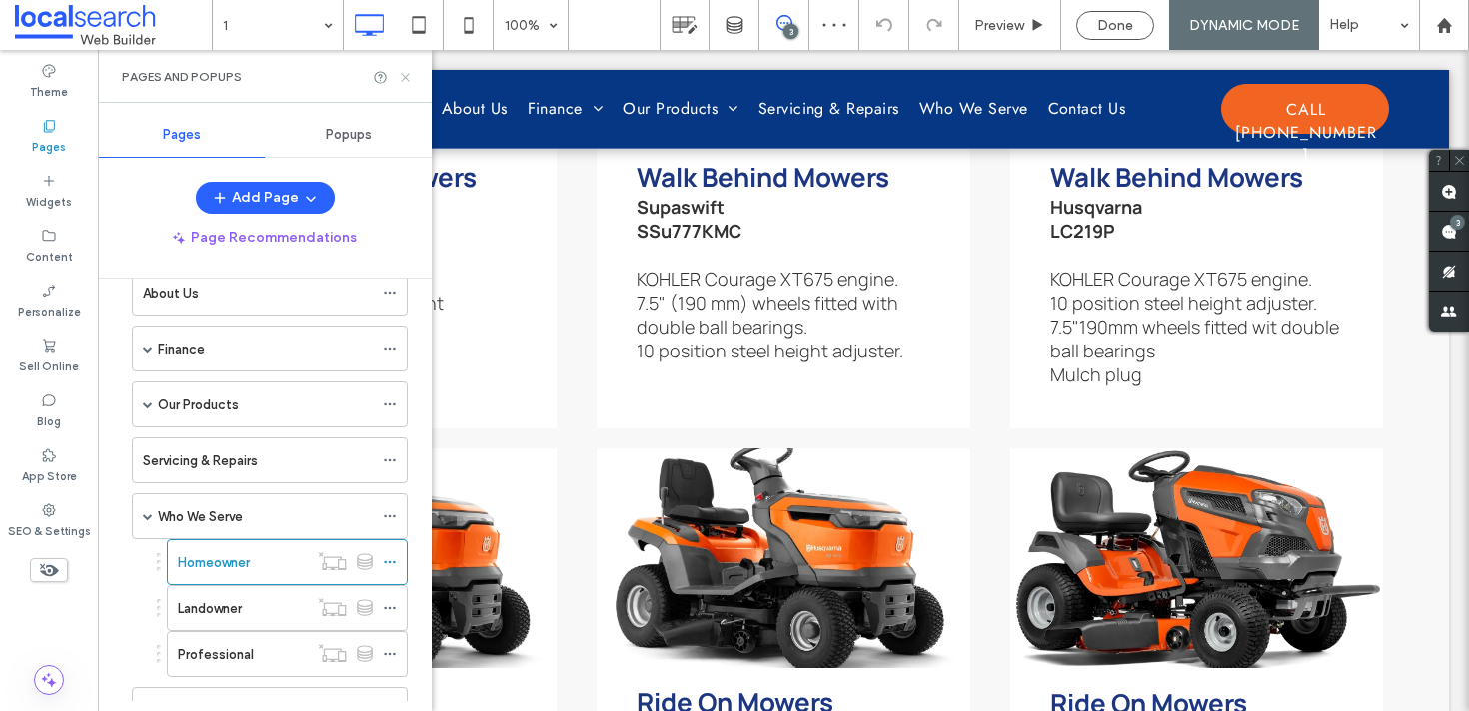
drag, startPoint x: 406, startPoint y: 71, endPoint x: 306, endPoint y: 21, distance: 111.7
click icon
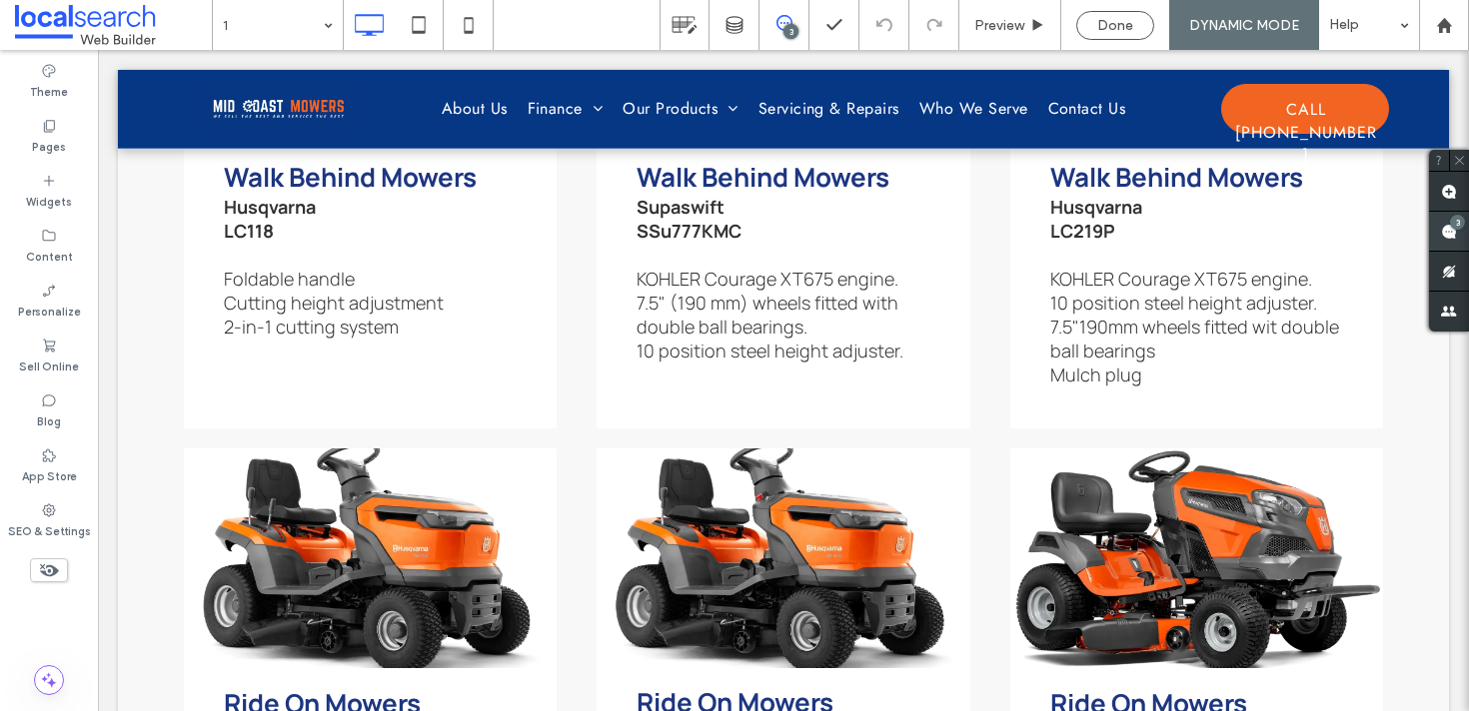
click span
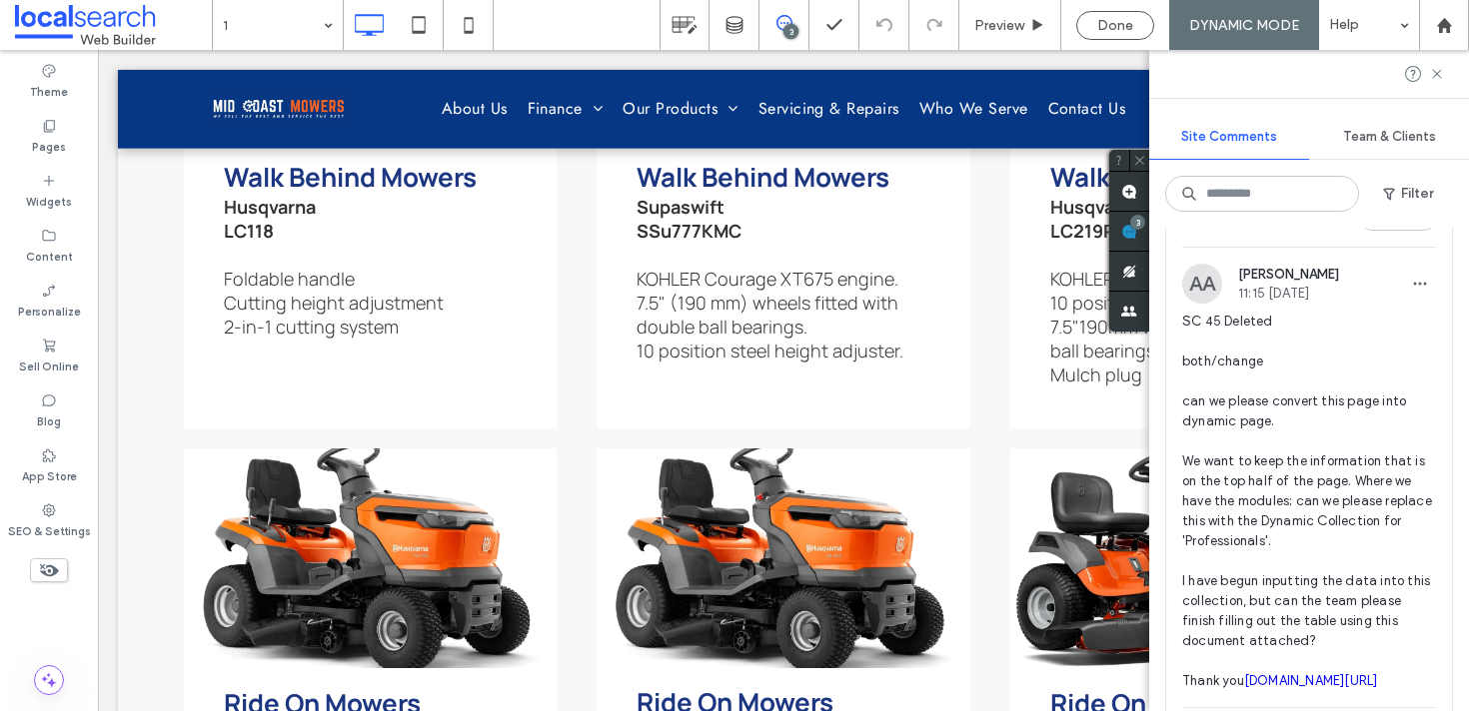
scroll to position [0, 0]
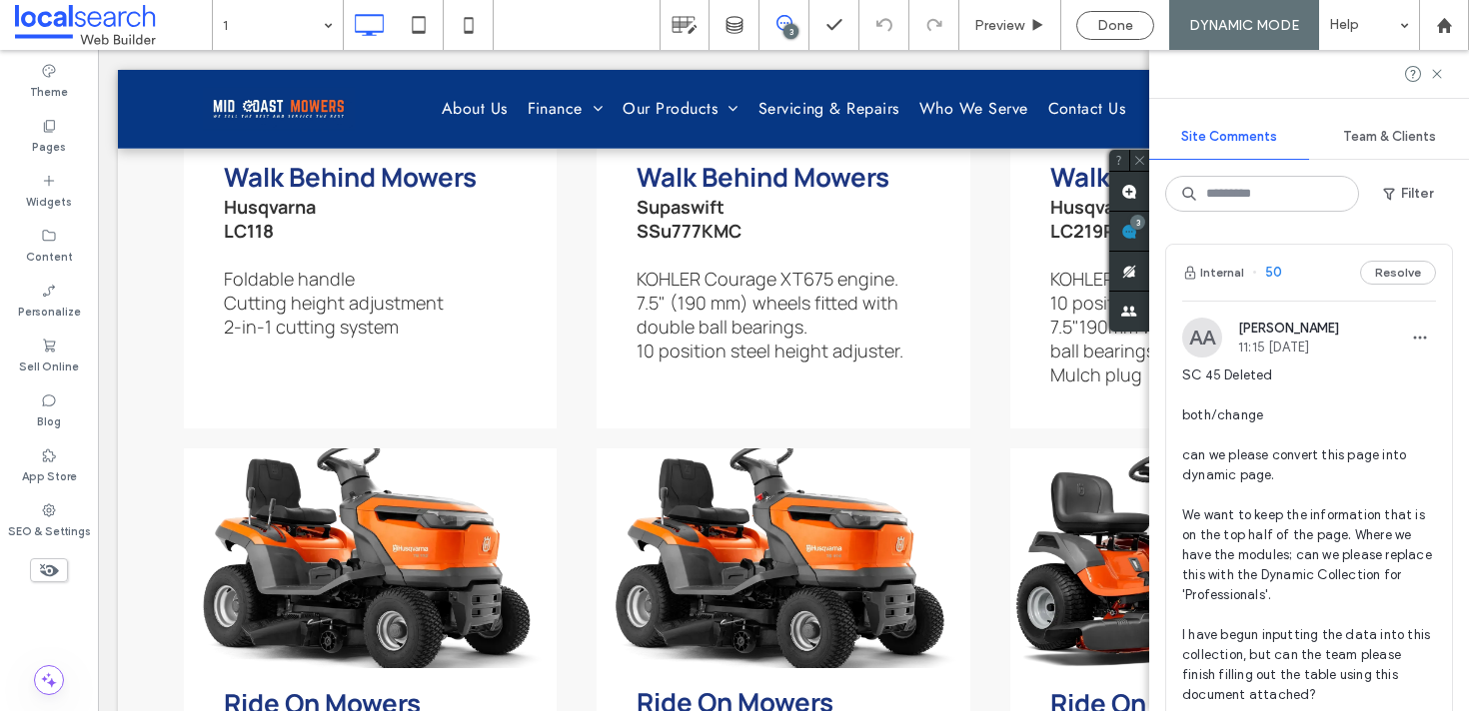
click button "Resolve"
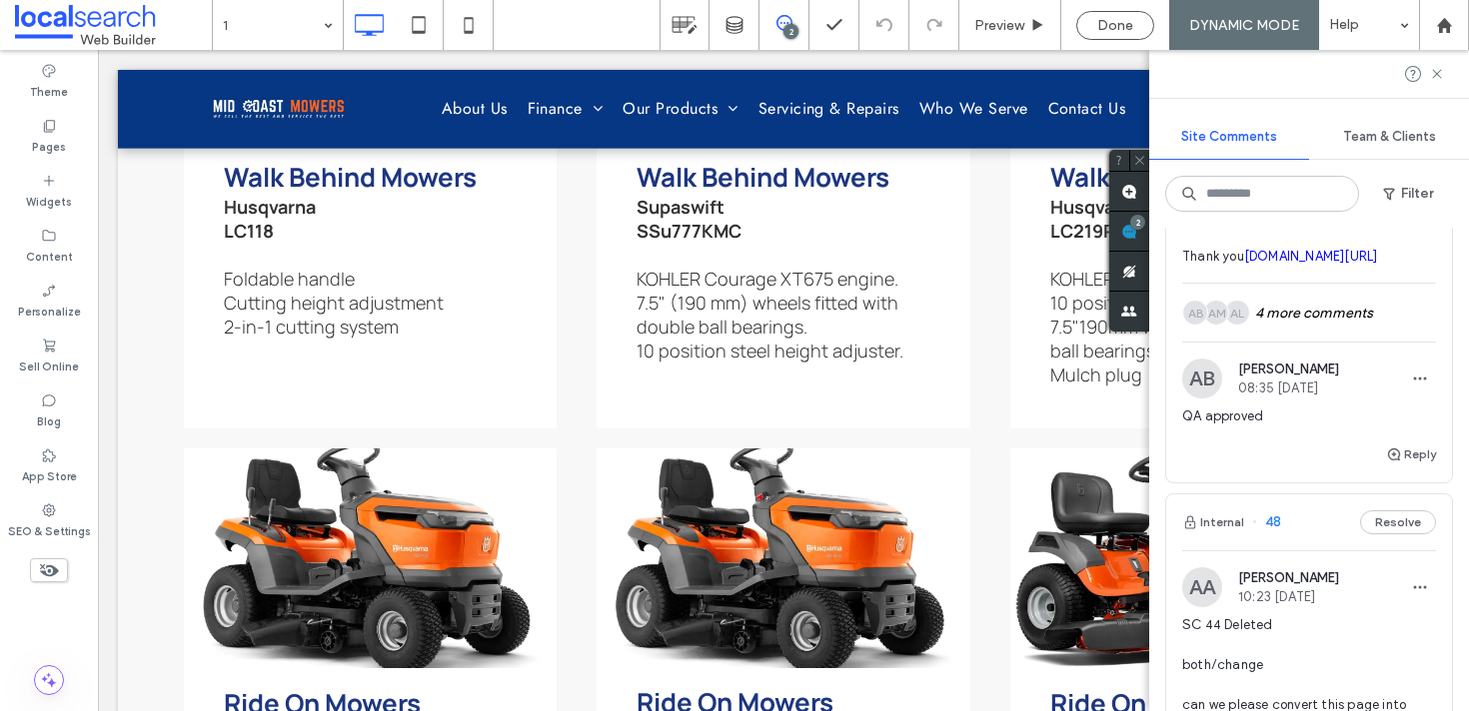
scroll to position [748, 0]
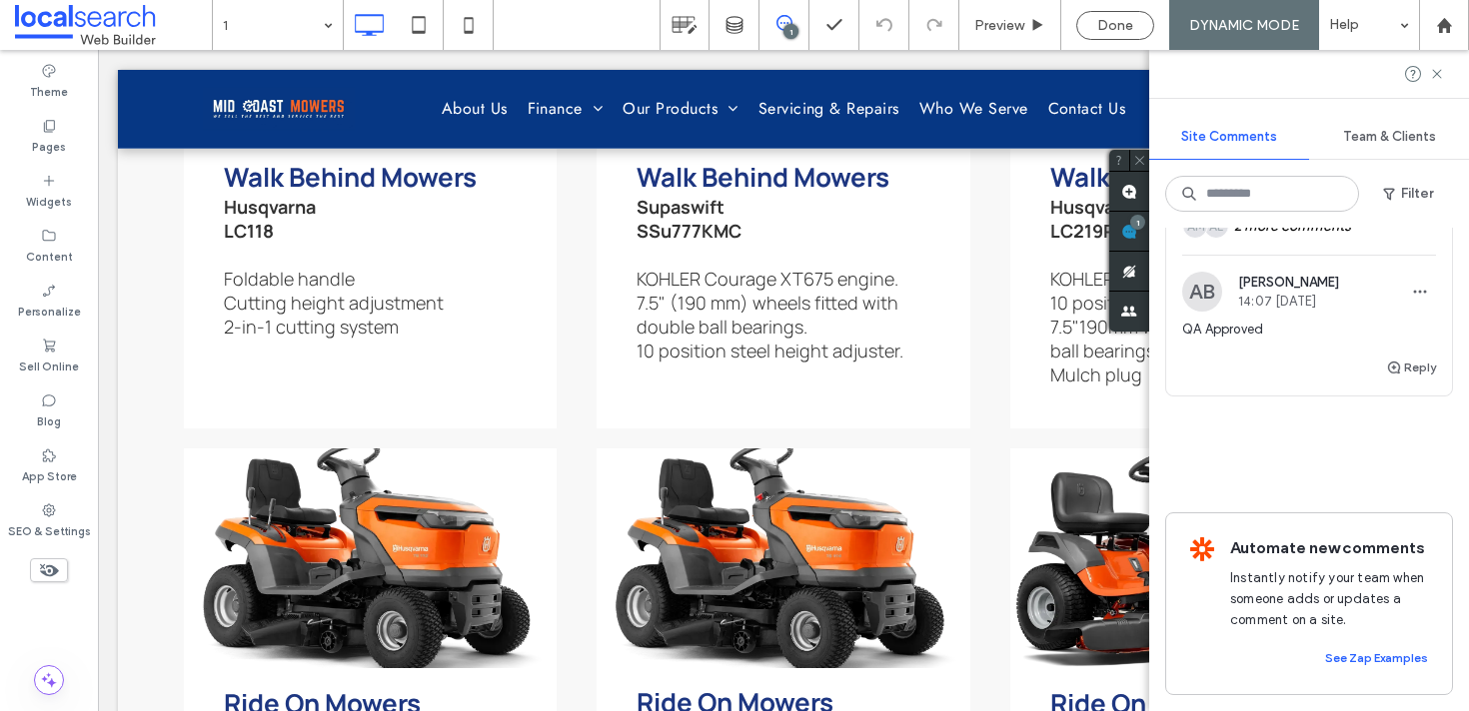
click div "Internal 48 Resolve AA [PERSON_NAME] 10:23 [DATE] SC 44 Deleted both/change can…"
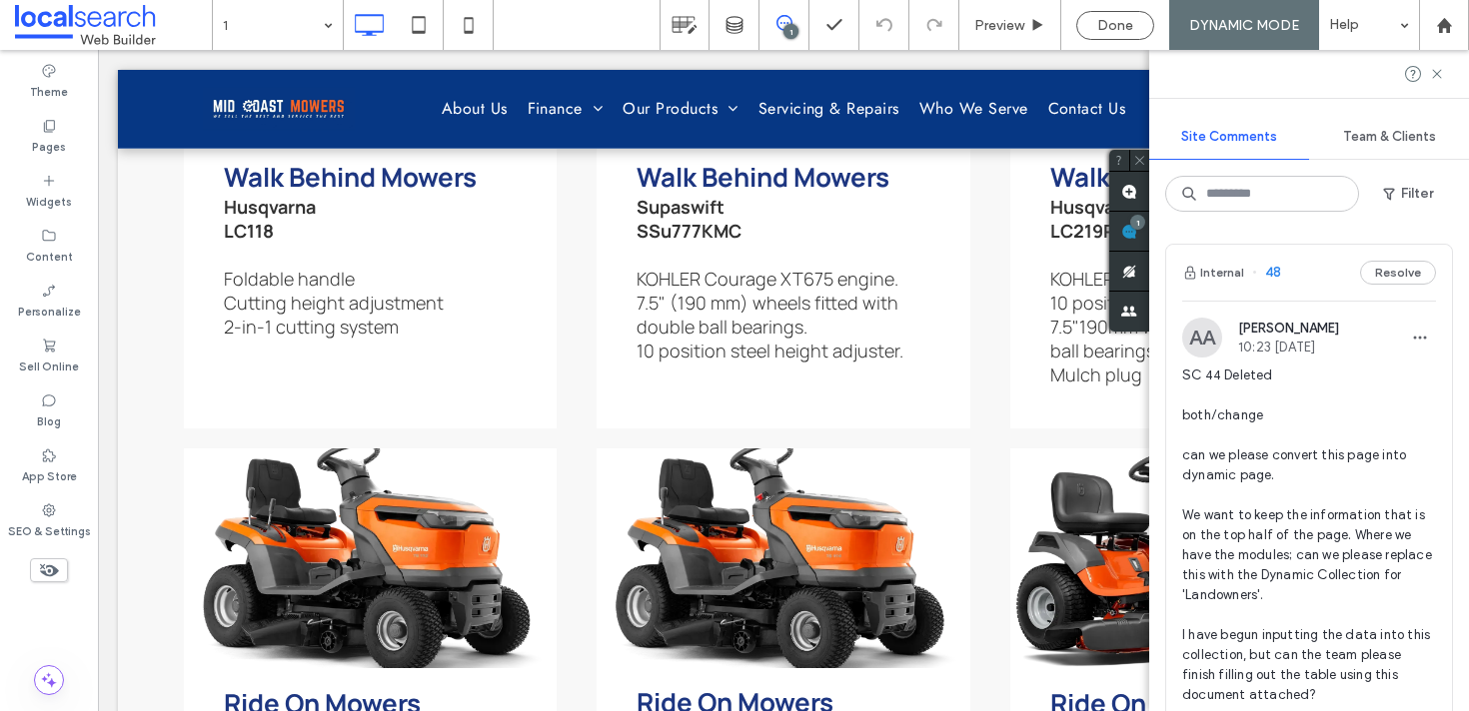
click div
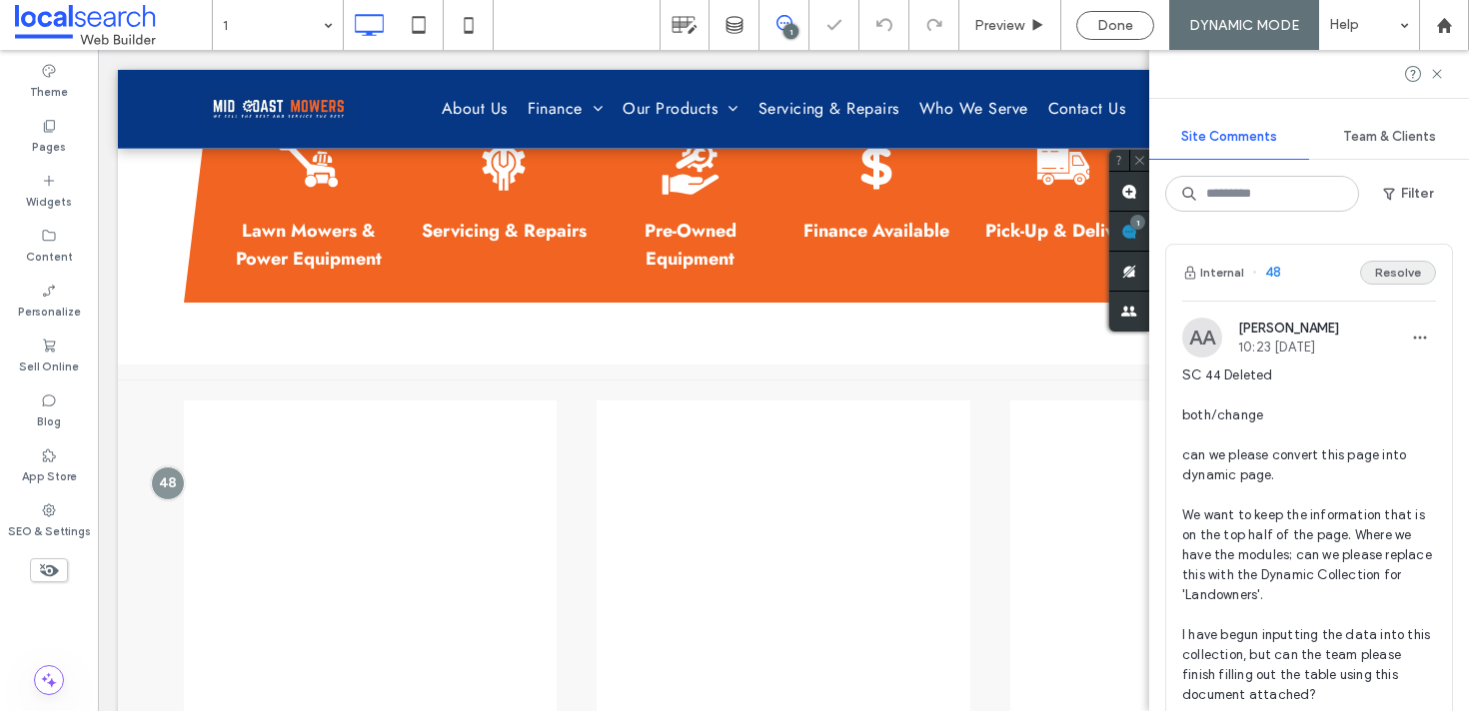
click button "Resolve"
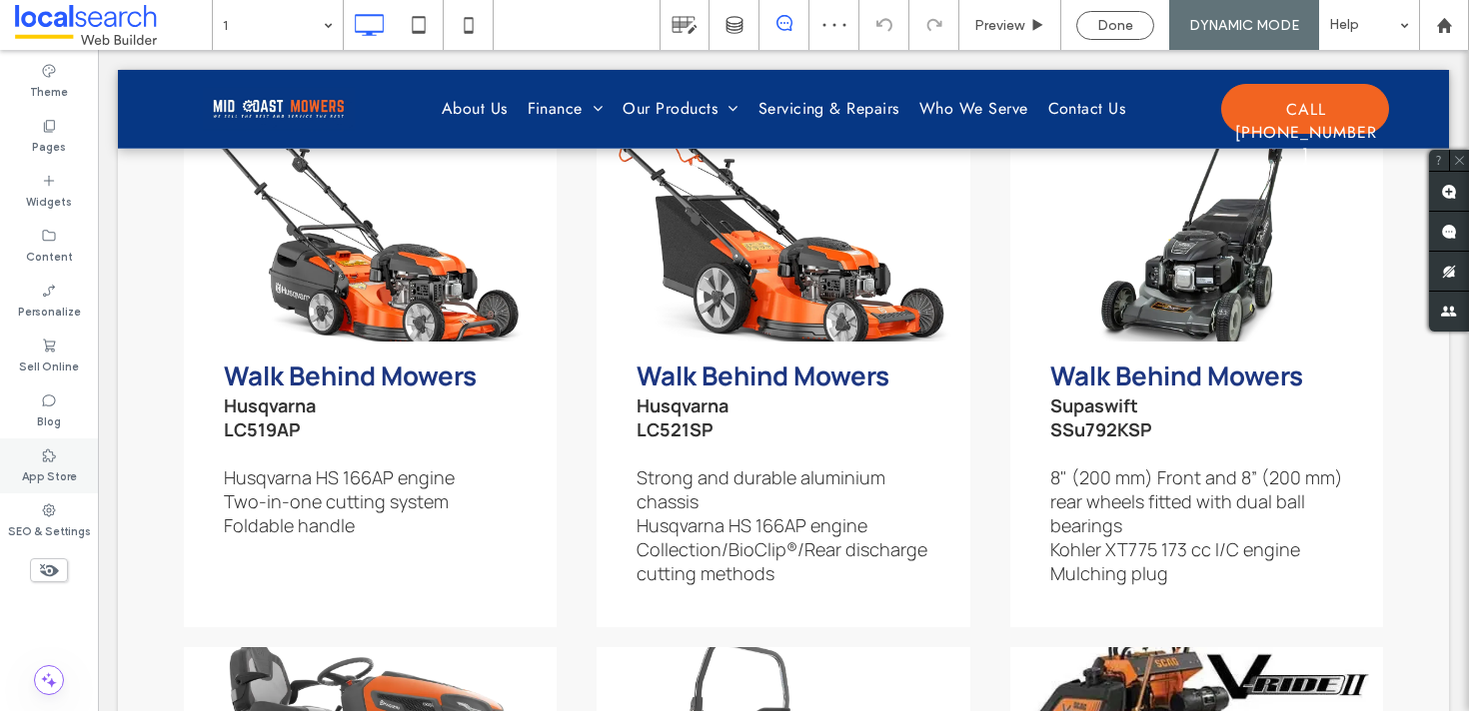
click at [56, 489] on div "App Store" at bounding box center [49, 466] width 98 height 55
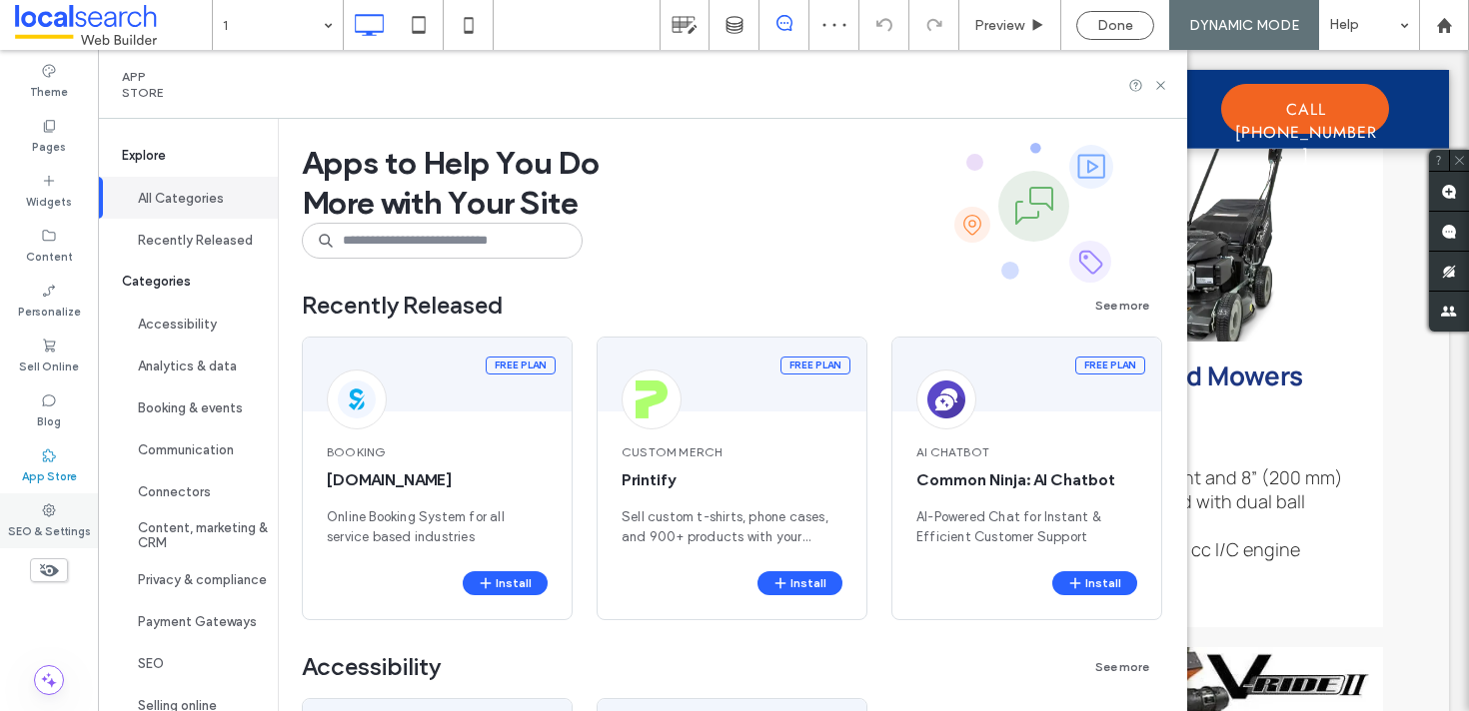
click at [50, 529] on label "SEO & Settings" at bounding box center [49, 529] width 83 height 22
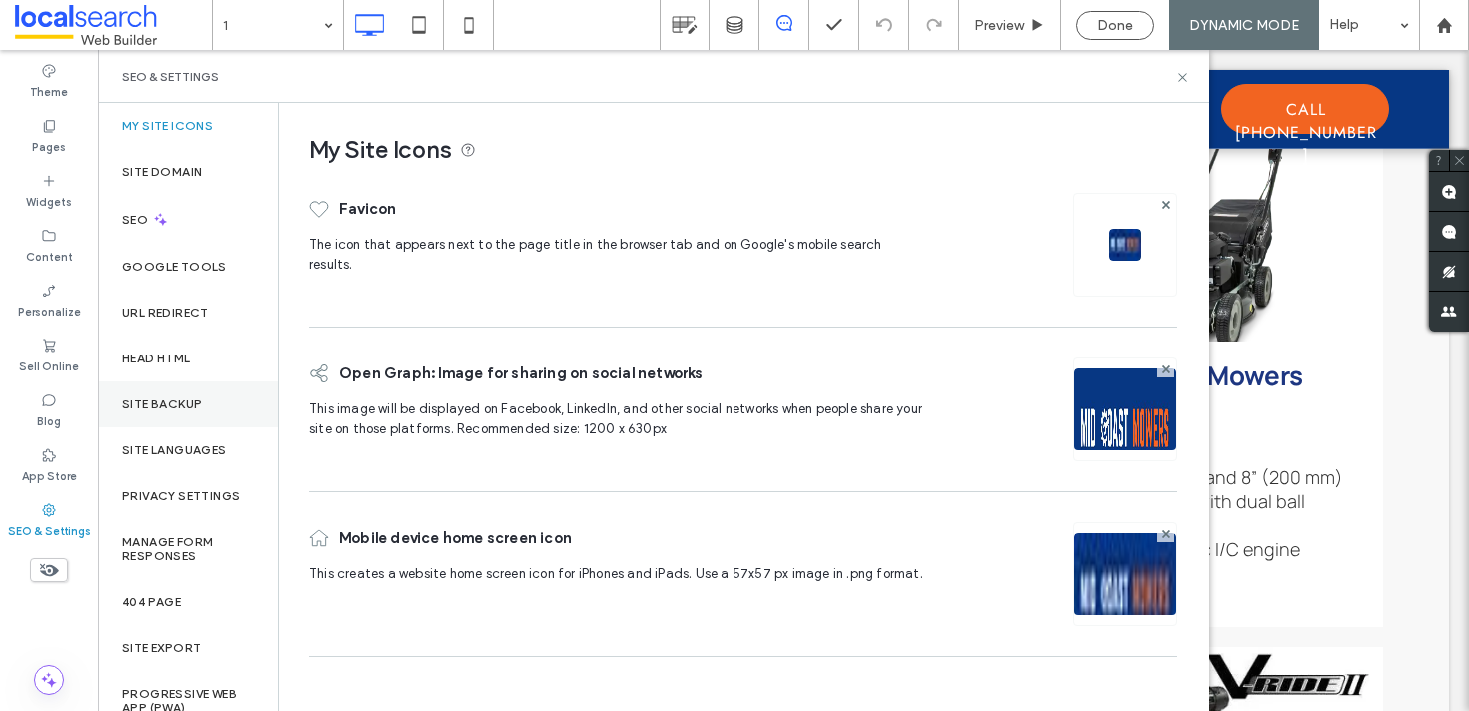
click at [181, 382] on div "Site Backup" at bounding box center [188, 405] width 180 height 46
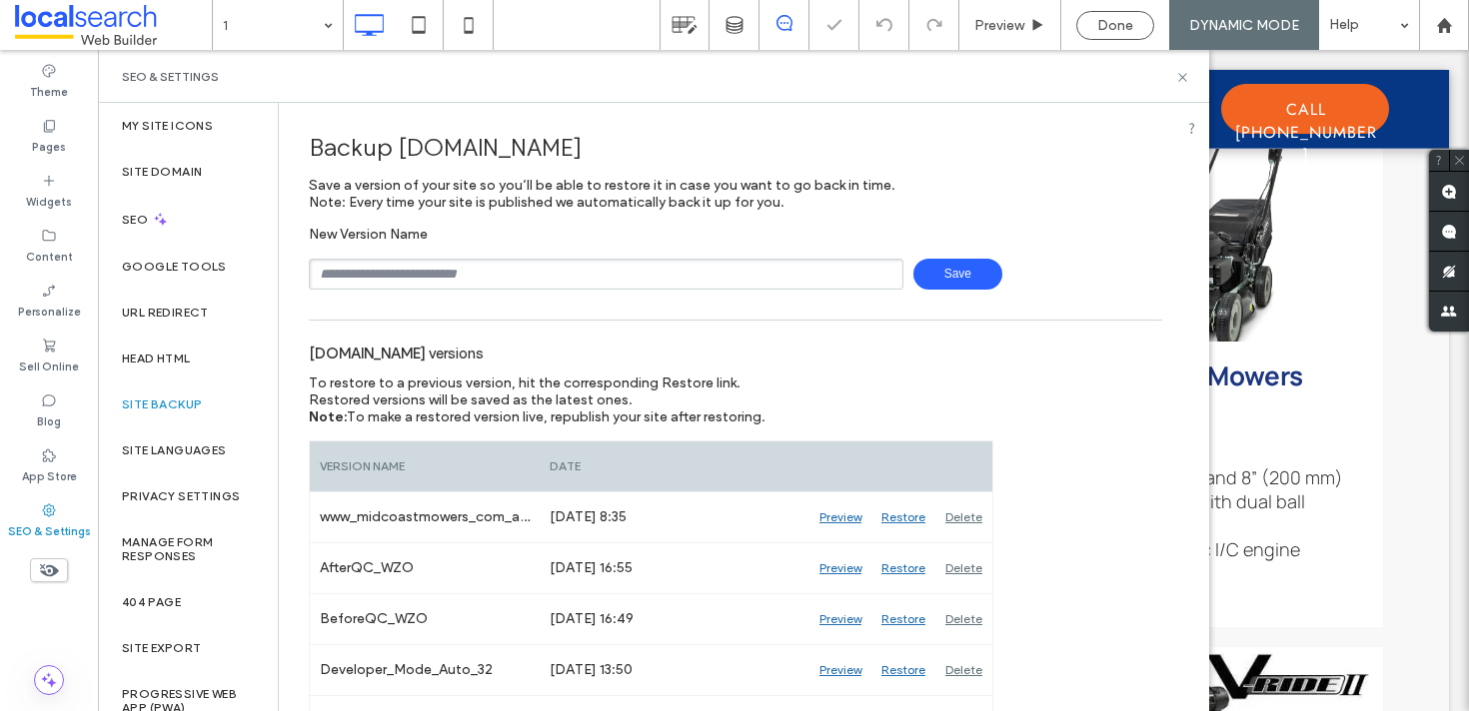
click at [952, 277] on span "Save" at bounding box center [957, 274] width 89 height 31
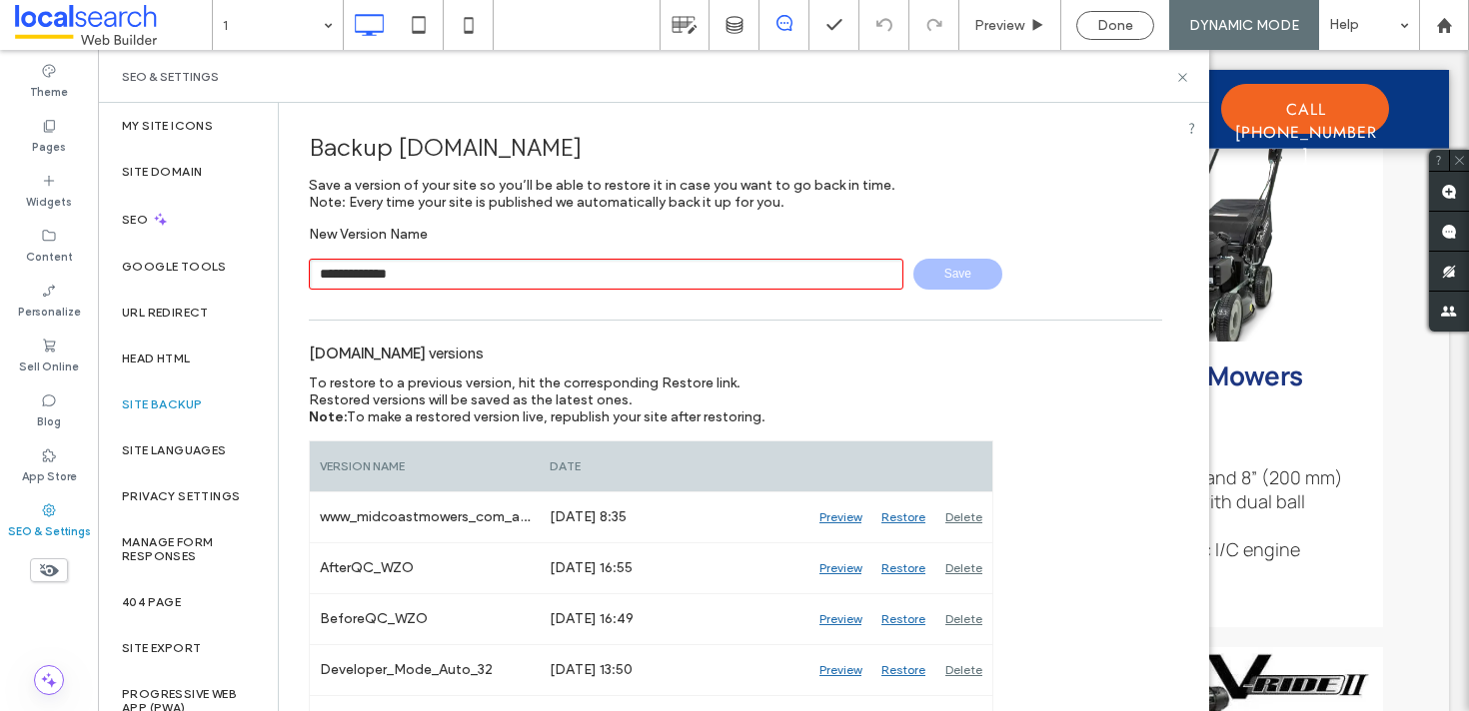
click at [884, 223] on div "**********" at bounding box center [735, 204] width 853 height 172
click at [369, 273] on input "**********" at bounding box center [606, 274] width 594 height 31
click at [472, 244] on div "**********" at bounding box center [735, 258] width 853 height 64
click at [368, 276] on input "**********" at bounding box center [606, 274] width 594 height 31
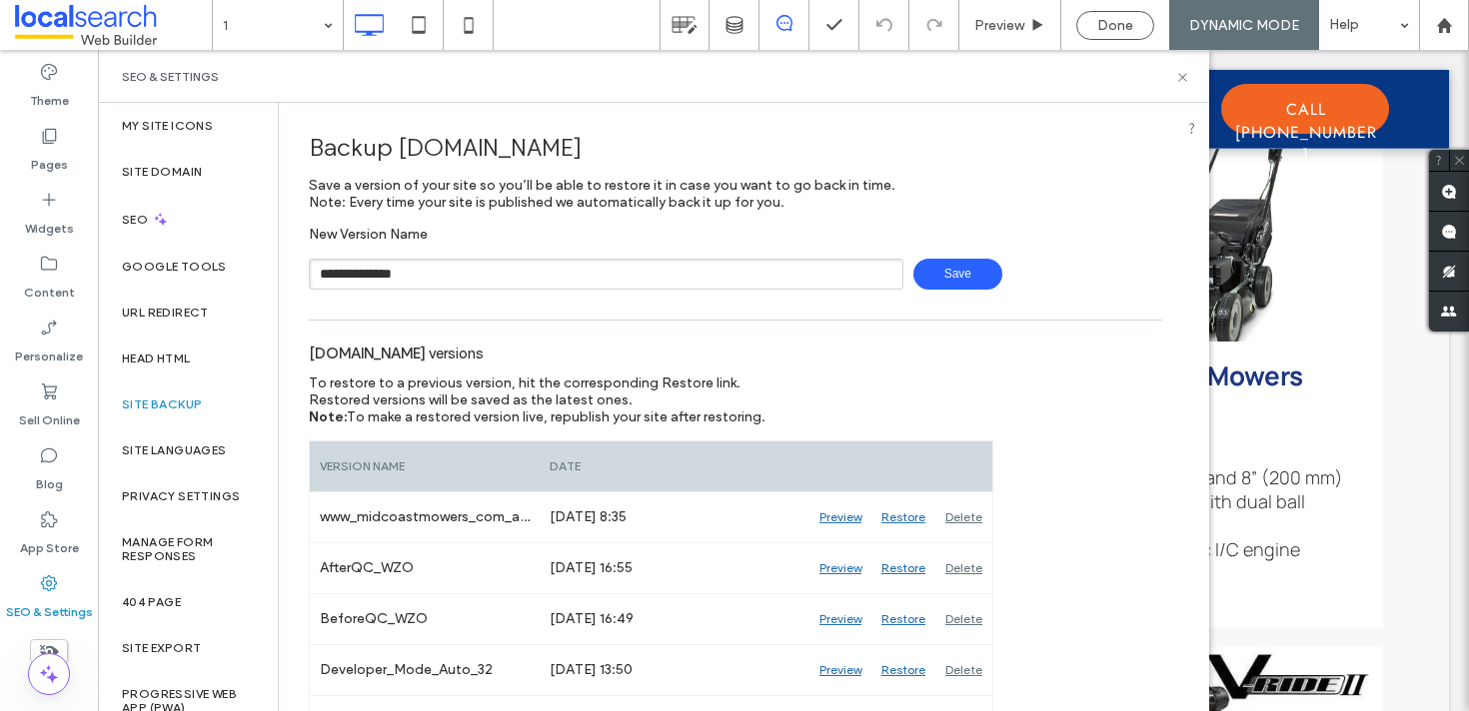
scroll to position [2094, 0]
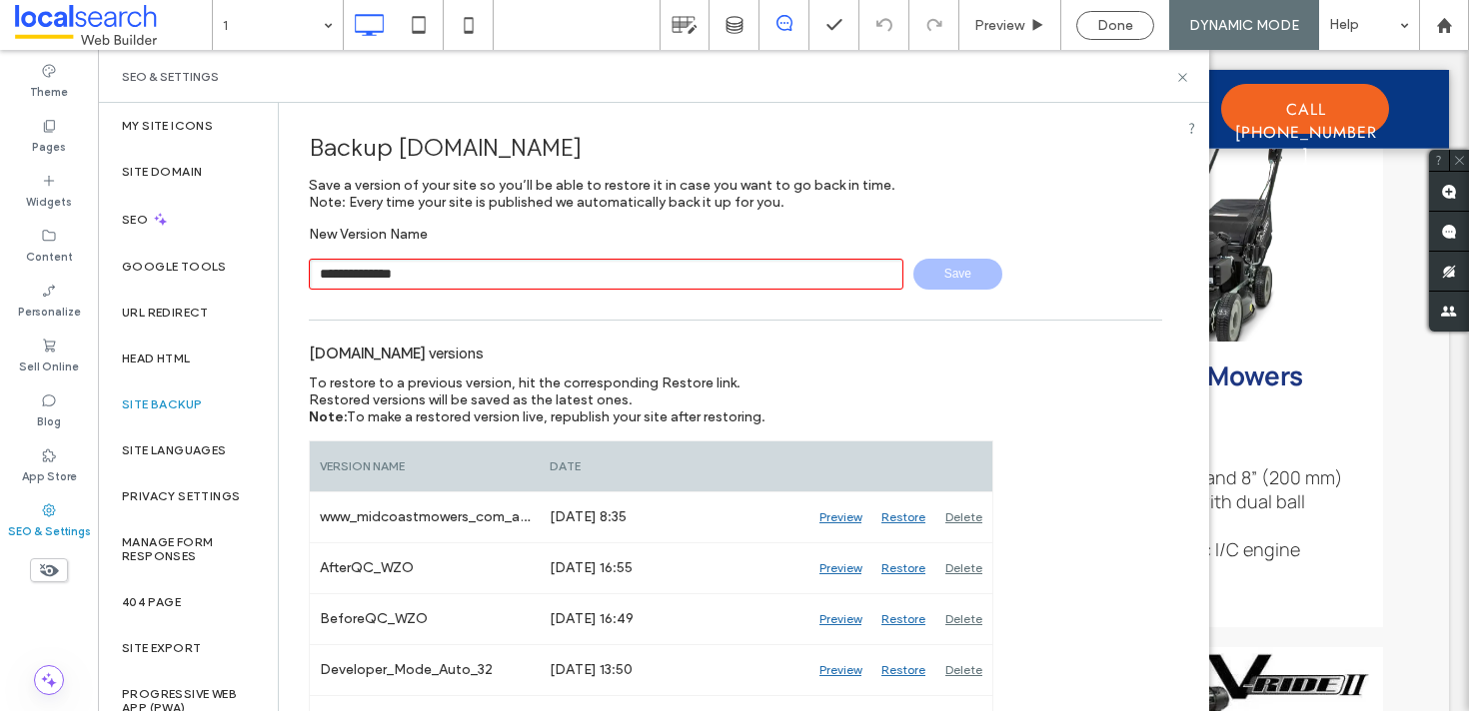
click at [393, 270] on input "**********" at bounding box center [606, 274] width 594 height 31
click at [414, 270] on input "**********" at bounding box center [606, 274] width 594 height 31
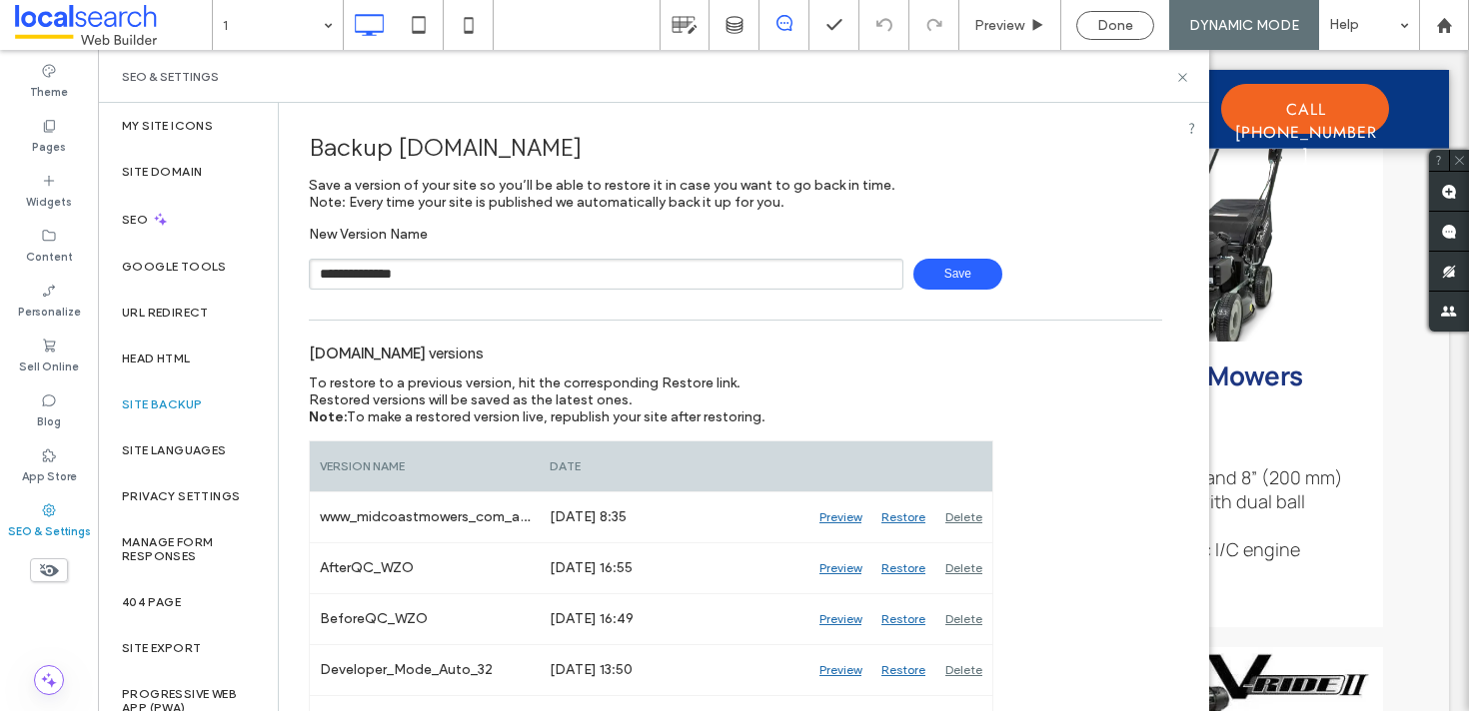
click at [408, 273] on input "**********" at bounding box center [606, 274] width 594 height 31
type input "**********"
click at [957, 285] on span "Save" at bounding box center [957, 274] width 89 height 31
click at [927, 268] on span "Save" at bounding box center [957, 274] width 89 height 31
